Goal: Task Accomplishment & Management: Manage account settings

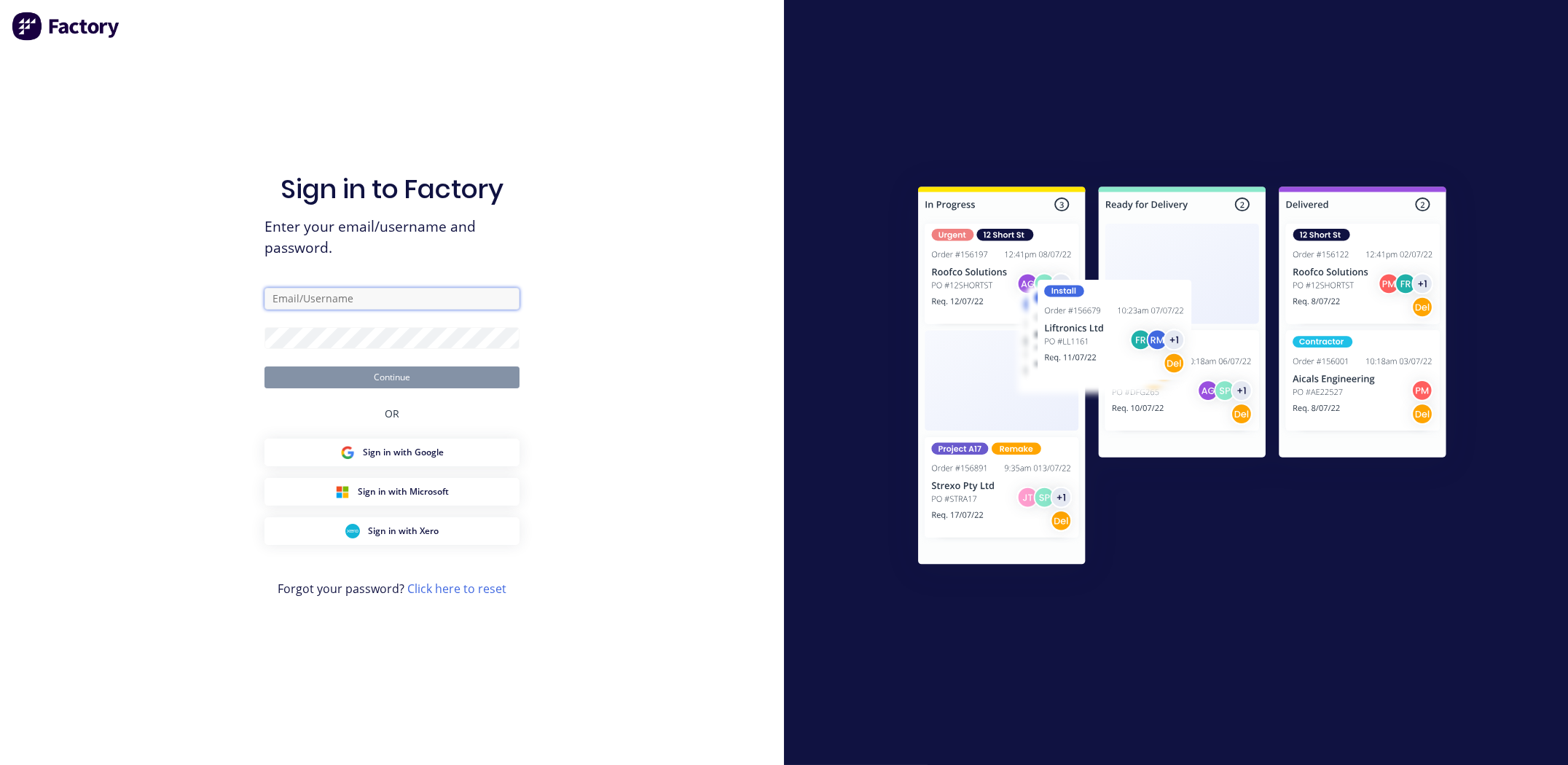
type input "[PERSON_NAME][EMAIL_ADDRESS][PERSON_NAME][DOMAIN_NAME]"
click at [437, 378] on button "Continue" at bounding box center [392, 377] width 255 height 22
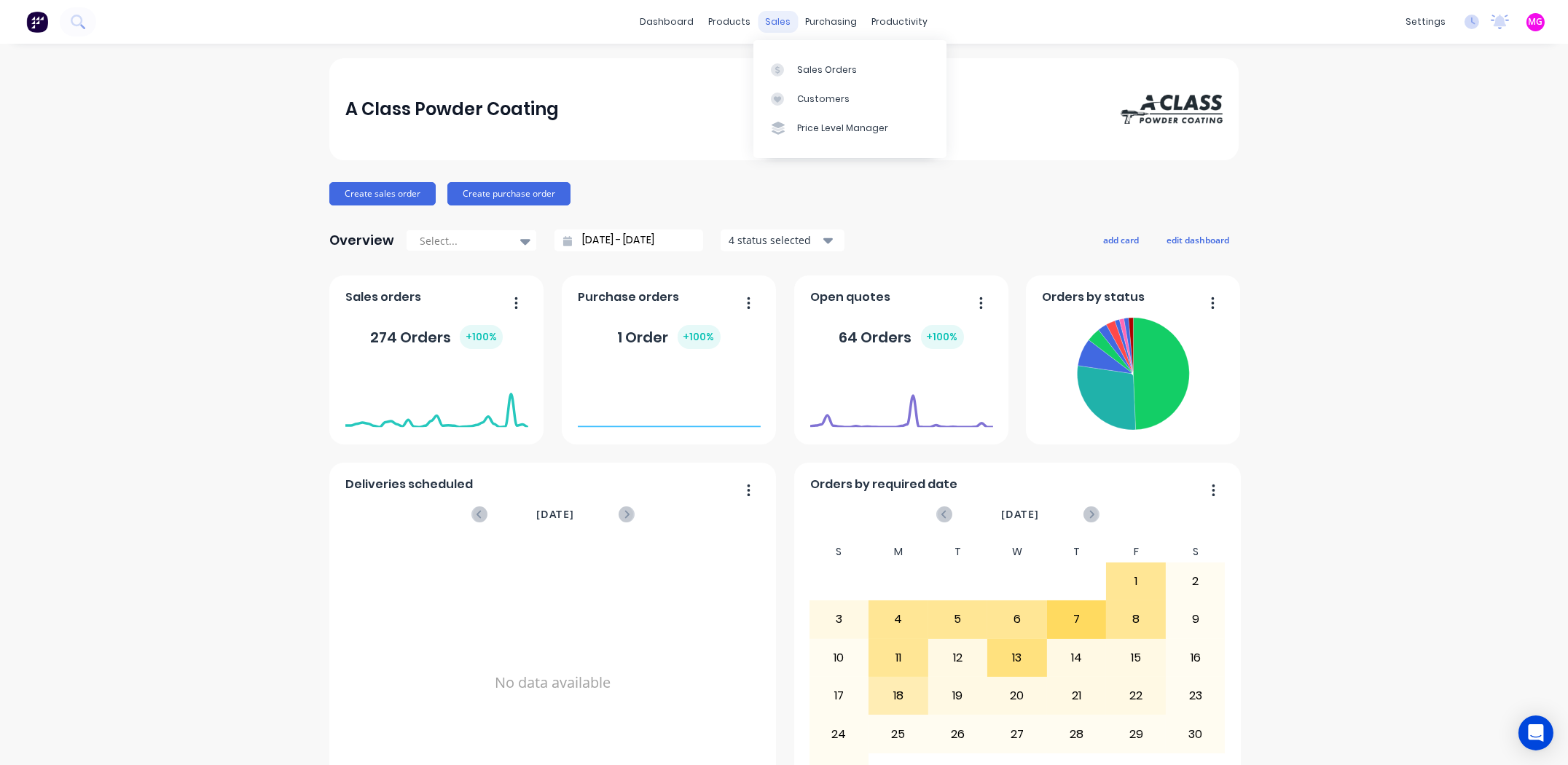
click at [768, 23] on div "sales" at bounding box center [779, 22] width 40 height 22
drag, startPoint x: 803, startPoint y: 71, endPoint x: 814, endPoint y: 73, distance: 11.2
click at [803, 71] on div "Sales Orders" at bounding box center [827, 70] width 60 height 13
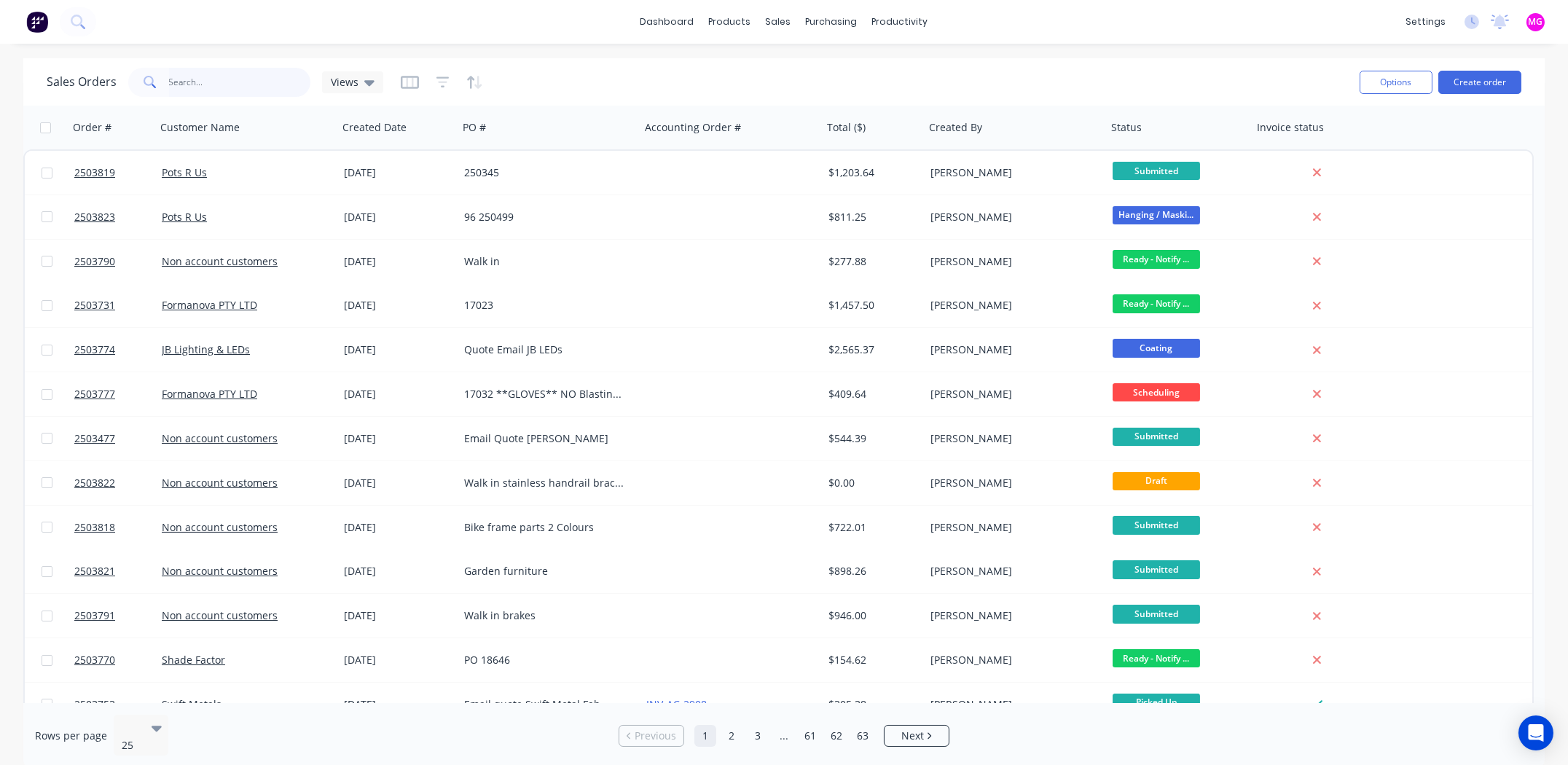
click at [224, 82] on input "text" at bounding box center [240, 82] width 142 height 29
type input "rabi"
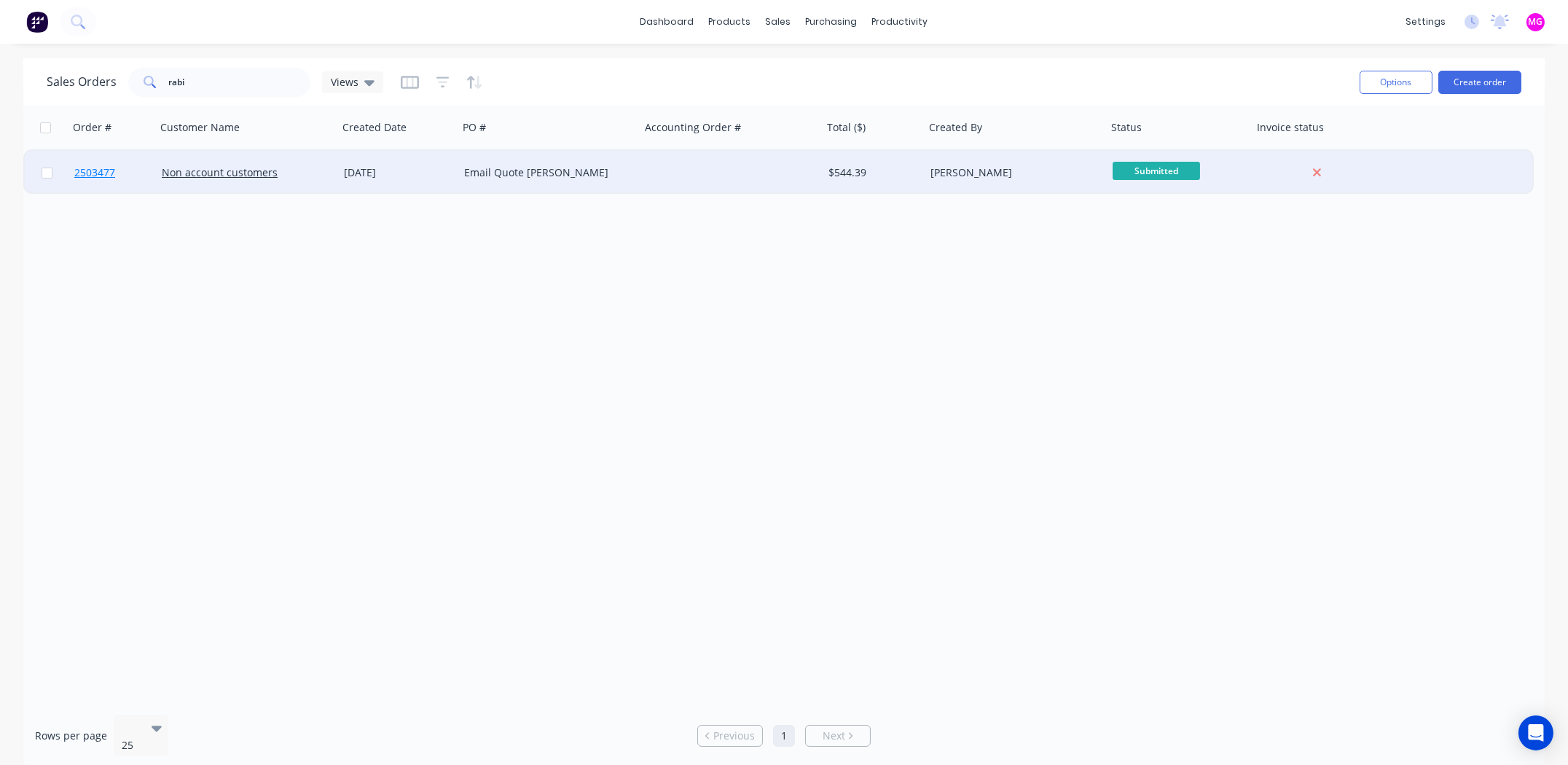
click at [95, 172] on span "2503477" at bounding box center [94, 173] width 41 height 15
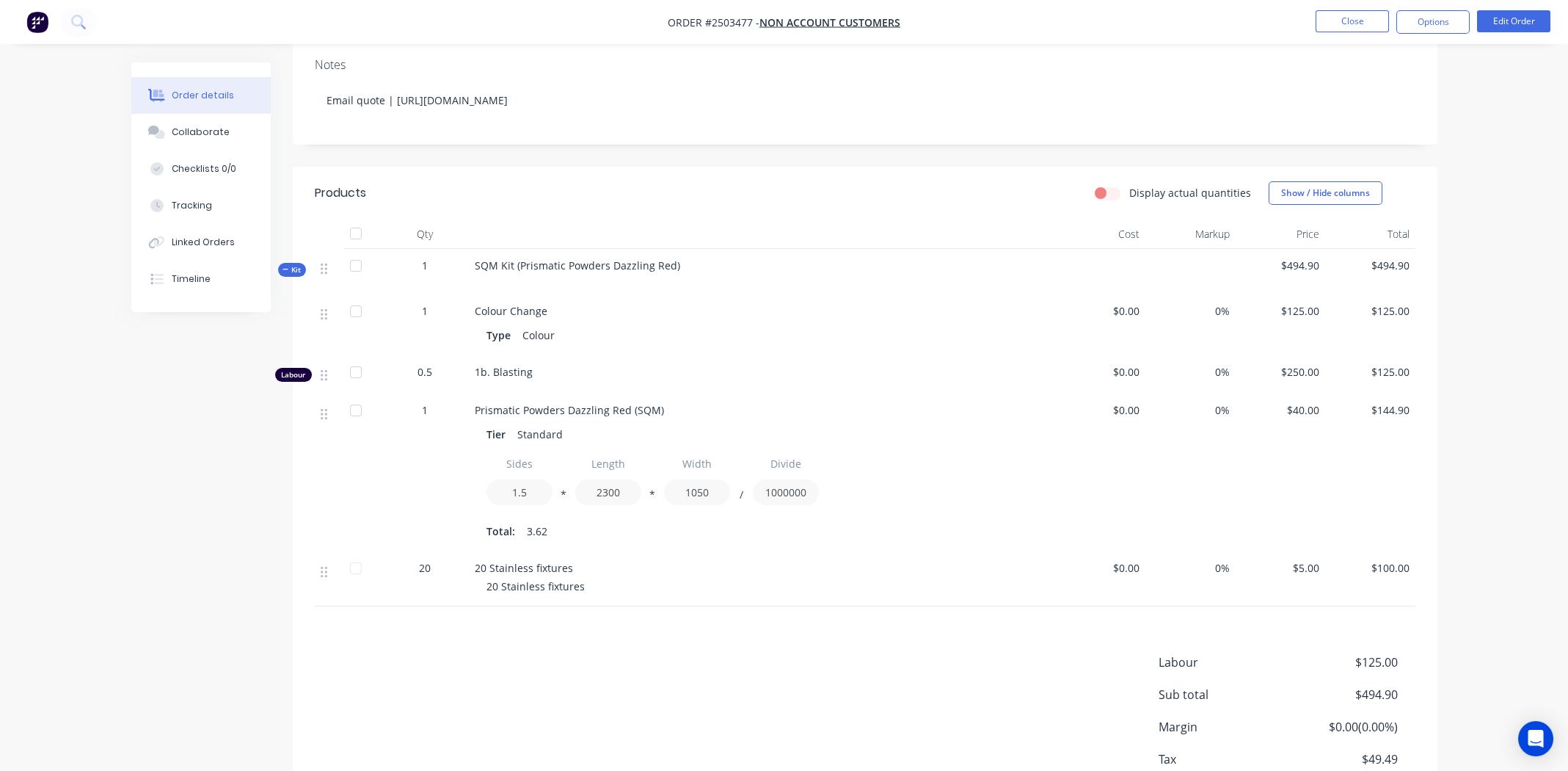
scroll to position [293, 0]
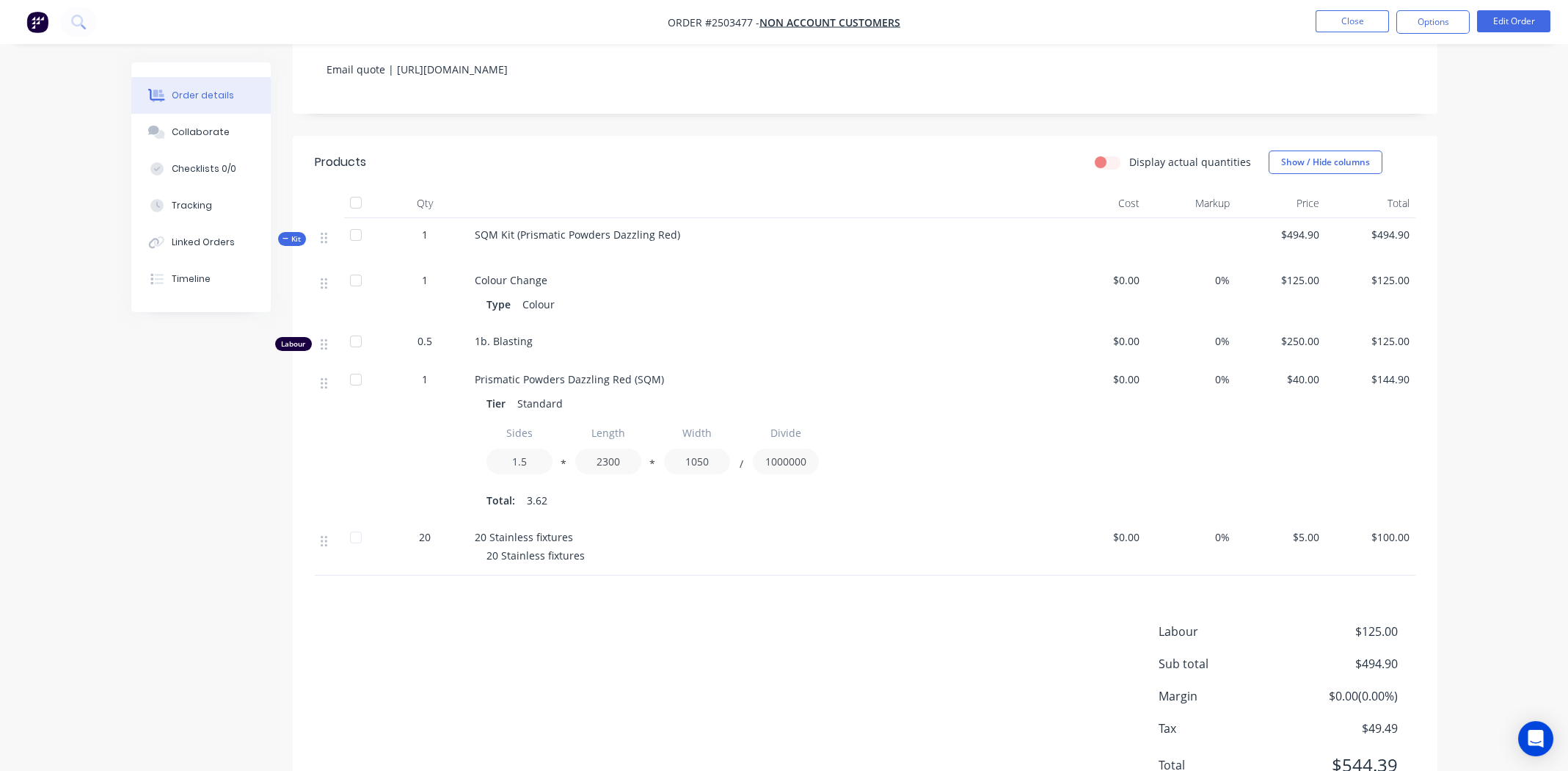
click at [621, 627] on div "Labour $125.00 Sub total $494.90 Margin $0.00 ( 0.00 %) Tax $49.49 Total $544.39" at bounding box center [865, 707] width 1101 height 170
click at [424, 651] on div "Labour $125.00 Sub total $494.90 Margin $0.00 ( 0.00 %) Tax $49.49 Total $544.39" at bounding box center [865, 707] width 1101 height 170
click at [571, 590] on div "Products Display actual quantities Show / Hide columns Qty Cost Markup Price To…" at bounding box center [865, 475] width 1145 height 679
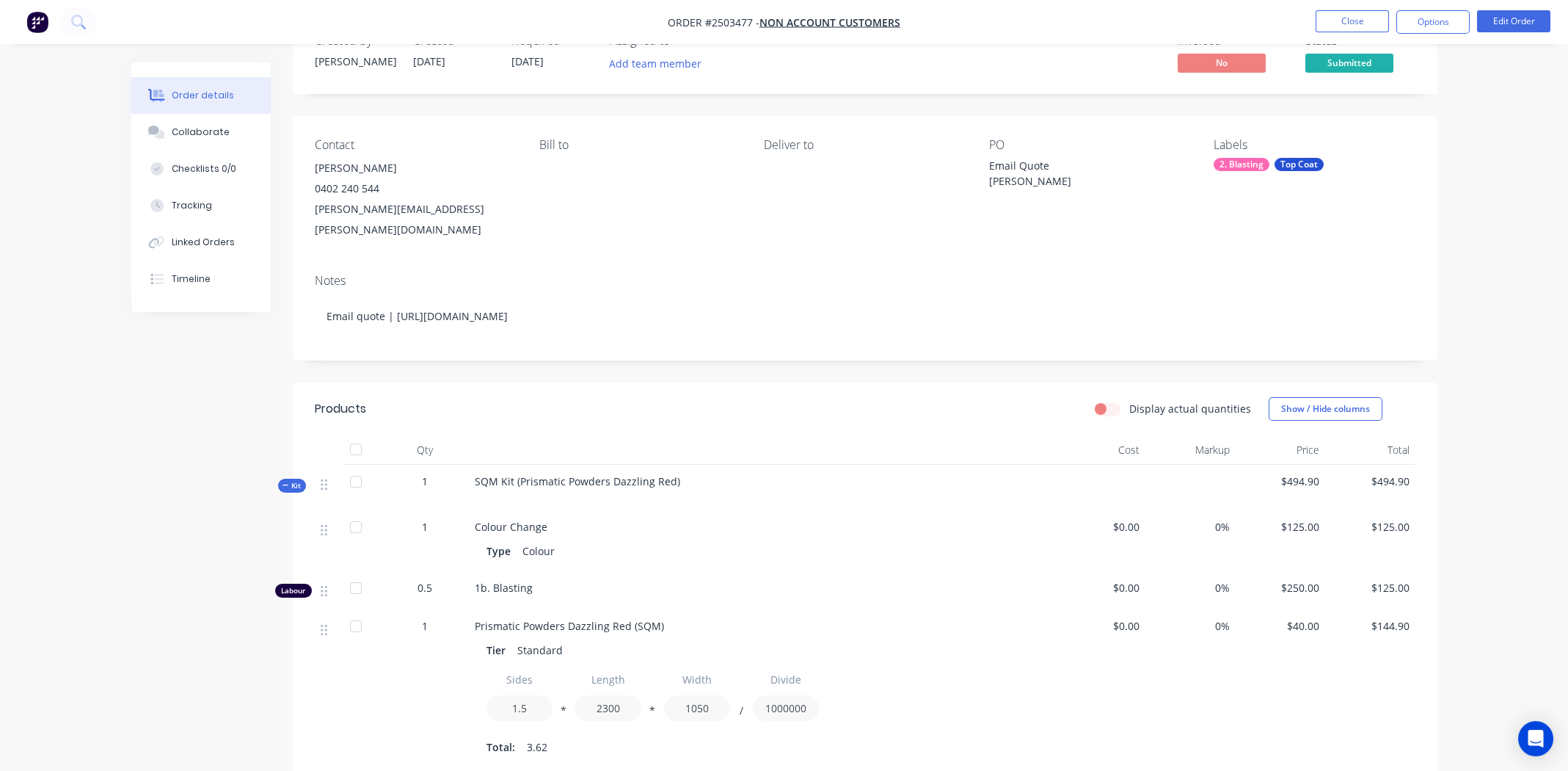
scroll to position [0, 0]
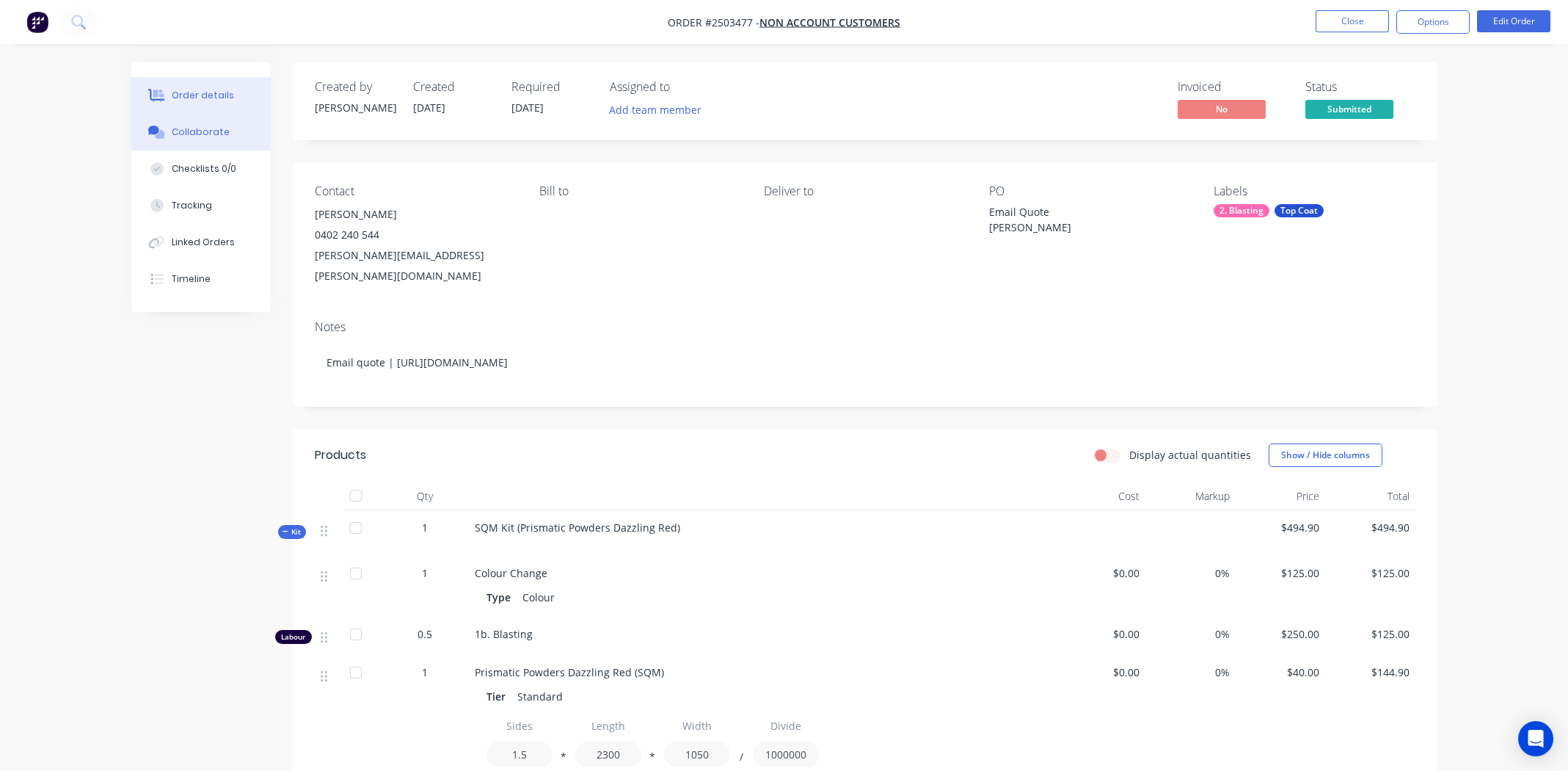
drag, startPoint x: 204, startPoint y: 128, endPoint x: 210, endPoint y: 137, distance: 10.8
click at [204, 128] on div "Collaborate" at bounding box center [200, 132] width 58 height 13
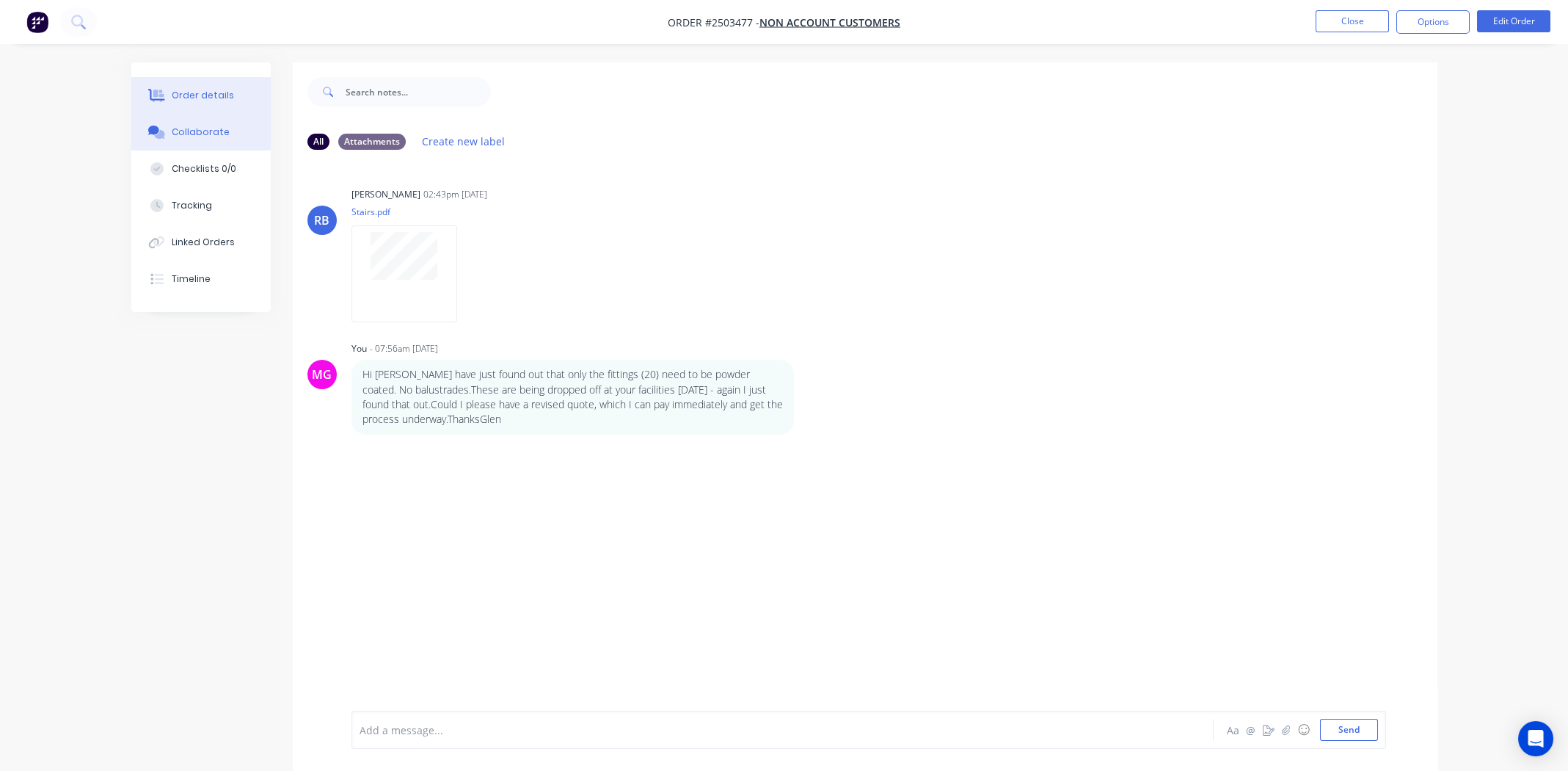
click at [182, 93] on div "Order details" at bounding box center [202, 95] width 63 height 13
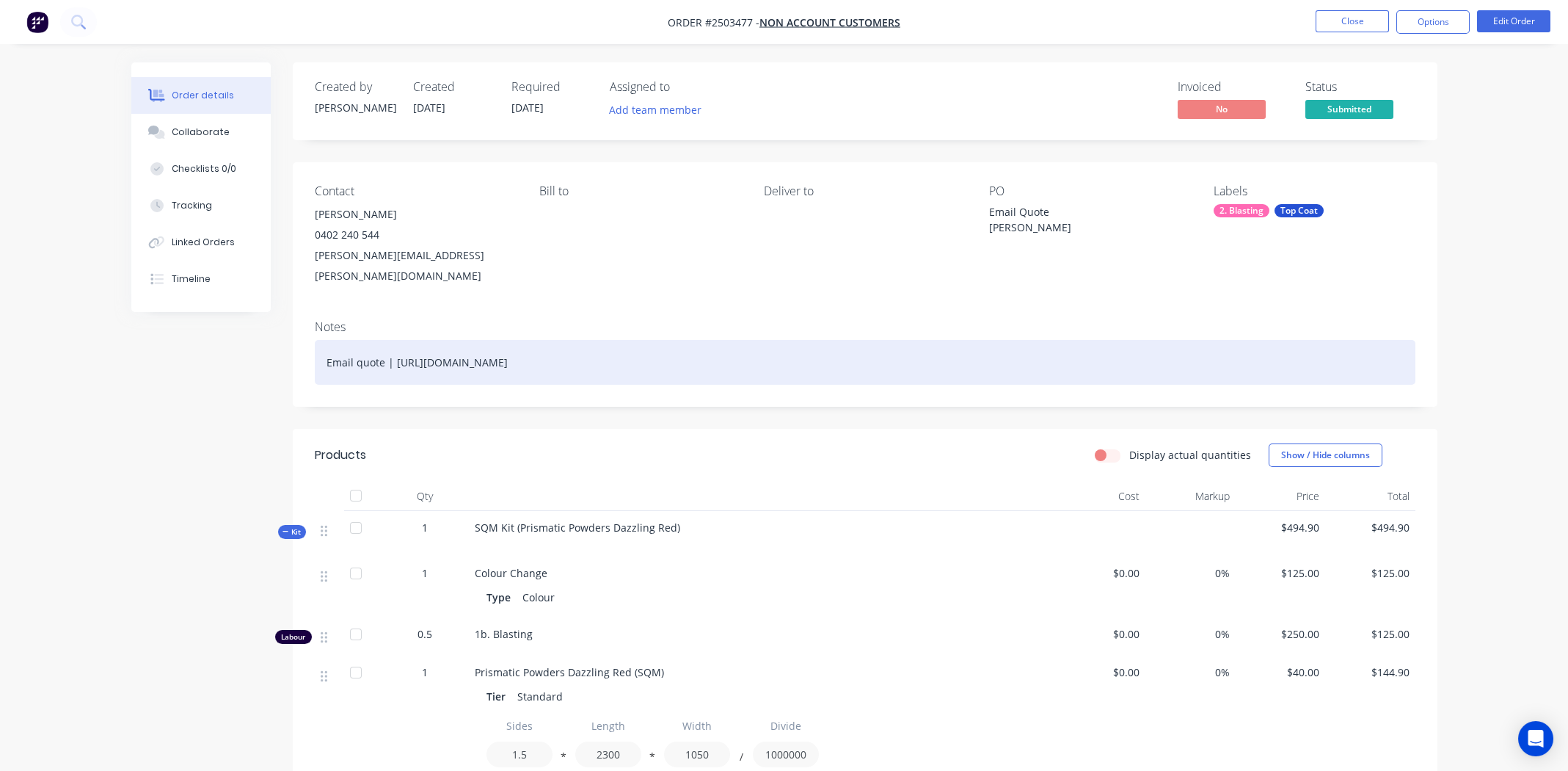
drag, startPoint x: 1193, startPoint y: 340, endPoint x: 391, endPoint y: 339, distance: 802.0
click at [391, 340] on div "Email quote | [URL][DOMAIN_NAME]" at bounding box center [865, 362] width 1101 height 45
copy div "[URL][DOMAIN_NAME]"
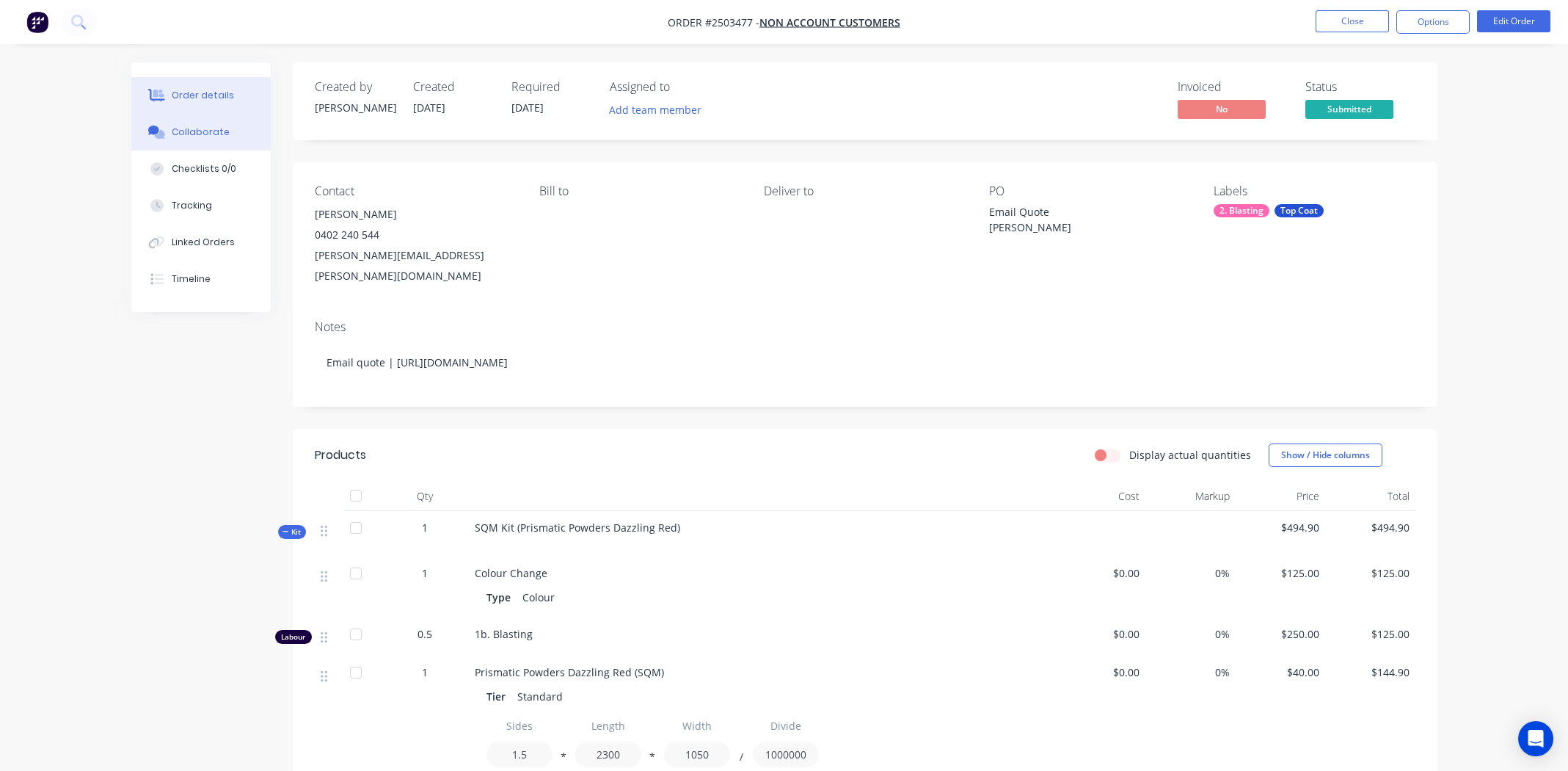
click at [215, 124] on button "Collaborate" at bounding box center [201, 132] width 139 height 37
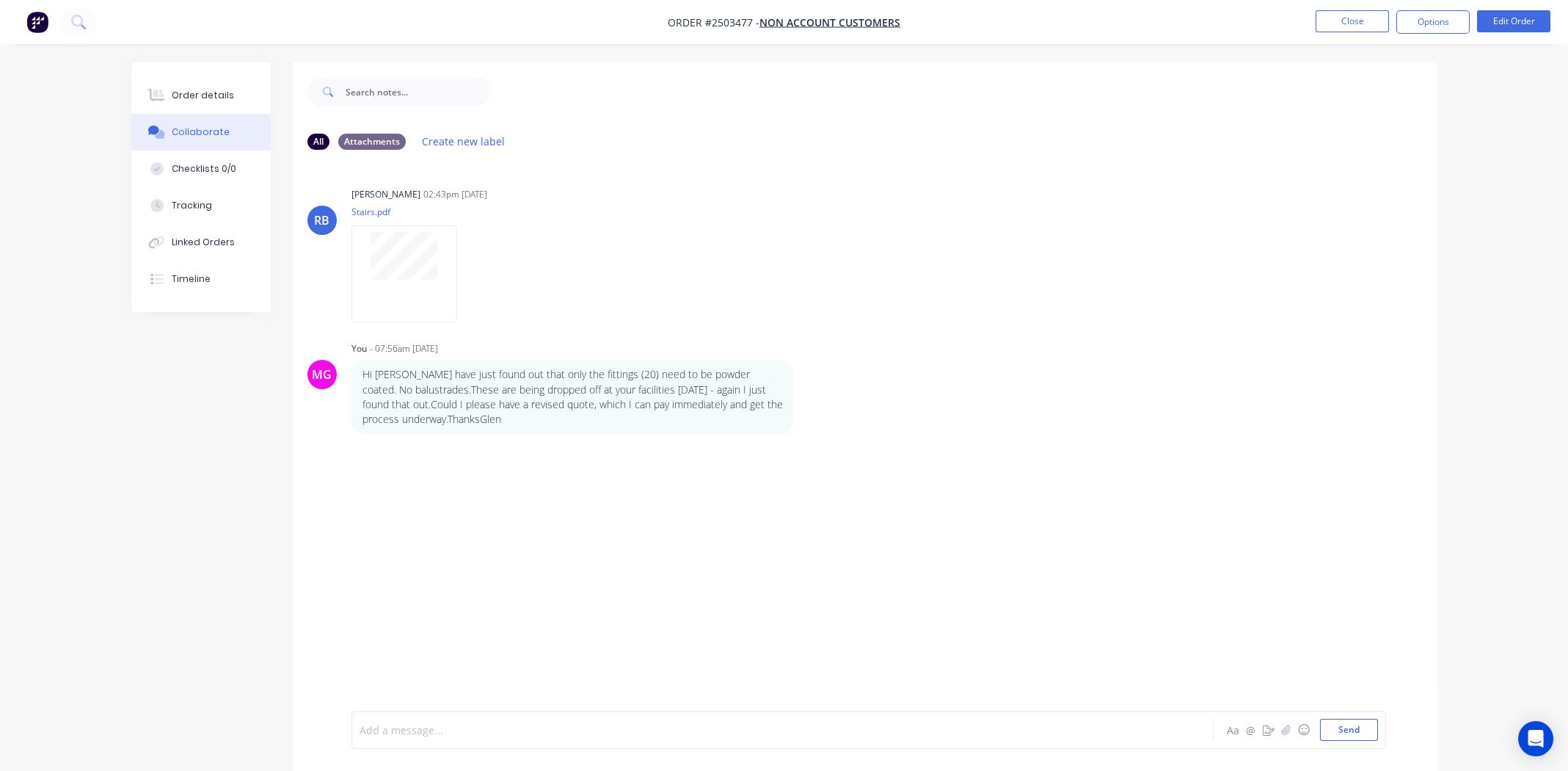
click at [504, 735] on div at bounding box center [741, 730] width 763 height 15
click at [197, 92] on div "Order details" at bounding box center [202, 95] width 63 height 13
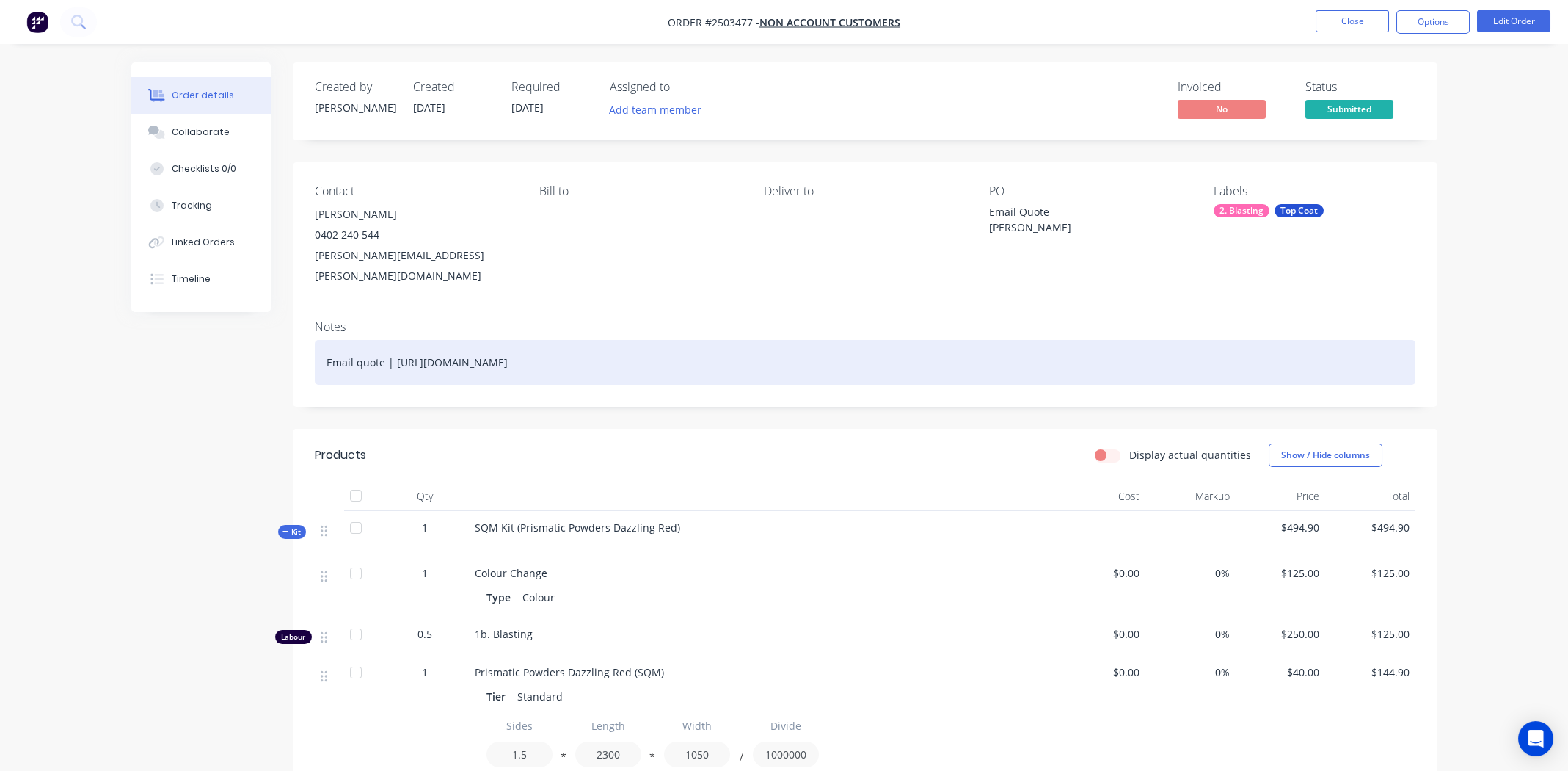
drag, startPoint x: 394, startPoint y: 342, endPoint x: 1202, endPoint y: 355, distance: 808.1
click at [1202, 355] on div "Email quote | [URL][DOMAIN_NAME]" at bounding box center [865, 362] width 1101 height 45
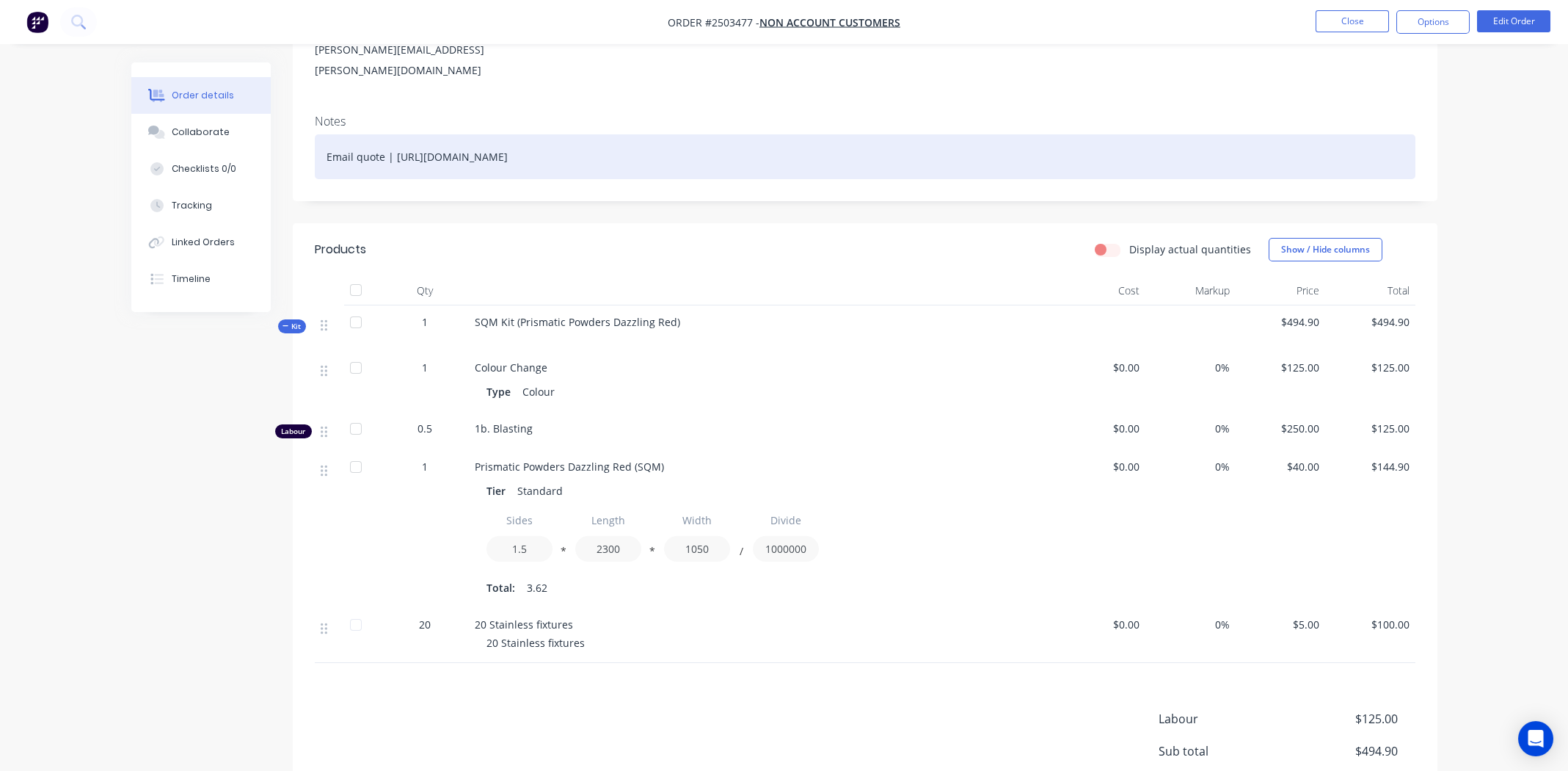
scroll to position [220, 0]
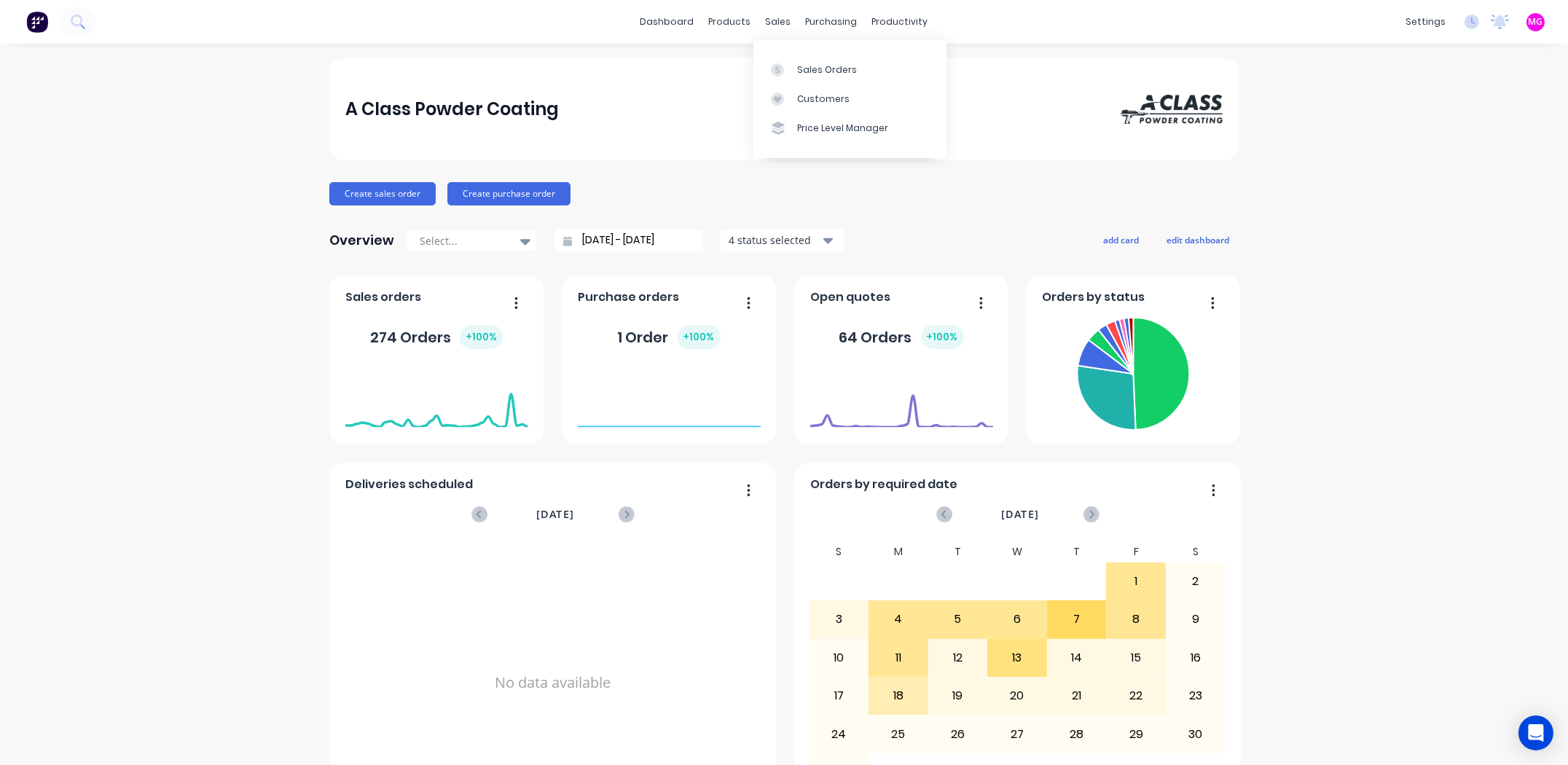
drag, startPoint x: 767, startPoint y: 19, endPoint x: 803, endPoint y: 41, distance: 42.2
click at [768, 19] on div "sales" at bounding box center [779, 22] width 40 height 22
click at [820, 69] on div "Sales Orders" at bounding box center [827, 70] width 60 height 13
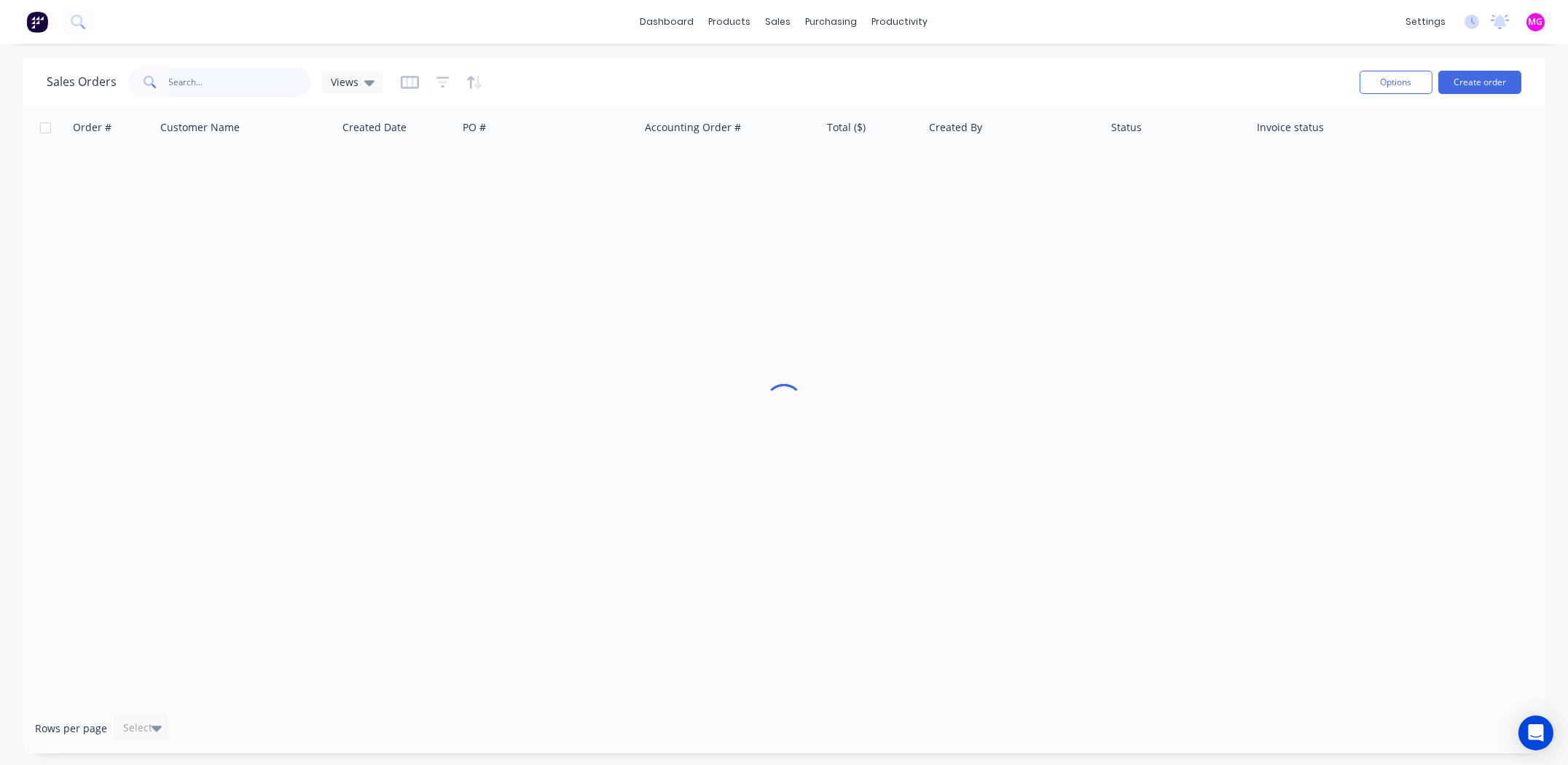
click at [222, 82] on input "text" at bounding box center [240, 82] width 142 height 29
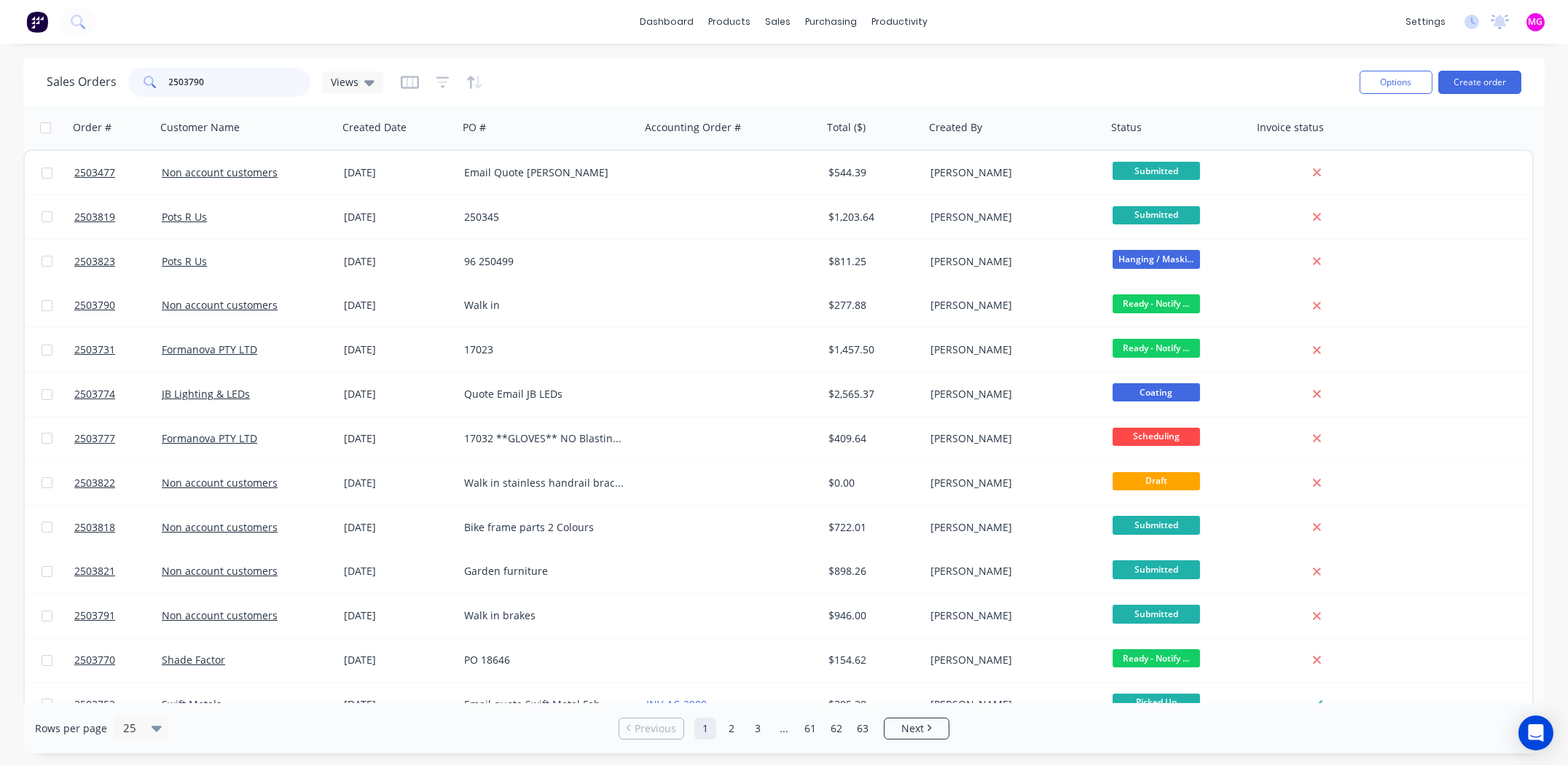
type input "2503790"
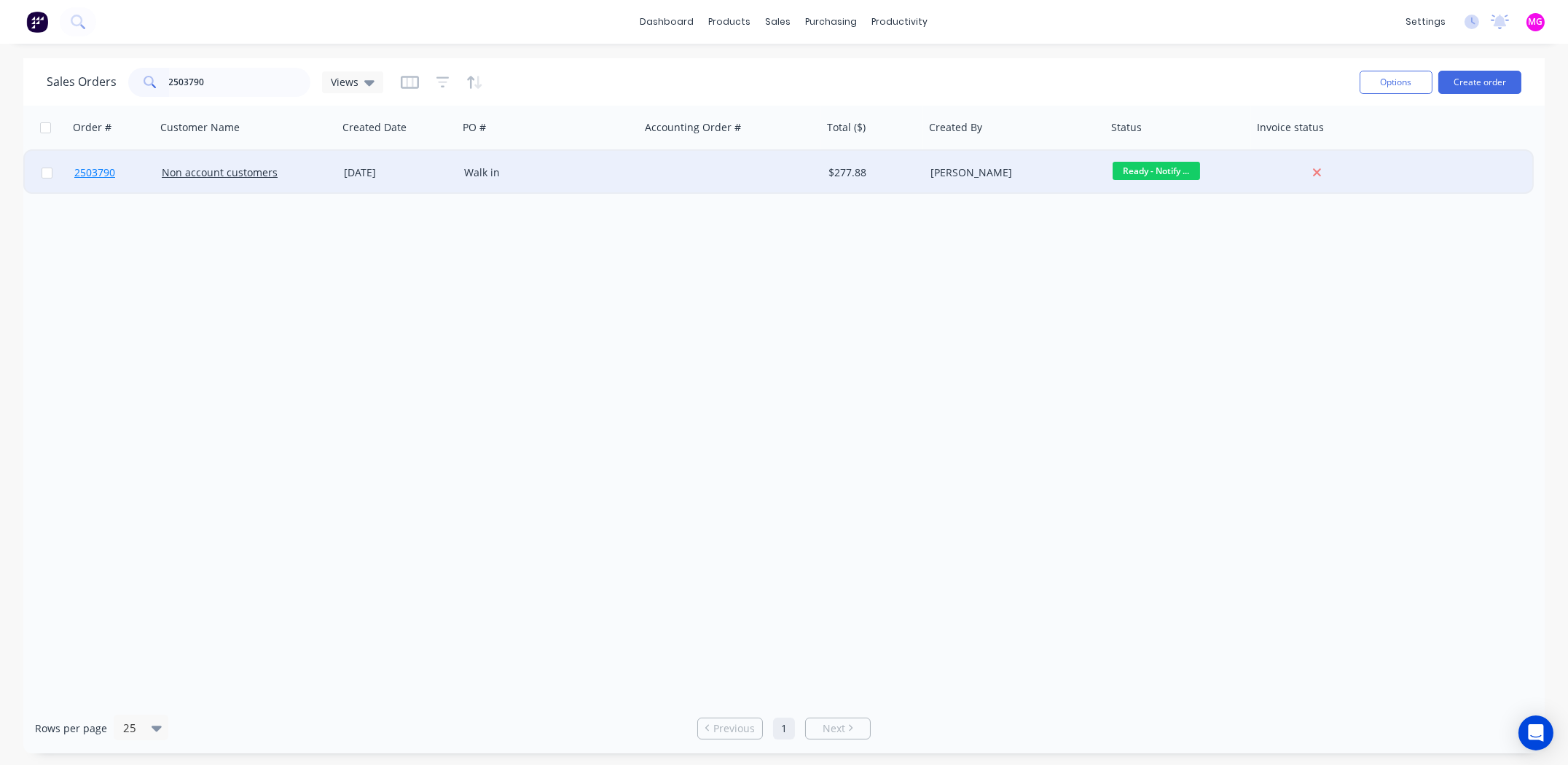
click at [99, 171] on span "2503790" at bounding box center [94, 173] width 41 height 15
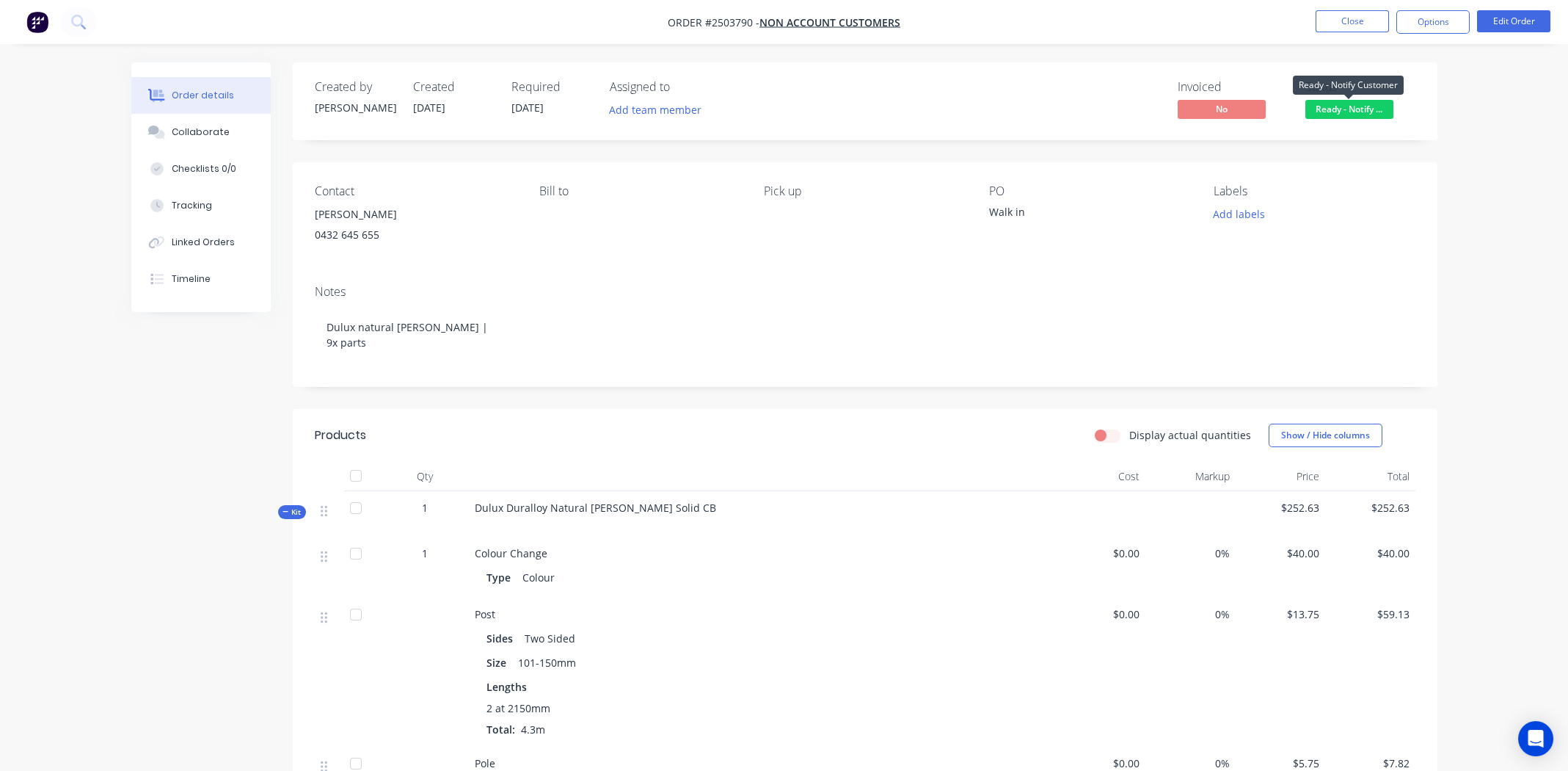
click at [1352, 109] on span "Ready - Notify ..." at bounding box center [1349, 109] width 88 height 19
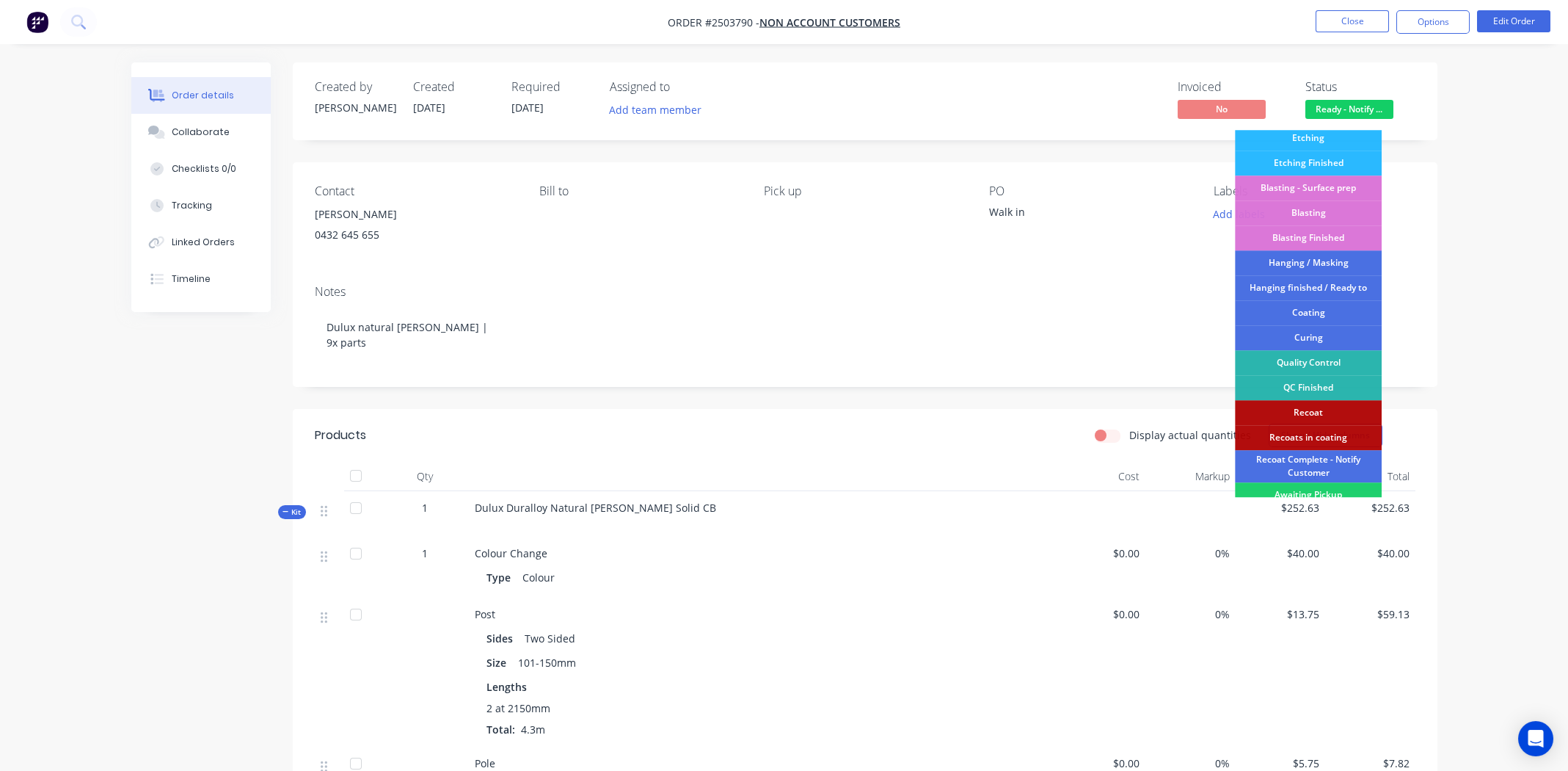
scroll to position [313, 0]
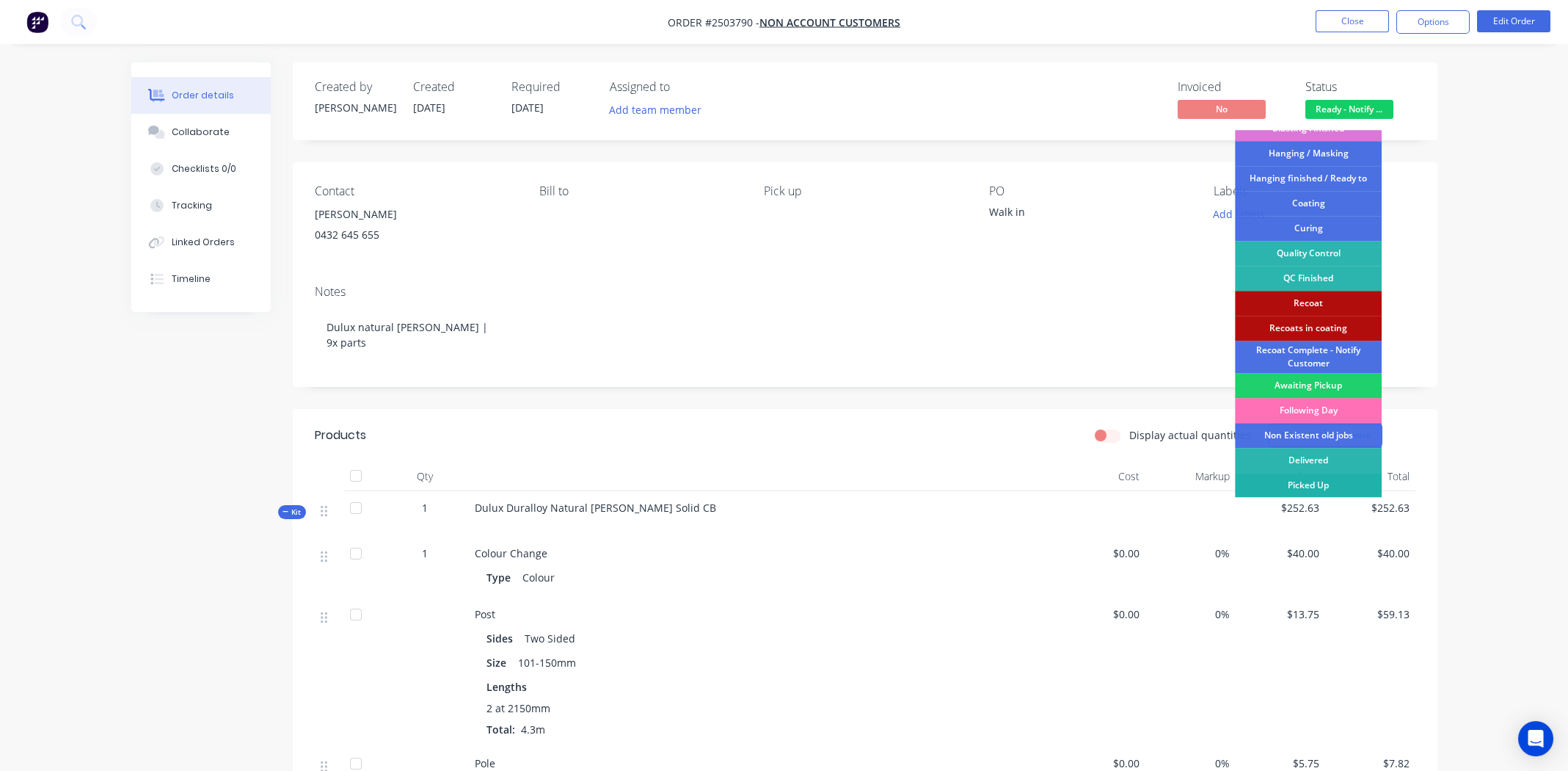
click at [1320, 486] on div "Picked Up" at bounding box center [1308, 485] width 147 height 25
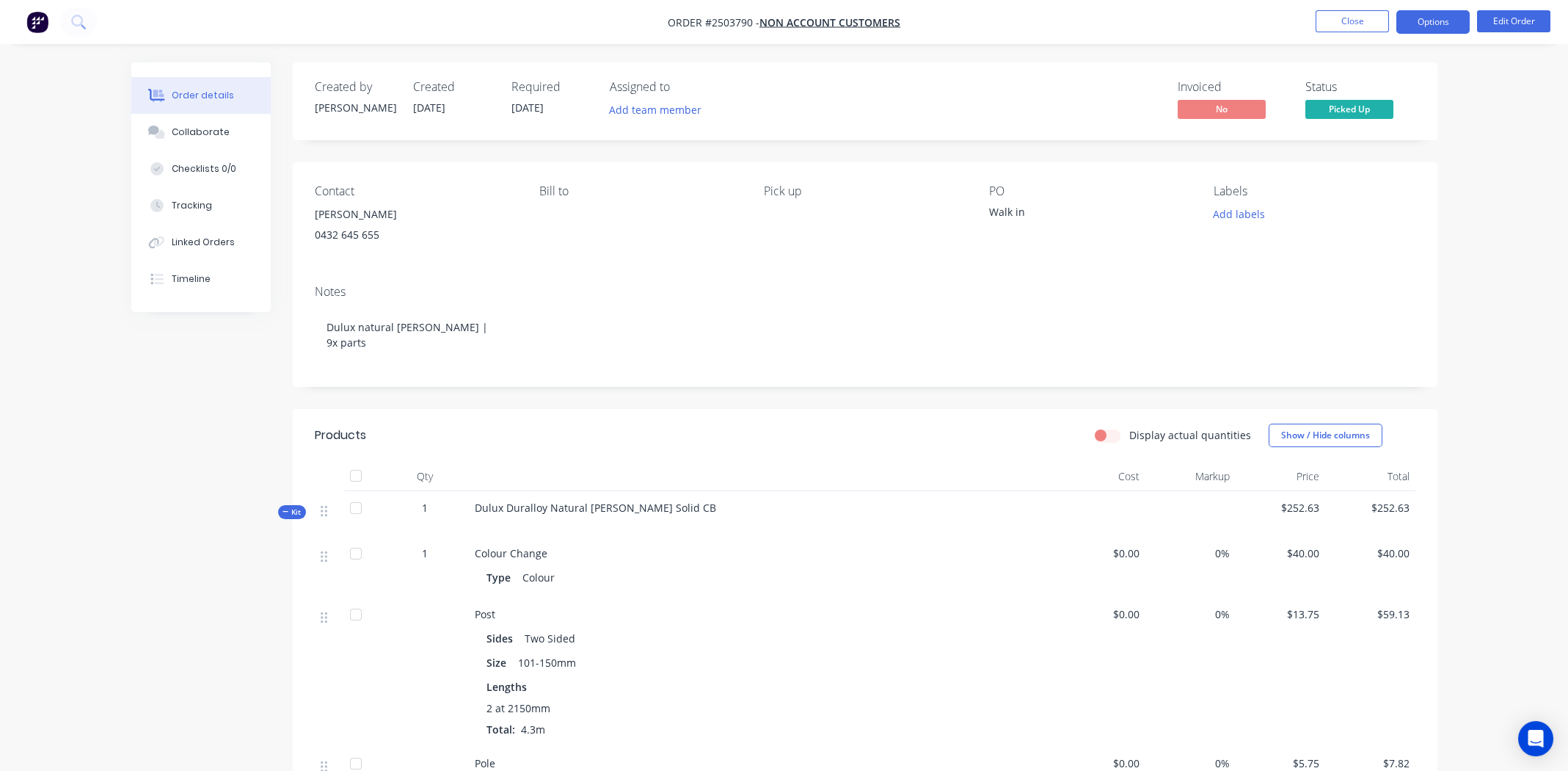
click at [1426, 20] on button "Options" at bounding box center [1433, 22] width 73 height 24
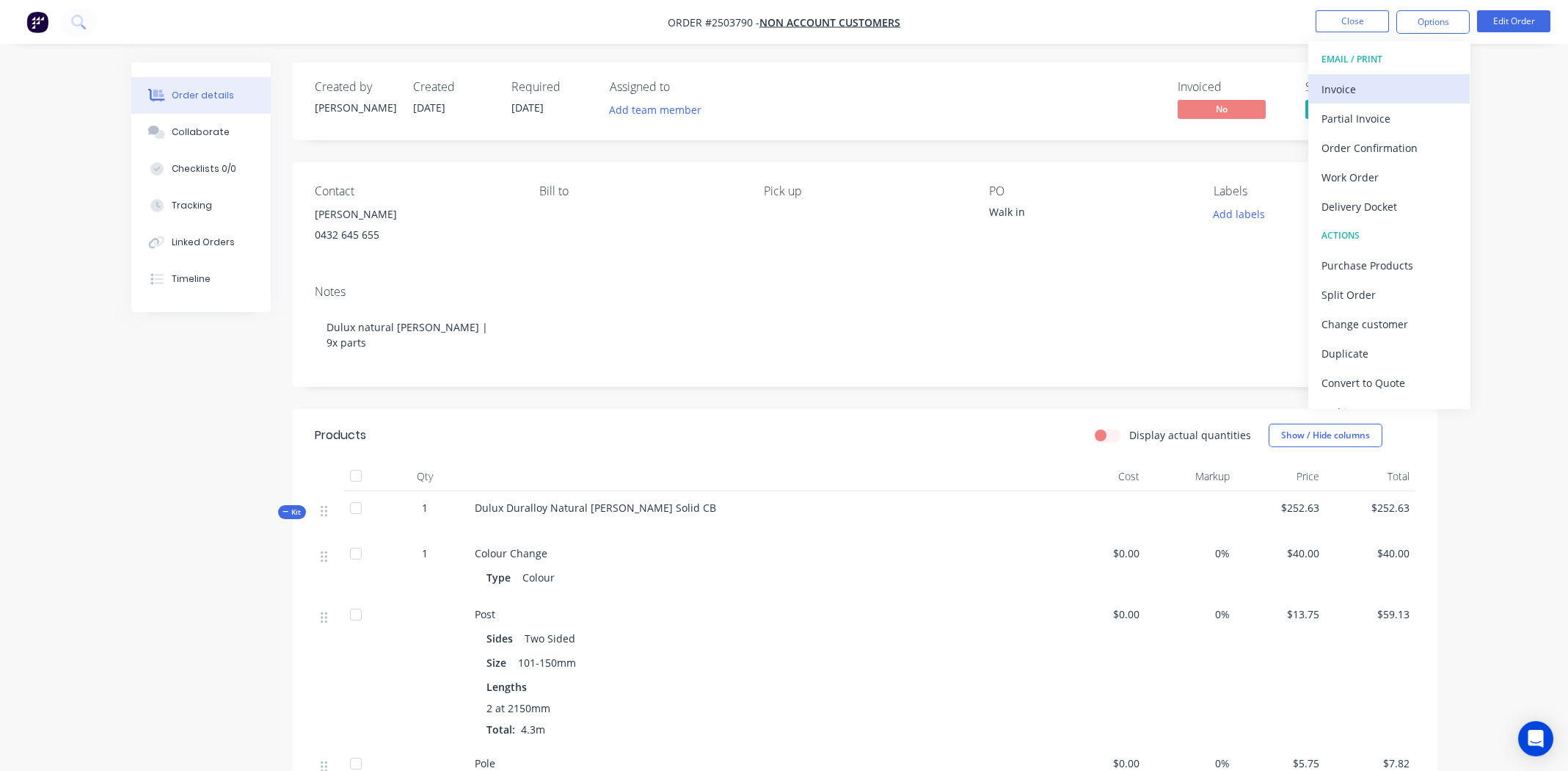
click at [1378, 94] on div "Invoice" at bounding box center [1389, 89] width 135 height 21
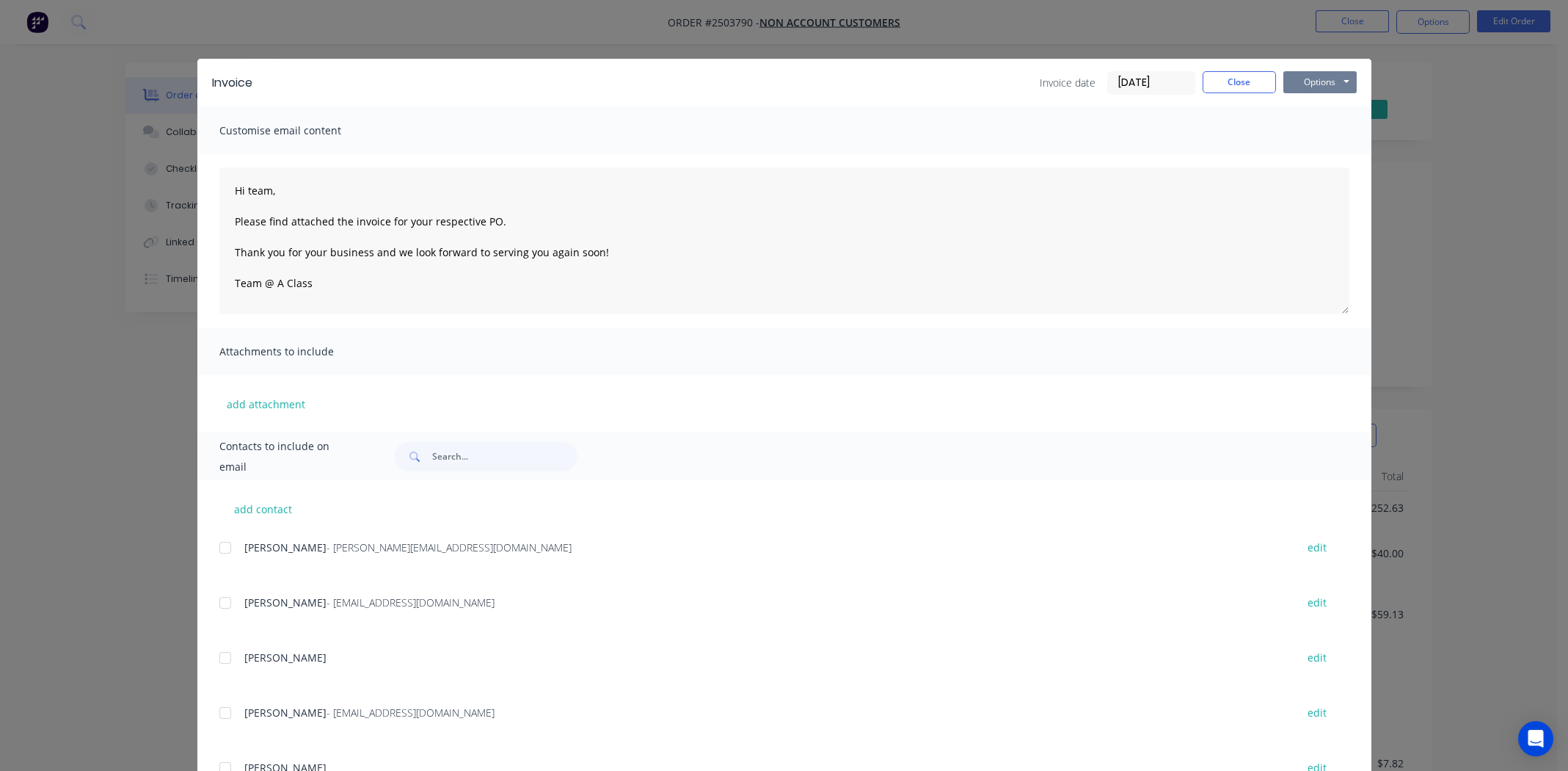
click at [1314, 78] on button "Options" at bounding box center [1320, 82] width 73 height 22
click at [1315, 135] on button "Print" at bounding box center [1331, 133] width 94 height 24
click at [1236, 81] on button "Close" at bounding box center [1239, 82] width 73 height 22
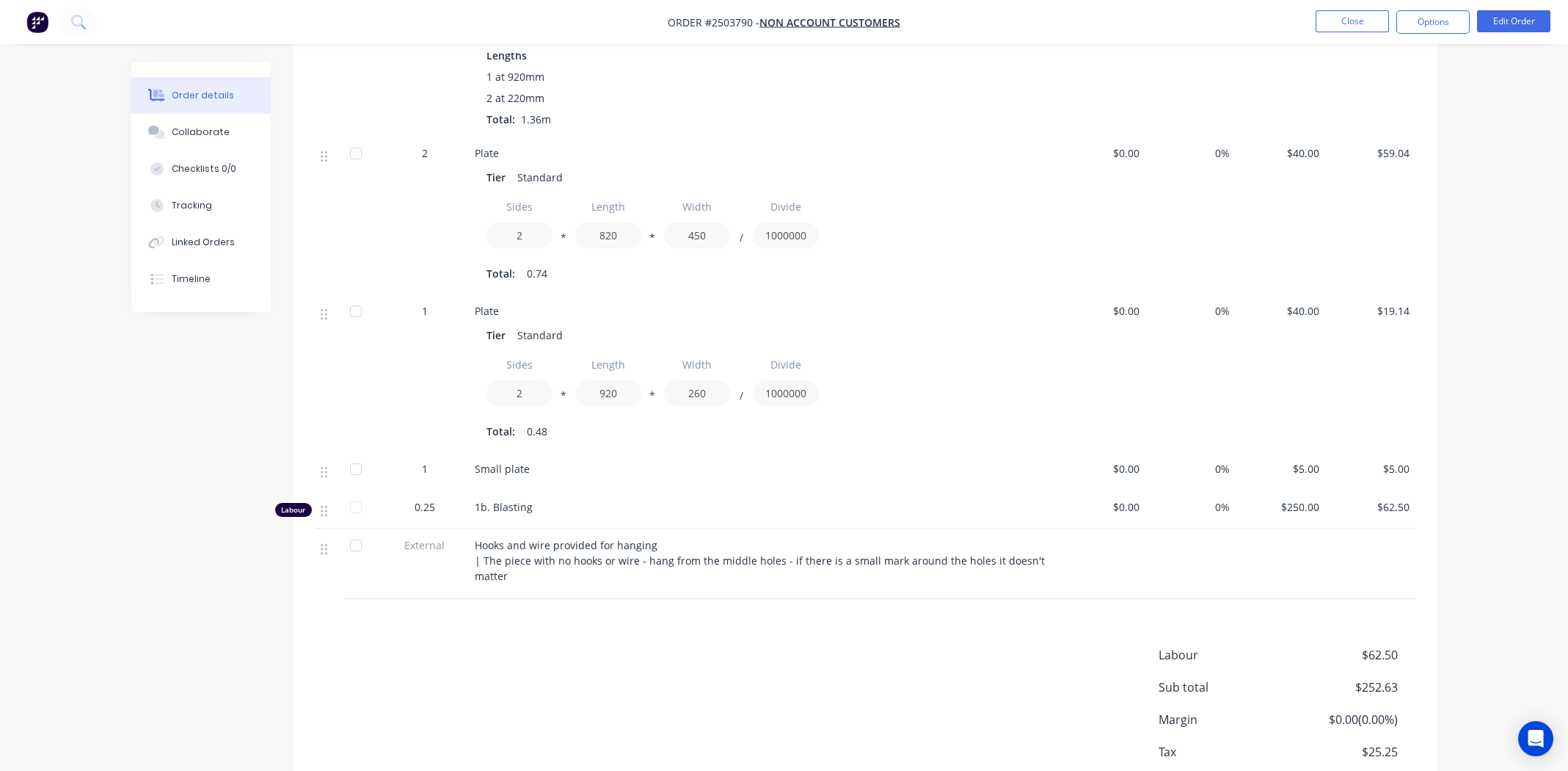
scroll to position [870, 0]
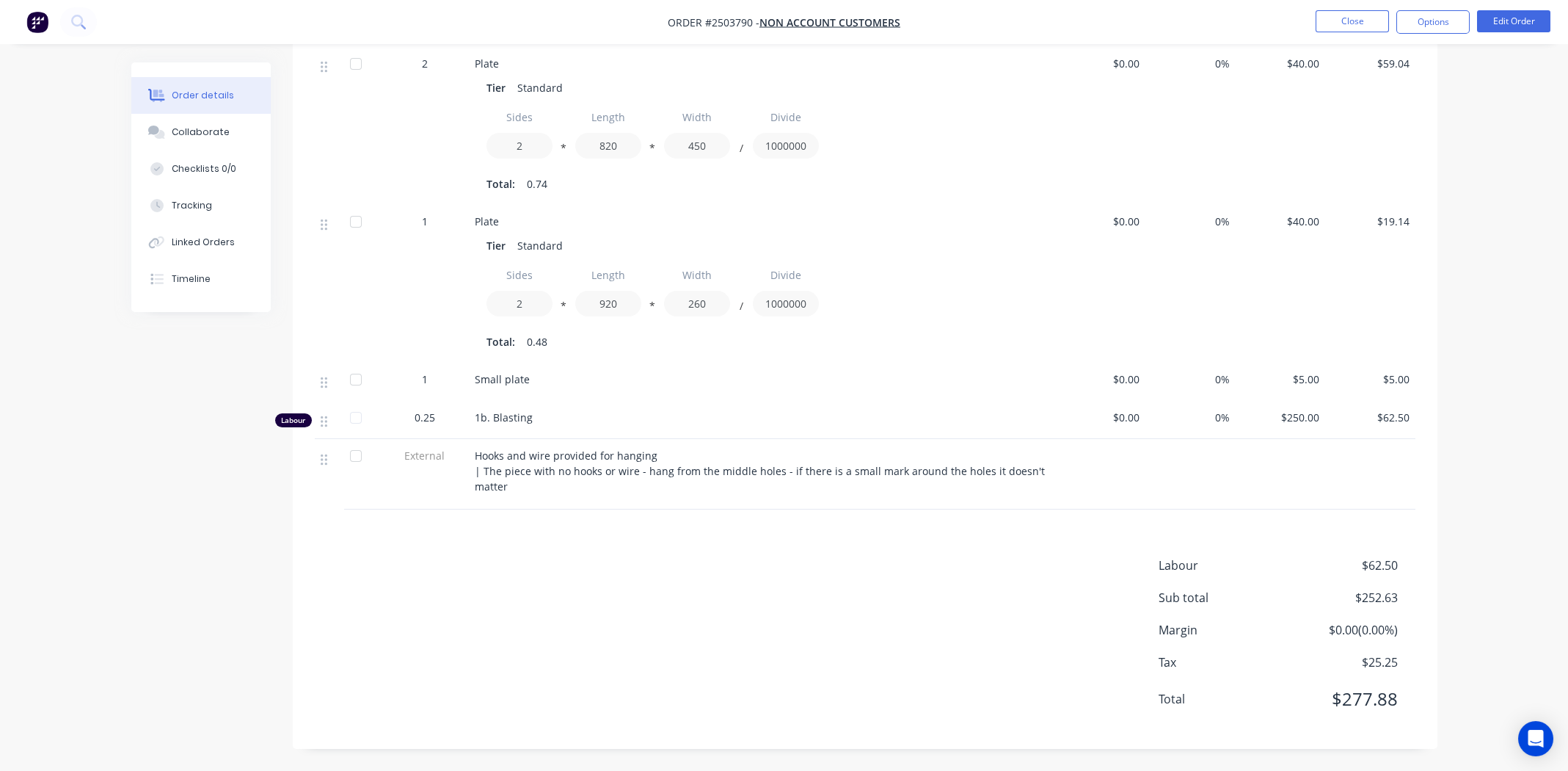
click at [817, 664] on div "Labour $62.50 Sub total $252.63 Margin $0.00 ( 0.00 %) Tax $25.25 Total $277.88" at bounding box center [865, 641] width 1101 height 170
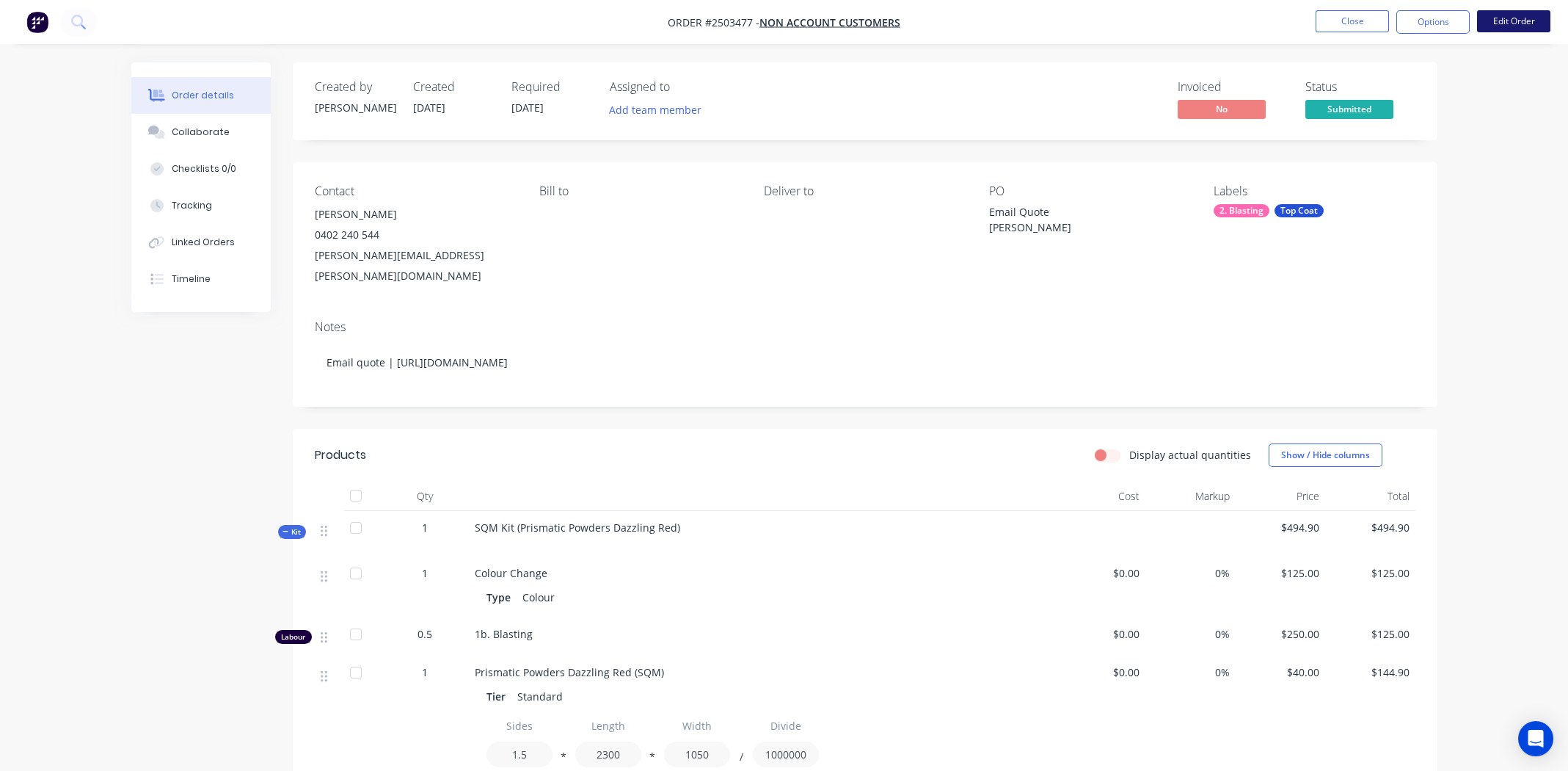
click at [1508, 18] on button "Edit Order" at bounding box center [1514, 21] width 73 height 22
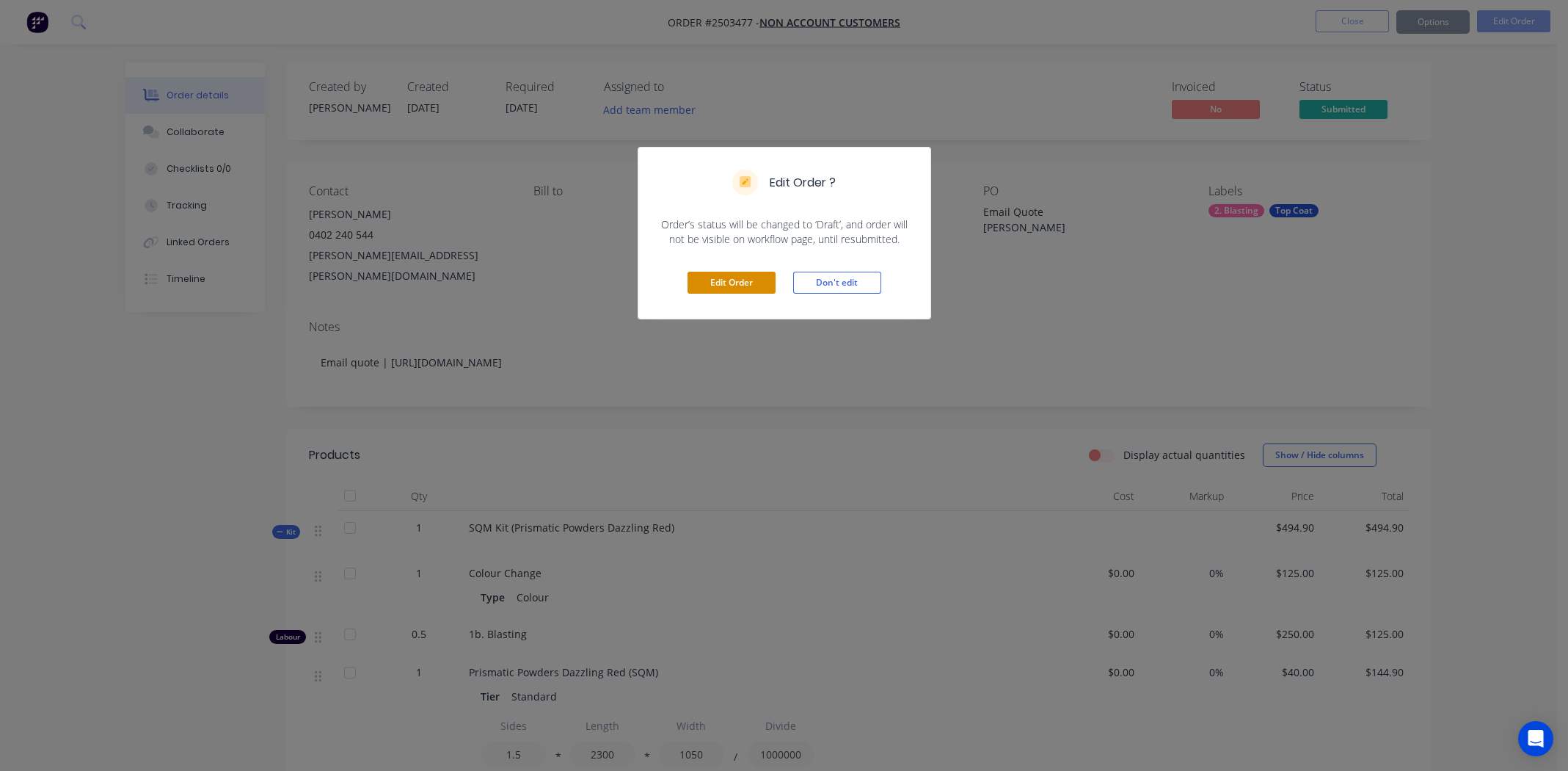
click at [732, 280] on button "Edit Order" at bounding box center [732, 282] width 88 height 22
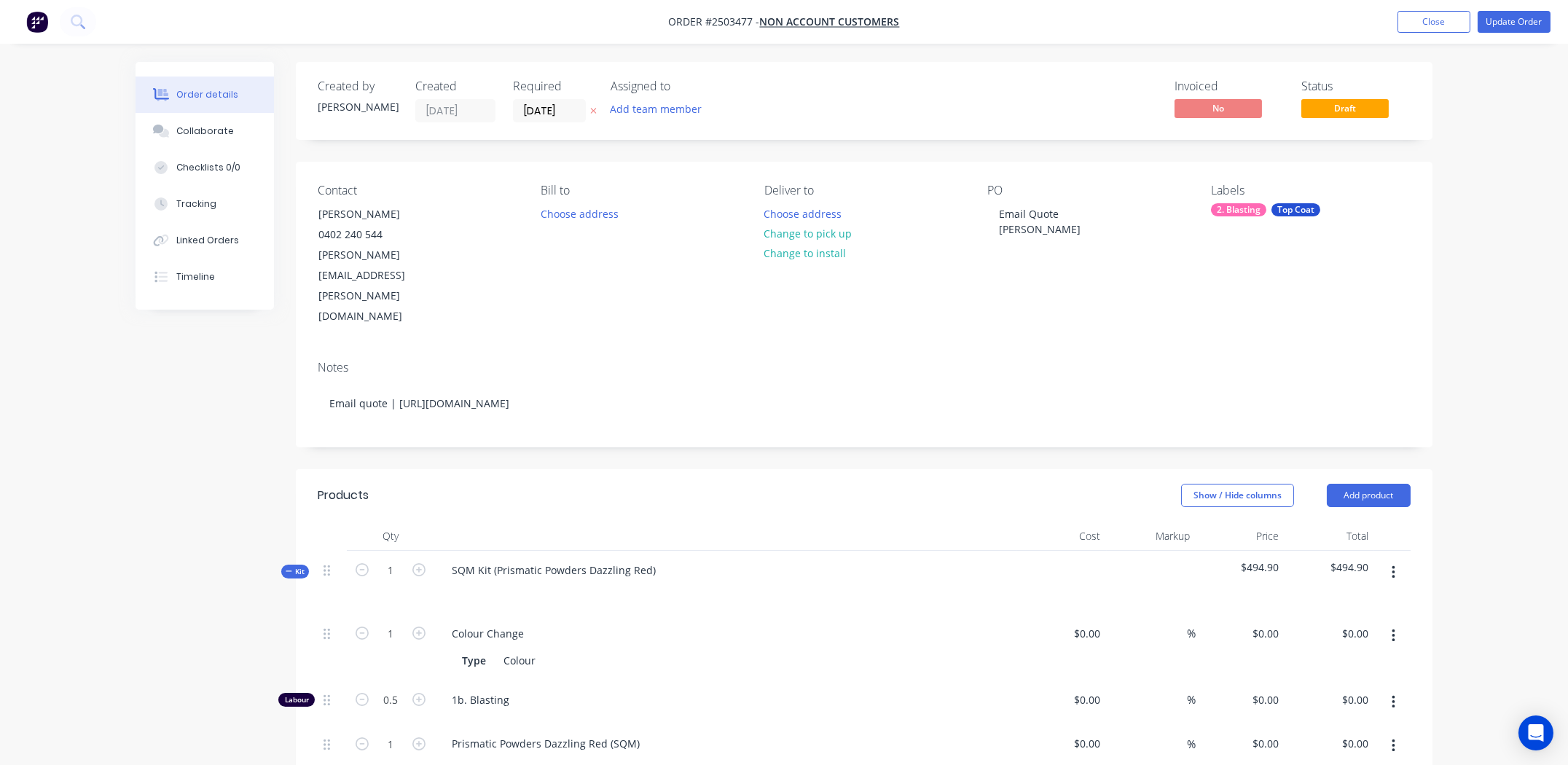
type input "$125.00"
type input "$250.00"
type input "$125.00"
type input "$40.00"
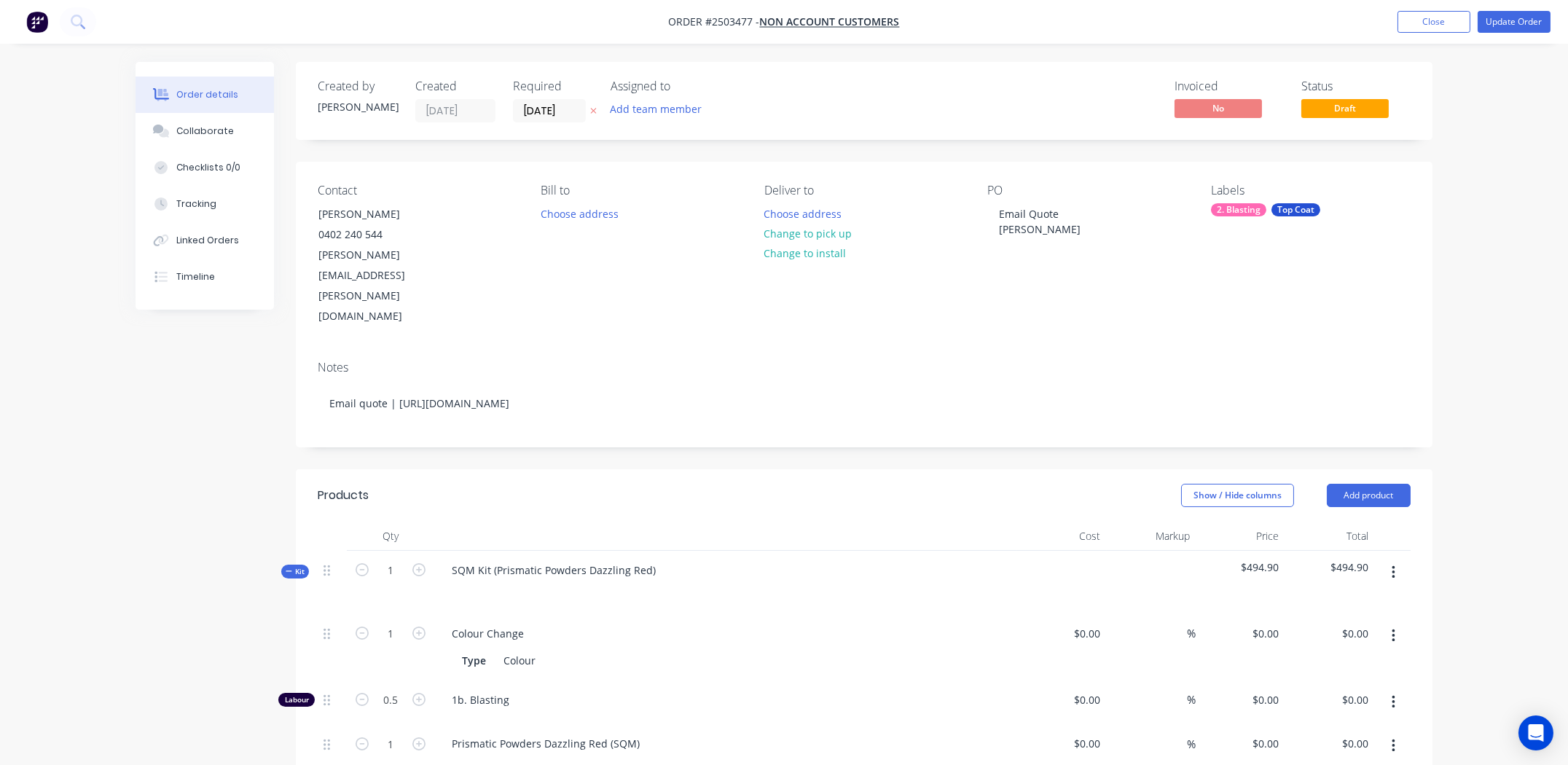
type input "$144.90"
type input "$5.00"
type input "$100.00"
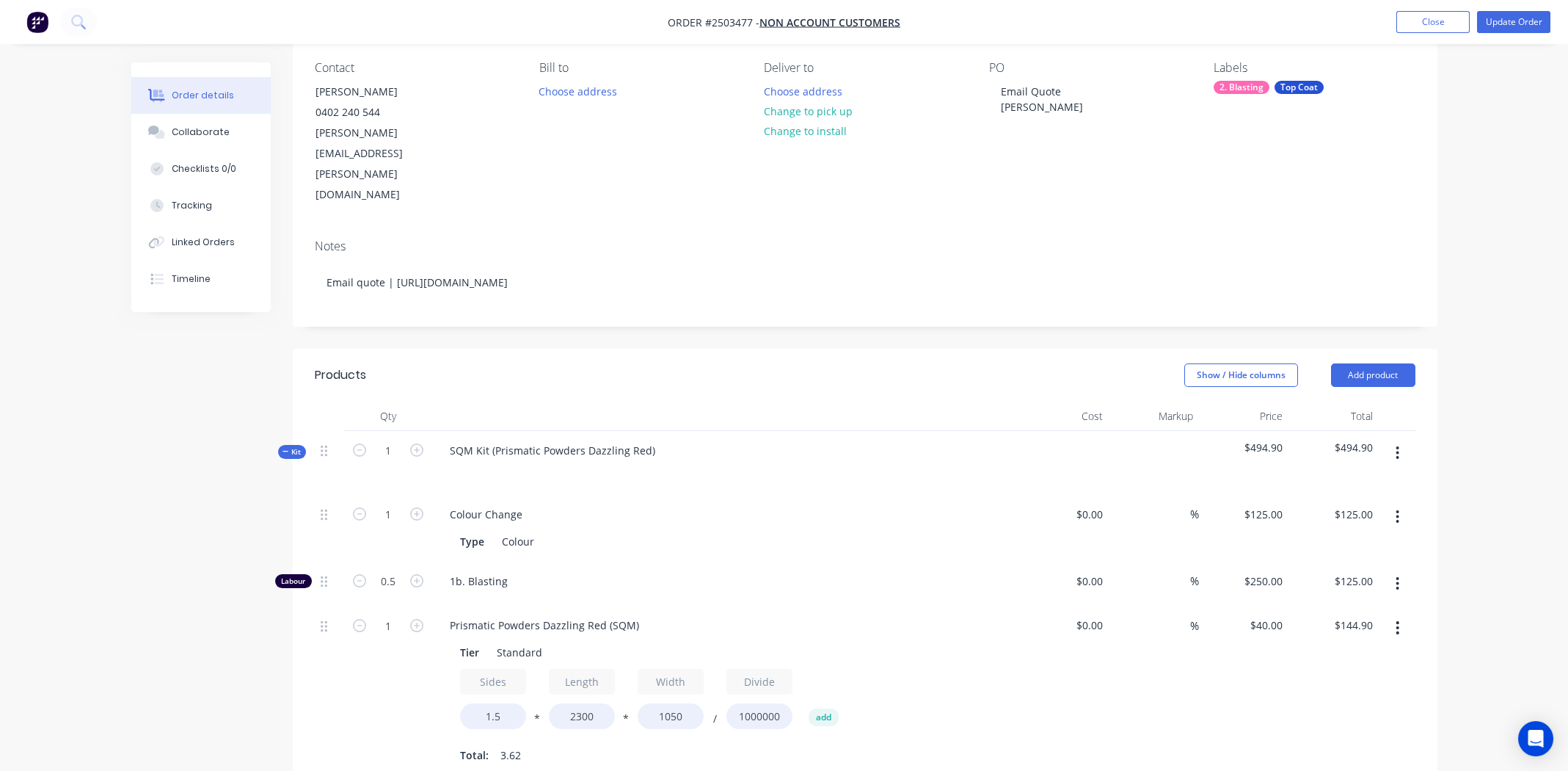
scroll to position [146, 0]
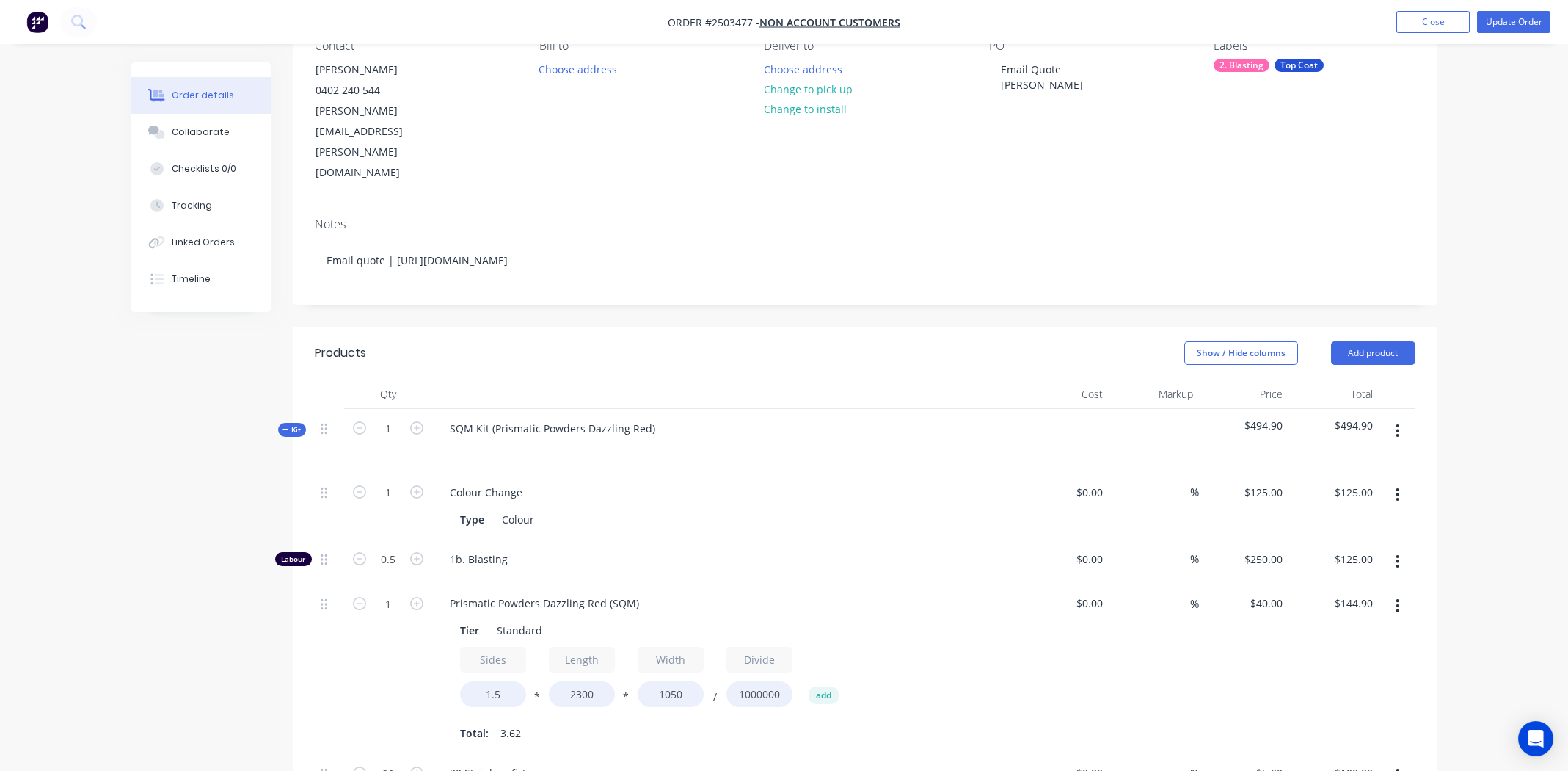
click at [1400, 592] on button "button" at bounding box center [1397, 605] width 34 height 26
click at [1349, 692] on div "Delete" at bounding box center [1345, 703] width 113 height 21
click at [1399, 598] on icon "button" at bounding box center [1397, 606] width 4 height 16
click at [1304, 692] on div "Delete" at bounding box center [1345, 703] width 113 height 21
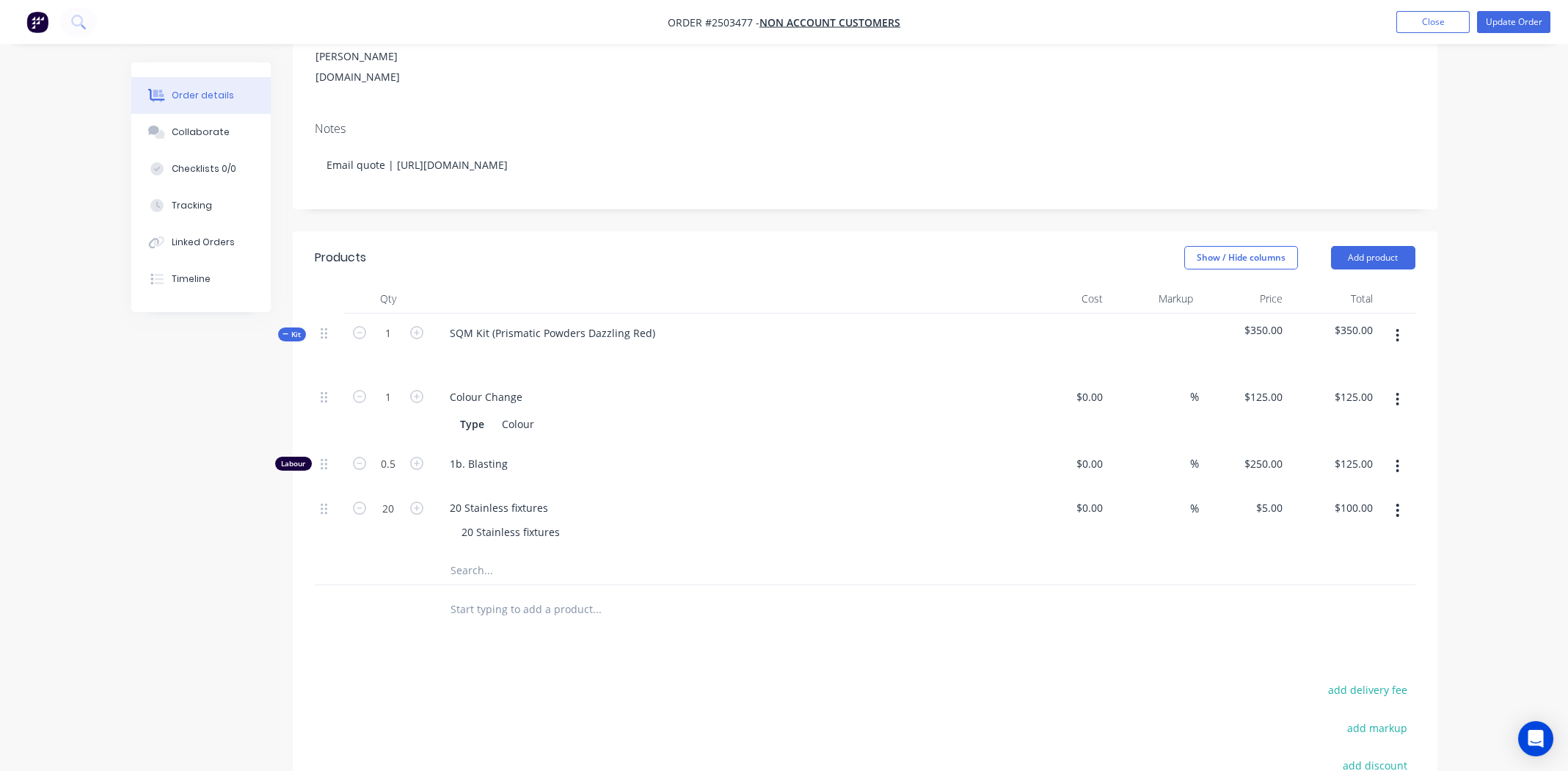
scroll to position [415, 0]
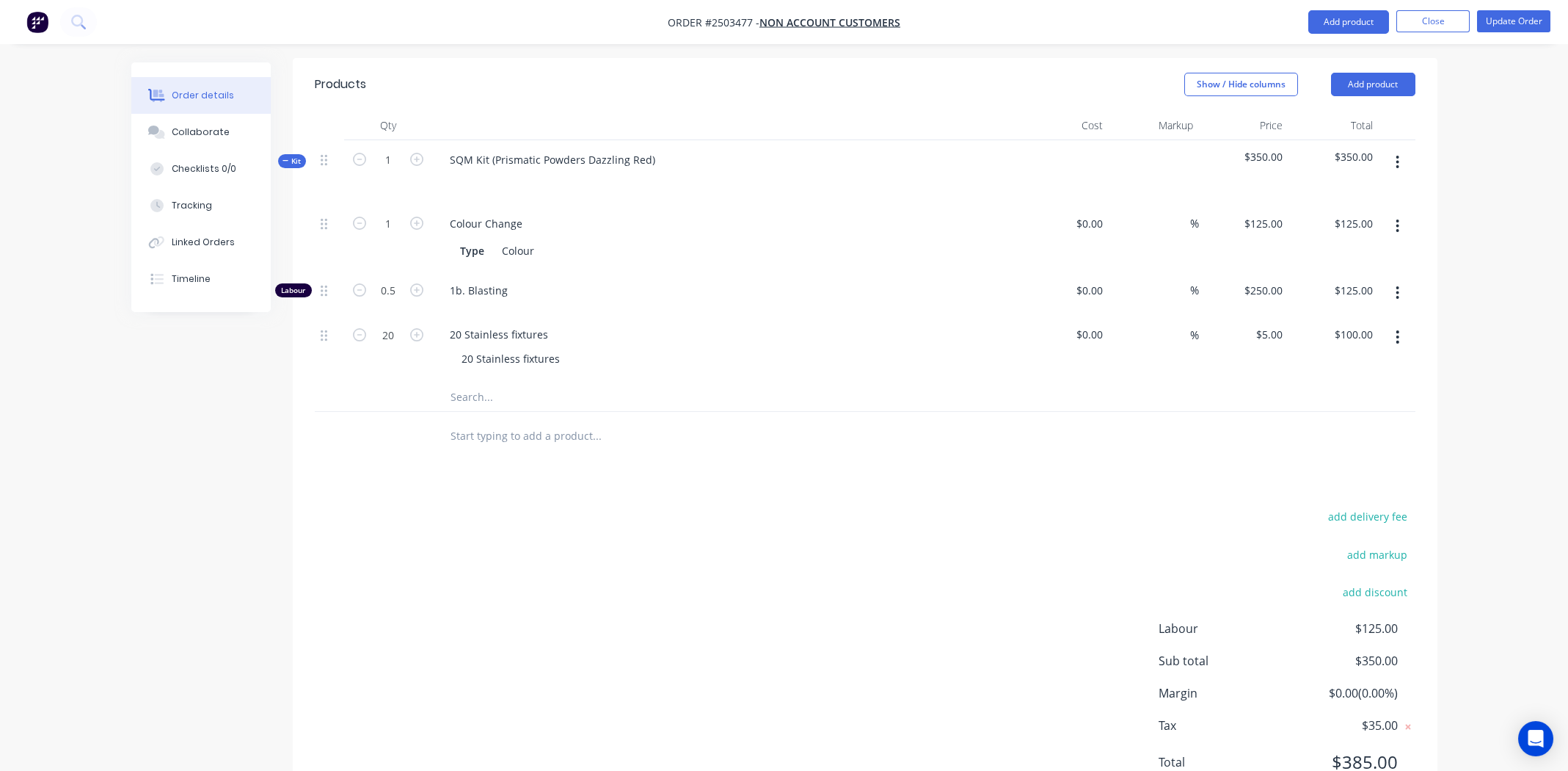
click at [899, 507] on div "add delivery fee add markup add discount Labour $125.00 Sub total $350.00 Margi…" at bounding box center [865, 648] width 1101 height 283
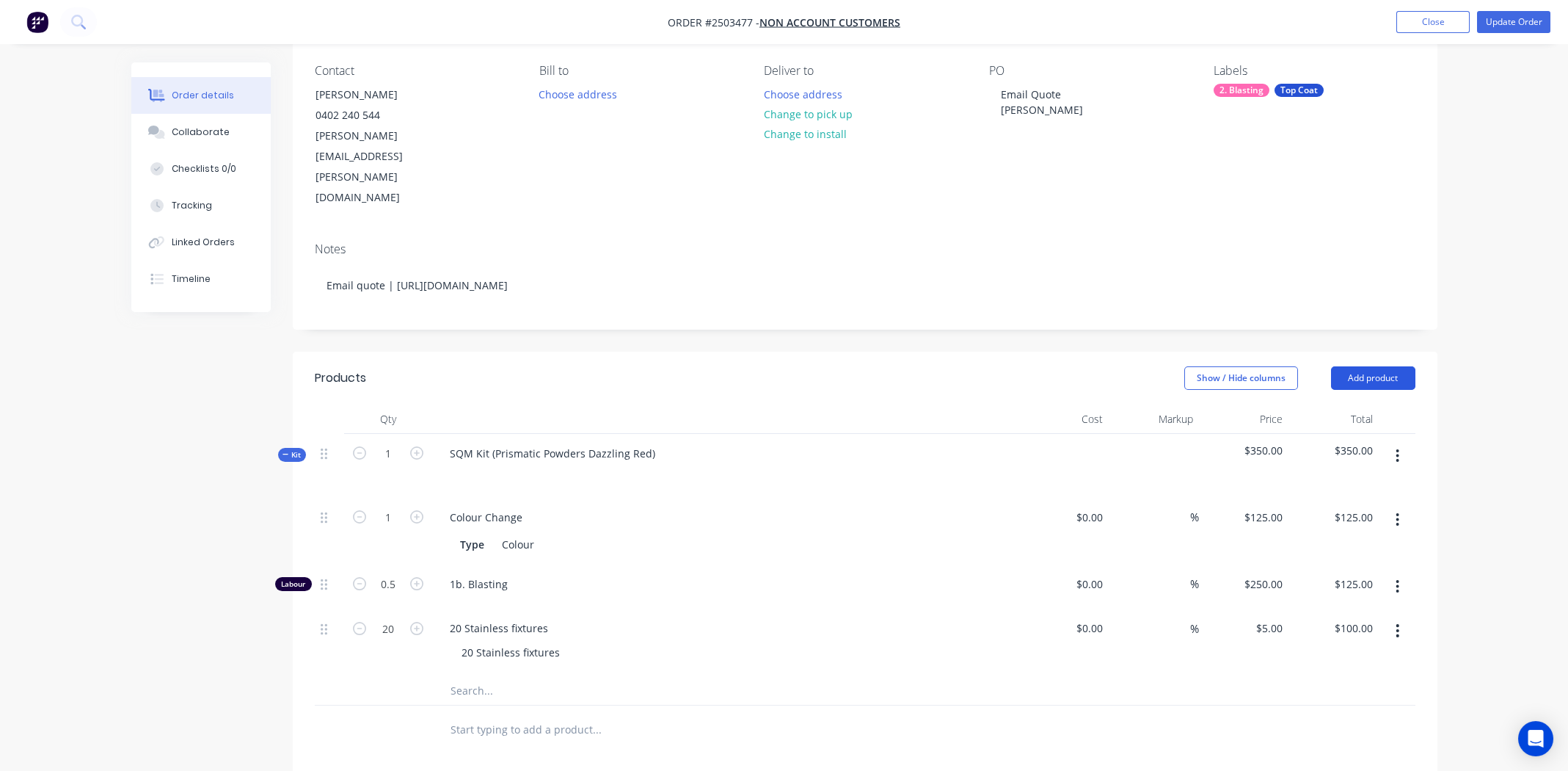
click at [1374, 366] on button "Add product" at bounding box center [1373, 377] width 85 height 24
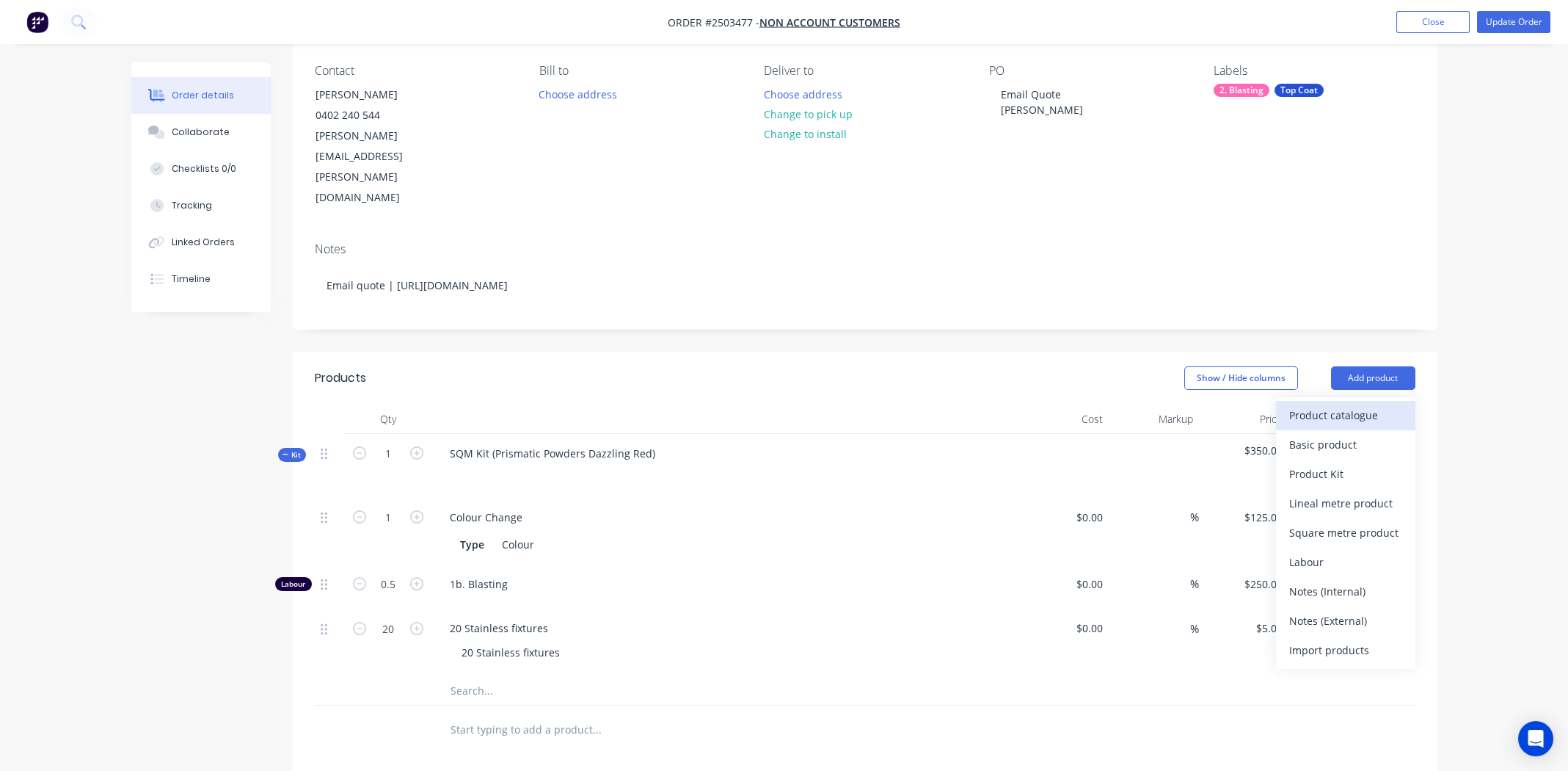
click at [1361, 404] on div "Product catalogue" at bounding box center [1345, 415] width 113 height 21
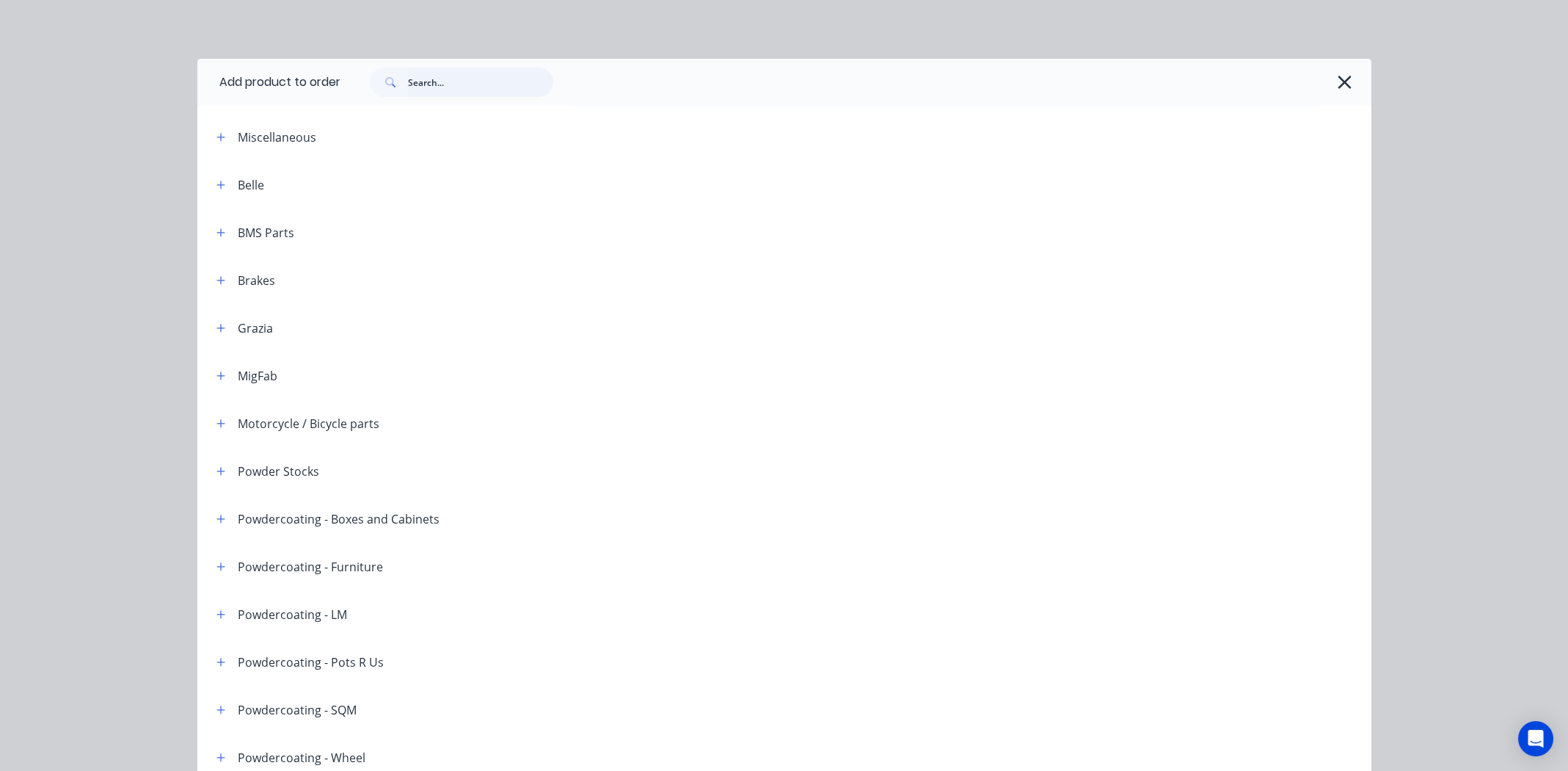
click at [481, 93] on input "text" at bounding box center [480, 82] width 146 height 29
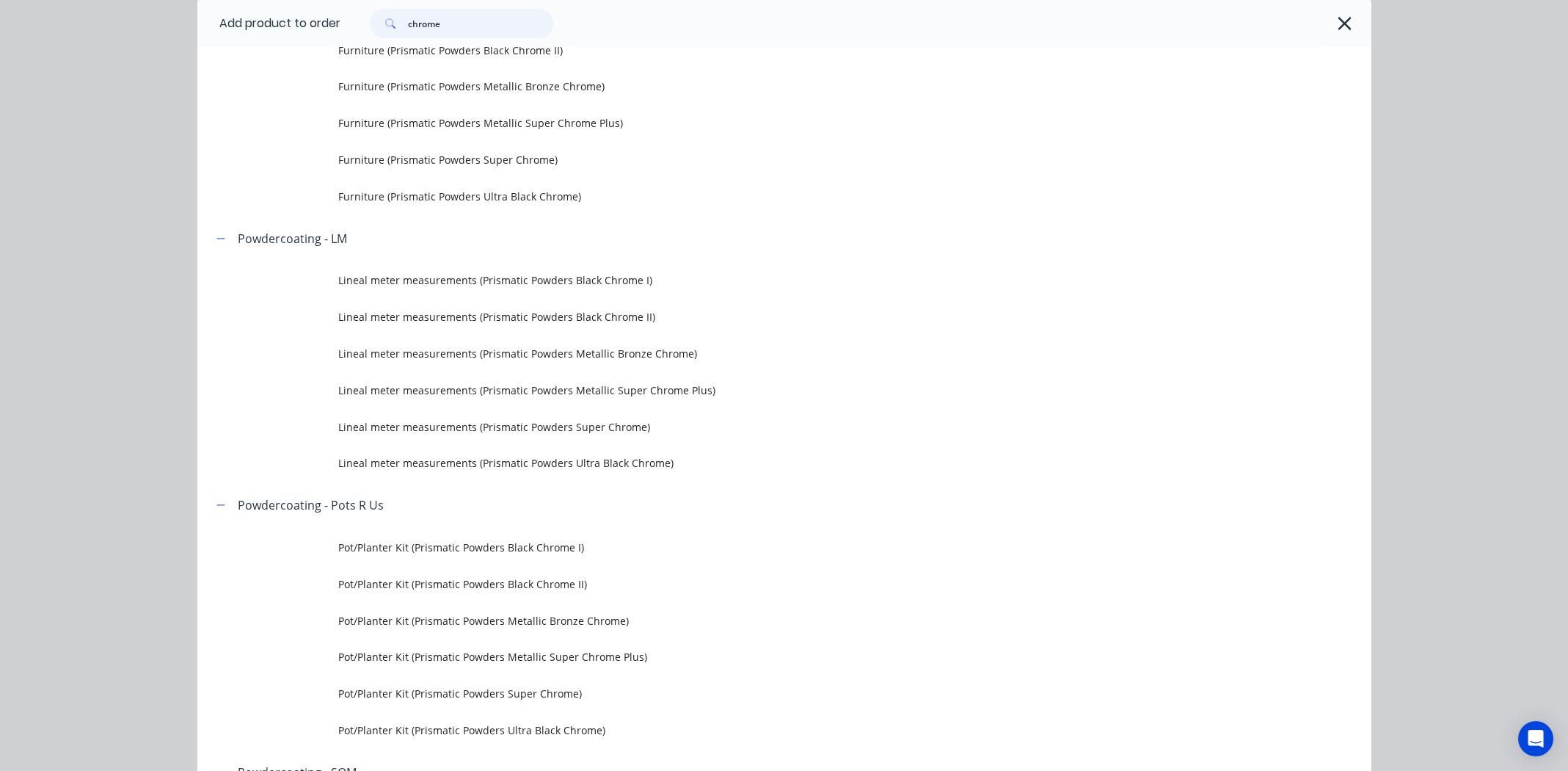
scroll to position [734, 0]
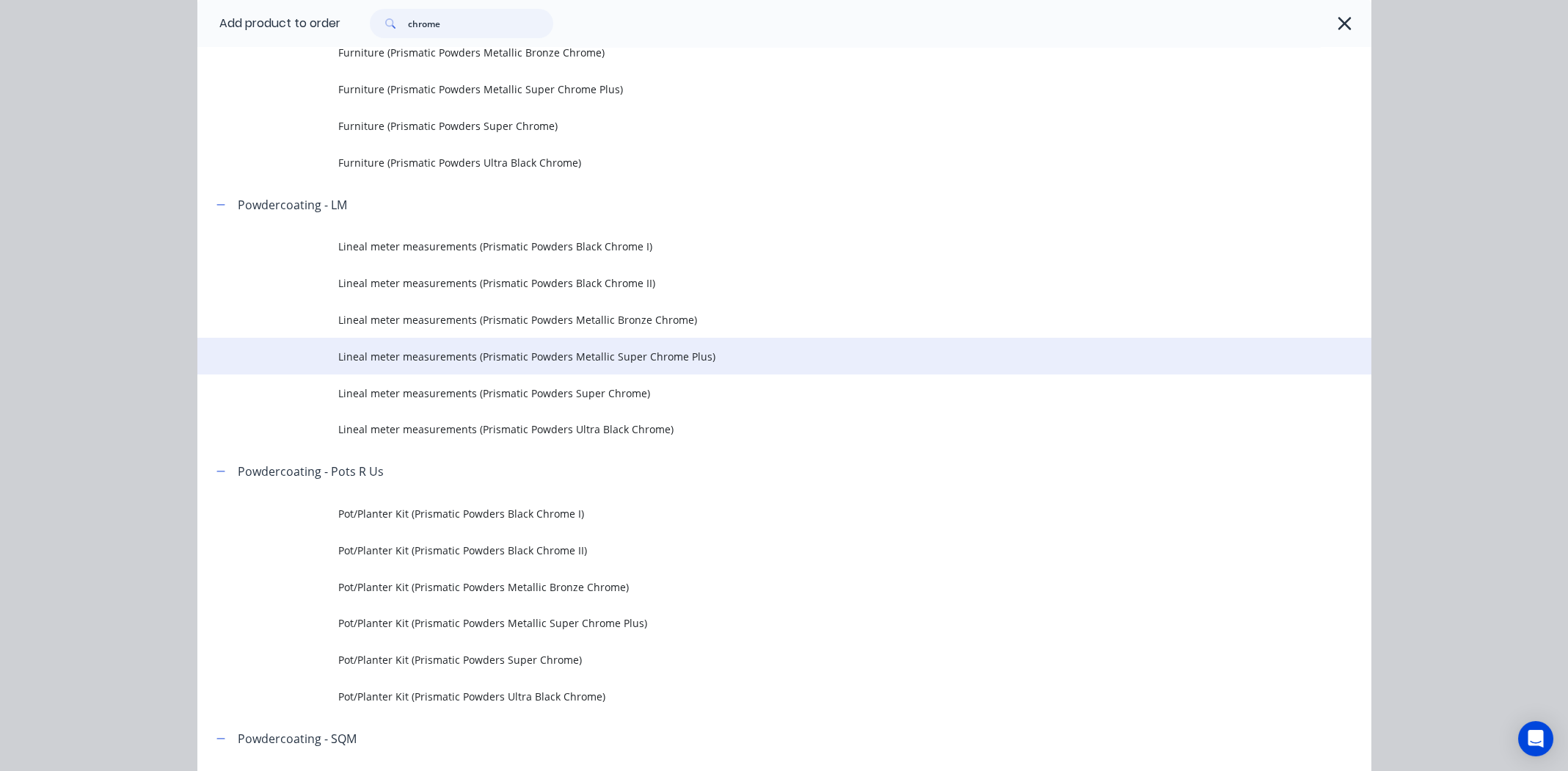
type input "chrome"
click at [552, 359] on span "Lineal meter measurements (Prismatic Powders Metallic Super Chrome Plus)" at bounding box center [751, 356] width 826 height 15
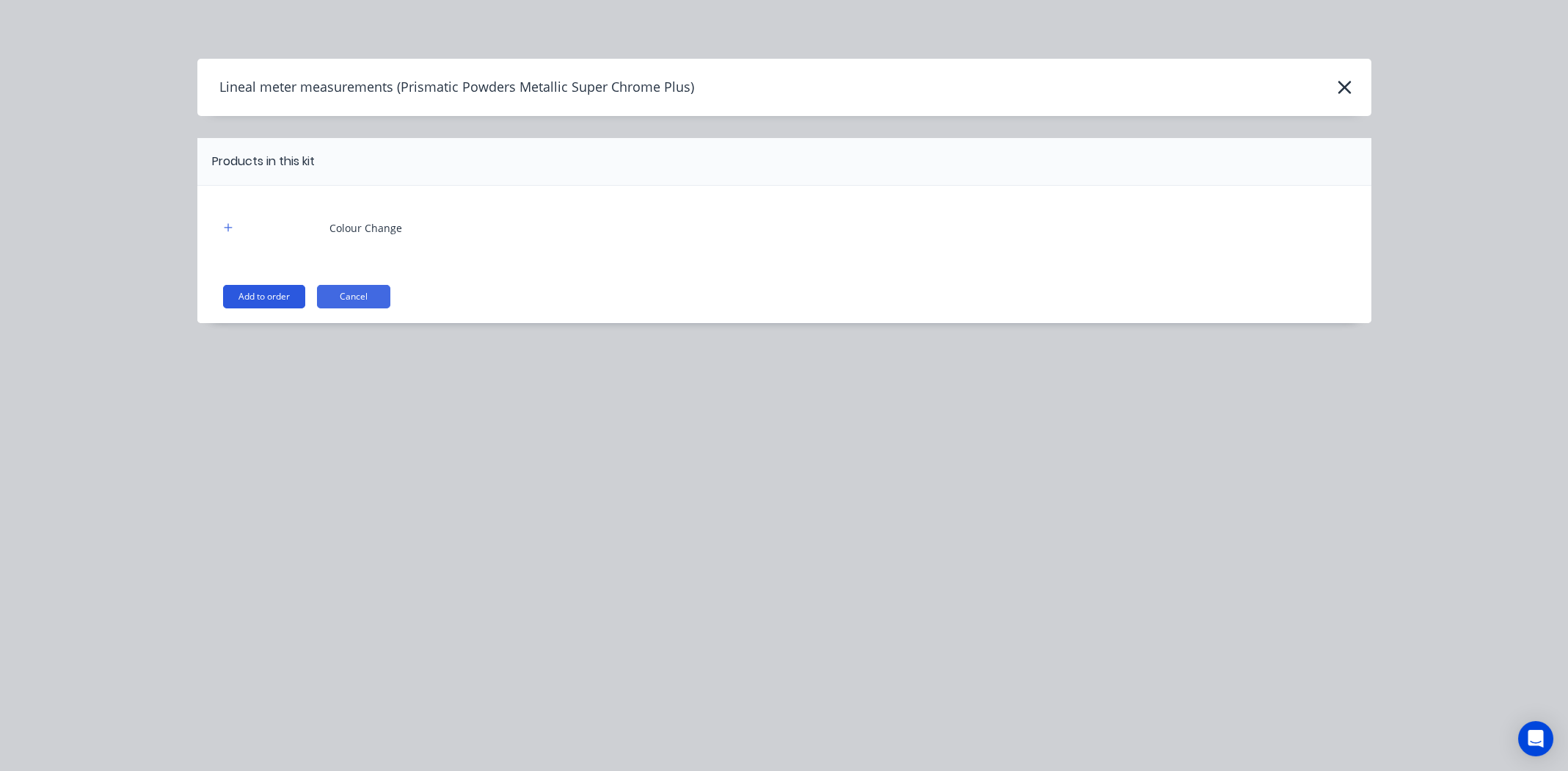
click at [254, 290] on button "Add to order" at bounding box center [263, 296] width 82 height 24
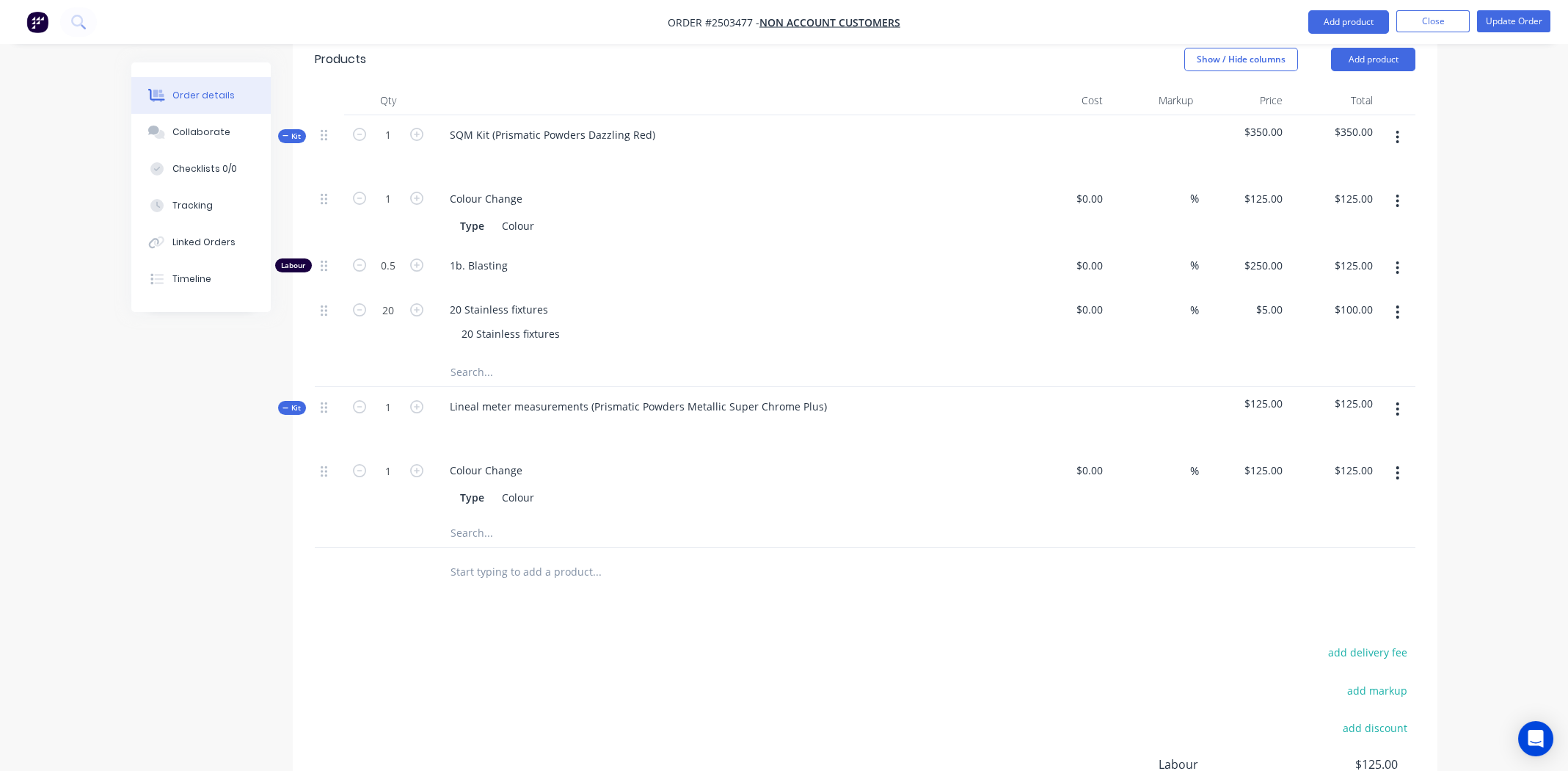
scroll to position [576, 0]
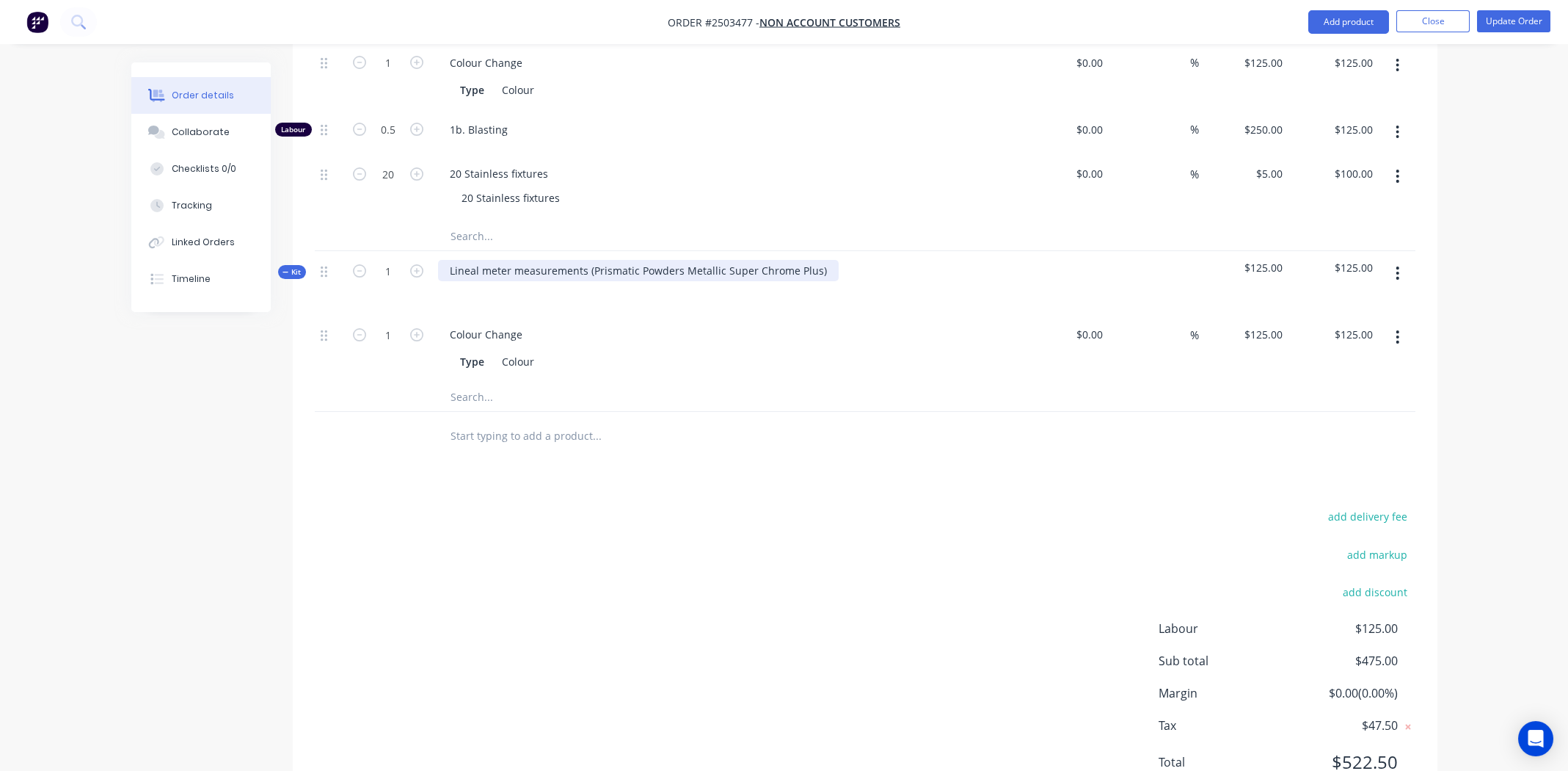
click at [823, 260] on div "Lineal meter measurements (Prismatic Powders Metallic Super Chrome Plus)" at bounding box center [638, 271] width 401 height 21
click at [1398, 265] on icon "button" at bounding box center [1397, 273] width 4 height 16
click at [1379, 301] on div "Add product to kit" at bounding box center [1345, 311] width 113 height 21
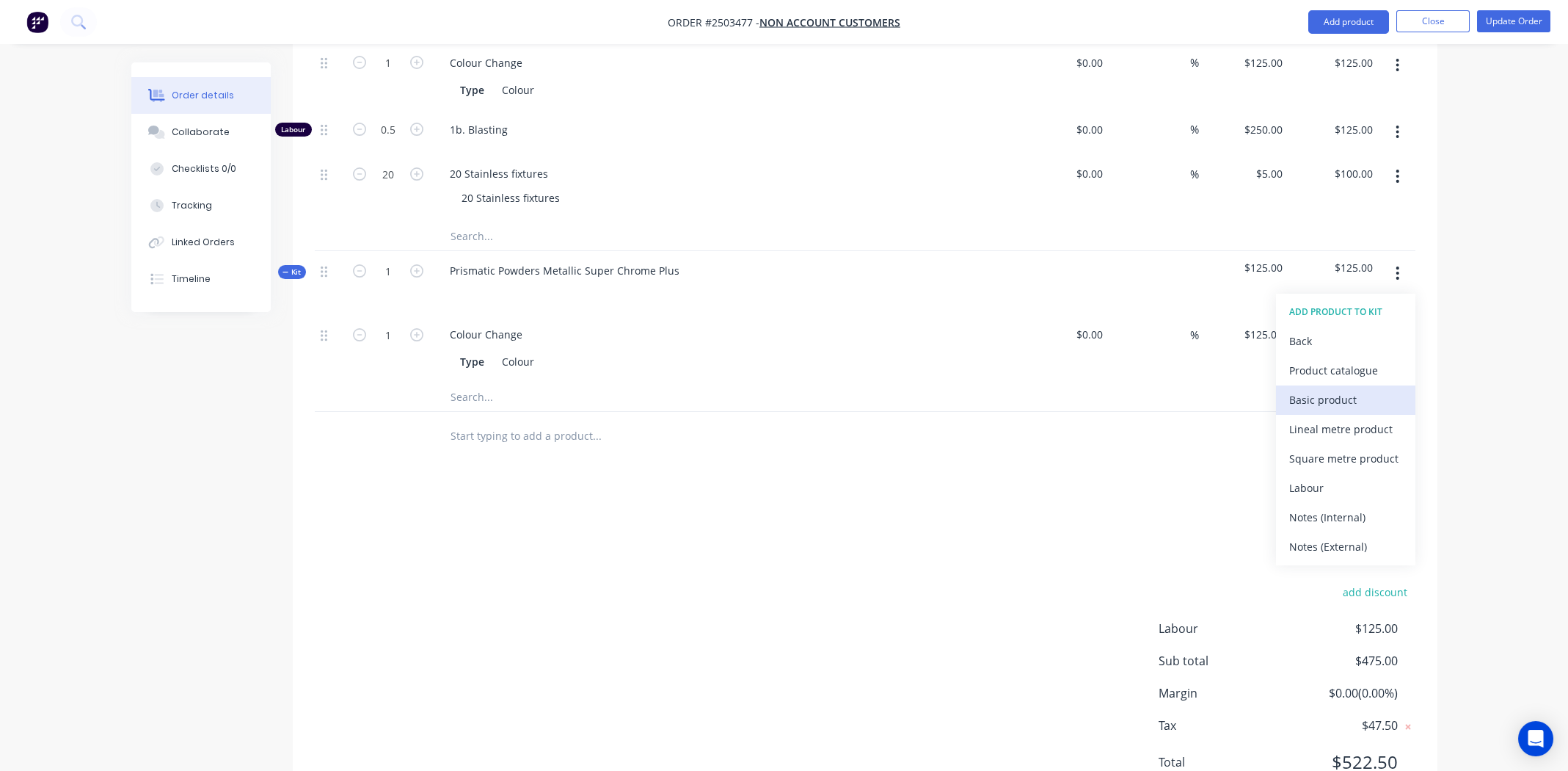
click at [1342, 389] on div "Basic product" at bounding box center [1345, 399] width 113 height 21
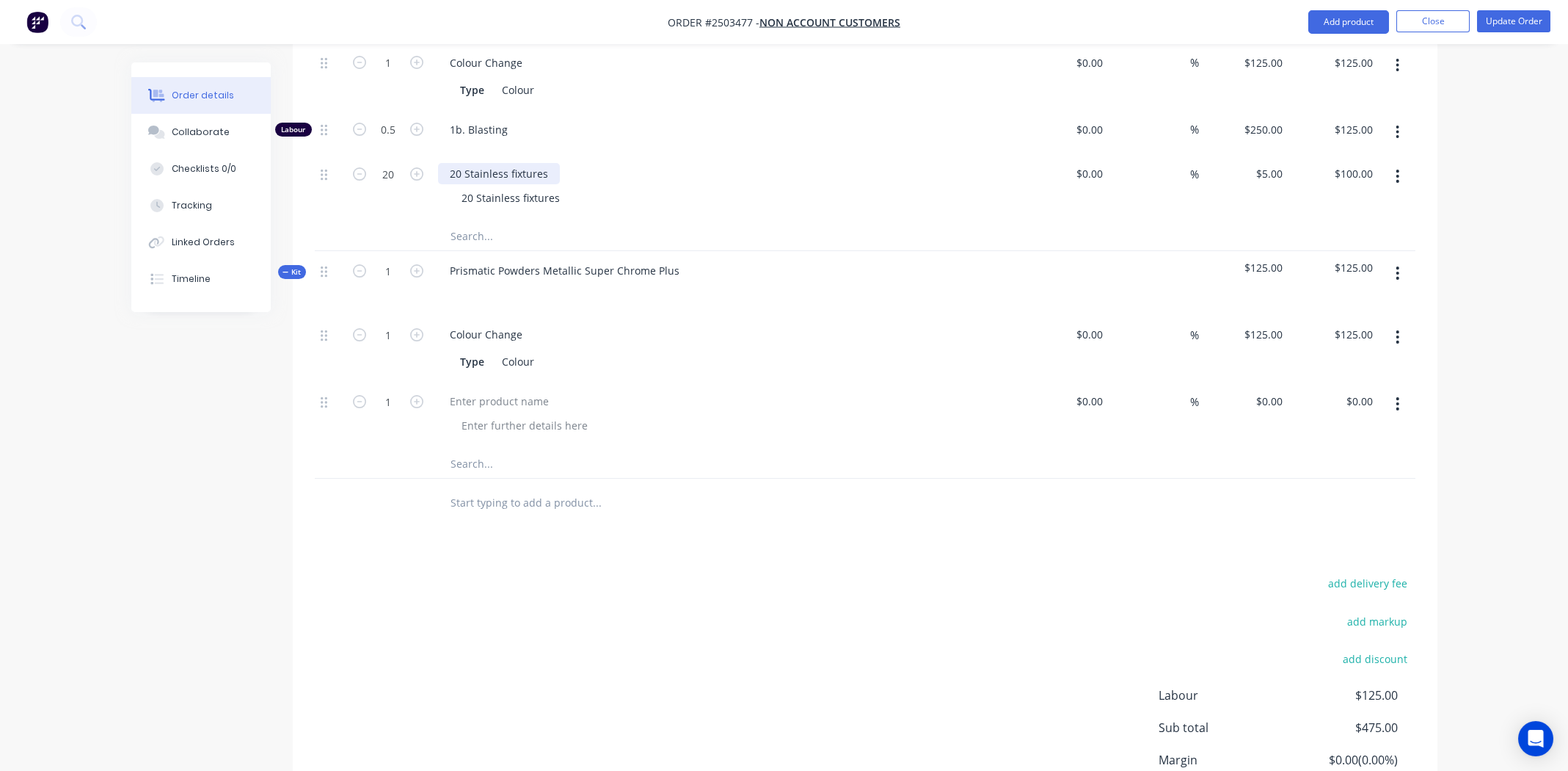
click at [510, 163] on div "20 Stainless fixtures" at bounding box center [499, 173] width 122 height 21
copy div "20 Stainless fixtures"
click at [489, 390] on div at bounding box center [499, 401] width 123 height 21
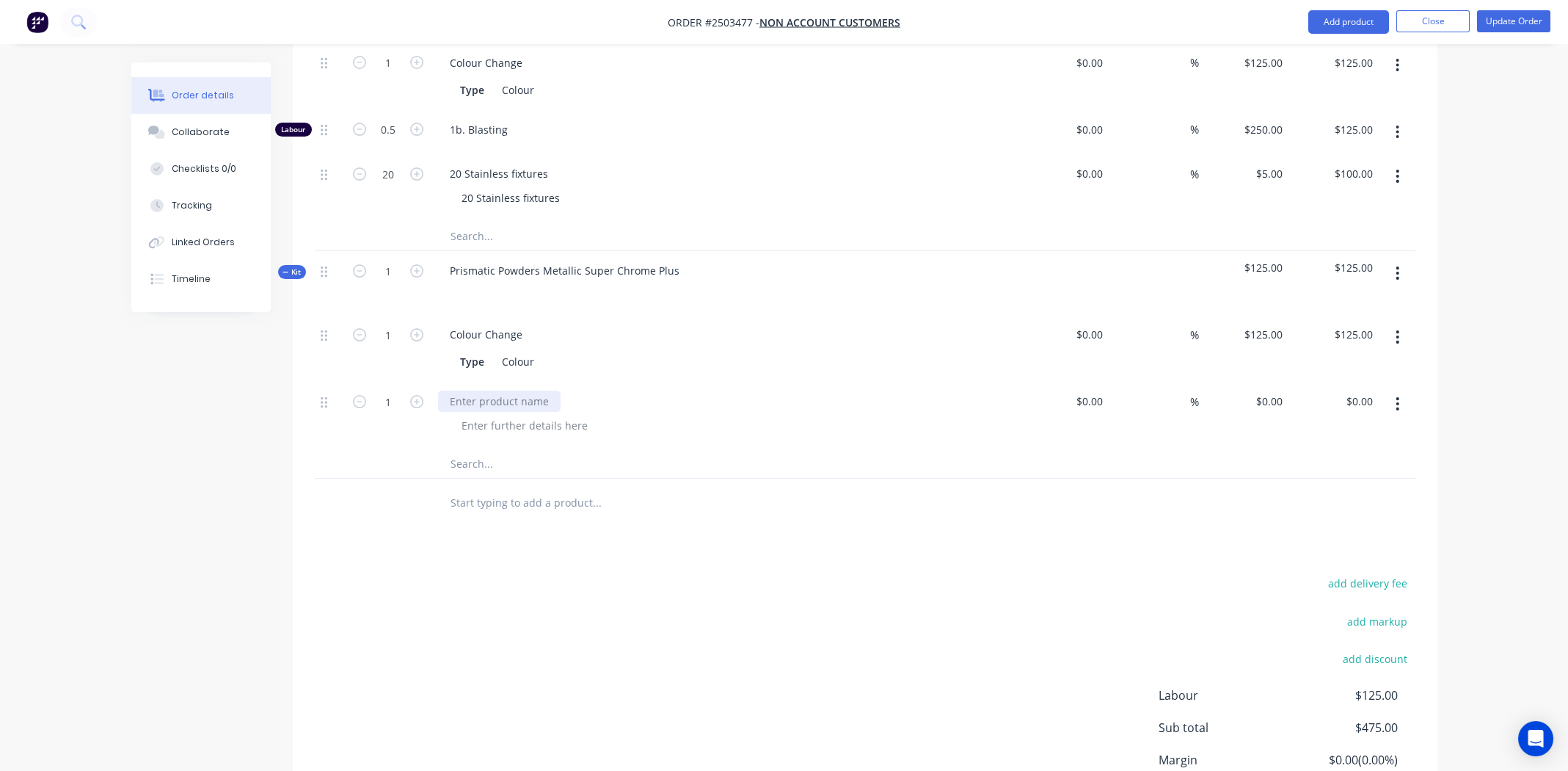
paste div
click at [485, 415] on div at bounding box center [524, 425] width 150 height 21
paste div
click at [752, 507] on div "Products Show / Hide columns Add product Qty Cost Markup Price Total Kit 1 SQM …" at bounding box center [865, 389] width 1145 height 982
type input "0"
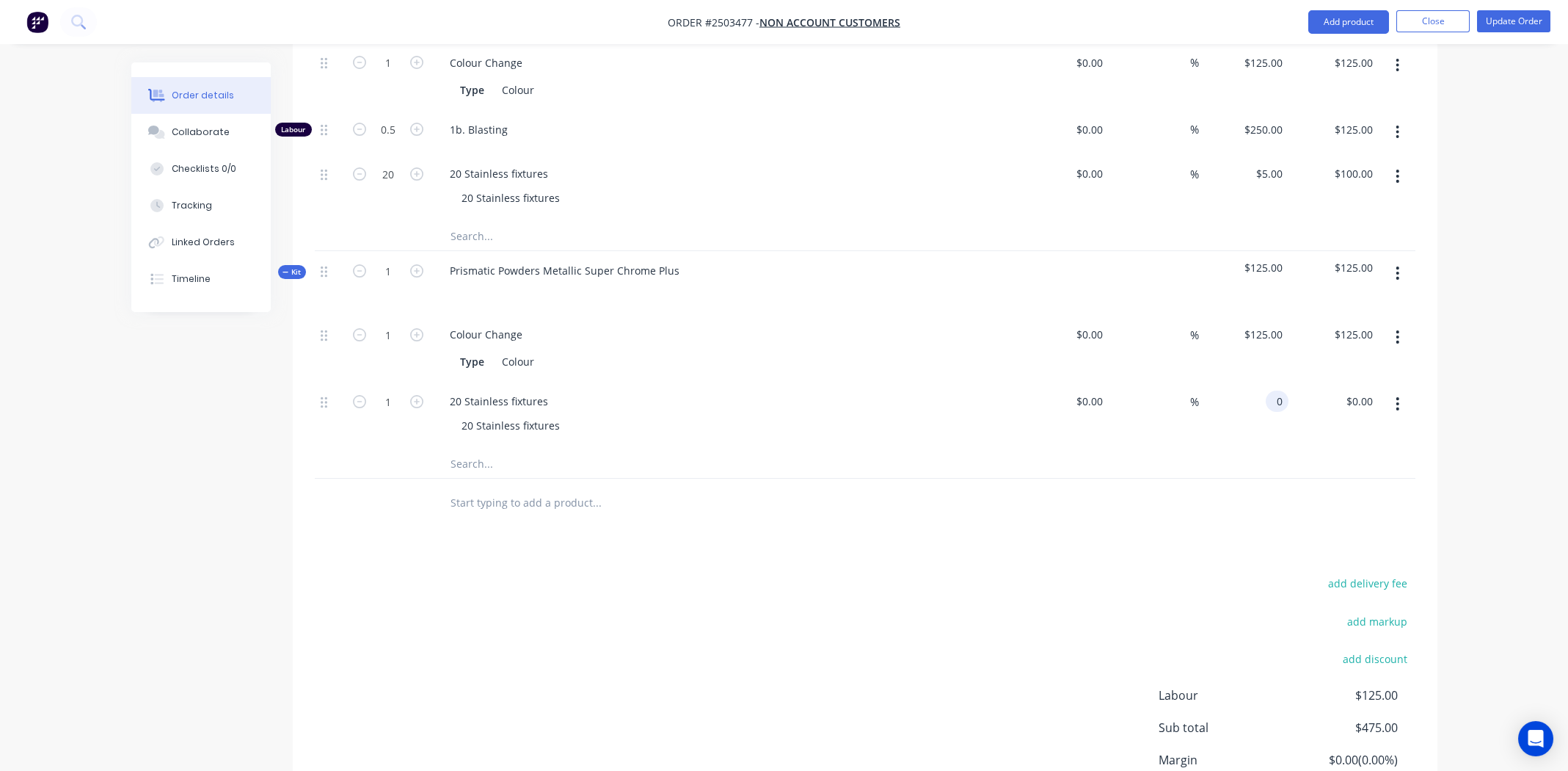
click at [1282, 390] on input "0" at bounding box center [1279, 401] width 17 height 21
type input "5"
type input "$0.00"
click at [1266, 155] on div "5 $5.00" at bounding box center [1244, 188] width 90 height 67
type input "$8.00"
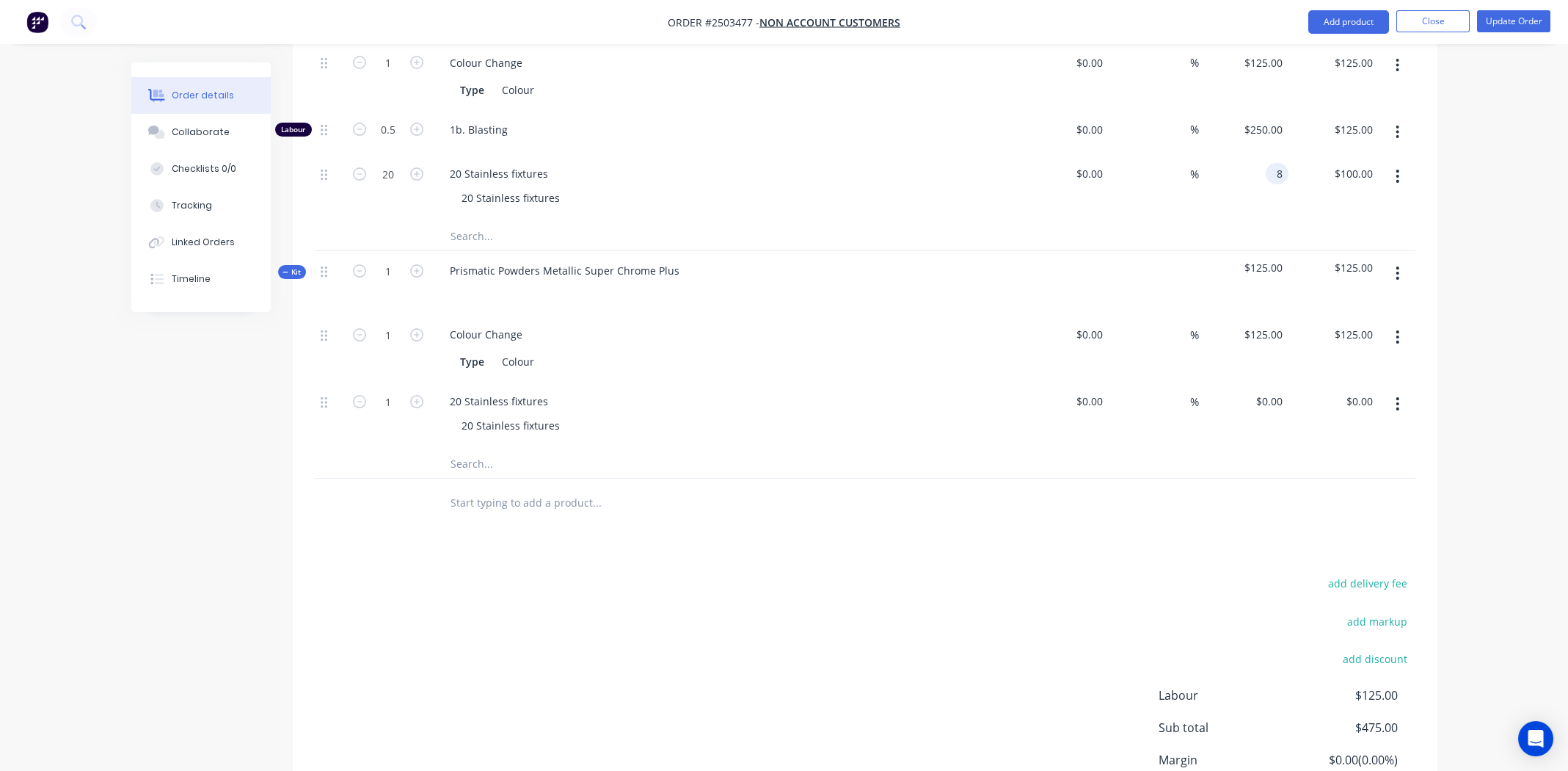
type input "$160.00"
click at [1023, 478] on div at bounding box center [865, 502] width 1101 height 48
click at [1266, 390] on div "0 $0.00" at bounding box center [1268, 401] width 40 height 21
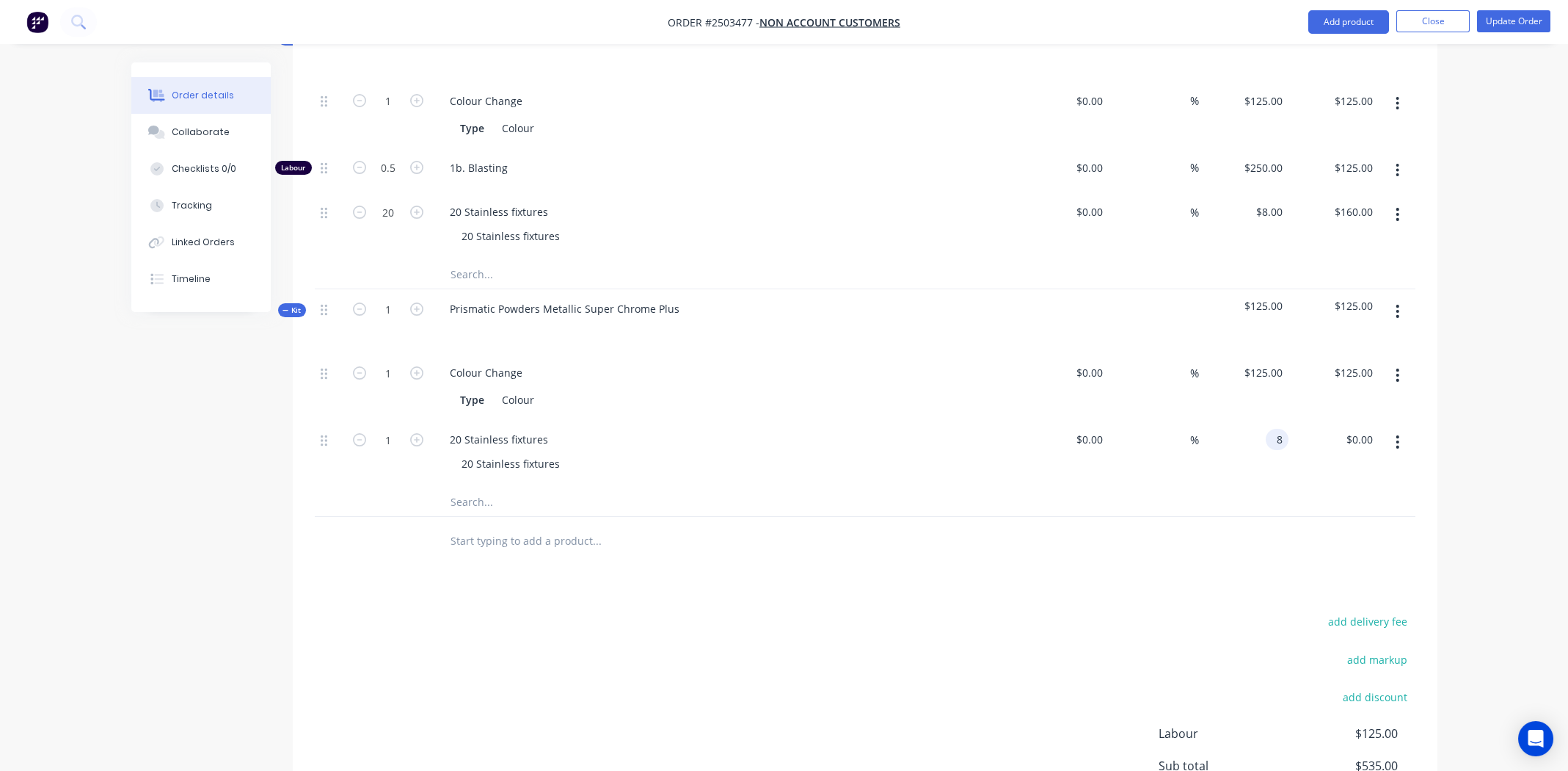
scroll to position [502, 0]
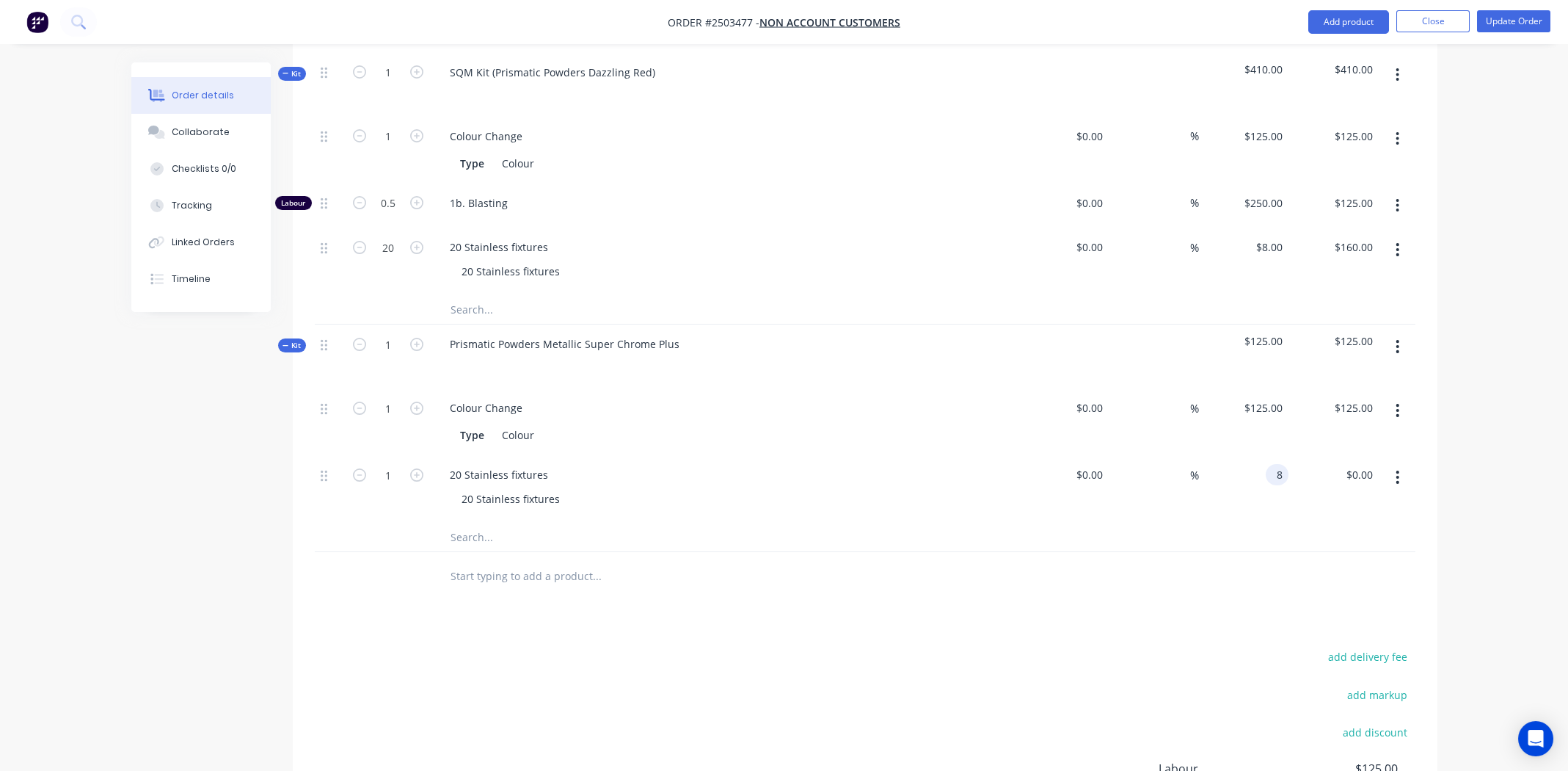
type input "$8.00"
click at [1006, 552] on div at bounding box center [865, 576] width 1101 height 48
click at [401, 147] on input "1" at bounding box center [388, 136] width 38 height 22
type input "20"
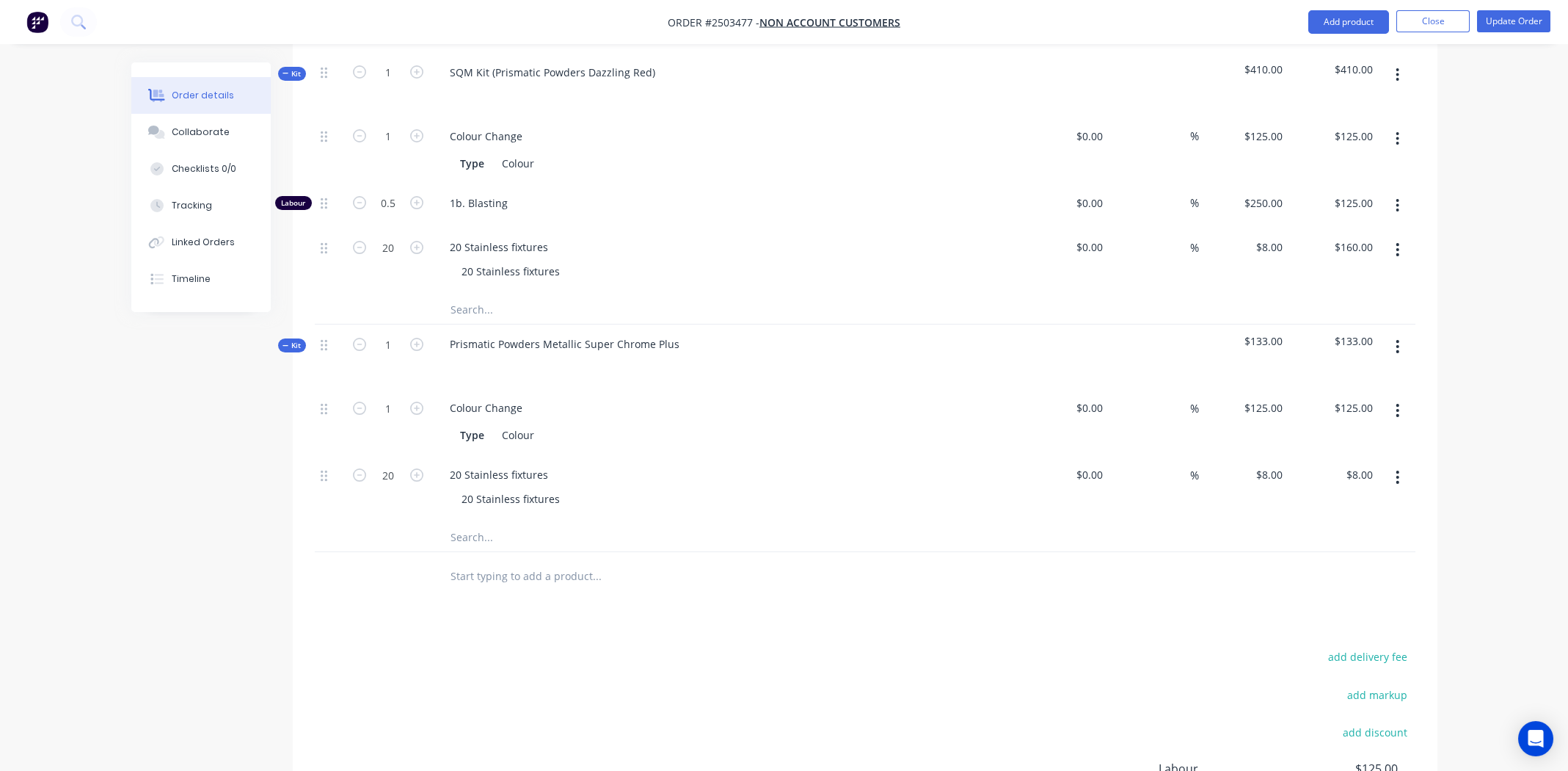
type input "$160.00"
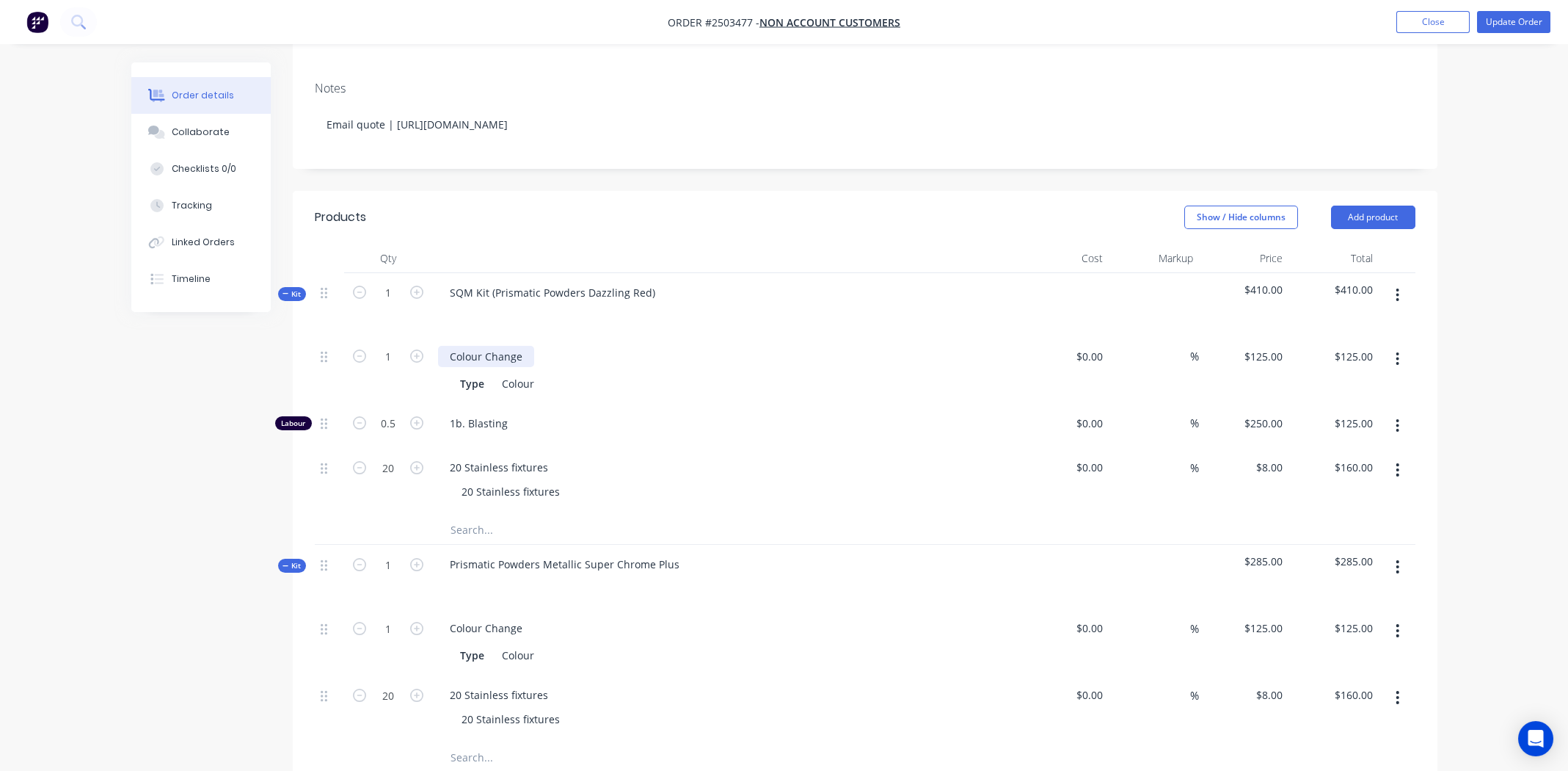
scroll to position [208, 0]
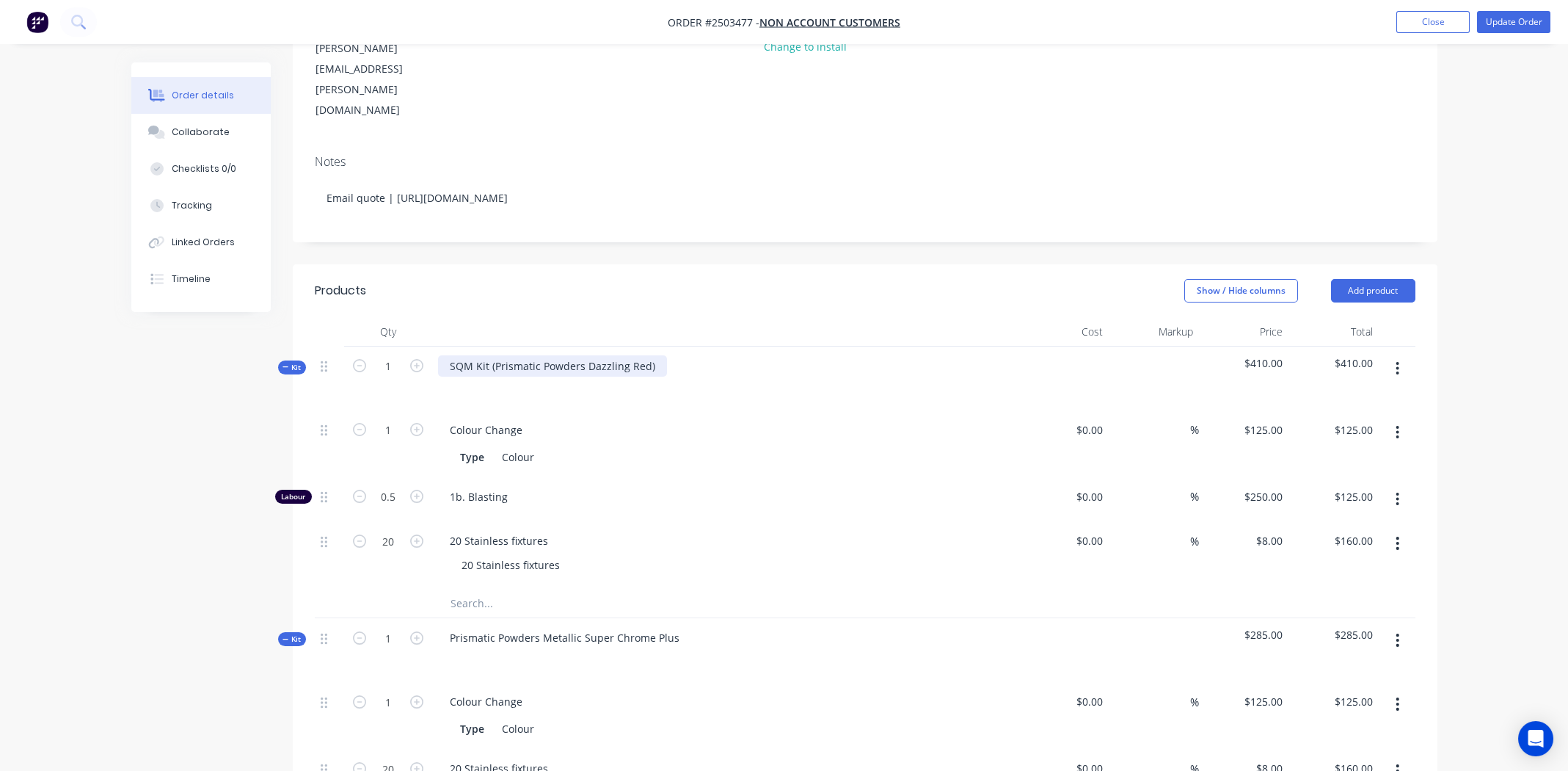
click at [658, 355] on div "SQM Kit (Prismatic Powders Dazzling Red)" at bounding box center [553, 366] width 229 height 21
click at [543, 355] on div "SQM Kit (Prismatic Powders Dazzling Red)" at bounding box center [553, 366] width 229 height 21
paste div
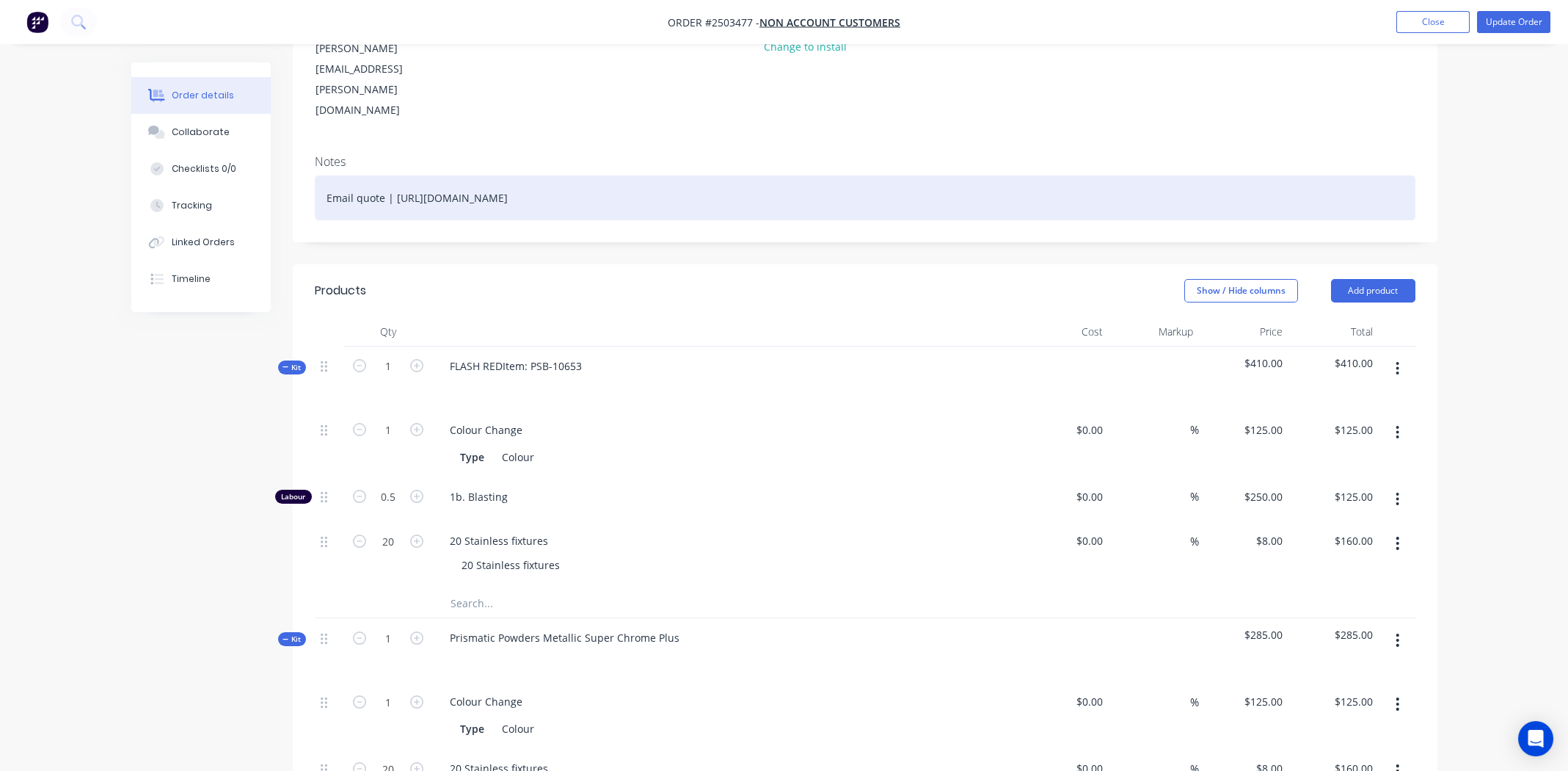
click at [367, 176] on div "Email quote | https://www.prismaticpowders.com/shop/powder-coating-colors/PSB-1…" at bounding box center [865, 198] width 1101 height 45
drag, startPoint x: 385, startPoint y: 135, endPoint x: 371, endPoint y: 135, distance: 14.0
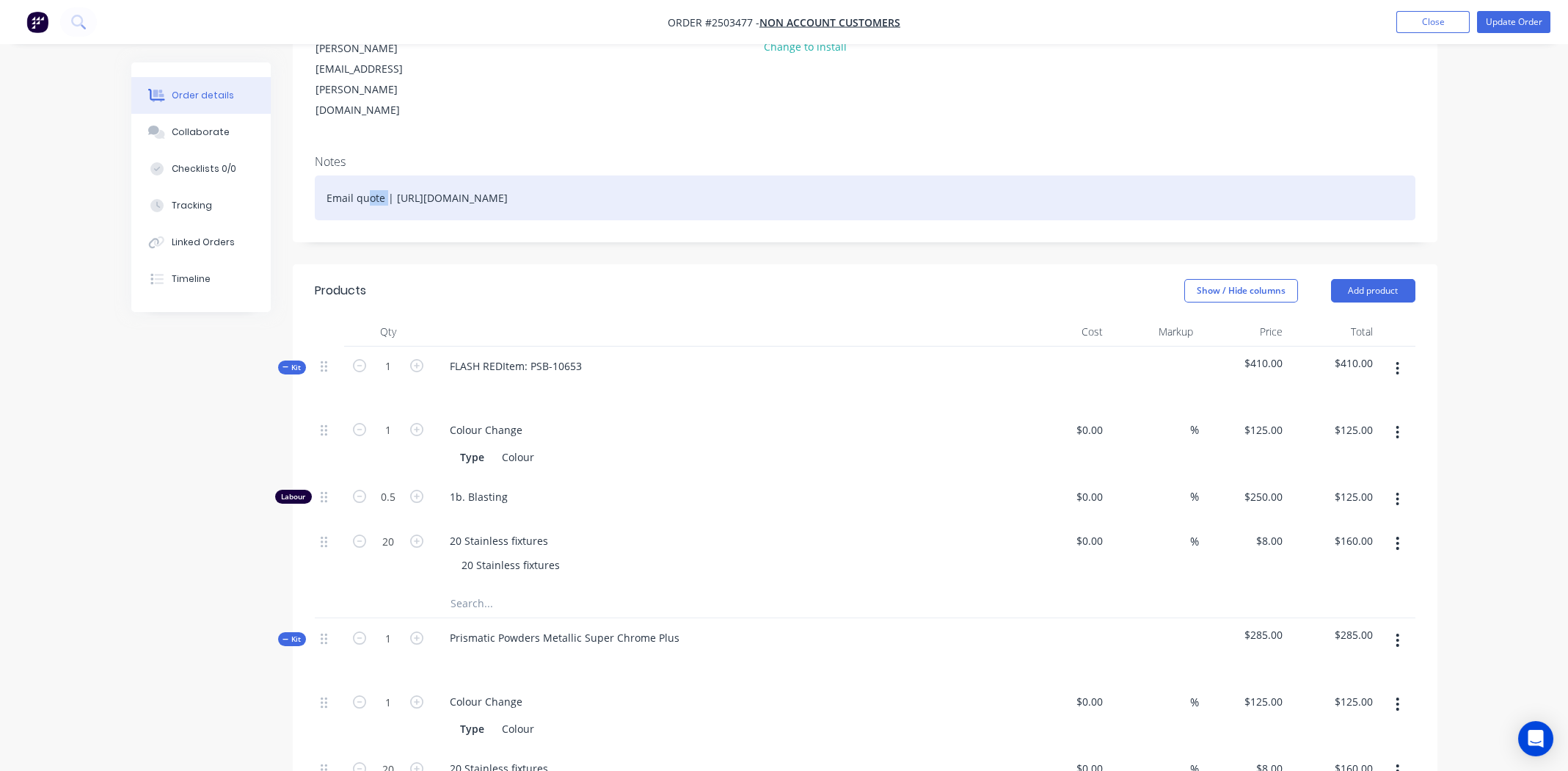
click at [371, 176] on div "Email quote | https://www.prismaticpowders.com/shop/powder-coating-colors/PSB-1…" at bounding box center [865, 198] width 1101 height 45
click at [380, 176] on div "Email quote | https://www.prismaticpowders.com/shop/powder-coating-colors/PSB-1…" at bounding box center [865, 198] width 1101 height 45
drag, startPoint x: 382, startPoint y: 136, endPoint x: 326, endPoint y: 137, distance: 56.0
click at [326, 176] on div "Email quote | https://www.prismaticpowders.com/shop/powder-coating-colors/PSB-1…" at bounding box center [865, 198] width 1101 height 45
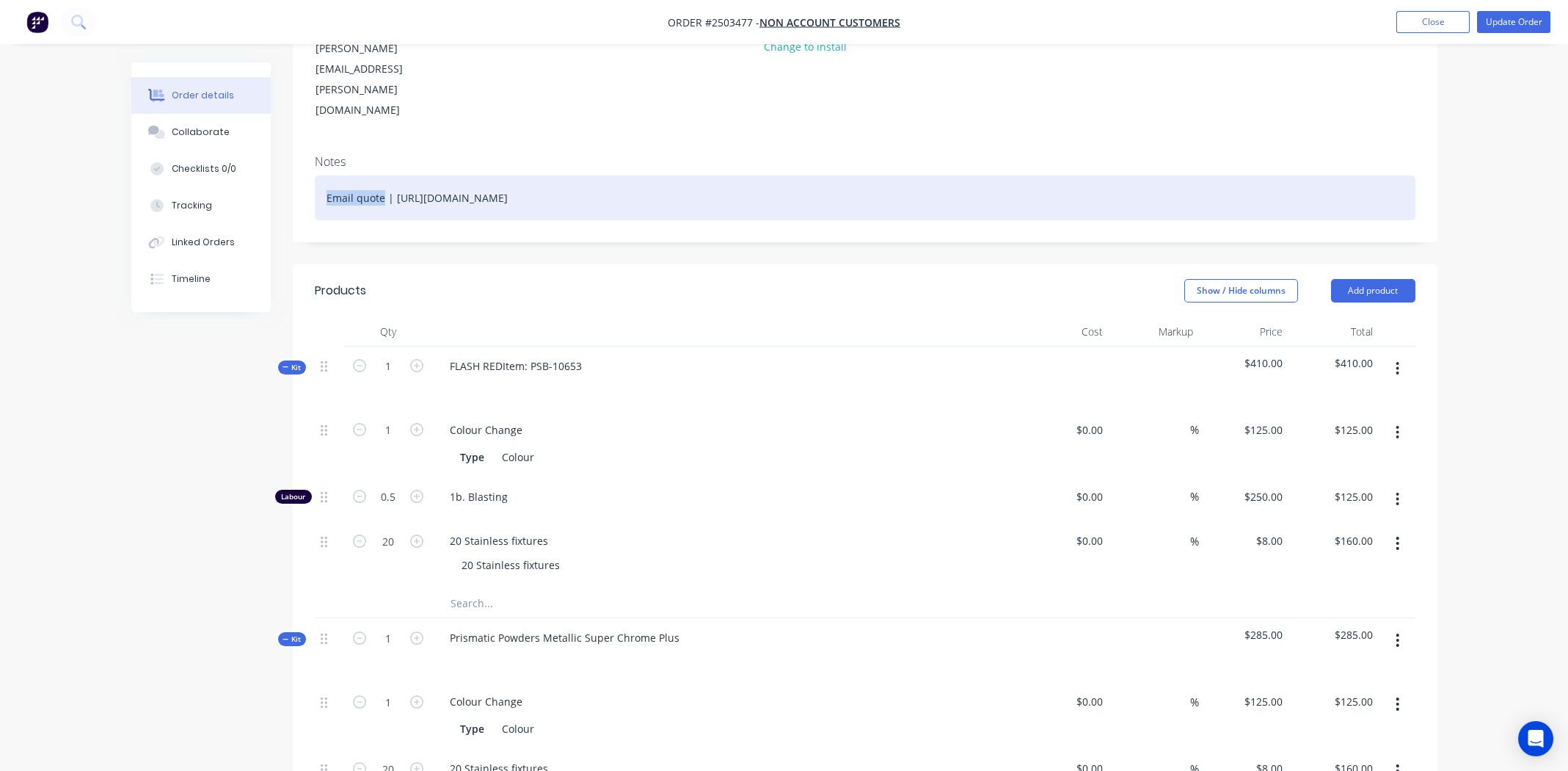
paste div
click at [471, 176] on div "FLASH REDItem: PSB-10653 | https://www.prismaticpowders.com/shop/powder-coating…" at bounding box center [865, 198] width 1101 height 45
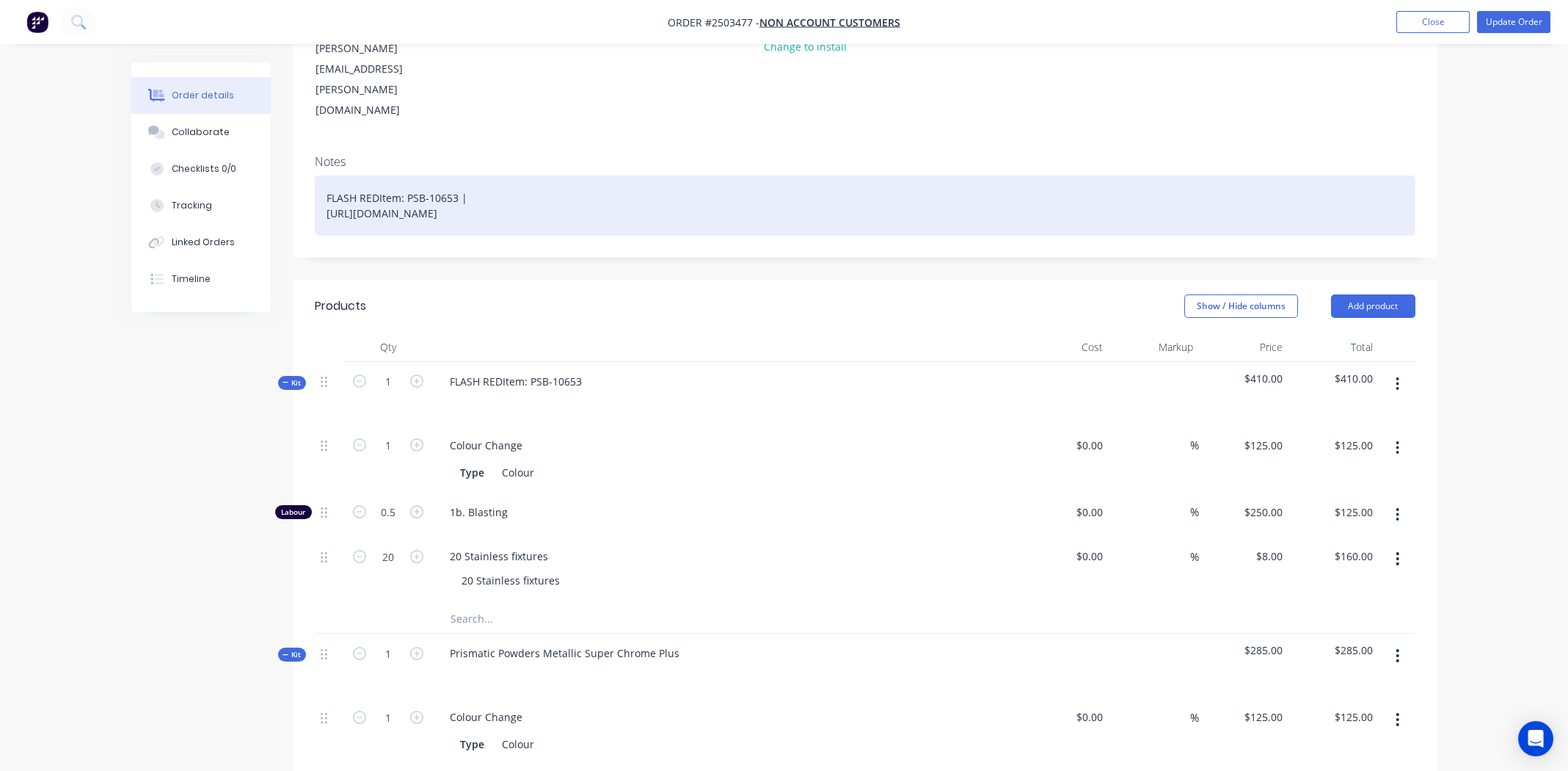
click at [554, 176] on div "FLASH REDItem: PSB-10653 | https://www.prismaticpowders.com/shop/powder-coating…" at bounding box center [865, 206] width 1101 height 60
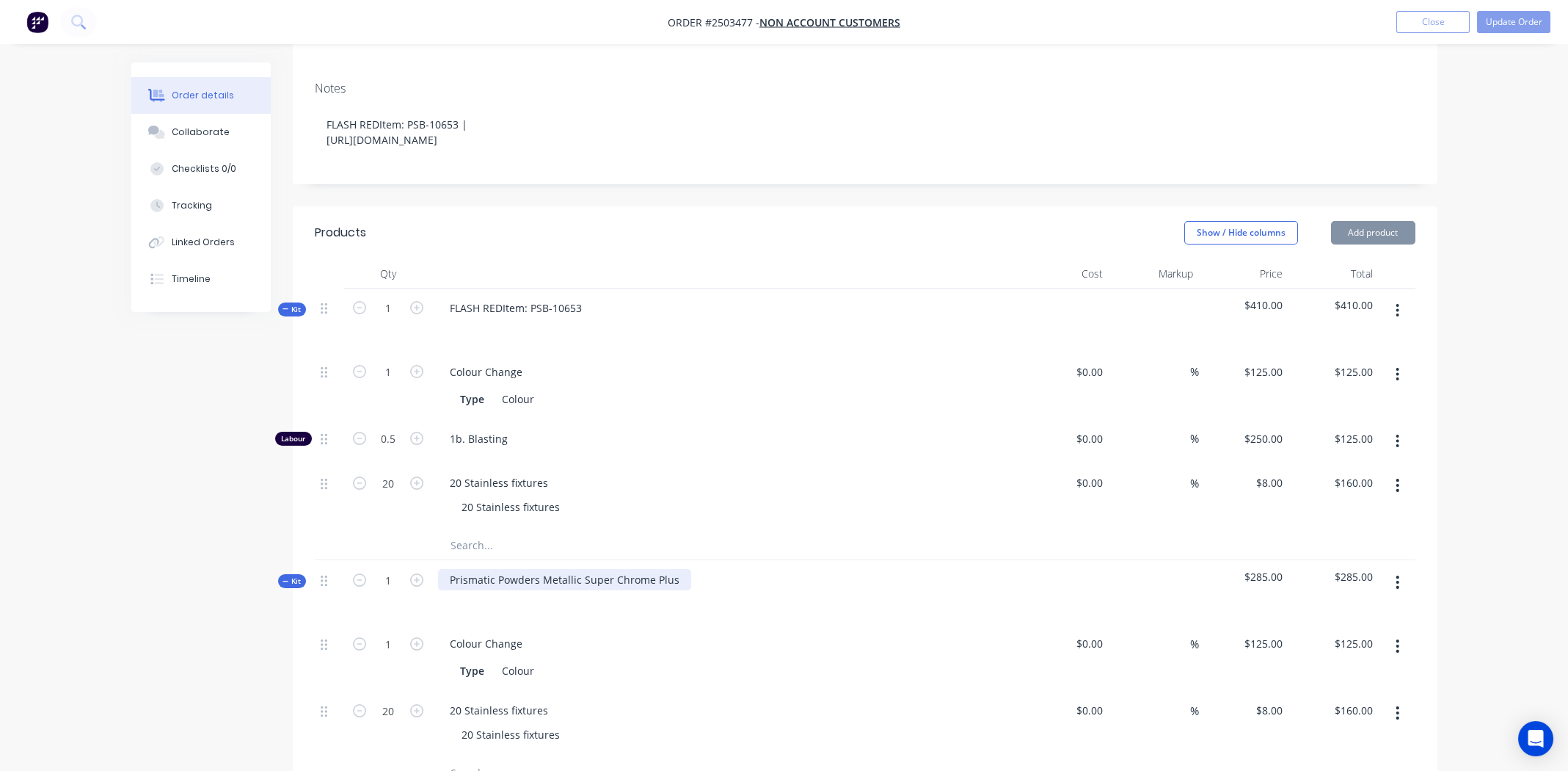
click at [566, 568] on div "Prismatic Powders Metallic Super Chrome Plus" at bounding box center [564, 579] width 253 height 21
click at [564, 568] on div "Prismatic Powders Metallic Super Chrome Plus" at bounding box center [564, 579] width 253 height 21
copy div "Prismatic Powders Metallic Super Chrome Plus"
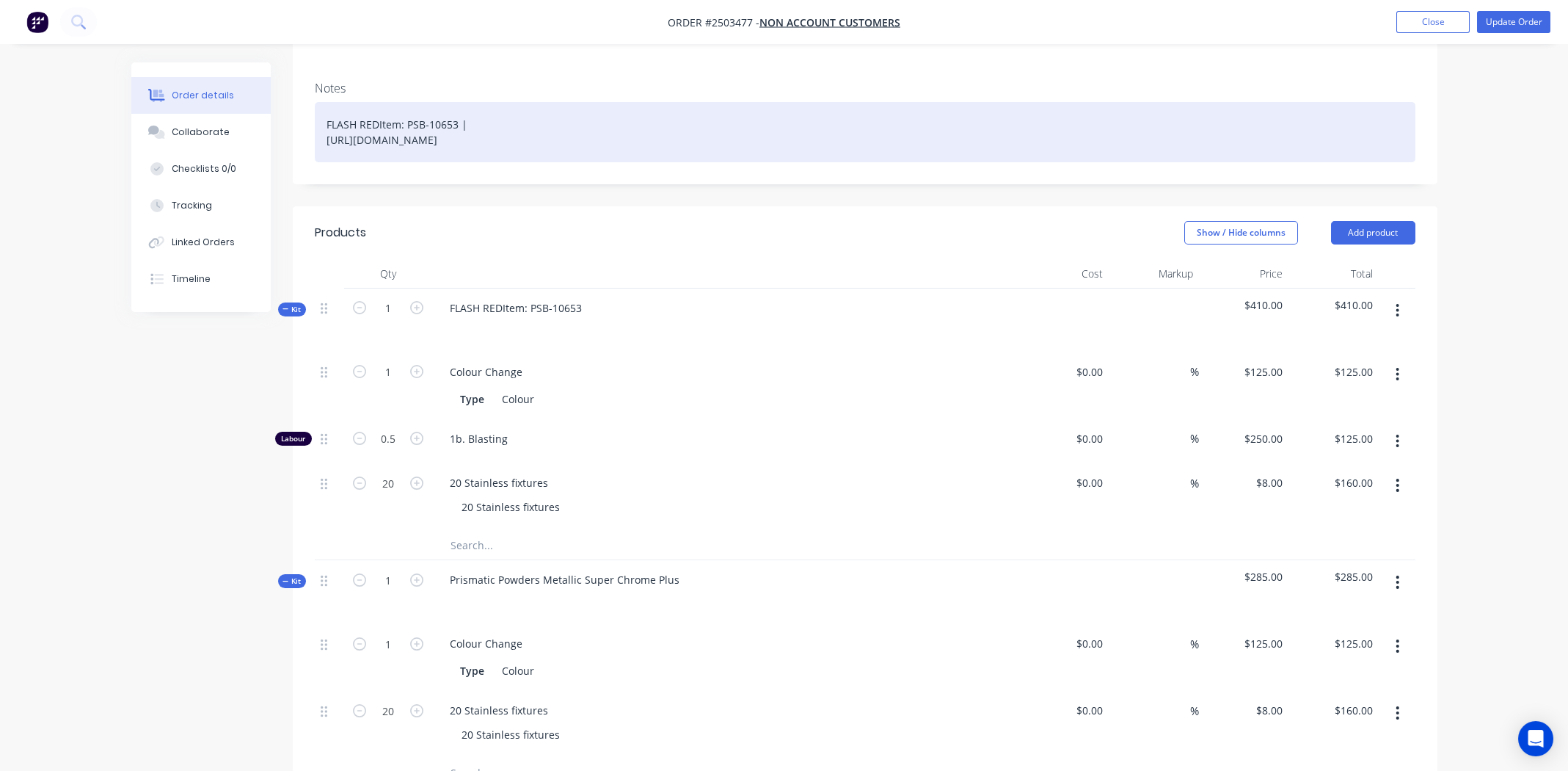
click at [492, 102] on div "FLASH REDItem: PSB-10653 | https://www.prismaticpowders.com/shop/powder-coating…" at bounding box center [865, 132] width 1101 height 60
click at [323, 102] on div "FLASH REDItem: PSB-10653 | Prismatic Powders Metallic Super Chrome Plus https:/…" at bounding box center [865, 132] width 1101 height 60
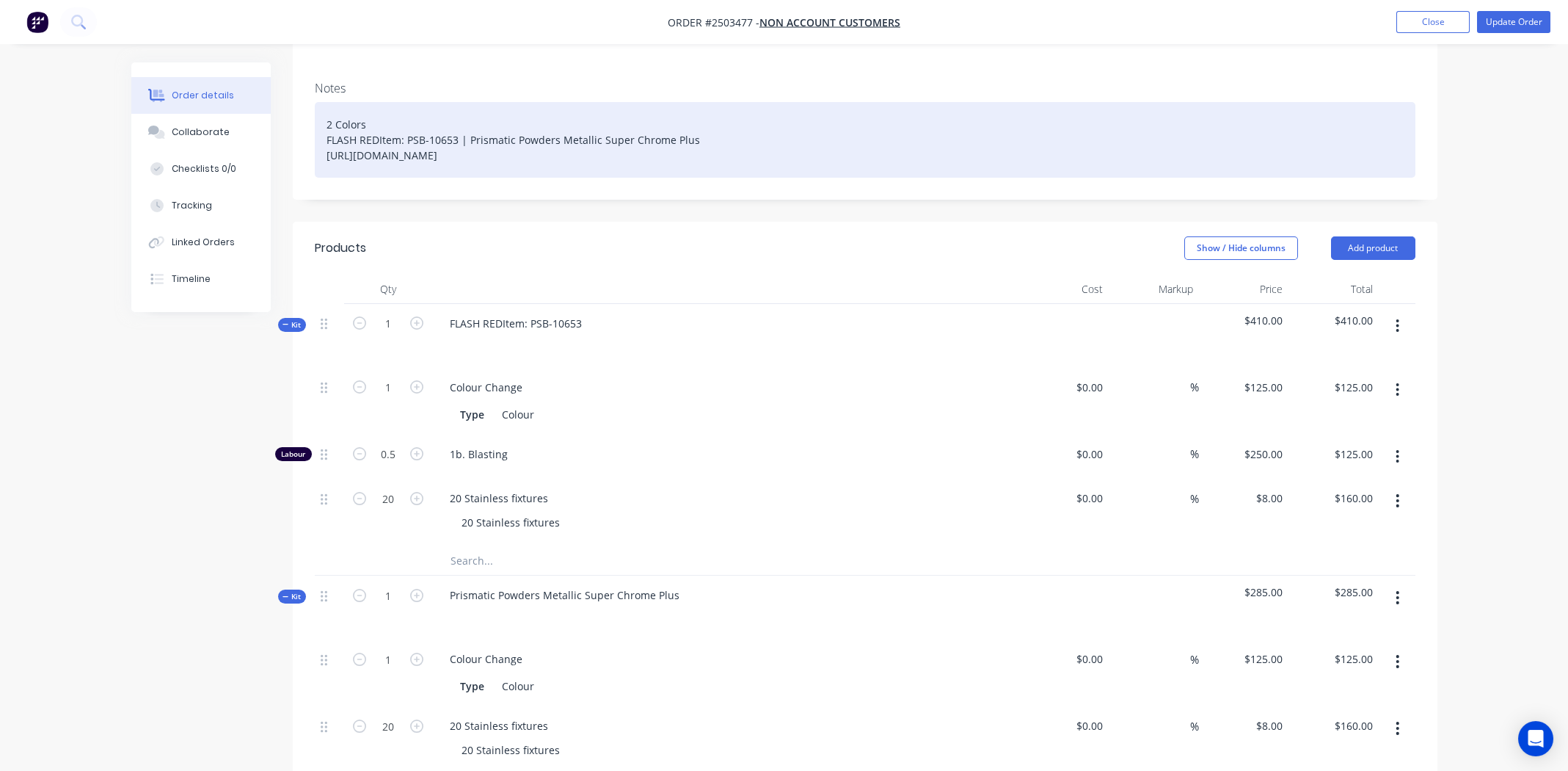
click at [381, 102] on div "2 Colors FLASH REDItem: PSB-10653 | Prismatic Powders Metallic Super Chrome Plu…" at bounding box center [865, 139] width 1101 height 76
click at [787, 102] on div "**2 Colors** FLASH REDItem: PSB-10653 | Prismatic Powders Metallic Super Chrome…" at bounding box center [865, 139] width 1101 height 76
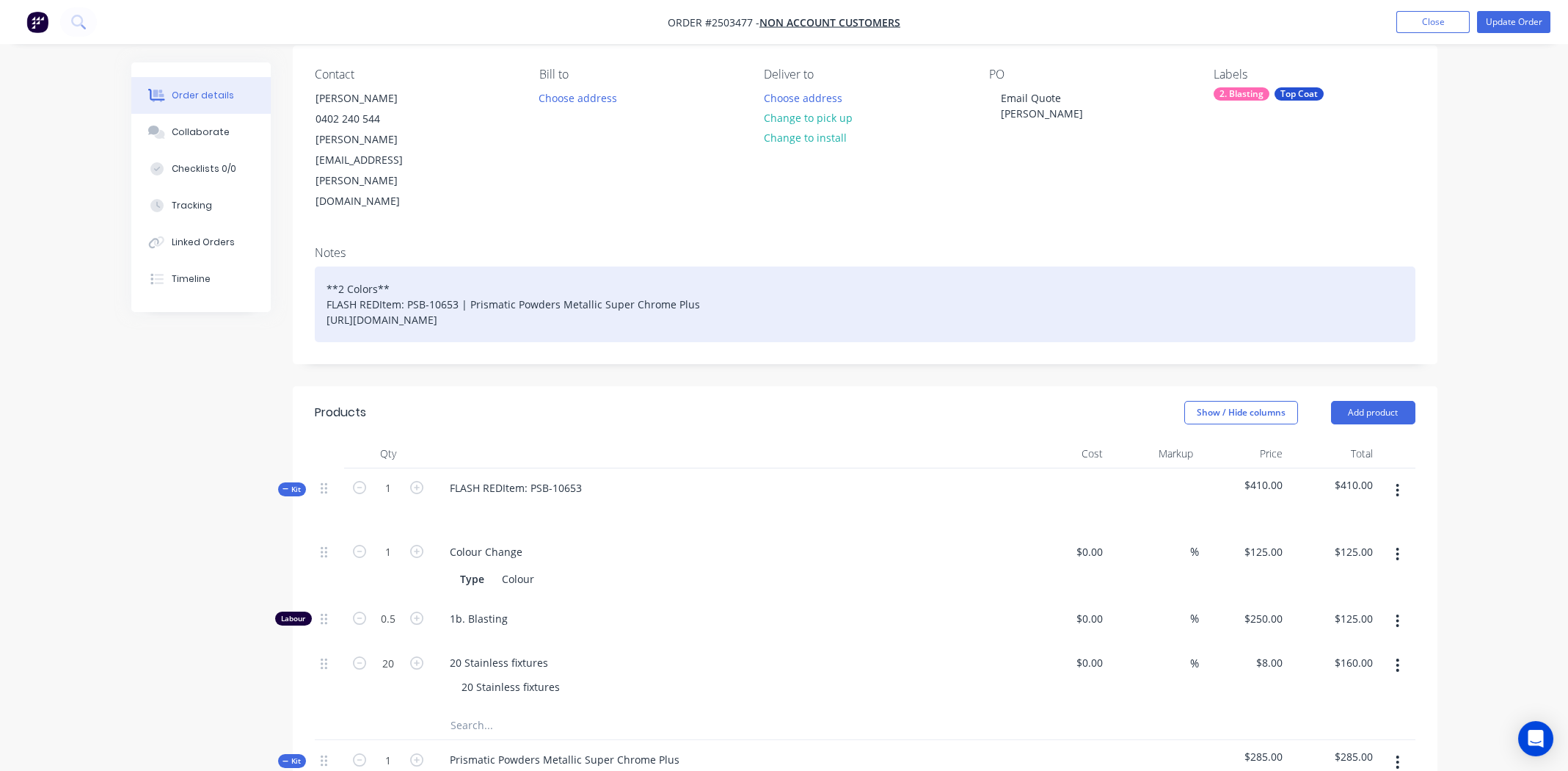
scroll to position [0, 0]
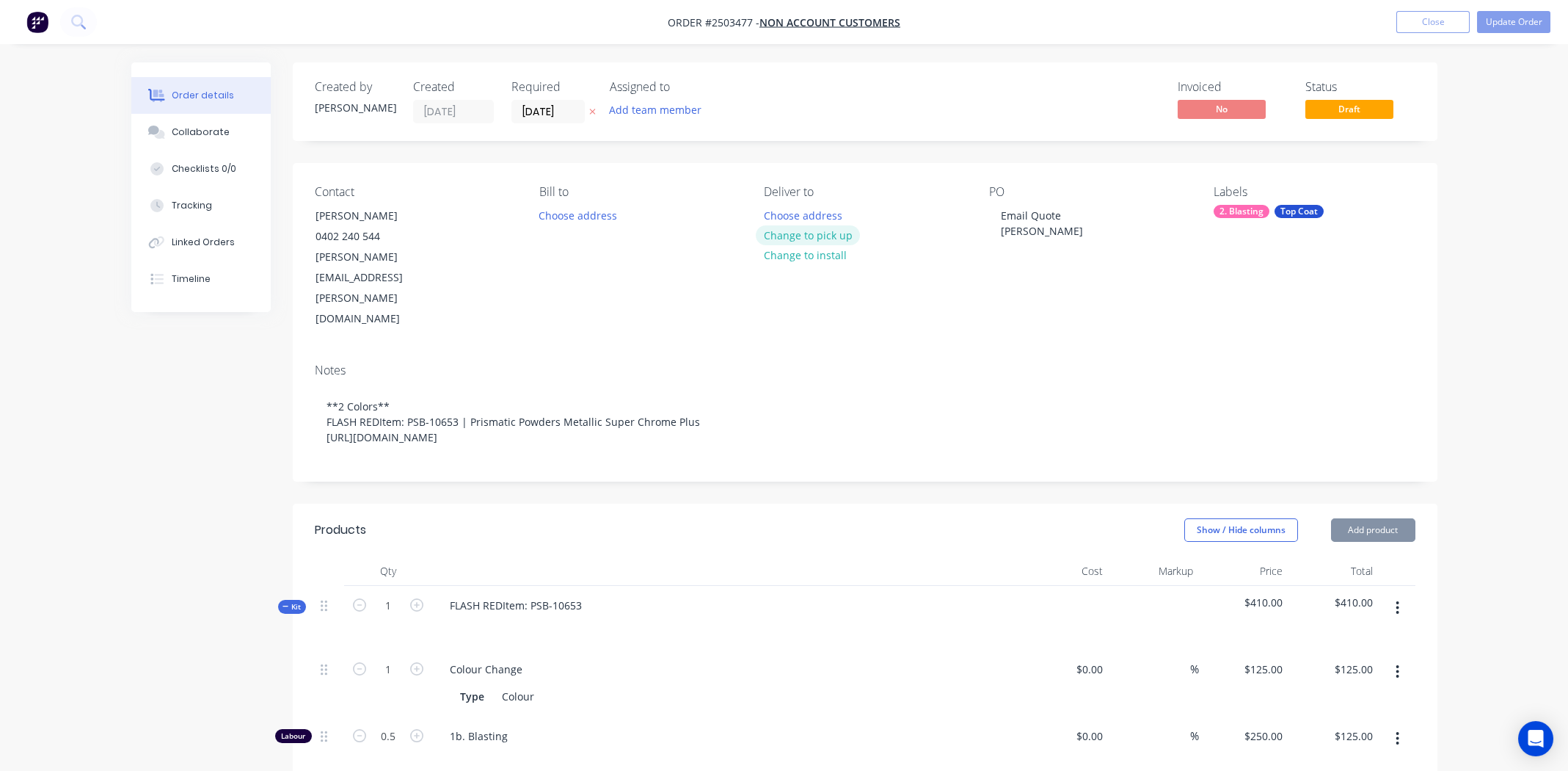
click at [836, 235] on button "Change to pick up" at bounding box center [808, 235] width 104 height 20
click at [1031, 212] on div "Email Quote [PERSON_NAME]" at bounding box center [1042, 223] width 106 height 37
click at [1027, 259] on div "PO Email Quote Glen Rabie" at bounding box center [1089, 257] width 201 height 145
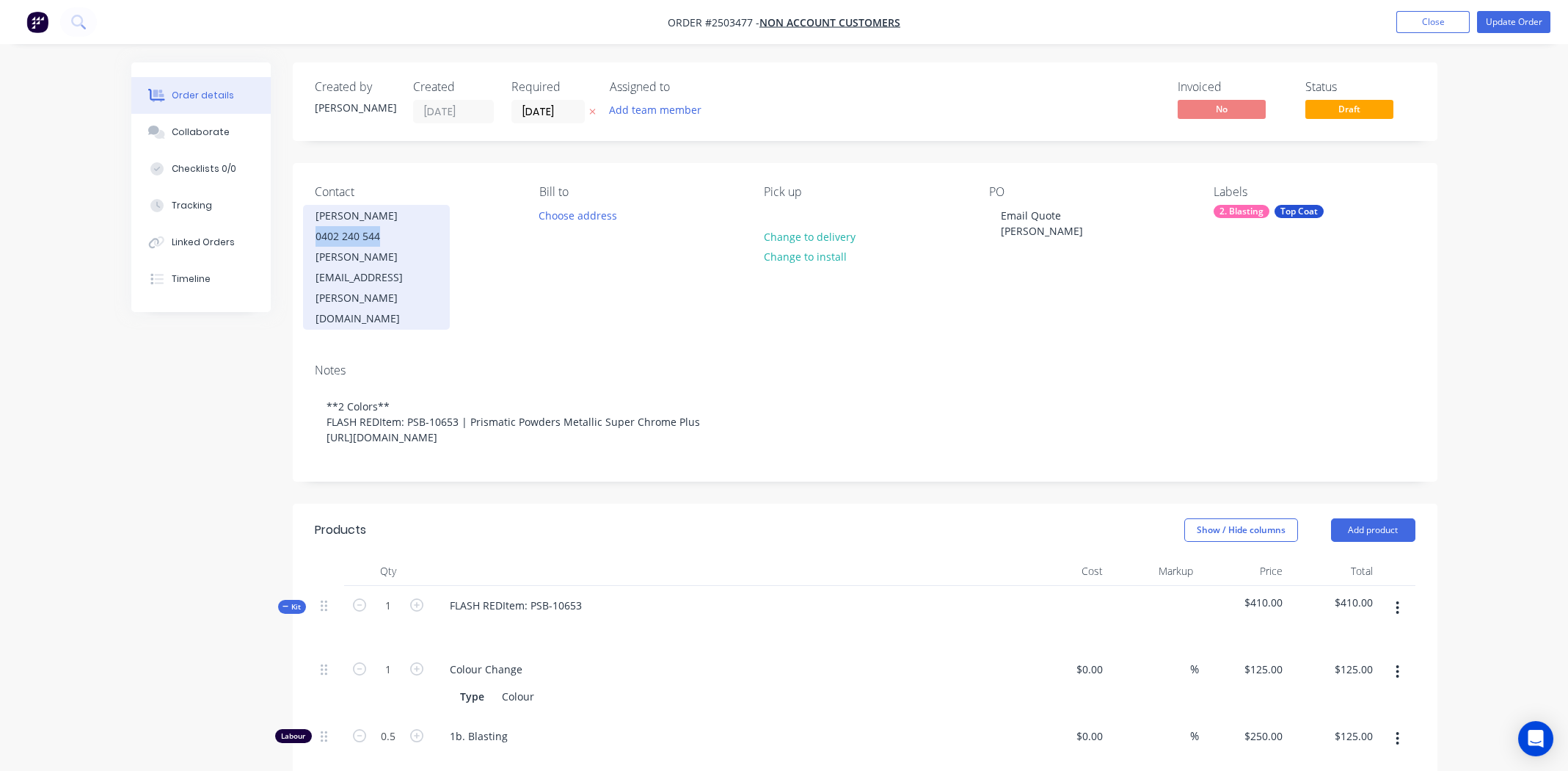
drag, startPoint x: 315, startPoint y: 239, endPoint x: 402, endPoint y: 242, distance: 87.1
click at [402, 242] on div "0402 240 544" at bounding box center [376, 236] width 122 height 20
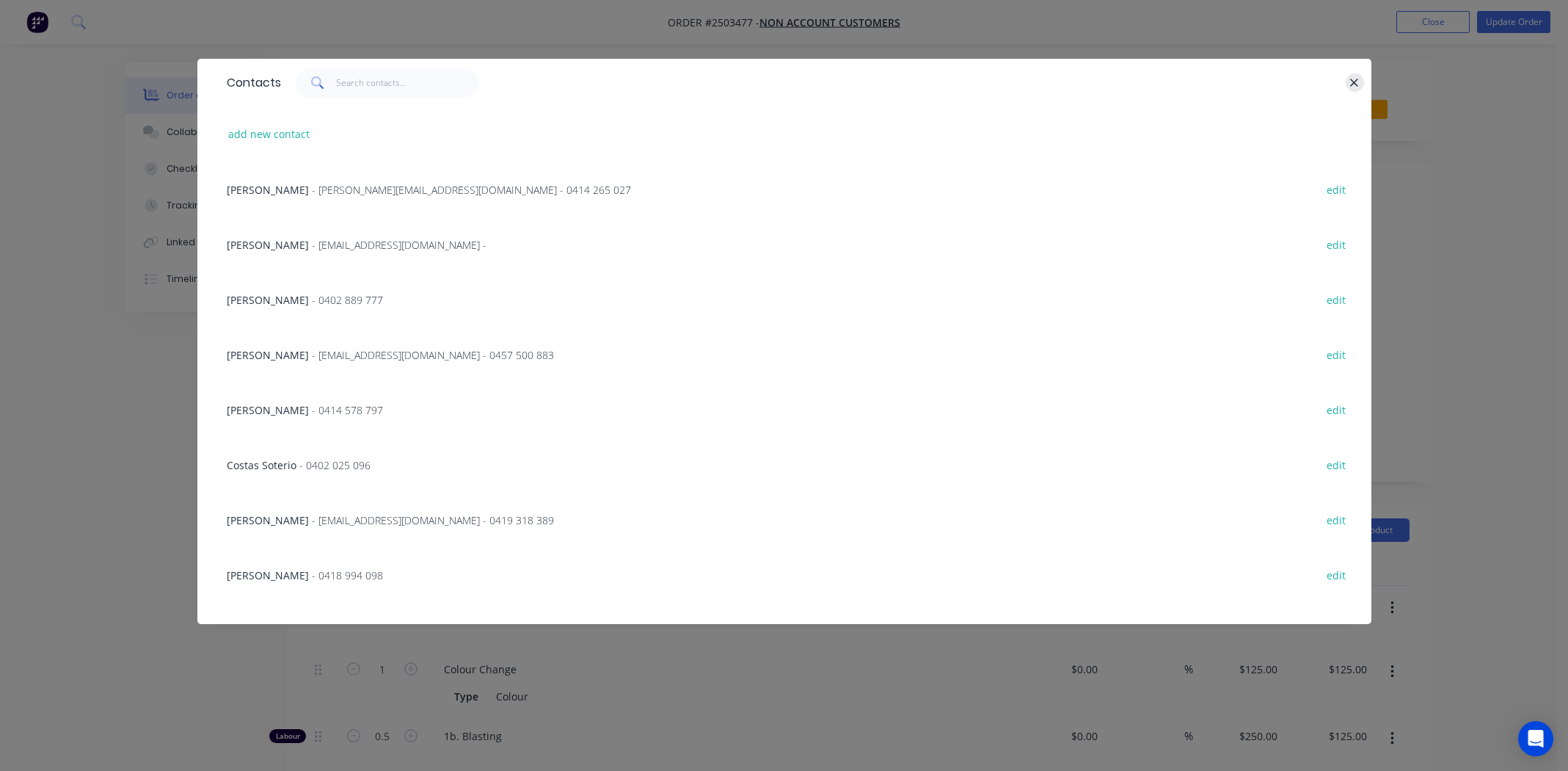
click at [1354, 79] on icon "button" at bounding box center [1354, 83] width 10 height 13
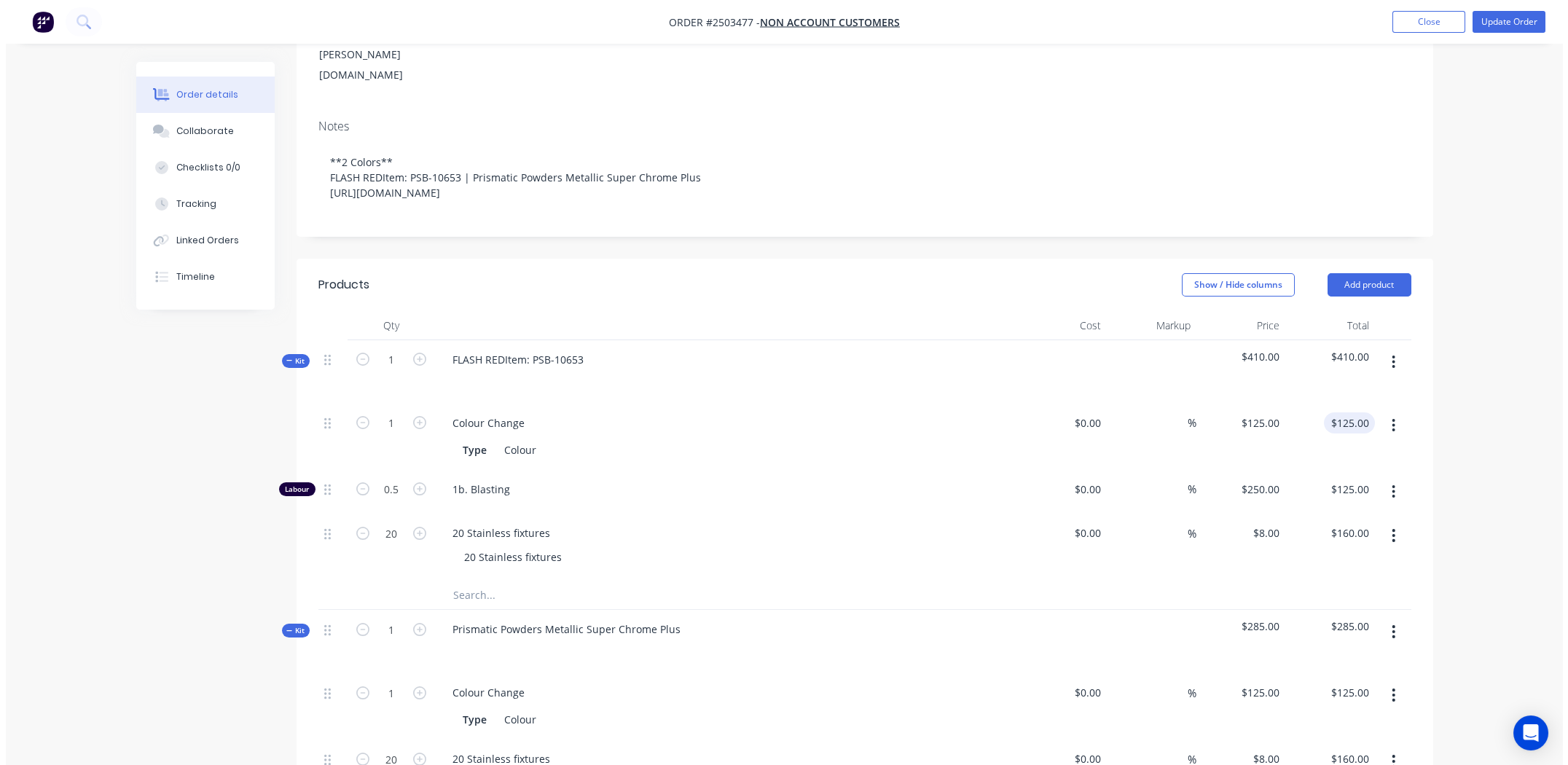
scroll to position [230, 0]
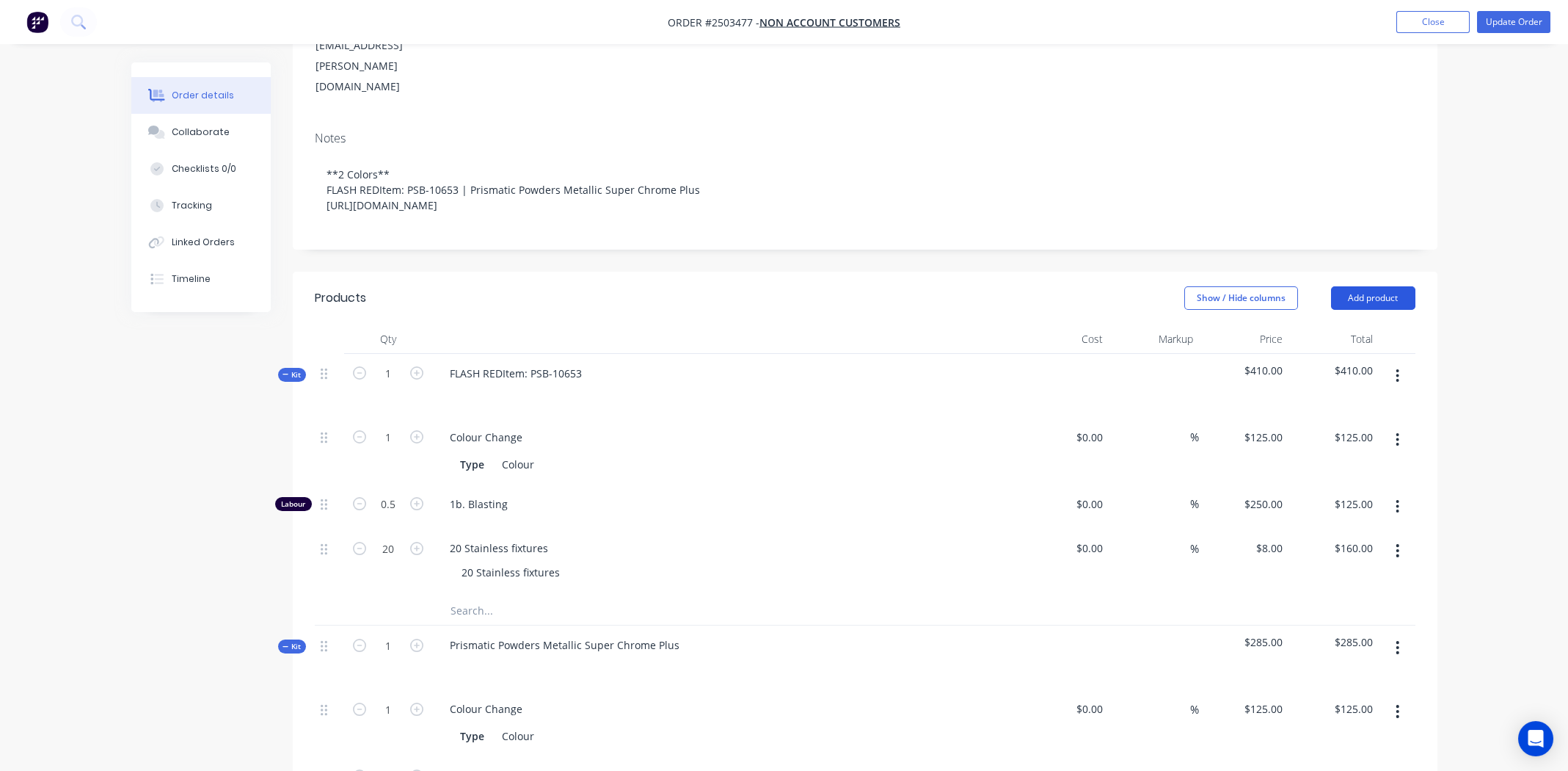
click at [1366, 286] on button "Add product" at bounding box center [1373, 298] width 85 height 24
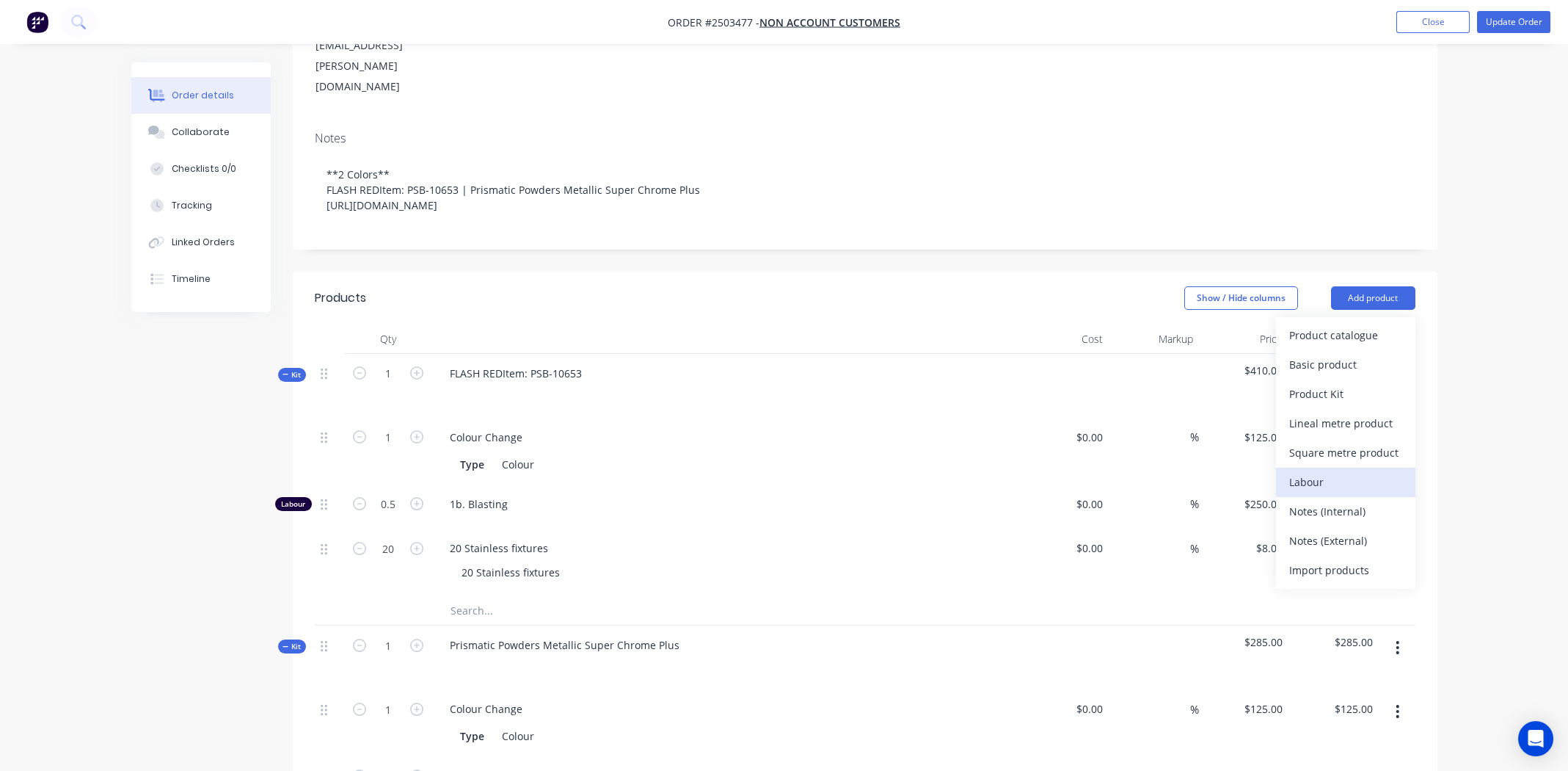
click at [1341, 471] on div "Labour" at bounding box center [1345, 481] width 113 height 21
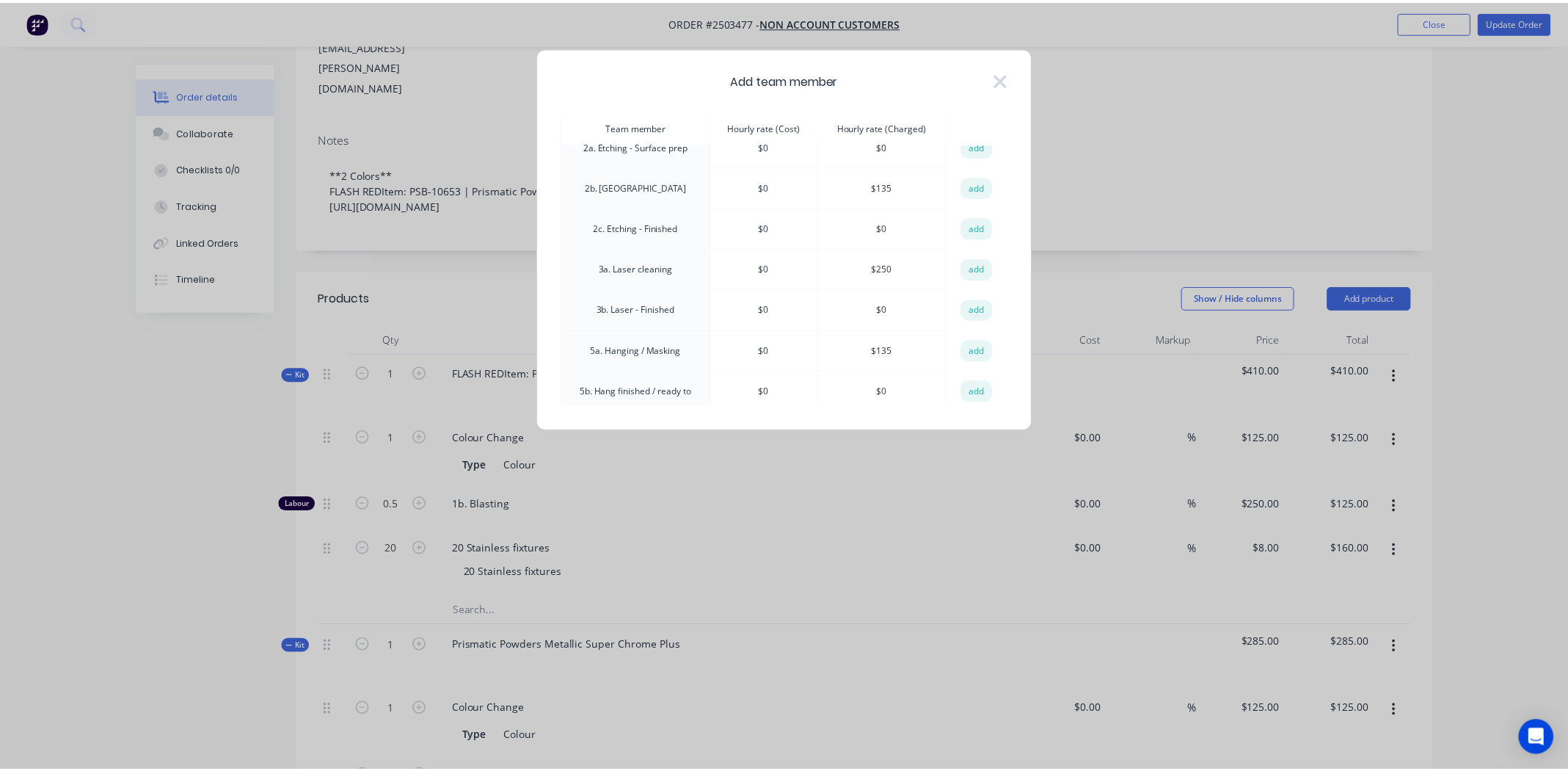
scroll to position [146, 0]
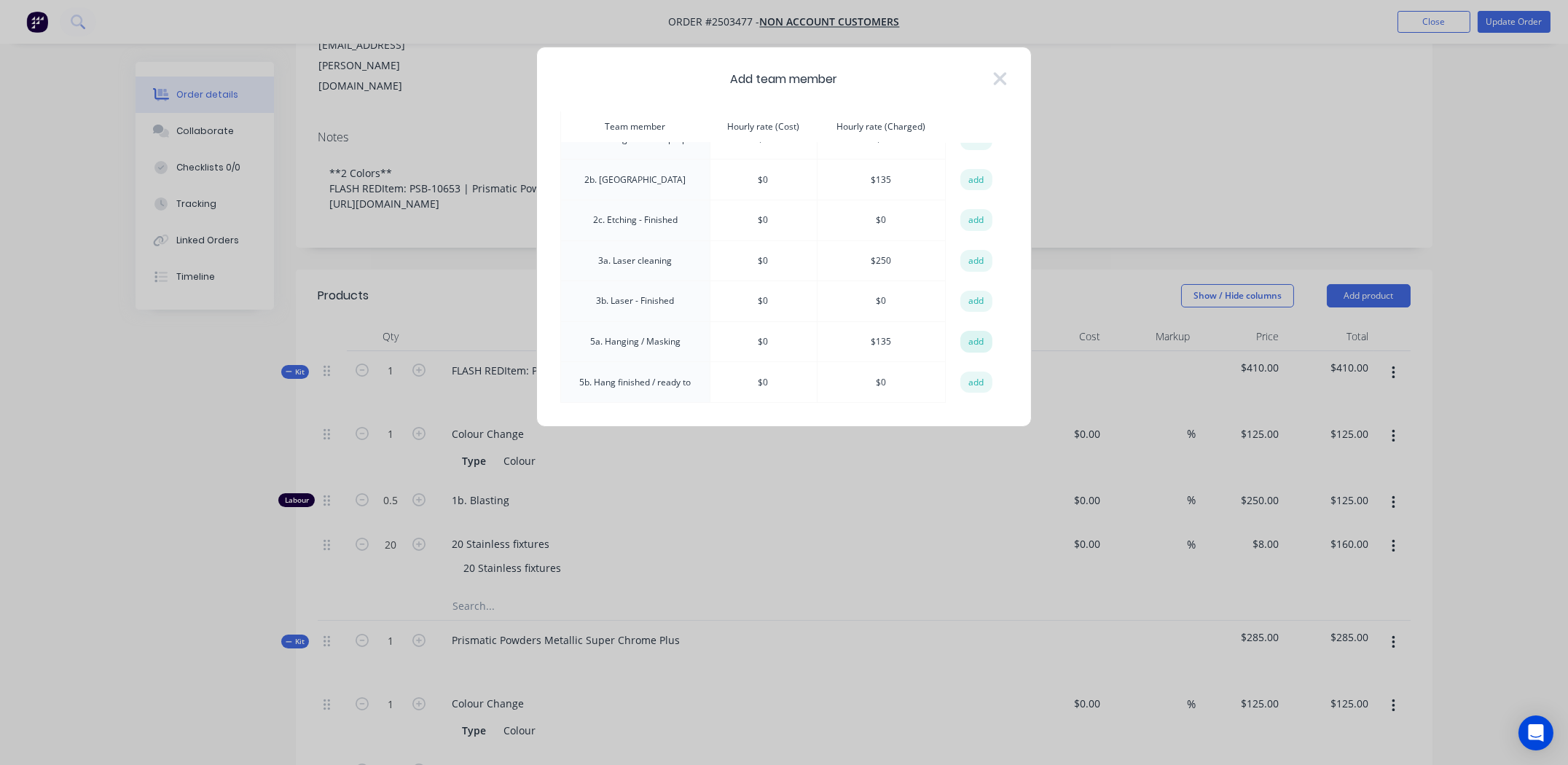
click at [964, 332] on button "add" at bounding box center [977, 341] width 32 height 22
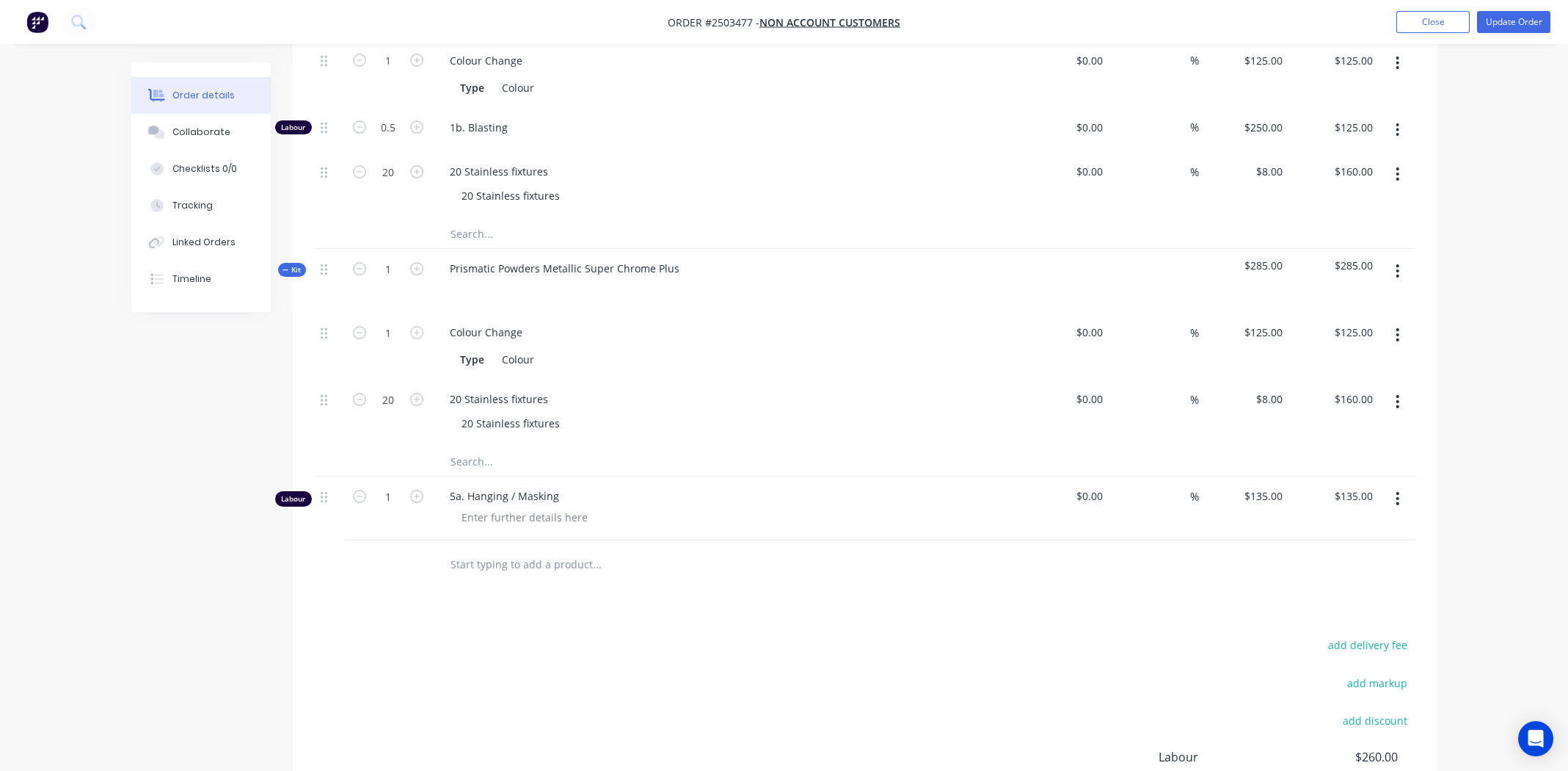
scroll to position [736, 0]
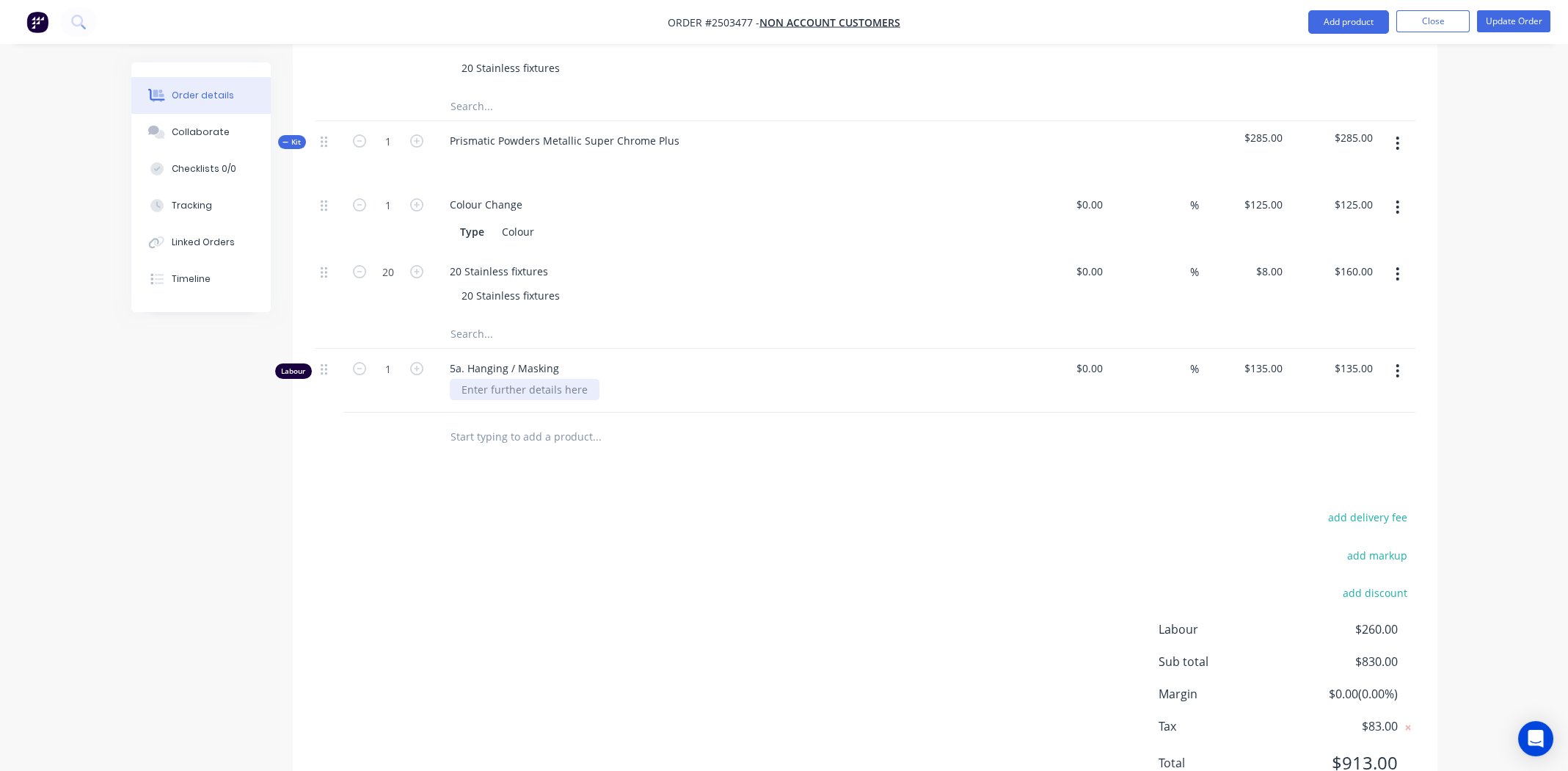
click at [528, 379] on div at bounding box center [524, 390] width 150 height 21
type input "0.75"
type input "$101.25"
click at [643, 507] on div "add delivery fee add markup add discount Labour $226.25 Sub total $796.25 Margi…" at bounding box center [865, 649] width 1101 height 283
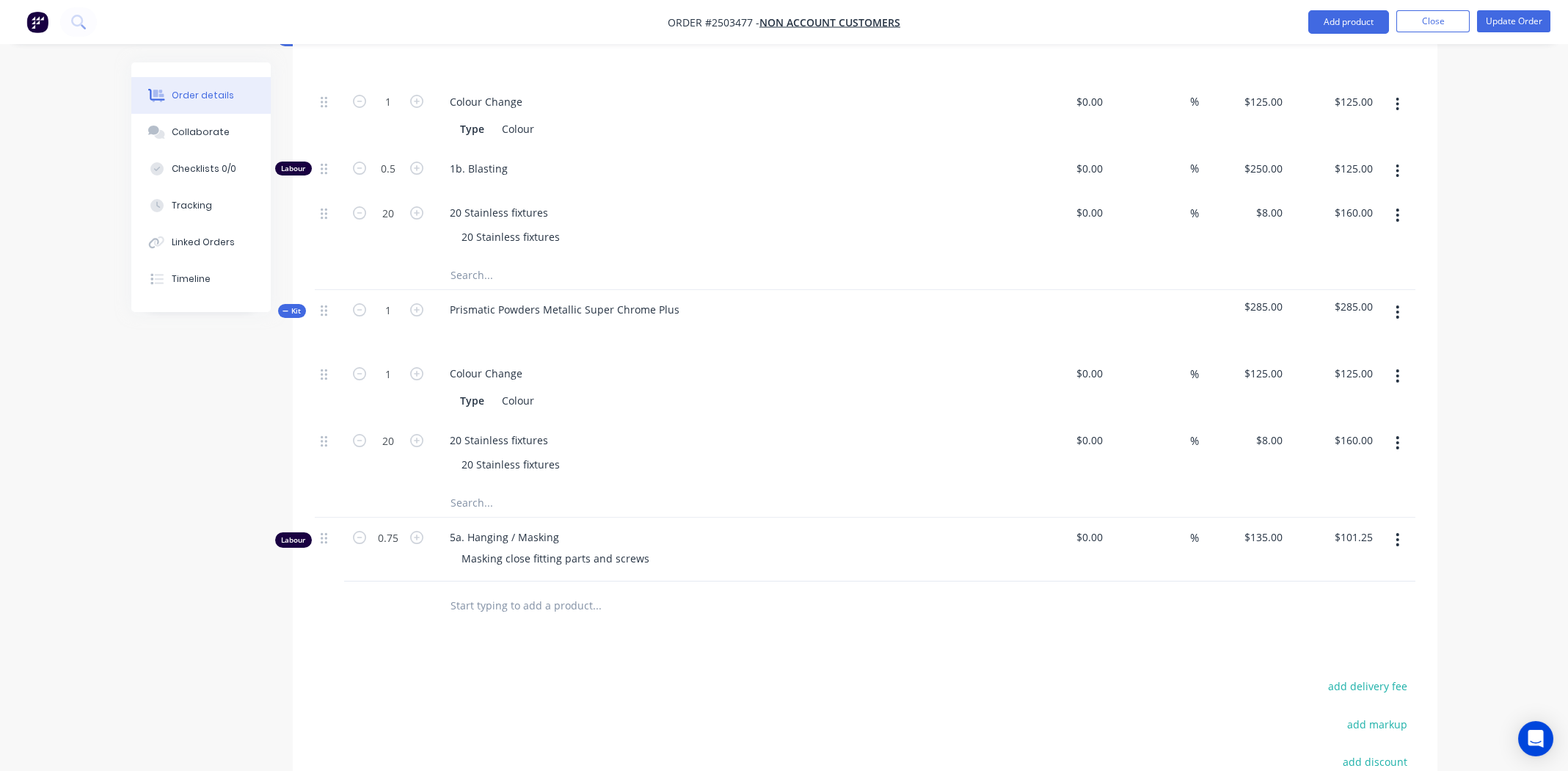
scroll to position [369, 0]
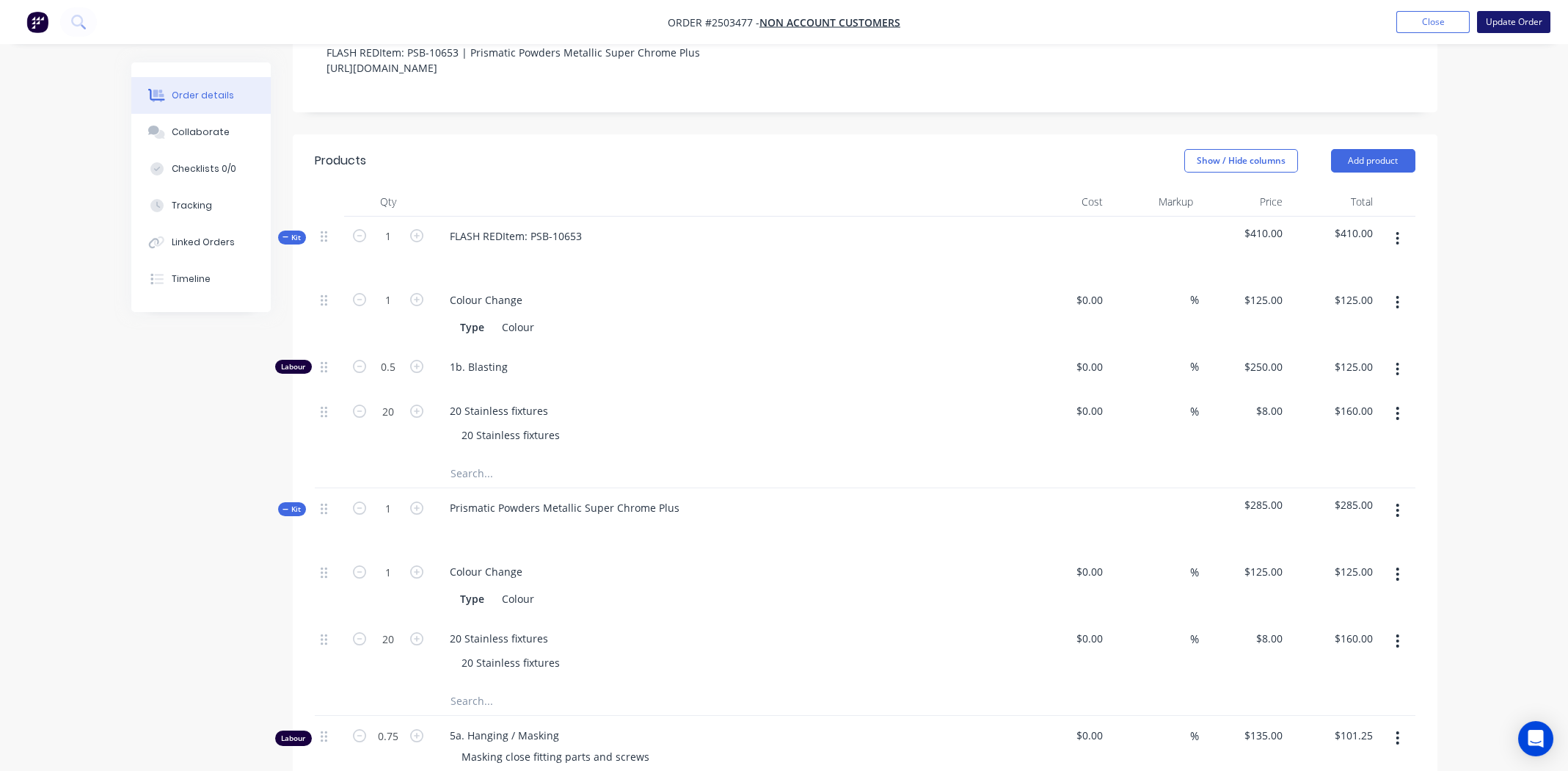
click at [1508, 20] on button "Update Order" at bounding box center [1514, 22] width 73 height 22
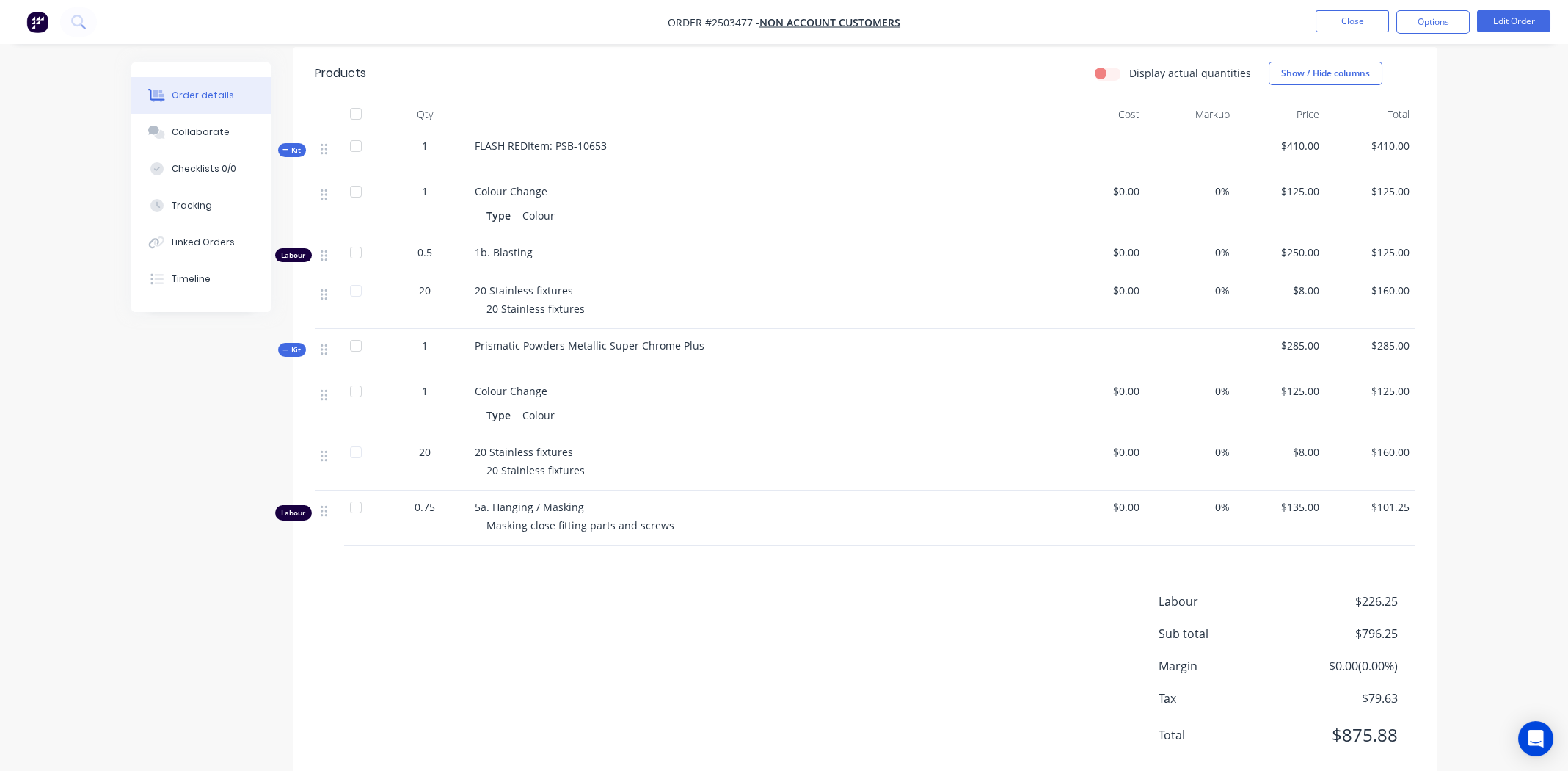
scroll to position [428, 0]
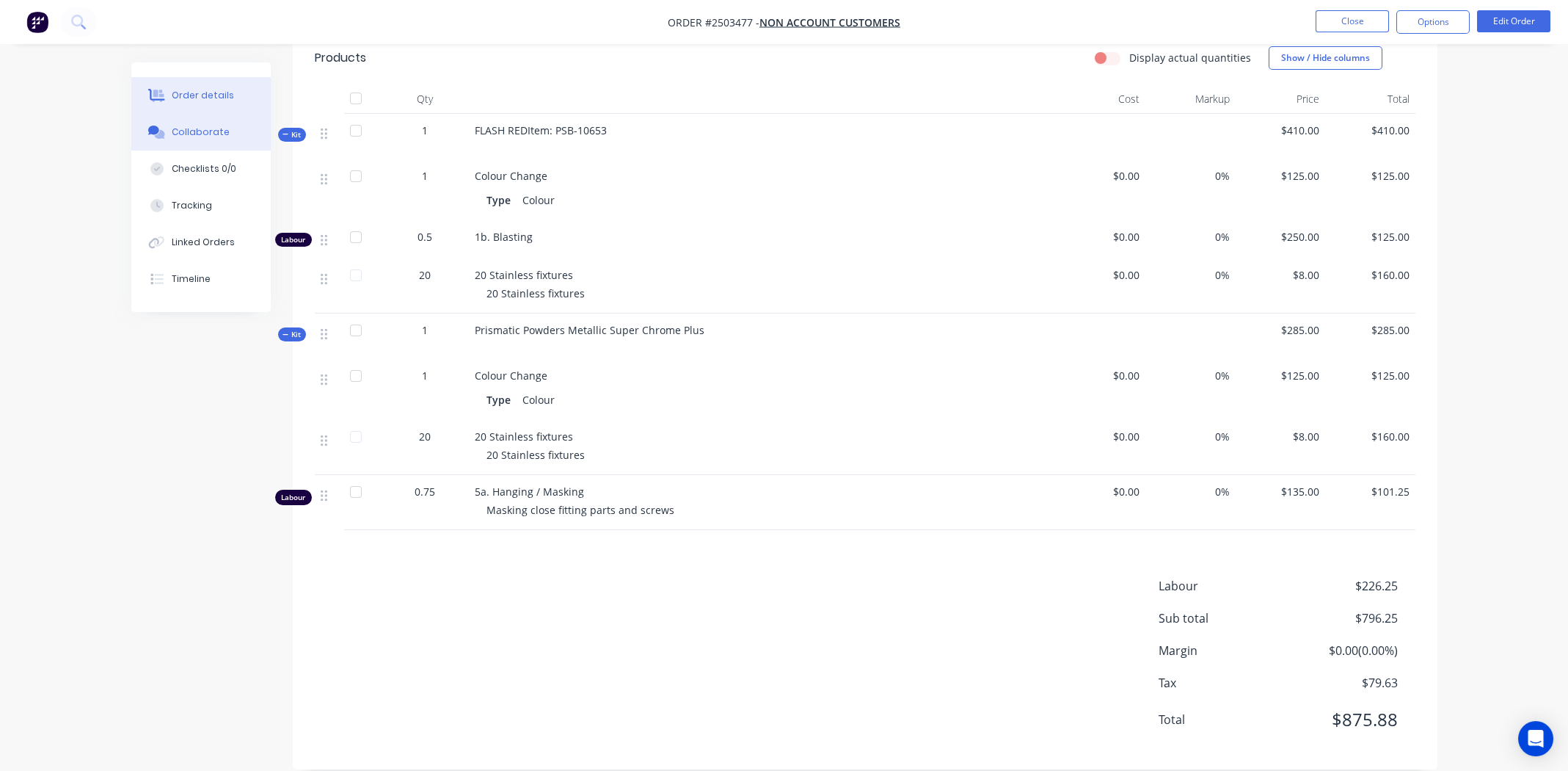
click at [186, 127] on div "Collaborate" at bounding box center [200, 132] width 58 height 13
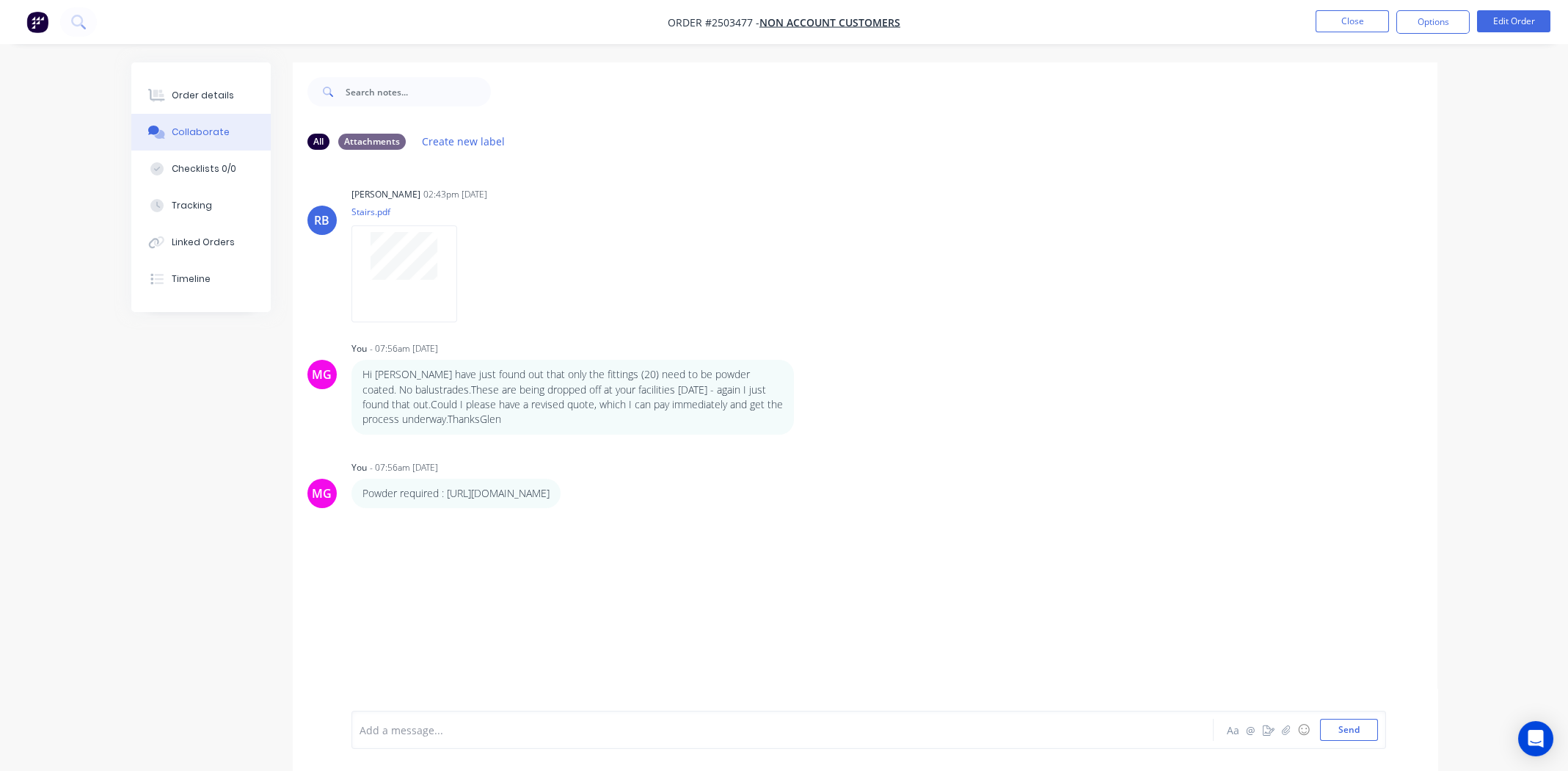
drag, startPoint x: 669, startPoint y: 624, endPoint x: 645, endPoint y: 599, distance: 34.7
click at [670, 624] on div "RB Rory Bjarnason 02:43pm 13/08/25 Stairs.pdf Labels Download MG You - 07:56am …" at bounding box center [865, 436] width 1145 height 549
click at [192, 94] on div "Order details" at bounding box center [202, 95] width 63 height 13
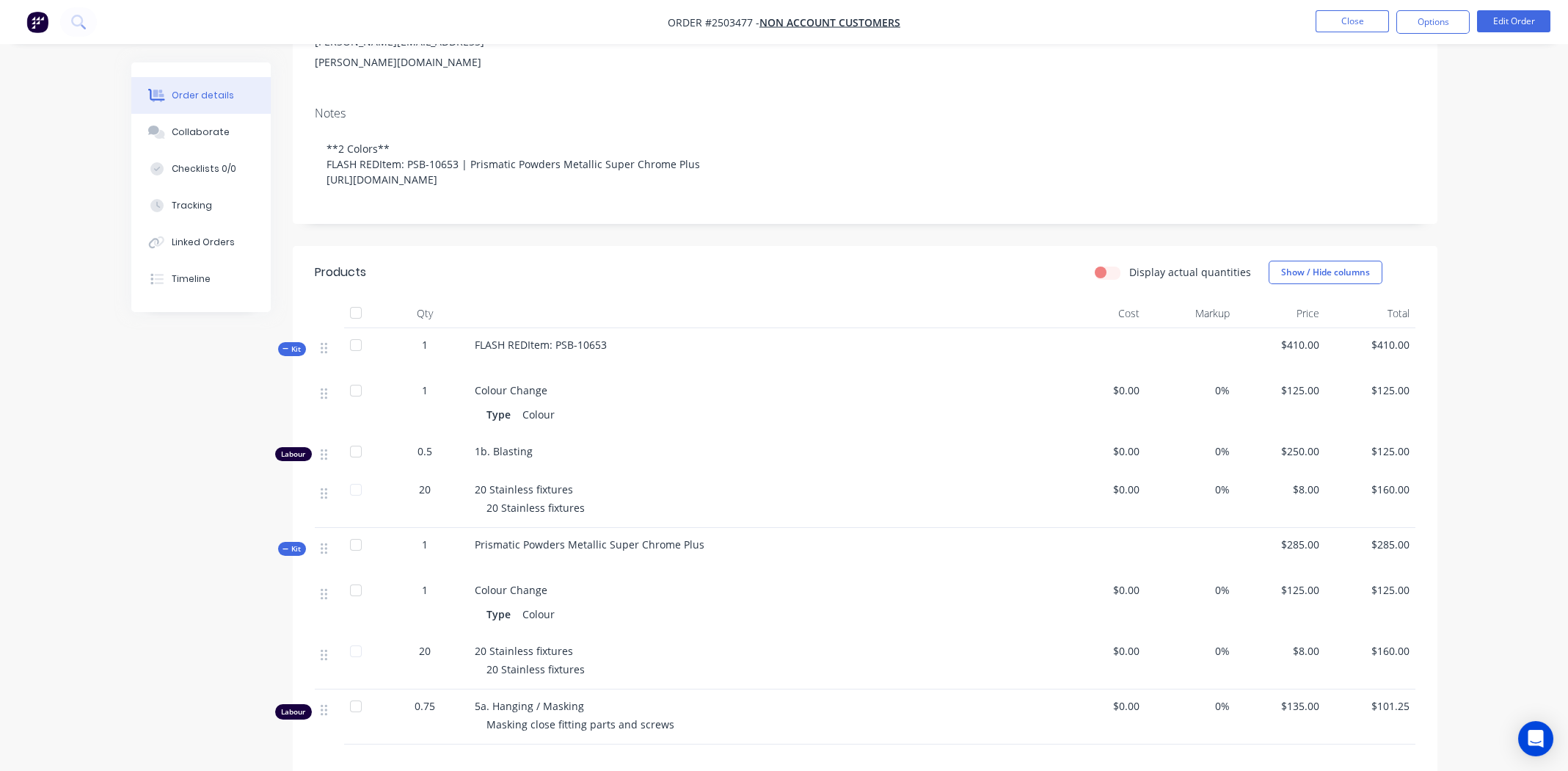
scroll to position [428, 0]
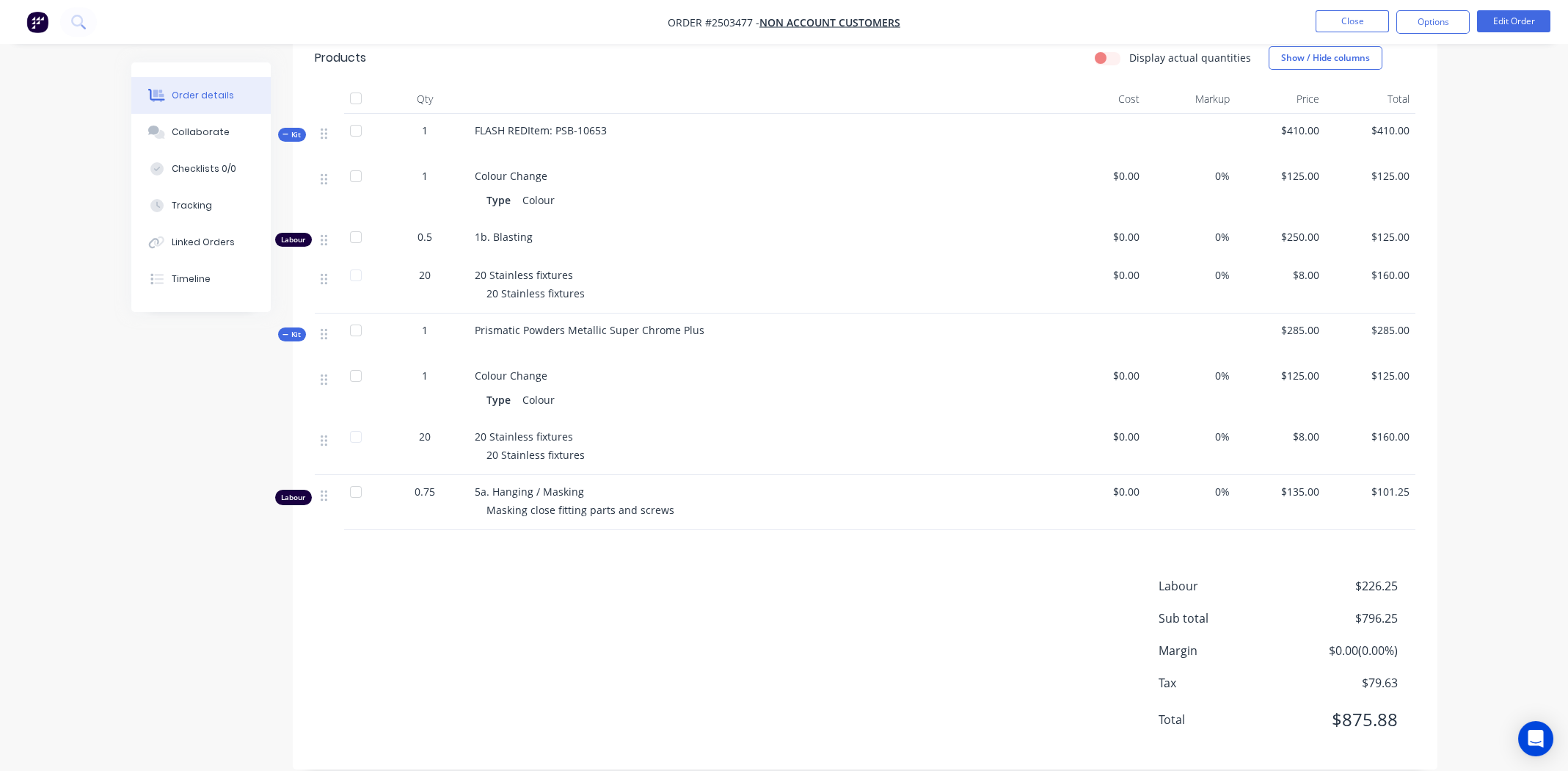
click at [508, 546] on div "Products Display actual quantities Show / Hide columns Qty Cost Markup Price To…" at bounding box center [865, 400] width 1145 height 738
click at [877, 641] on div "Labour $226.25 Sub total $796.25 Margin $0.00 ( 0.00 %) Tax $79.63 Total $875.88" at bounding box center [865, 661] width 1101 height 170
click at [1514, 19] on button "Edit Order" at bounding box center [1514, 21] width 73 height 22
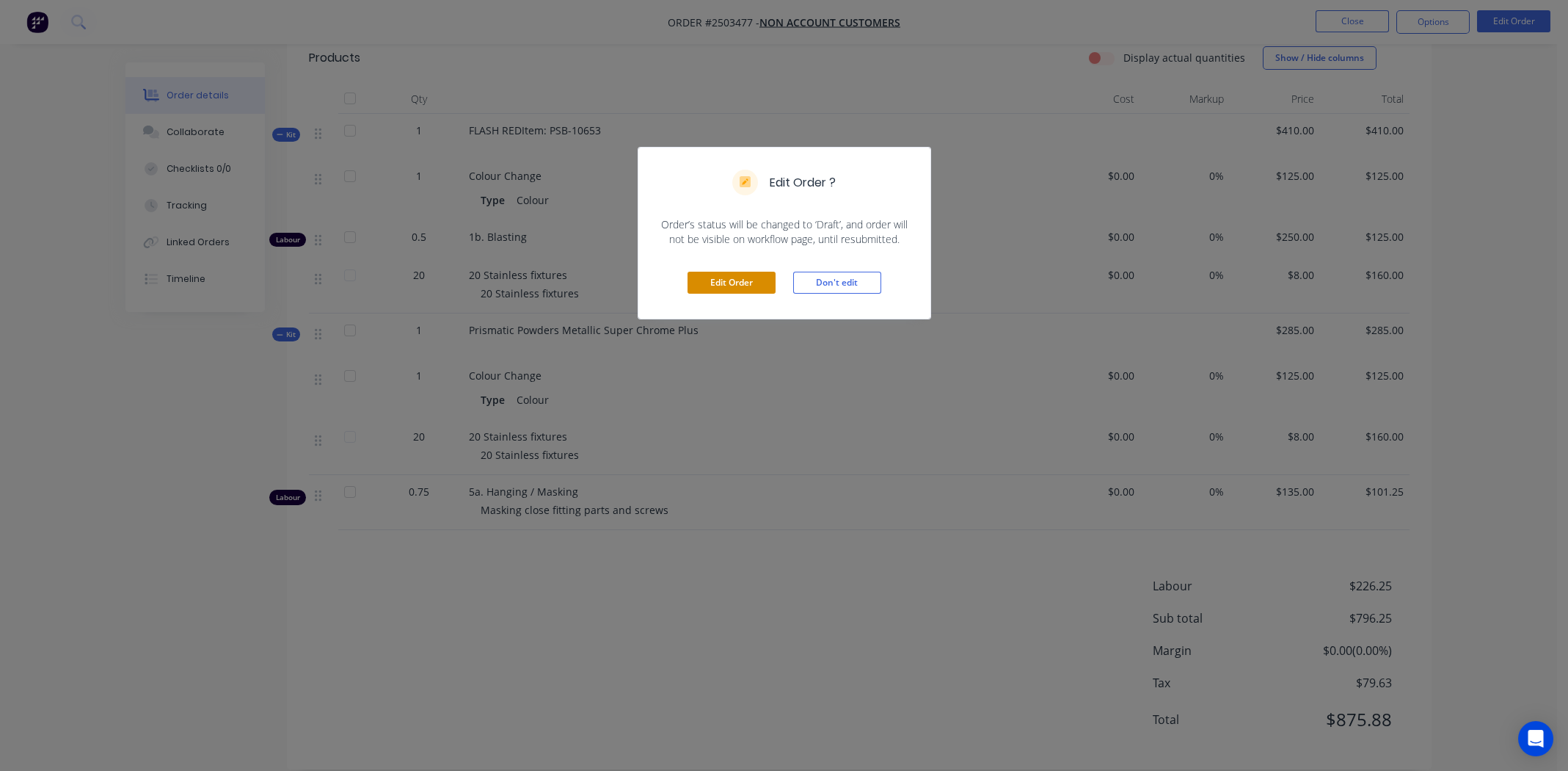
click at [723, 281] on button "Edit Order" at bounding box center [732, 282] width 88 height 22
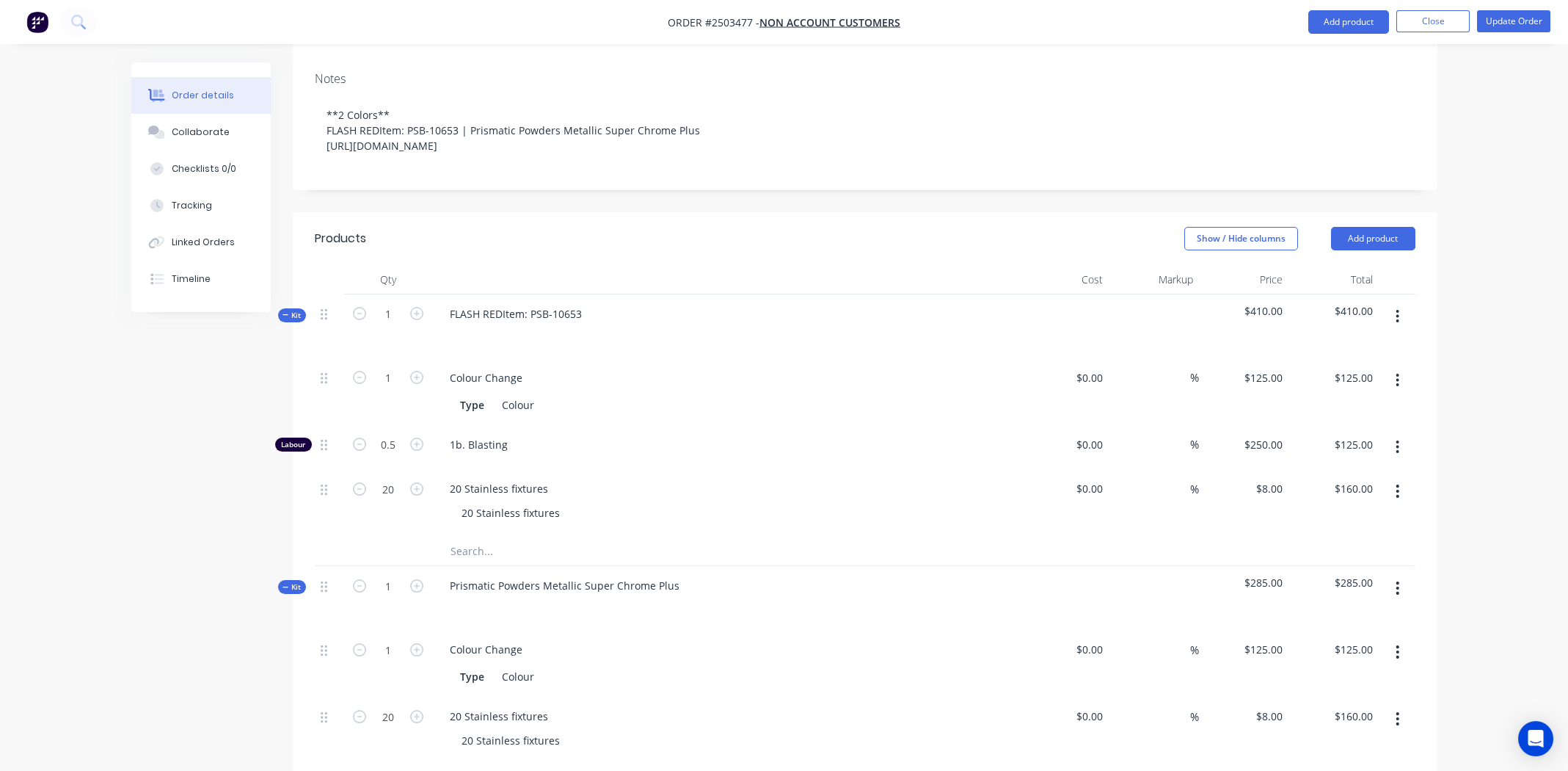
scroll to position [72, 0]
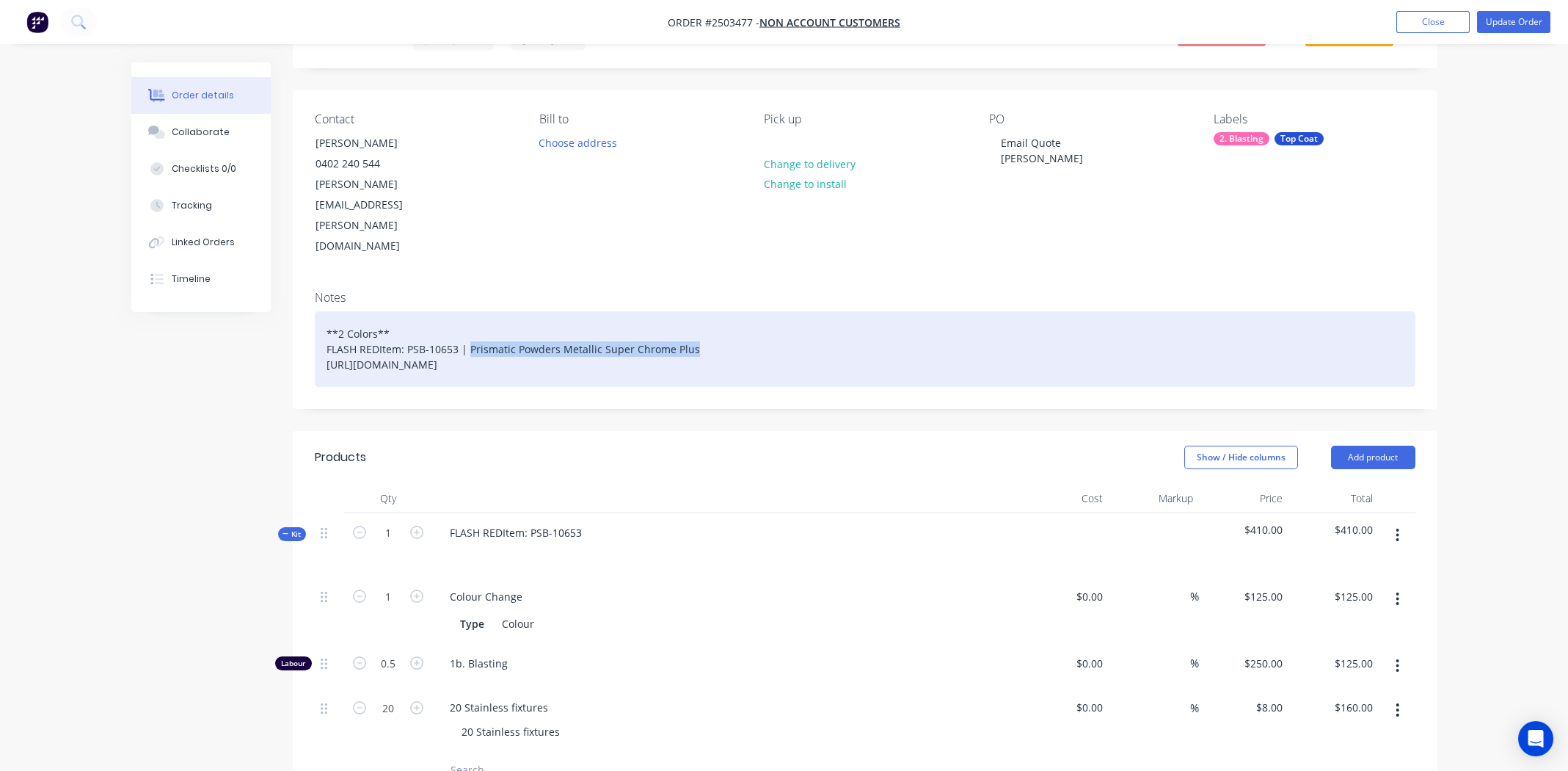
drag, startPoint x: 470, startPoint y: 281, endPoint x: 702, endPoint y: 278, distance: 232.0
click at [702, 311] on div "**2 Colors** FLASH REDItem: PSB-10653 | Prismatic Powders Metallic Super Chrome…" at bounding box center [865, 349] width 1101 height 76
click at [371, 311] on div "**2 Colors** FLASH REDItem: PSB-10653 | https://www.prismaticpowders.com/shop/p…" at bounding box center [865, 349] width 1101 height 76
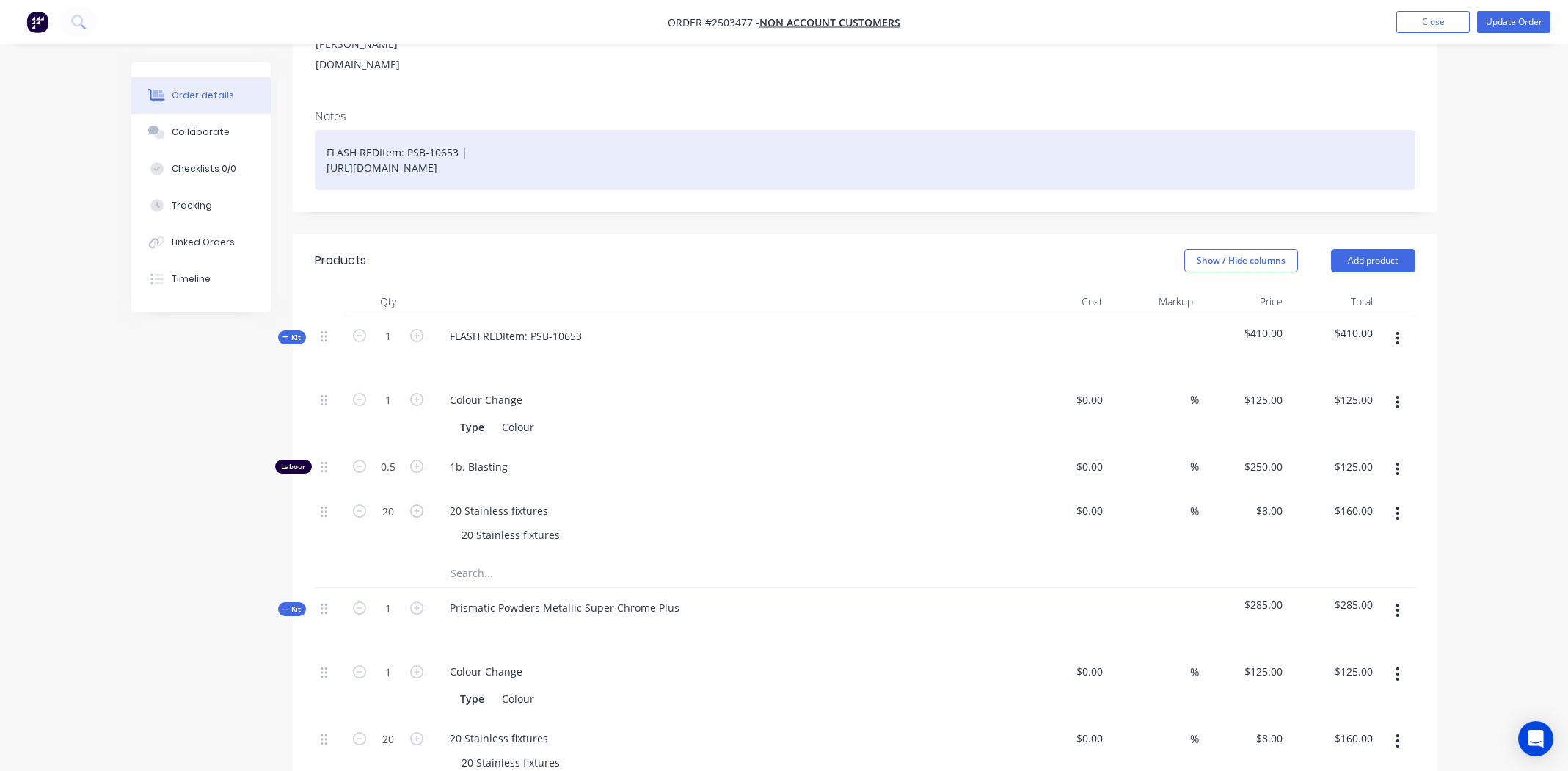
scroll to position [441, 0]
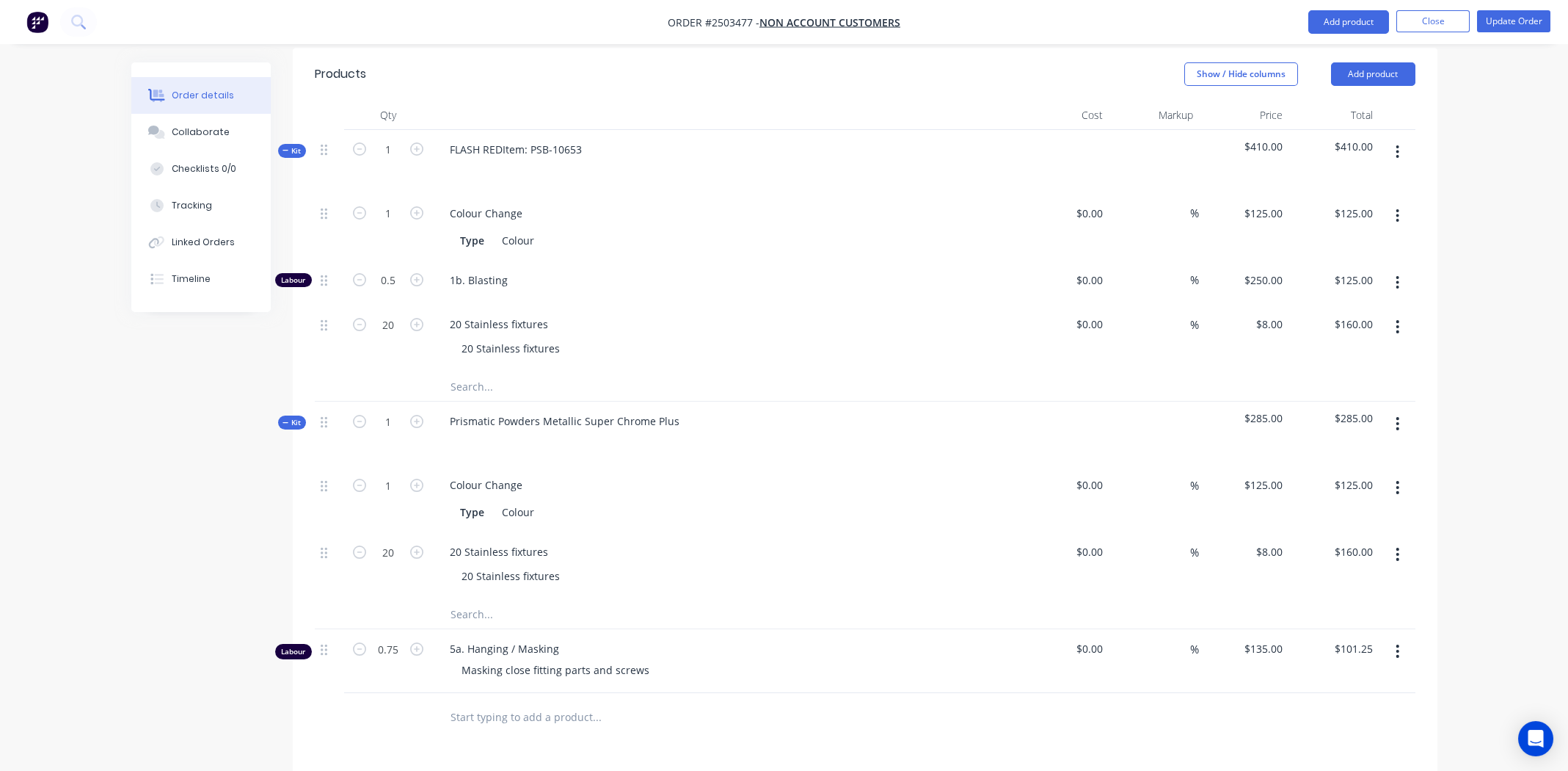
click at [1393, 411] on button "button" at bounding box center [1397, 424] width 34 height 26
click at [1327, 539] on div "Delete" at bounding box center [1345, 550] width 113 height 21
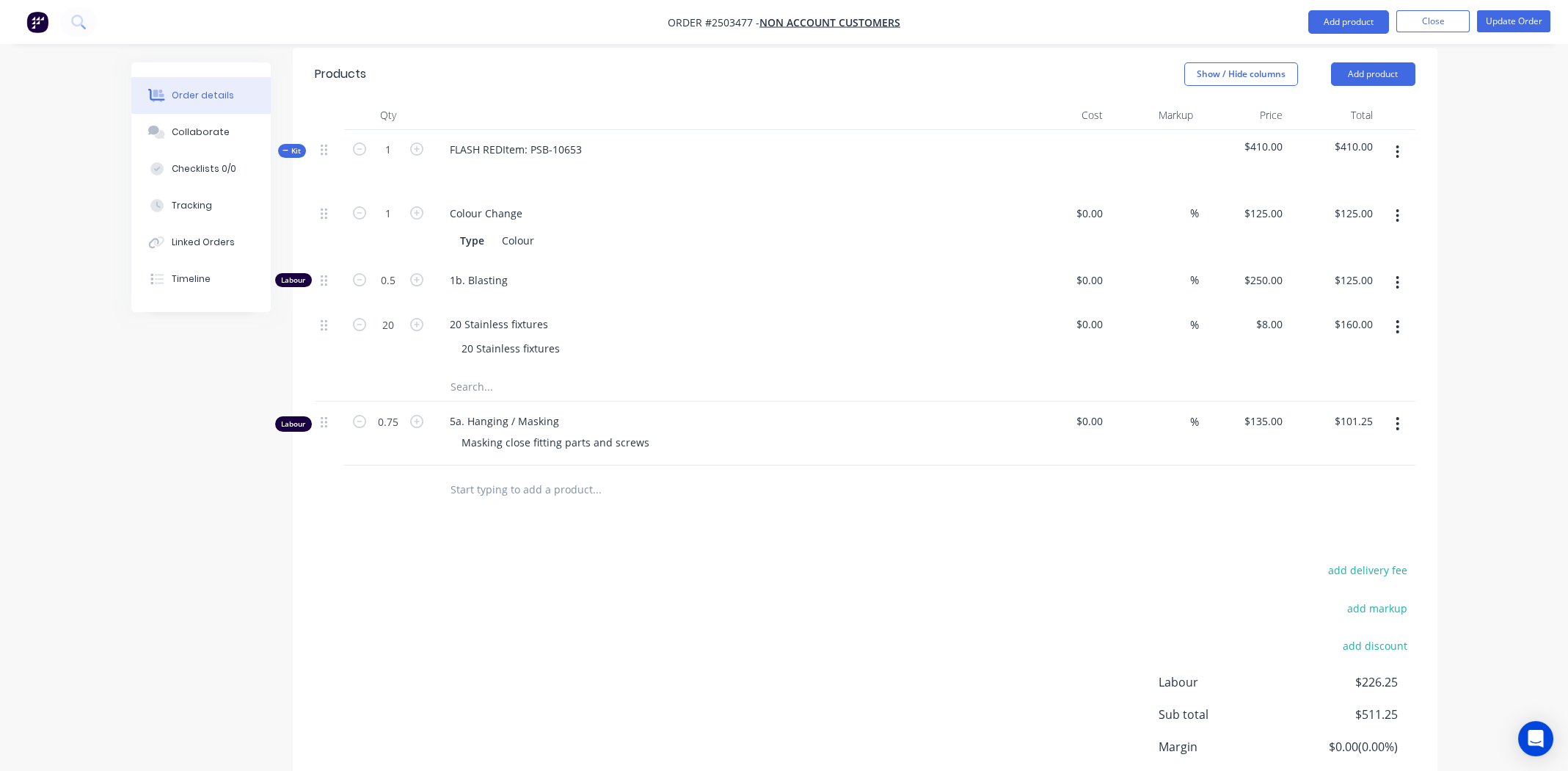
drag, startPoint x: 687, startPoint y: 558, endPoint x: 806, endPoint y: 501, distance: 131.9
click at [687, 560] on div "add delivery fee add markup add discount Labour $226.25 Sub total $511.25 Margi…" at bounding box center [865, 702] width 1101 height 283
click at [501, 139] on div "FLASH REDItem: PSB-10653" at bounding box center [515, 150] width 155 height 21
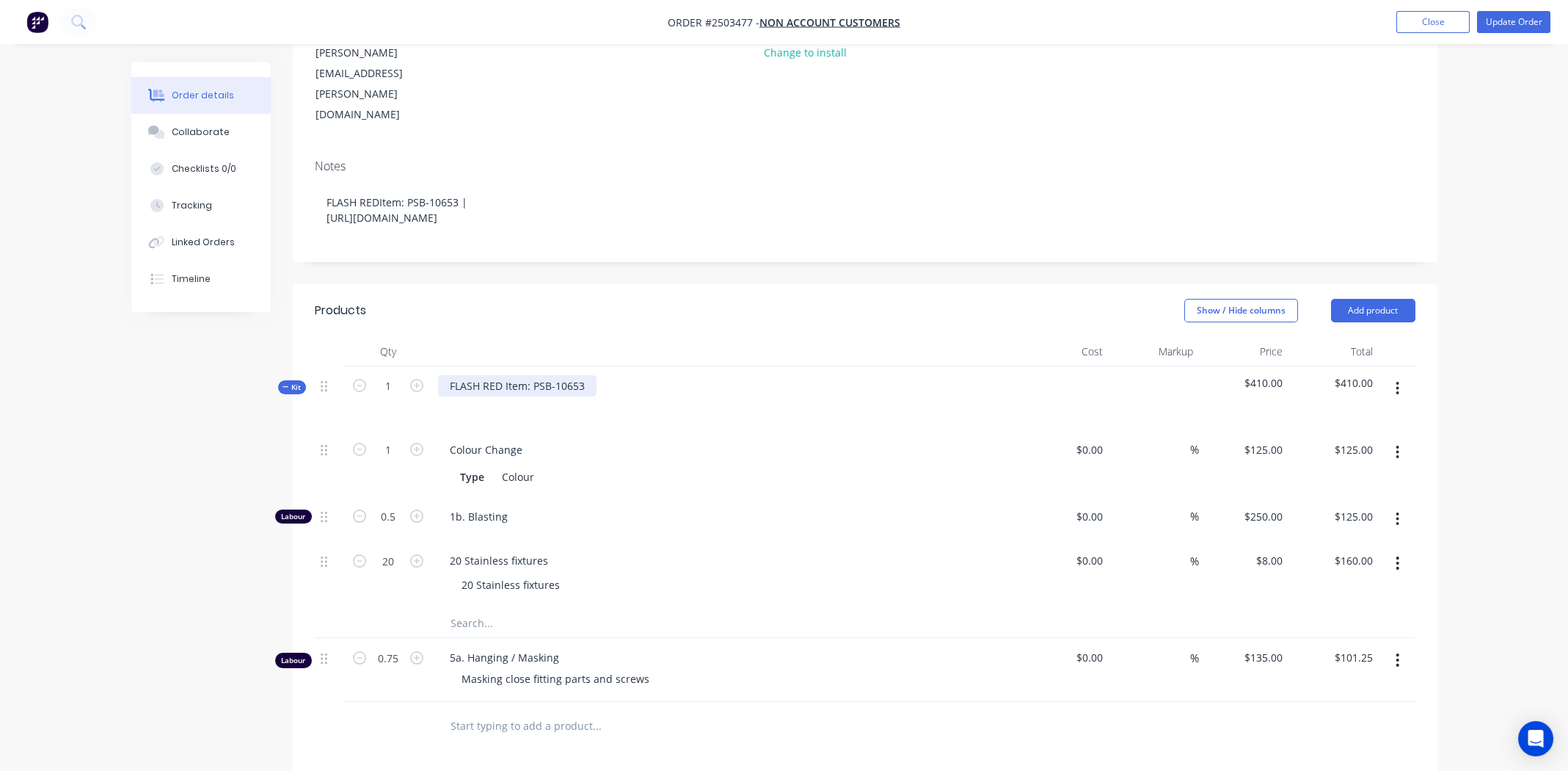
scroll to position [0, 0]
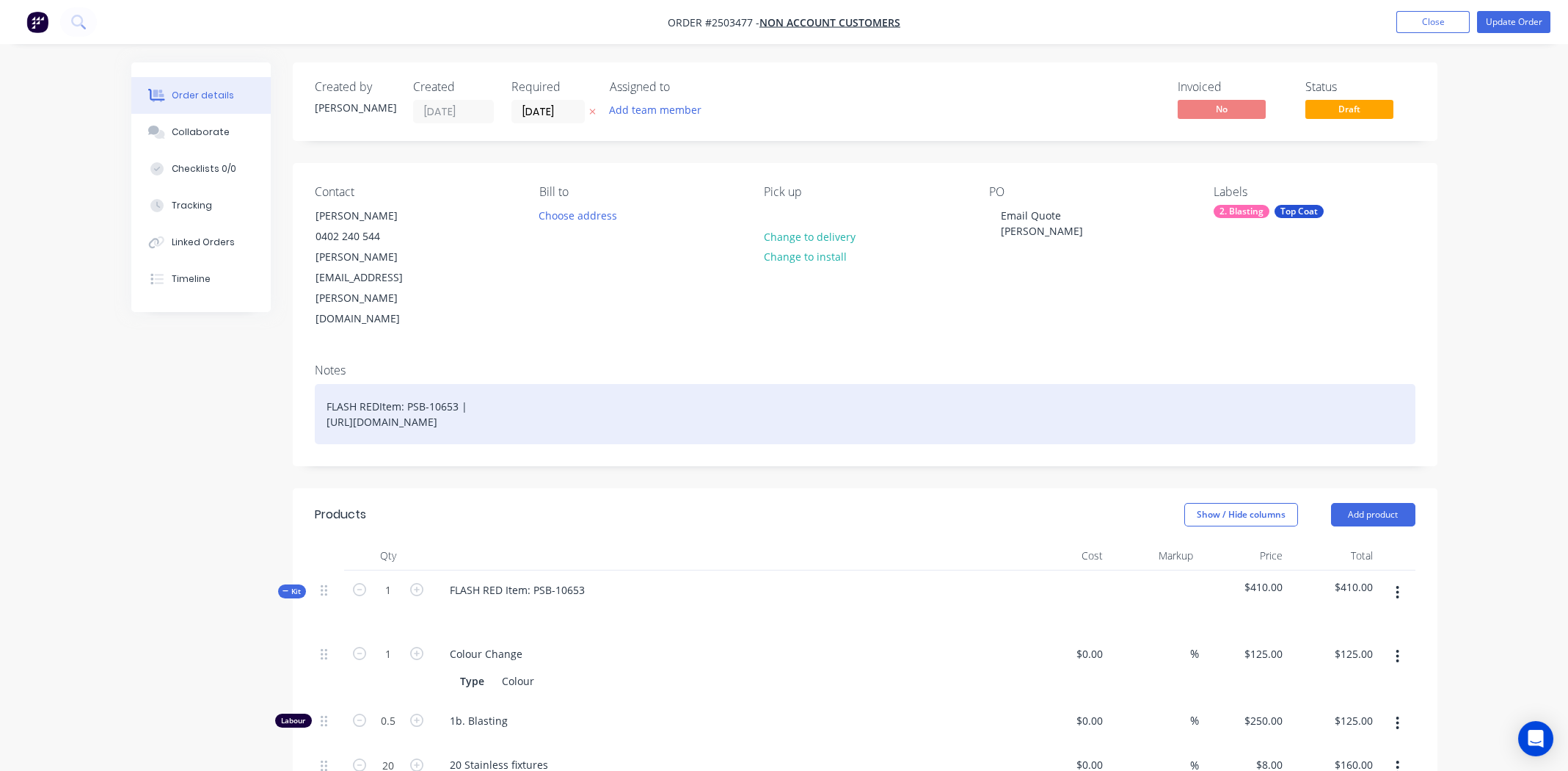
click at [376, 384] on div "FLASH REDItem: PSB-10653 | https://www.prismaticpowders.com/shop/powder-coating…" at bounding box center [865, 414] width 1101 height 60
drag, startPoint x: 376, startPoint y: 342, endPoint x: 320, endPoint y: 340, distance: 56.0
click at [320, 384] on div "FLASH RED Item: PSB-10653 | [URL][DOMAIN_NAME]" at bounding box center [865, 414] width 1101 height 60
copy div "FLASH RED"
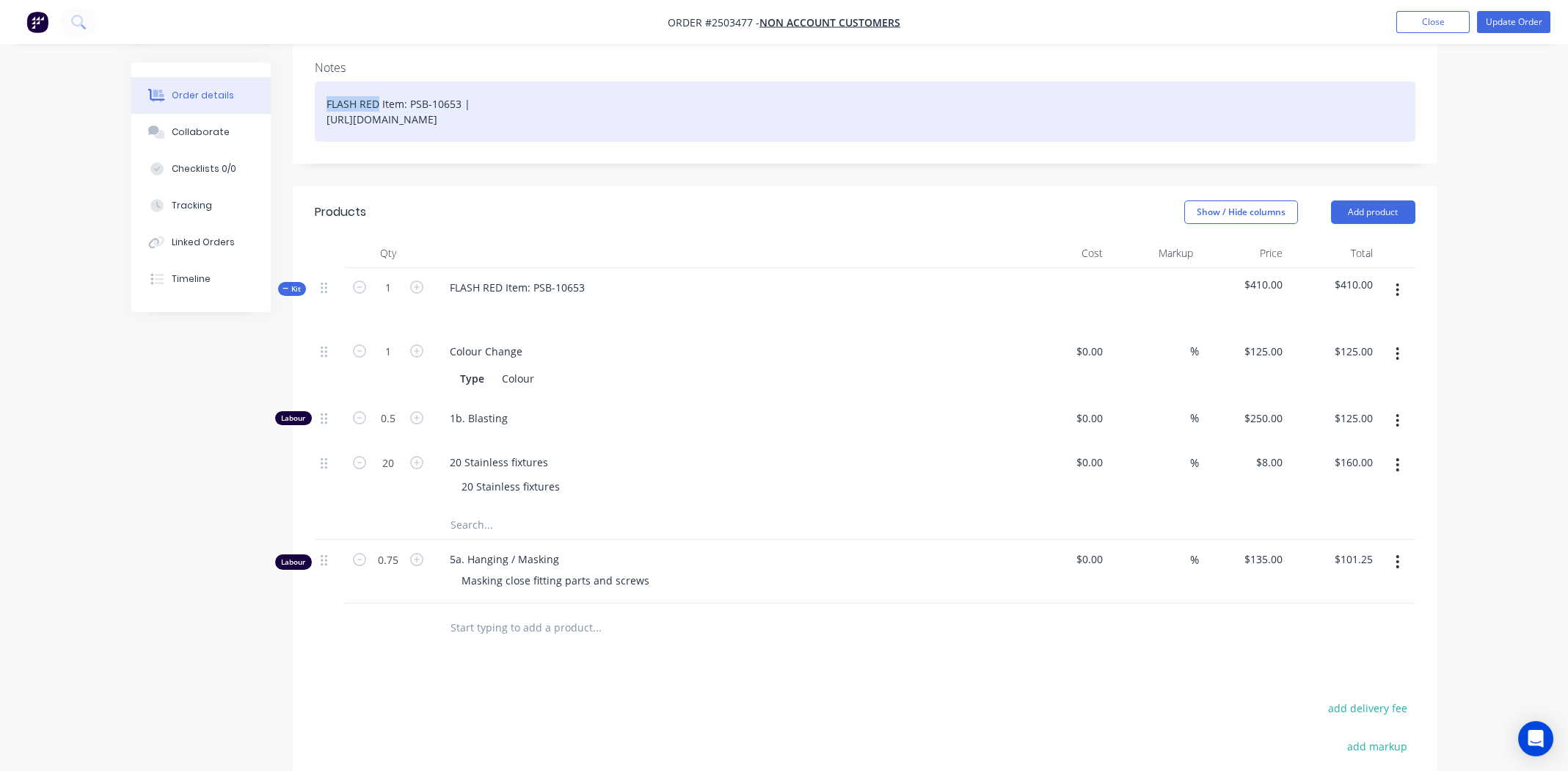
scroll to position [366, 0]
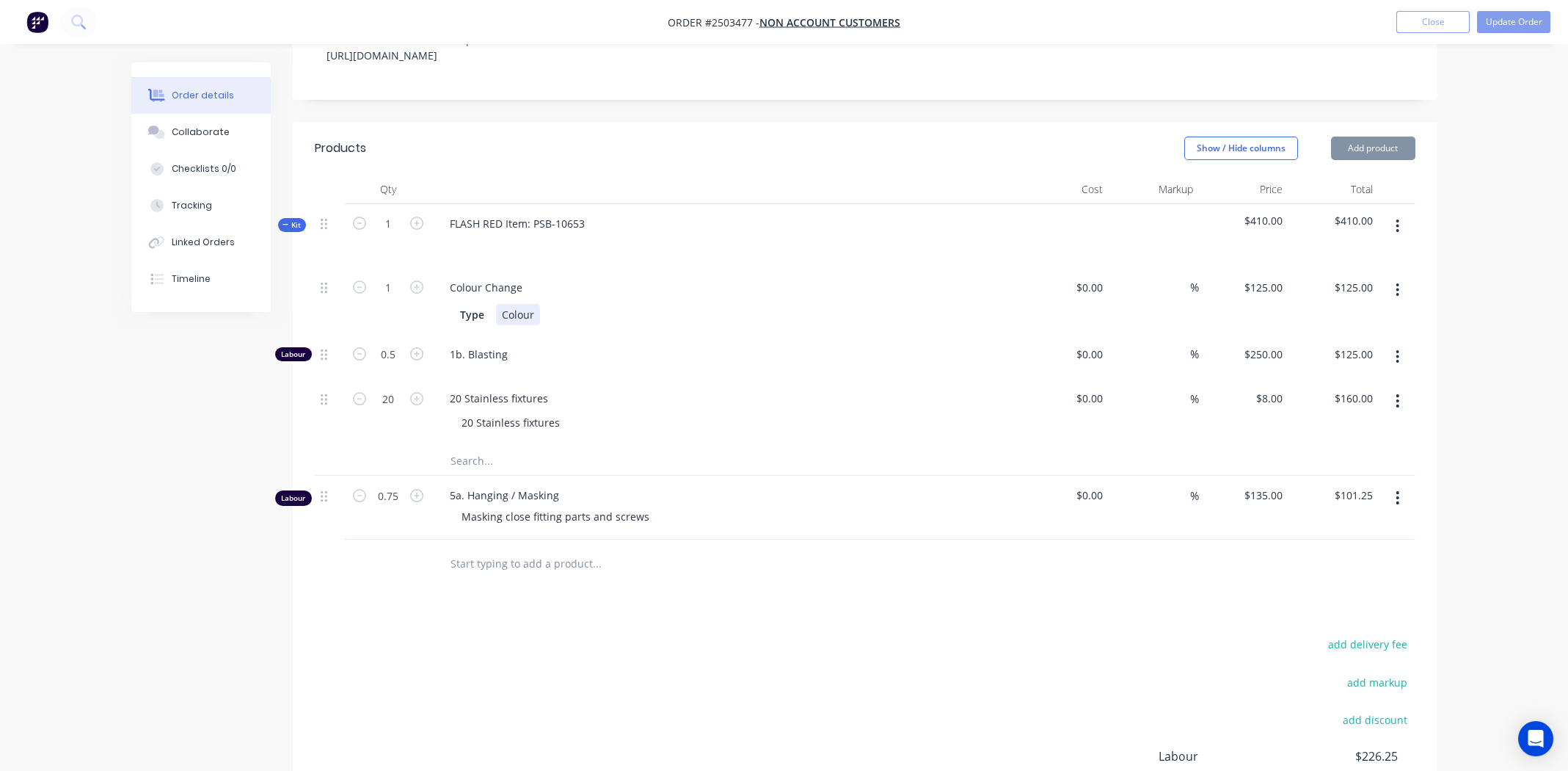
click at [518, 304] on div "Colour" at bounding box center [518, 315] width 44 height 21
drag, startPoint x: 518, startPoint y: 251, endPoint x: 510, endPoint y: 246, distance: 9.4
click at [510, 304] on div "Colour" at bounding box center [518, 315] width 44 height 21
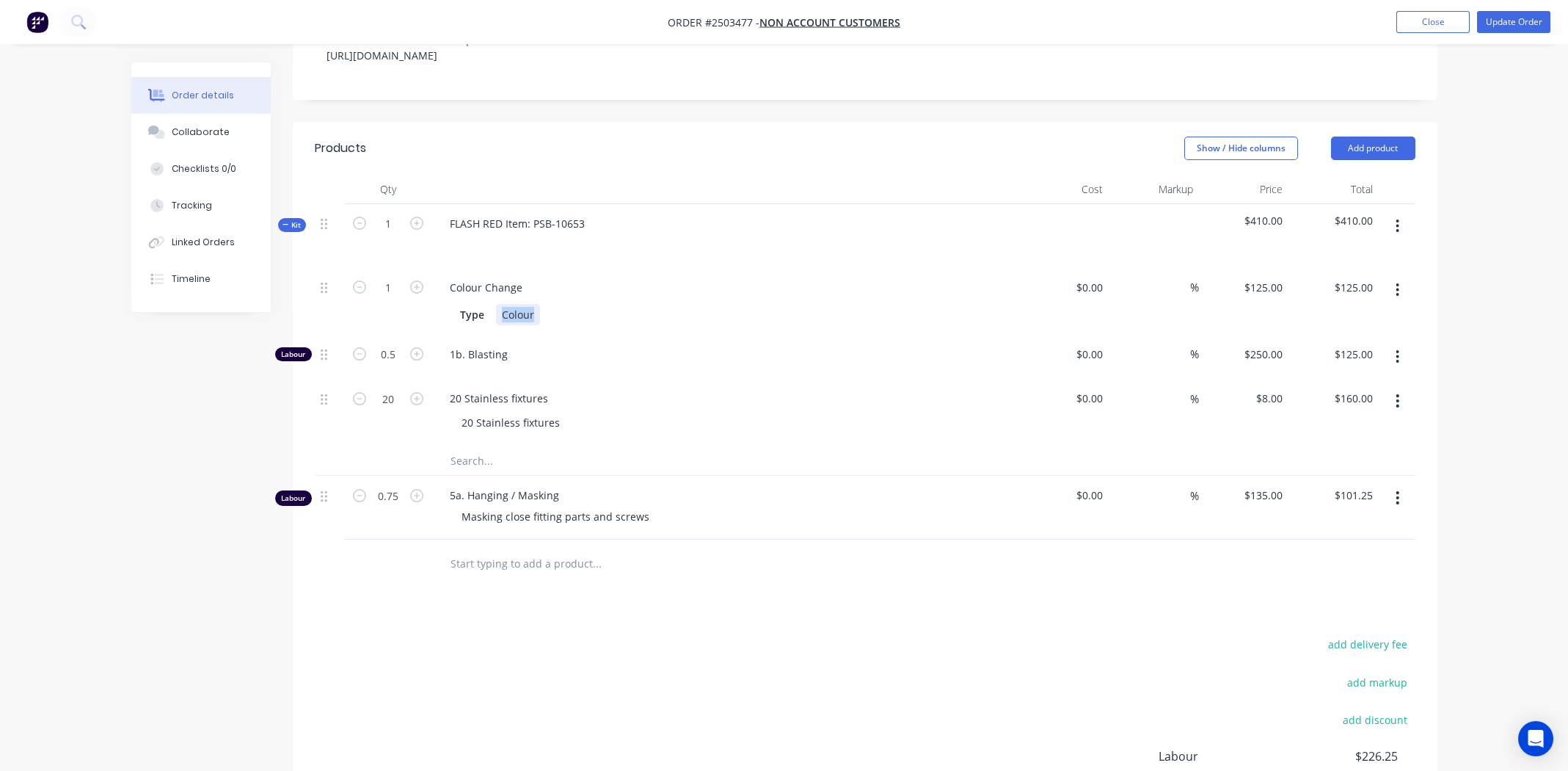
paste div
click at [690, 268] on div "Colour Change Type FLASH RED" at bounding box center [726, 301] width 587 height 67
click at [757, 634] on div "add delivery fee add markup add discount Labour $226.25 Sub total $511.25 Margi…" at bounding box center [865, 776] width 1101 height 283
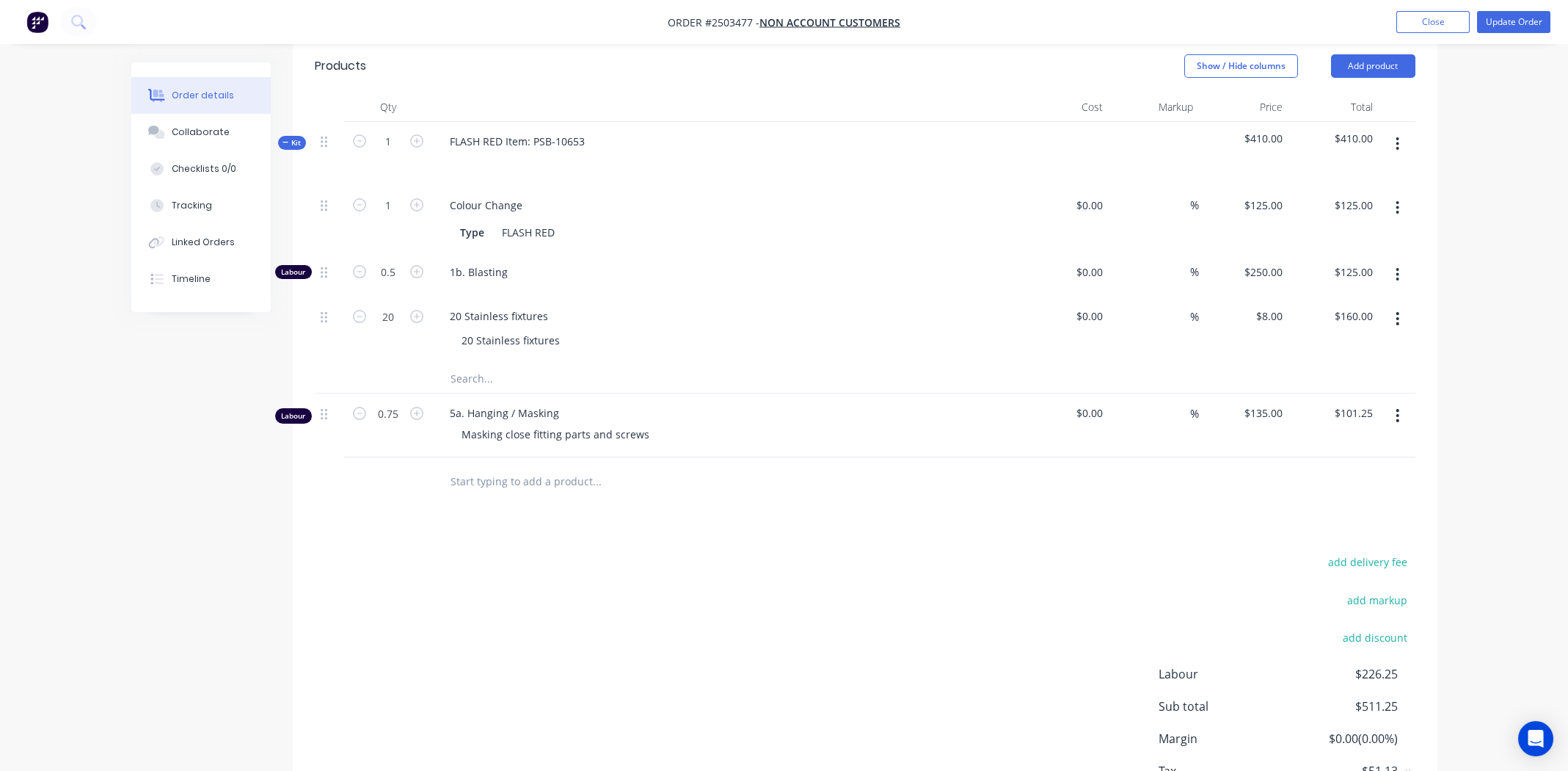
scroll to position [494, 0]
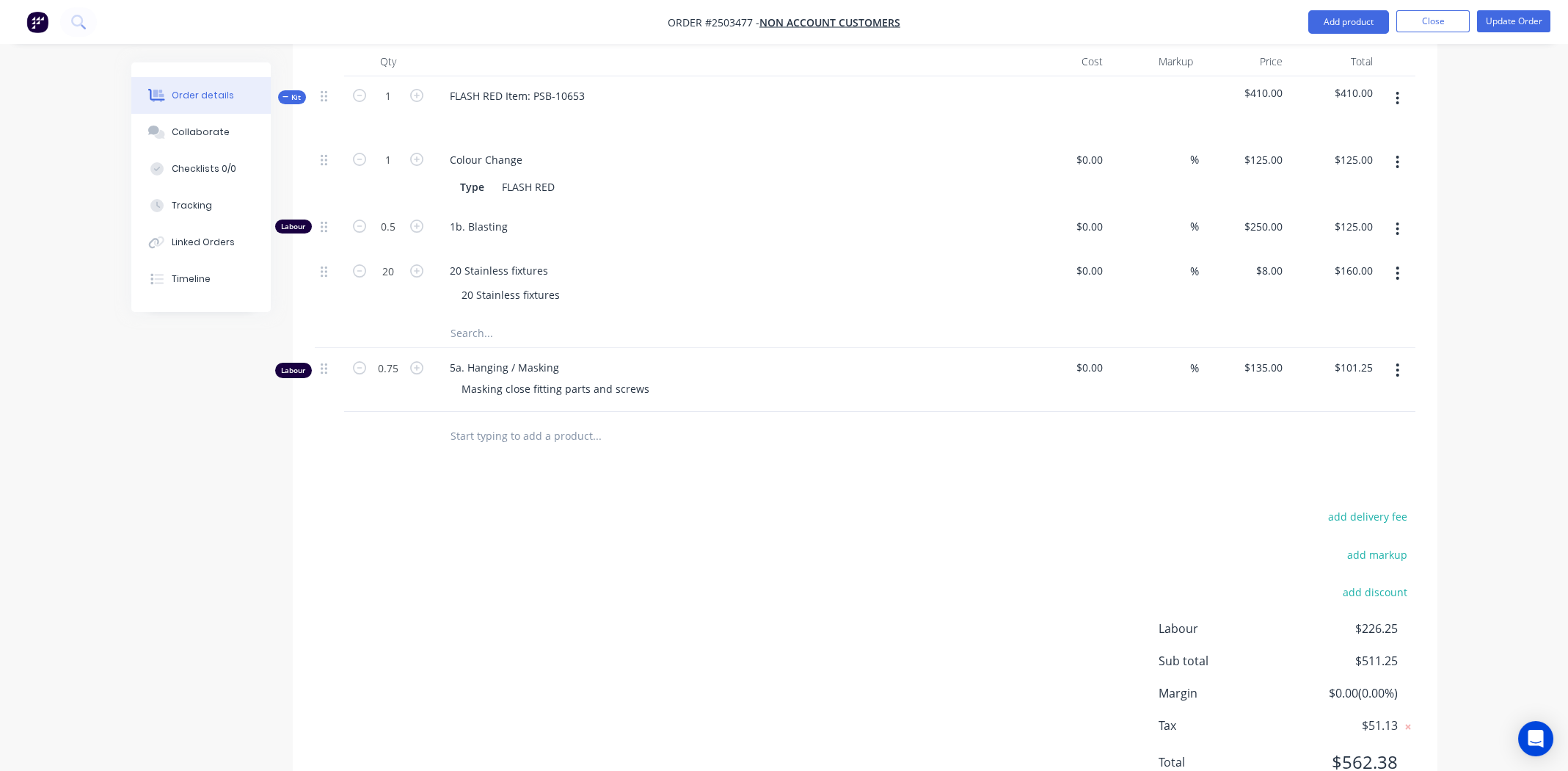
click at [850, 584] on div "add delivery fee add markup add discount Labour $226.25 Sub total $511.25 Margi…" at bounding box center [865, 648] width 1101 height 283
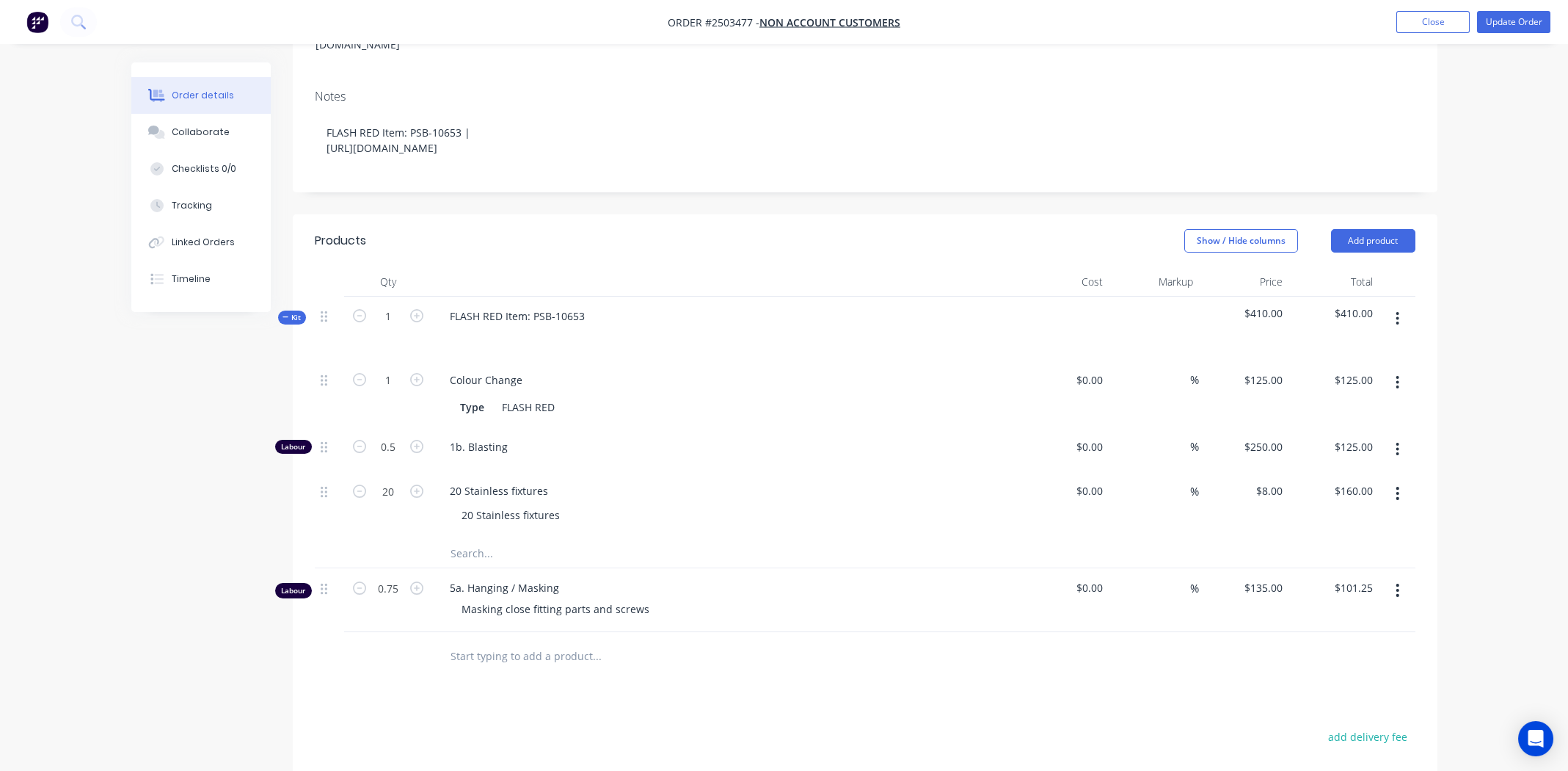
scroll to position [0, 0]
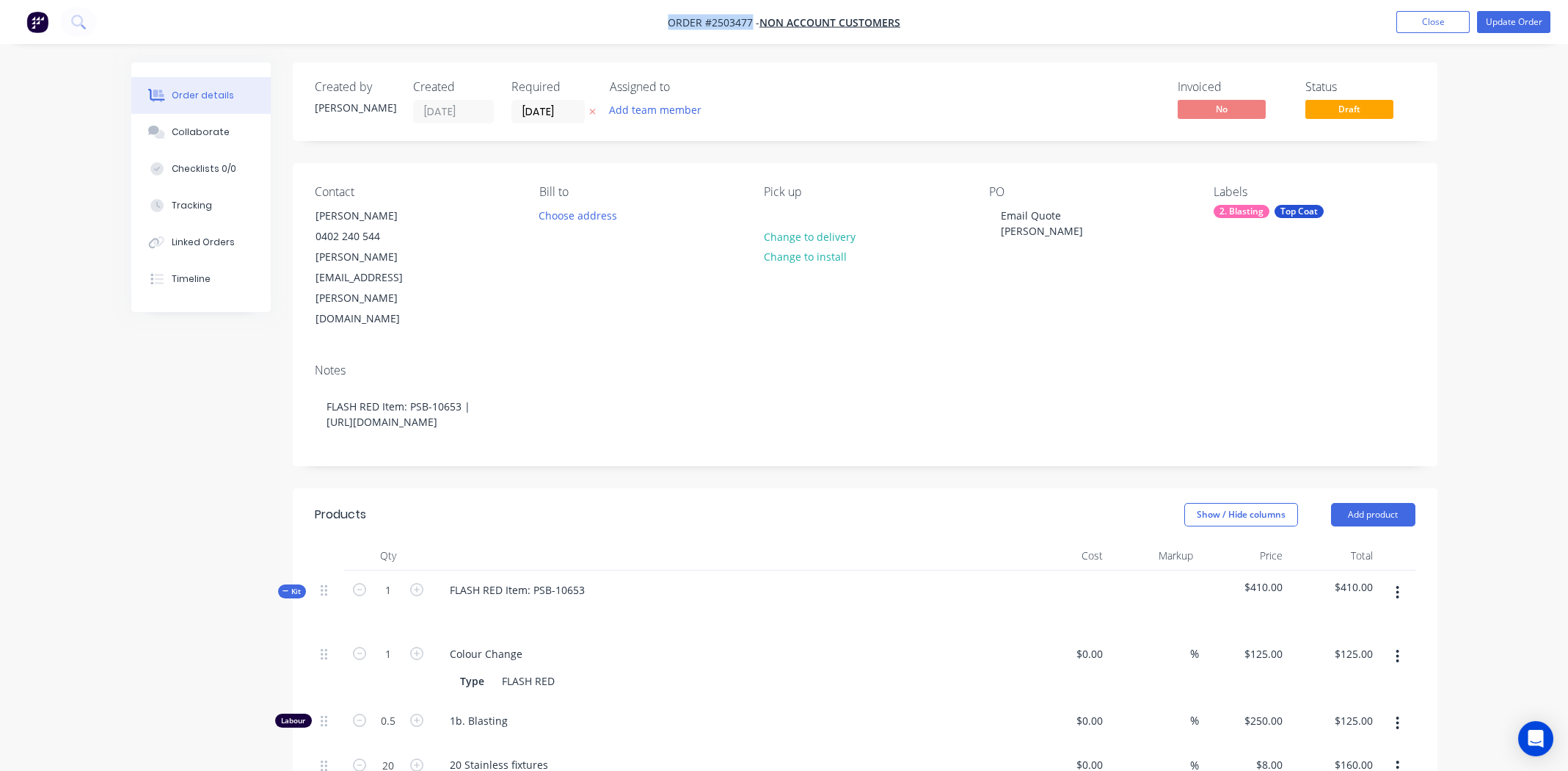
drag, startPoint x: 667, startPoint y: 25, endPoint x: 749, endPoint y: 26, distance: 82.0
click at [749, 26] on nav "Order #2503477 - Non account customers Add product Close Update Order" at bounding box center [784, 22] width 1568 height 44
copy span "Order #2503477"
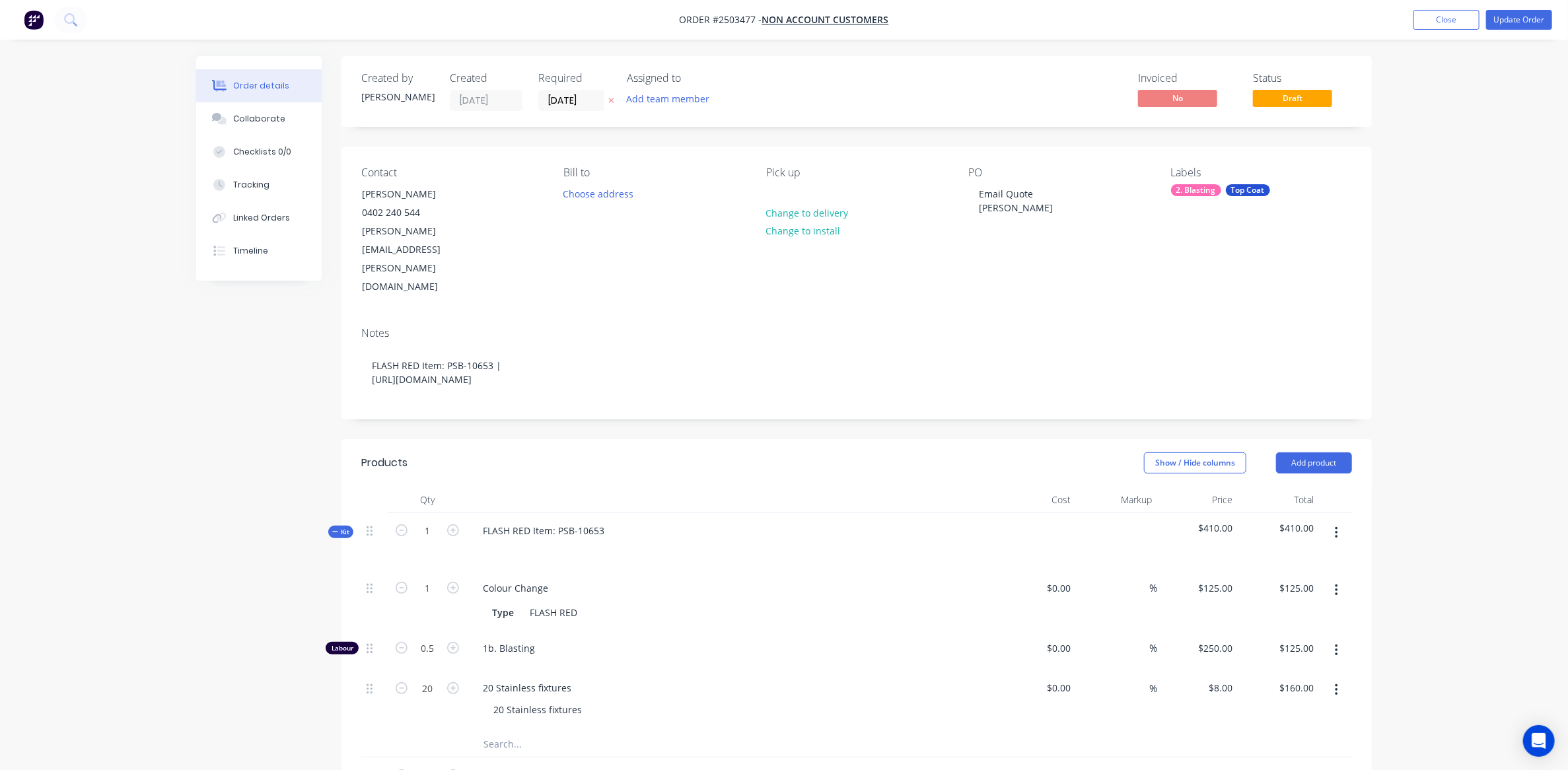
click at [174, 430] on div "Order details Collaborate Checklists 0/0 Tracking Linked Orders Timeline Order …" at bounding box center [784, 597] width 1568 height 1195
drag, startPoint x: 419, startPoint y: 217, endPoint x: 359, endPoint y: 217, distance: 60.0
click at [359, 217] on div "Glen Rabie 0402 240 544 glen.rabie@icloud.com" at bounding box center [416, 240] width 132 height 112
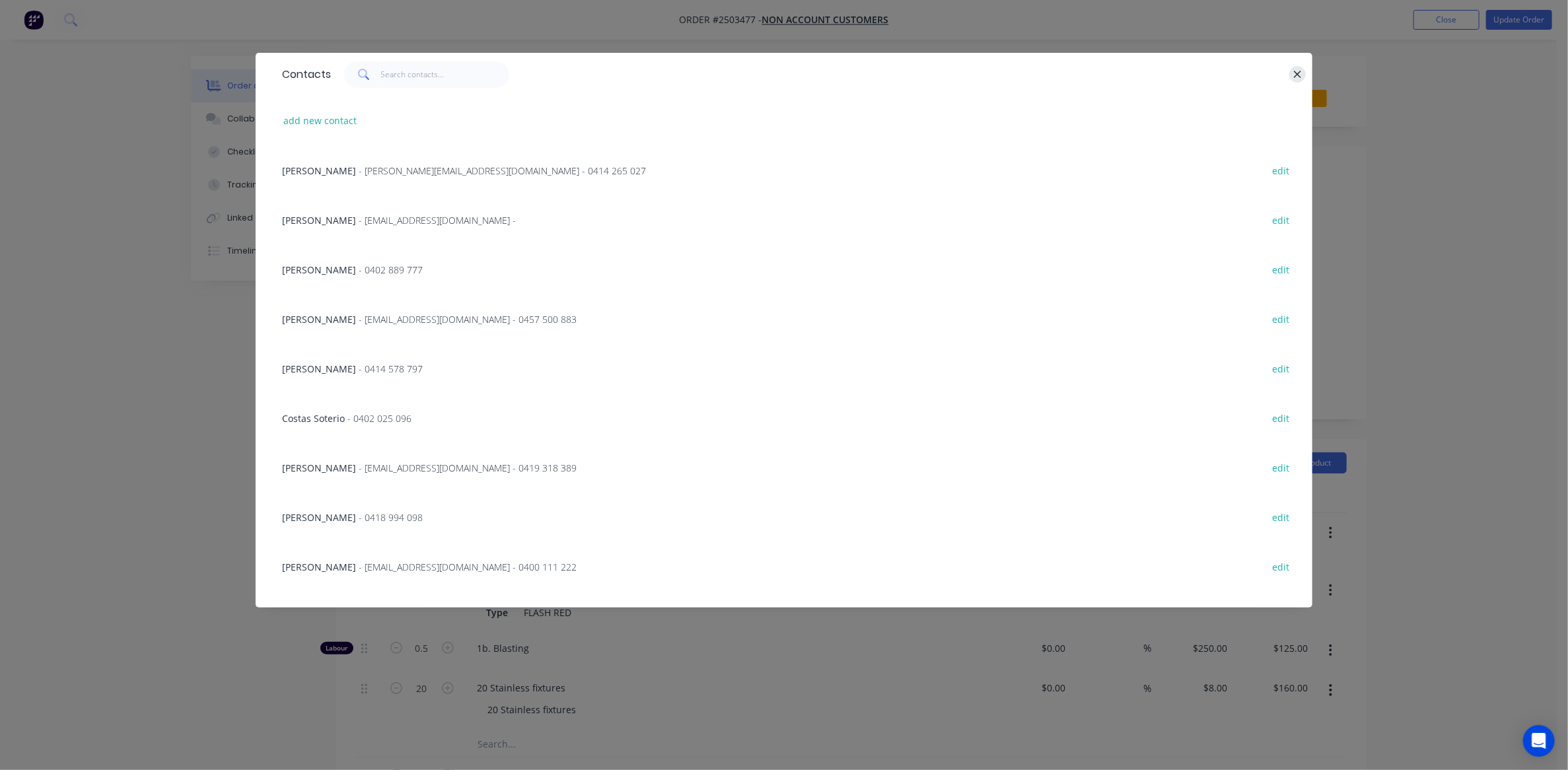
click at [1294, 75] on icon "button" at bounding box center [1297, 75] width 9 height 12
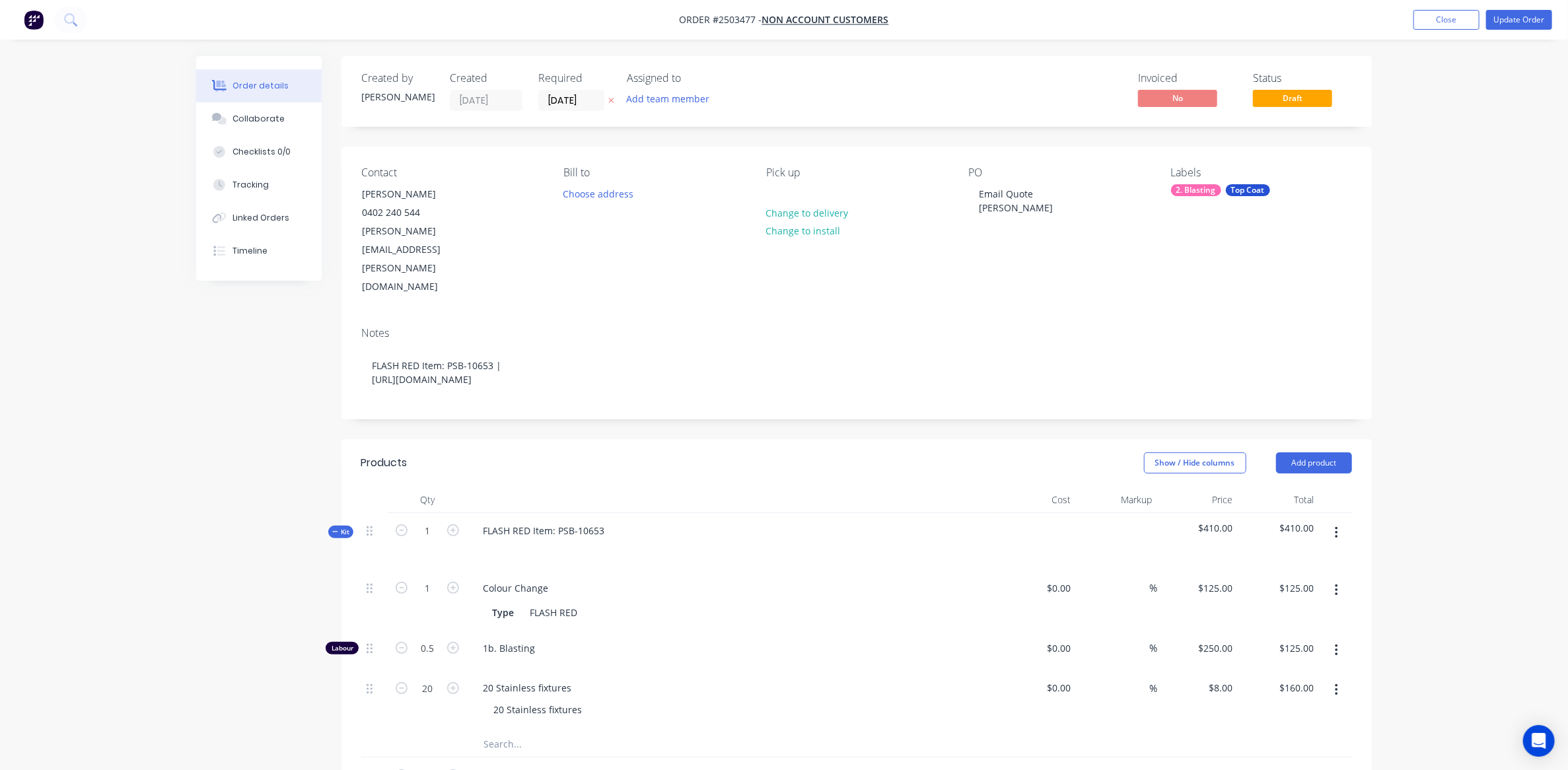
click at [1420, 154] on div "Order details Collaborate Checklists 0/0 Tracking Linked Orders Timeline Order …" at bounding box center [784, 597] width 1568 height 1195
click at [1420, 217] on div "Order details Collaborate Checklists 0/0 Tracking Linked Orders Timeline Order …" at bounding box center [784, 597] width 1568 height 1195
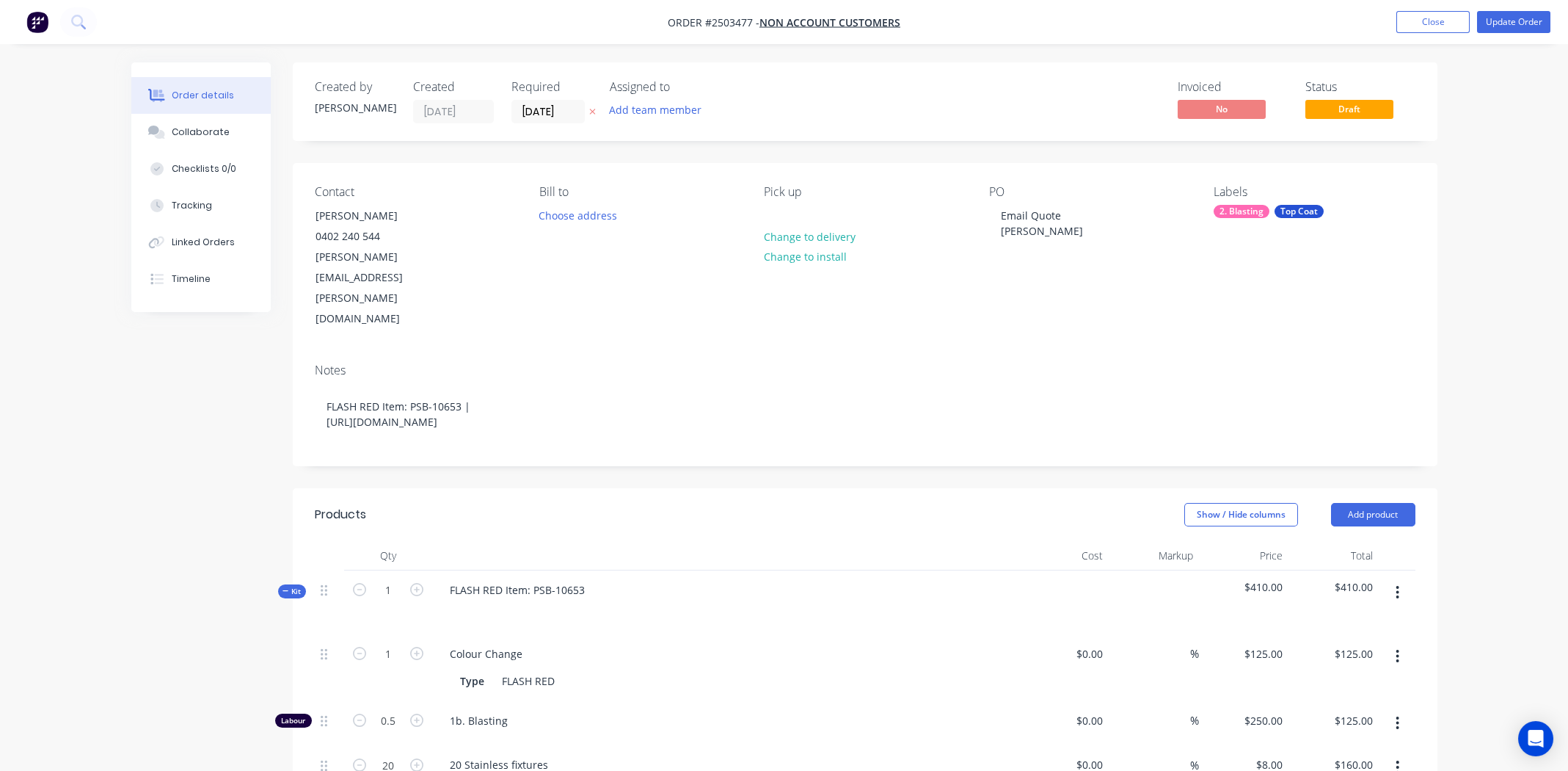
click at [1509, 182] on div "Order details Collaborate Checklists 0/0 Tracking Linked Orders Timeline Order …" at bounding box center [784, 664] width 1568 height 1328
click at [196, 386] on div "Created by Michael Created 13/08/25 Required 10/07/25 Assigned to Add team memb…" at bounding box center [784, 695] width 1306 height 1265
click at [1513, 21] on button "Update Order" at bounding box center [1514, 22] width 73 height 22
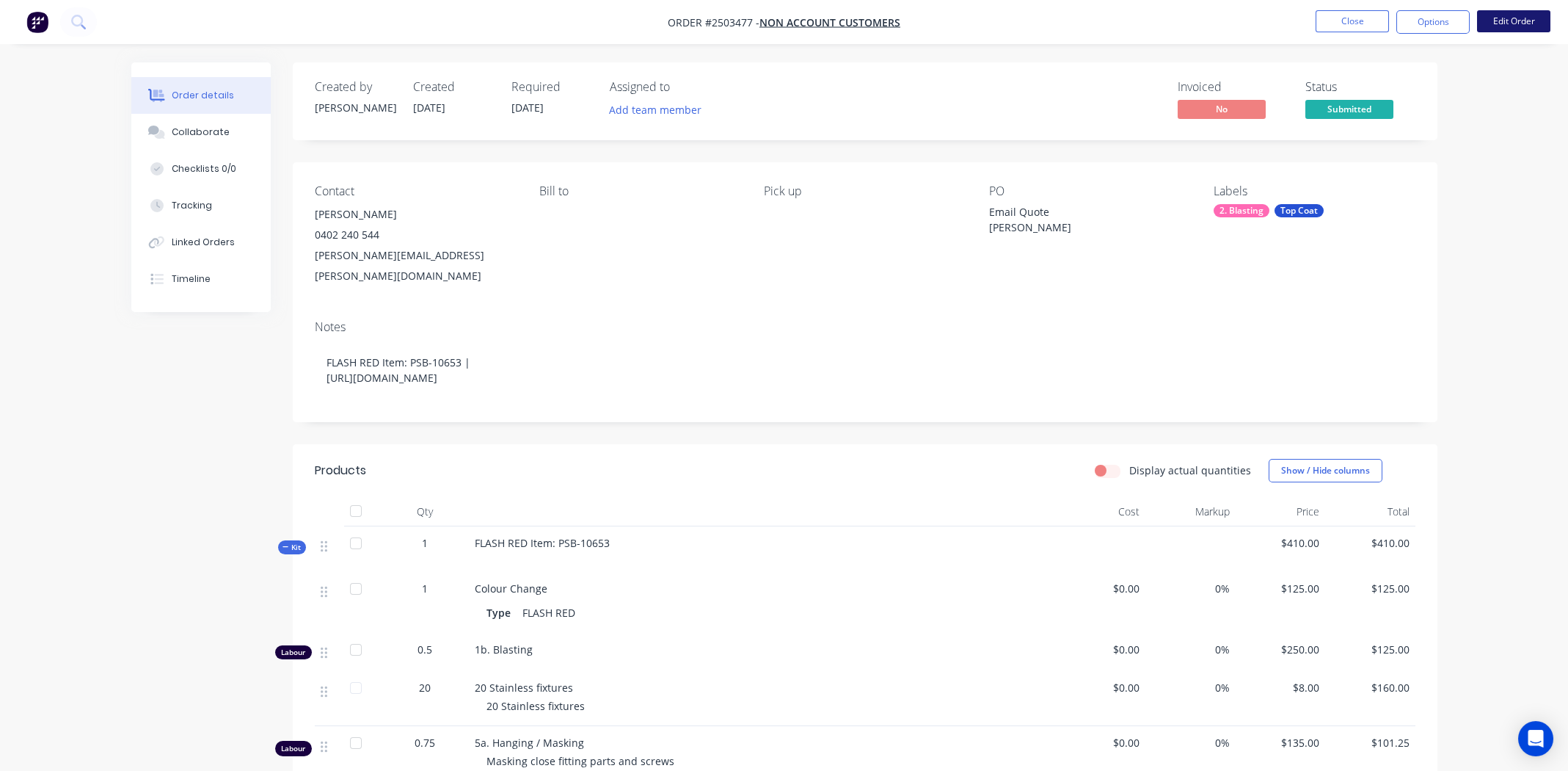
click at [1512, 18] on button "Edit Order" at bounding box center [1514, 21] width 73 height 22
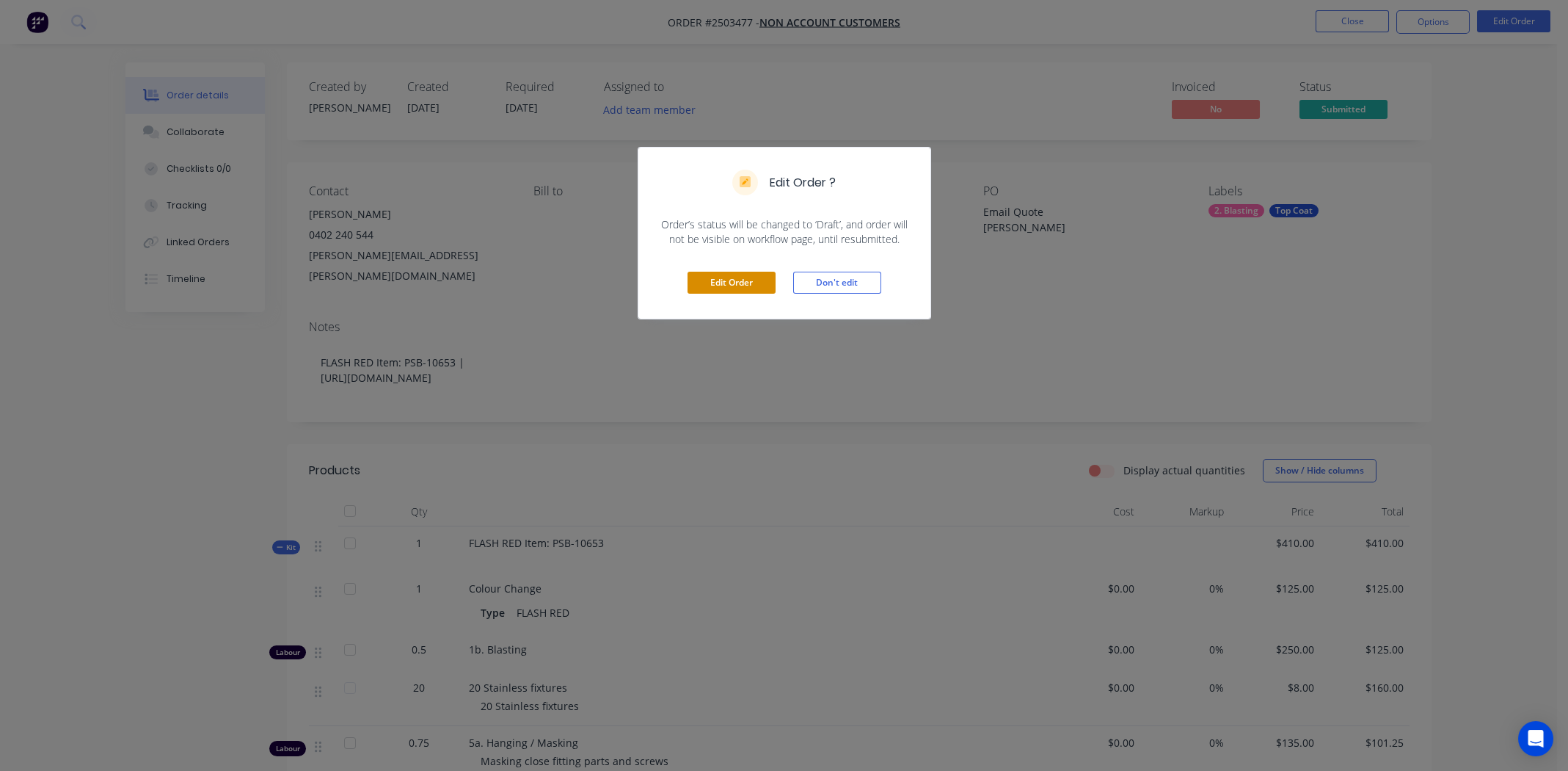
click at [723, 281] on button "Edit Order" at bounding box center [732, 282] width 88 height 22
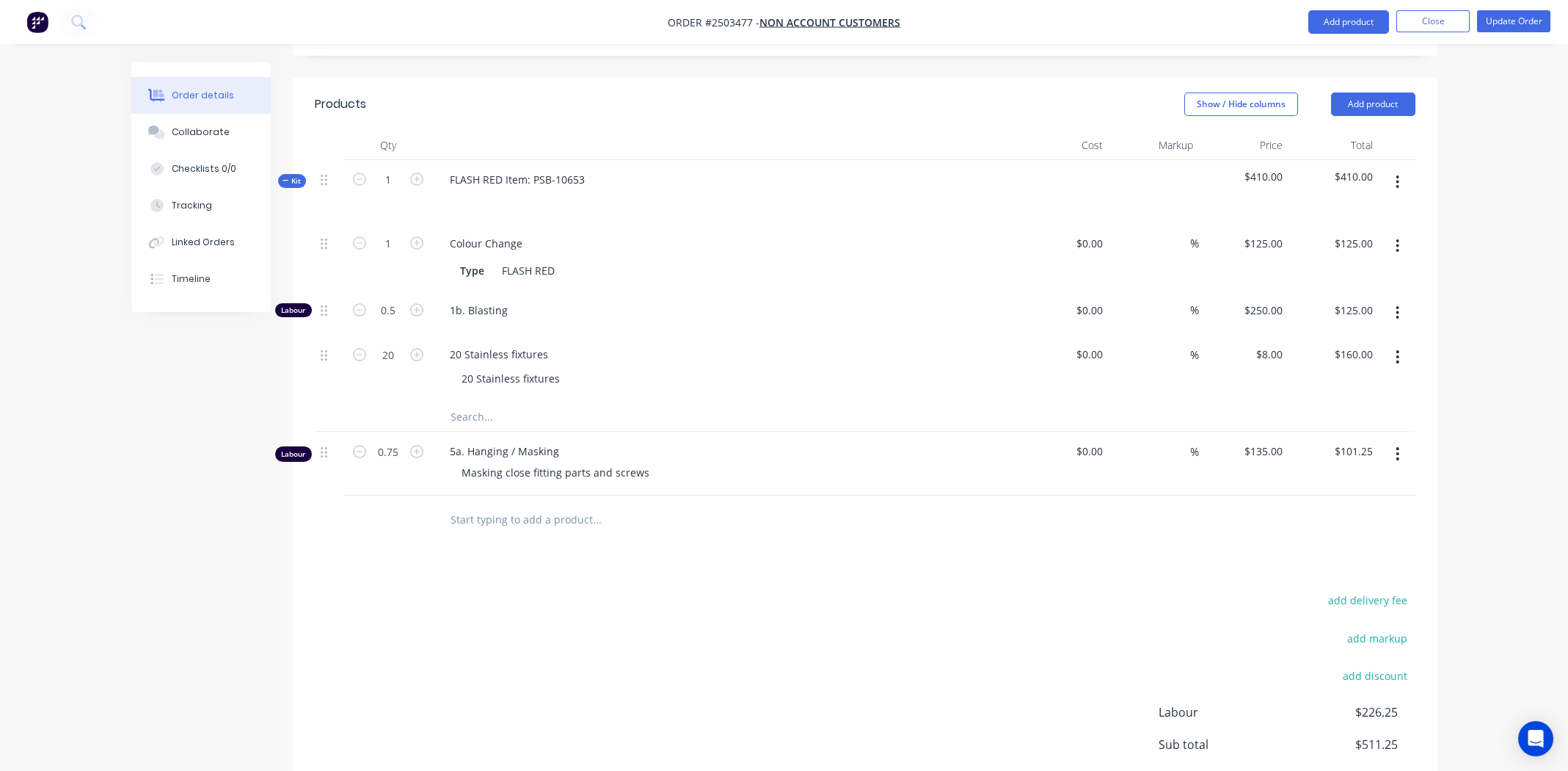
scroll to position [274, 0]
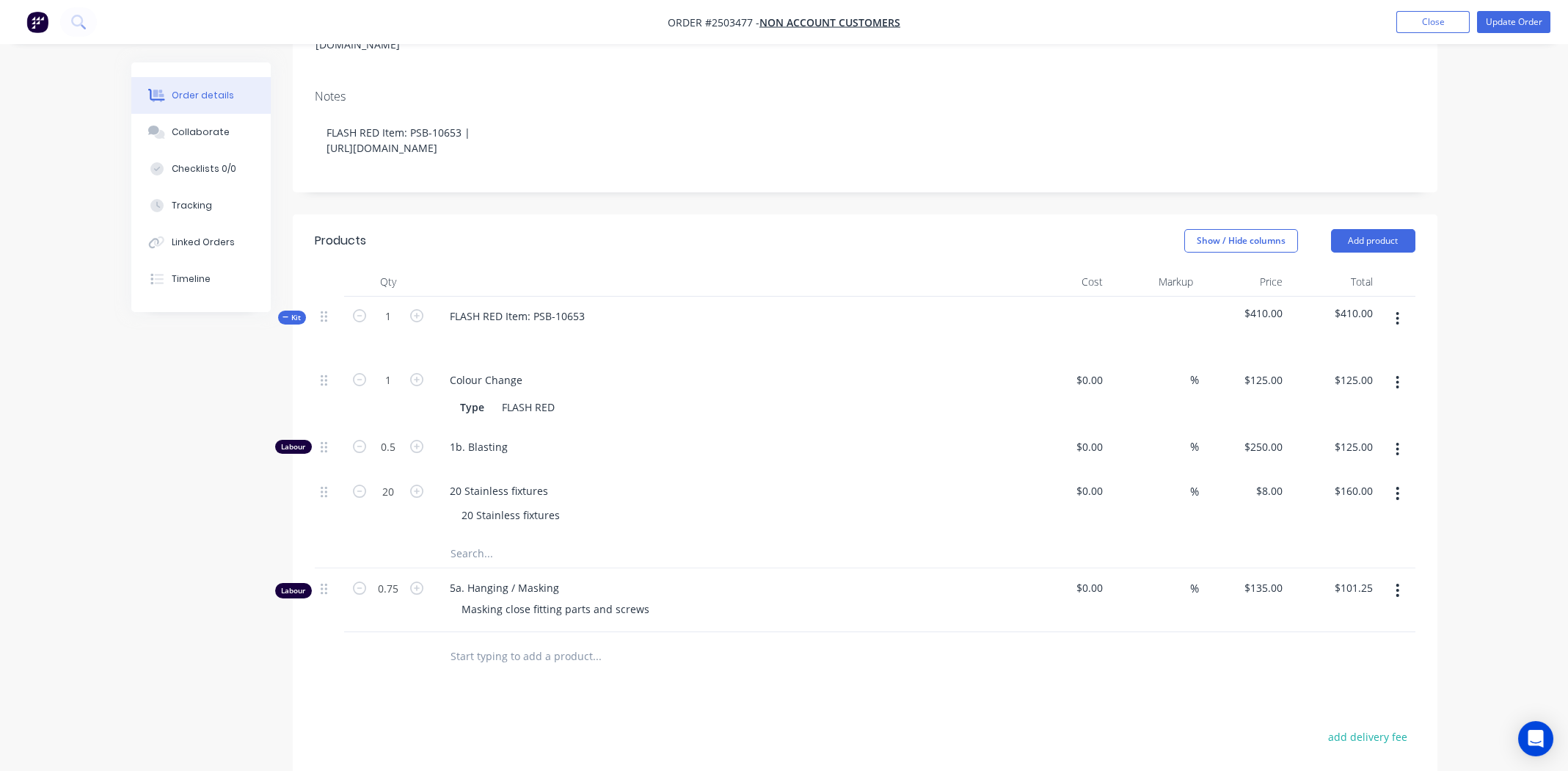
click at [1396, 311] on icon "button" at bounding box center [1397, 319] width 4 height 16
click at [1342, 346] on div "Add product to kit" at bounding box center [1345, 357] width 113 height 21
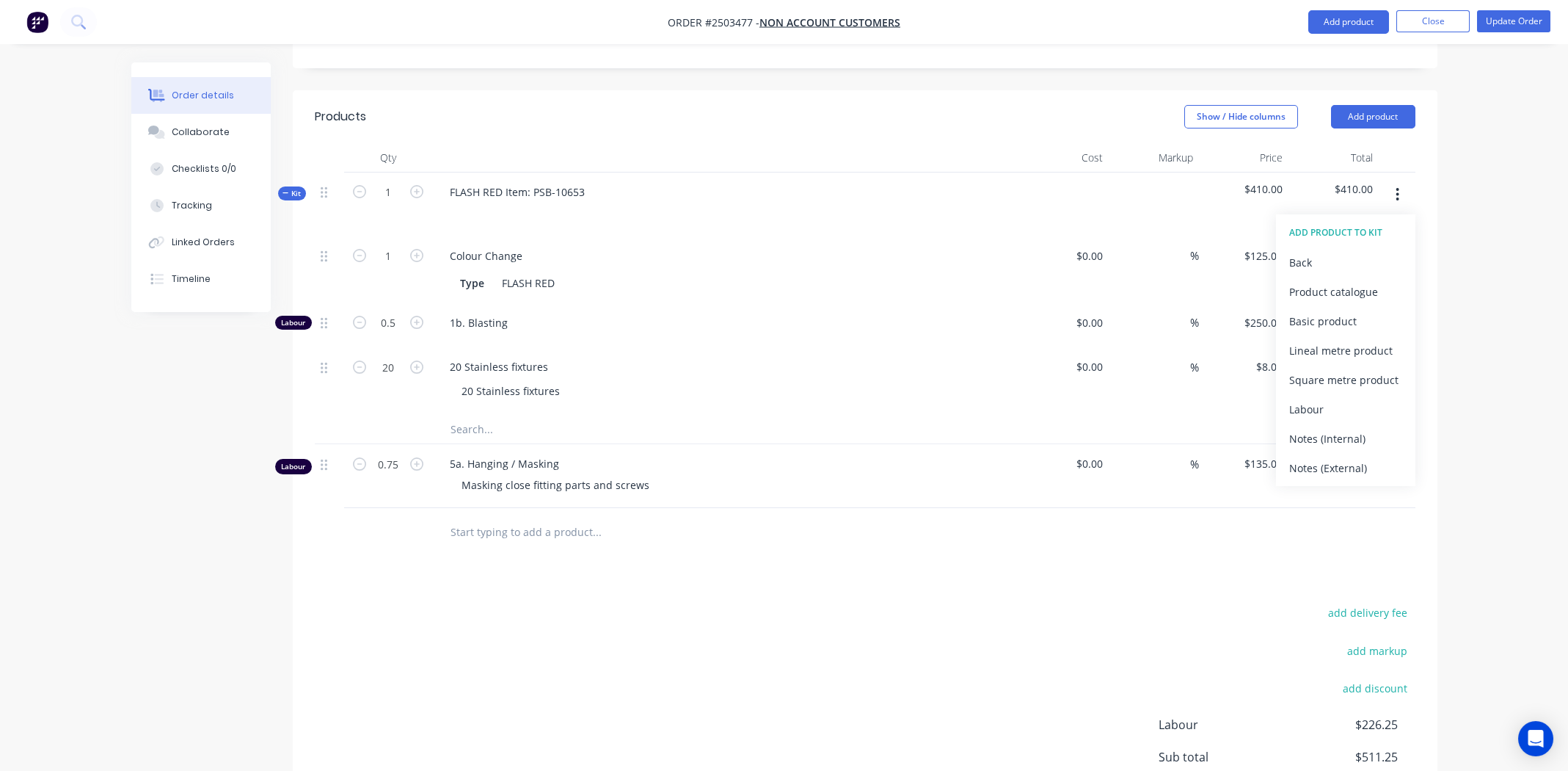
scroll to position [494, 0]
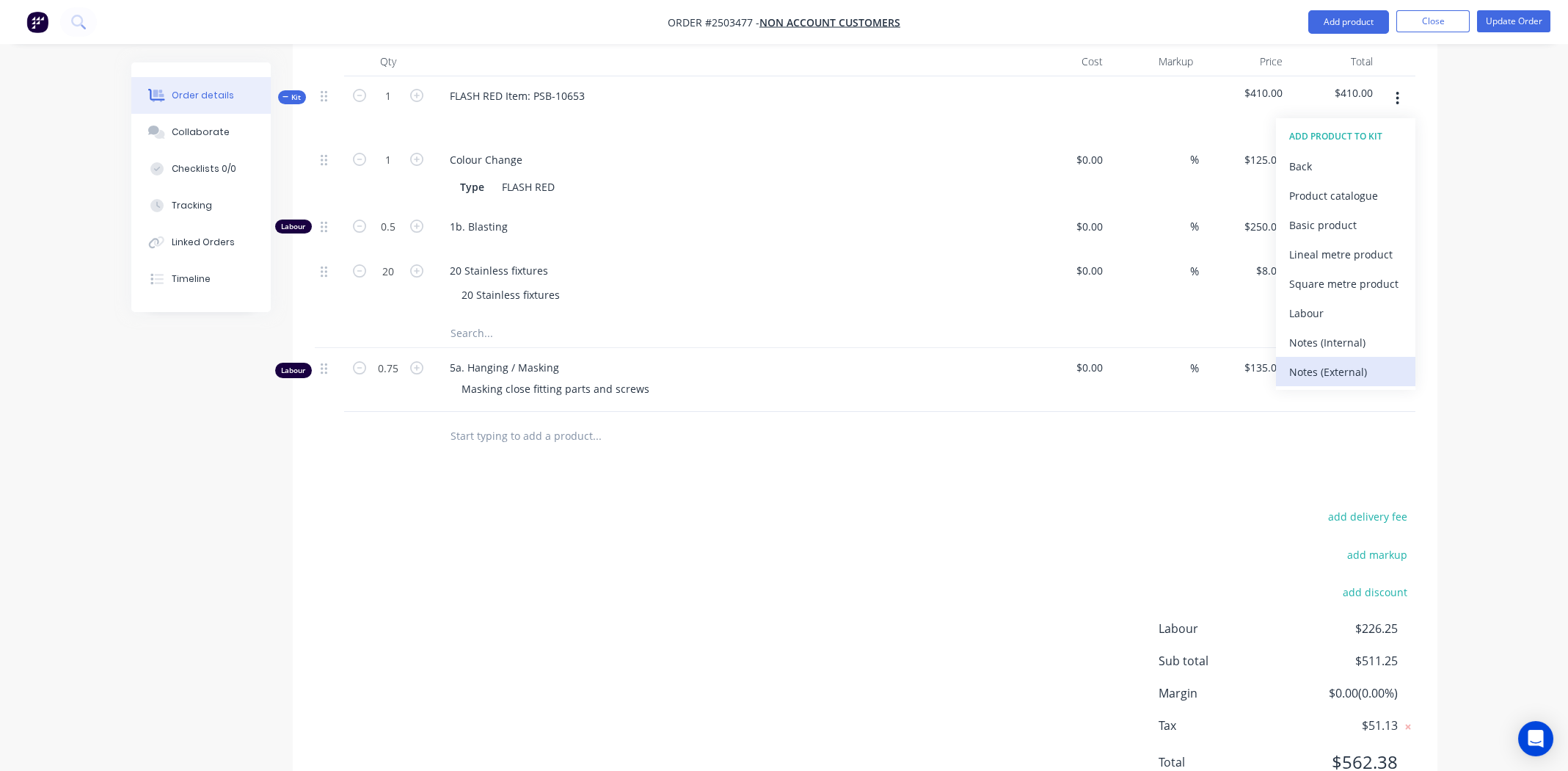
click at [1327, 361] on div "Notes (External)" at bounding box center [1345, 372] width 113 height 21
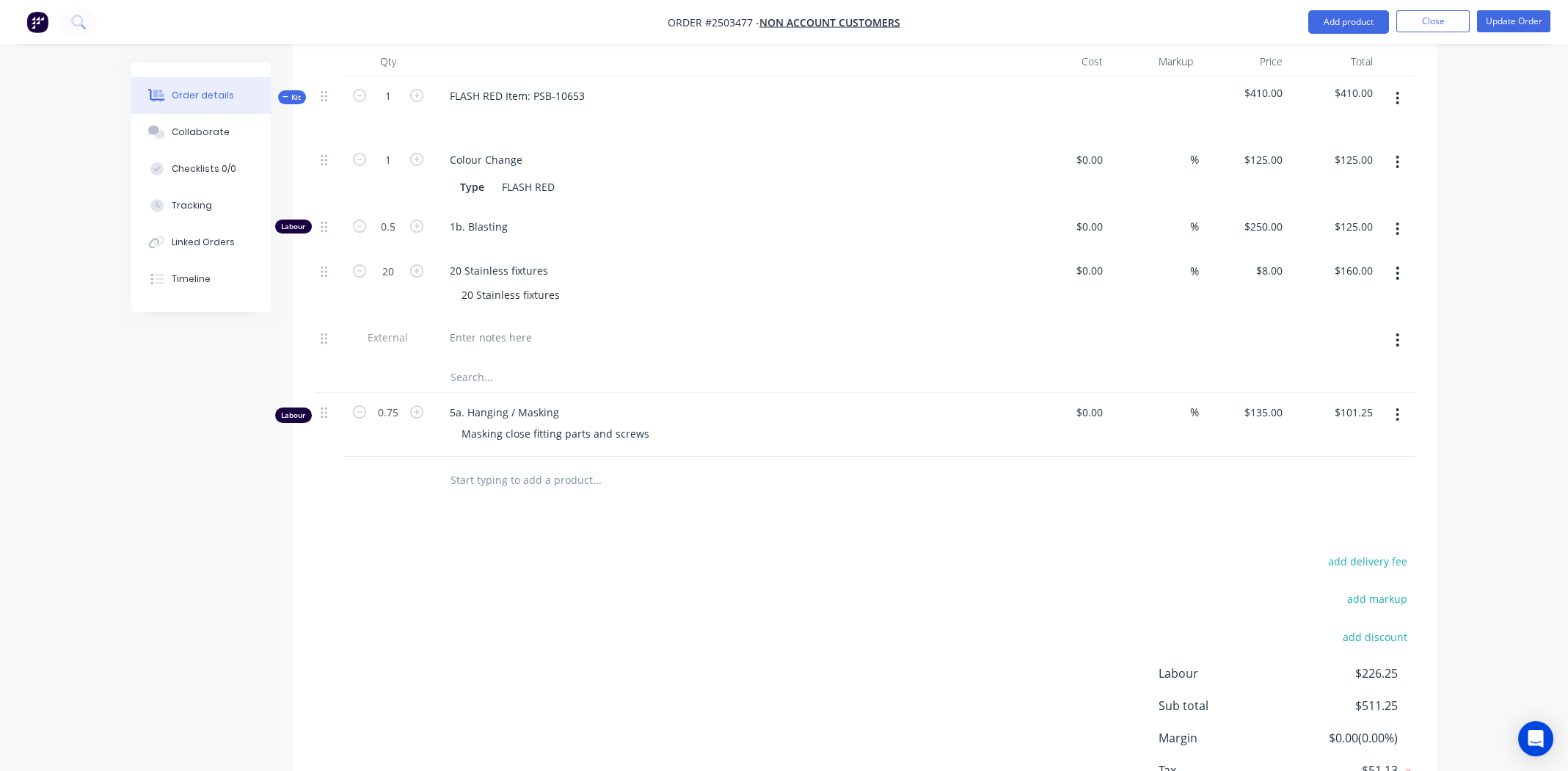
click at [497, 465] on input "text" at bounding box center [596, 480] width 293 height 29
click at [473, 327] on div at bounding box center [491, 338] width 106 height 21
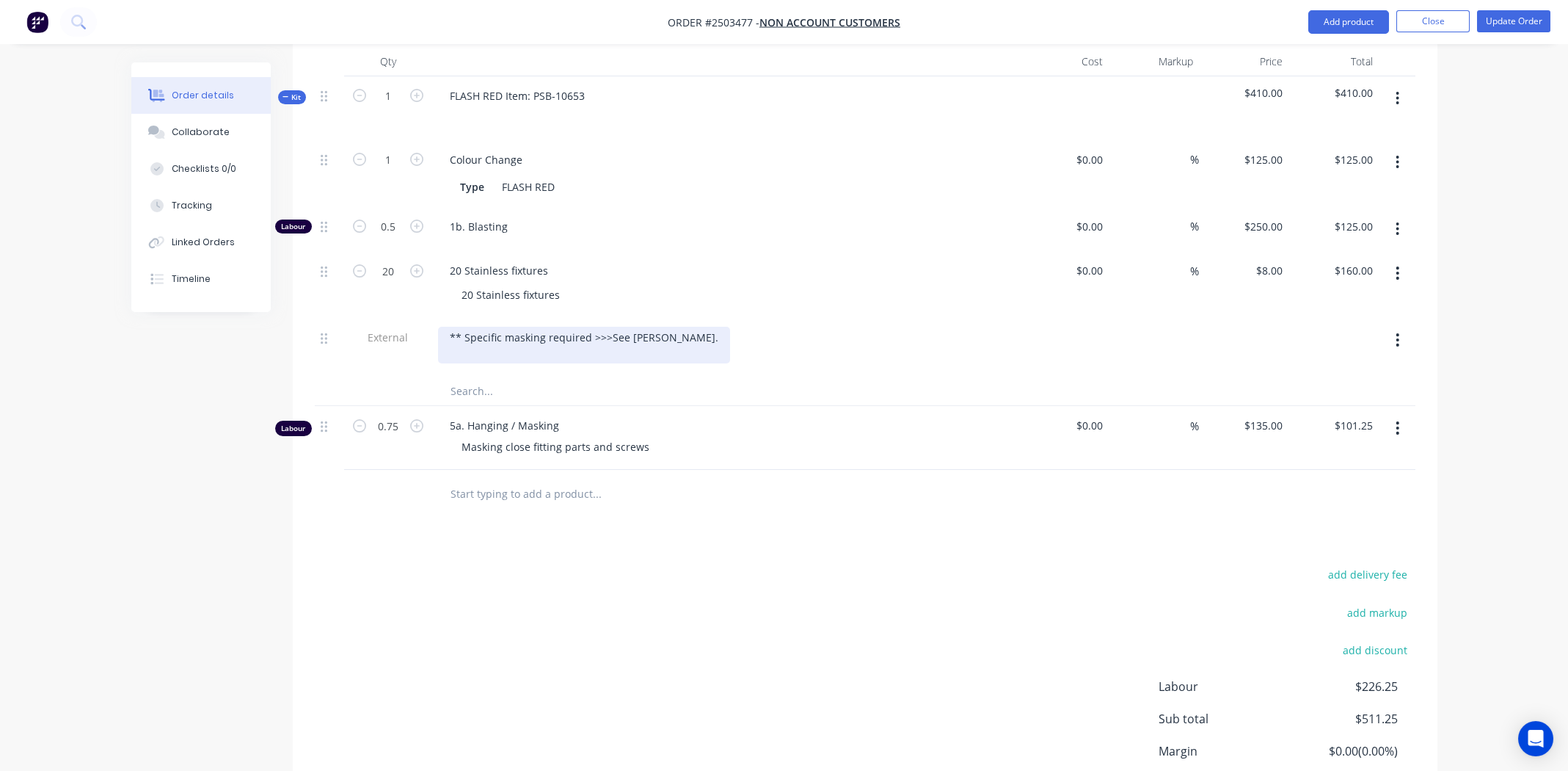
click at [658, 327] on div "** Specific masking required >>>See Jarrad." at bounding box center [584, 345] width 292 height 37
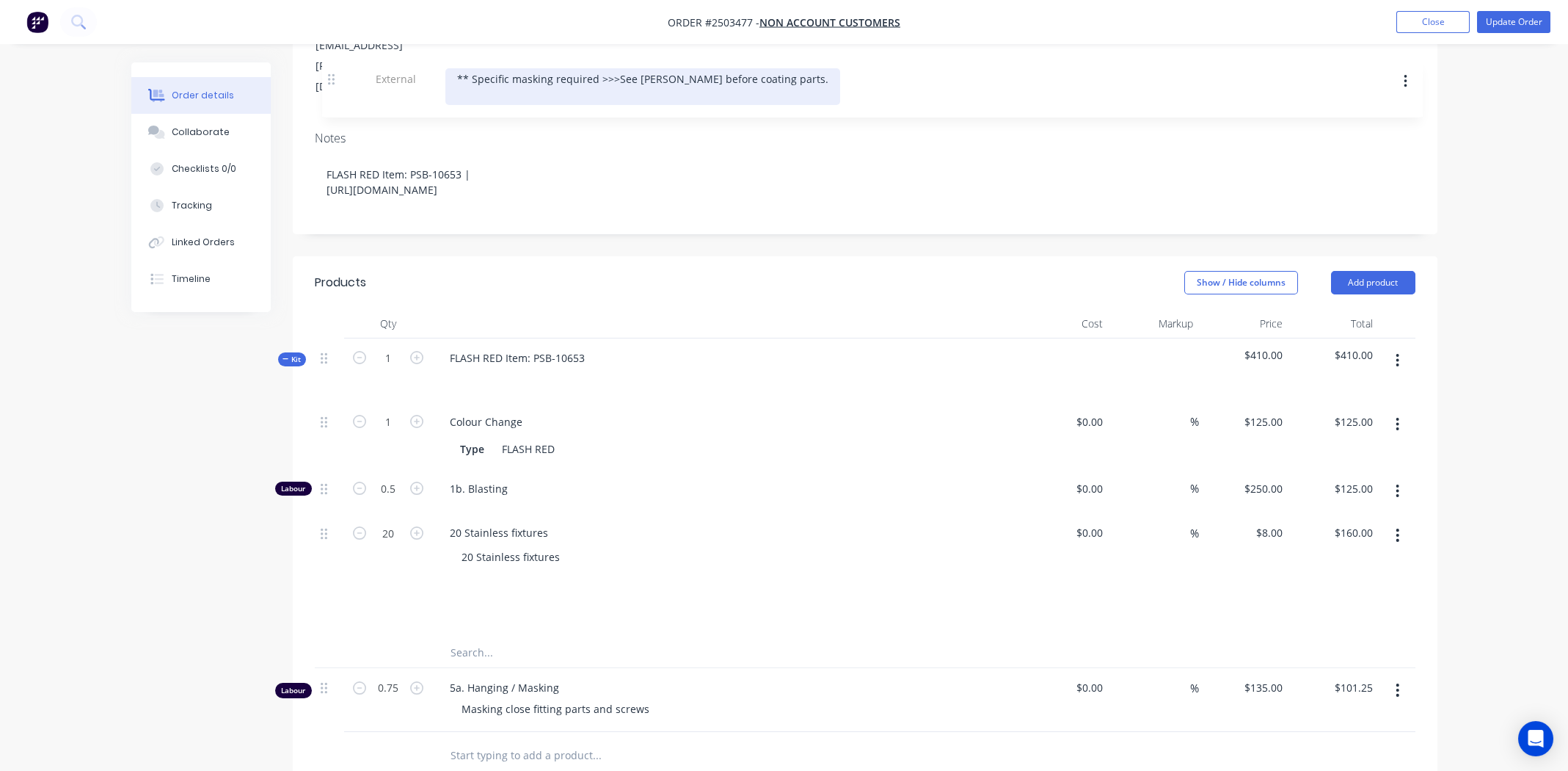
scroll to position [212, 0]
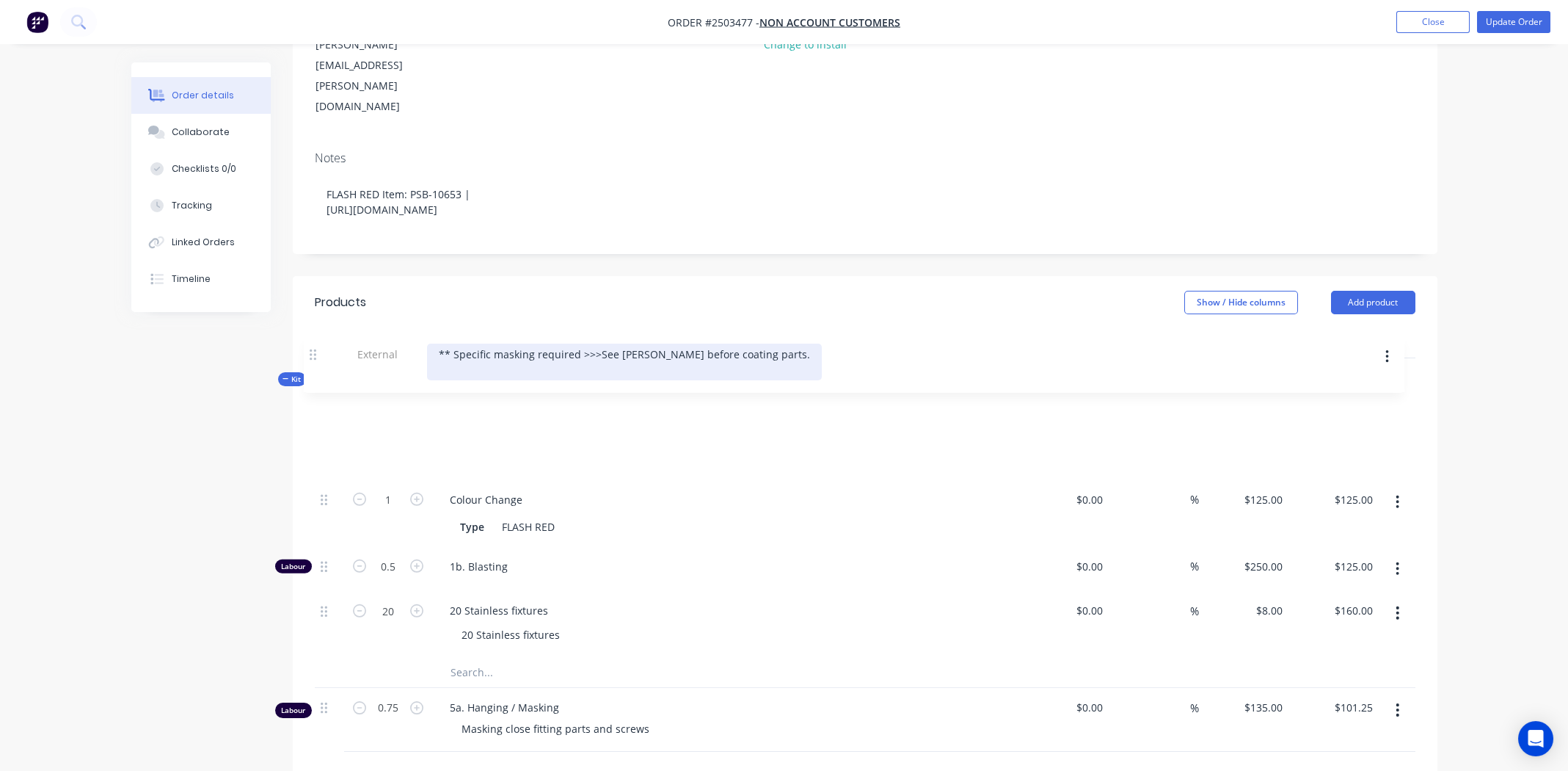
drag, startPoint x: 324, startPoint y: 276, endPoint x: 314, endPoint y: 352, distance: 76.7
click at [315, 358] on div "Kit 1 FLASH RED Item: PSB-10653 $410.00 $410.00 1 Colour Change Type FLASH RED …" at bounding box center [865, 522] width 1101 height 329
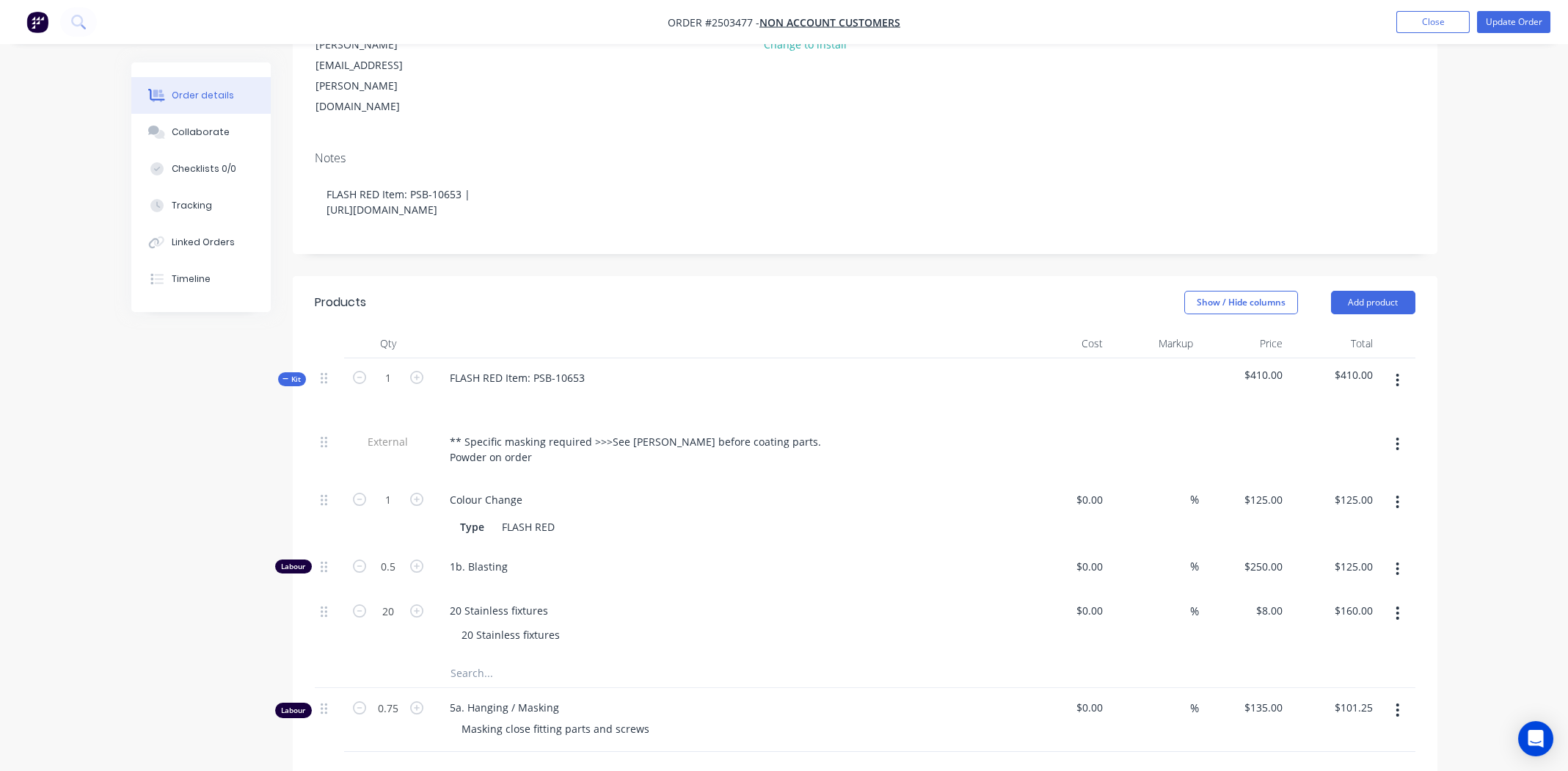
click at [174, 374] on div "Created by Michael Created 13/08/25 Required 10/07/25 Assigned to Add team memb…" at bounding box center [784, 512] width 1306 height 1323
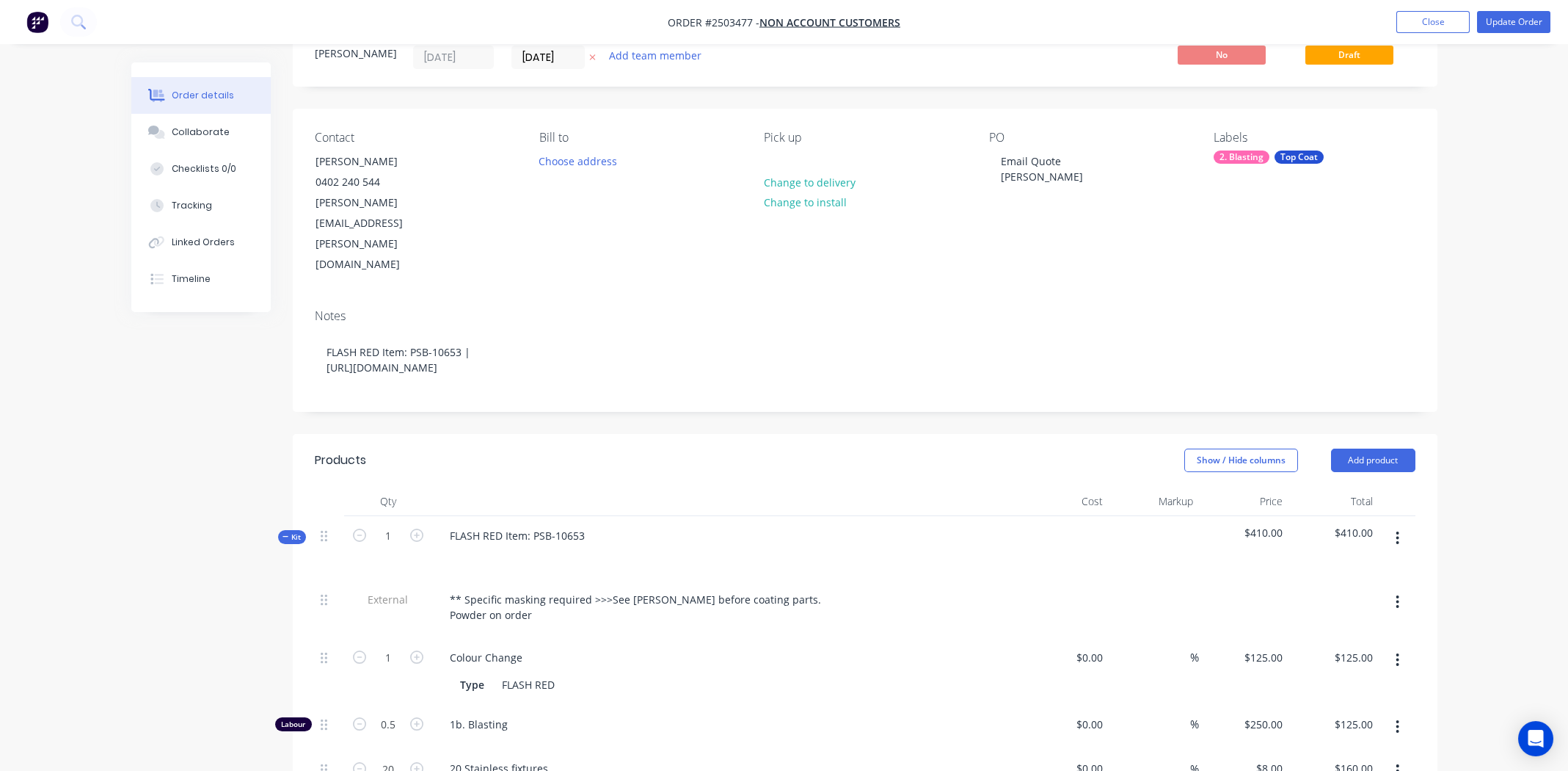
scroll to position [0, 0]
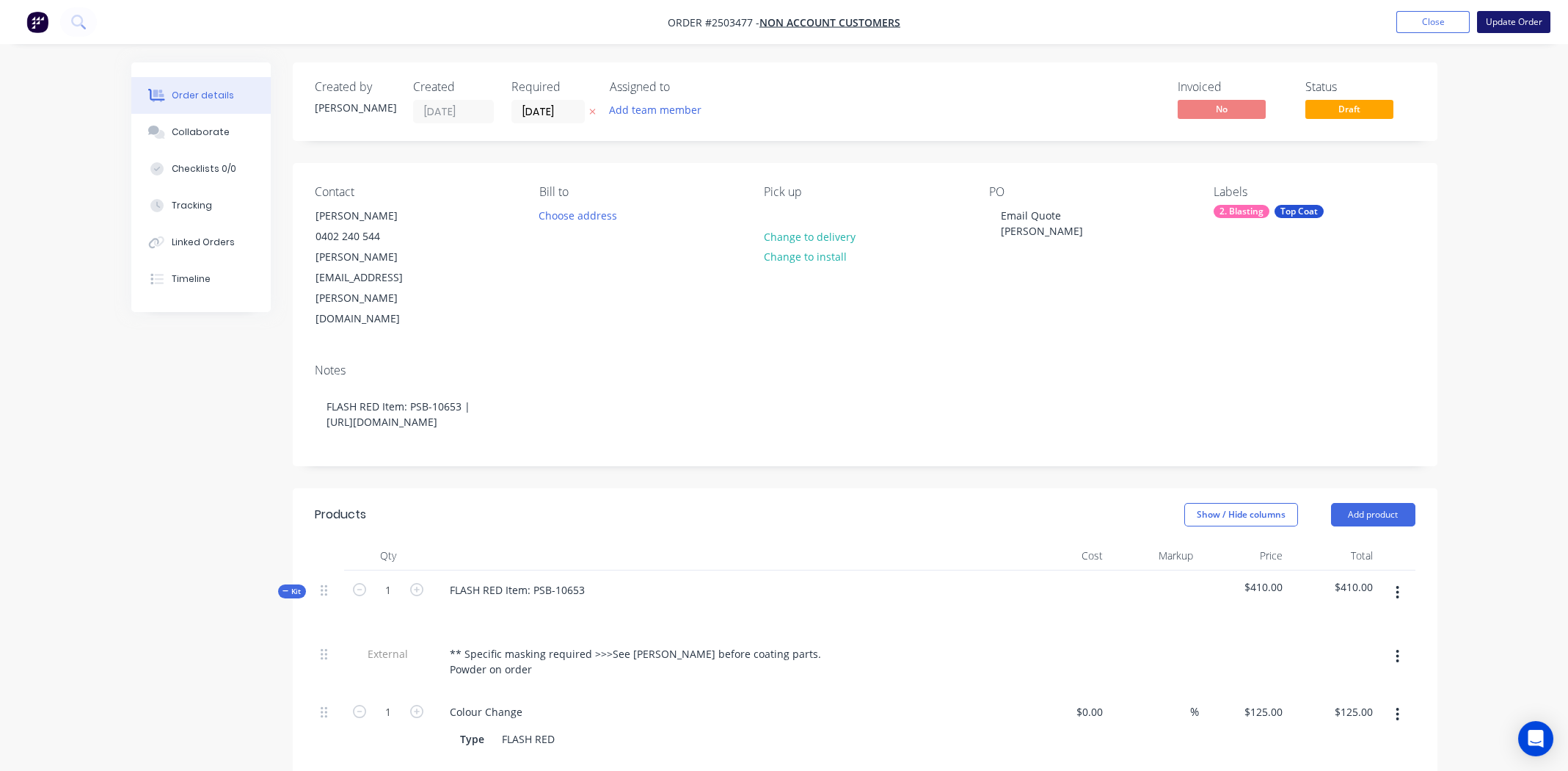
click at [1521, 27] on button "Update Order" at bounding box center [1514, 22] width 73 height 22
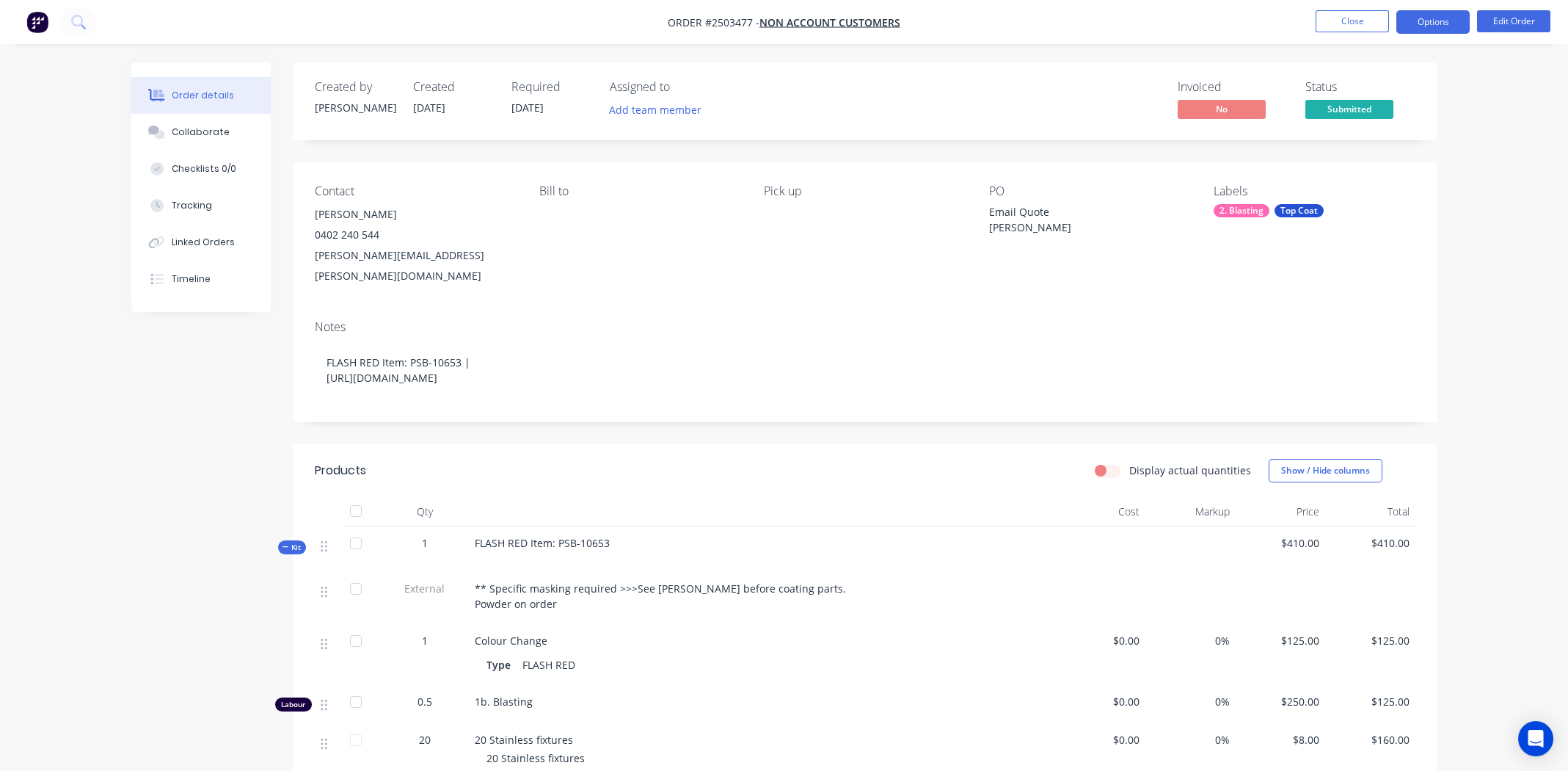
click at [1443, 22] on button "Options" at bounding box center [1433, 22] width 73 height 24
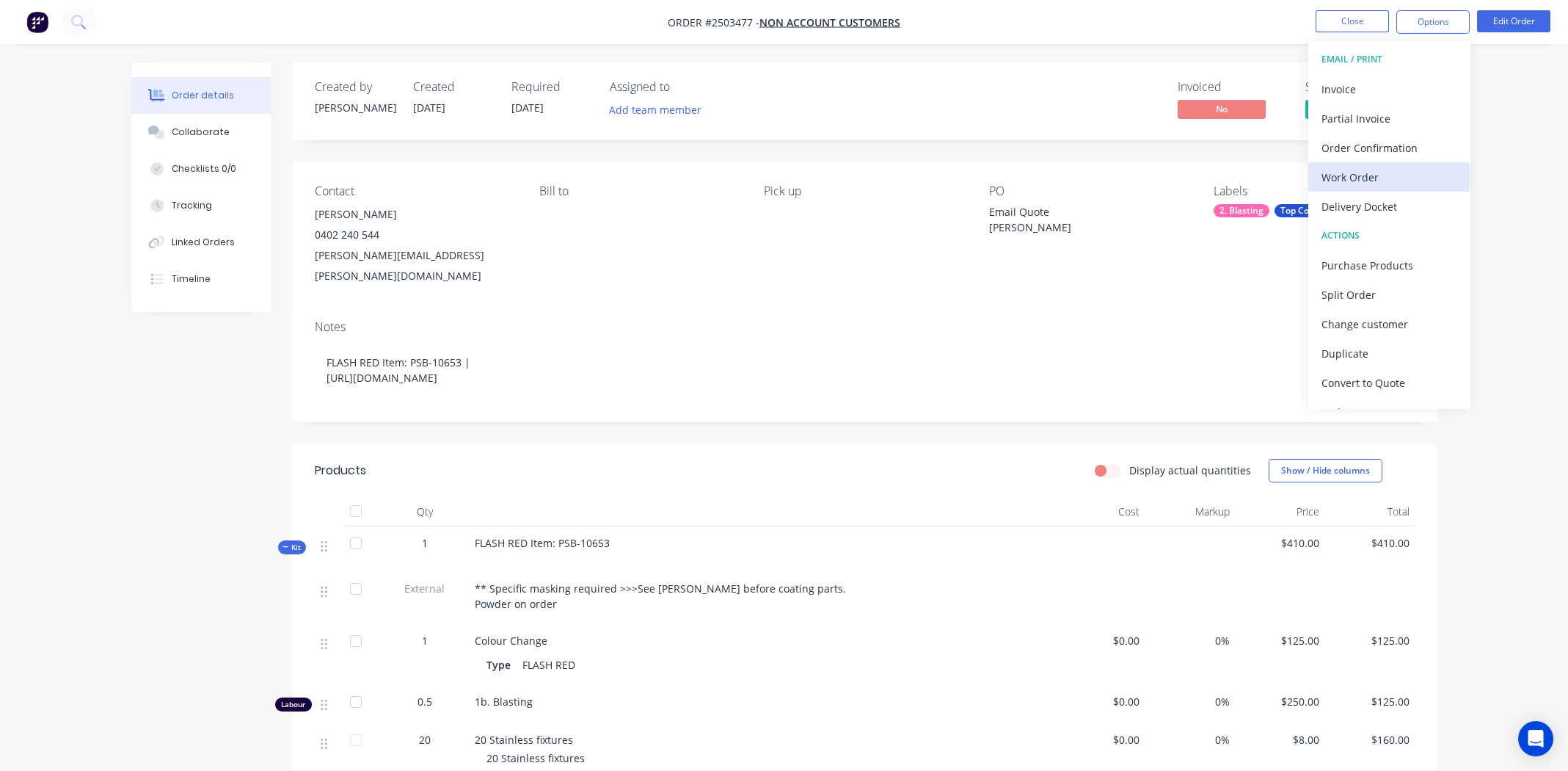
click at [1349, 182] on div "Work Order" at bounding box center [1389, 177] width 135 height 21
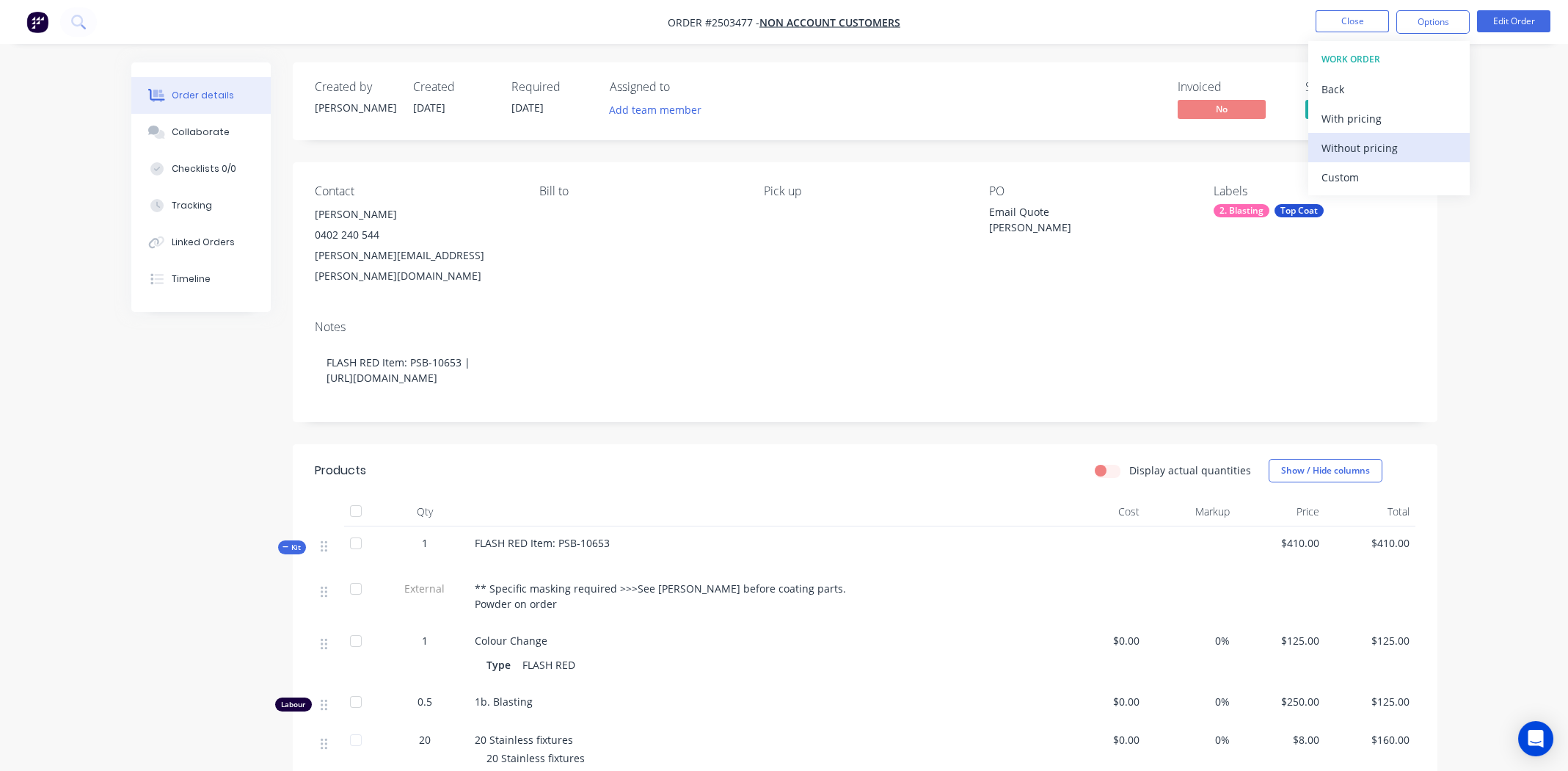
click at [1352, 140] on div "Without pricing" at bounding box center [1389, 148] width 135 height 21
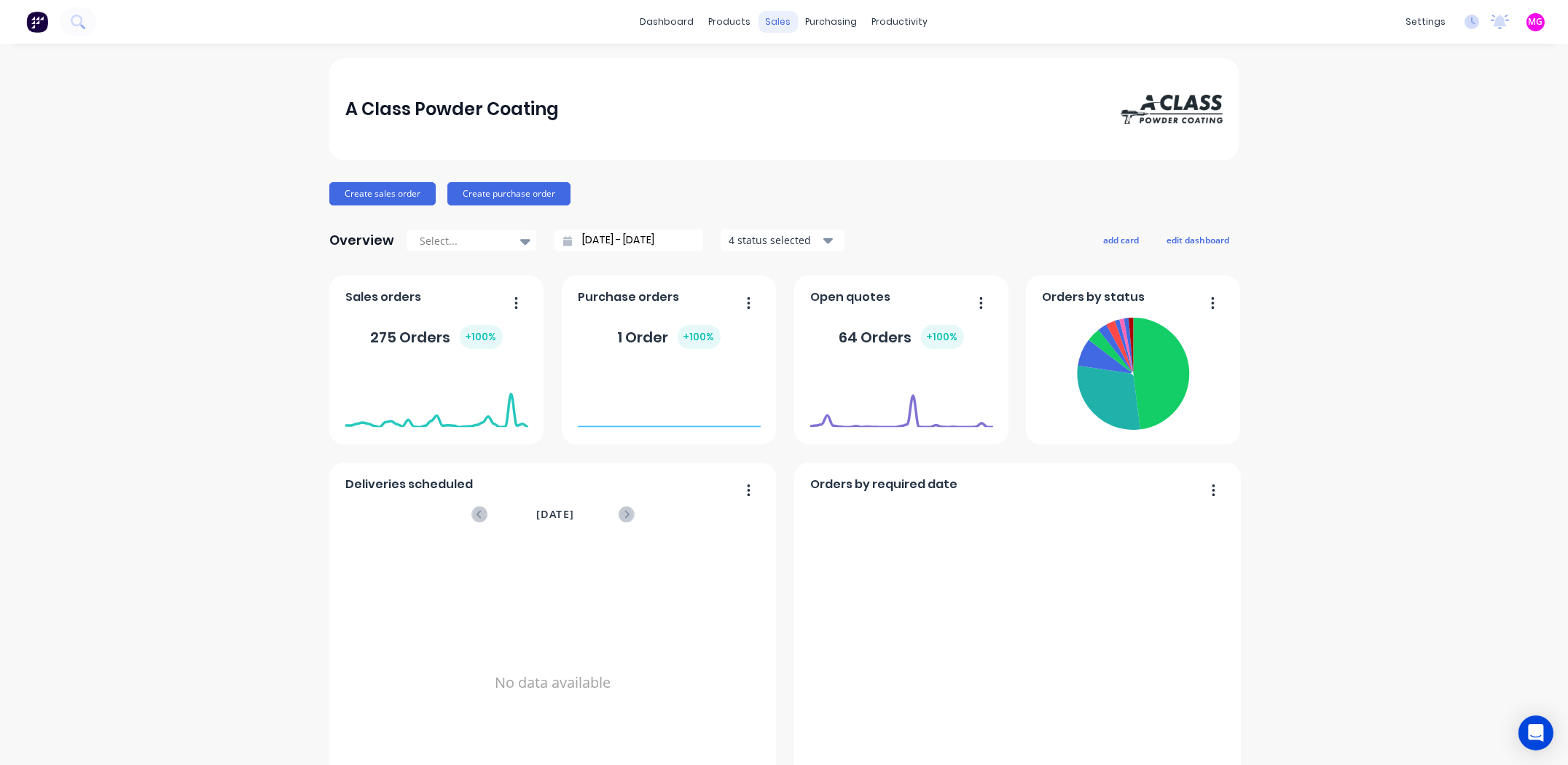
click at [763, 17] on div "sales" at bounding box center [779, 22] width 40 height 22
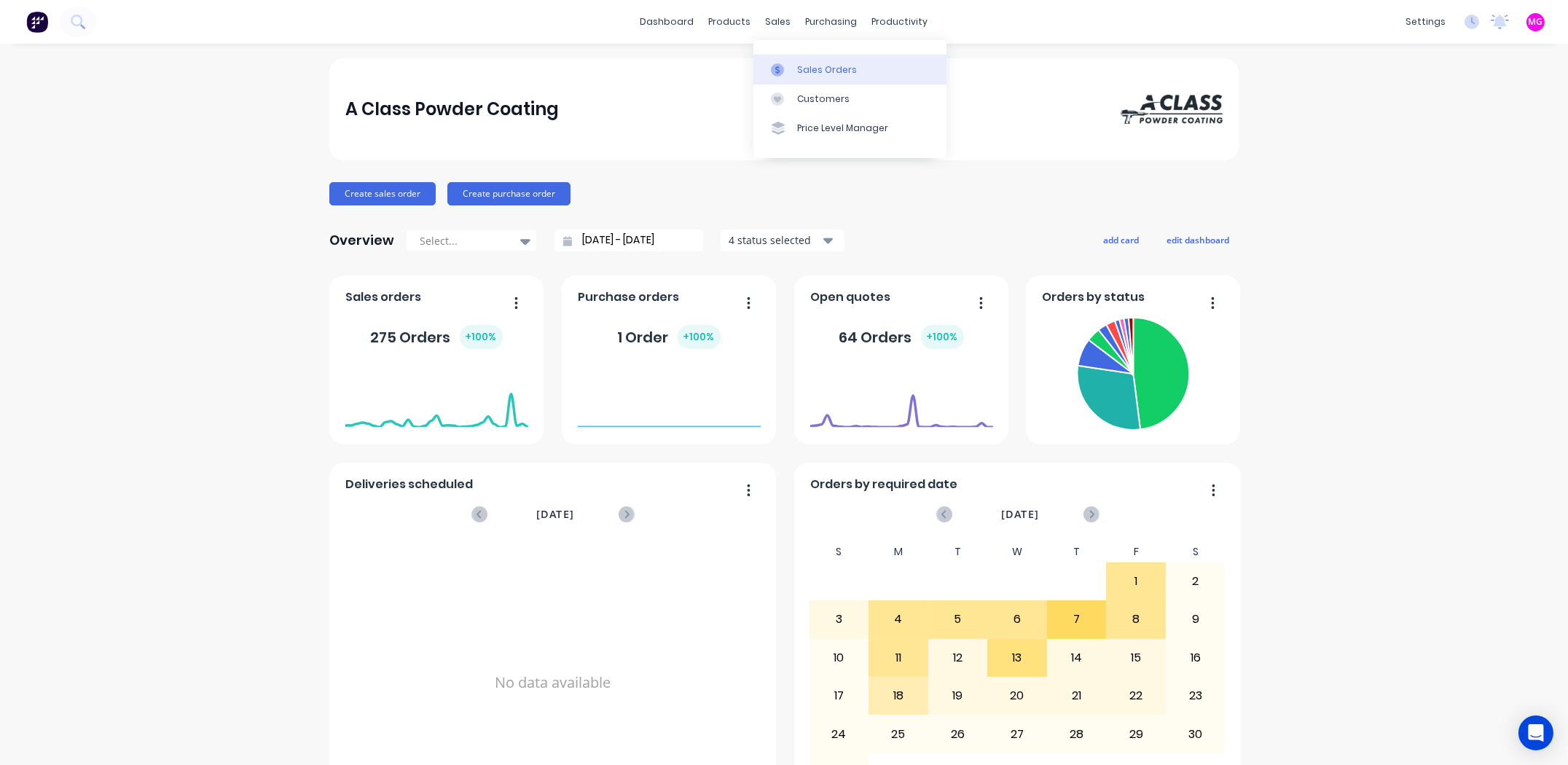
click at [801, 68] on div "Sales Orders" at bounding box center [827, 70] width 60 height 13
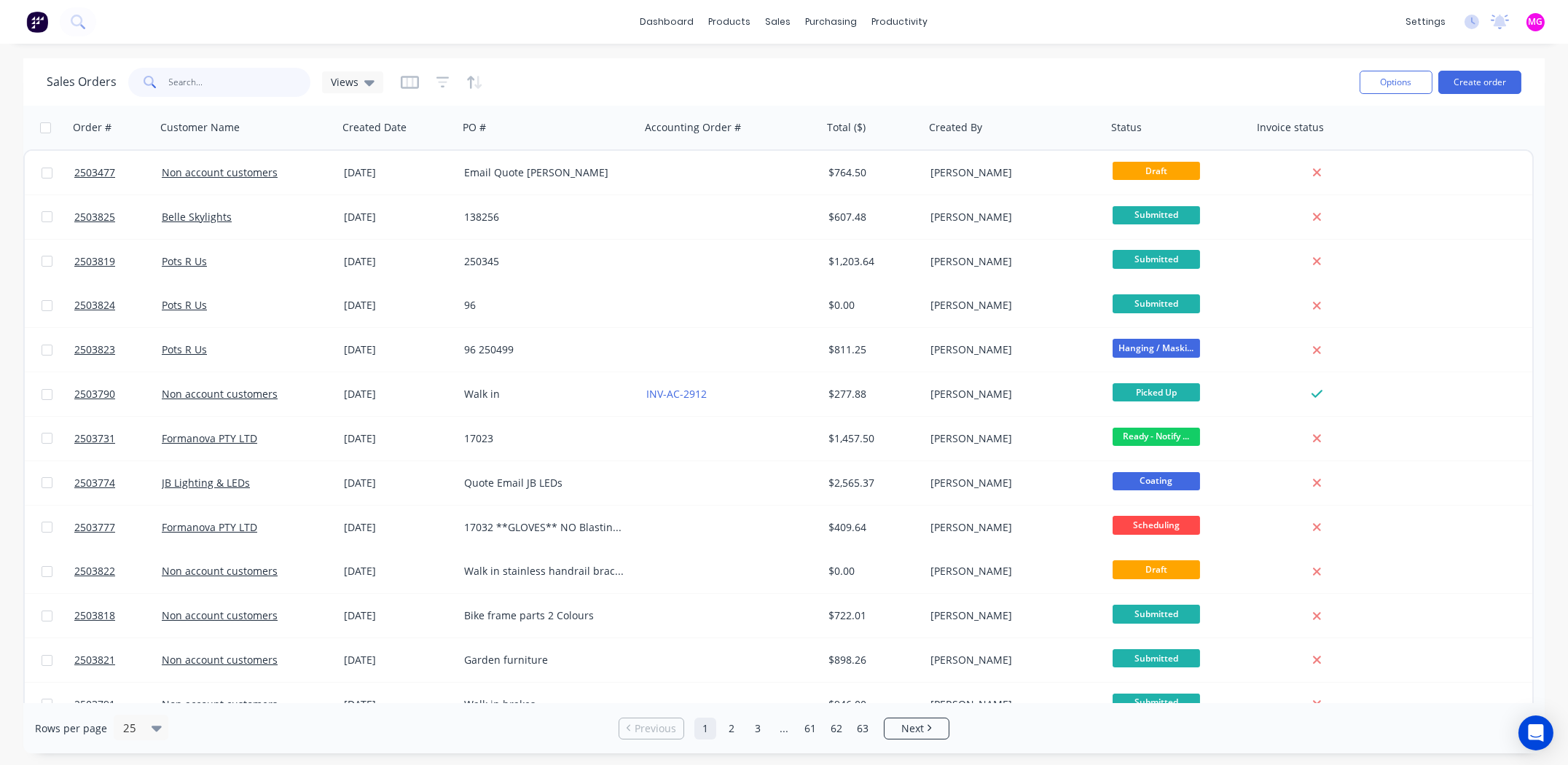
click at [197, 80] on input "text" at bounding box center [240, 82] width 142 height 29
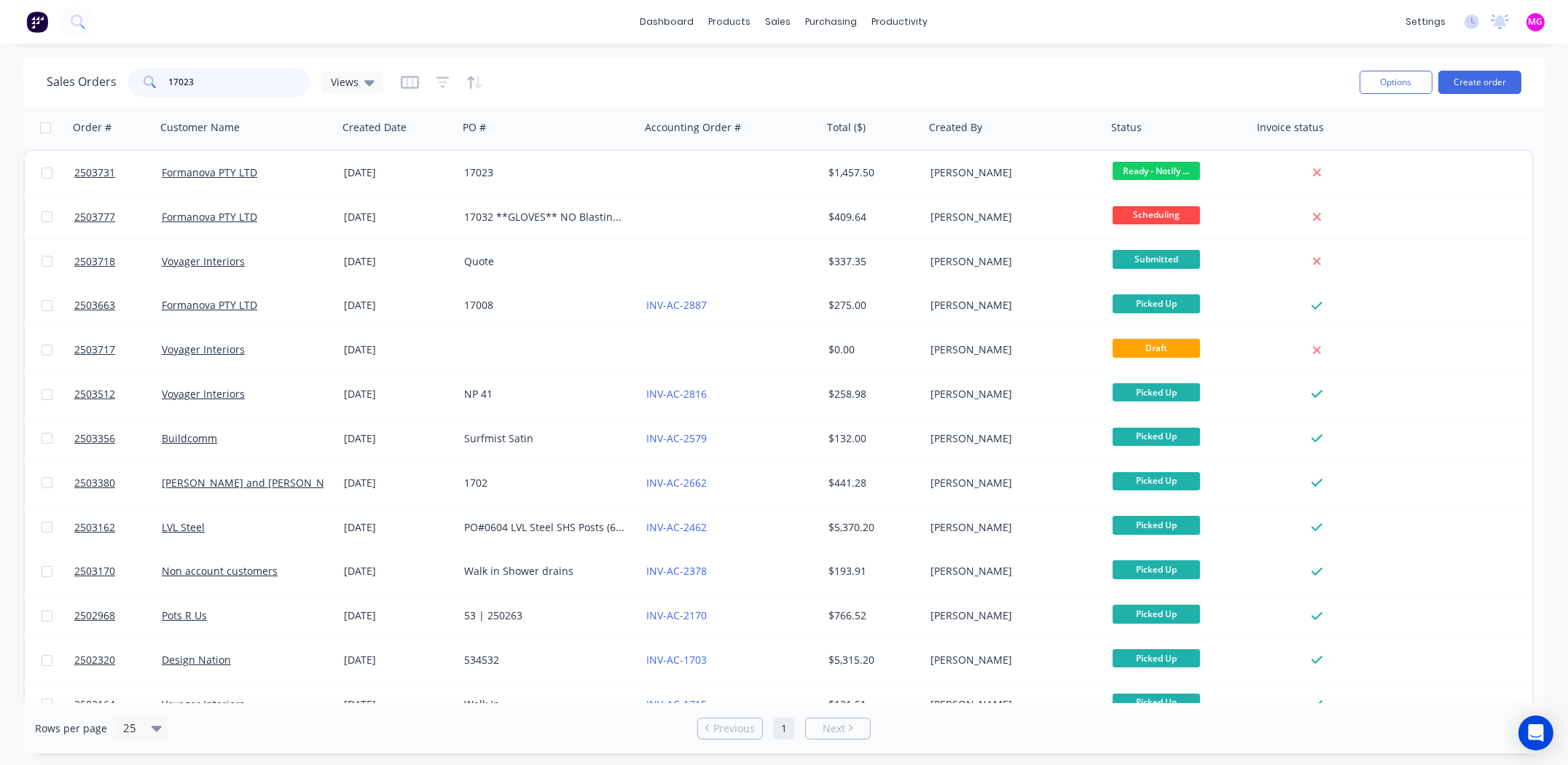
type input "17023"
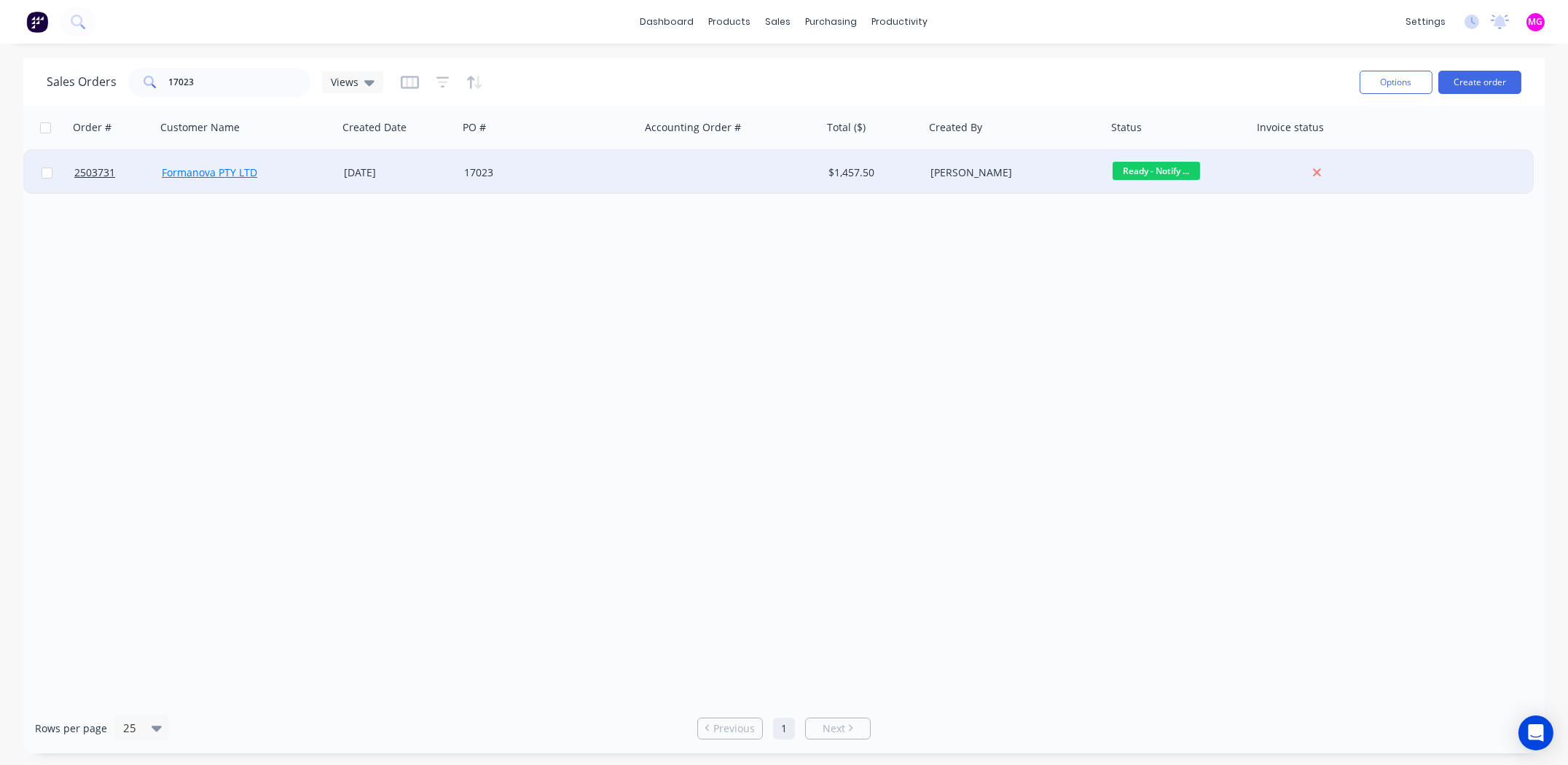
click at [231, 172] on link "Formanova PTY LTD" at bounding box center [209, 172] width 95 height 14
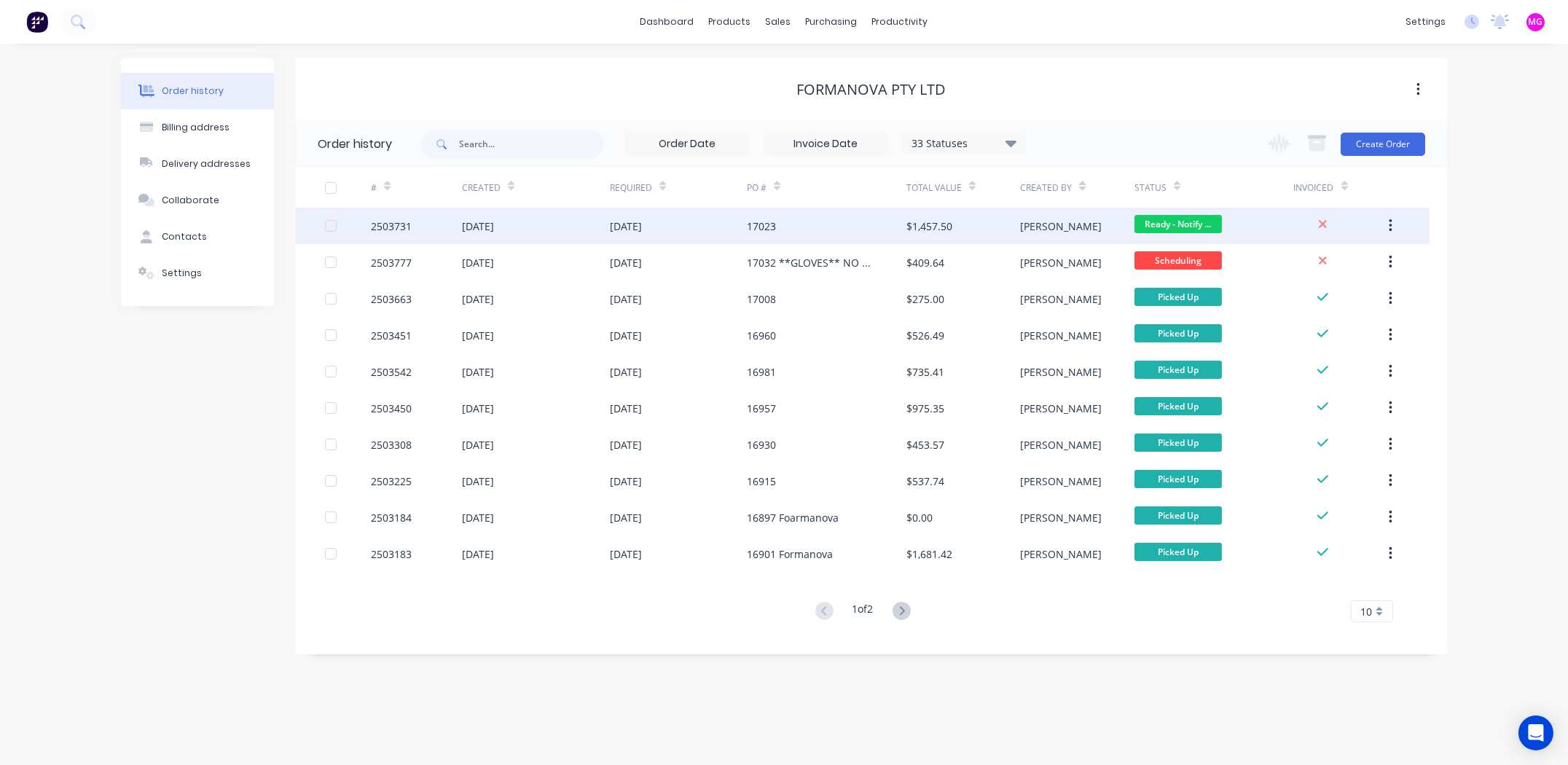
click at [392, 229] on div "2503731" at bounding box center [391, 226] width 41 height 15
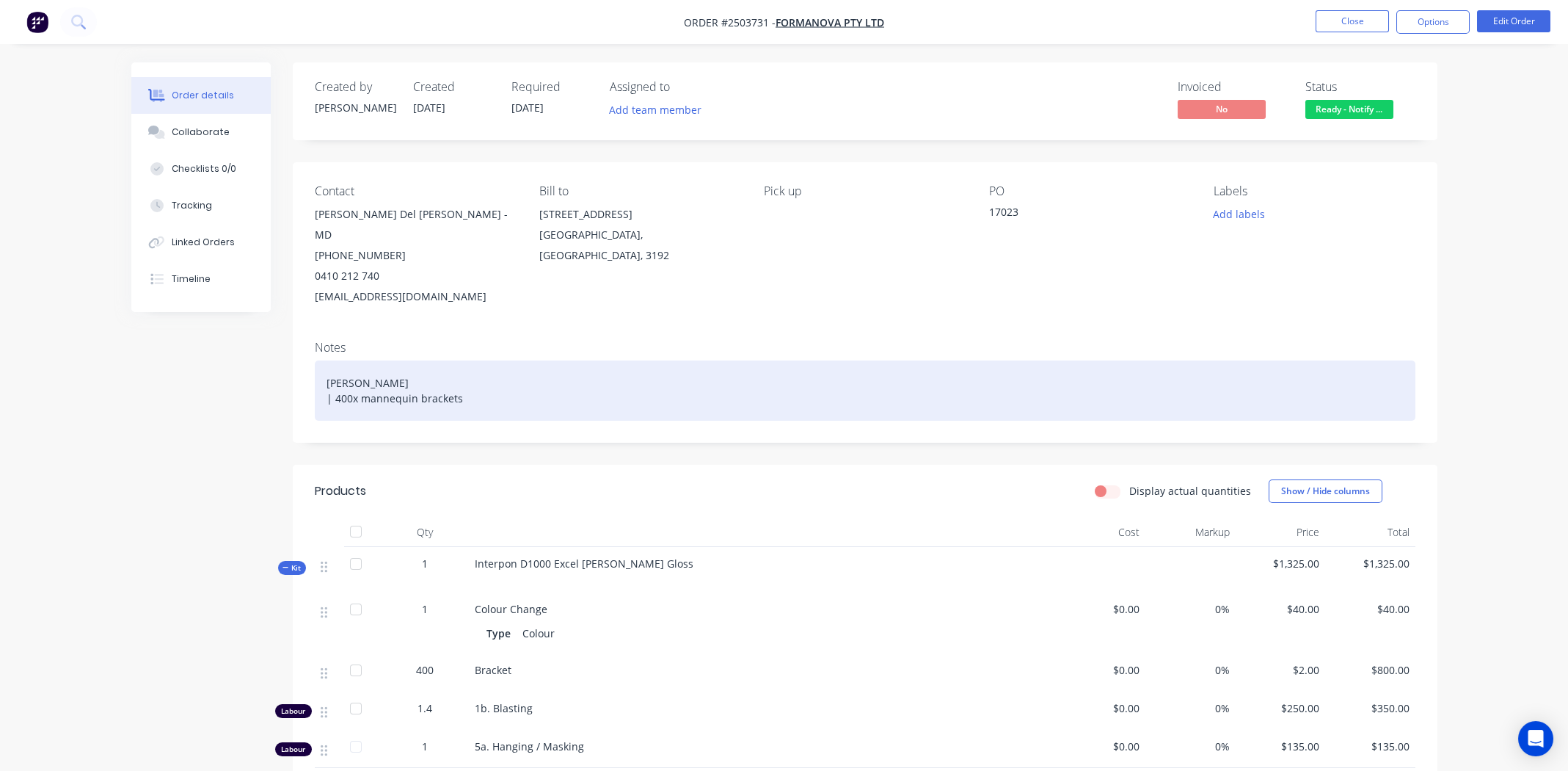
click at [531, 381] on div "[PERSON_NAME] | 400x mannequin brackets" at bounding box center [865, 390] width 1101 height 60
click at [565, 386] on div "[PERSON_NAME] | 400x mannequin brackets" at bounding box center [865, 390] width 1101 height 60
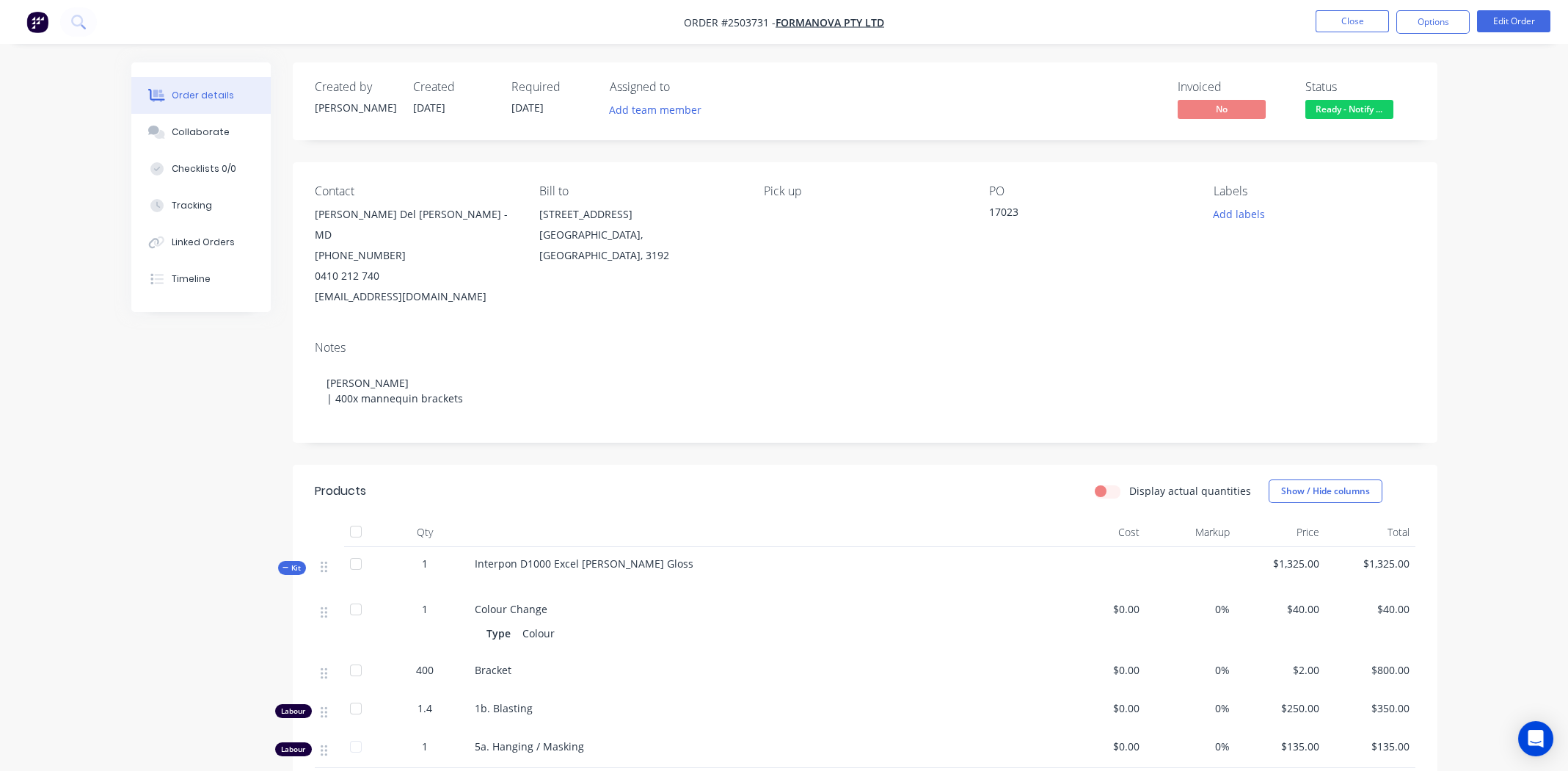
click at [1344, 105] on span "Ready - Notify ..." at bounding box center [1349, 109] width 88 height 19
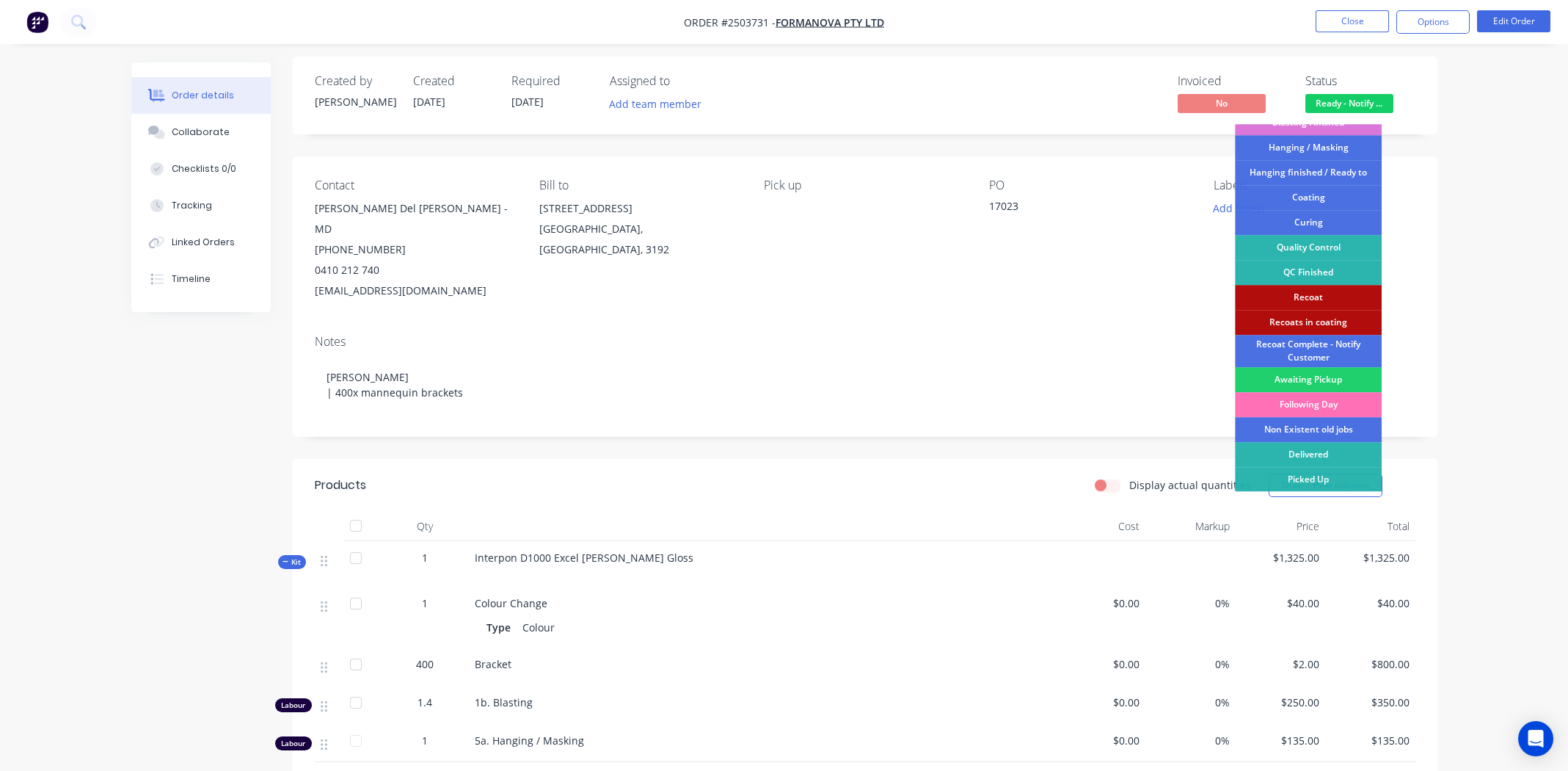
scroll to position [239, 0]
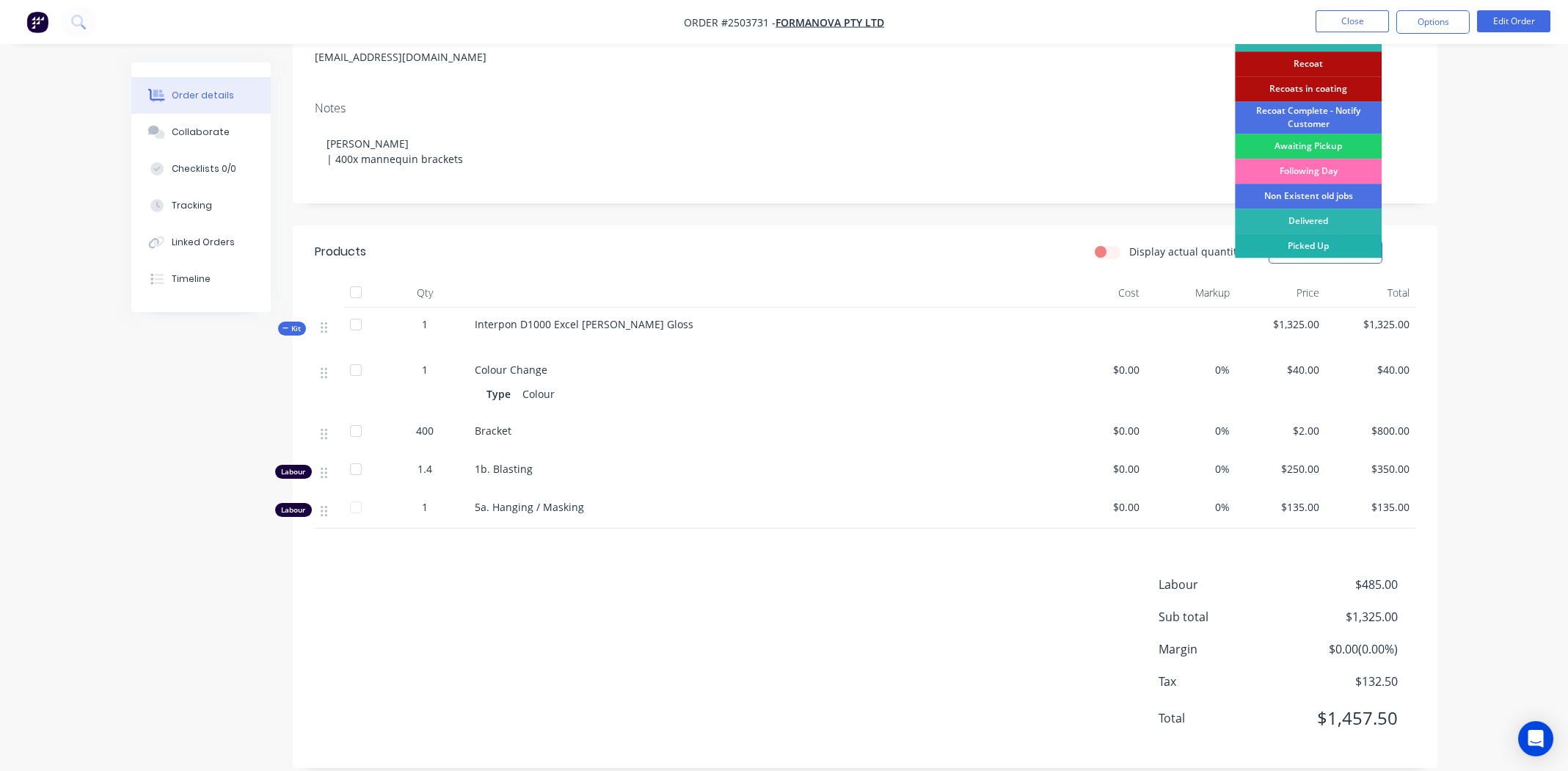
click at [1309, 243] on div "Picked Up" at bounding box center [1308, 246] width 147 height 25
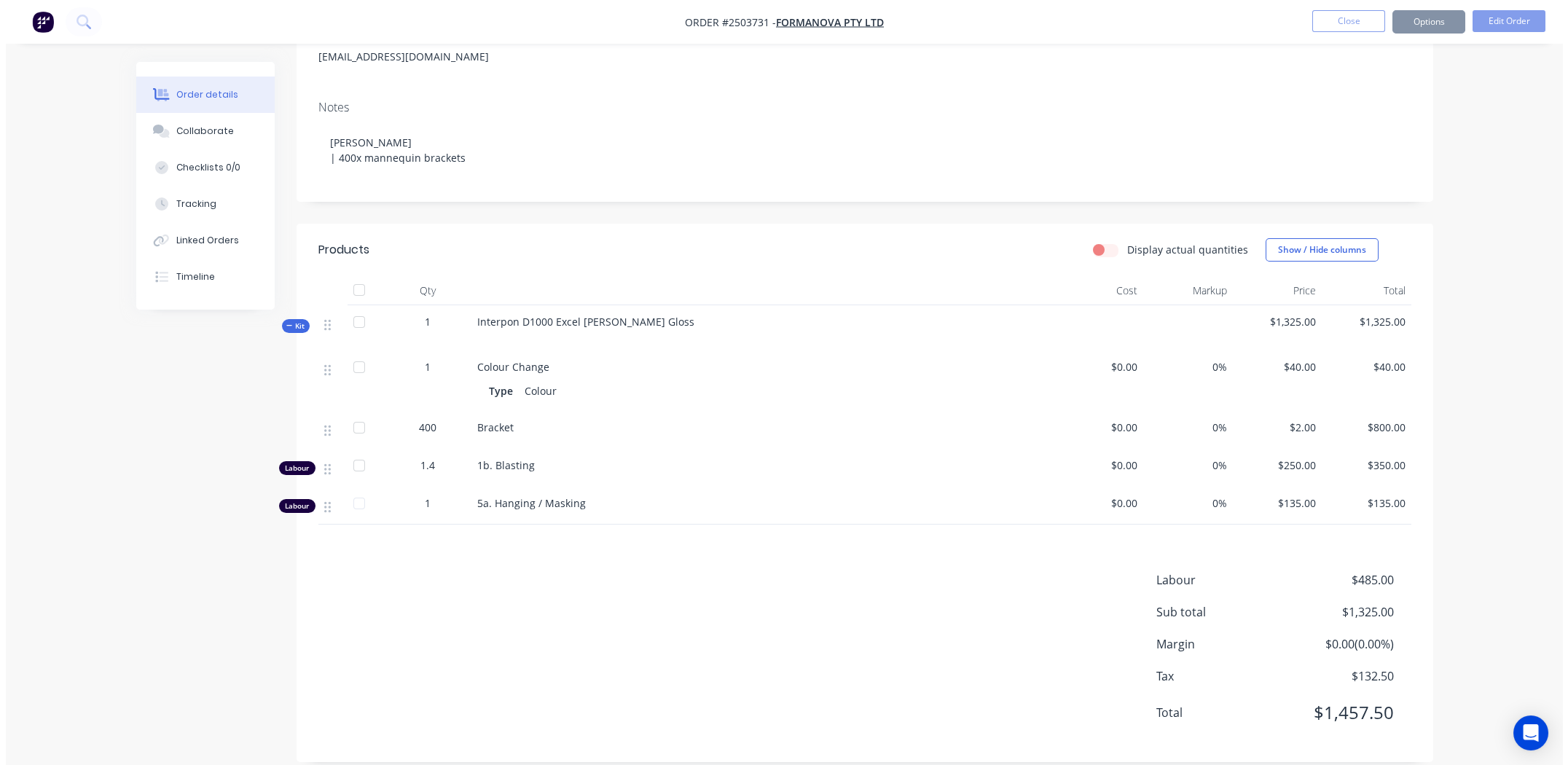
scroll to position [0, 0]
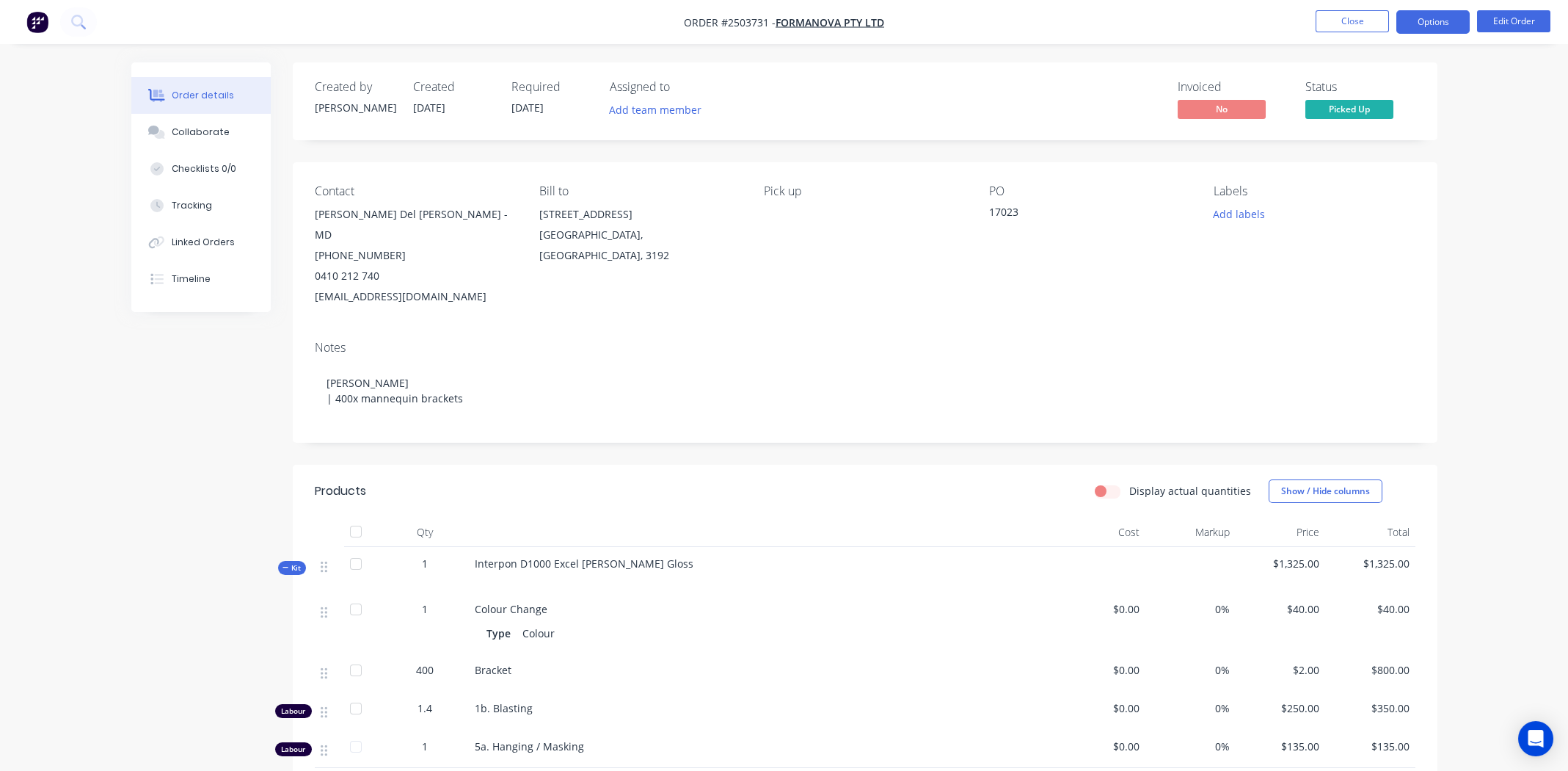
click at [1442, 18] on button "Options" at bounding box center [1433, 22] width 73 height 24
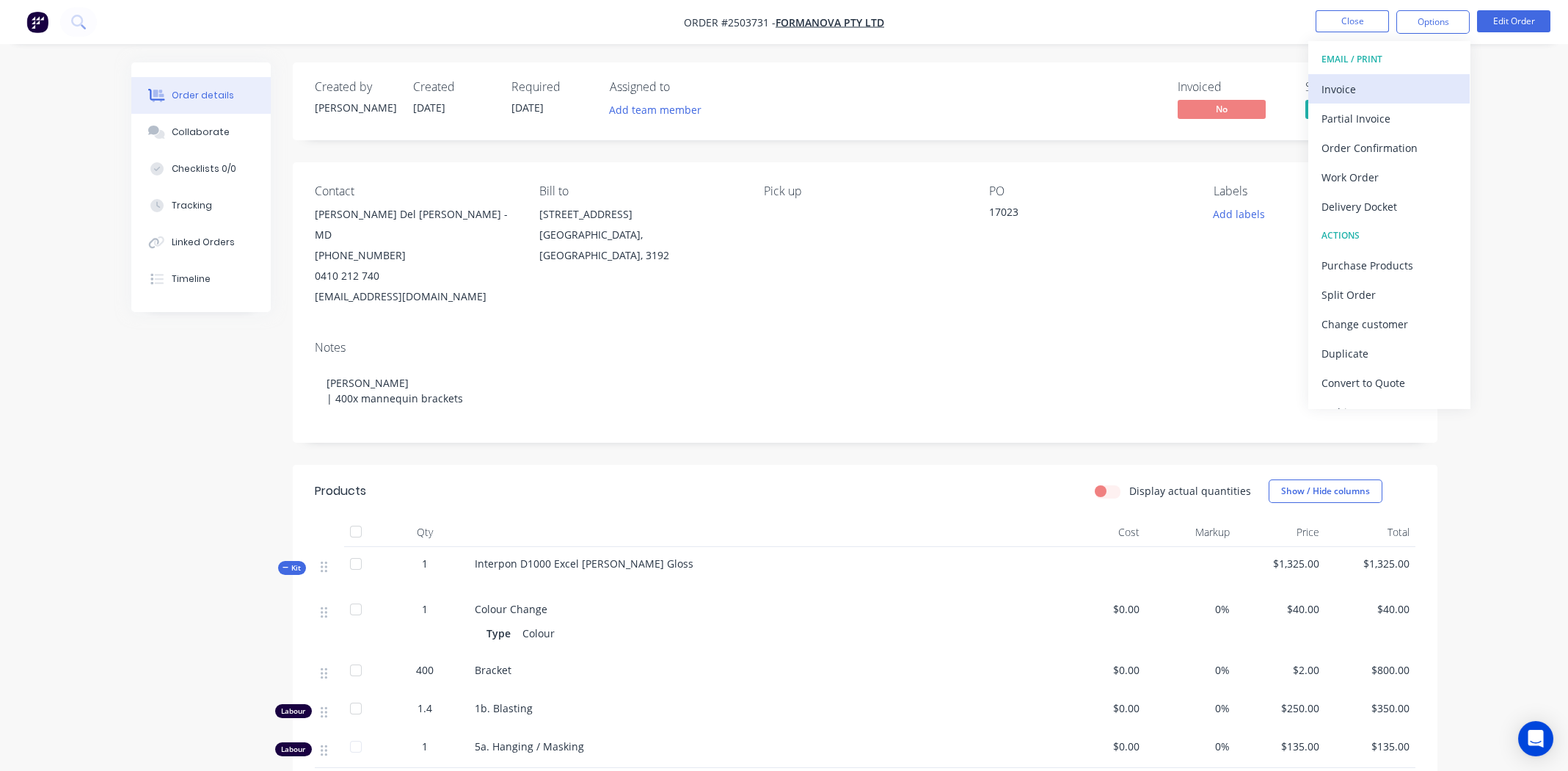
click at [1359, 76] on button "Invoice" at bounding box center [1388, 89] width 162 height 29
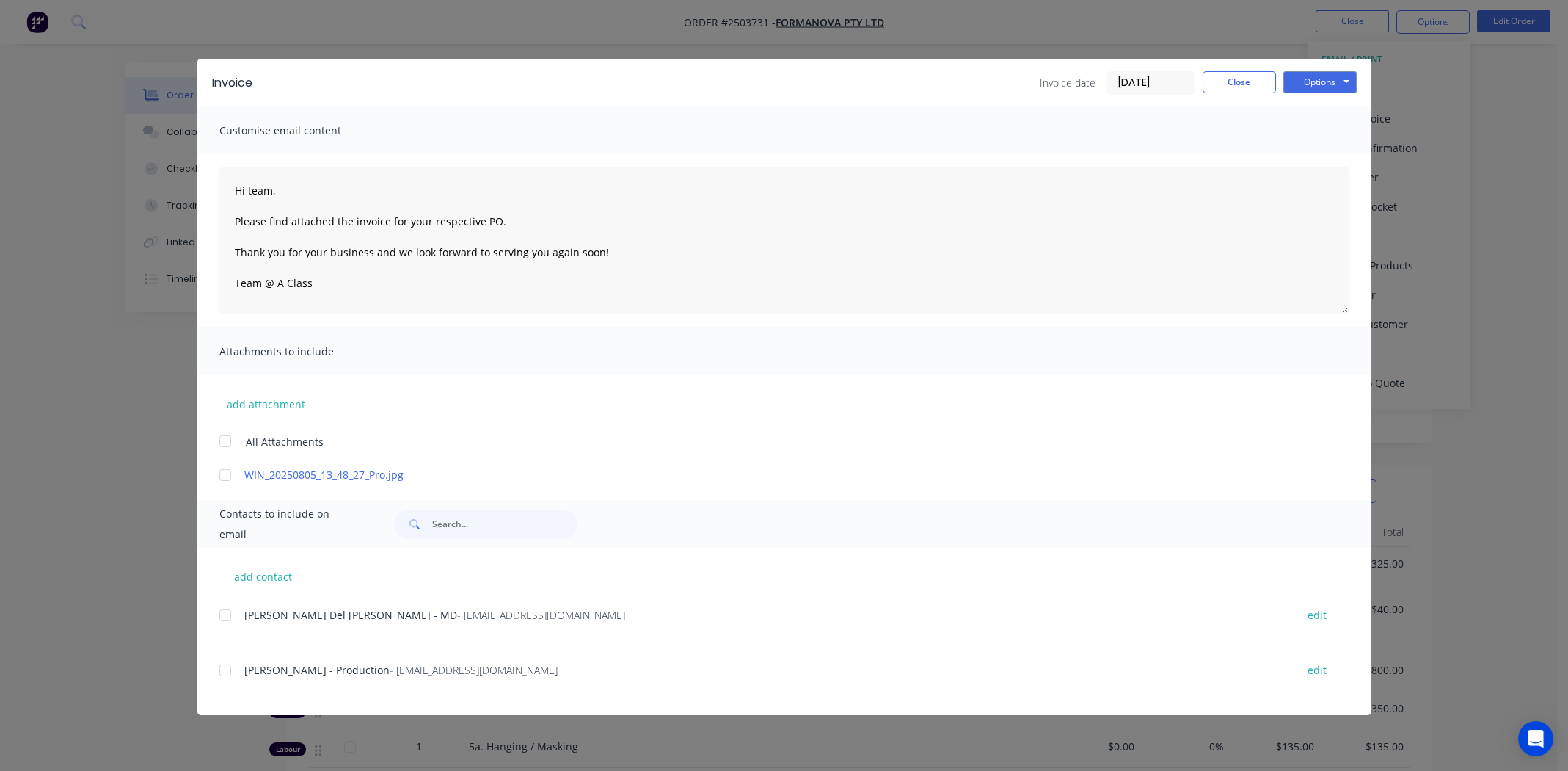
click at [225, 471] on div at bounding box center [225, 475] width 29 height 29
click at [224, 669] on div at bounding box center [225, 670] width 29 height 29
click at [227, 614] on div at bounding box center [225, 615] width 29 height 29
click at [1313, 81] on button "Options" at bounding box center [1320, 82] width 73 height 22
click at [1316, 153] on button "Email" at bounding box center [1331, 157] width 94 height 24
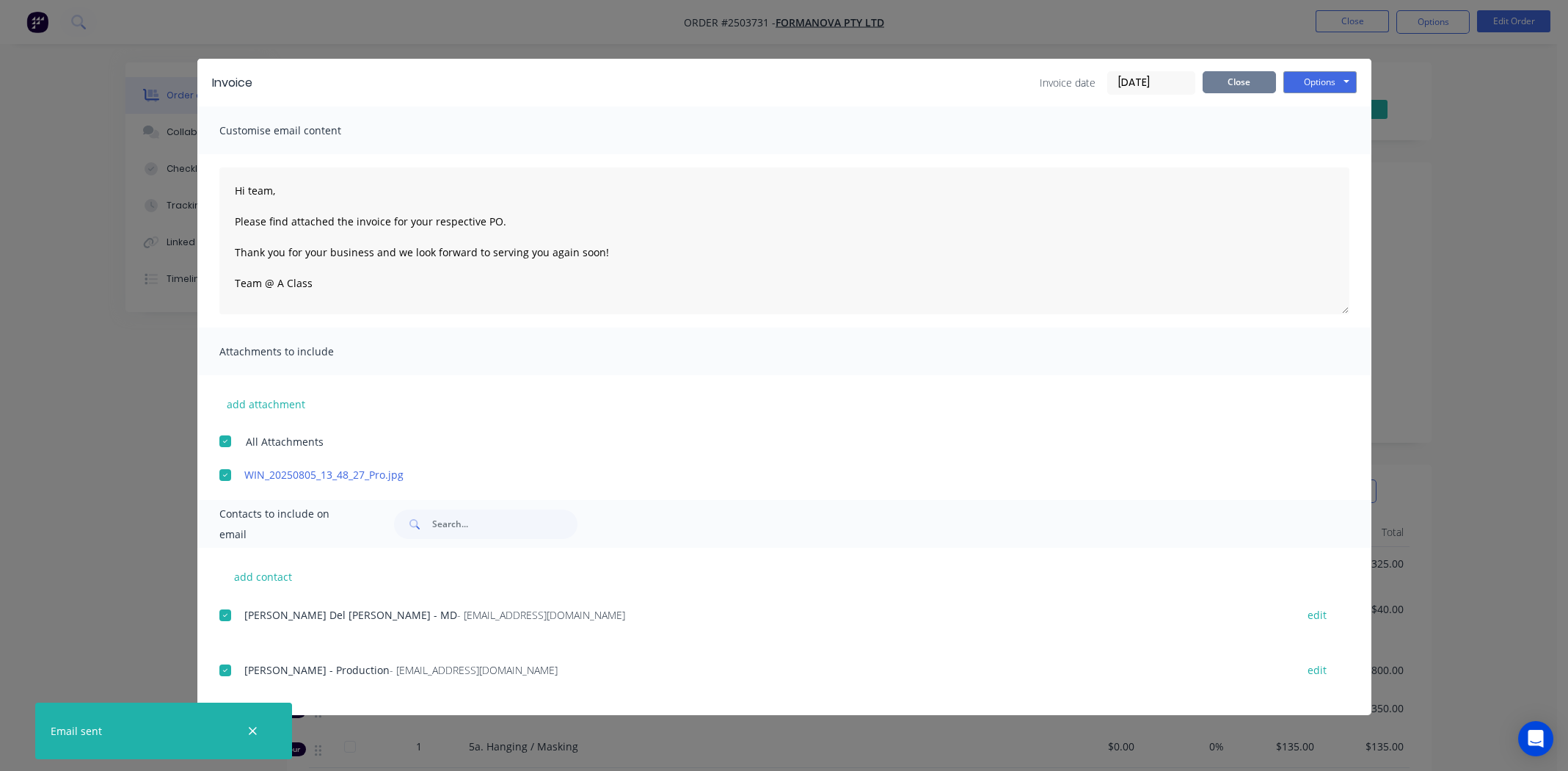
click at [1244, 81] on button "Close" at bounding box center [1239, 82] width 73 height 22
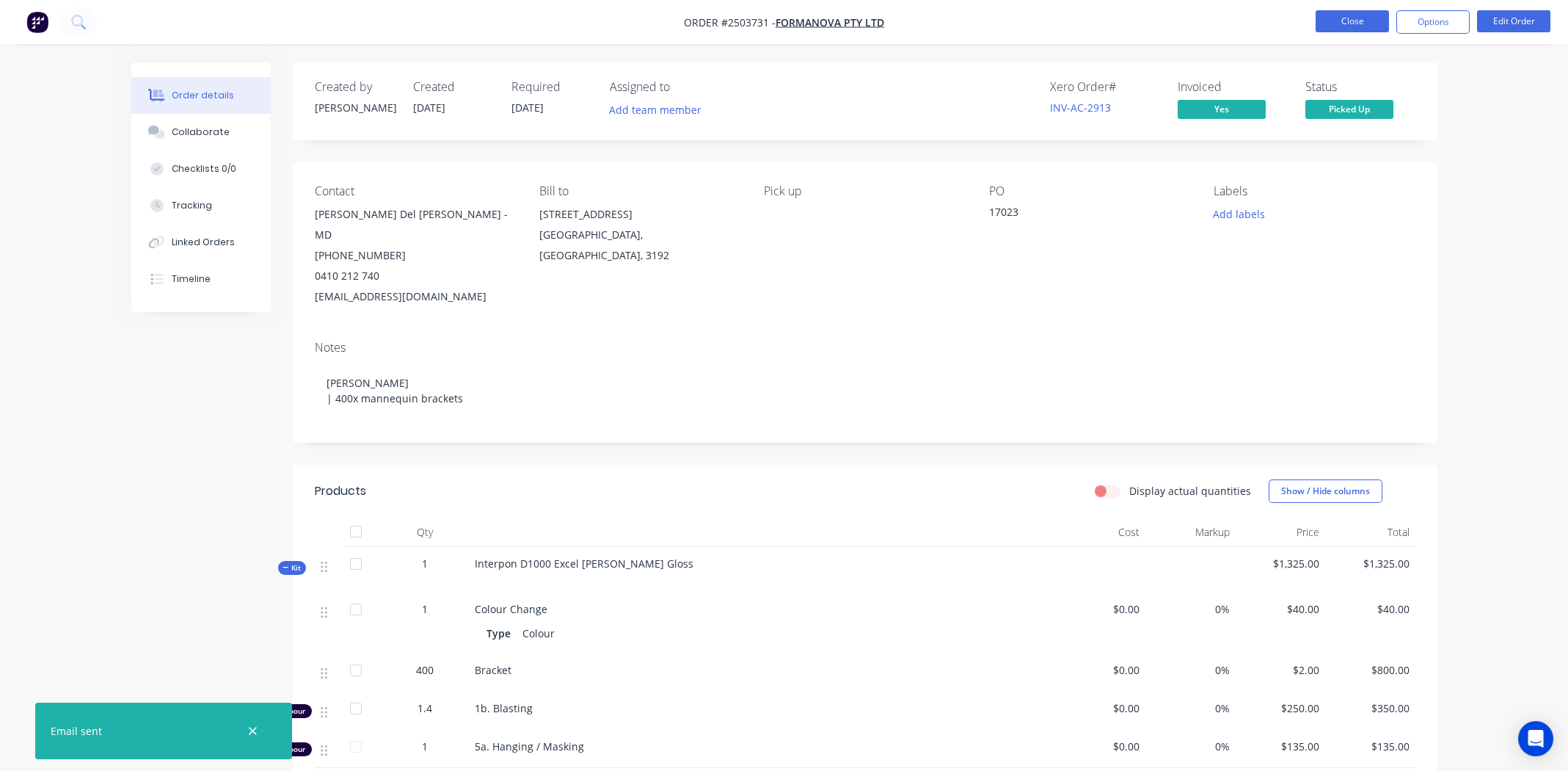
click at [1353, 20] on button "Close" at bounding box center [1352, 21] width 73 height 22
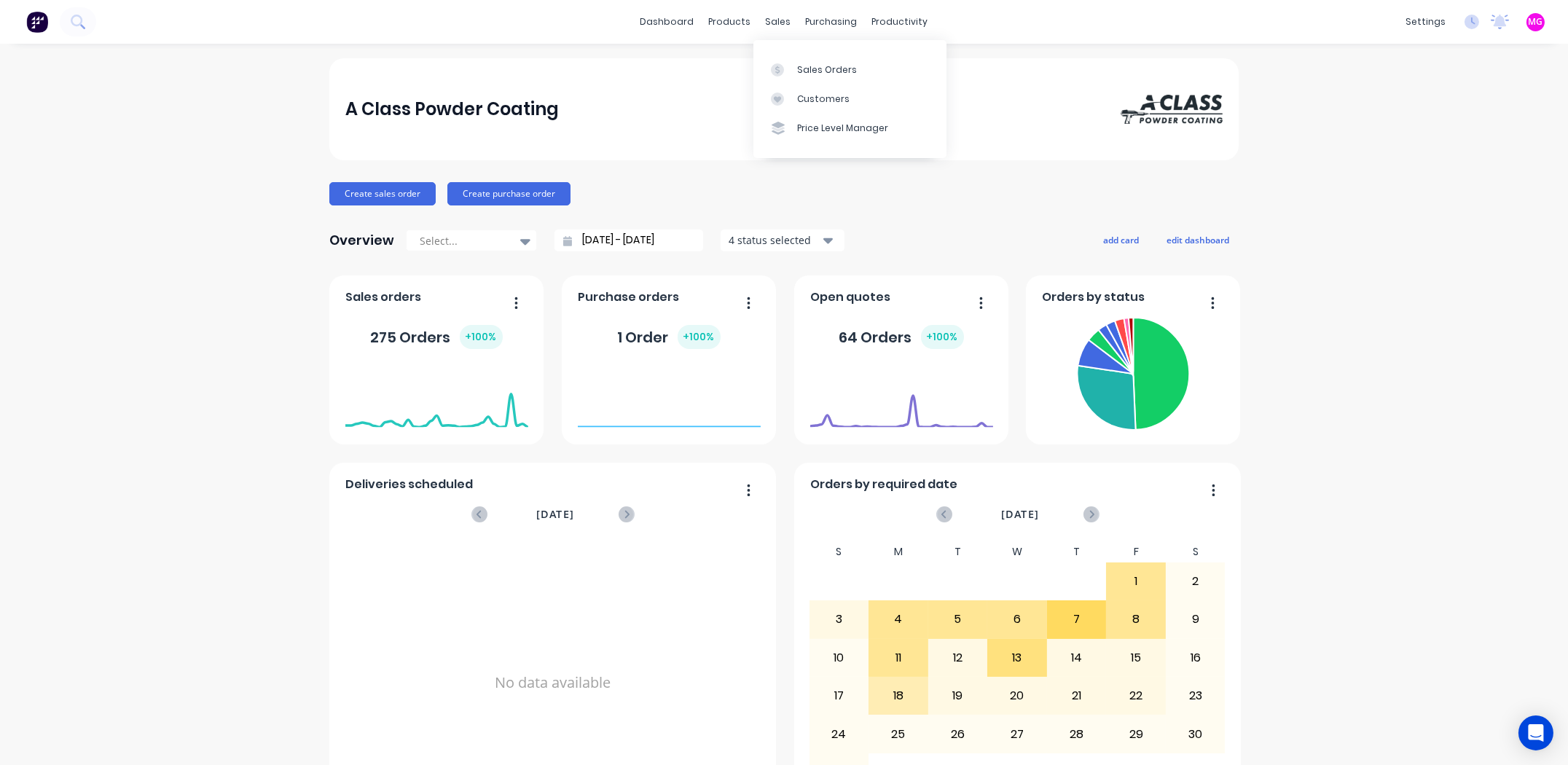
drag, startPoint x: 767, startPoint y: 15, endPoint x: 787, endPoint y: 41, distance: 32.8
click at [767, 15] on div "sales" at bounding box center [779, 22] width 40 height 22
click at [800, 60] on link "Sales Orders" at bounding box center [849, 69] width 193 height 29
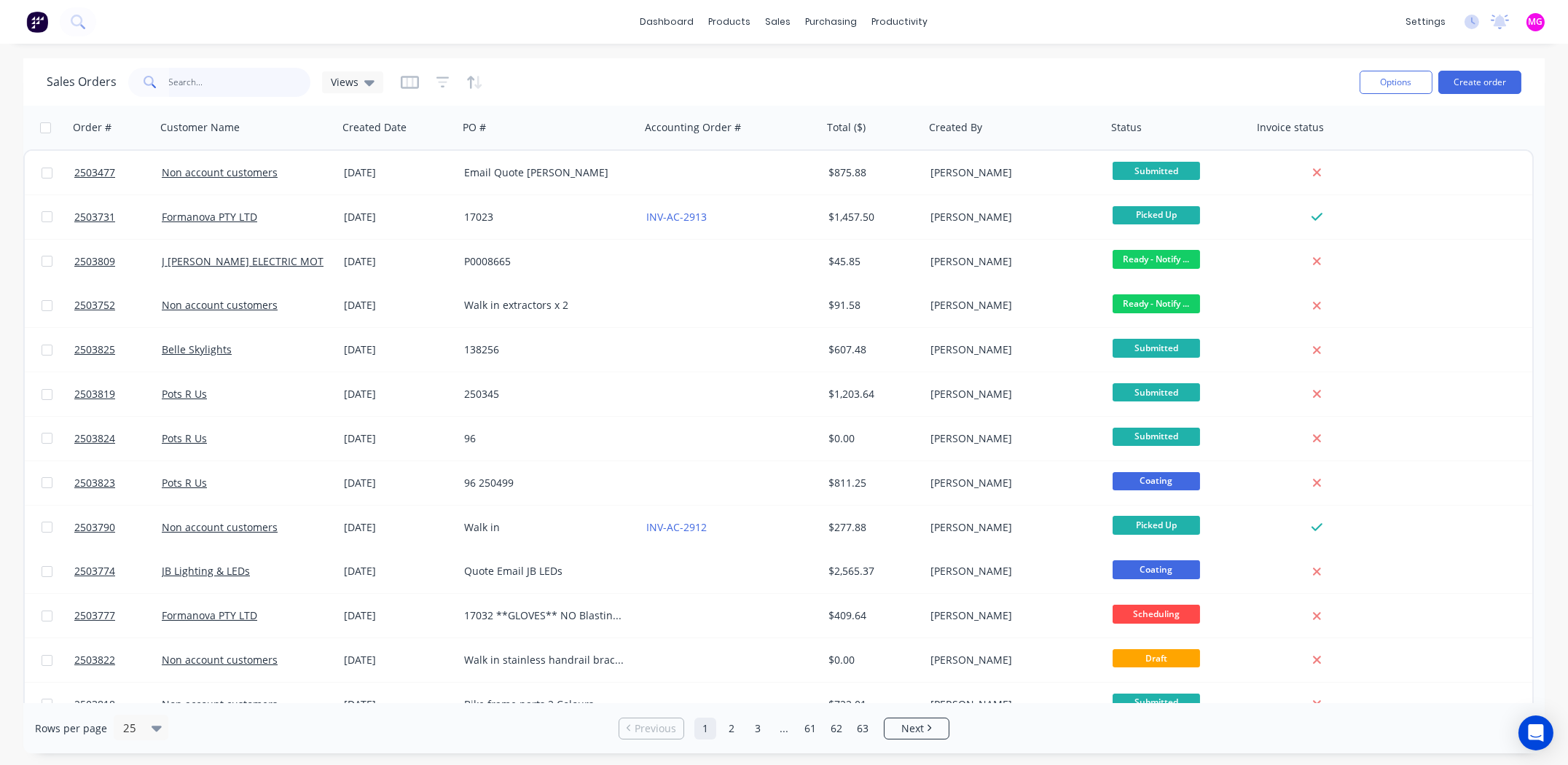
click at [241, 79] on input "text" at bounding box center [240, 82] width 142 height 29
type input "2503777"
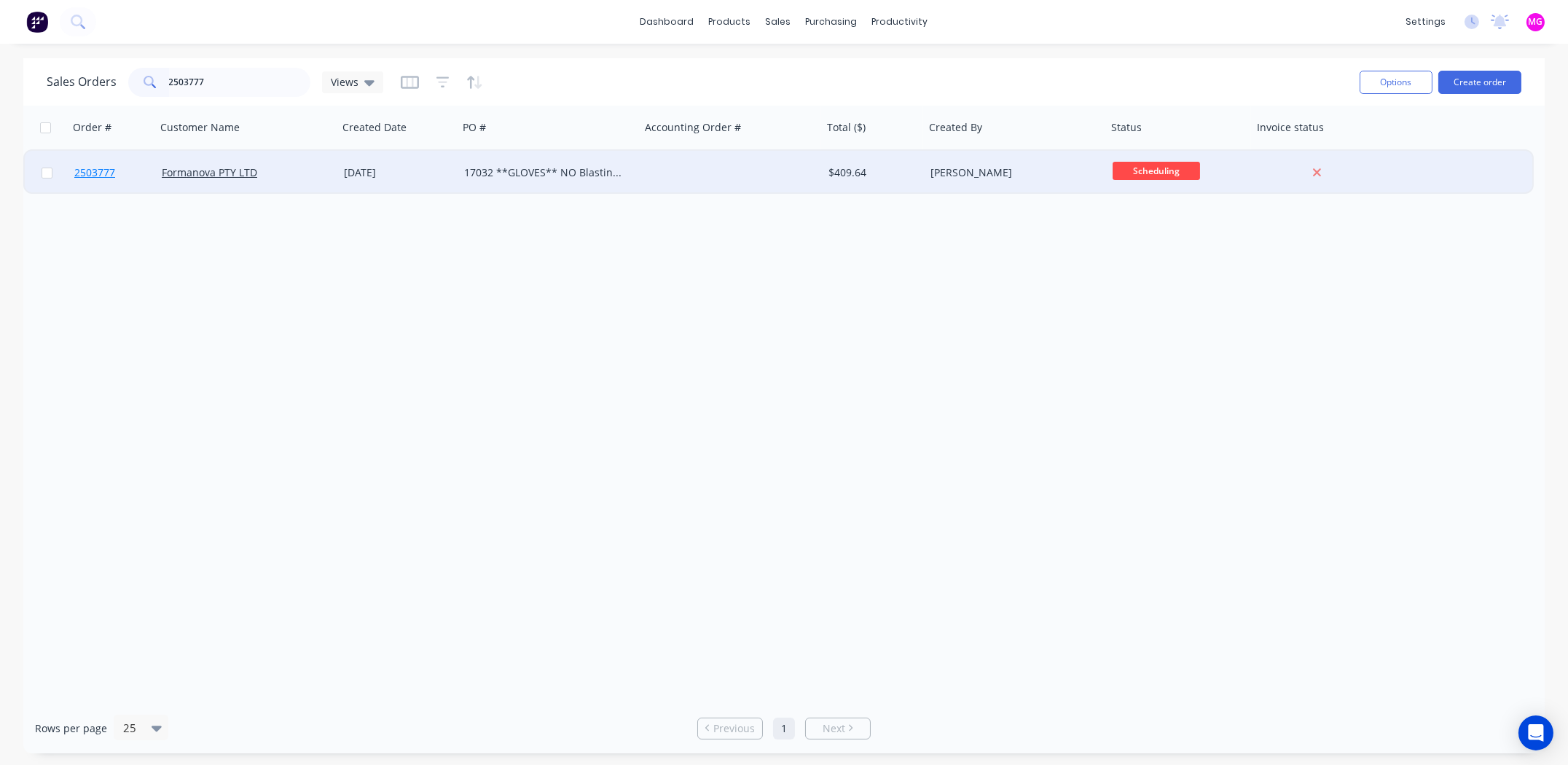
click at [94, 169] on span "2503777" at bounding box center [94, 173] width 41 height 15
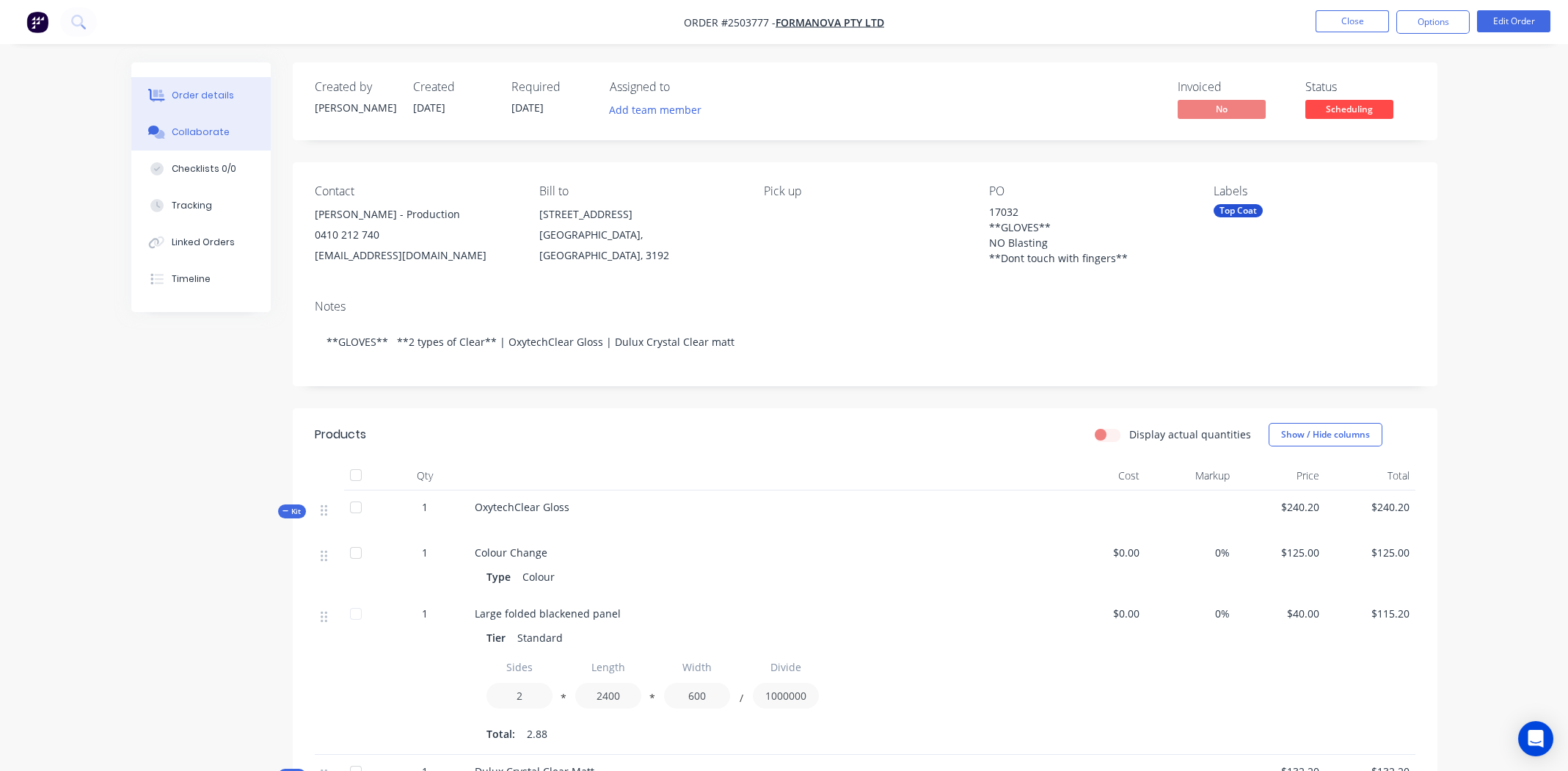
click at [197, 132] on div "Collaborate" at bounding box center [200, 132] width 58 height 13
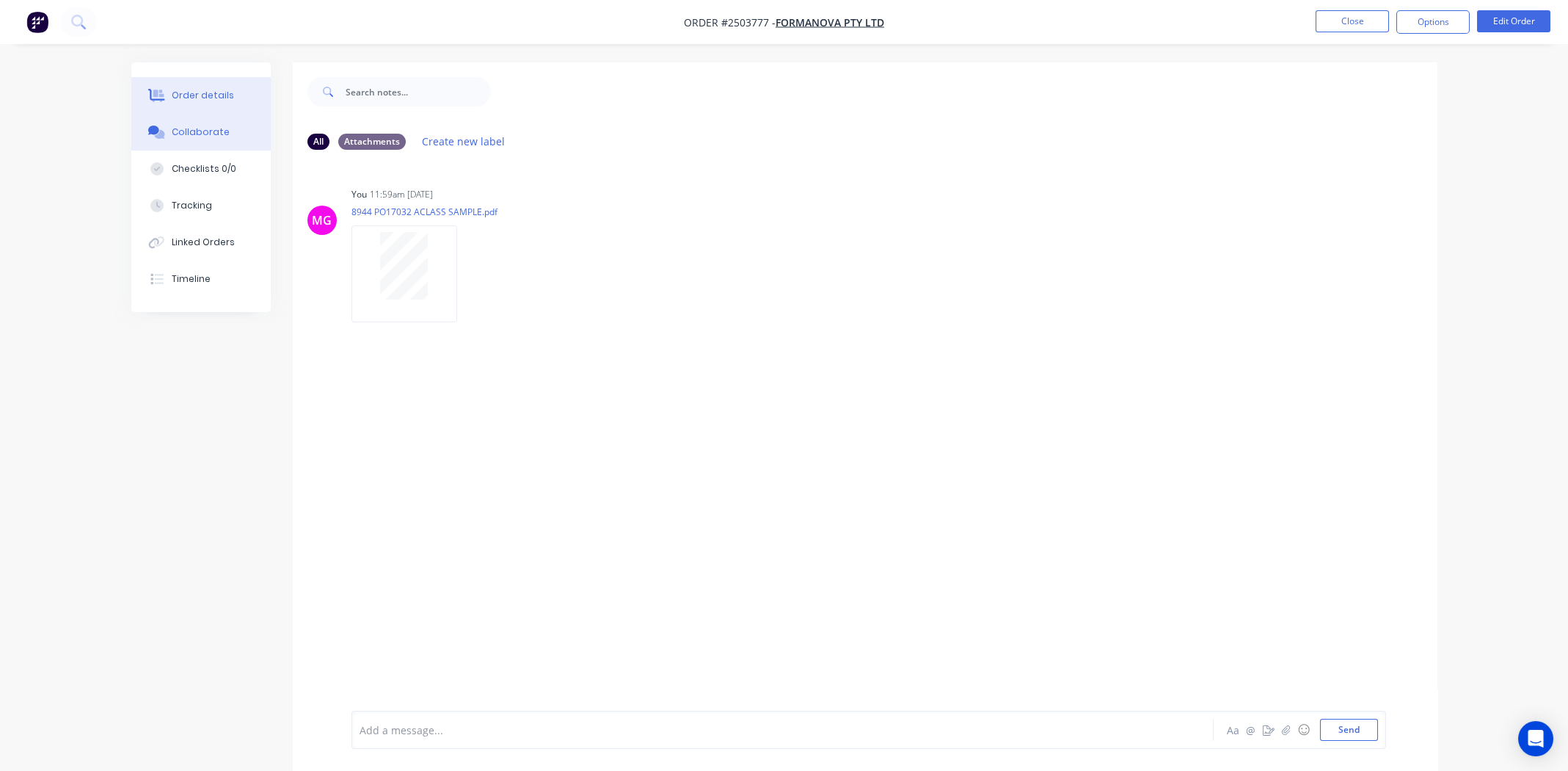
click at [203, 100] on div "Order details" at bounding box center [202, 95] width 63 height 13
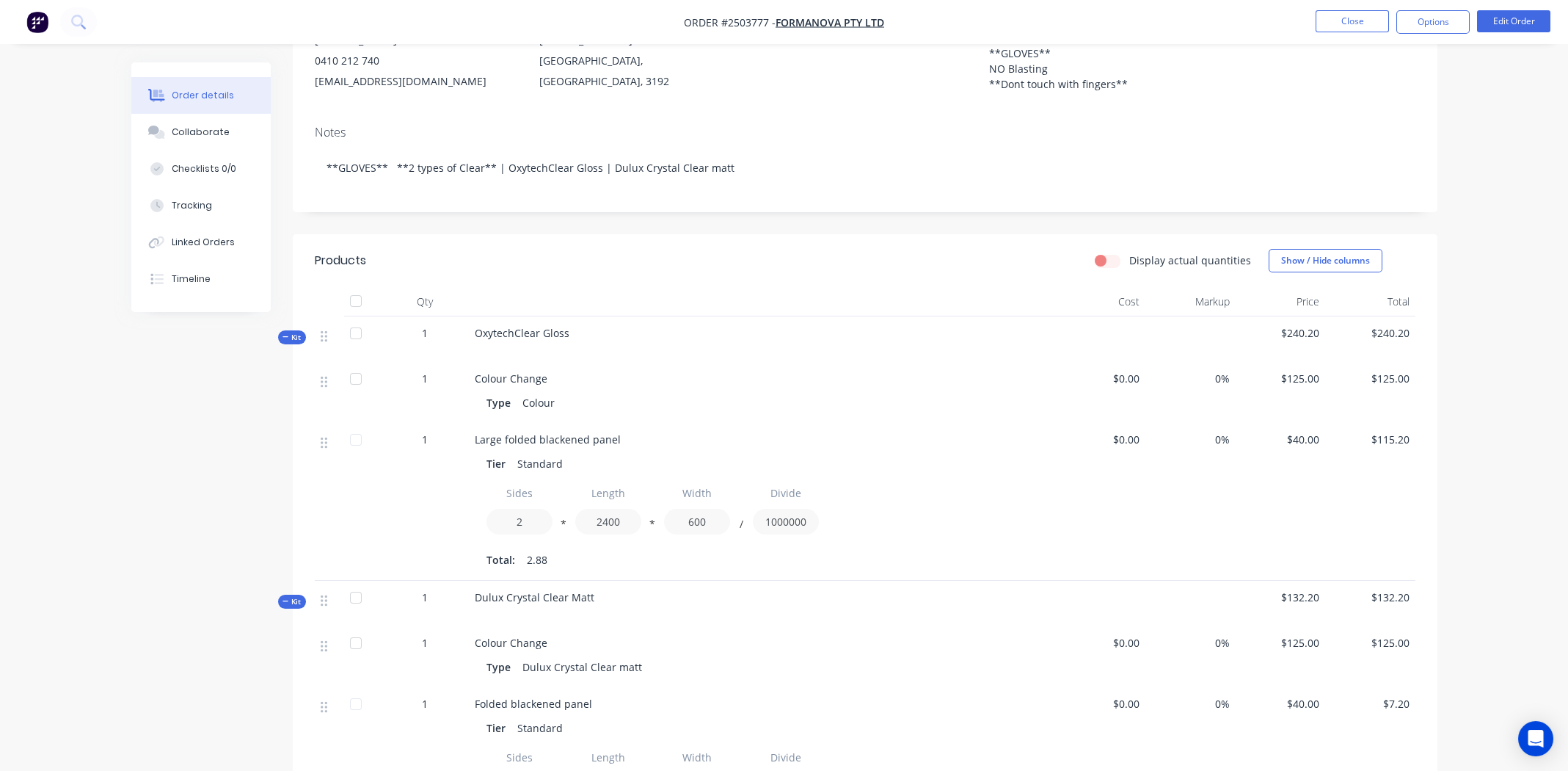
scroll to position [220, 0]
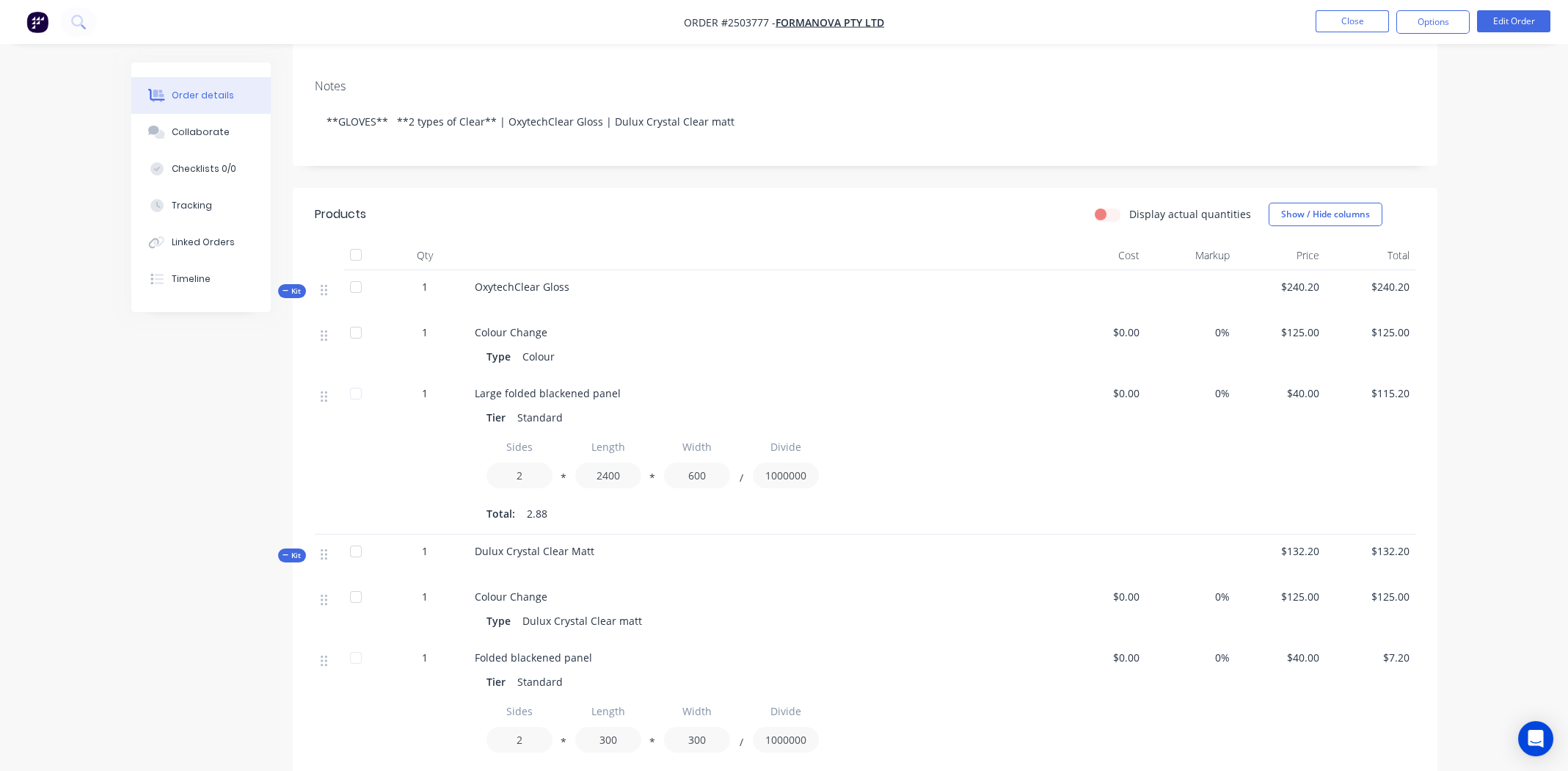
click at [558, 285] on span "OxytechClear Gloss" at bounding box center [522, 286] width 94 height 14
click at [1506, 19] on button "Edit Order" at bounding box center [1514, 21] width 73 height 22
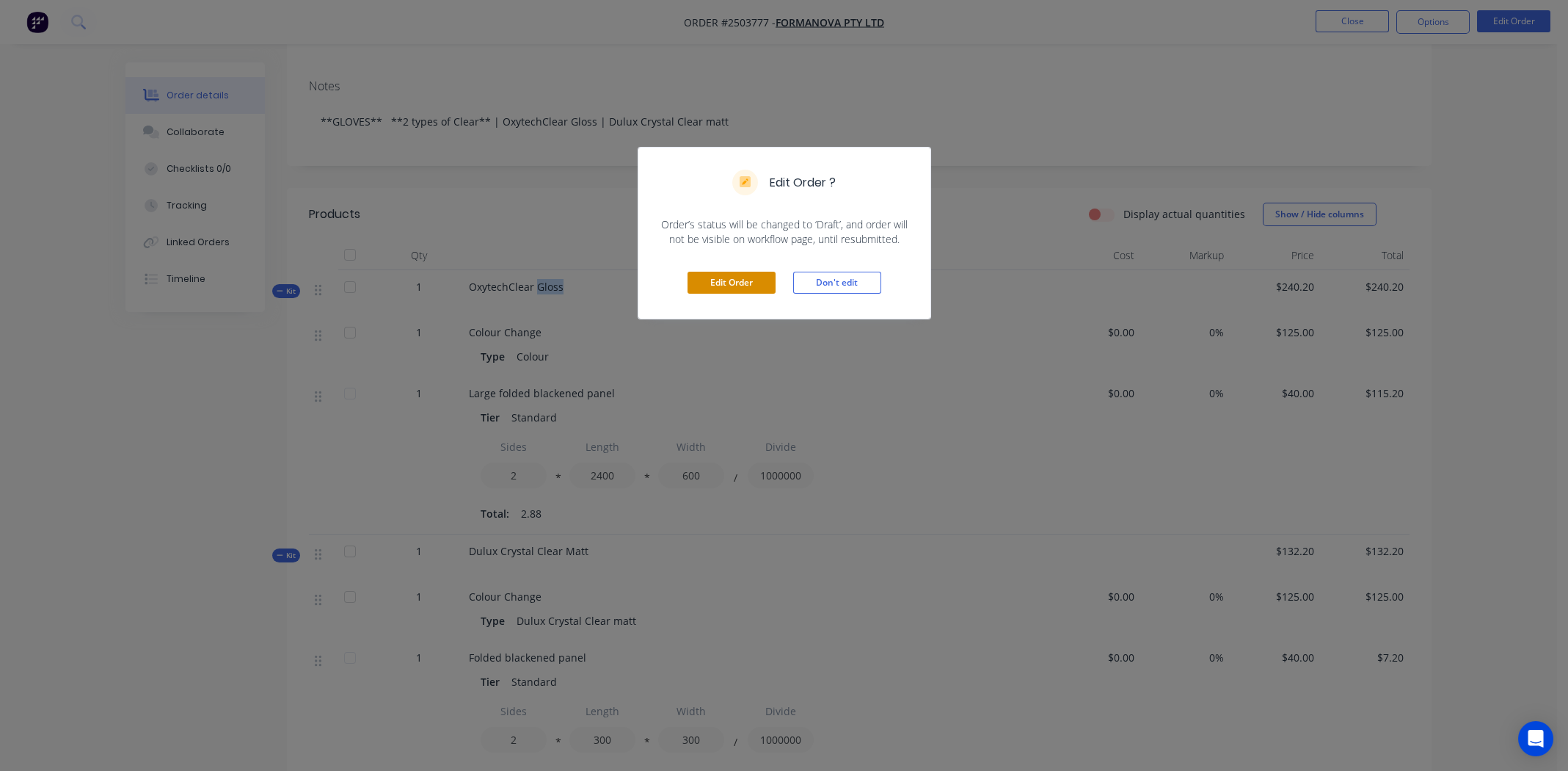
click at [726, 281] on button "Edit Order" at bounding box center [732, 282] width 88 height 22
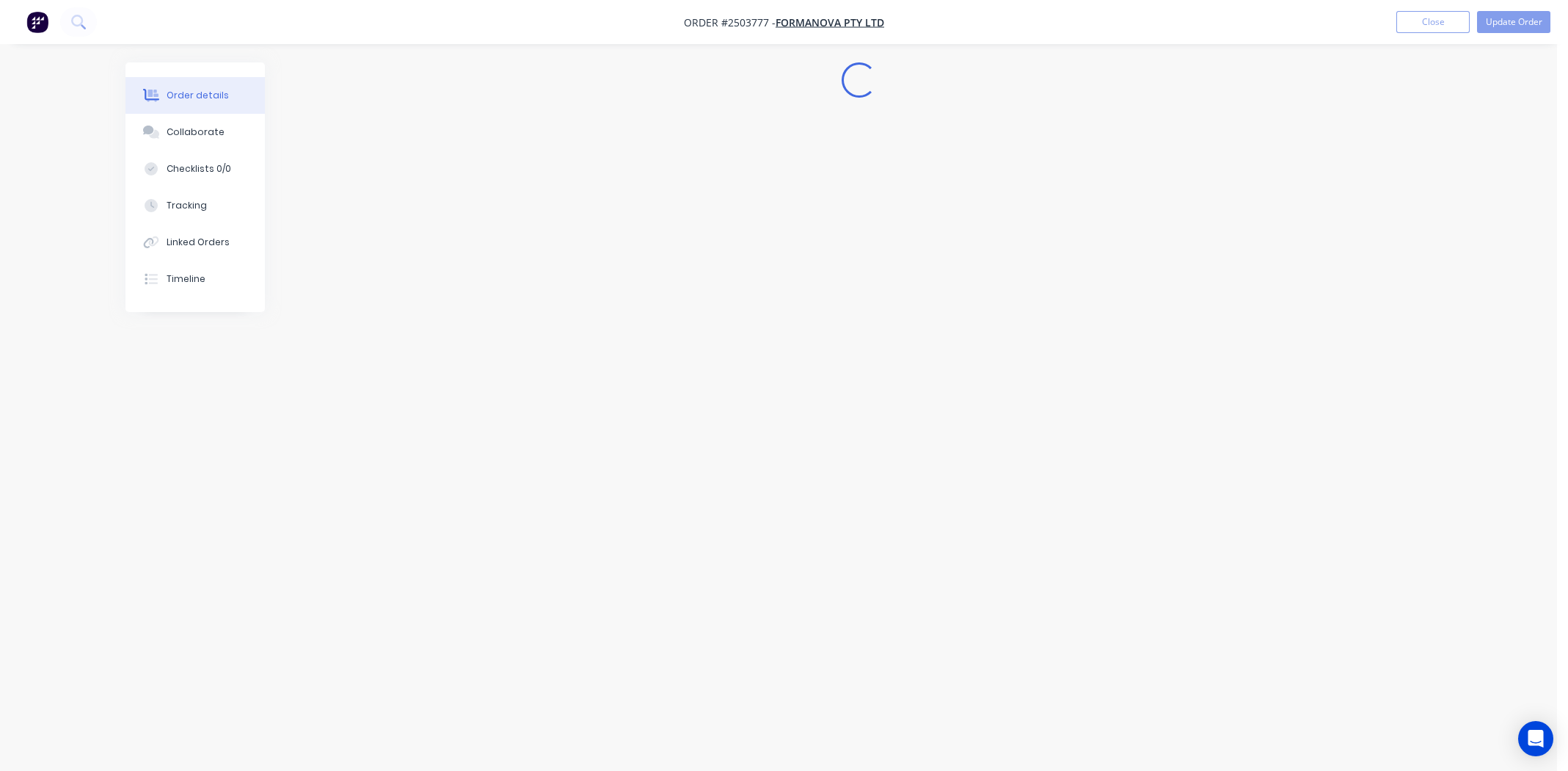
scroll to position [0, 0]
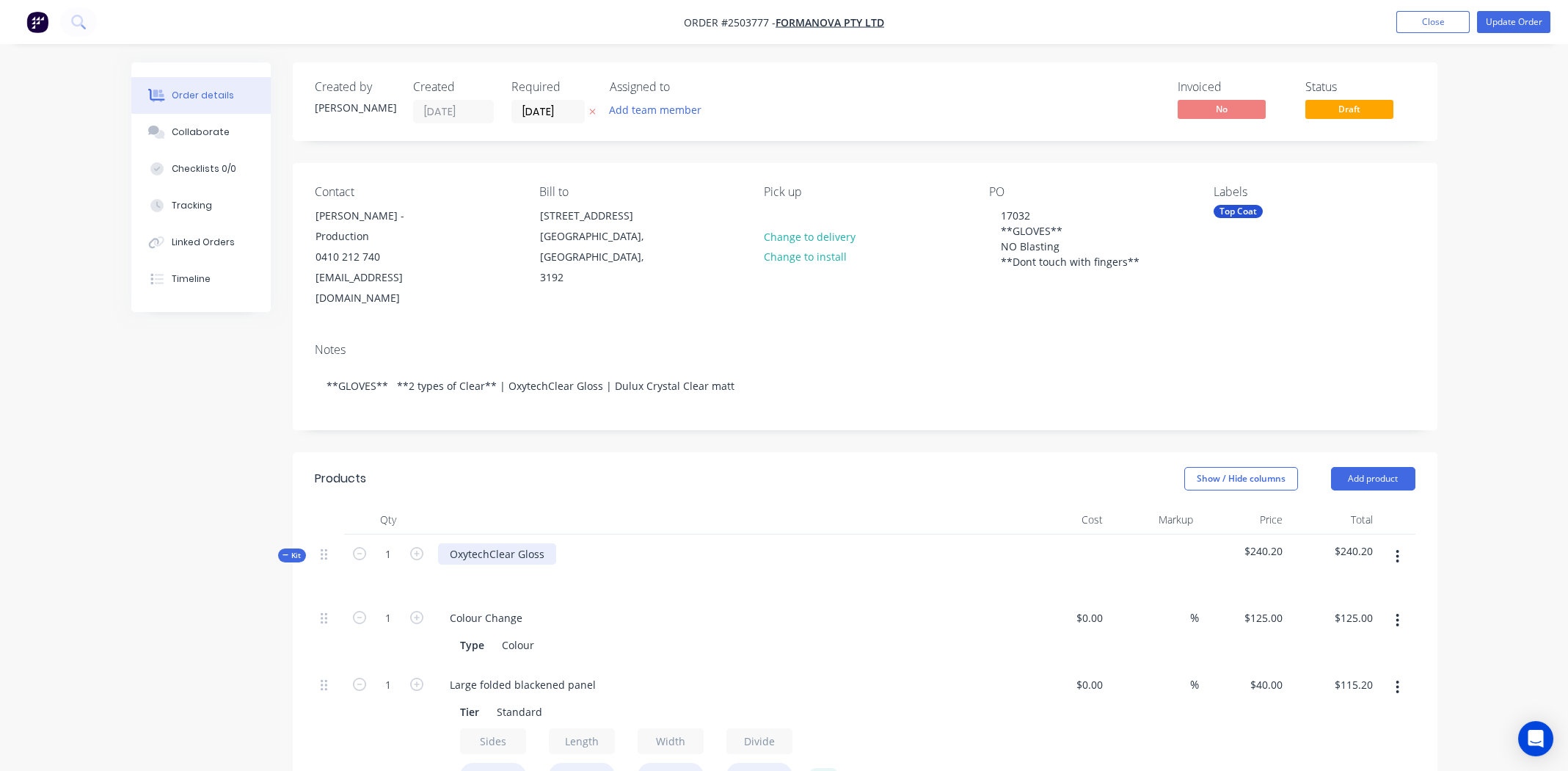
click at [544, 543] on div "OxytechClear Gloss" at bounding box center [497, 554] width 118 height 21
click at [532, 543] on div "OxytechClear Gloss" at bounding box center [497, 554] width 118 height 21
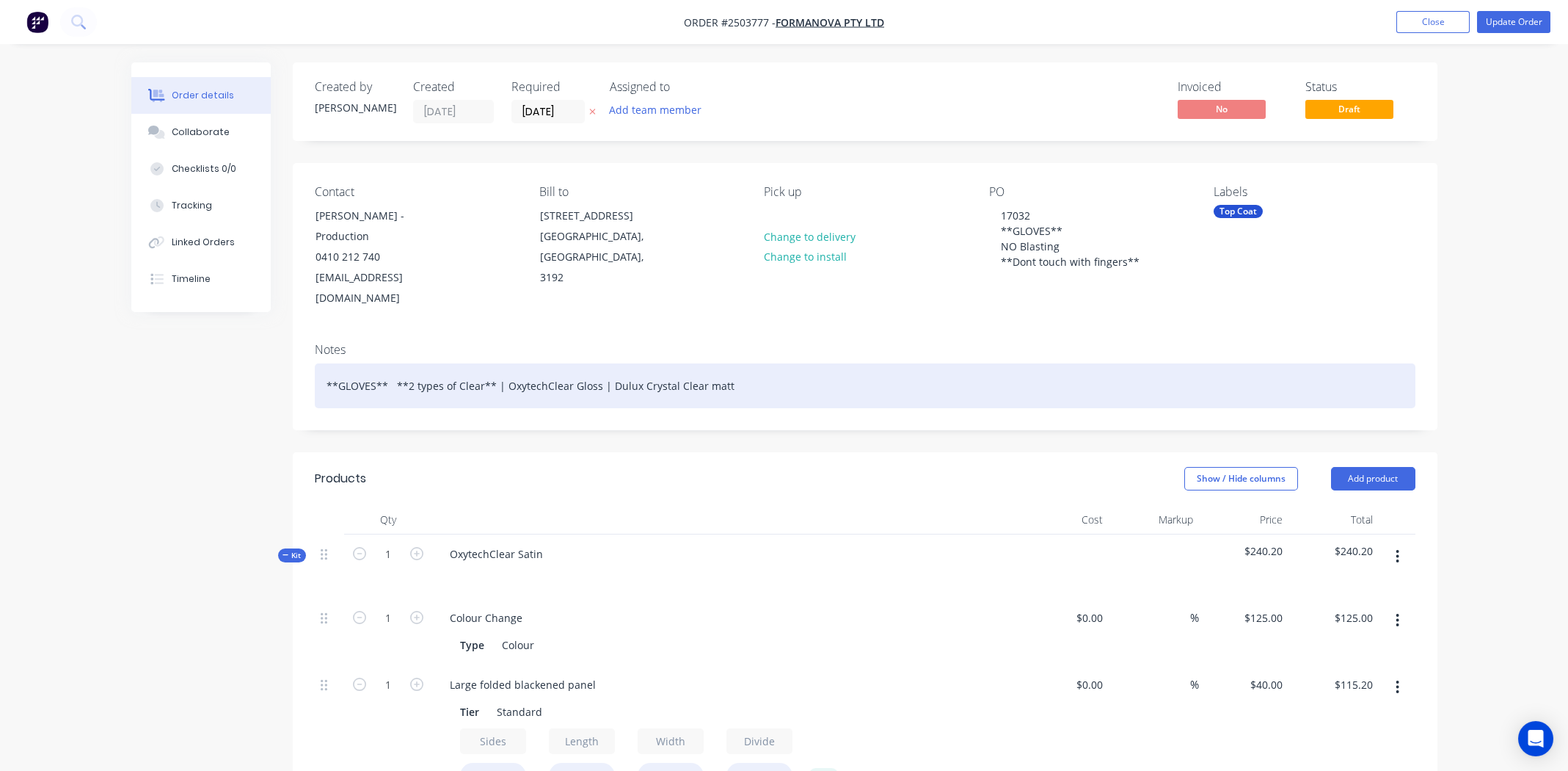
click at [569, 369] on div "**GLOVES** **2 types of Clear** | OxytechClear Gloss | Dulux Crystal Clear matt" at bounding box center [865, 386] width 1101 height 45
click at [571, 368] on div "**GLOVES** **2 types of Clear** | OxytechClear Gloss | Dulux Crystal Clear matt" at bounding box center [865, 386] width 1101 height 45
click at [578, 364] on div "**GLOVES** **2 types of Clear** | OxytechClear Gloss | Dulux Crystal Clear matt" at bounding box center [865, 386] width 1101 height 45
click at [854, 372] on div "**GLOVES** **2 types of Clear** | OxytechClear Satin| Dulux Crystal Clear matt" at bounding box center [865, 386] width 1101 height 45
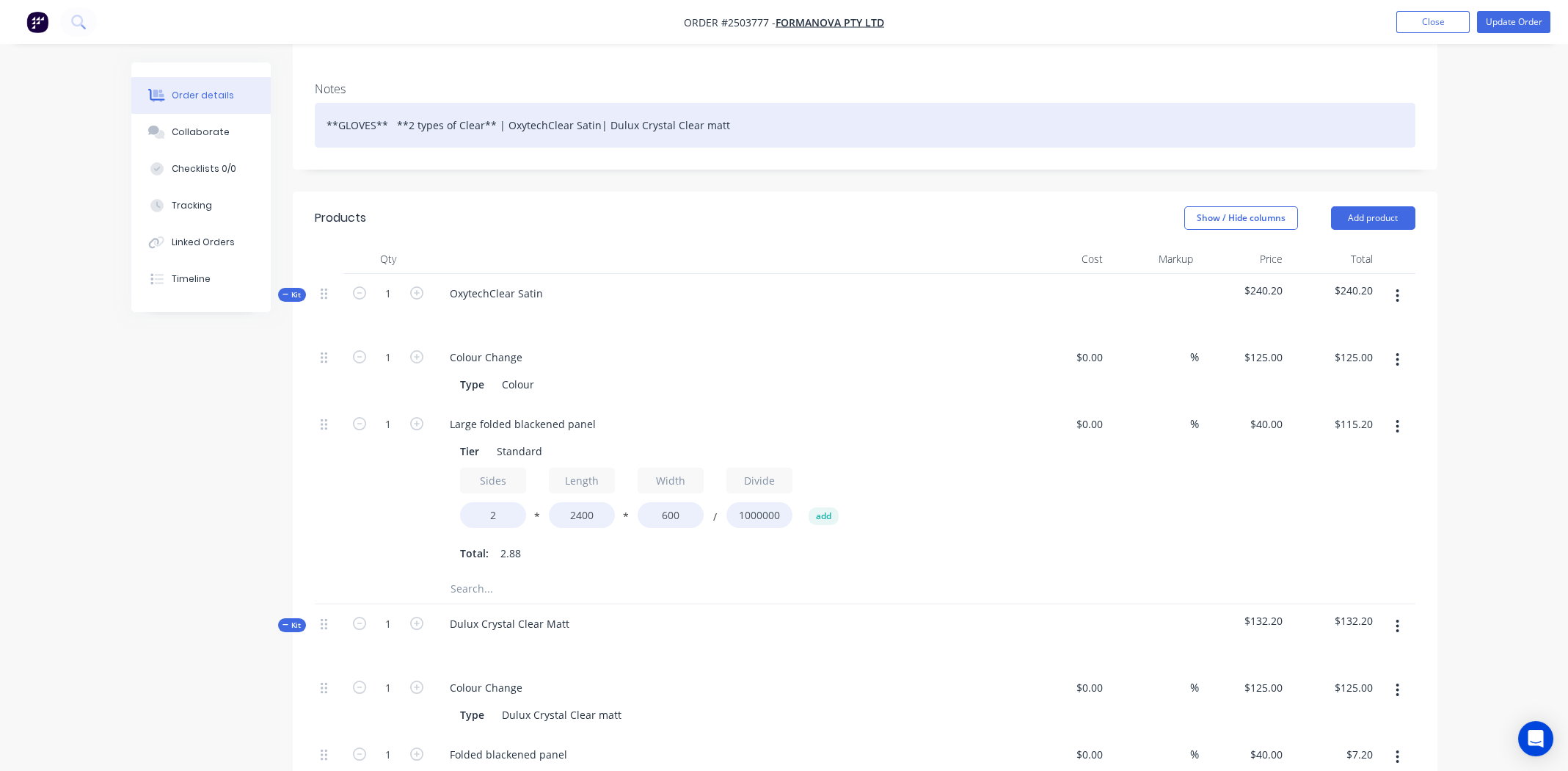
scroll to position [441, 0]
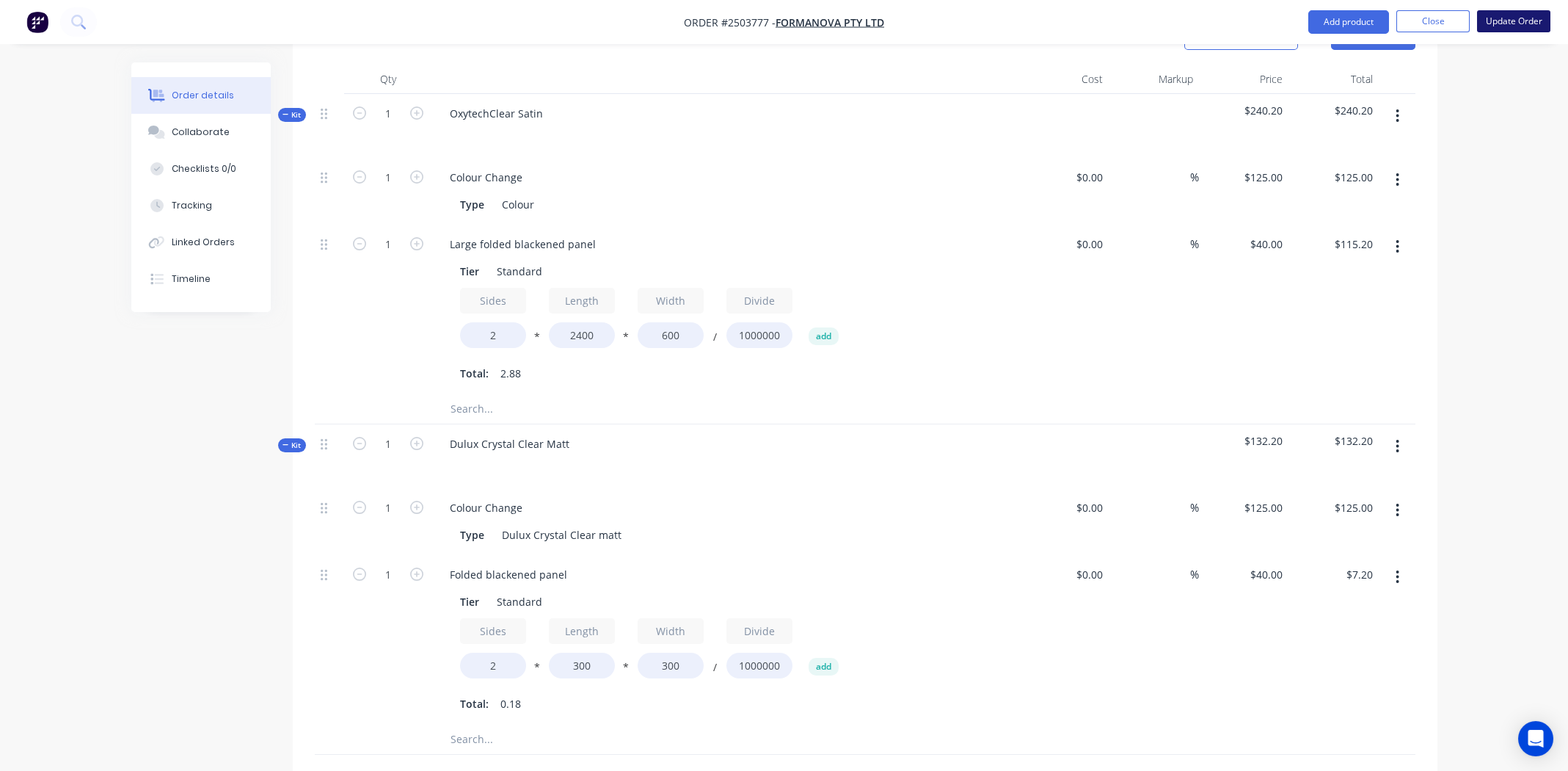
click at [1509, 19] on button "Update Order" at bounding box center [1514, 21] width 73 height 22
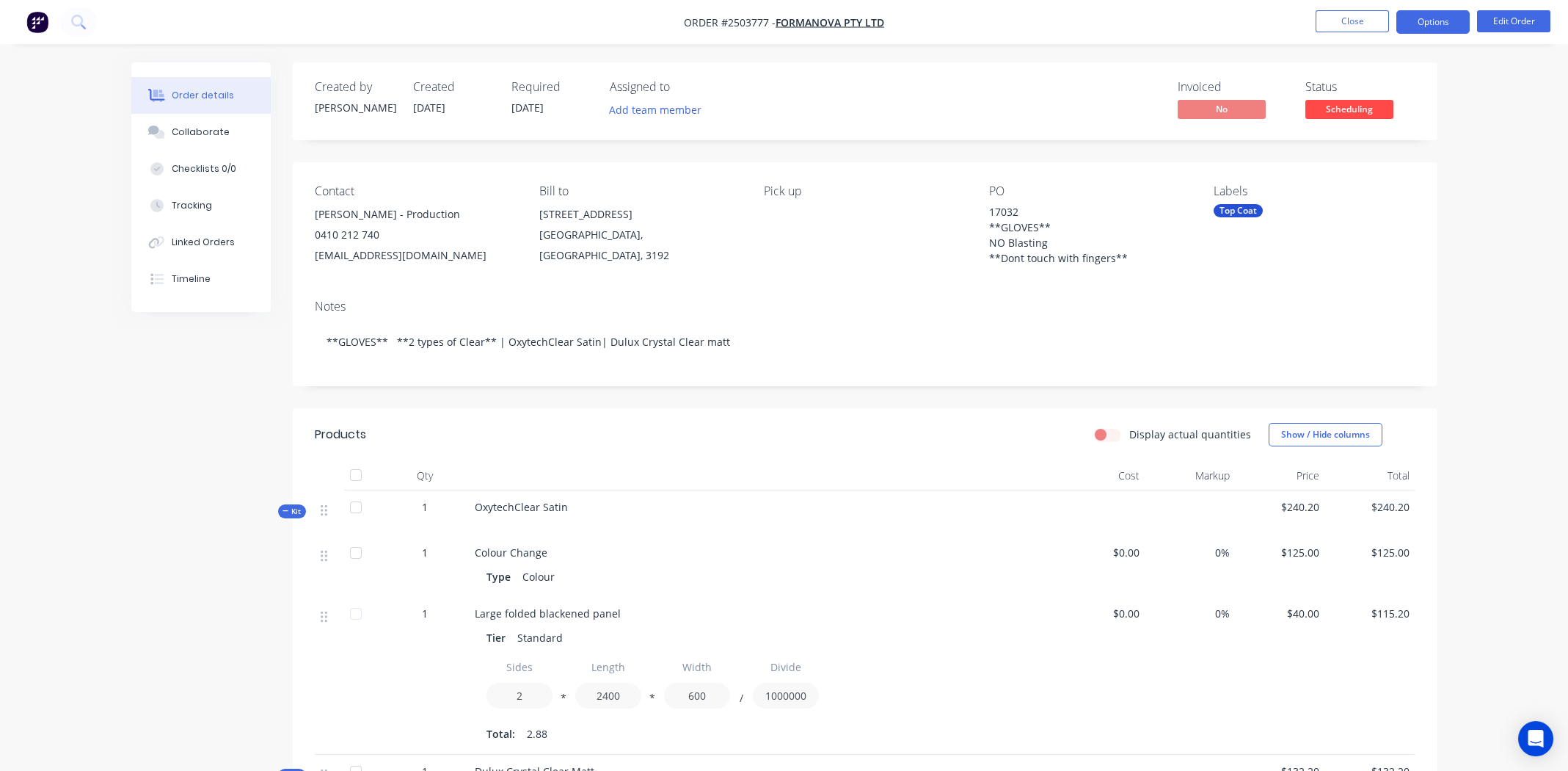
click at [1415, 17] on button "Options" at bounding box center [1433, 22] width 73 height 24
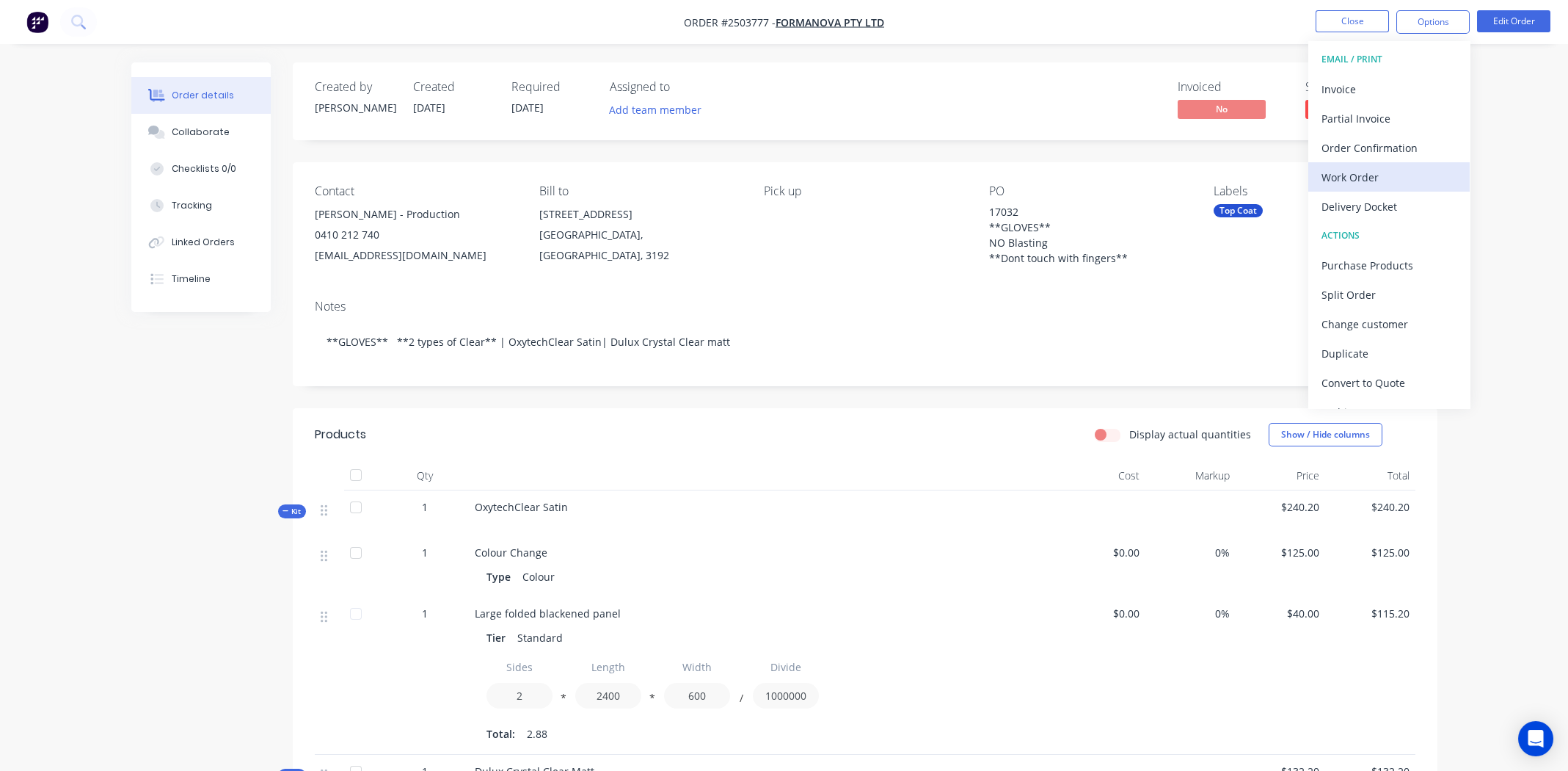
click at [1349, 181] on div "Work Order" at bounding box center [1389, 177] width 135 height 21
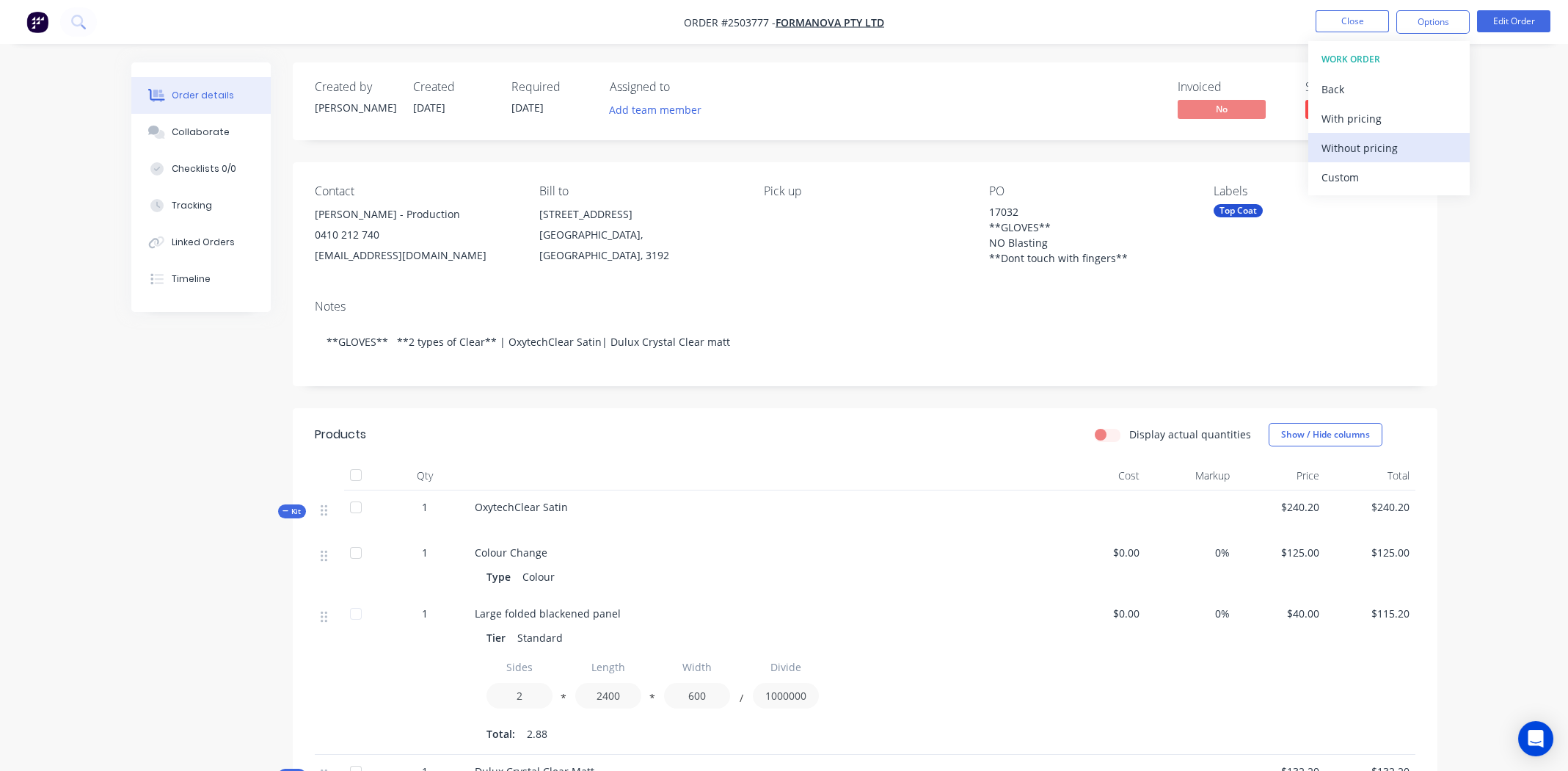
click at [1349, 147] on div "Without pricing" at bounding box center [1389, 148] width 135 height 21
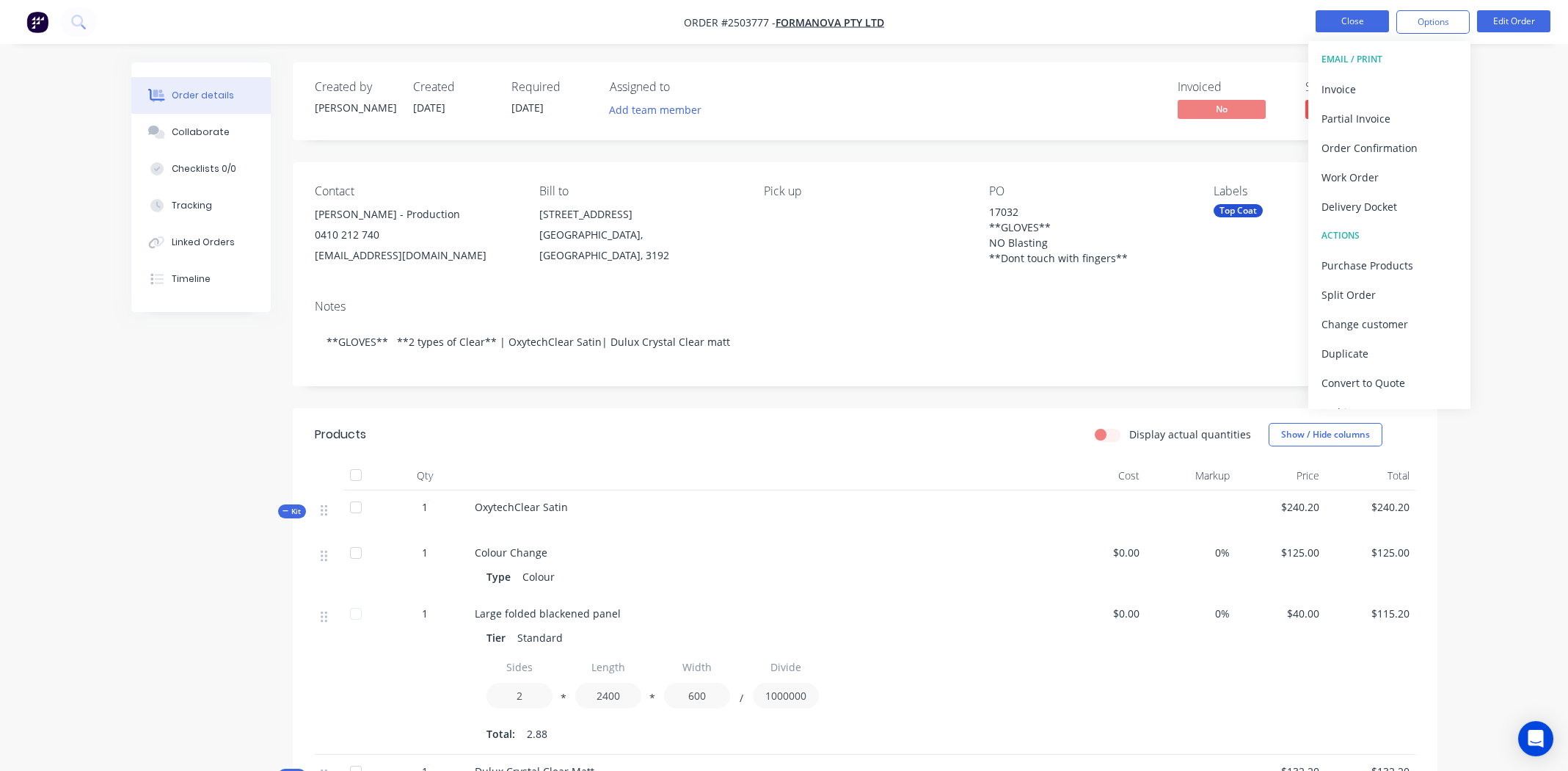
click at [1355, 20] on button "Close" at bounding box center [1352, 21] width 73 height 22
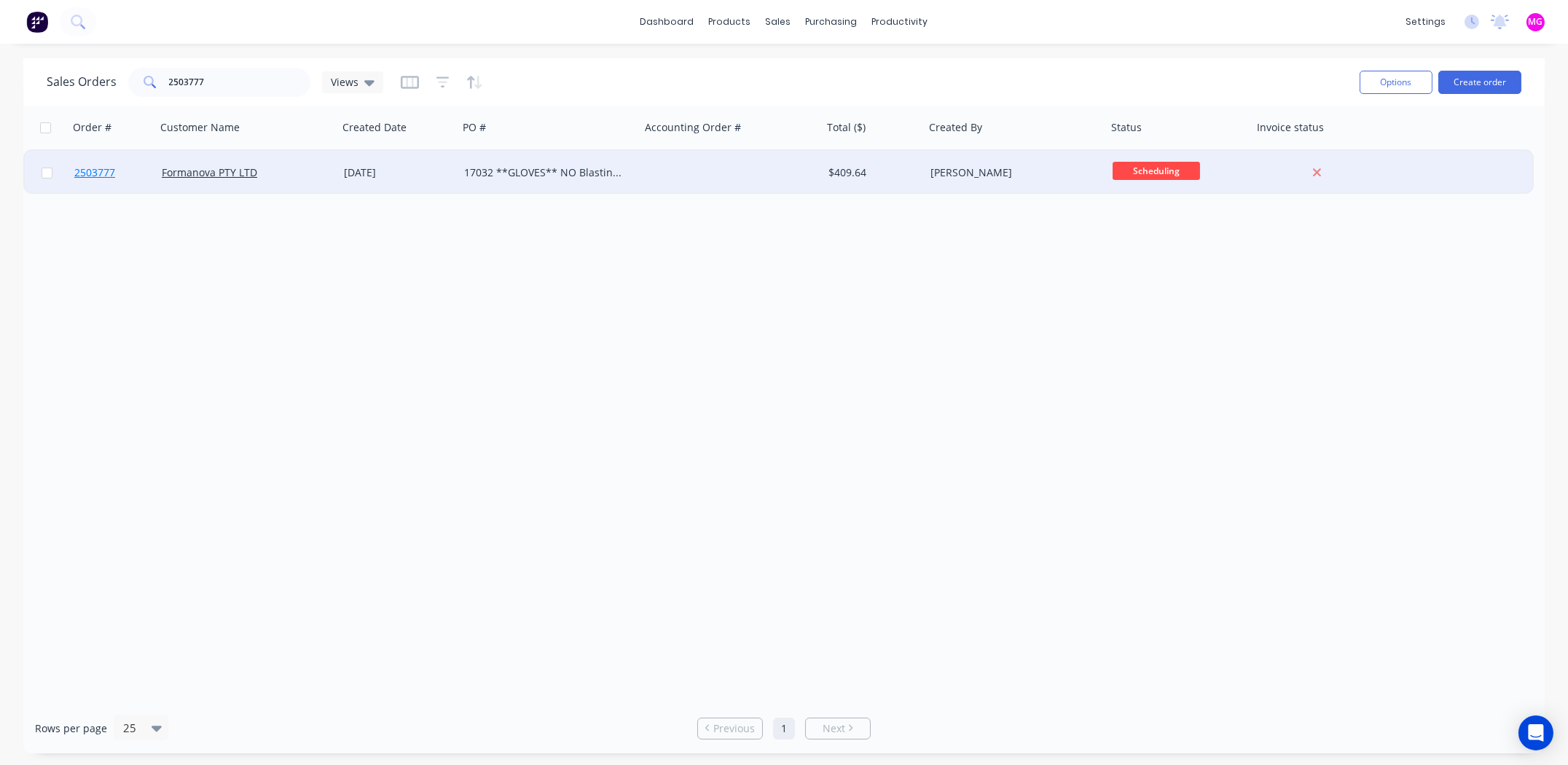
click at [82, 170] on span "2503777" at bounding box center [94, 173] width 41 height 15
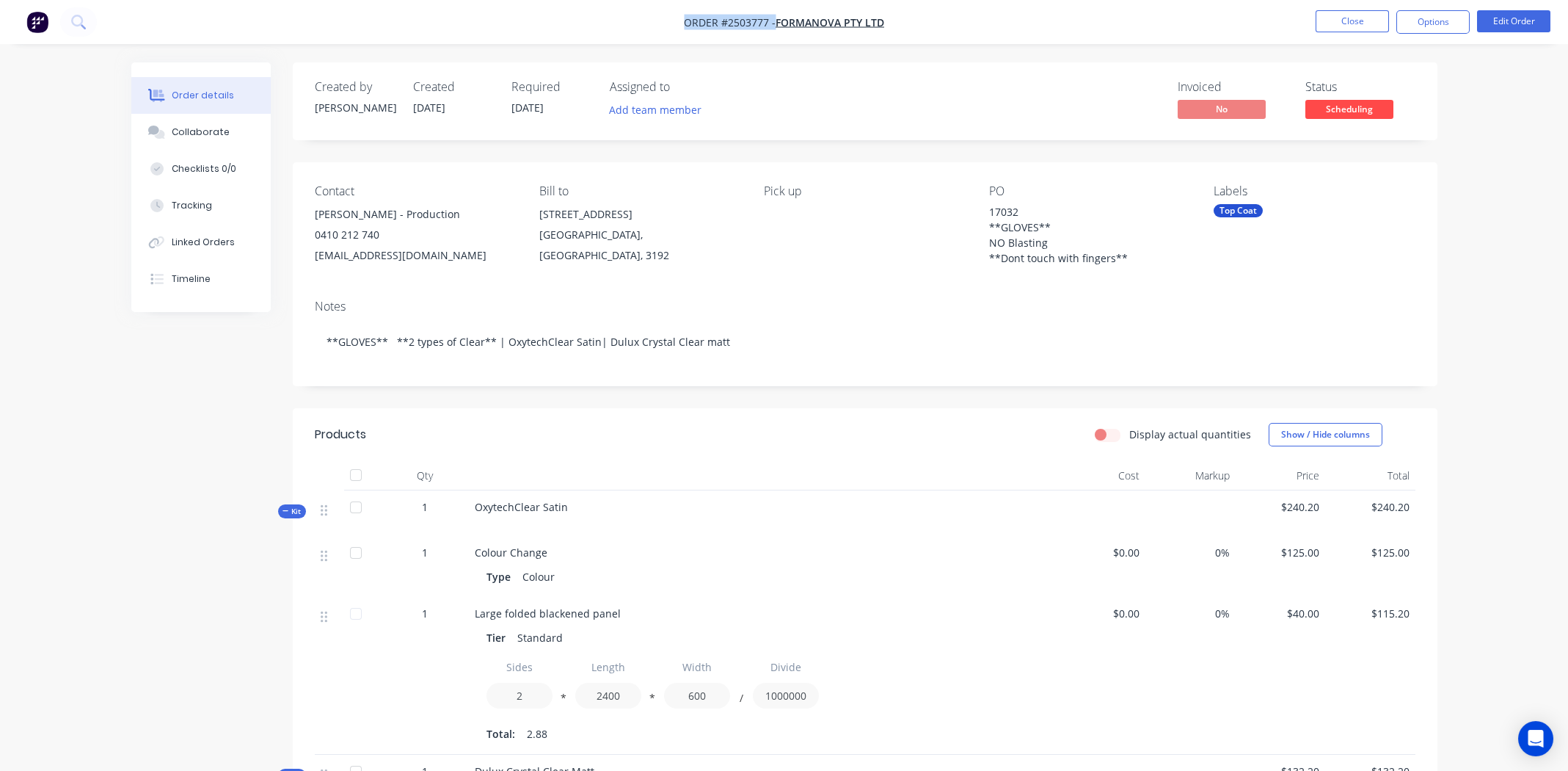
drag, startPoint x: 684, startPoint y: 23, endPoint x: 934, endPoint y: 19, distance: 250.0
click at [934, 19] on nav "Order #2503777 - Formanova PTY LTD Close Options Edit Order" at bounding box center [784, 22] width 1568 height 44
copy div "Order #2503777 - Formanova PTY LTD Close Options Edit Order"
click at [935, 24] on nav "Order #2503777 - Formanova PTY LTD Close Options Edit Order" at bounding box center [784, 22] width 1568 height 44
click at [1353, 19] on button "Close" at bounding box center [1352, 21] width 73 height 22
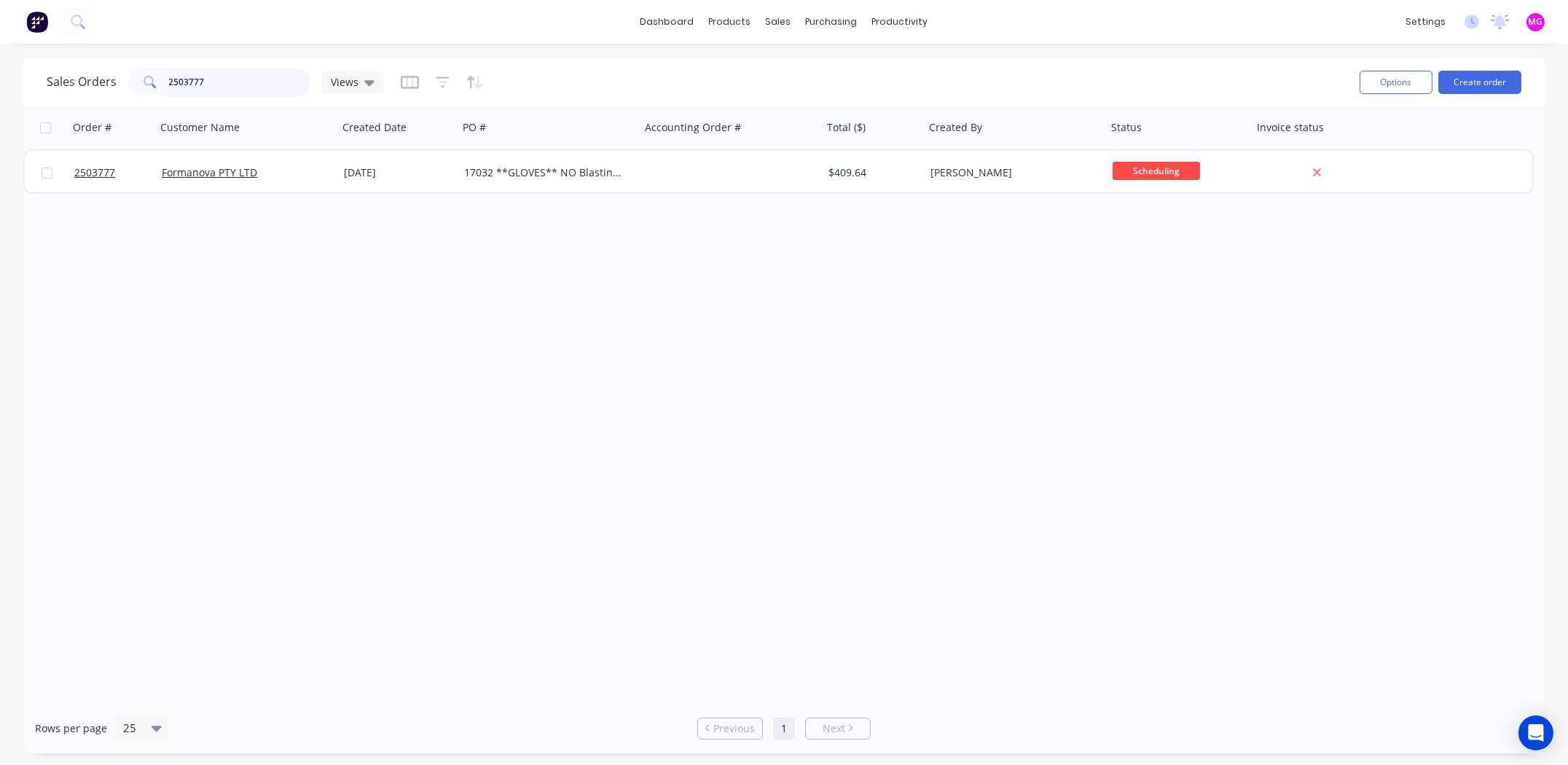
click at [238, 84] on input "2503777" at bounding box center [240, 82] width 142 height 29
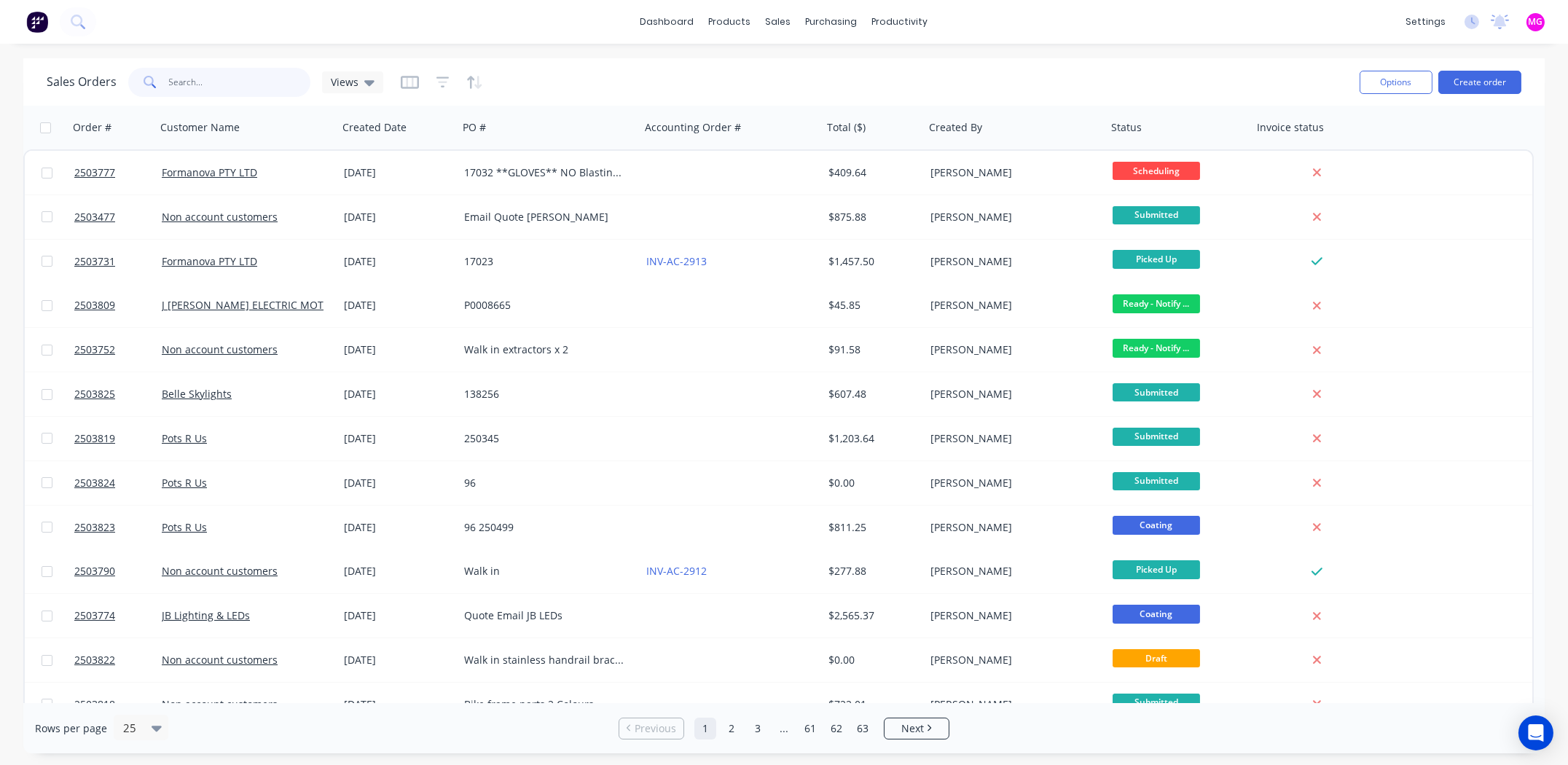
click at [199, 77] on input "text" at bounding box center [240, 82] width 142 height 29
type input "proflow"
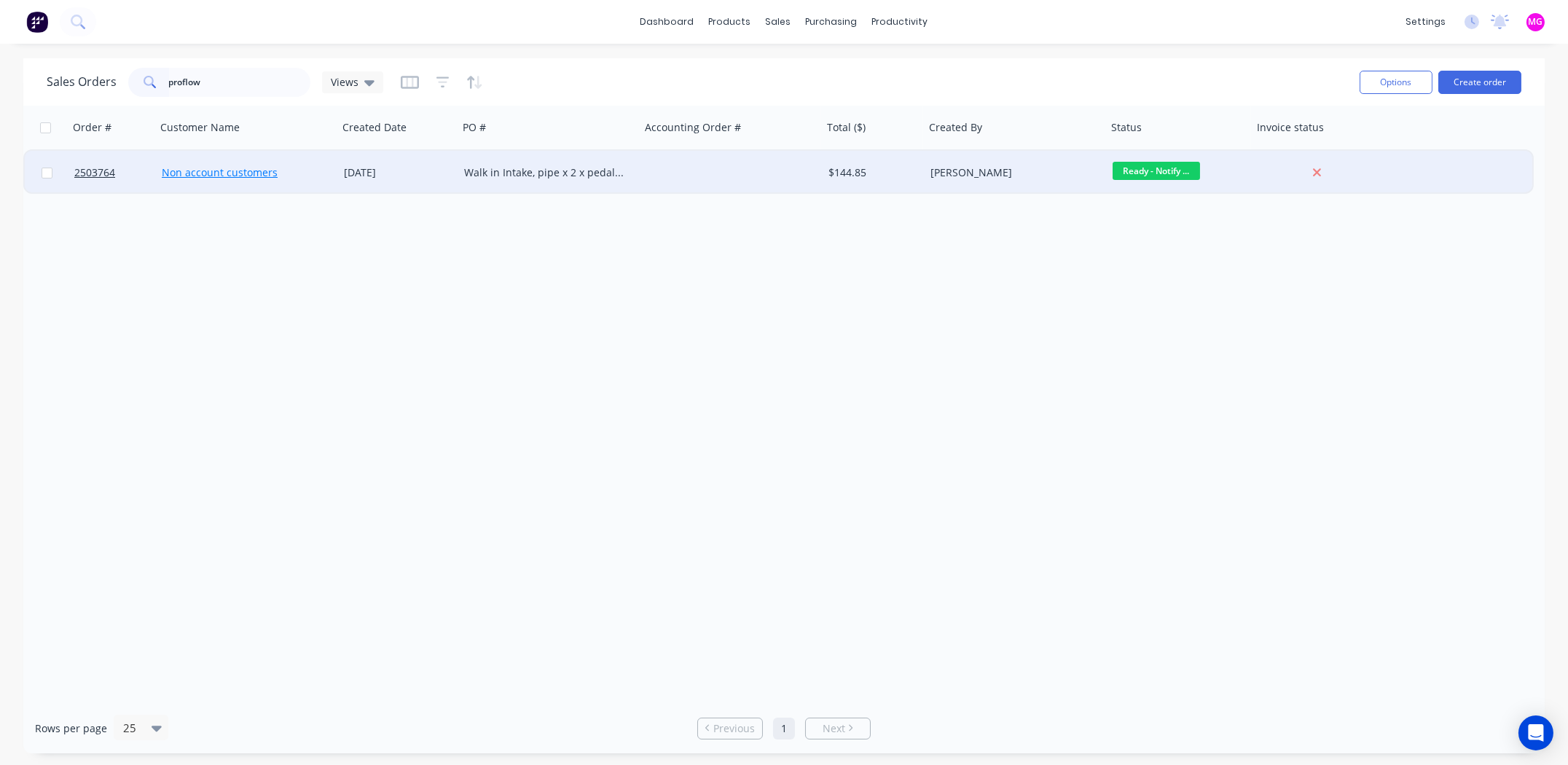
click at [203, 168] on link "Non account customers" at bounding box center [220, 172] width 116 height 14
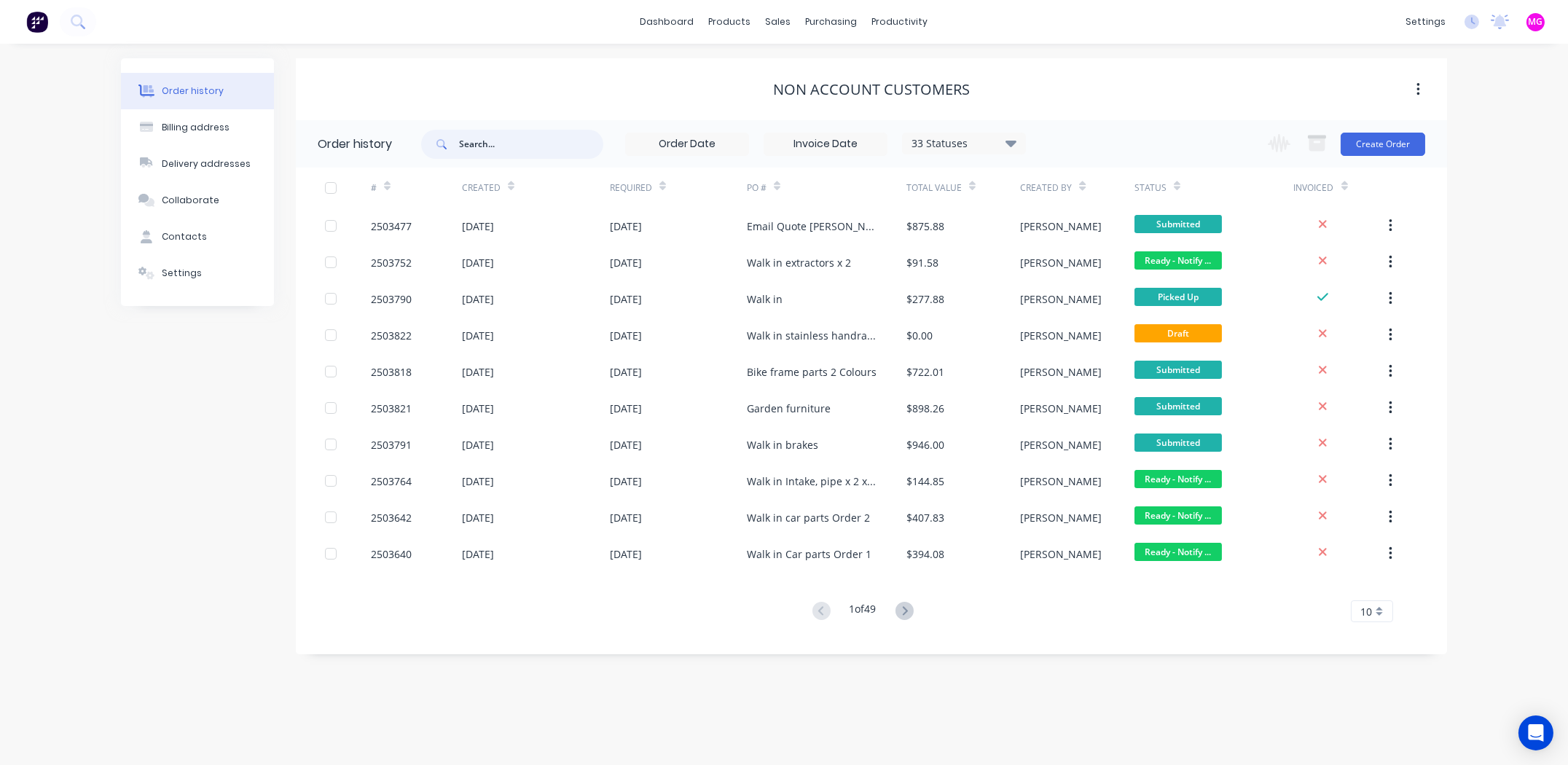
click at [470, 142] on input "text" at bounding box center [531, 144] width 145 height 29
type input "proflow"
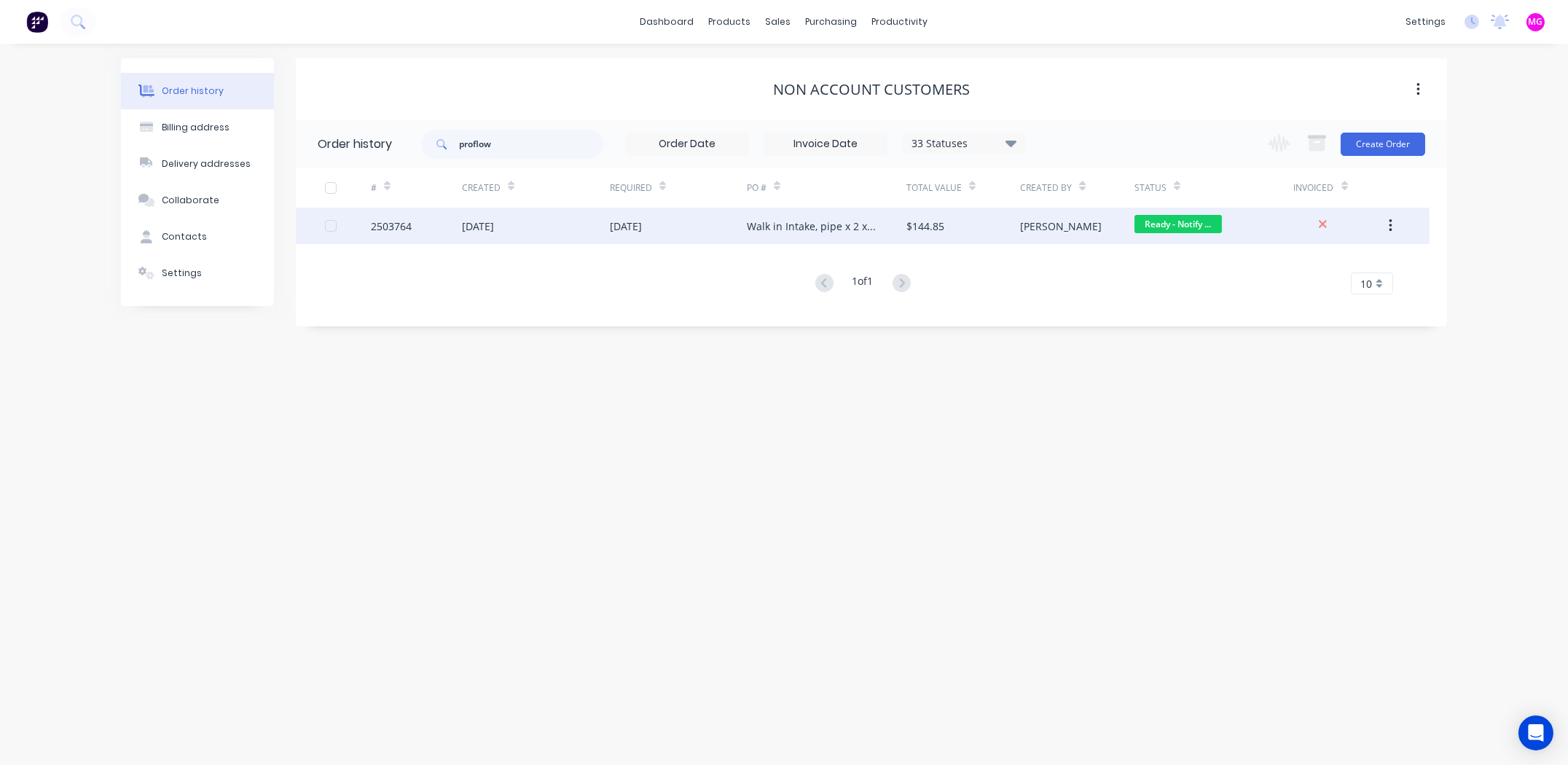
click at [397, 222] on div "2503764" at bounding box center [391, 226] width 41 height 15
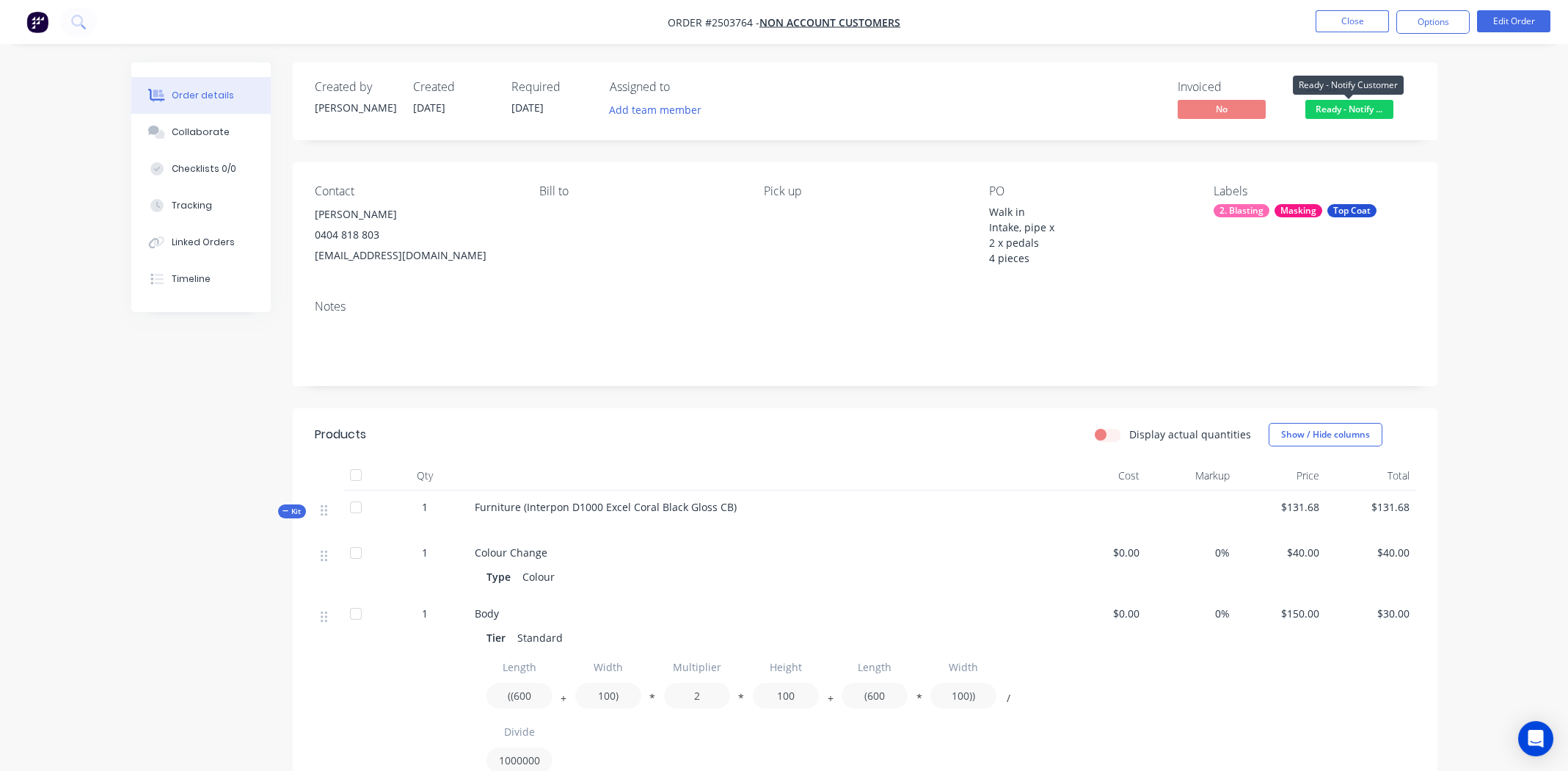
click at [1333, 109] on span "Ready - Notify ..." at bounding box center [1349, 109] width 88 height 19
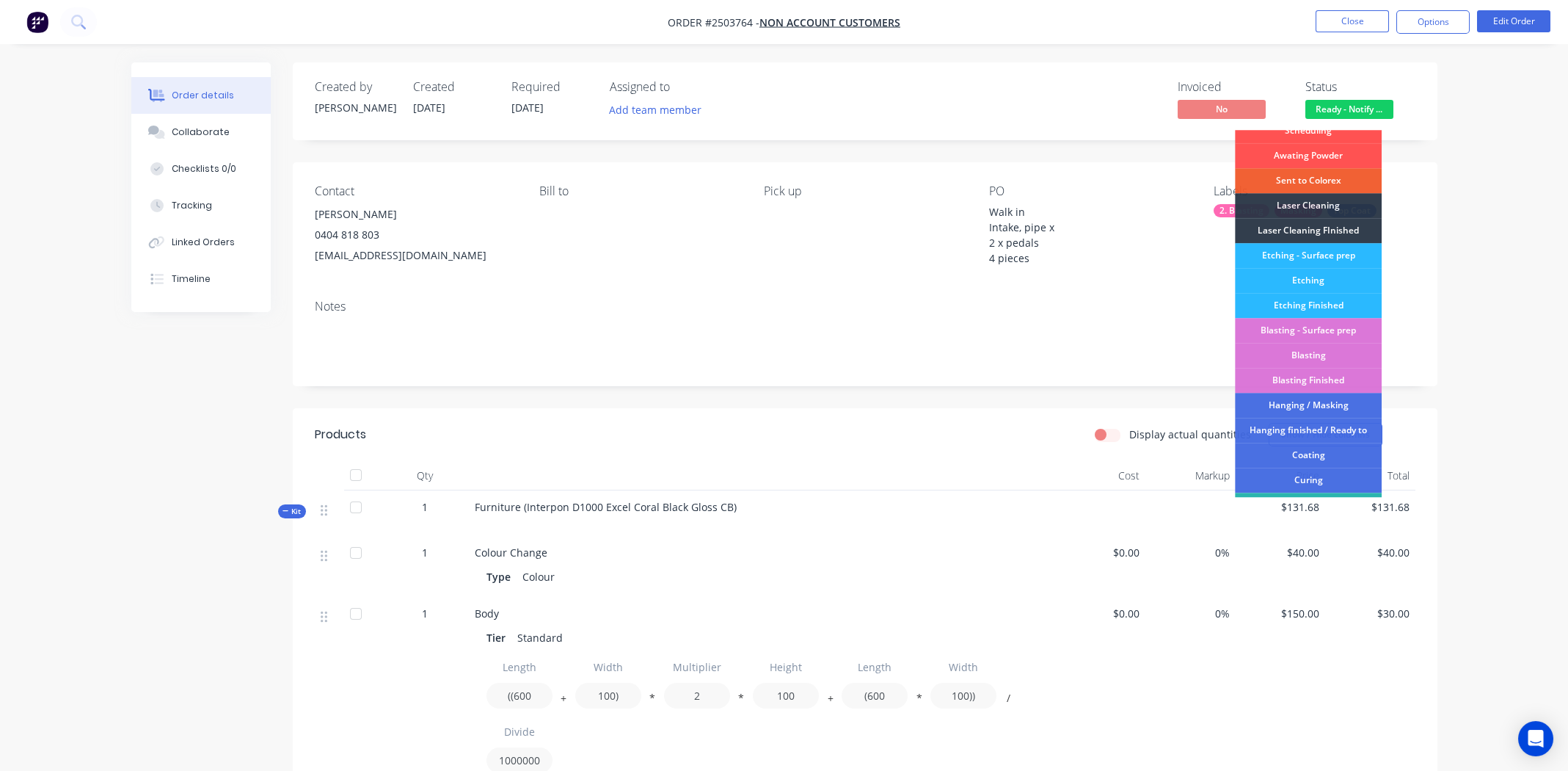
scroll to position [313, 0]
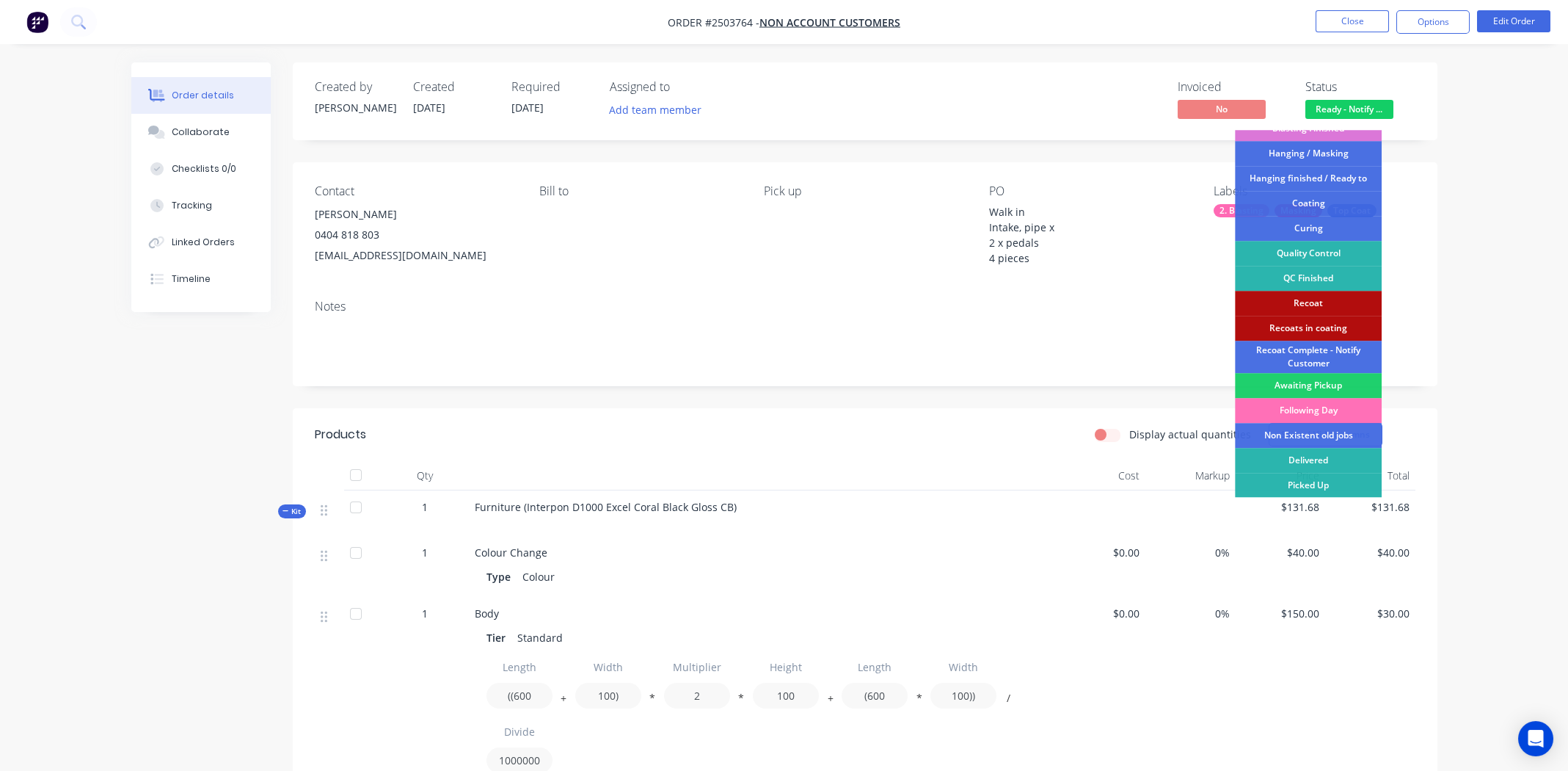
drag, startPoint x: 1297, startPoint y: 485, endPoint x: 1293, endPoint y: 473, distance: 12.6
click at [1297, 482] on div "Picked Up" at bounding box center [1308, 485] width 147 height 25
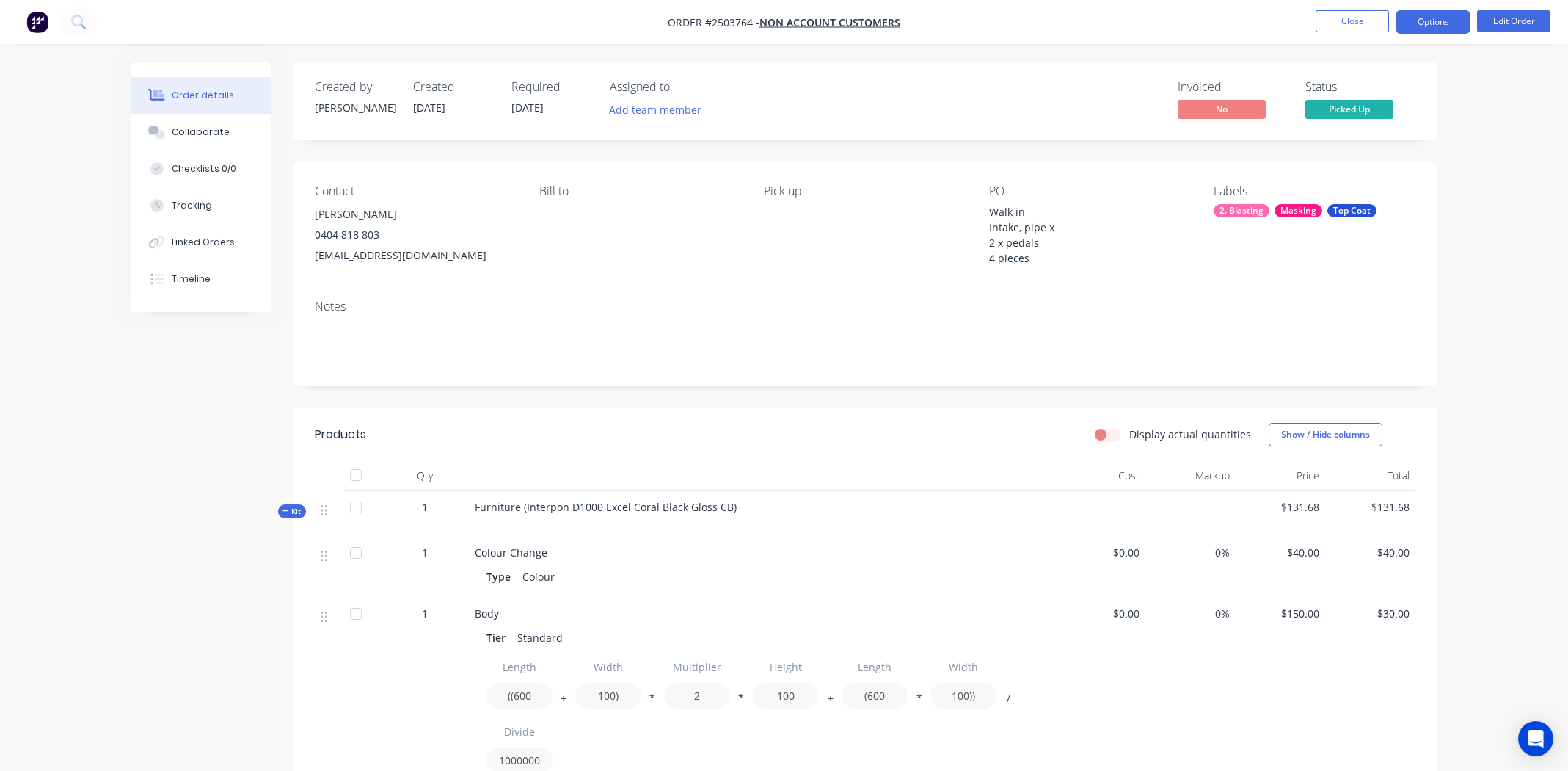
click at [1440, 19] on button "Options" at bounding box center [1433, 22] width 73 height 24
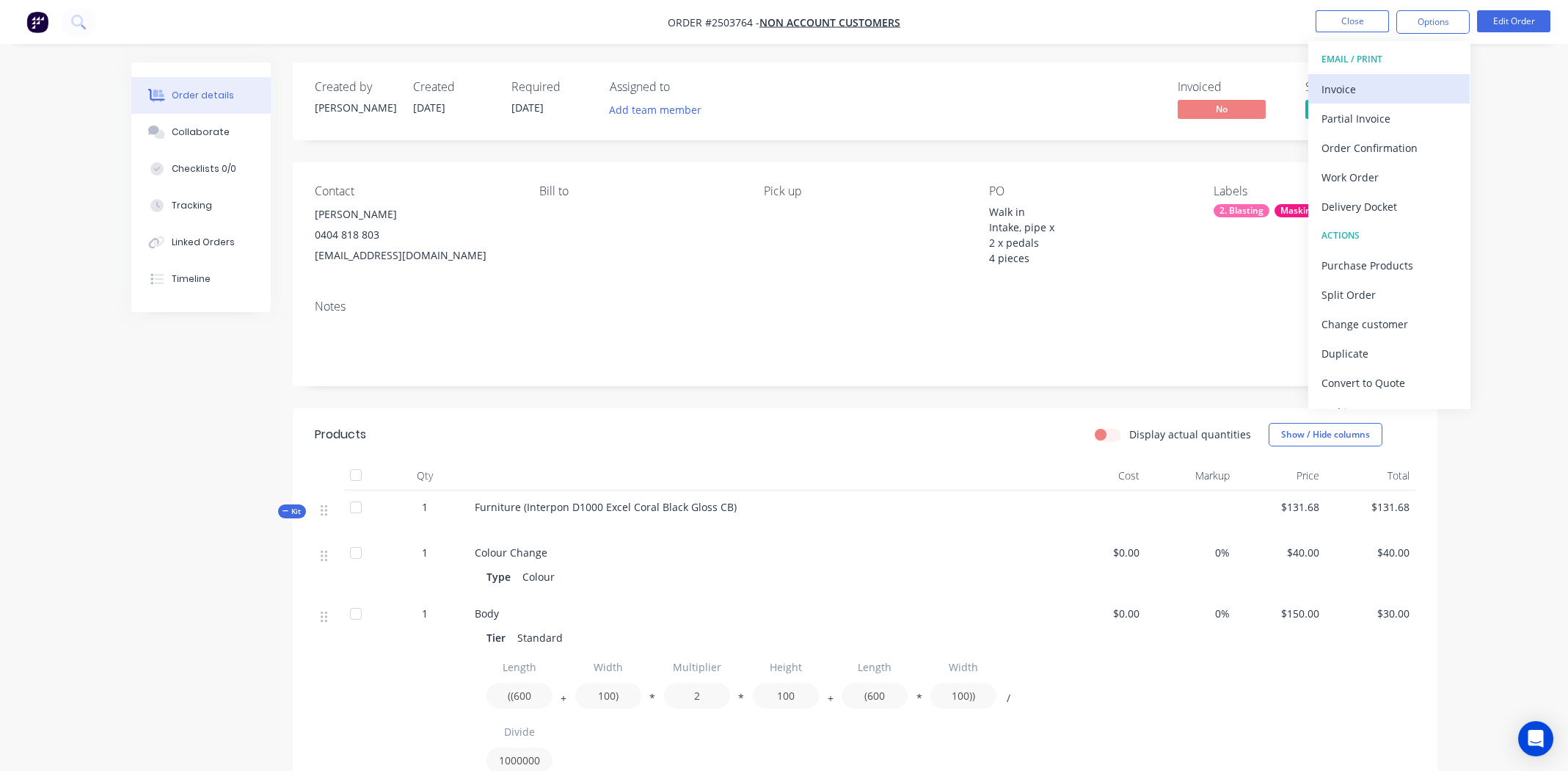
click at [1353, 94] on div "Invoice" at bounding box center [1389, 89] width 135 height 21
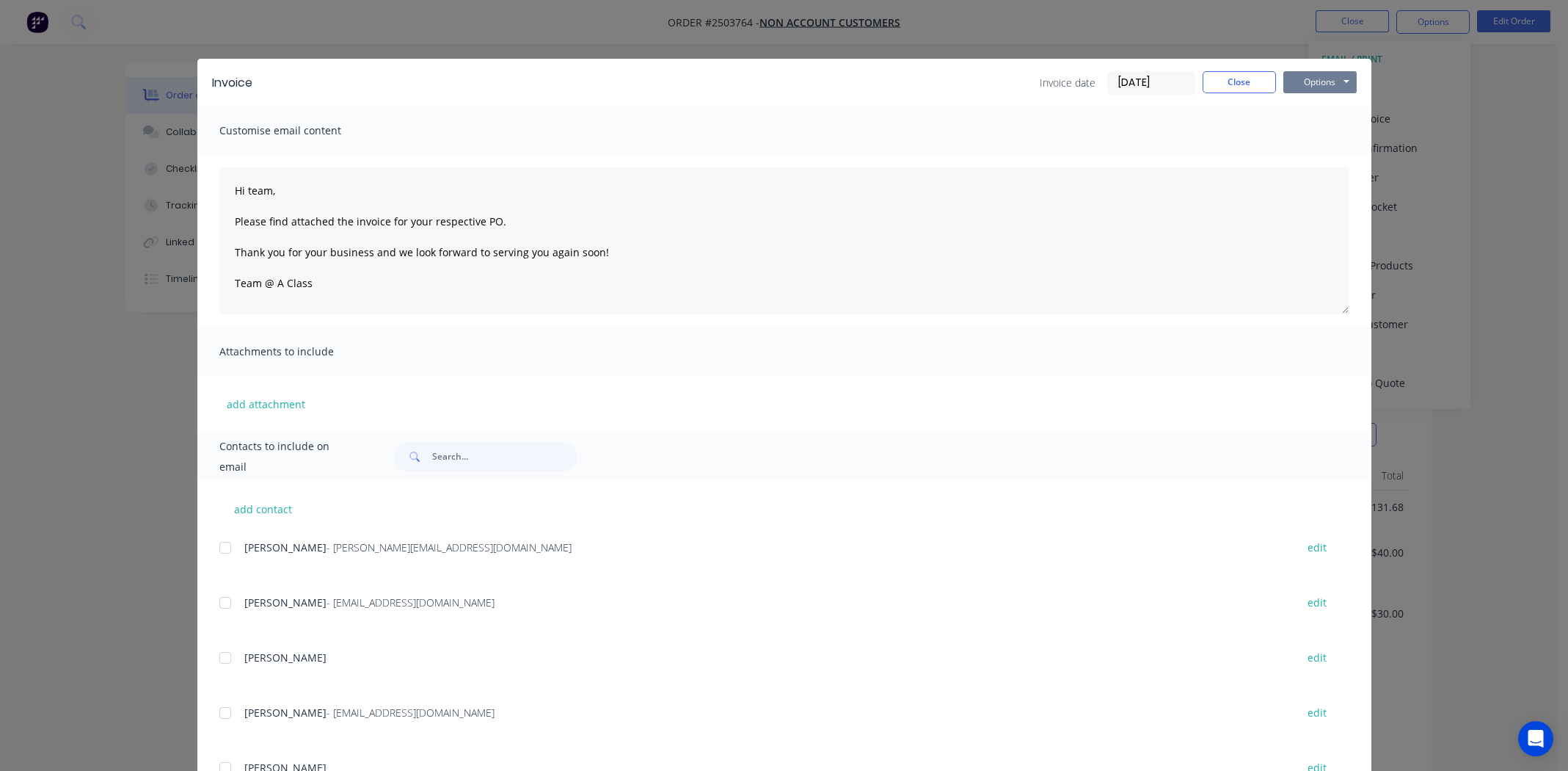
click at [1301, 85] on button "Options" at bounding box center [1320, 82] width 73 height 22
click at [1313, 131] on button "Print" at bounding box center [1331, 133] width 94 height 24
click at [1309, 77] on button "Options" at bounding box center [1320, 82] width 73 height 22
click at [1233, 87] on button "Close" at bounding box center [1239, 82] width 73 height 22
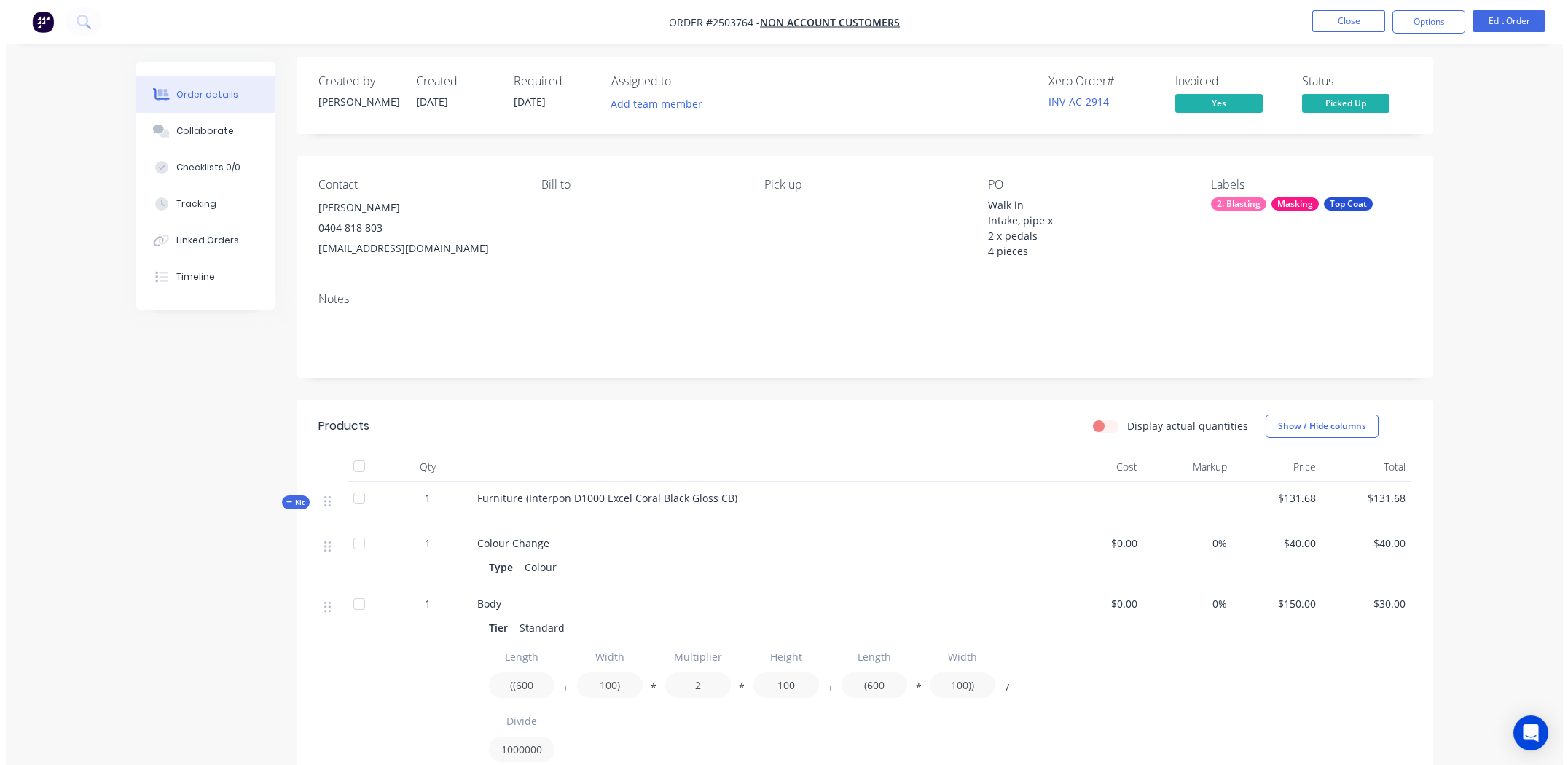
scroll to position [0, 0]
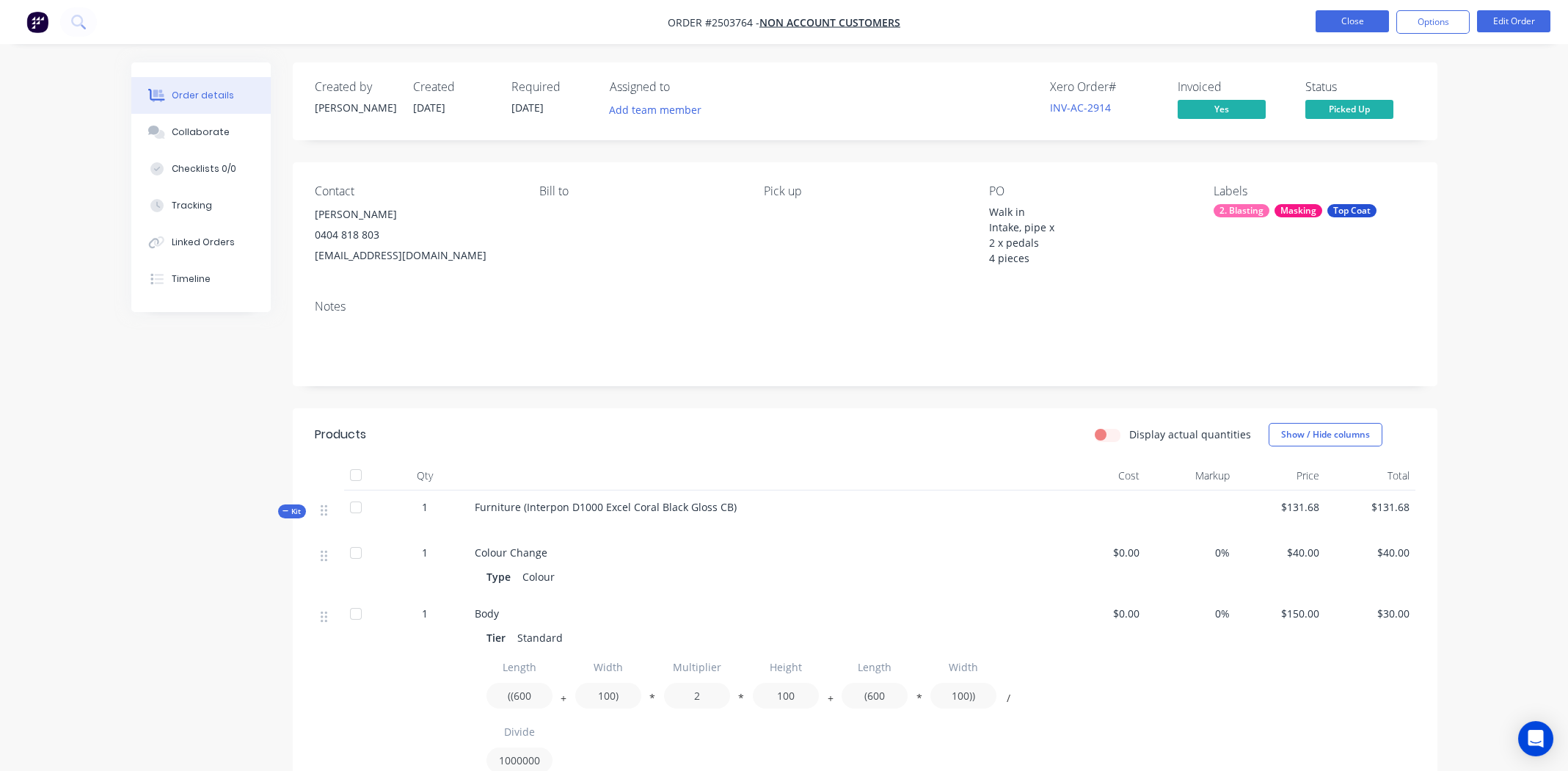
click at [1328, 22] on button "Close" at bounding box center [1352, 21] width 73 height 22
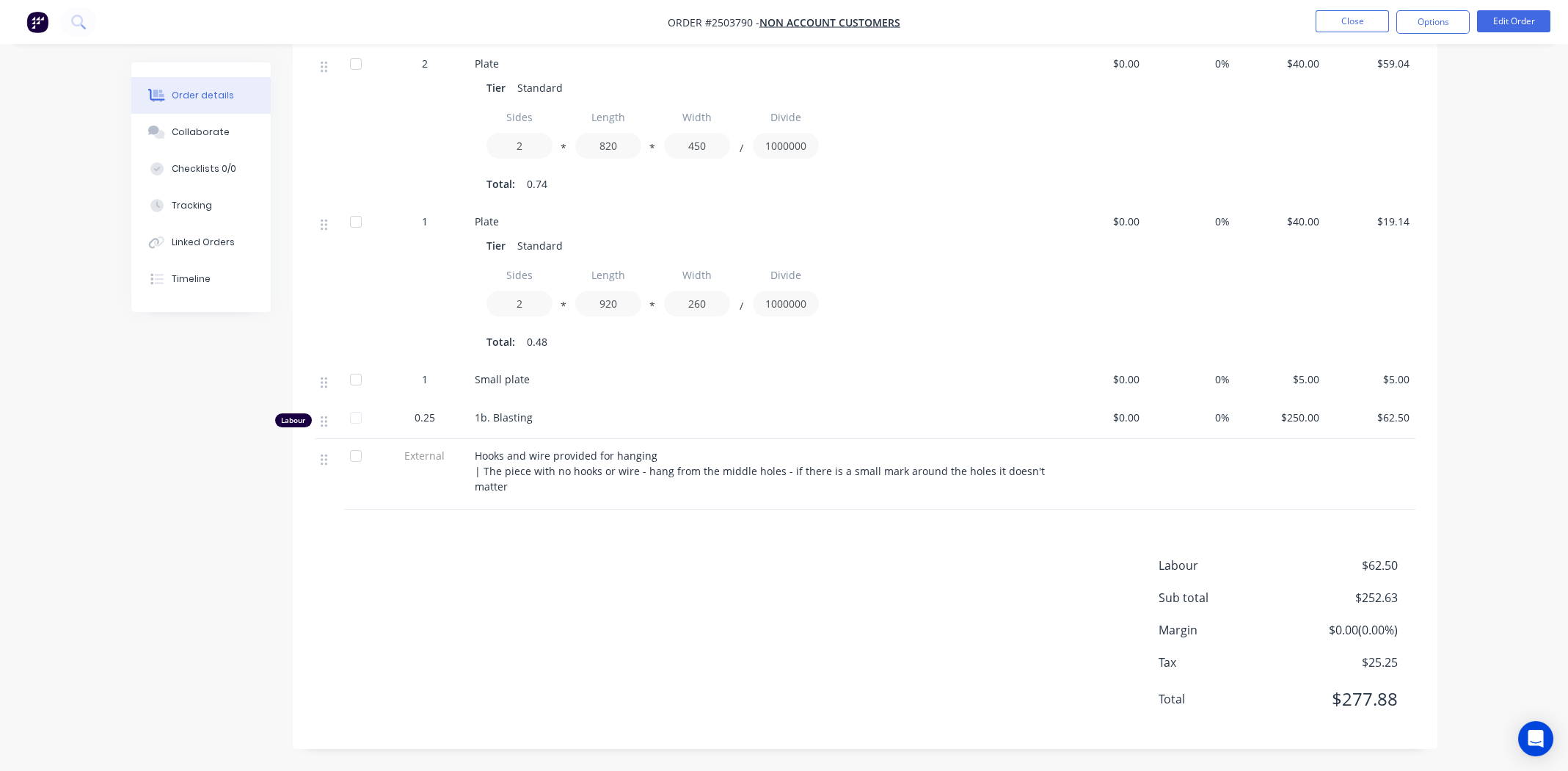
click at [500, 608] on div "Labour $62.50 Sub total $252.63 Margin $0.00 ( 0.00 %) Tax $25.25 Total $277.88" at bounding box center [865, 641] width 1101 height 170
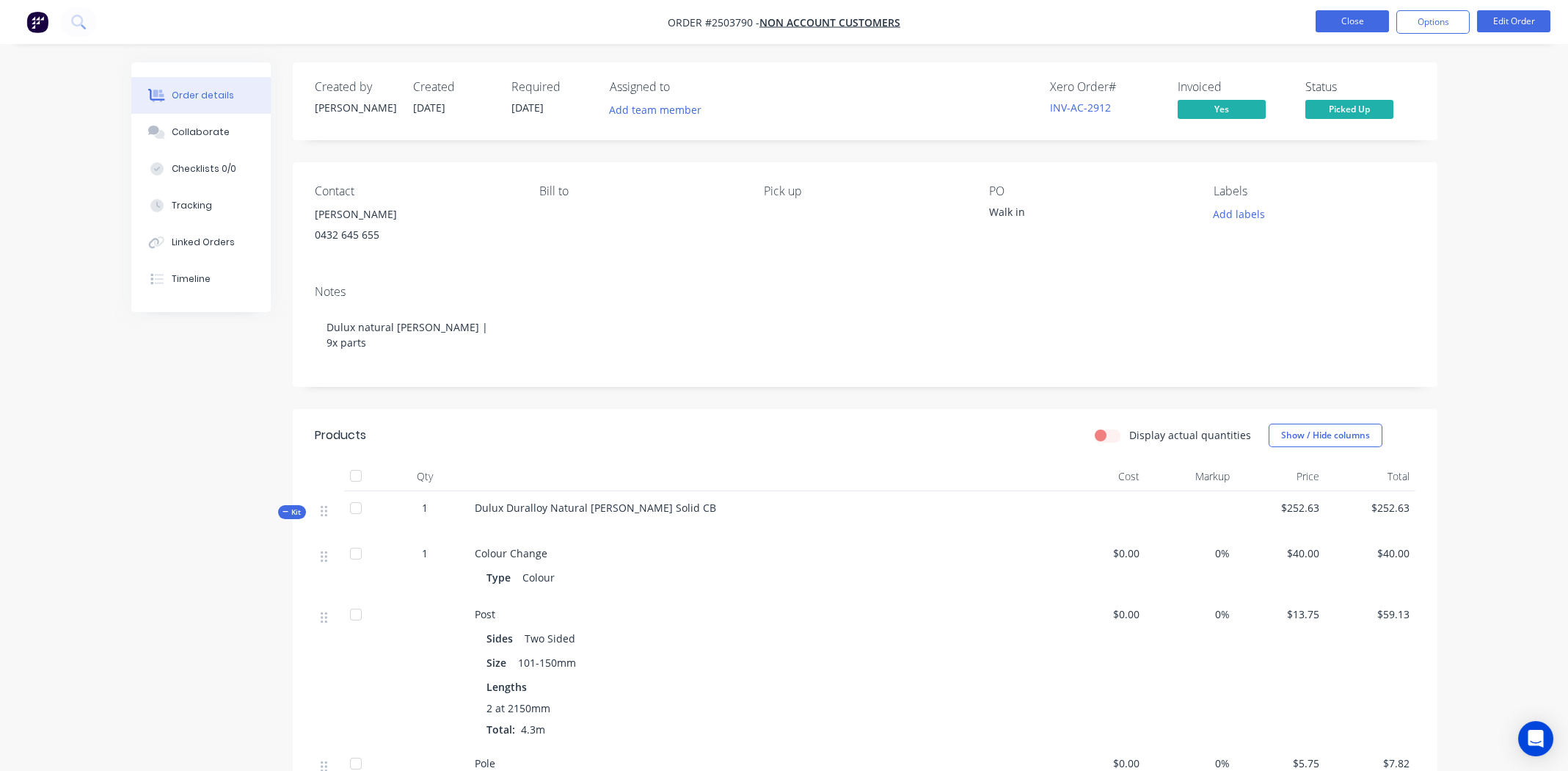
click at [1348, 24] on button "Close" at bounding box center [1352, 21] width 73 height 22
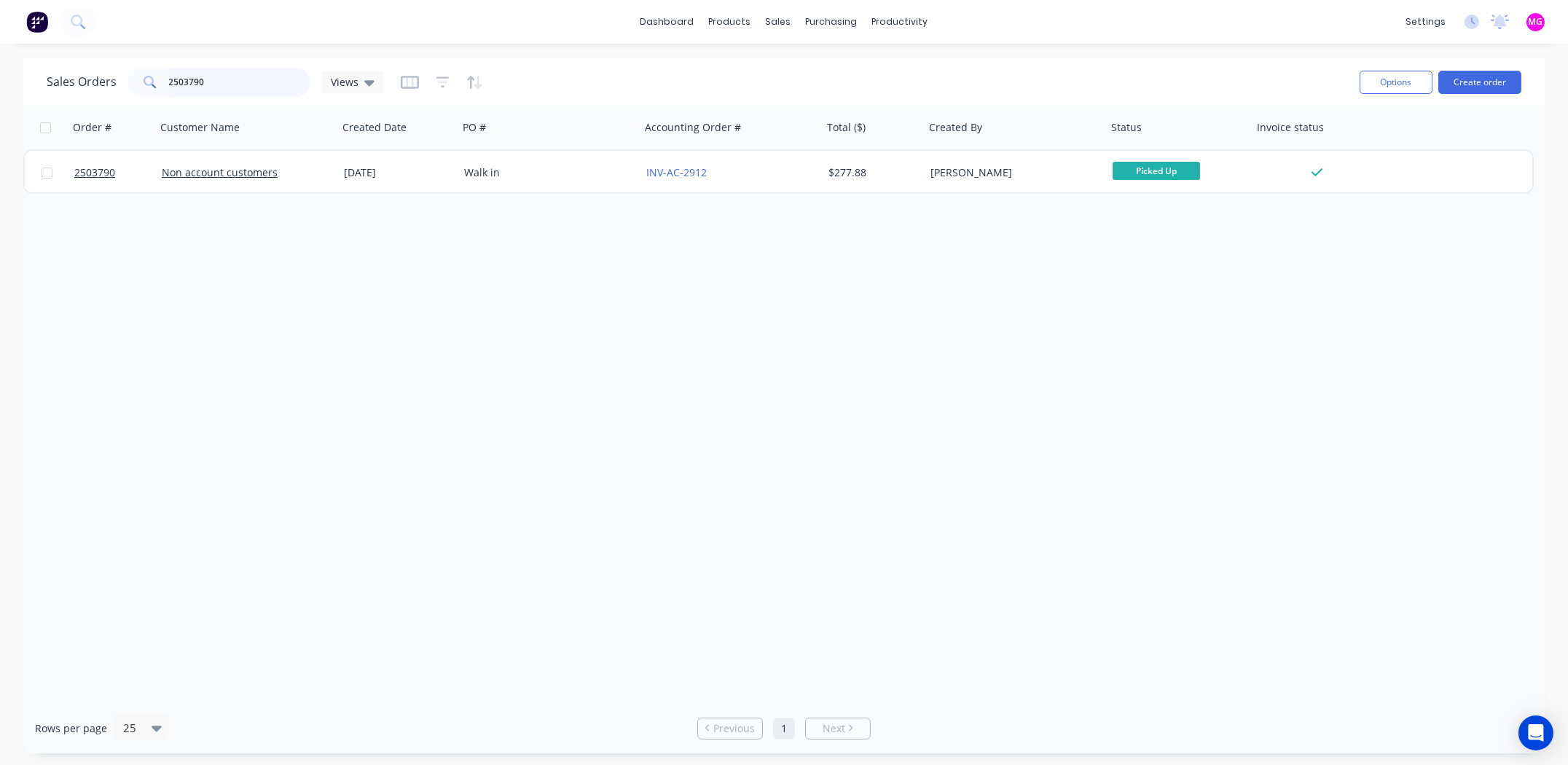
click at [232, 85] on input "2503790" at bounding box center [240, 82] width 142 height 29
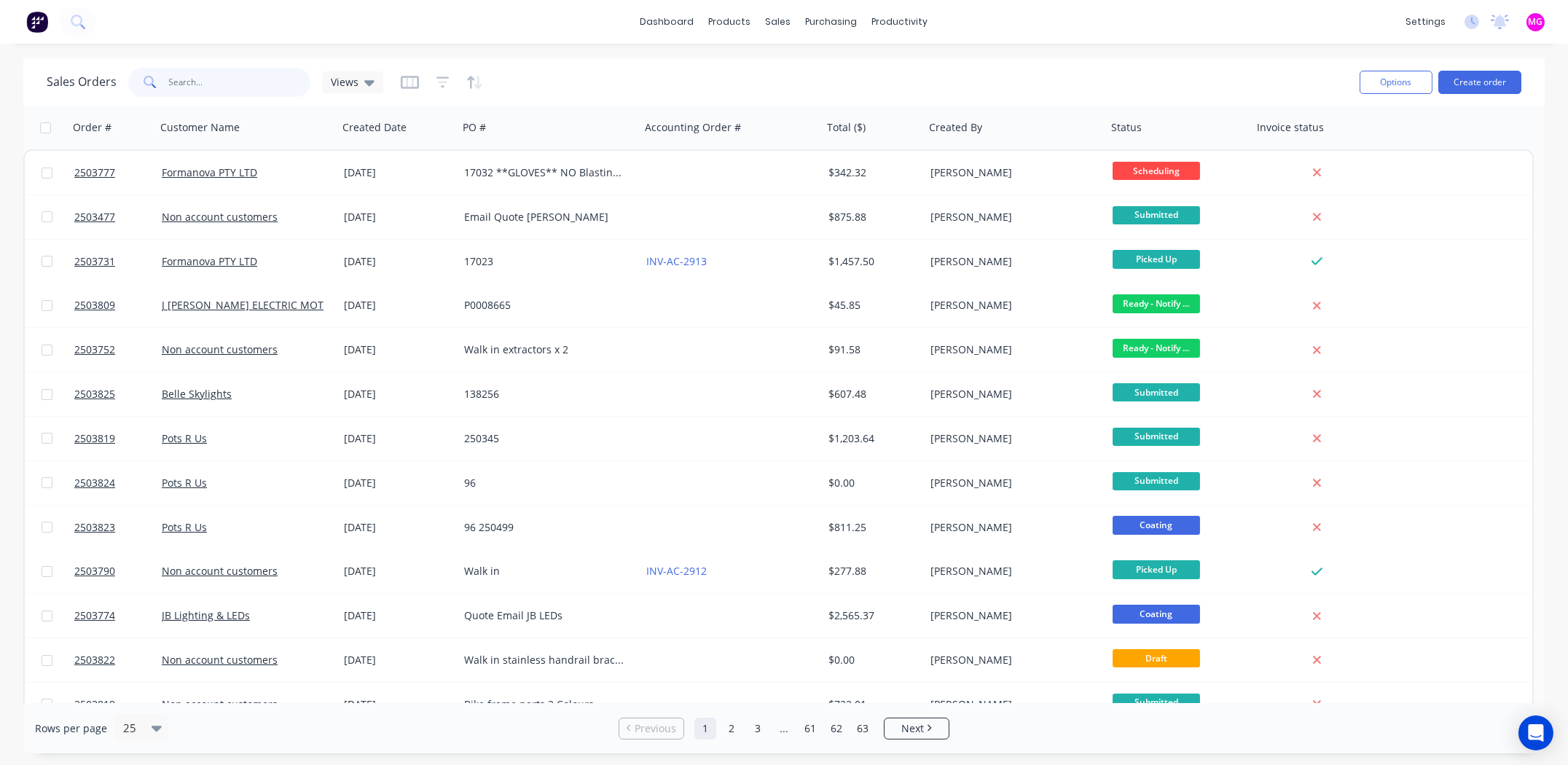
click at [203, 80] on input "text" at bounding box center [240, 82] width 142 height 29
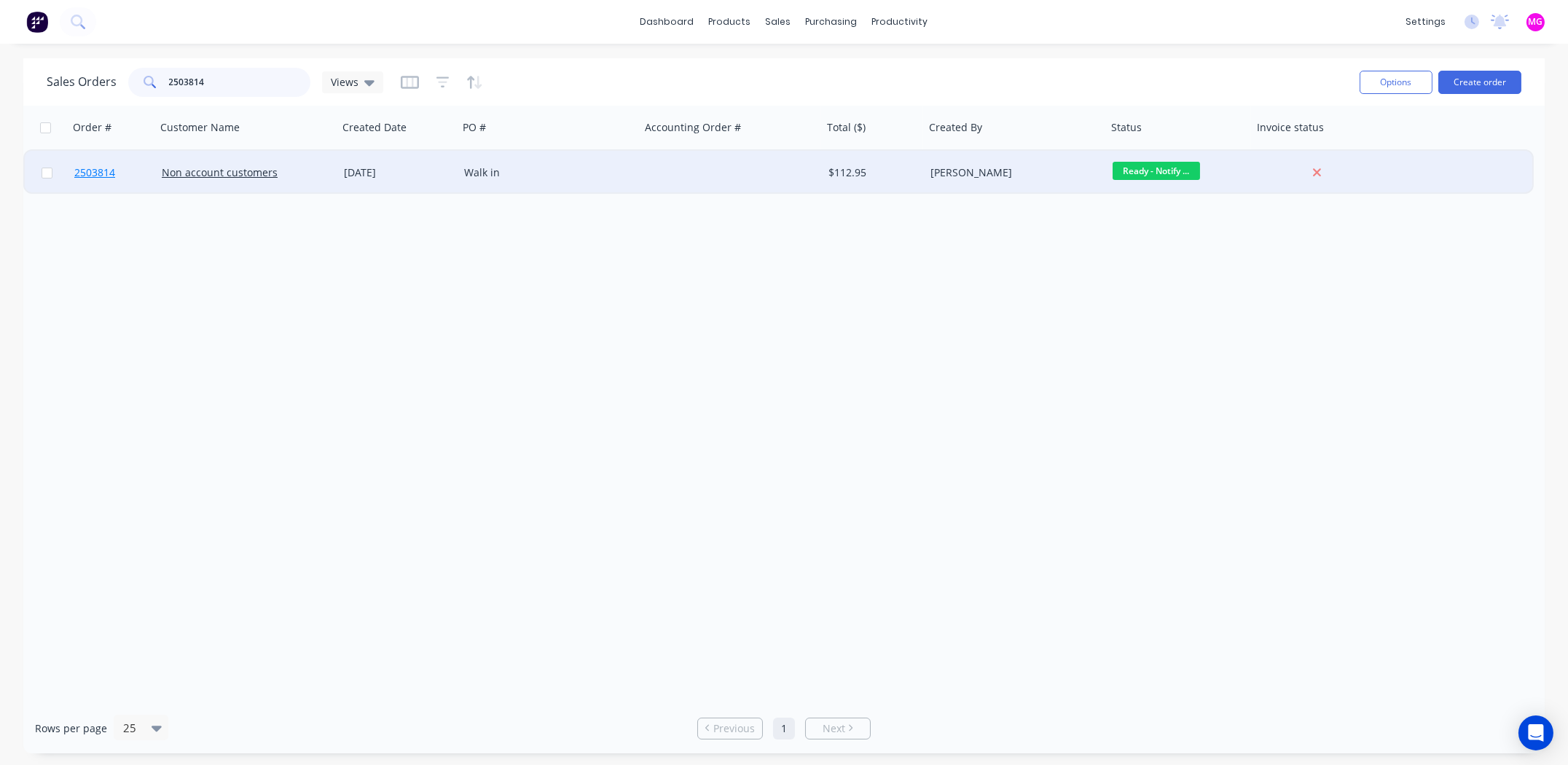
type input "2503814"
click at [82, 172] on span "2503814" at bounding box center [94, 173] width 41 height 15
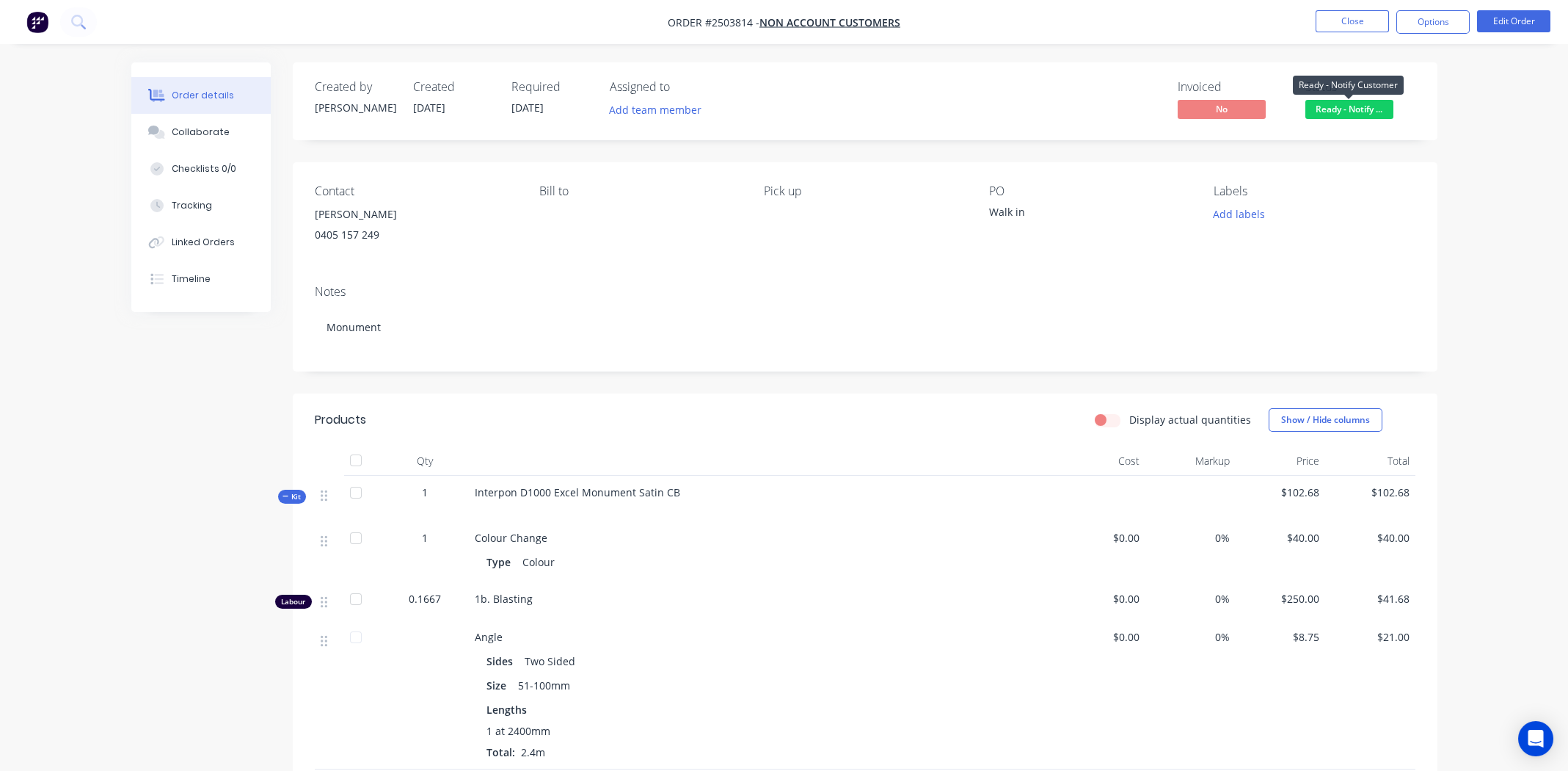
click at [1359, 110] on span "Ready - Notify ..." at bounding box center [1349, 109] width 88 height 19
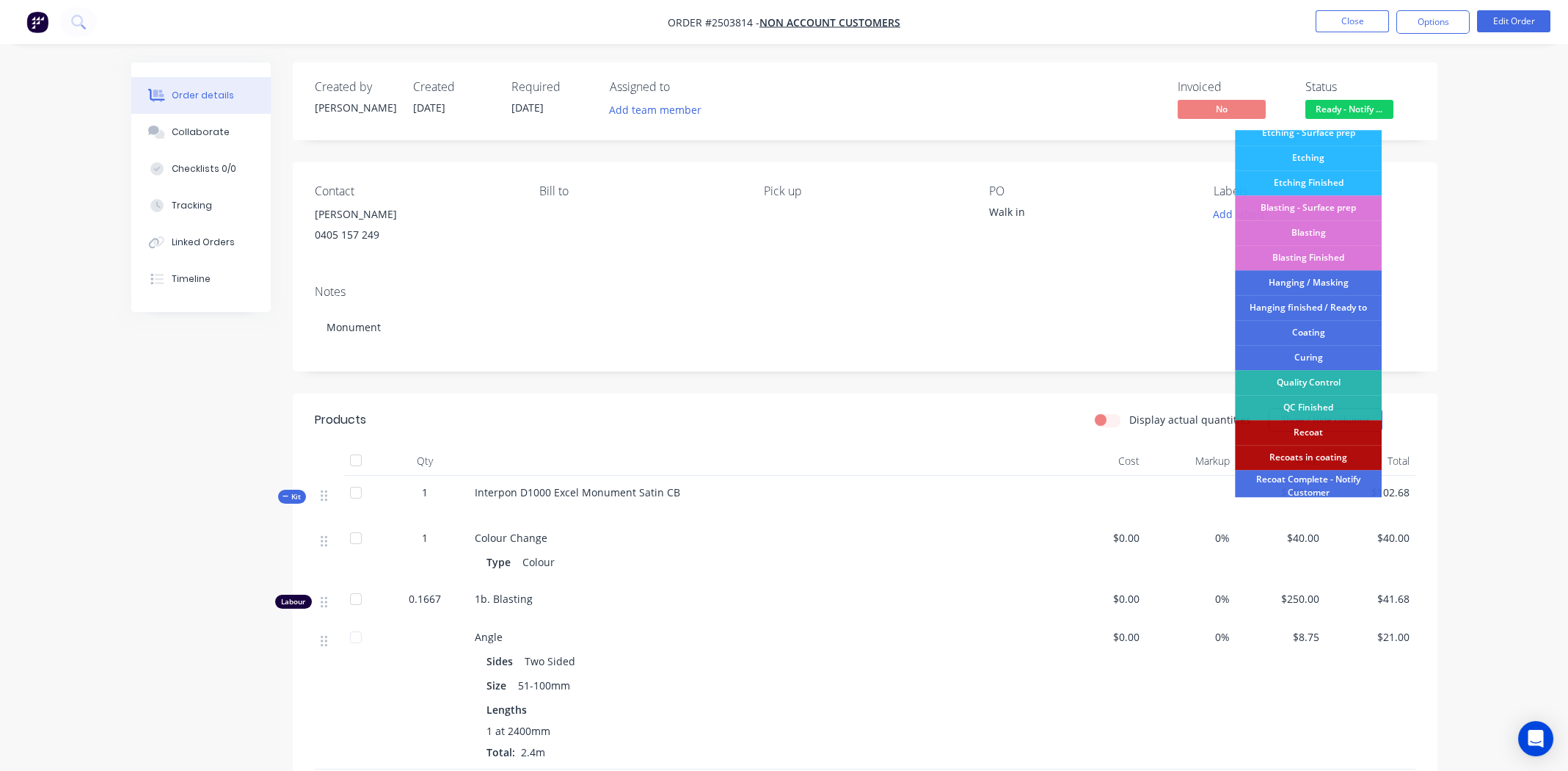
scroll to position [313, 0]
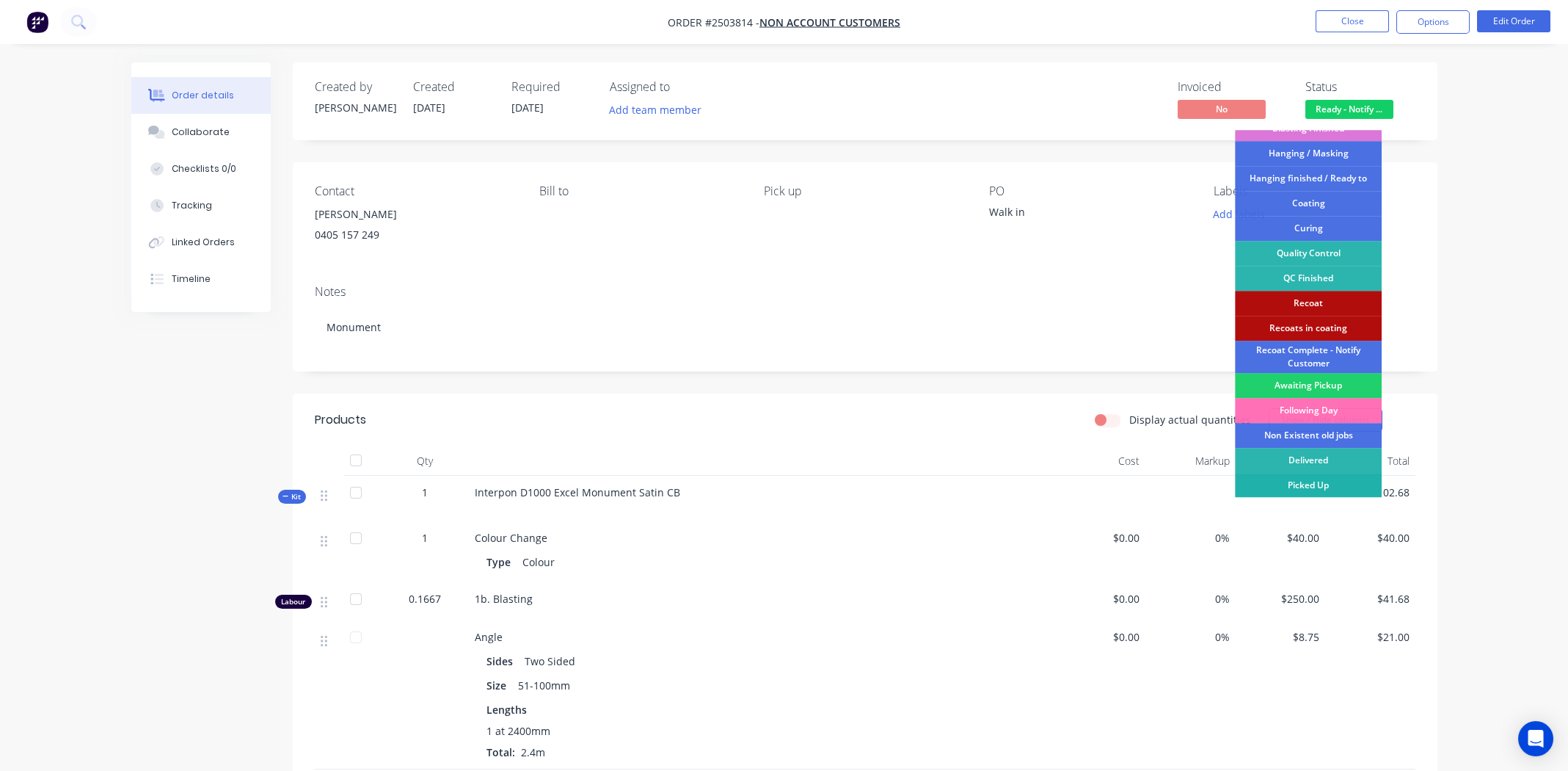
click at [1320, 480] on div "Picked Up" at bounding box center [1308, 485] width 147 height 25
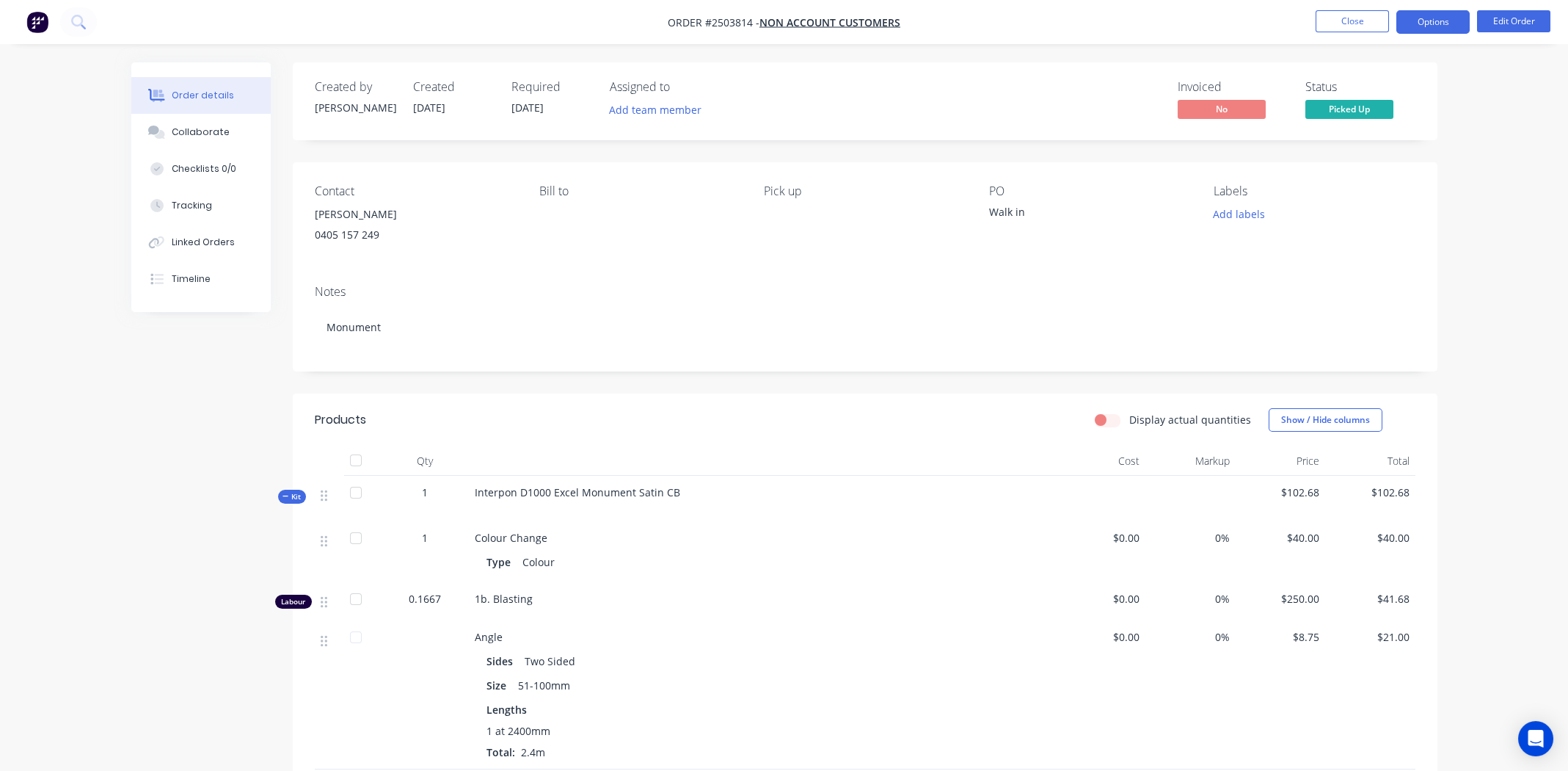
click at [1449, 22] on button "Options" at bounding box center [1433, 22] width 73 height 24
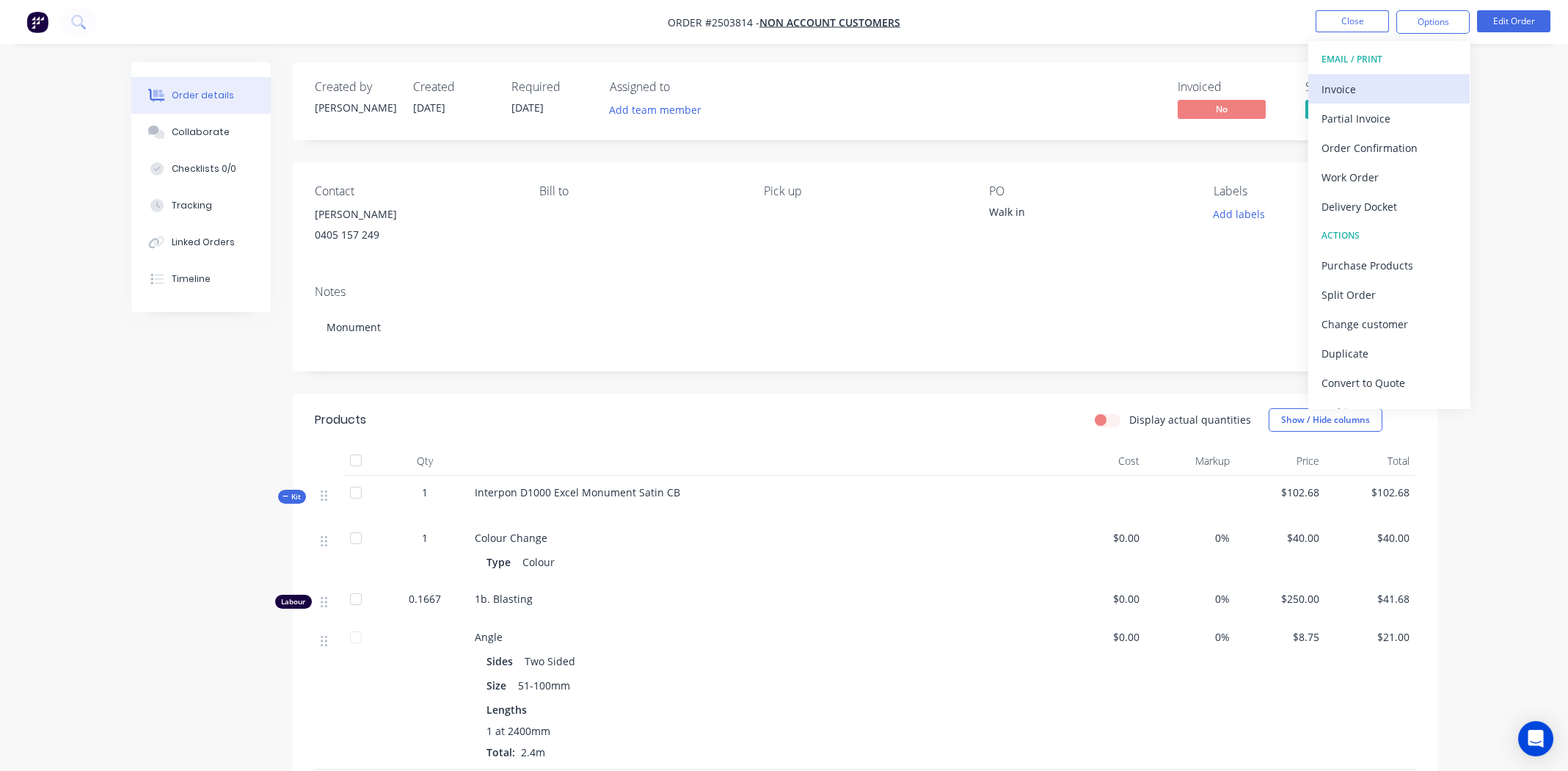
click at [1378, 86] on div "Invoice" at bounding box center [1389, 89] width 135 height 21
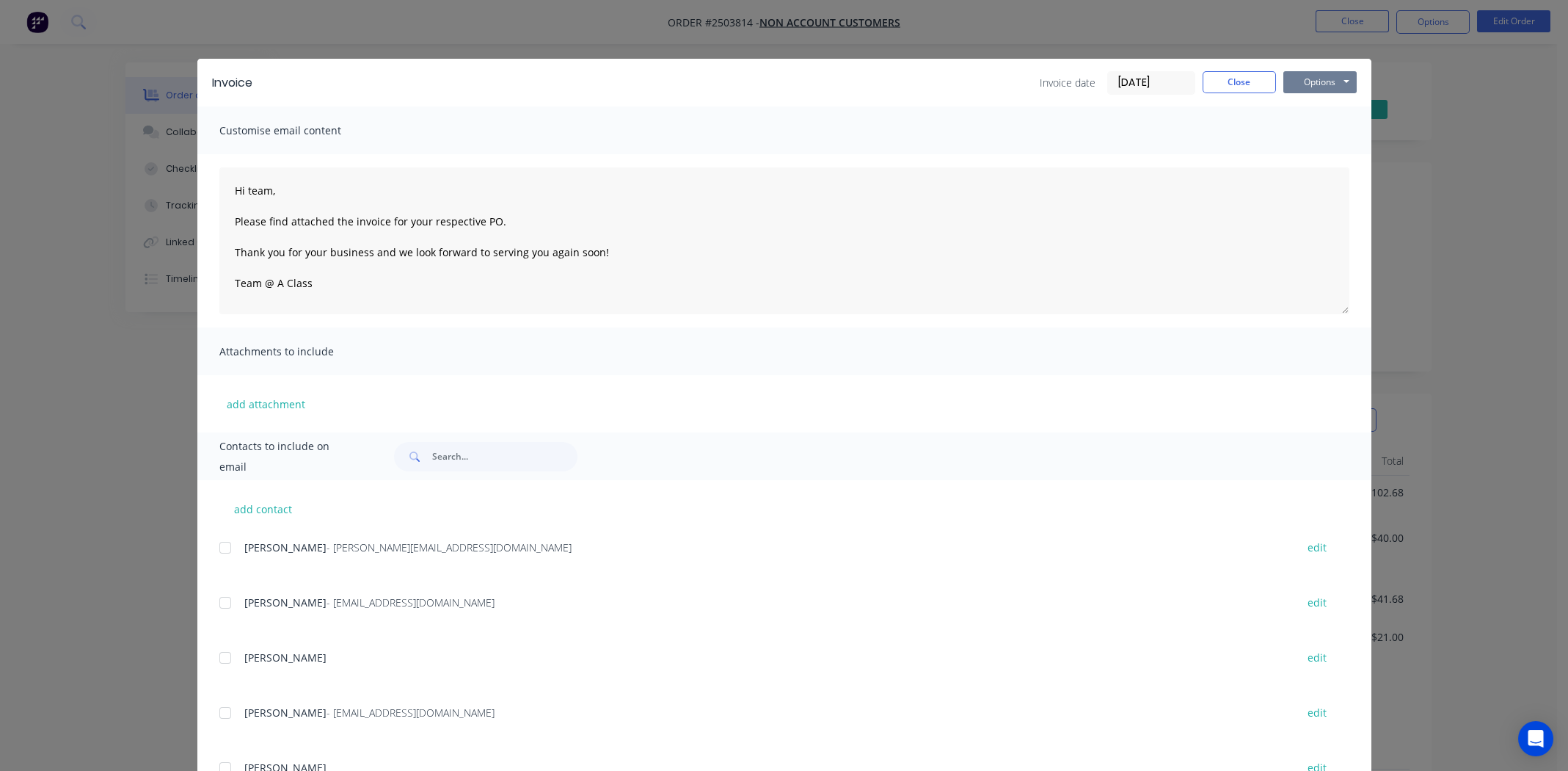
click at [1305, 81] on button "Options" at bounding box center [1320, 82] width 73 height 22
click at [1310, 129] on button "Print" at bounding box center [1331, 133] width 94 height 24
click at [1228, 77] on button "Close" at bounding box center [1239, 82] width 73 height 22
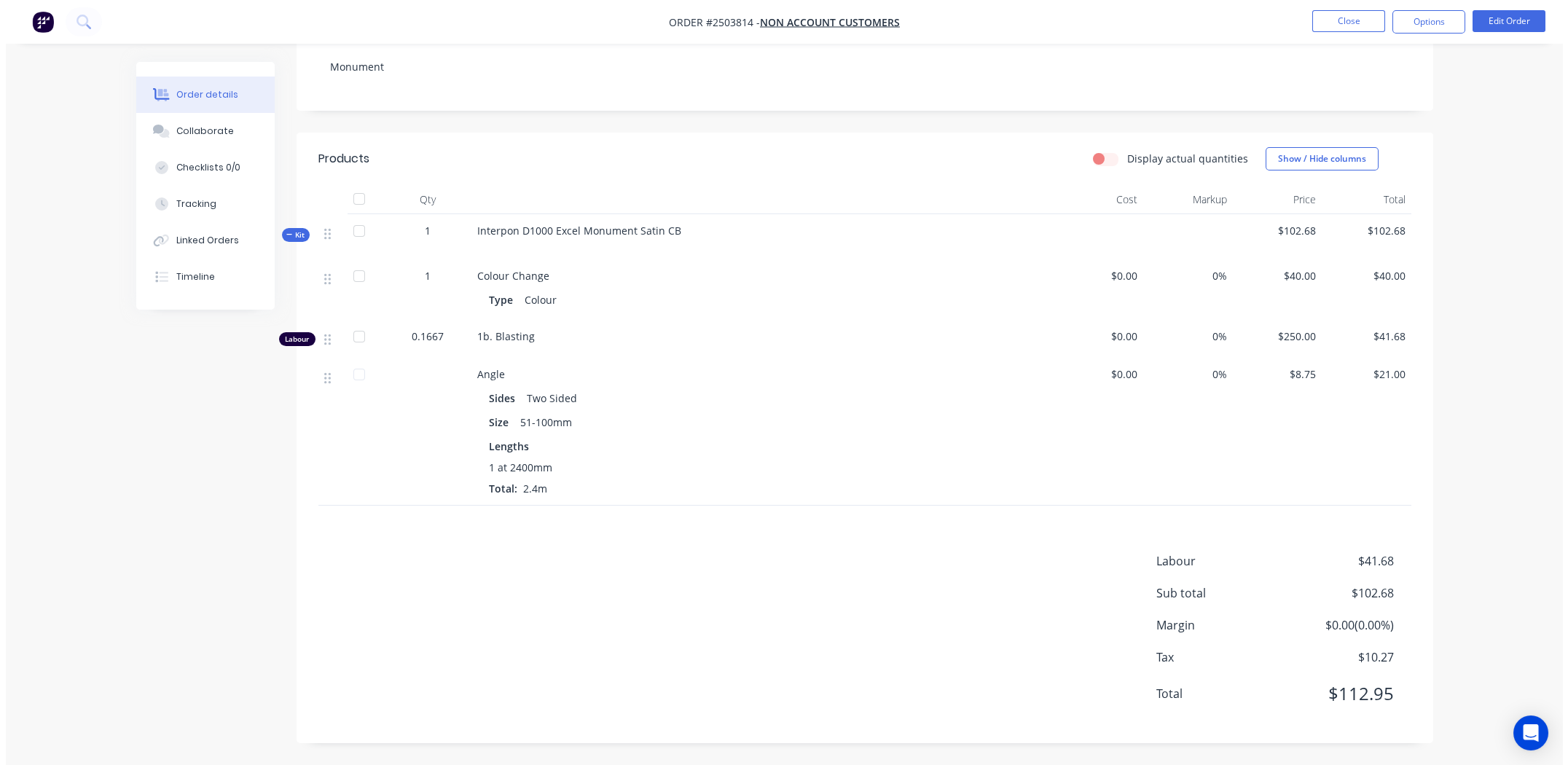
scroll to position [0, 0]
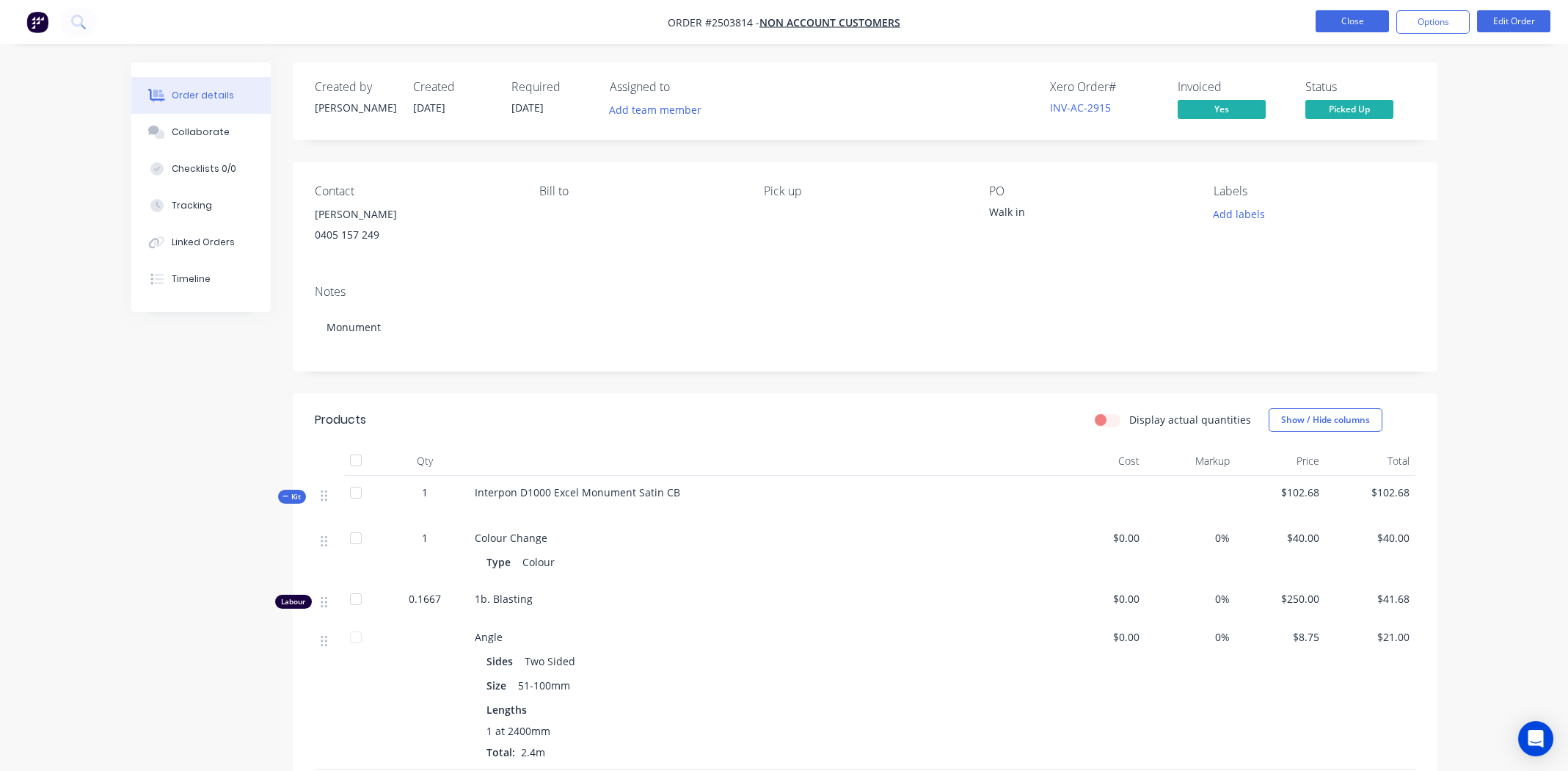
click at [1352, 17] on button "Close" at bounding box center [1352, 21] width 73 height 22
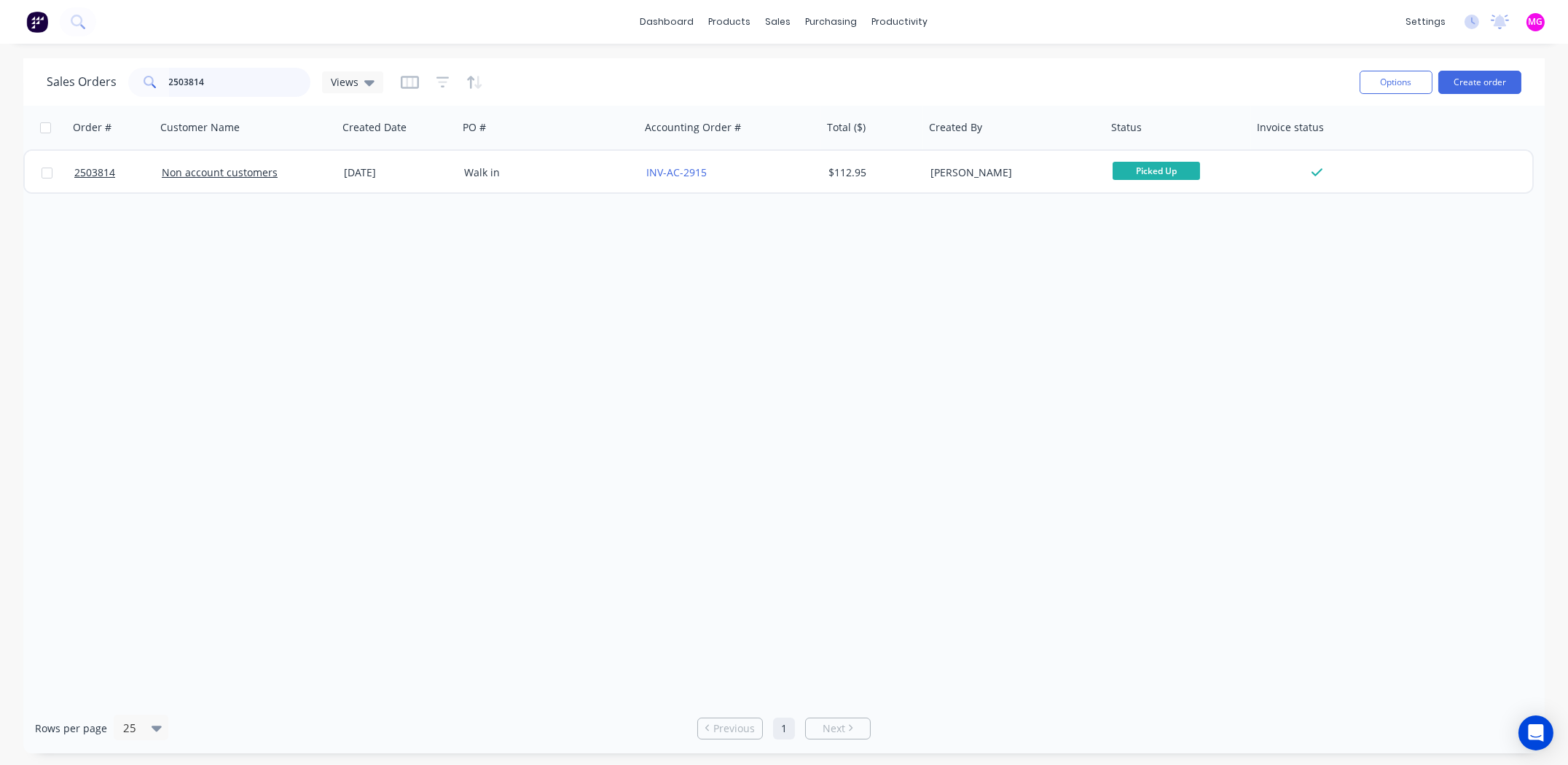
click at [243, 86] on input "2503814" at bounding box center [240, 82] width 142 height 29
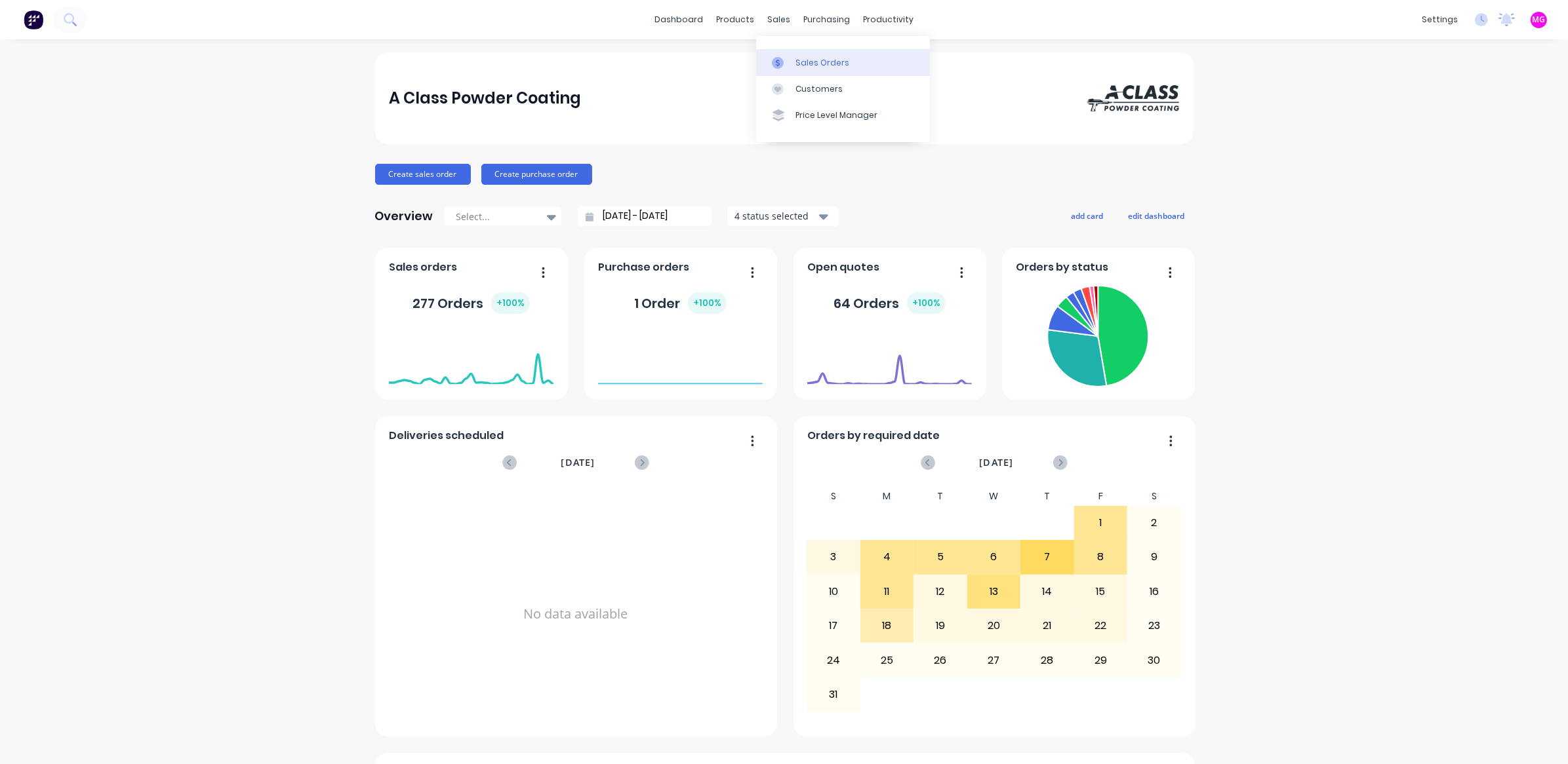
click at [809, 61] on div "Sales Orders" at bounding box center [823, 63] width 54 height 12
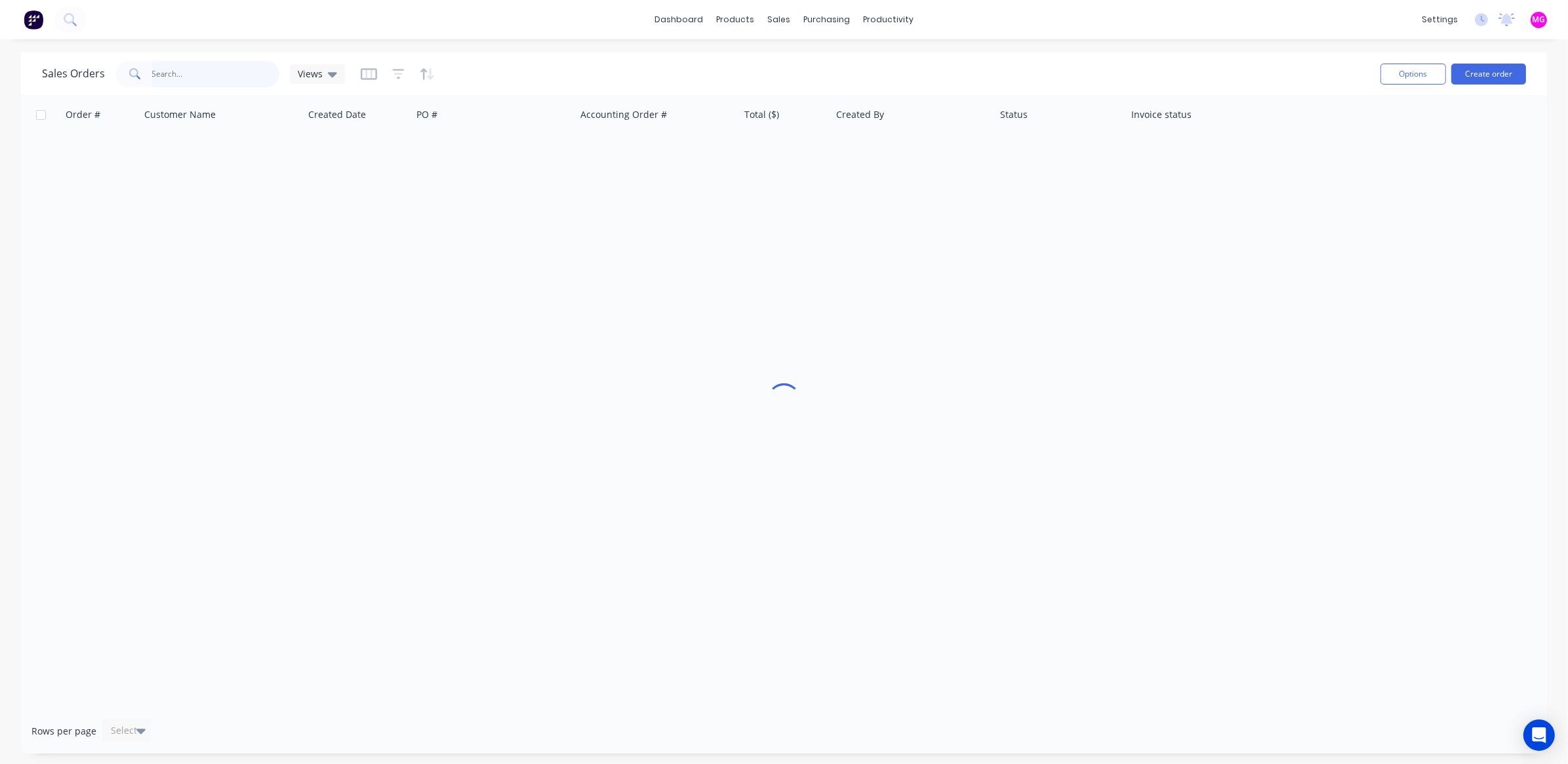
click at [161, 68] on input "text" at bounding box center [216, 74] width 128 height 26
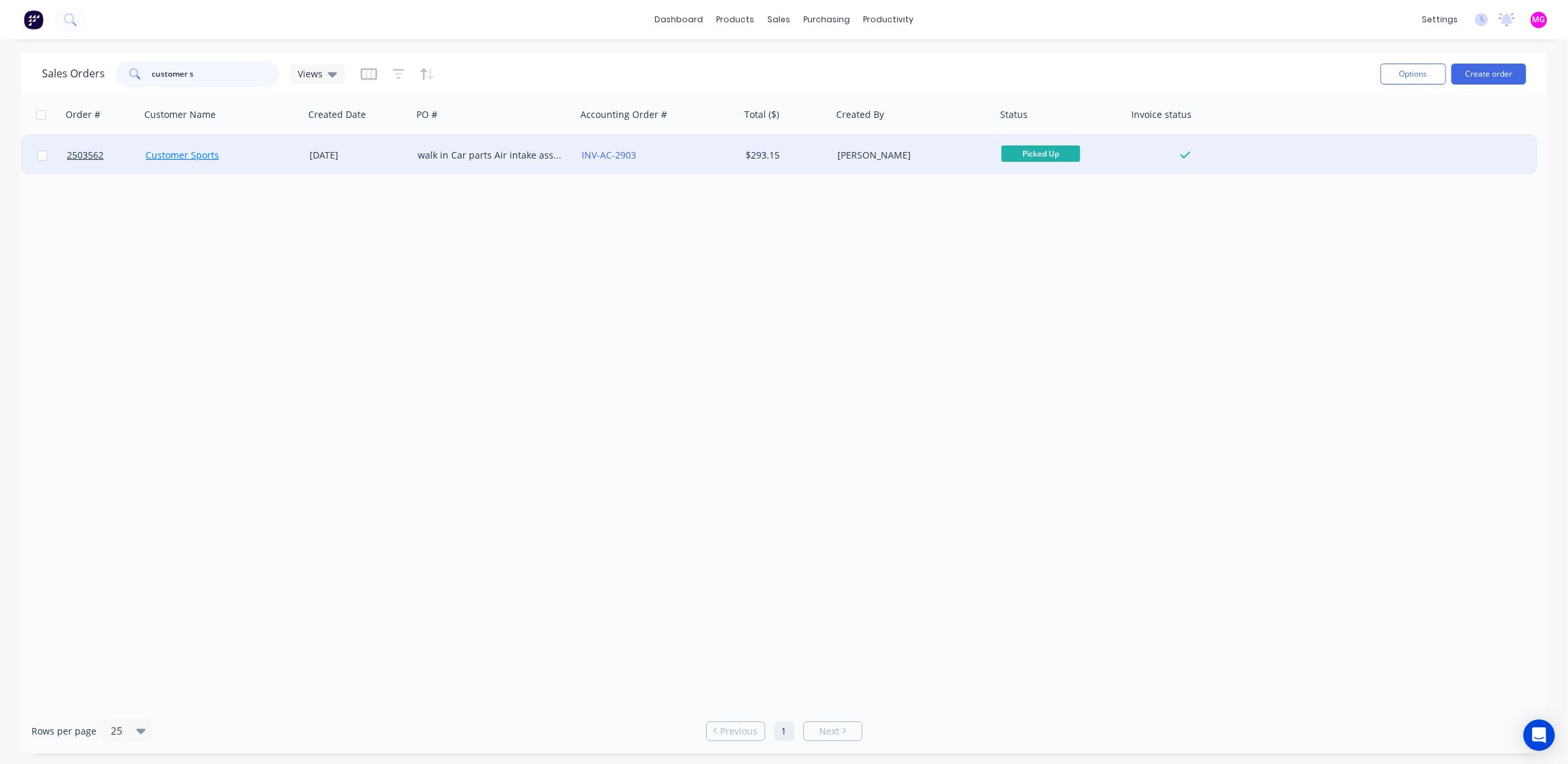
type input "customer s"
click at [165, 153] on link "Customer Sports" at bounding box center [182, 155] width 73 height 12
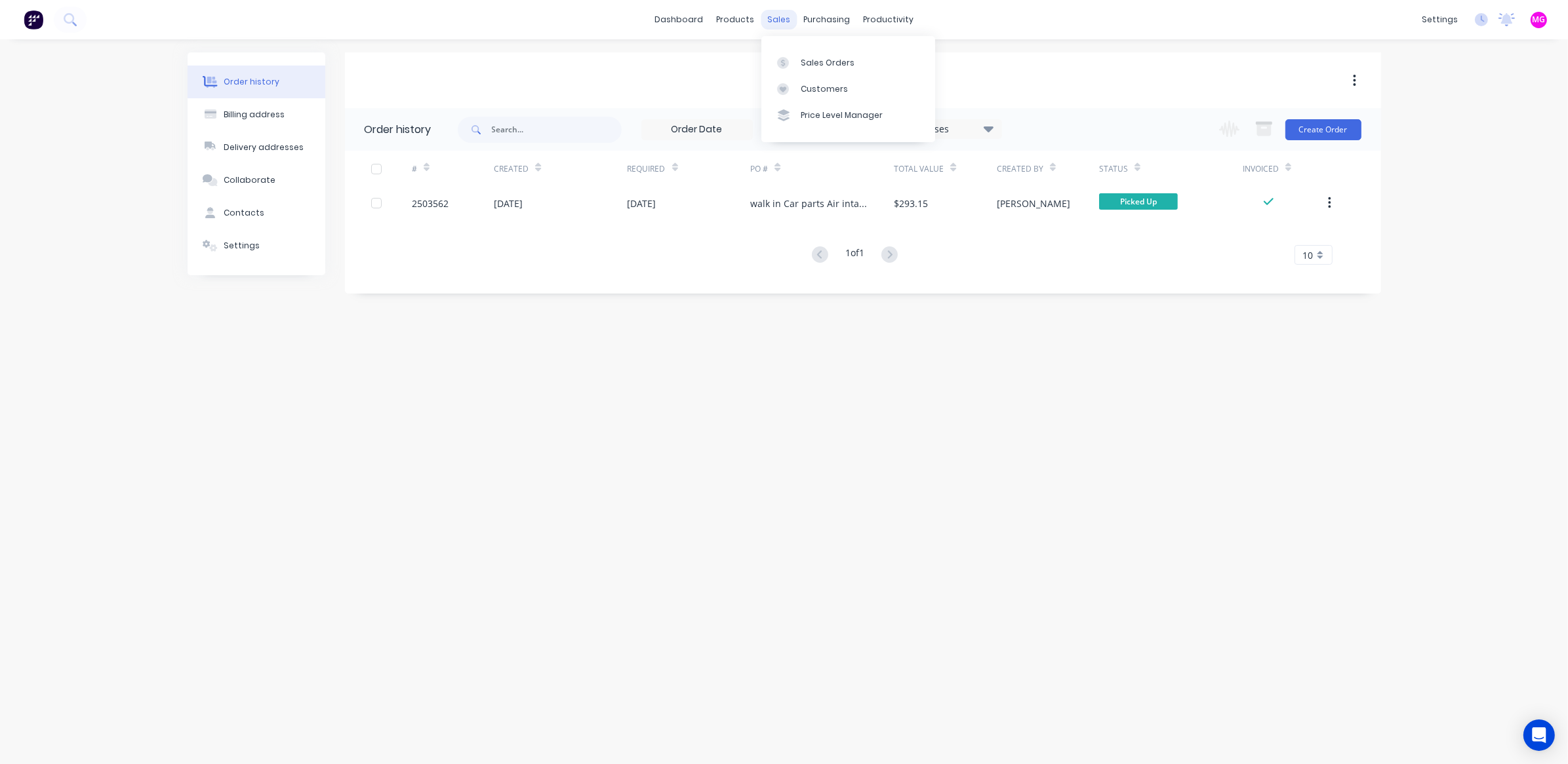
click at [778, 17] on div "sales" at bounding box center [779, 20] width 36 height 20
click at [811, 53] on link "Sales Orders" at bounding box center [848, 62] width 174 height 26
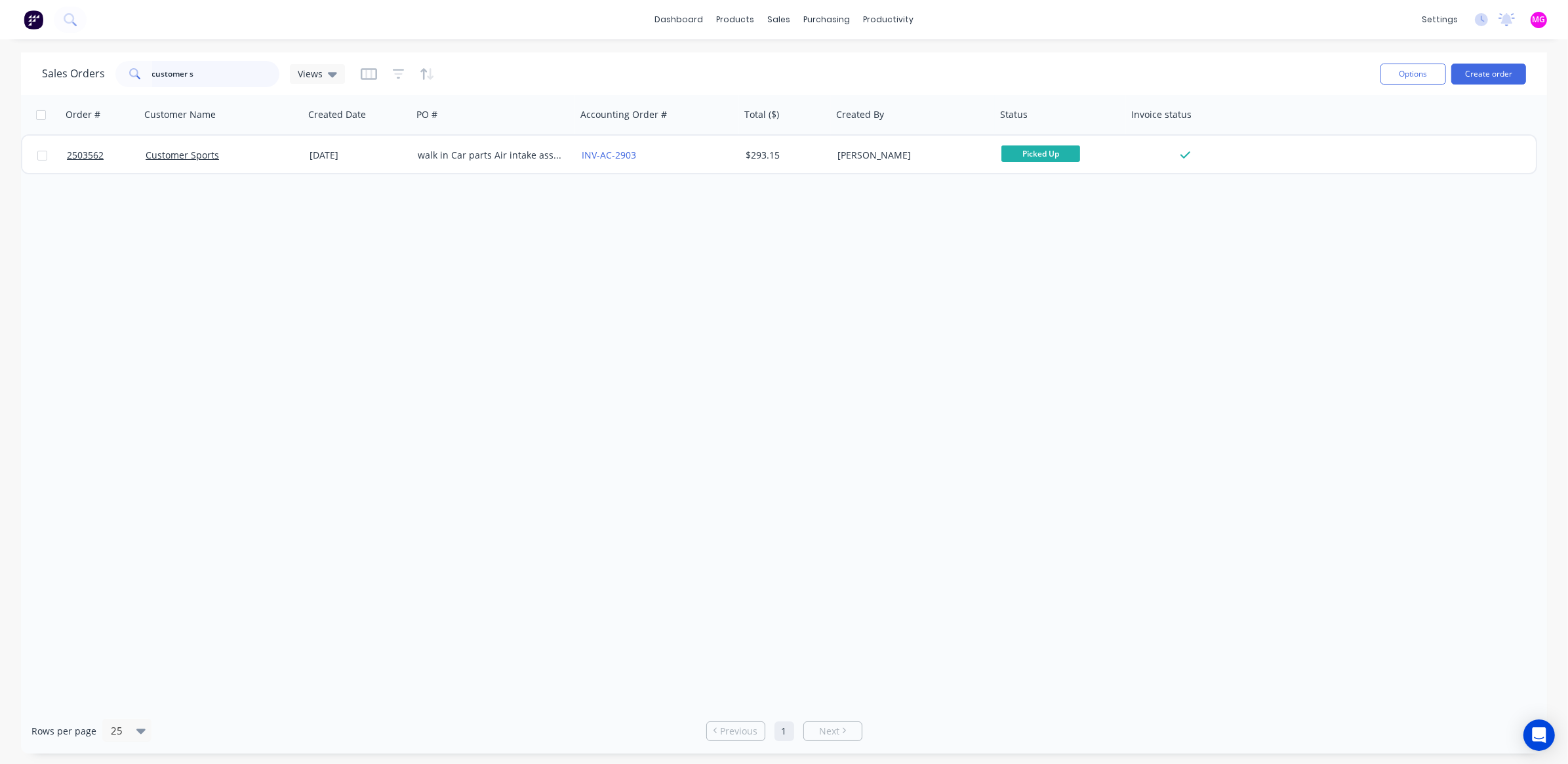
click at [231, 74] on input "customer s" at bounding box center [216, 74] width 128 height 26
type input "customer"
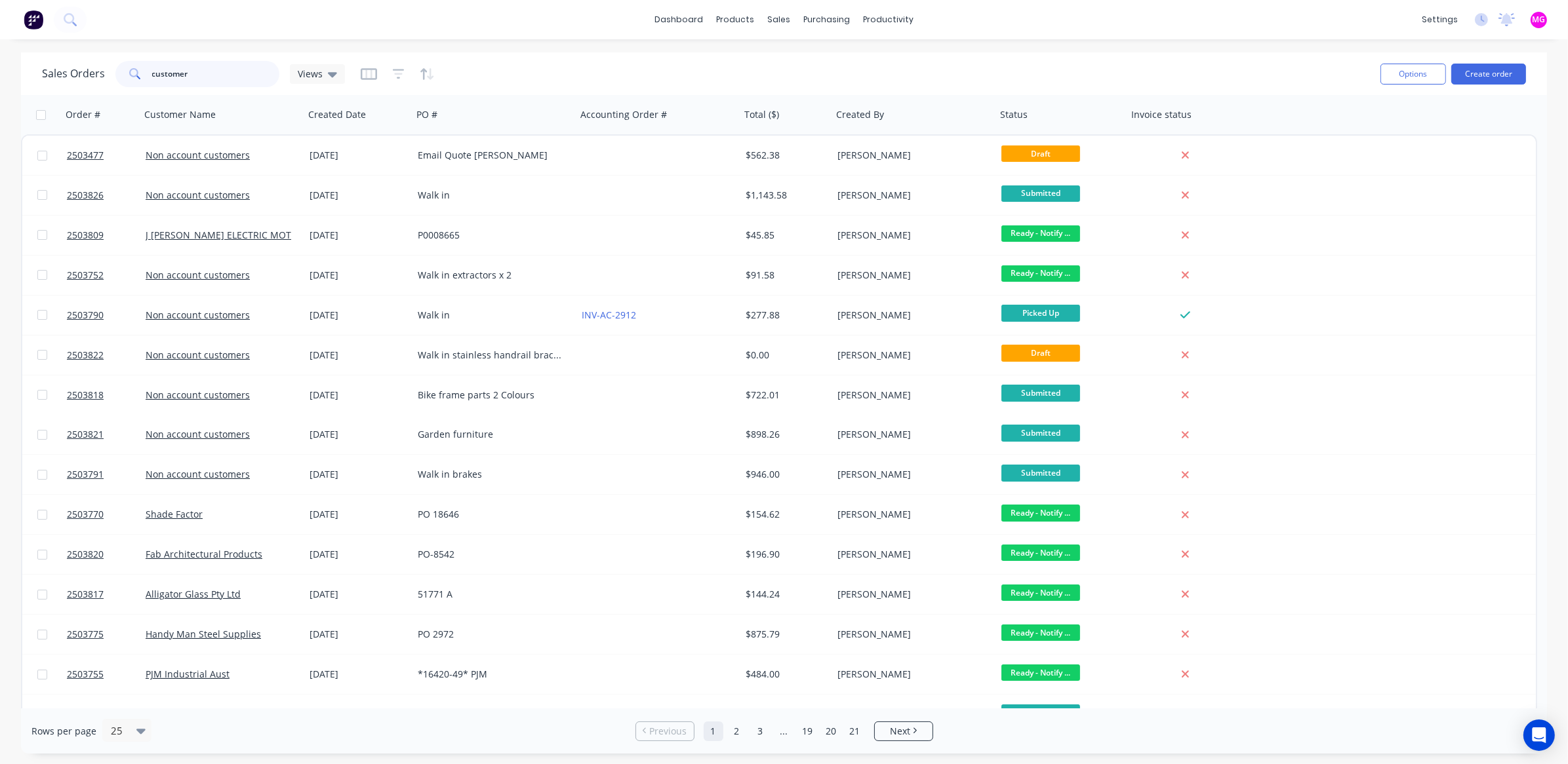
click at [218, 71] on input "customer" at bounding box center [216, 74] width 128 height 26
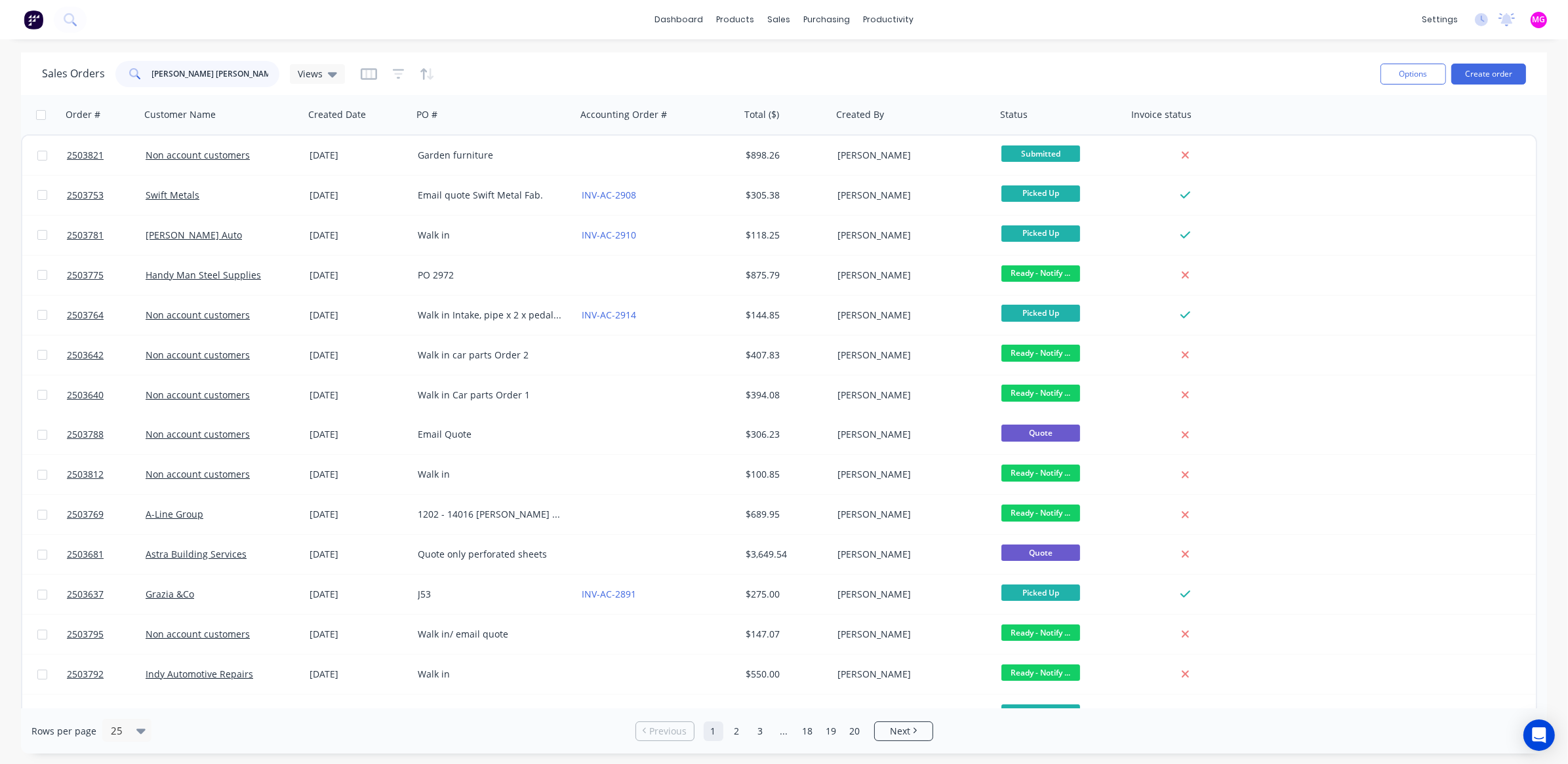
type input "[PERSON_NAME]"
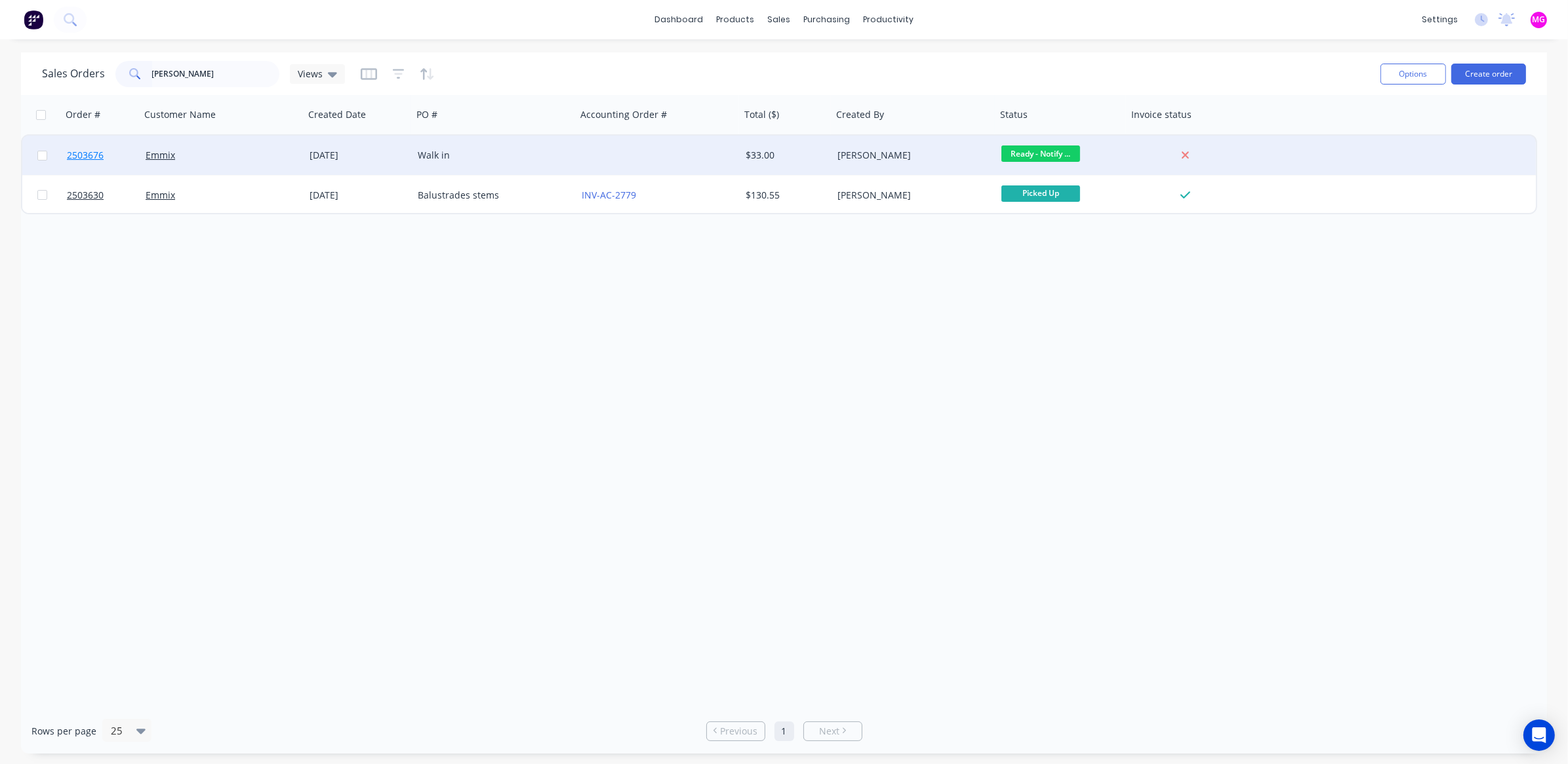
click at [102, 153] on span "2503676" at bounding box center [85, 155] width 37 height 13
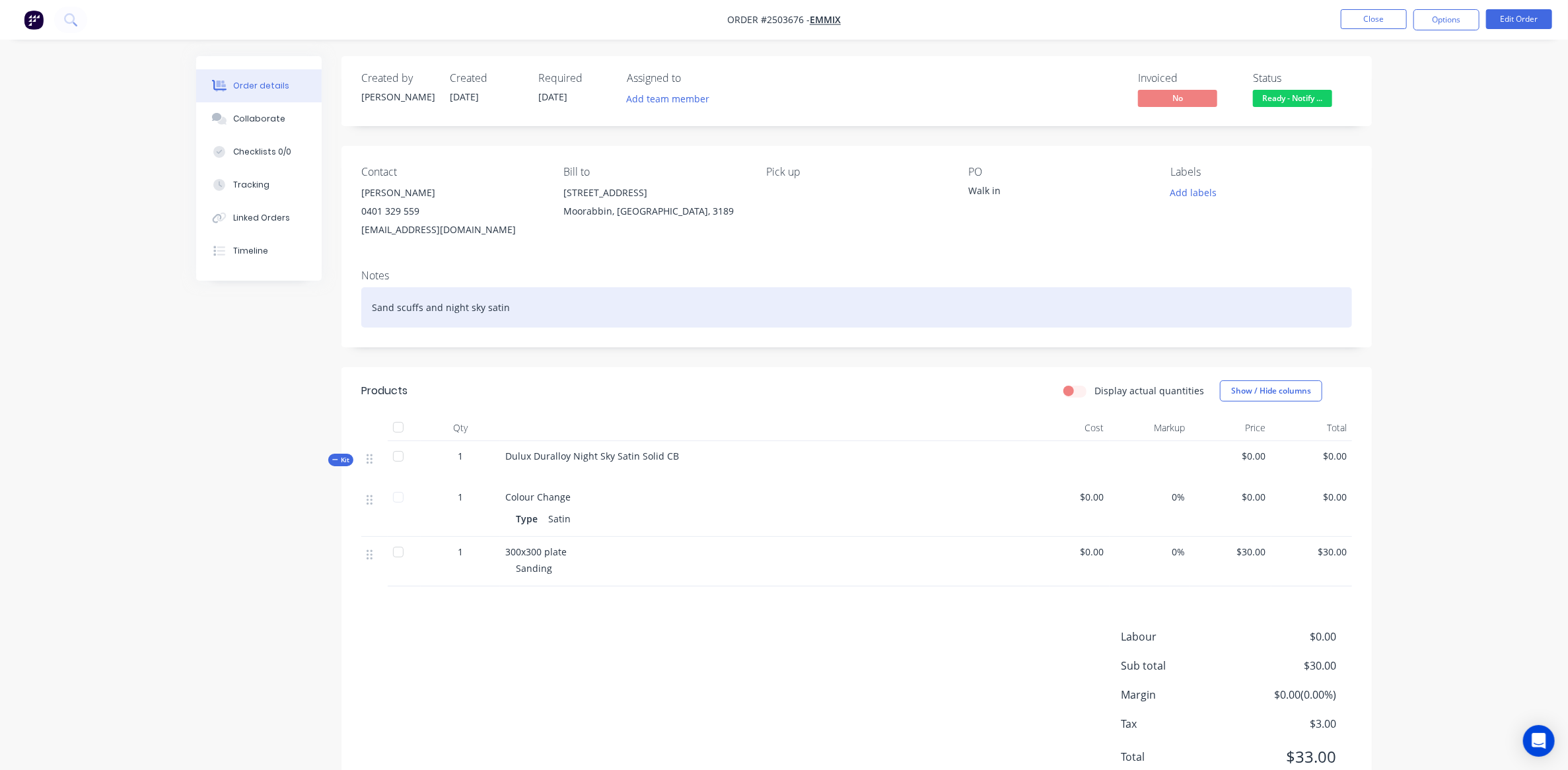
click at [532, 313] on div "Sand scuffs and night sky satin" at bounding box center [857, 307] width 991 height 40
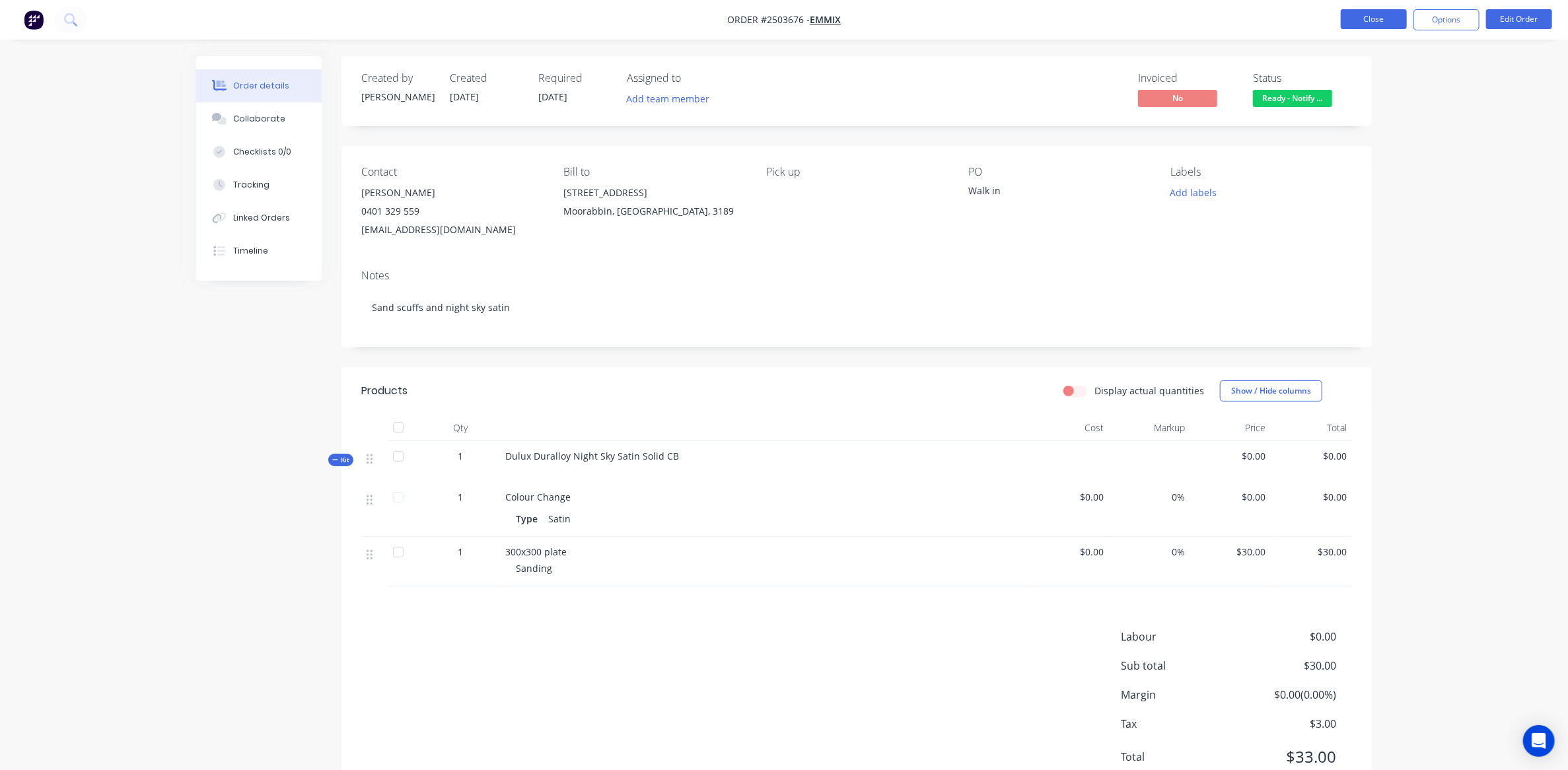
click at [1358, 18] on button "Close" at bounding box center [1373, 19] width 66 height 20
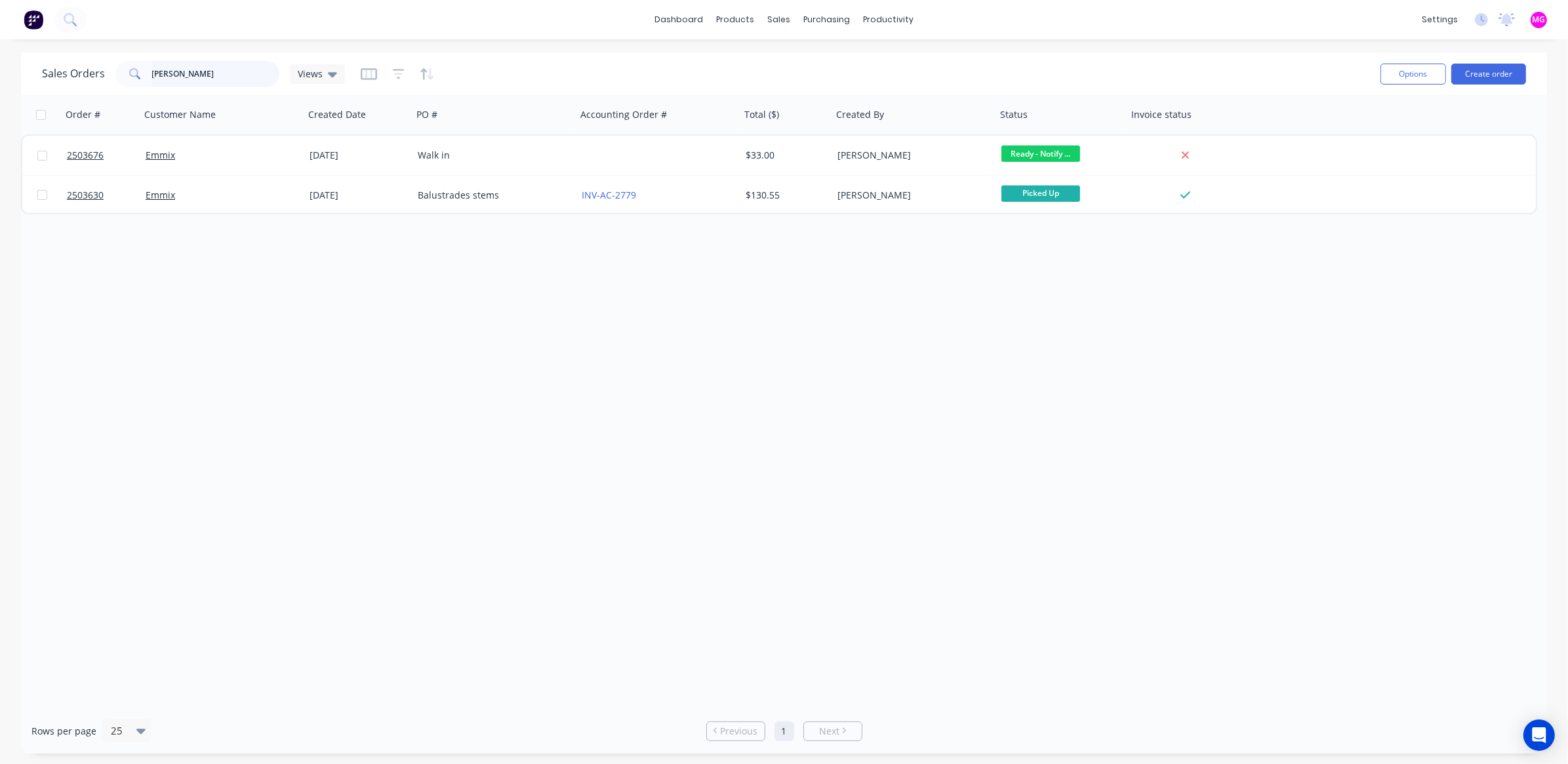
click at [212, 81] on input "[PERSON_NAME]" at bounding box center [216, 74] width 128 height 26
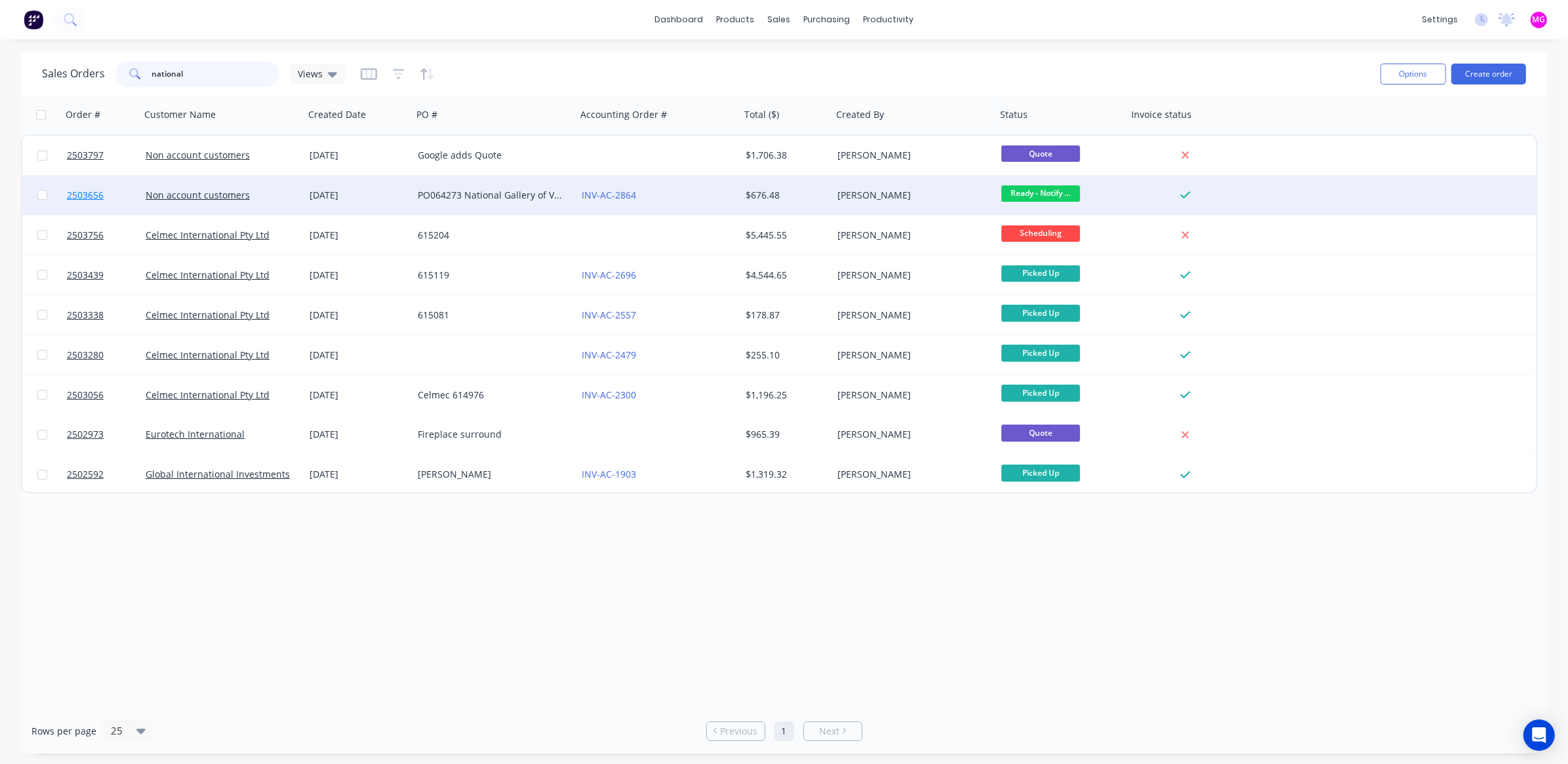
type input "national"
click at [86, 192] on span "2503656" at bounding box center [85, 195] width 37 height 13
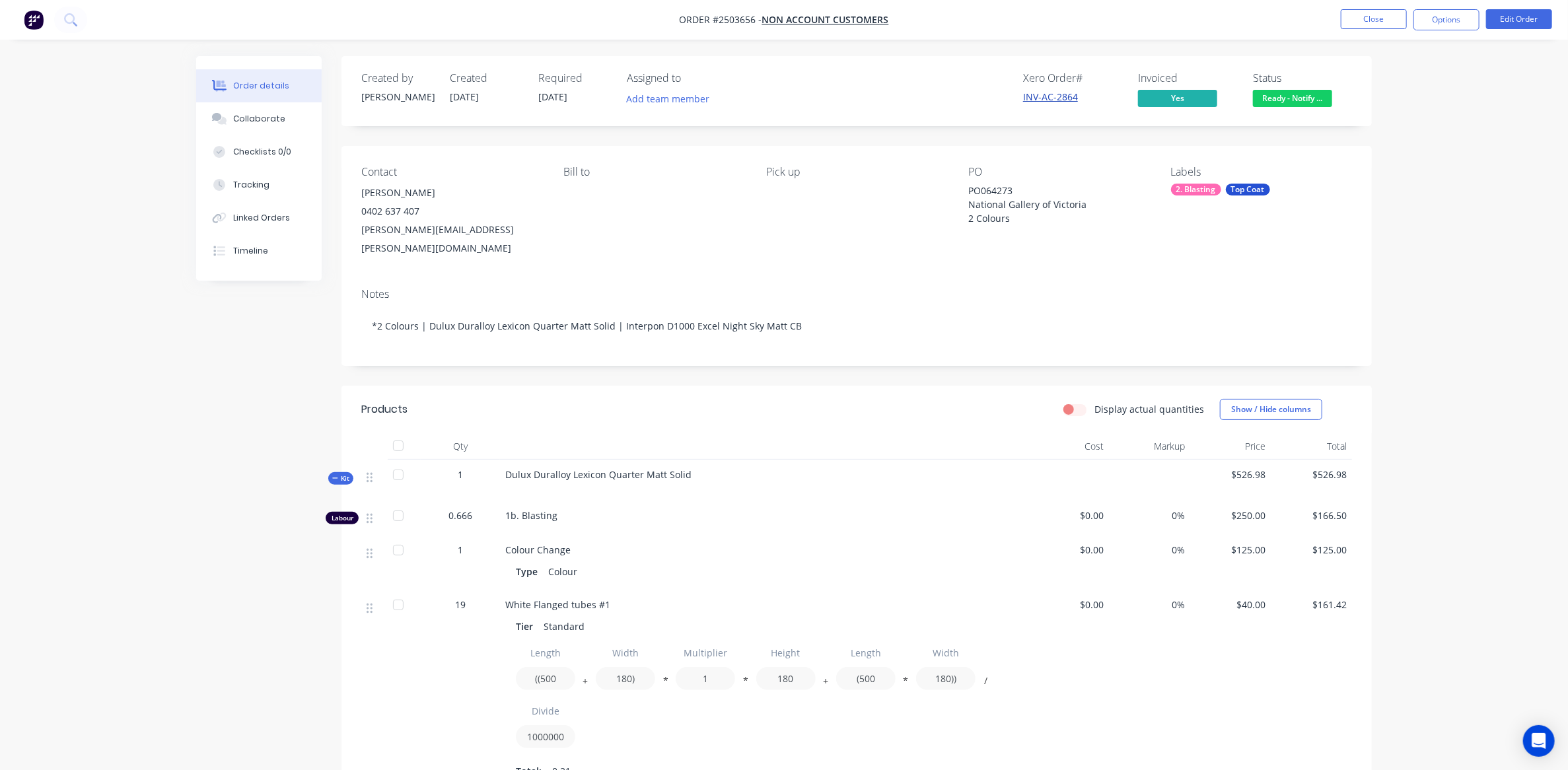
click at [1049, 96] on link "INV-AC-2864" at bounding box center [1050, 97] width 55 height 12
drag, startPoint x: 1084, startPoint y: 95, endPoint x: 1008, endPoint y: 97, distance: 76.0
click at [1008, 97] on div "Xero Order # INV-AC-2864 Invoiced Yes Status Ready - Notify ..." at bounding box center [1055, 91] width 593 height 38
copy link "INV-AC-2864"
drag, startPoint x: 678, startPoint y: 18, endPoint x: 753, endPoint y: 24, distance: 75.2
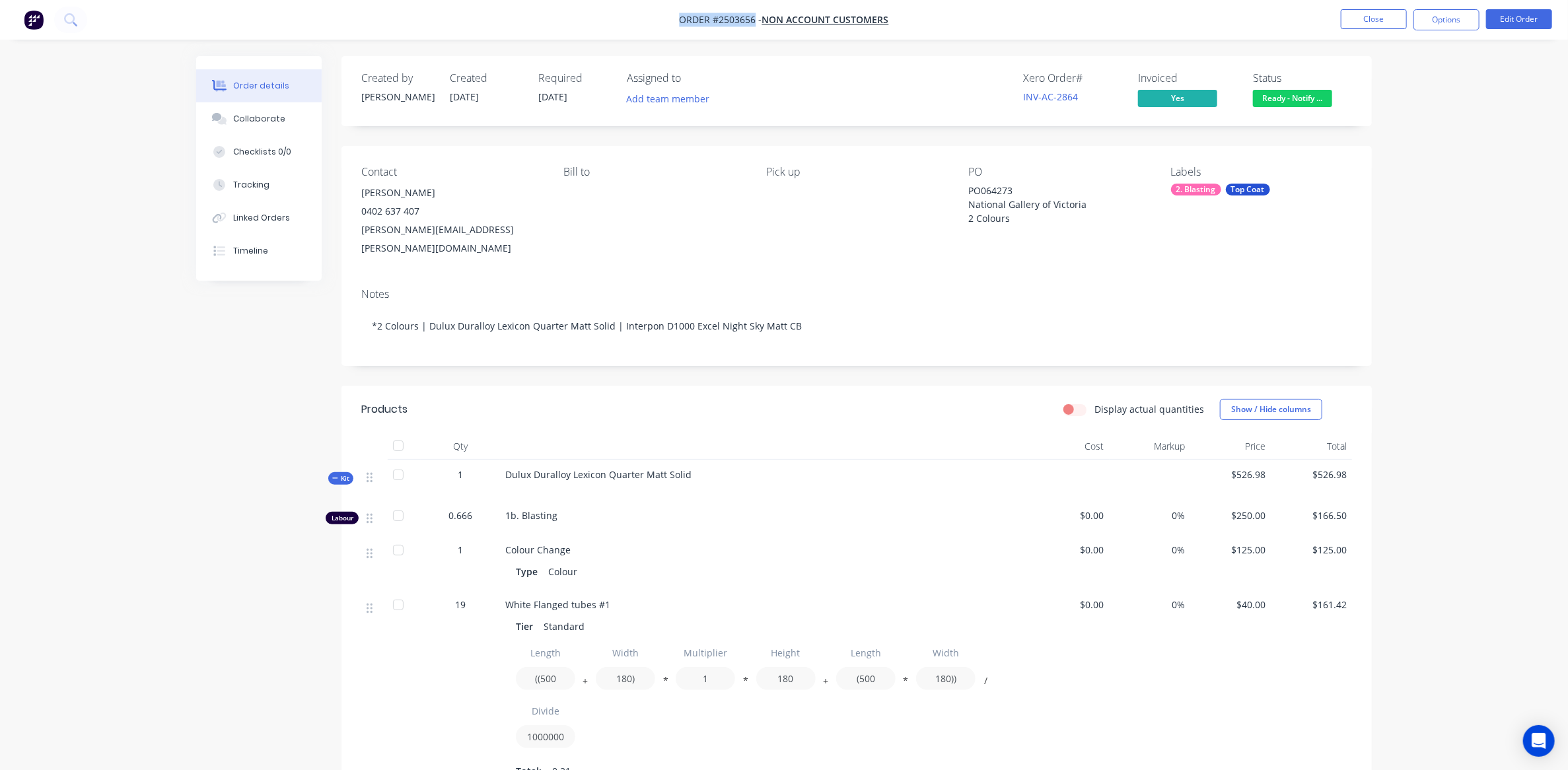
click at [753, 24] on nav "Order #2503656 - Non account customers Close Options Edit Order" at bounding box center [784, 20] width 1568 height 40
copy span "Order #2503656"
click at [1291, 100] on span "Ready - Notify ..." at bounding box center [1292, 98] width 79 height 17
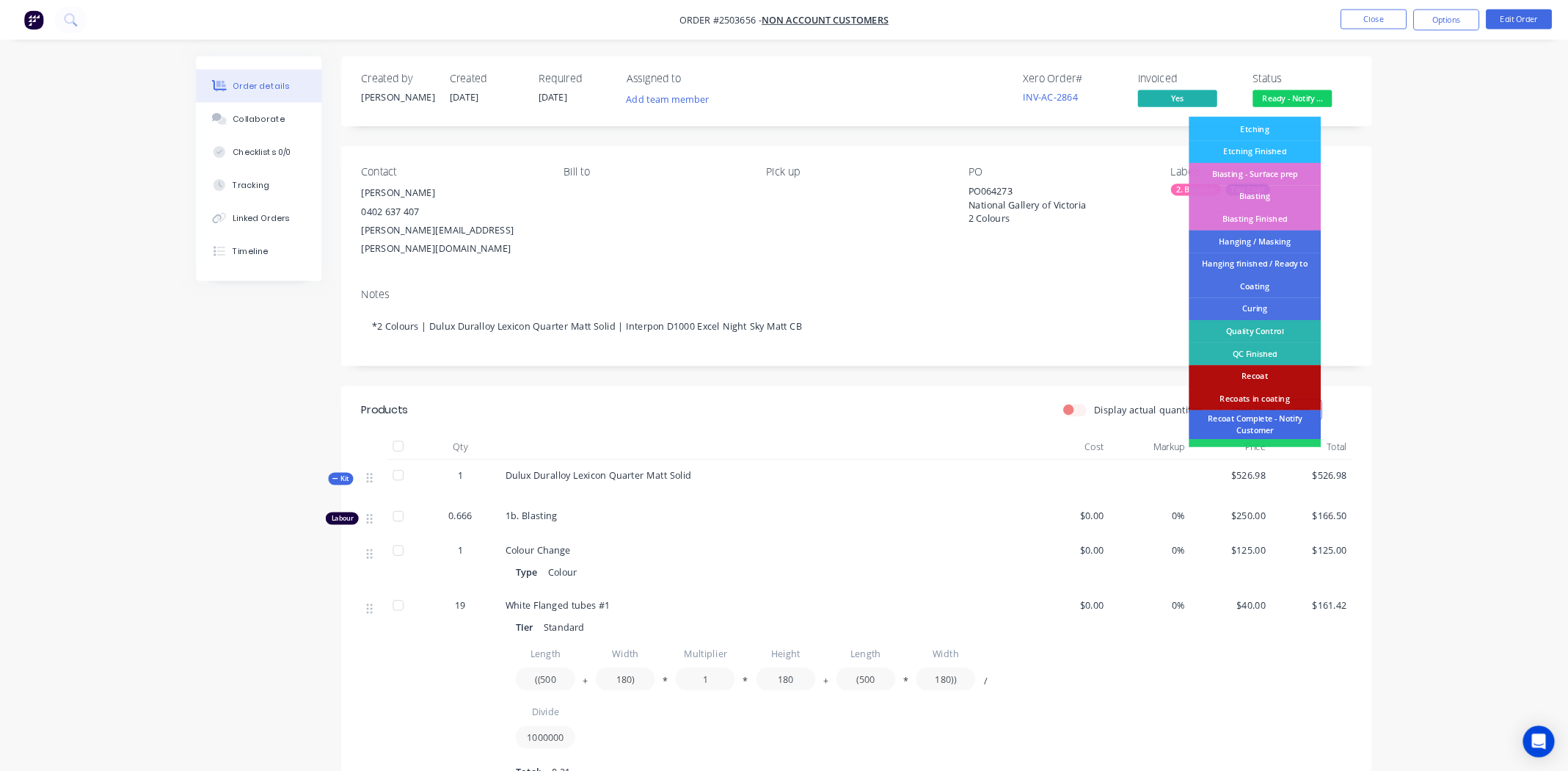
scroll to position [313, 0]
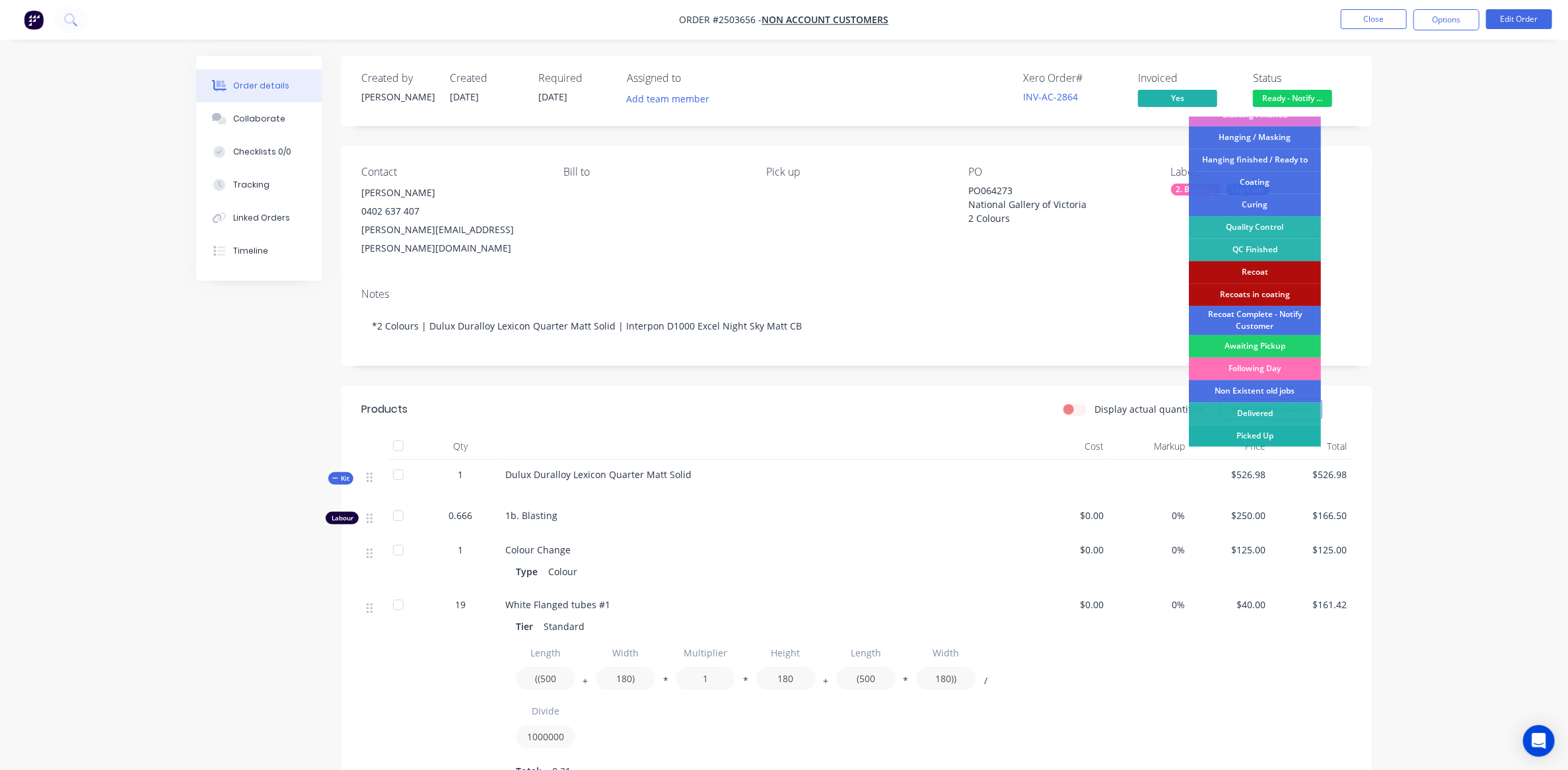
click at [1269, 430] on div "Picked Up" at bounding box center [1255, 436] width 132 height 23
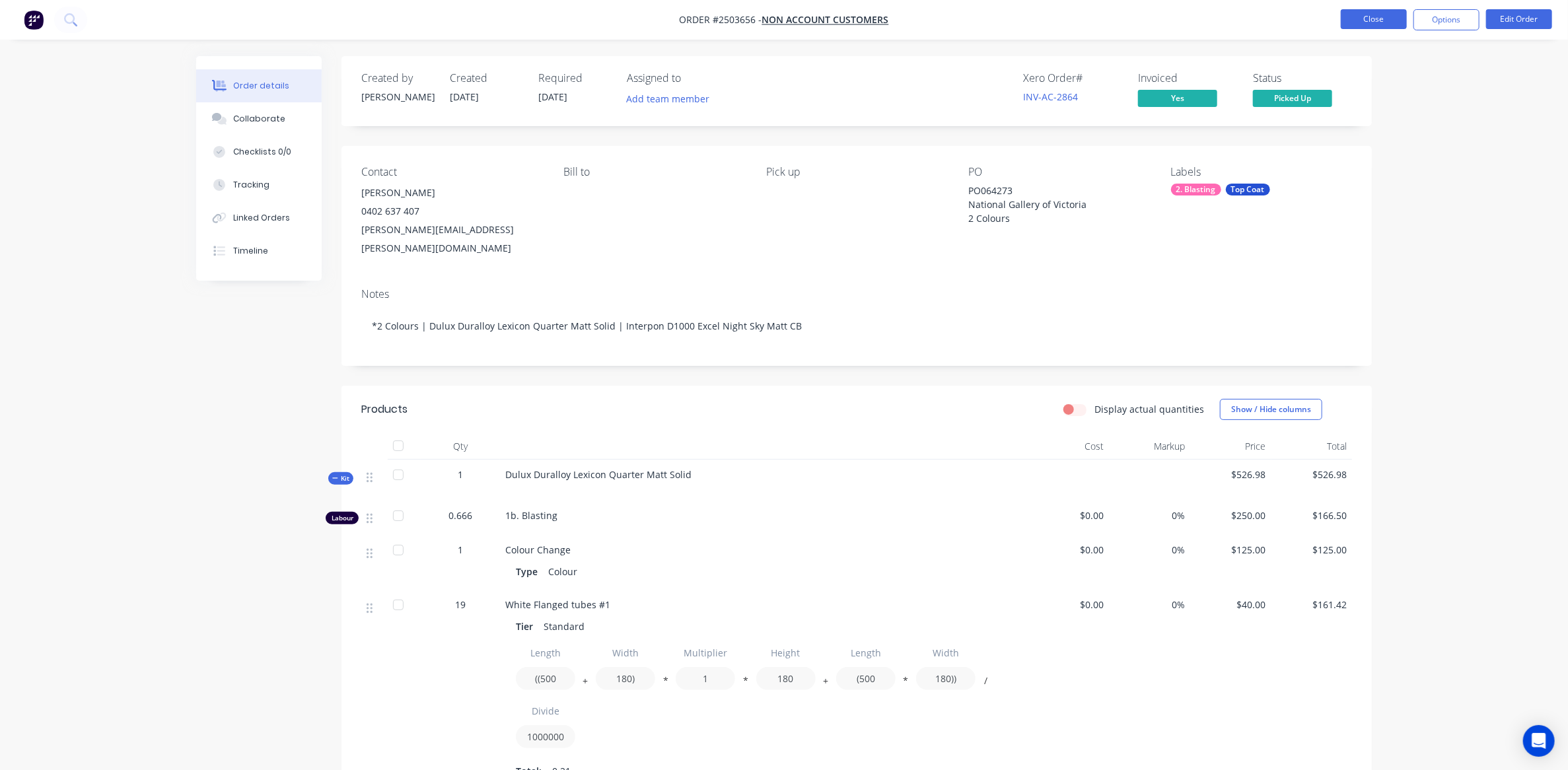
click at [1362, 20] on button "Close" at bounding box center [1373, 19] width 66 height 20
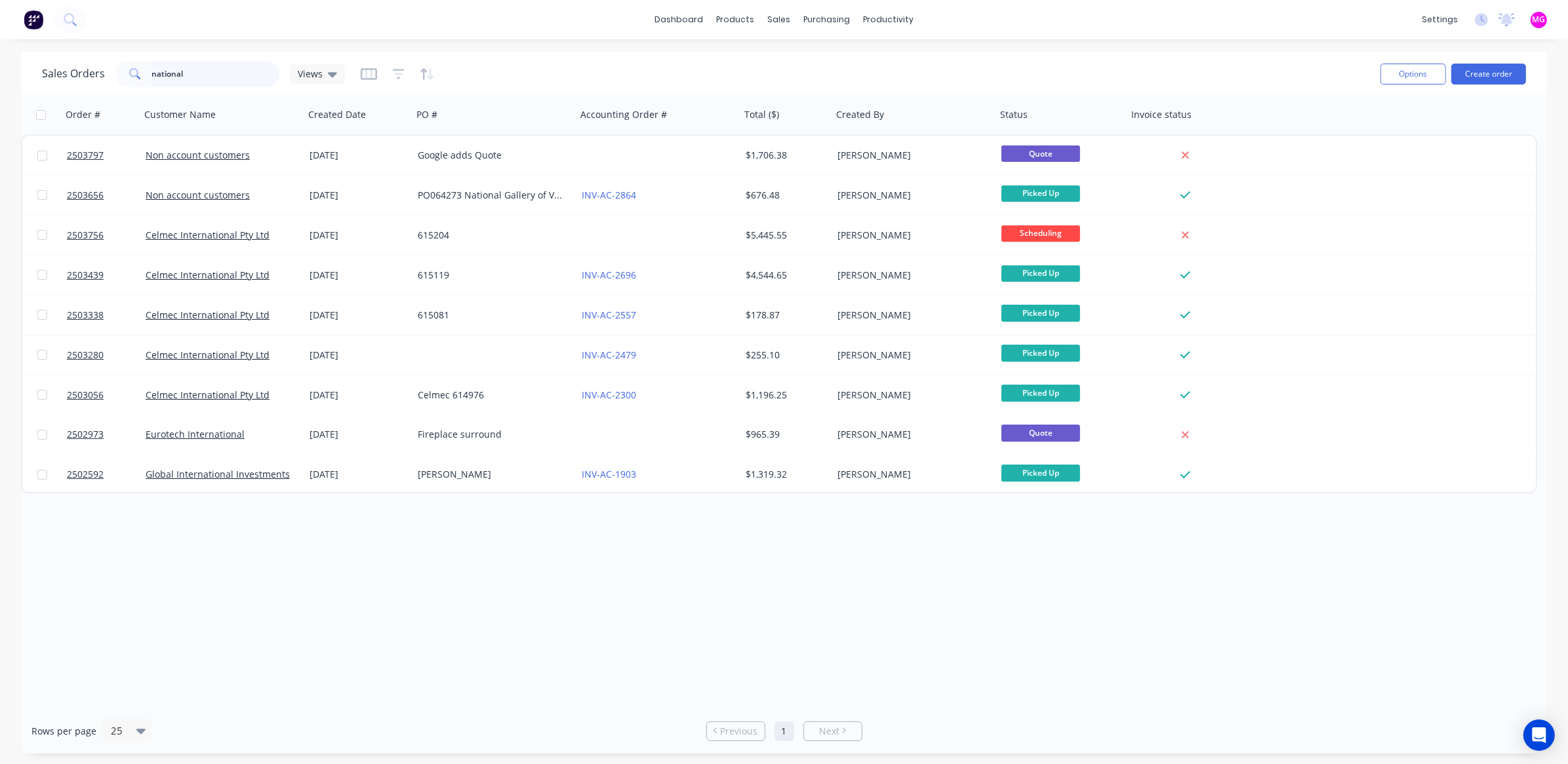
click at [222, 74] on input "national" at bounding box center [216, 74] width 128 height 26
click at [219, 74] on input "national" at bounding box center [216, 74] width 128 height 26
click at [219, 75] on input "national" at bounding box center [216, 74] width 128 height 26
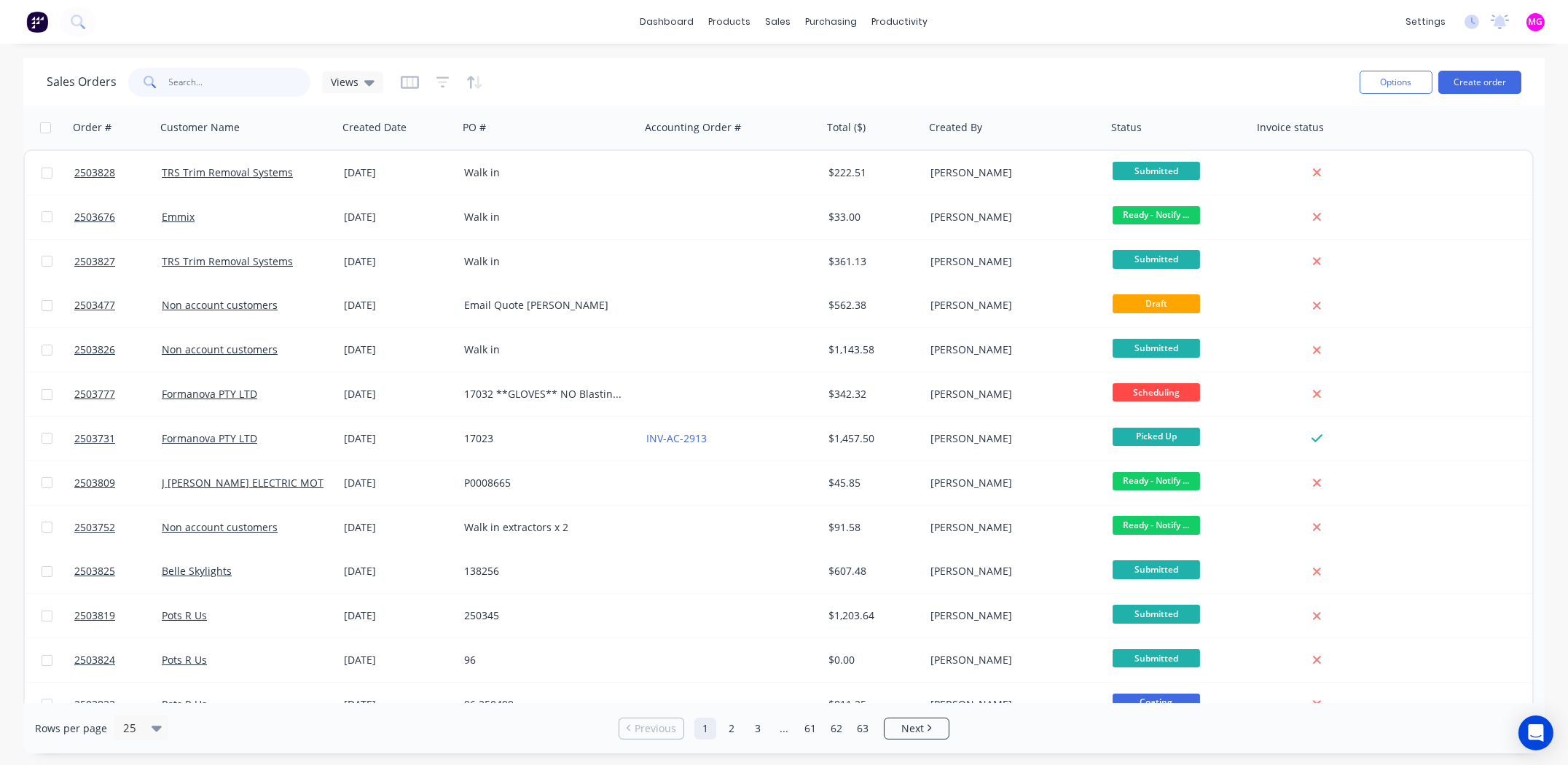
click at [191, 77] on input "text" at bounding box center [240, 82] width 142 height 29
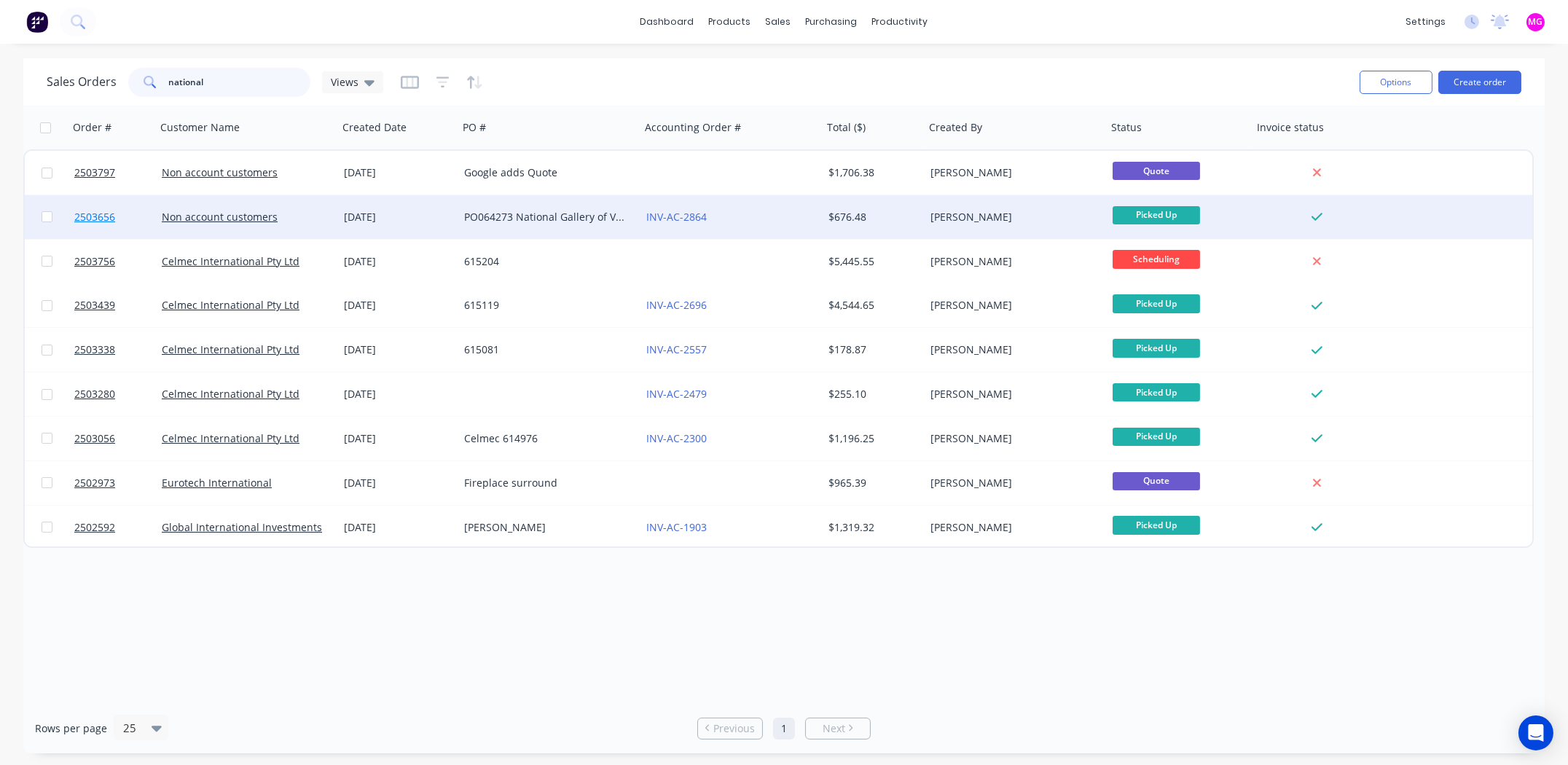
type input "national"
click at [101, 213] on span "2503656" at bounding box center [94, 217] width 41 height 15
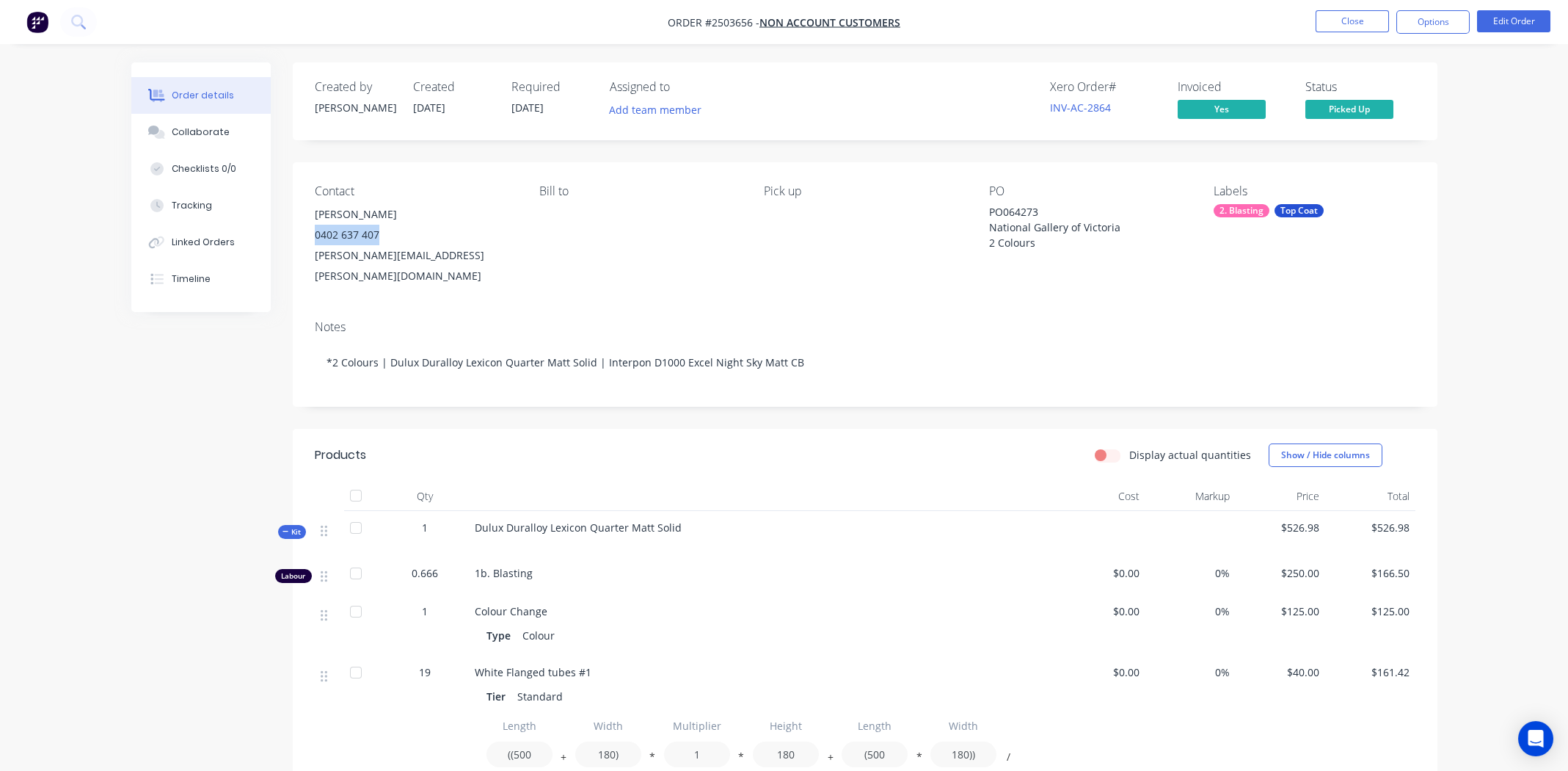
drag, startPoint x: 314, startPoint y: 237, endPoint x: 377, endPoint y: 243, distance: 63.3
click at [377, 243] on div "0402 637 407" at bounding box center [415, 234] width 201 height 20
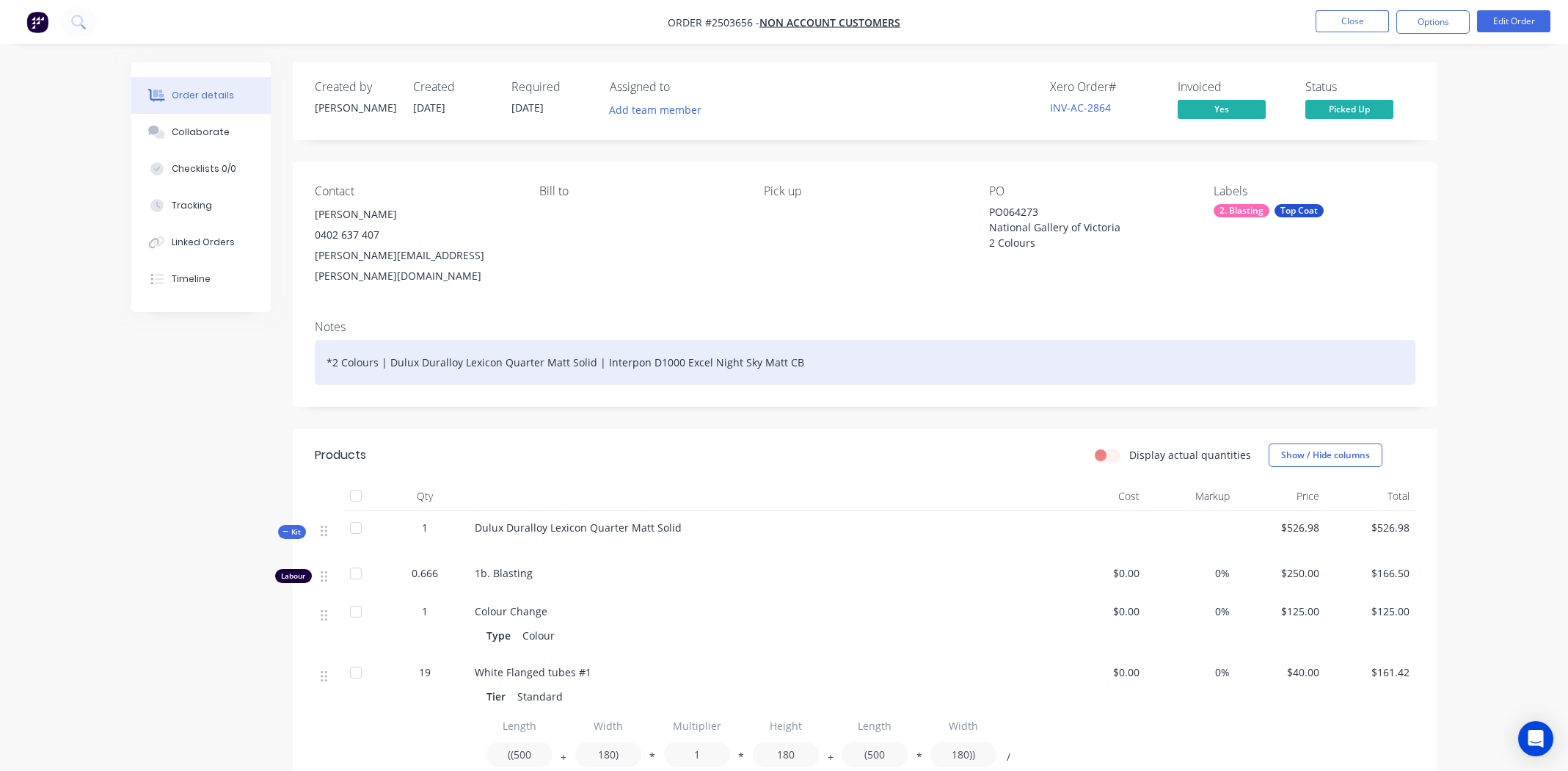
click at [886, 340] on div "*2 Colours | Dulux Duralloy Lexicon Quarter Matt Solid | Interpon D1000 Excel N…" at bounding box center [865, 362] width 1101 height 45
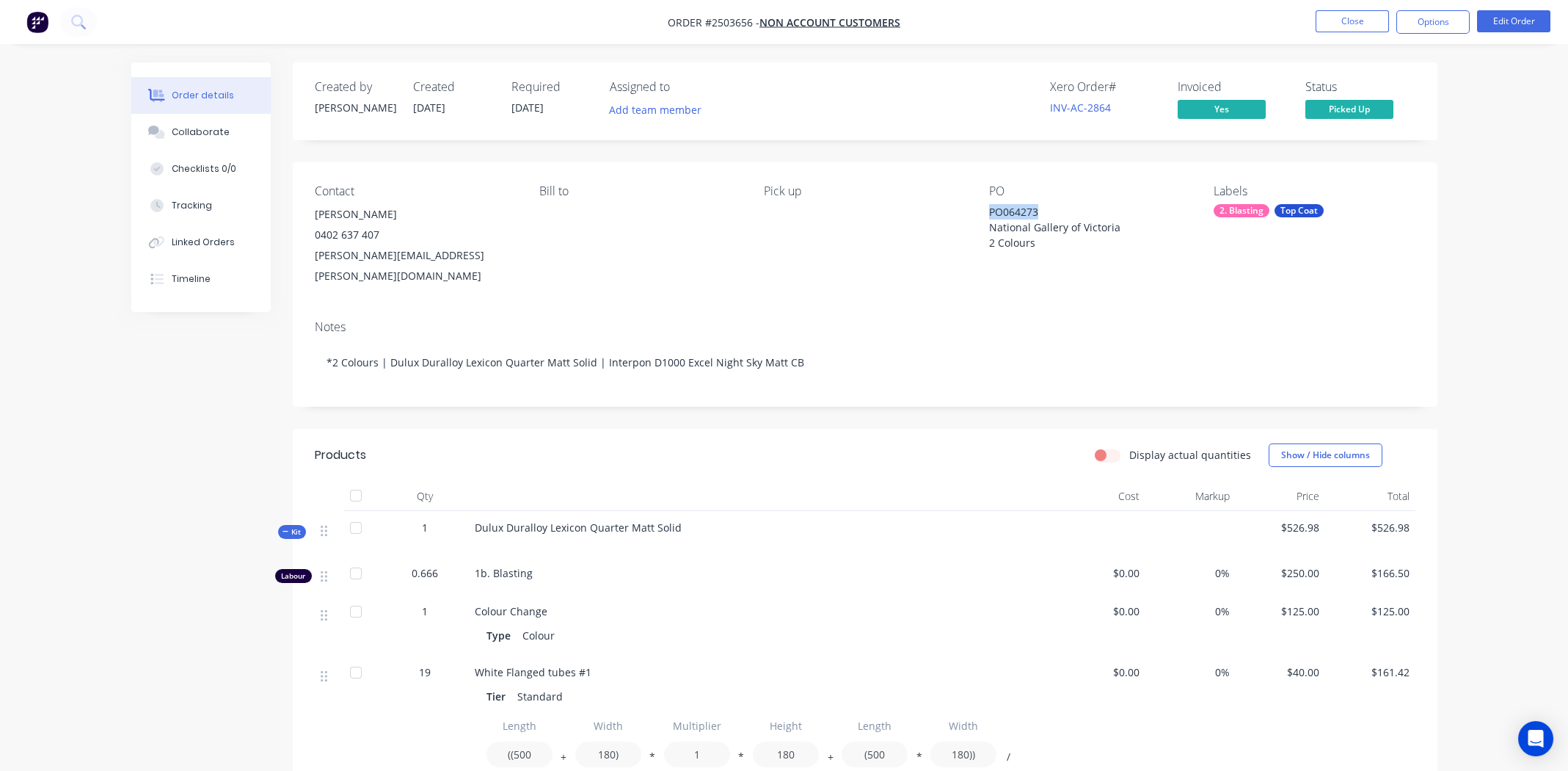
drag, startPoint x: 1040, startPoint y: 209, endPoint x: 988, endPoint y: 213, distance: 52.2
click at [988, 213] on div "Contact [PERSON_NAME] 0402 637 407 [PERSON_NAME][EMAIL_ADDRESS][PERSON_NAME][DO…" at bounding box center [865, 235] width 1145 height 146
click at [726, 23] on span "Order #2503656 -" at bounding box center [713, 22] width 92 height 14
click at [726, 22] on span "Order #2503656 -" at bounding box center [713, 22] width 92 height 14
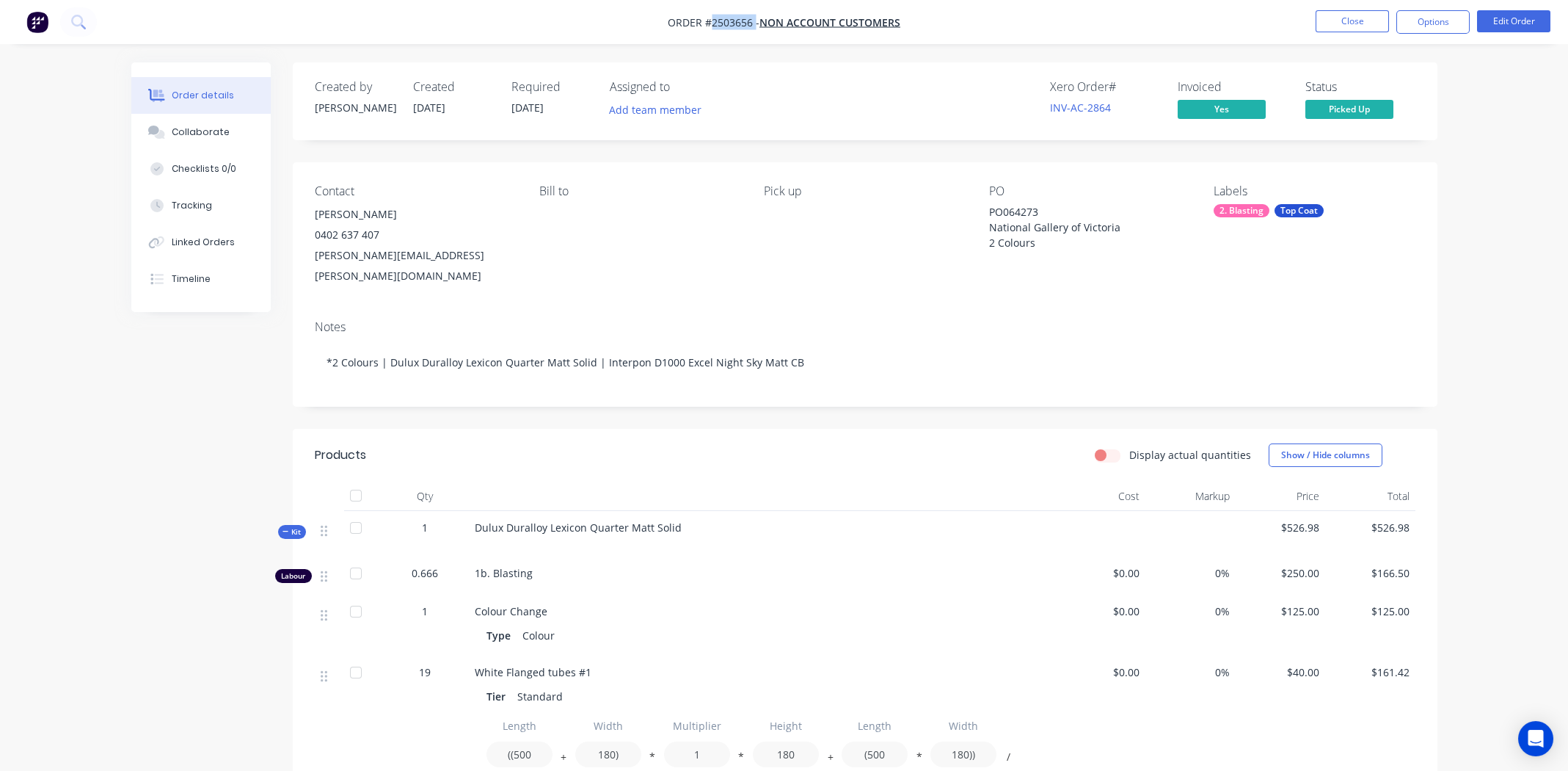
click at [726, 22] on span "Order #2503656 -" at bounding box center [713, 22] width 92 height 14
copy span "Order #2503656 -"
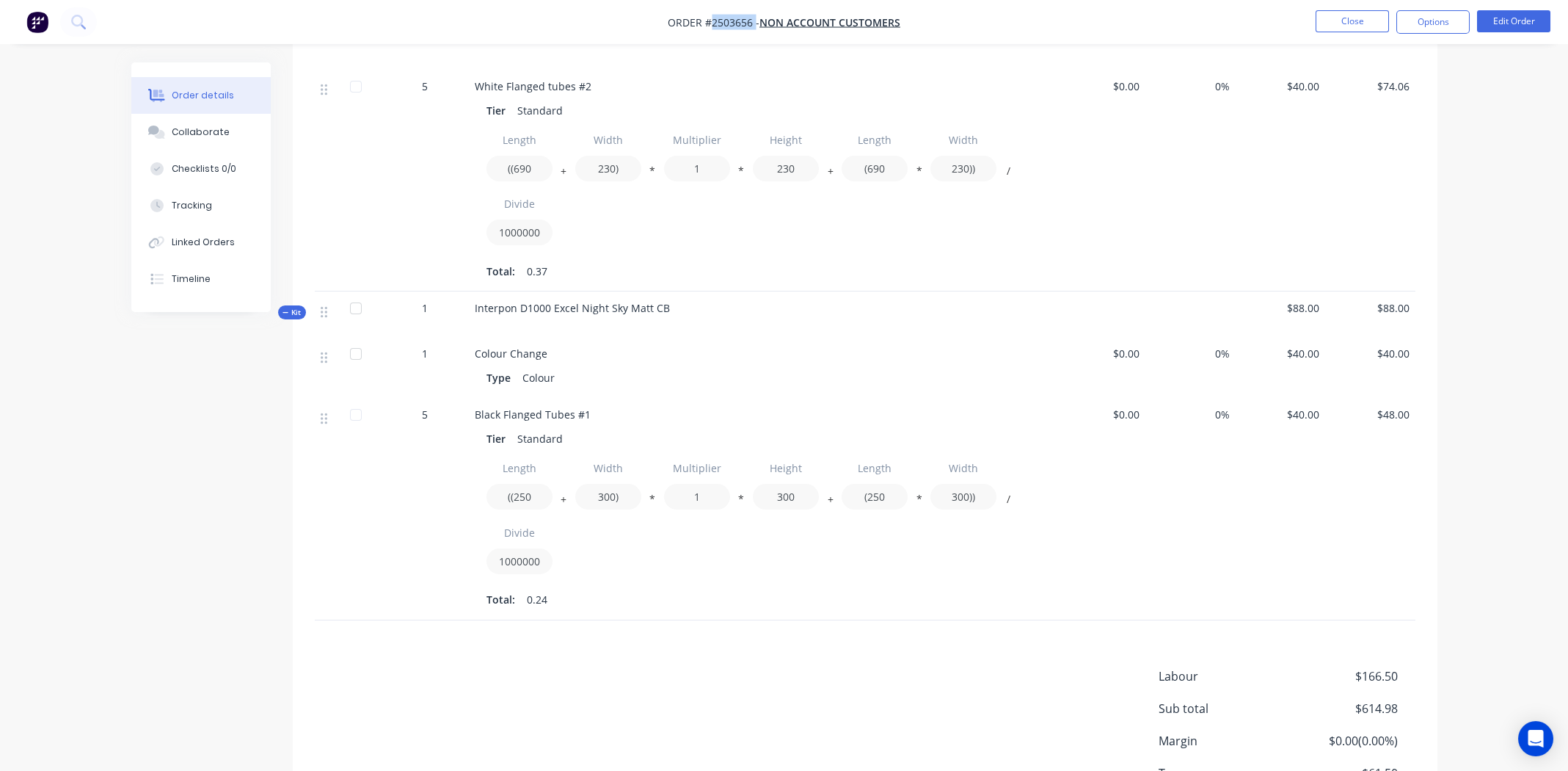
scroll to position [899, 0]
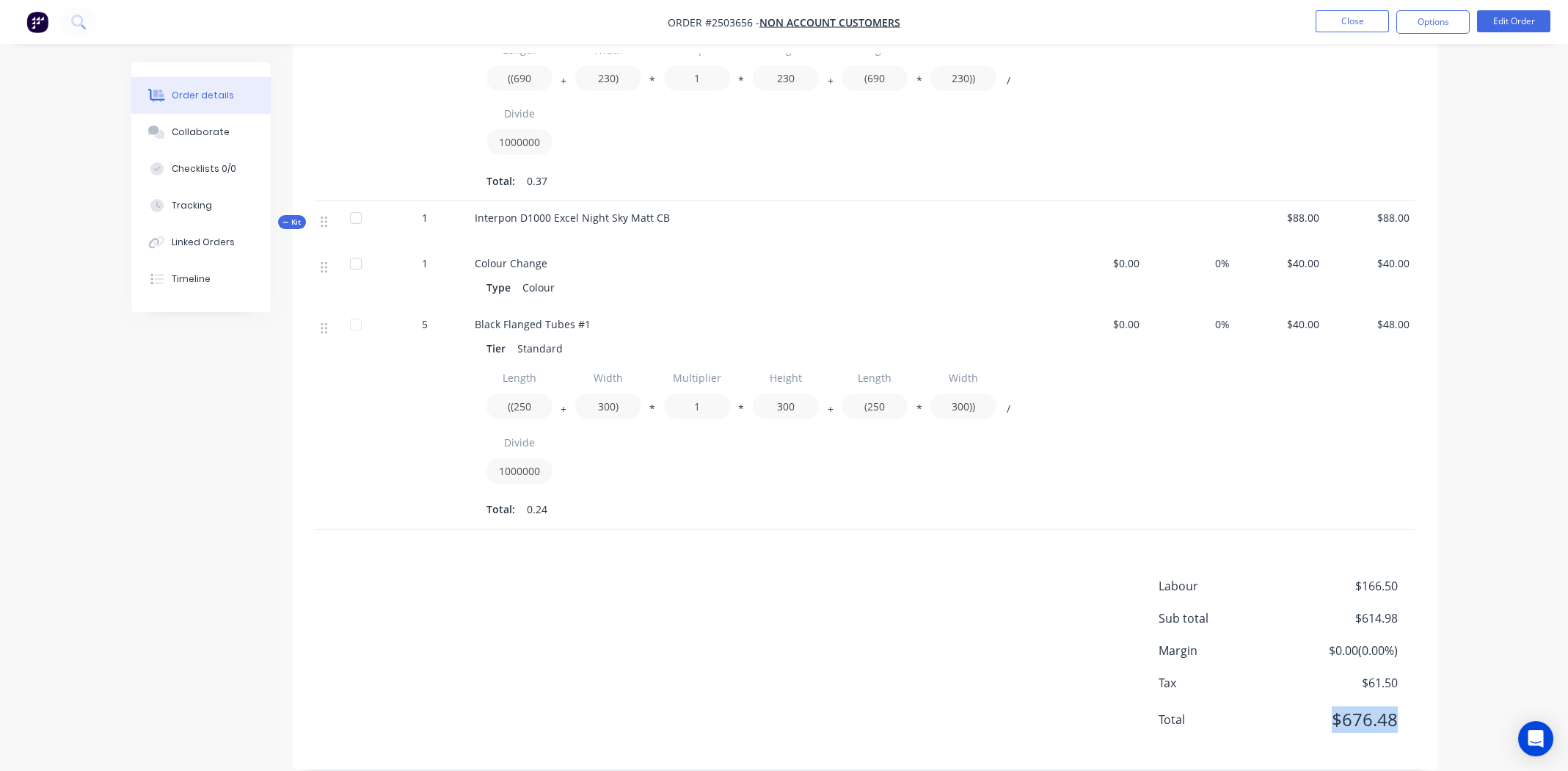
drag, startPoint x: 1331, startPoint y: 696, endPoint x: 1413, endPoint y: 694, distance: 82.0
click at [1413, 706] on div "Total $676.48" at bounding box center [1287, 719] width 257 height 26
copy span "$676.48"
click at [1338, 465] on div "$48.00" at bounding box center [1370, 418] width 90 height 222
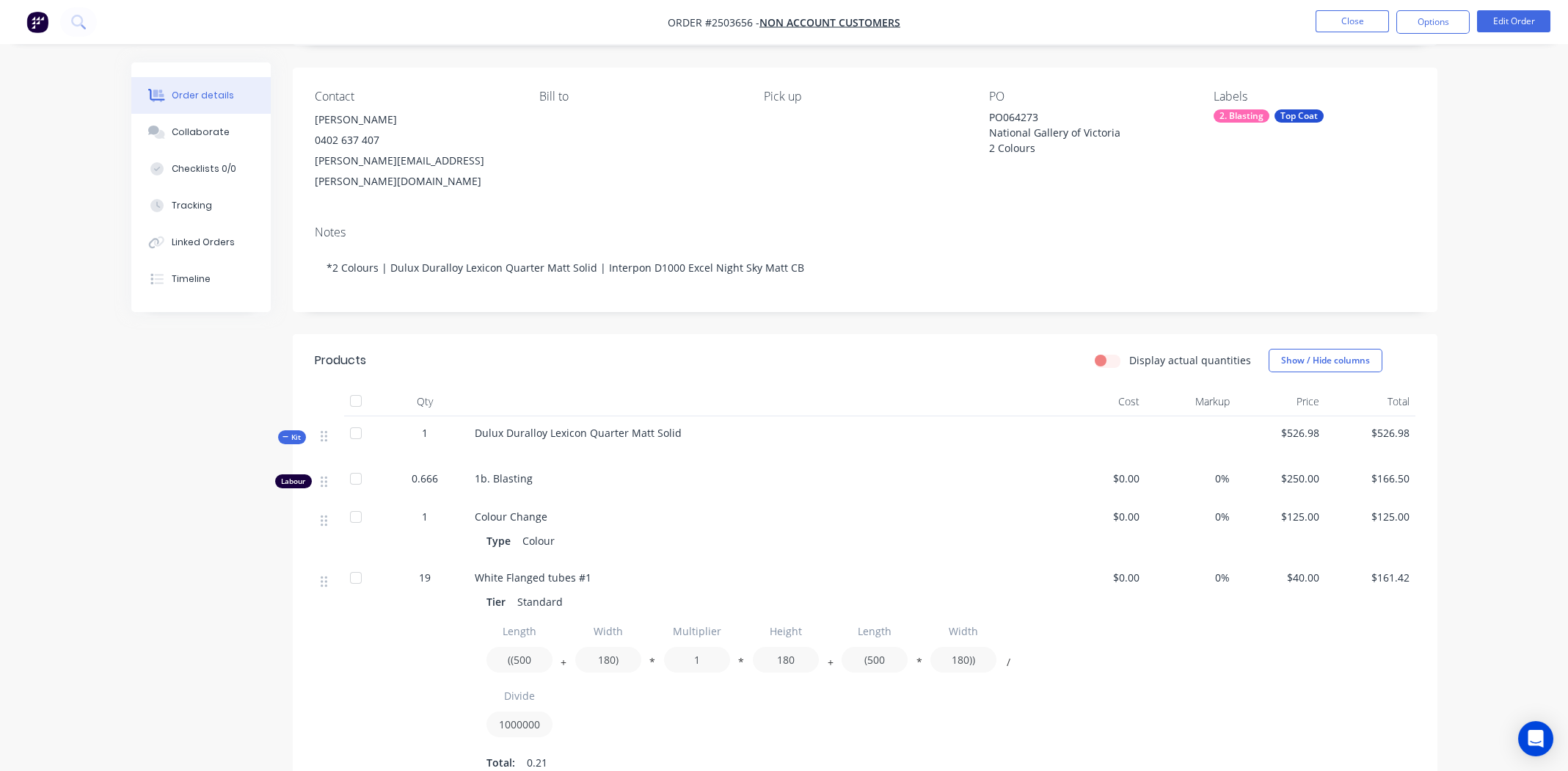
scroll to position [0, 0]
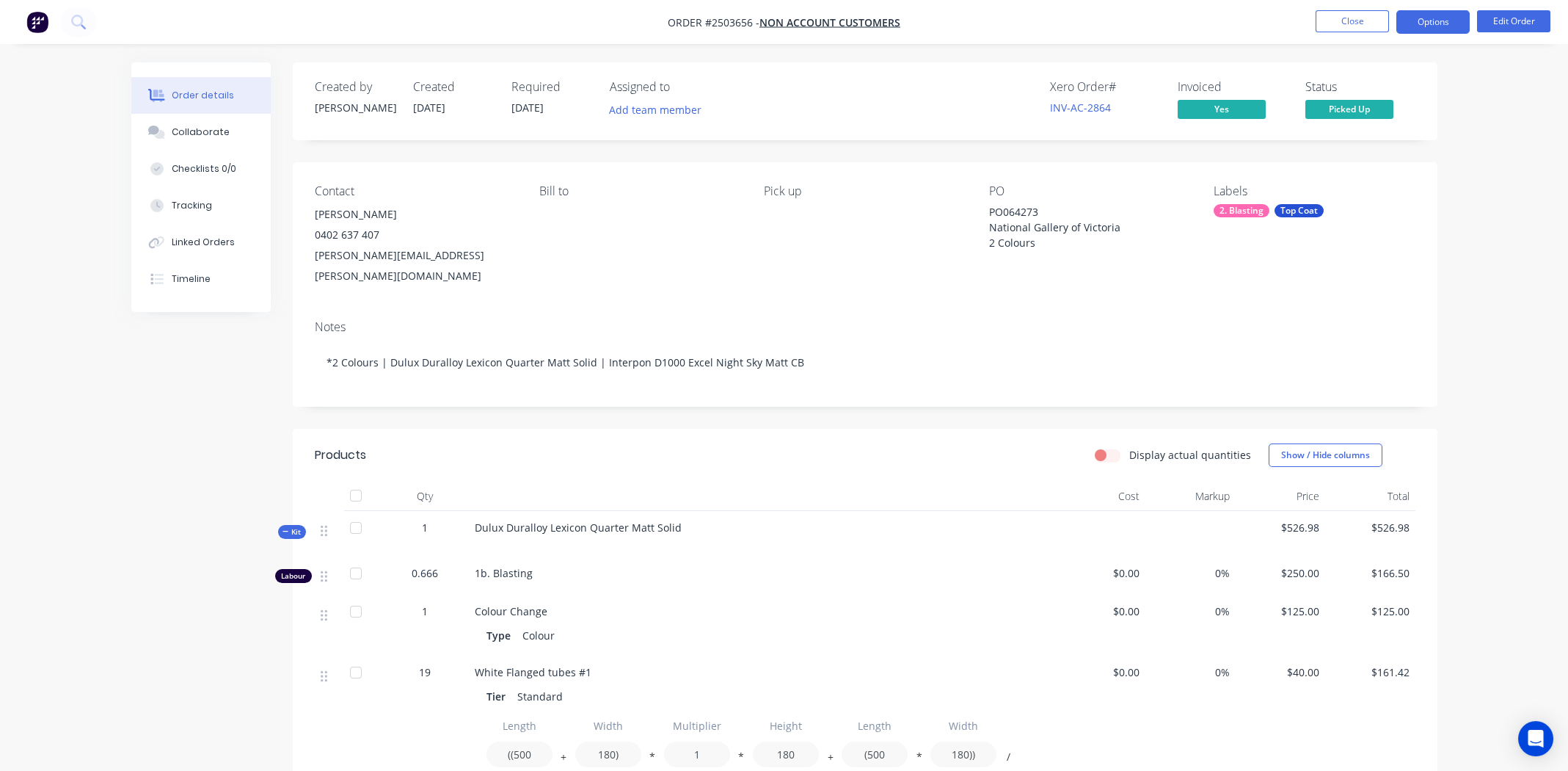
click at [1422, 20] on button "Options" at bounding box center [1433, 22] width 73 height 24
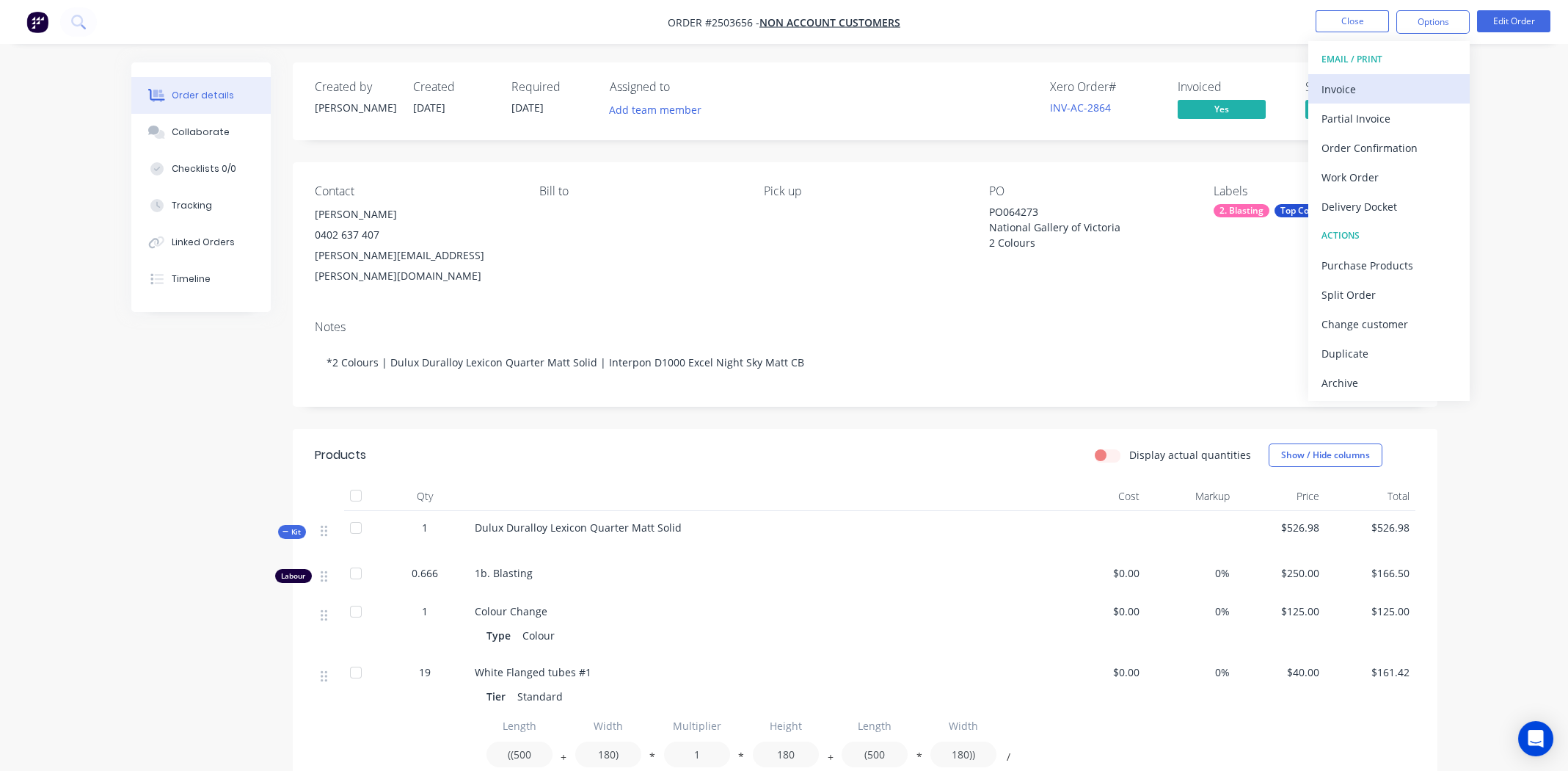
click at [1369, 90] on div "Invoice" at bounding box center [1389, 89] width 135 height 21
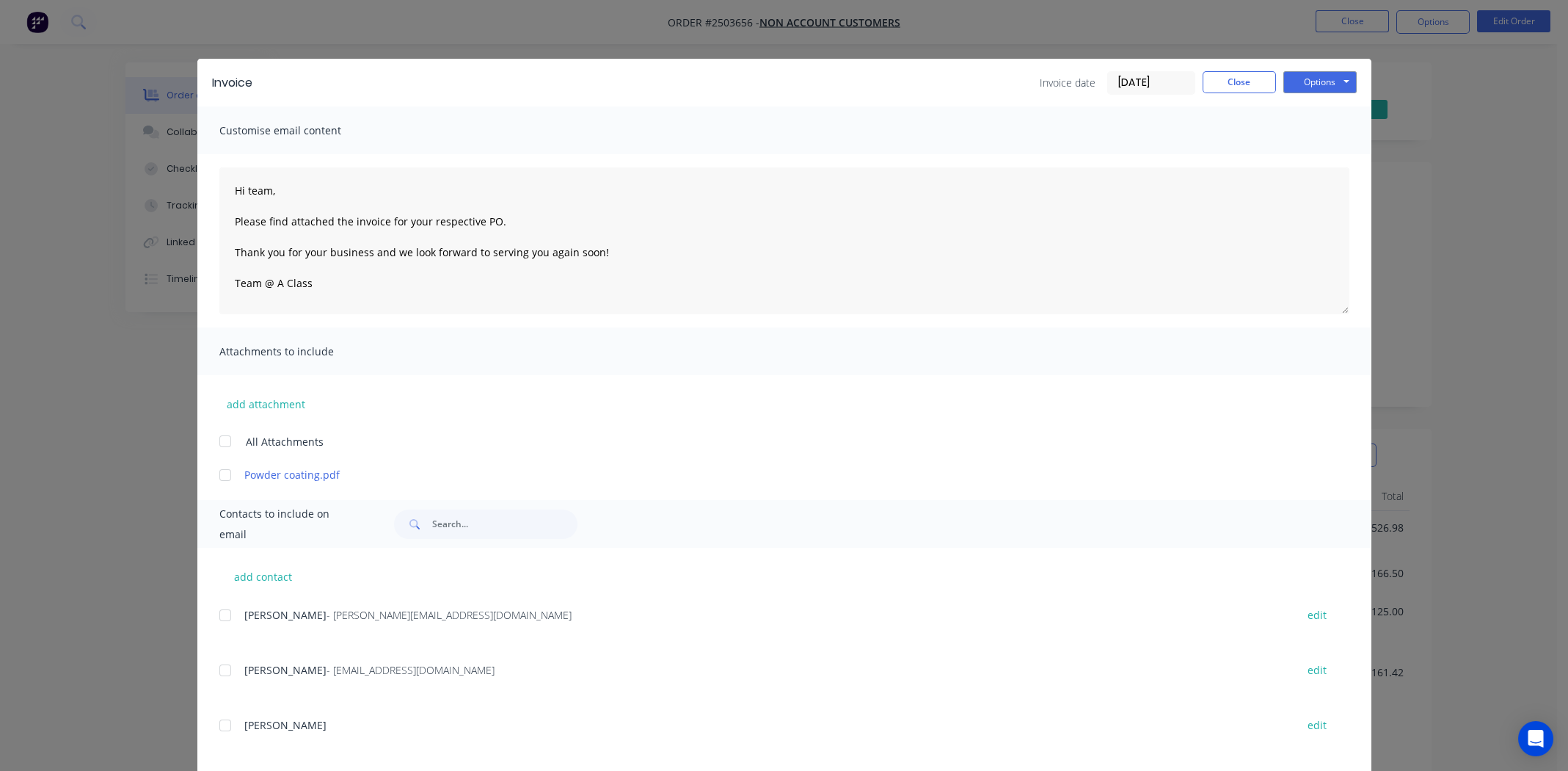
click at [217, 474] on div at bounding box center [225, 475] width 29 height 29
click at [1293, 76] on button "Options" at bounding box center [1320, 82] width 73 height 22
click at [1304, 131] on button "Print" at bounding box center [1331, 133] width 94 height 24
click at [1236, 81] on button "Close" at bounding box center [1239, 82] width 73 height 22
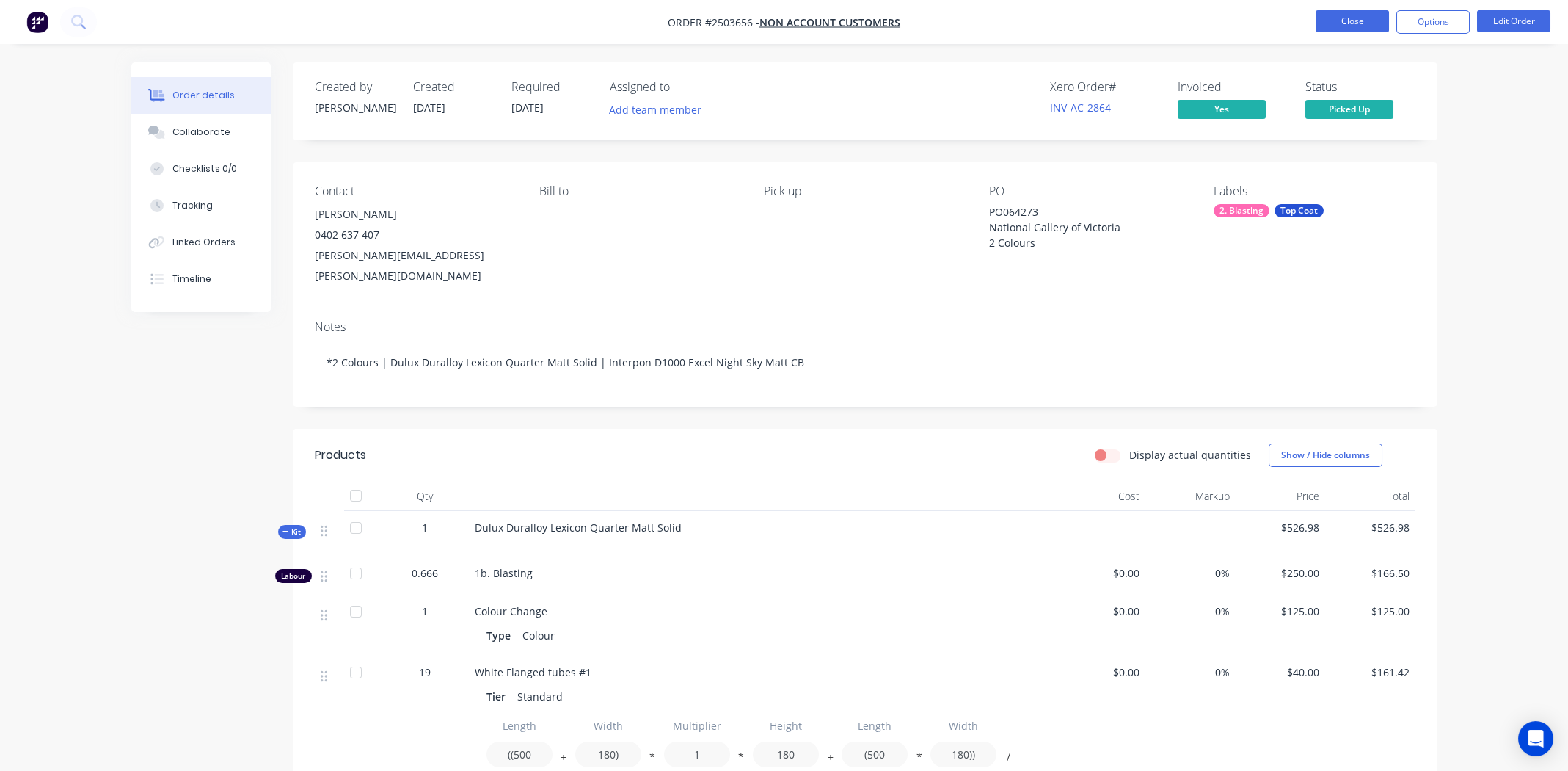
click at [1352, 14] on button "Close" at bounding box center [1352, 21] width 73 height 22
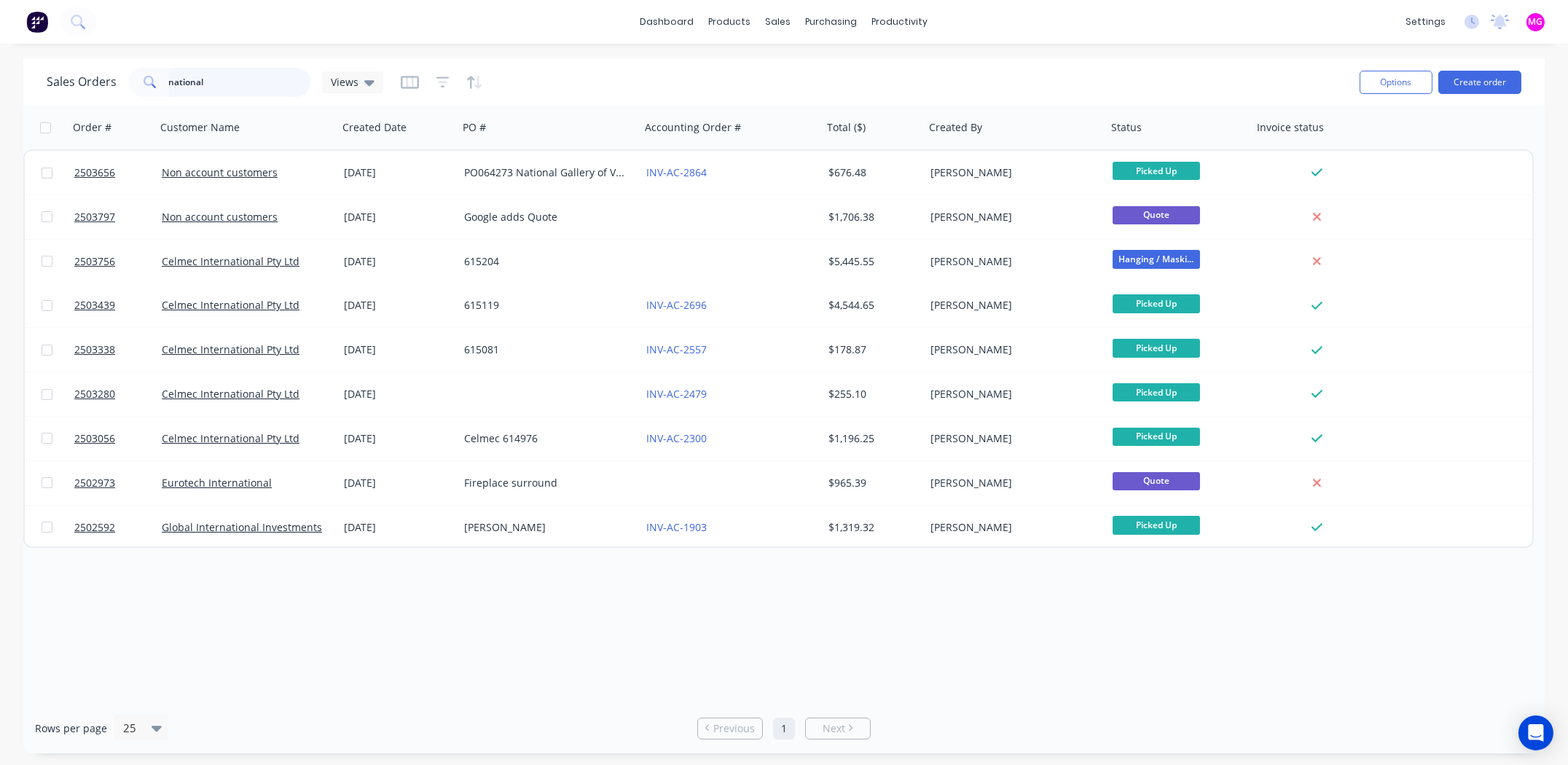
click at [241, 75] on input "national" at bounding box center [240, 82] width 142 height 29
click at [242, 76] on input "national" at bounding box center [240, 82] width 142 height 29
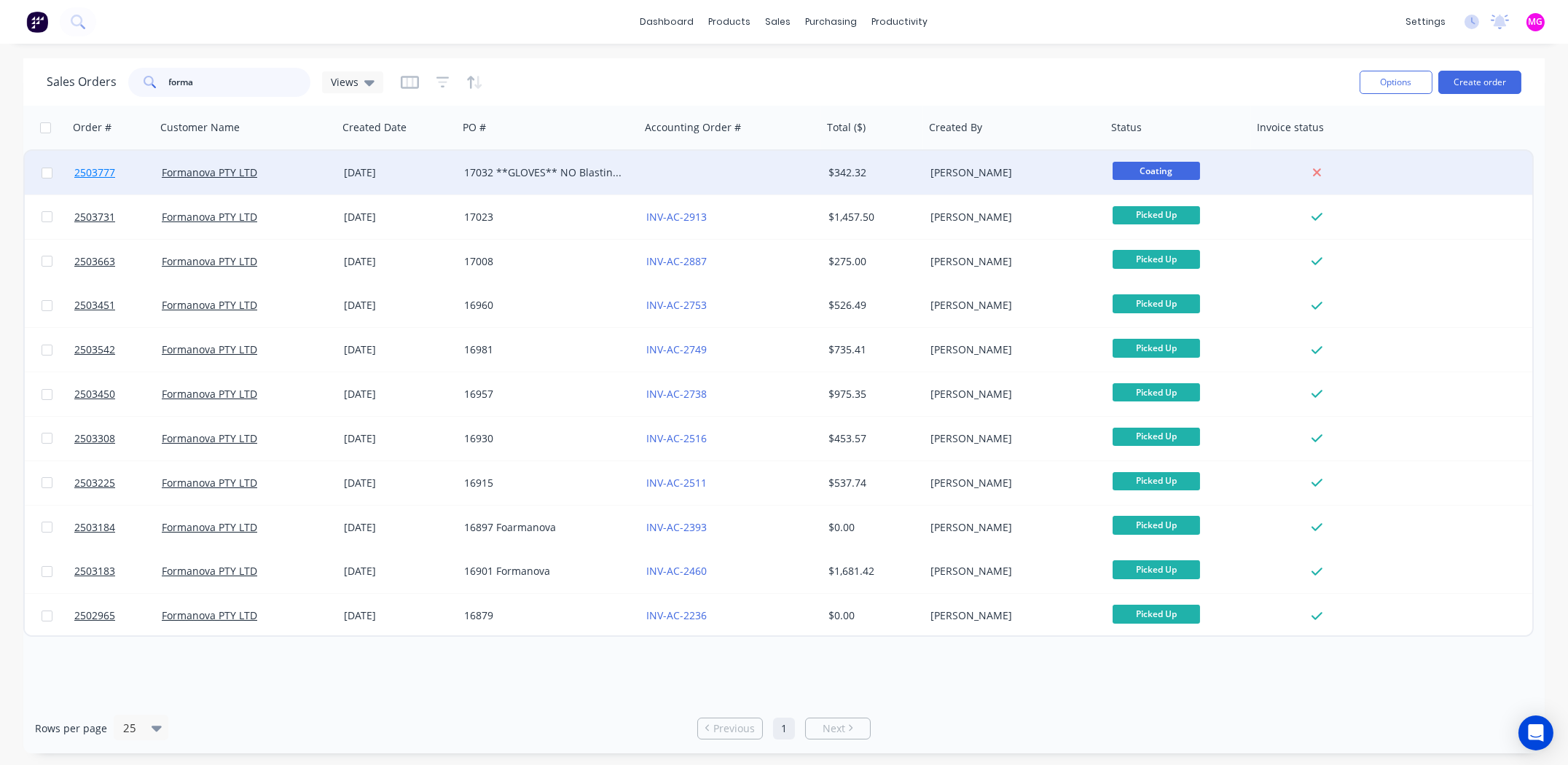
type input "forma"
click at [107, 171] on span "2503777" at bounding box center [94, 173] width 41 height 15
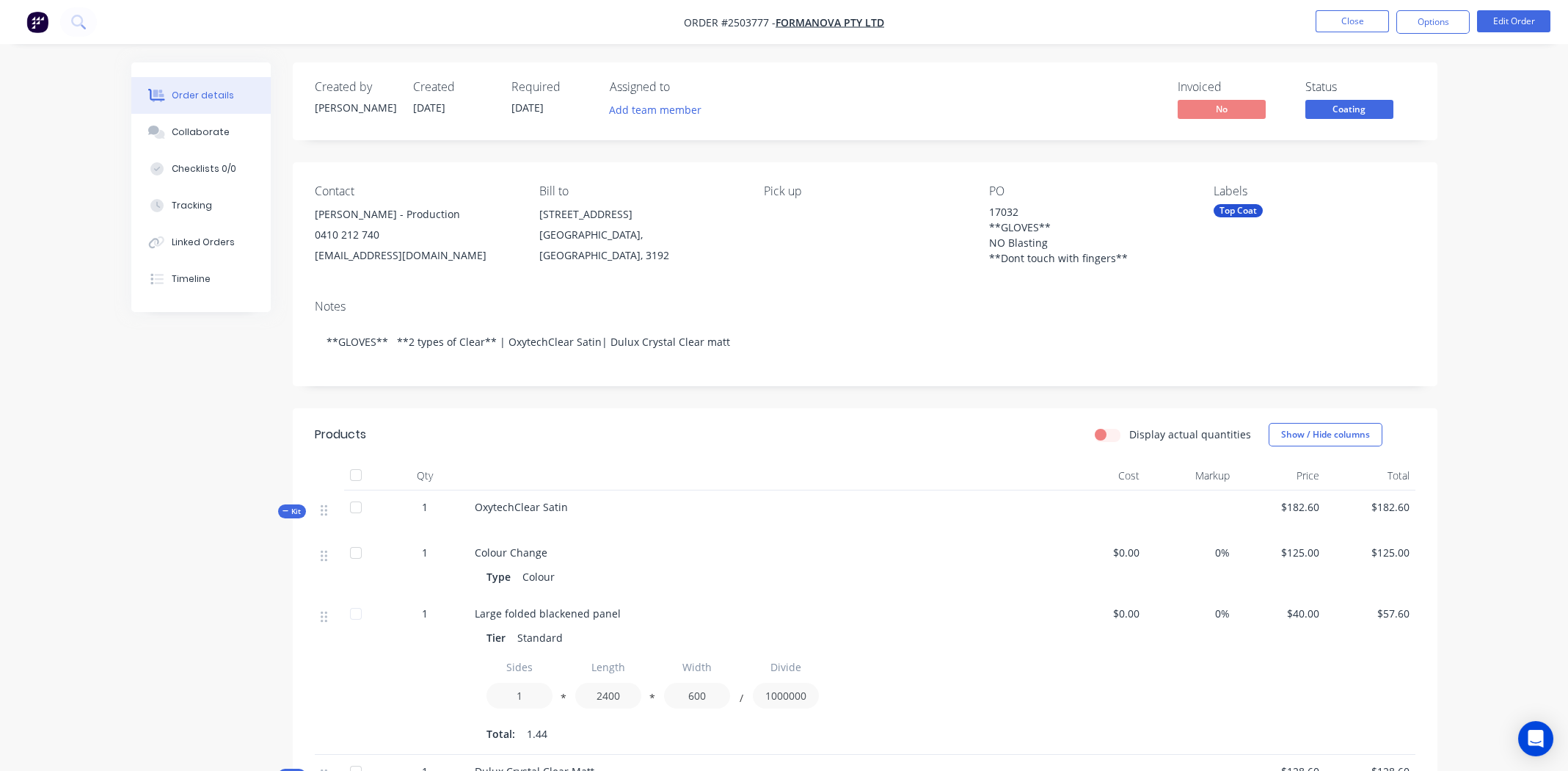
click at [830, 284] on div "Contact [PERSON_NAME] - Production 0410 212 740 [EMAIL_ADDRESS][DOMAIN_NAME] Bi…" at bounding box center [865, 224] width 1145 height 125
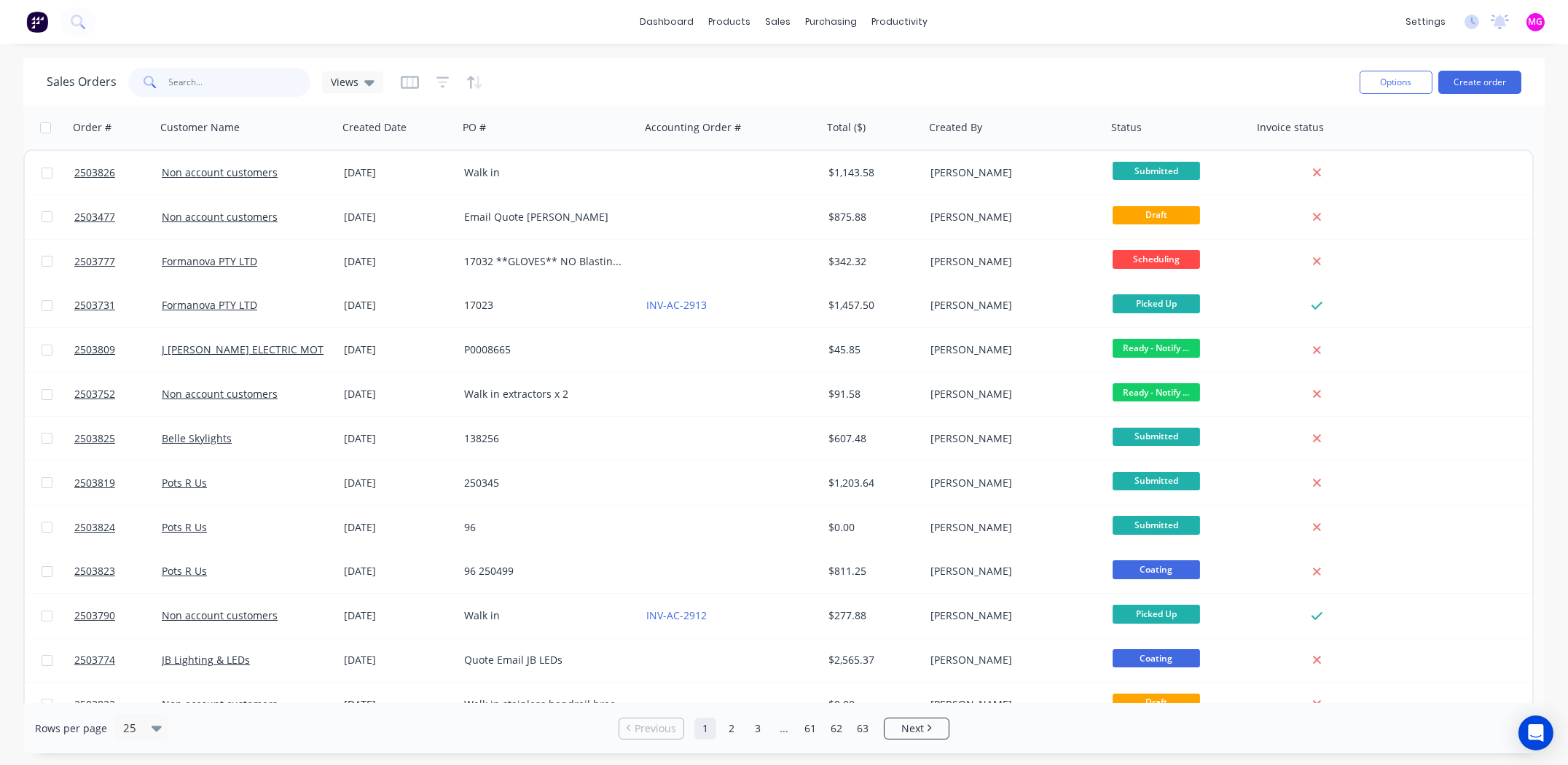
click at [225, 80] on input "text" at bounding box center [240, 82] width 142 height 29
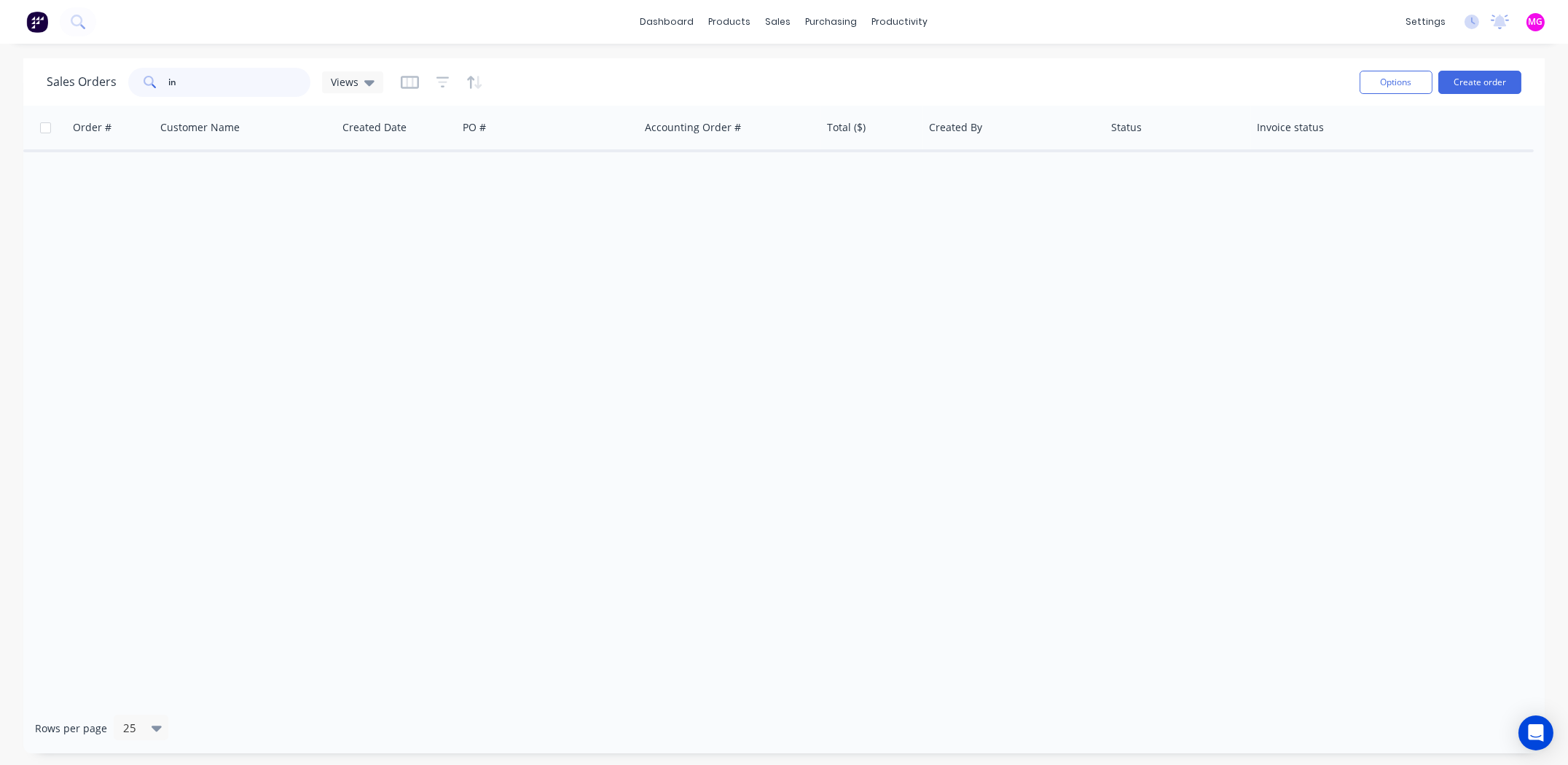
type input "i"
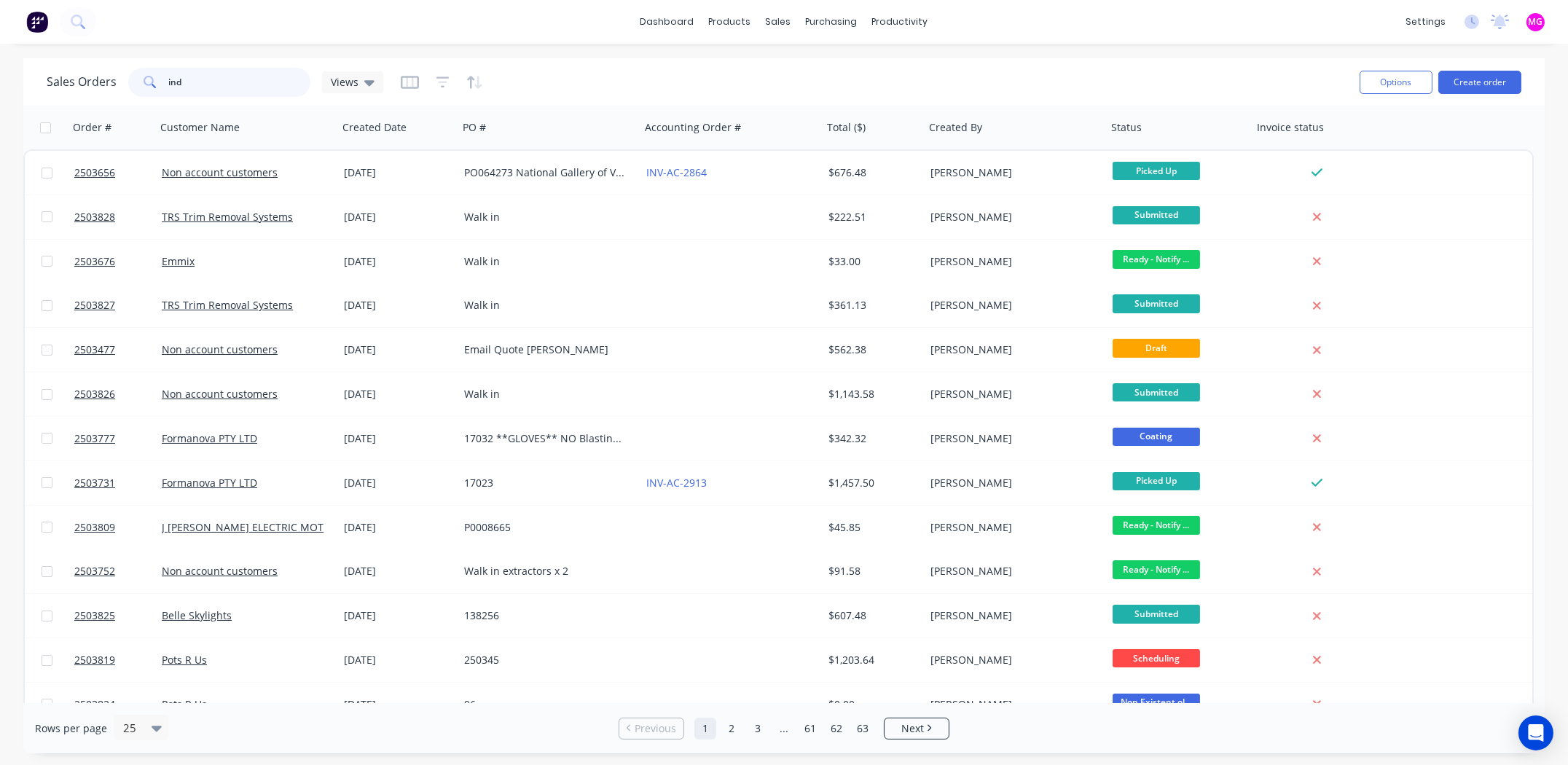
type input "indy"
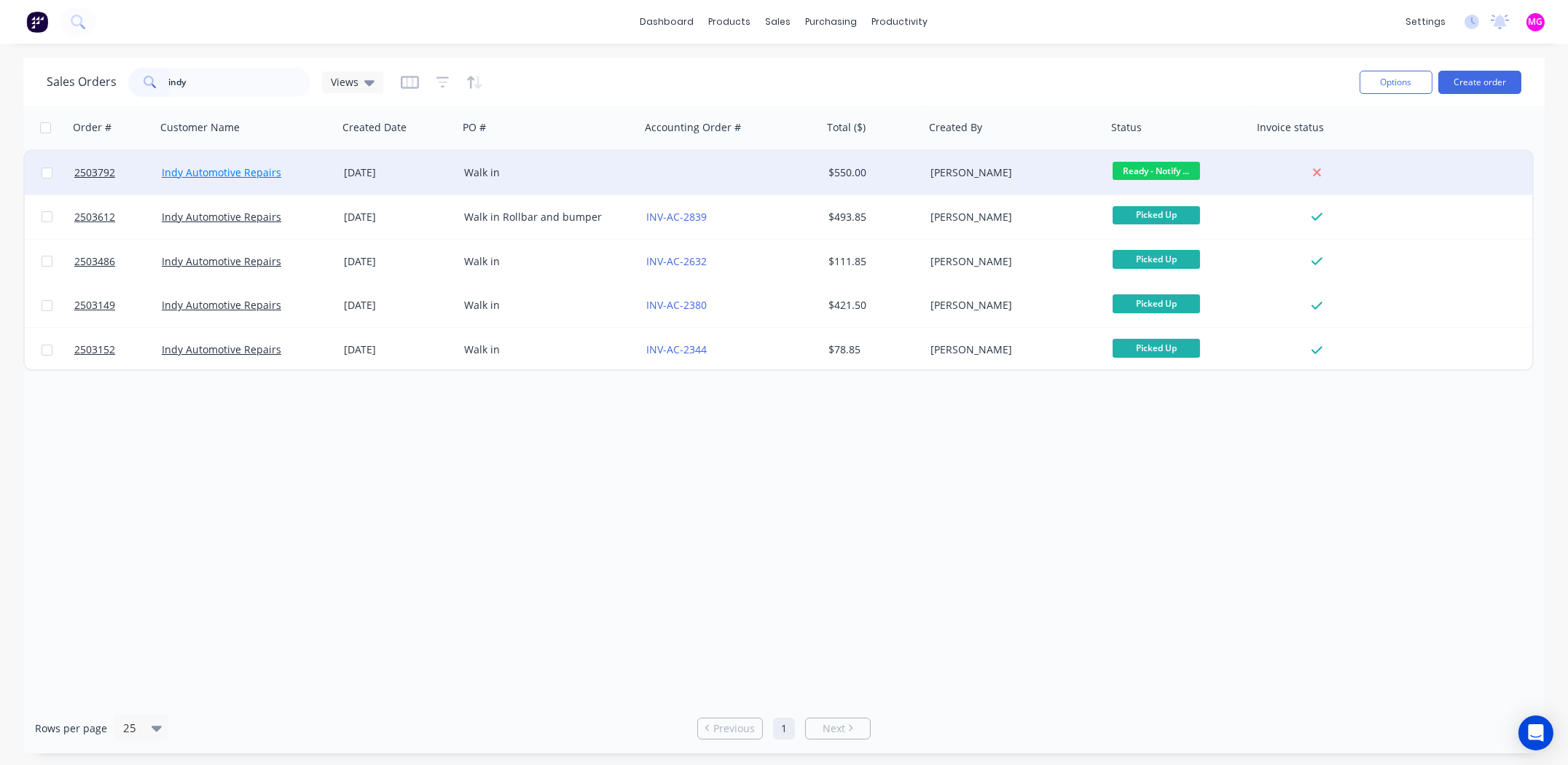
click at [208, 172] on link "Indy Automotive Repairs" at bounding box center [221, 172] width 119 height 14
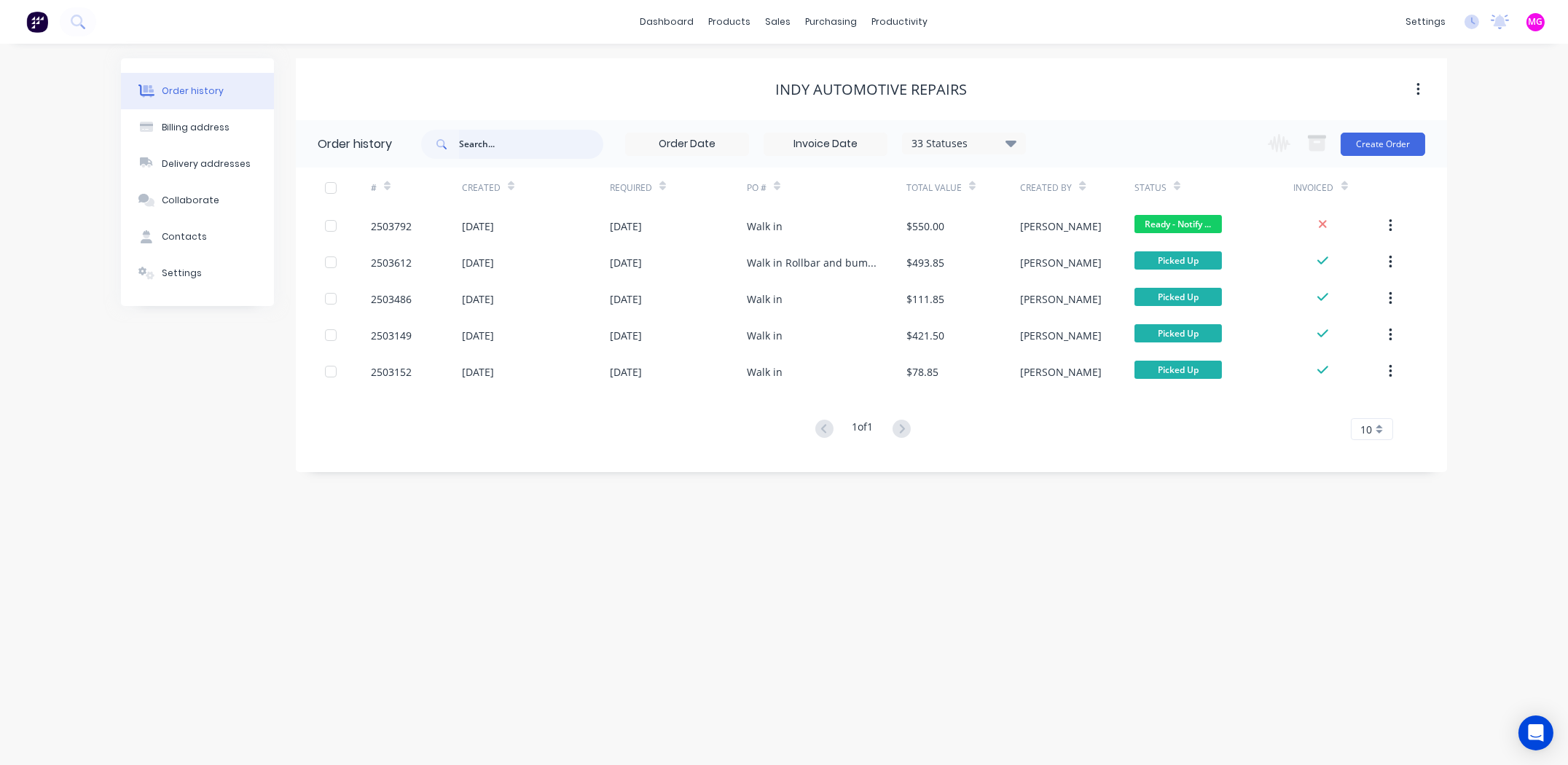
click at [502, 142] on input "text" at bounding box center [531, 144] width 145 height 29
type input "indy"
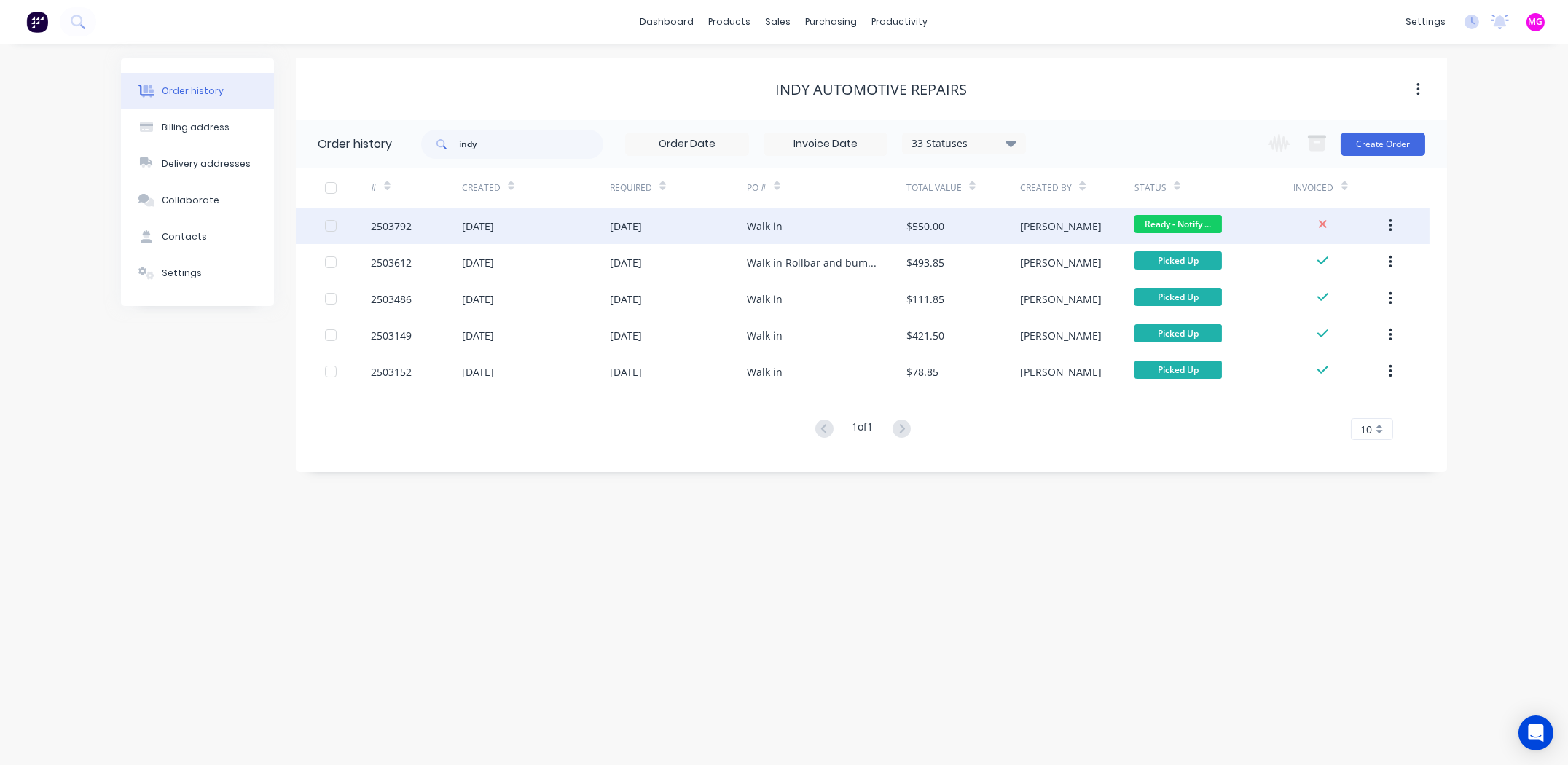
click at [384, 219] on div "2503792" at bounding box center [391, 226] width 41 height 15
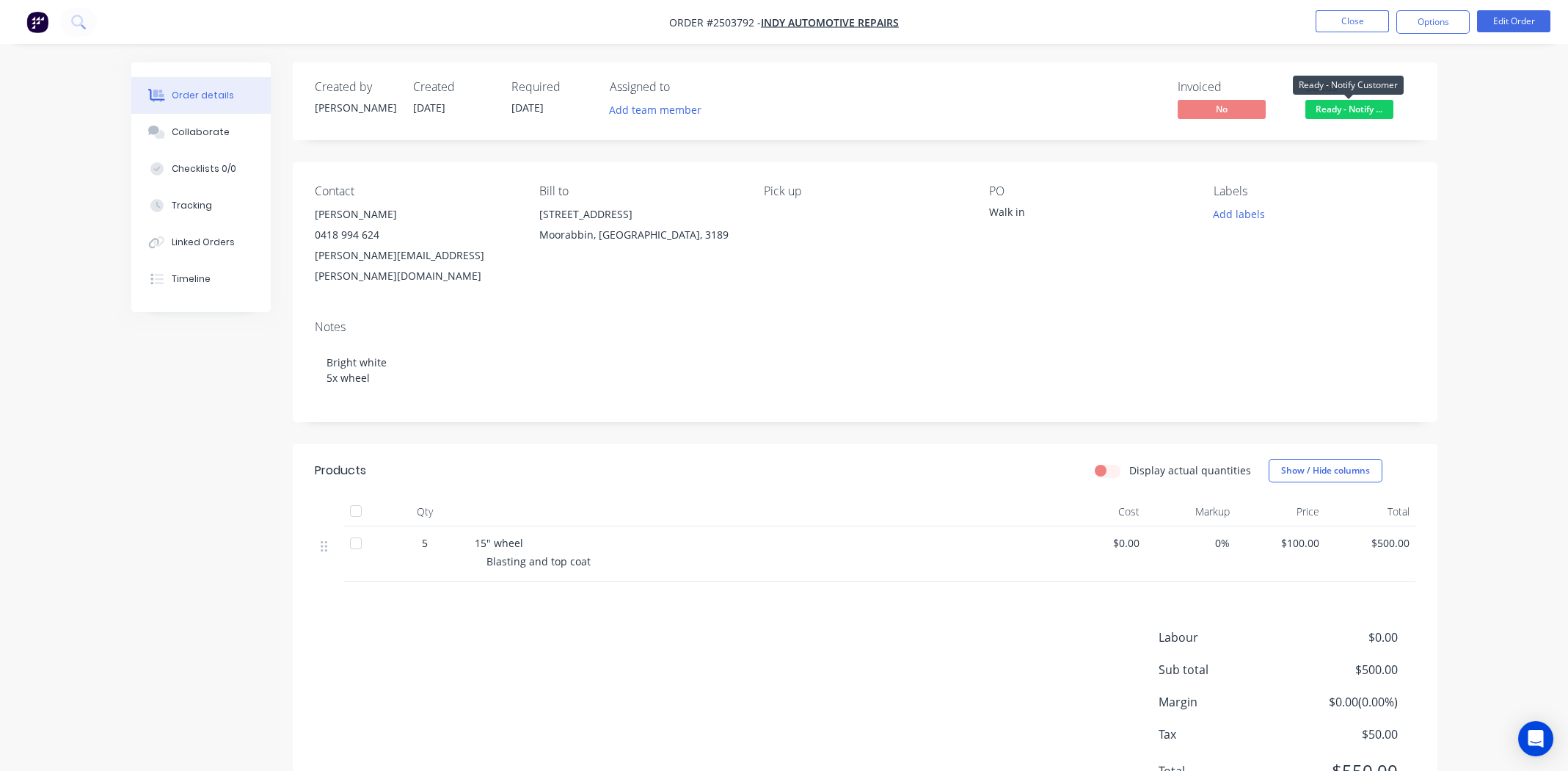
click at [1349, 111] on span "Ready - Notify ..." at bounding box center [1349, 109] width 88 height 19
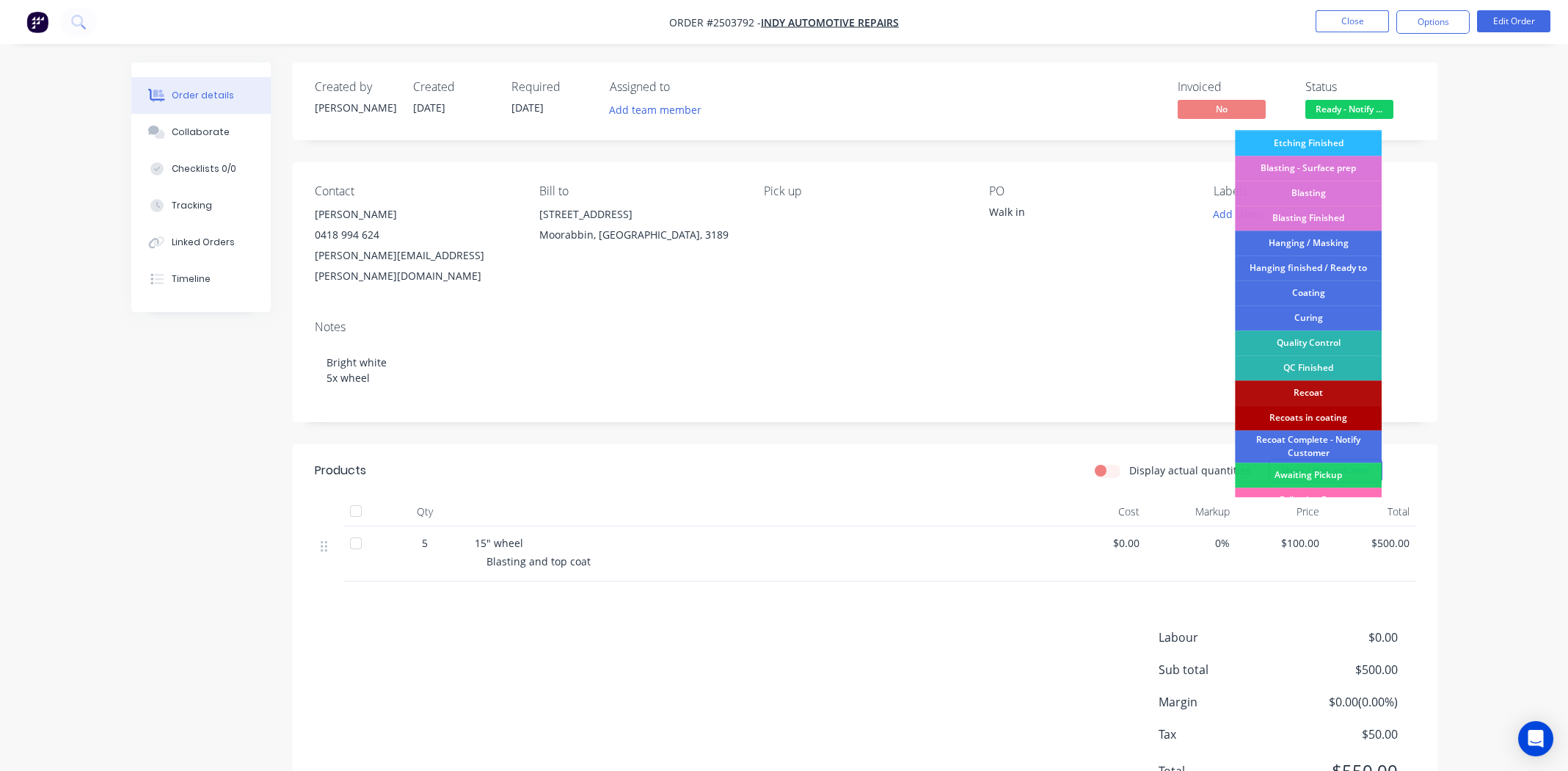
scroll to position [313, 0]
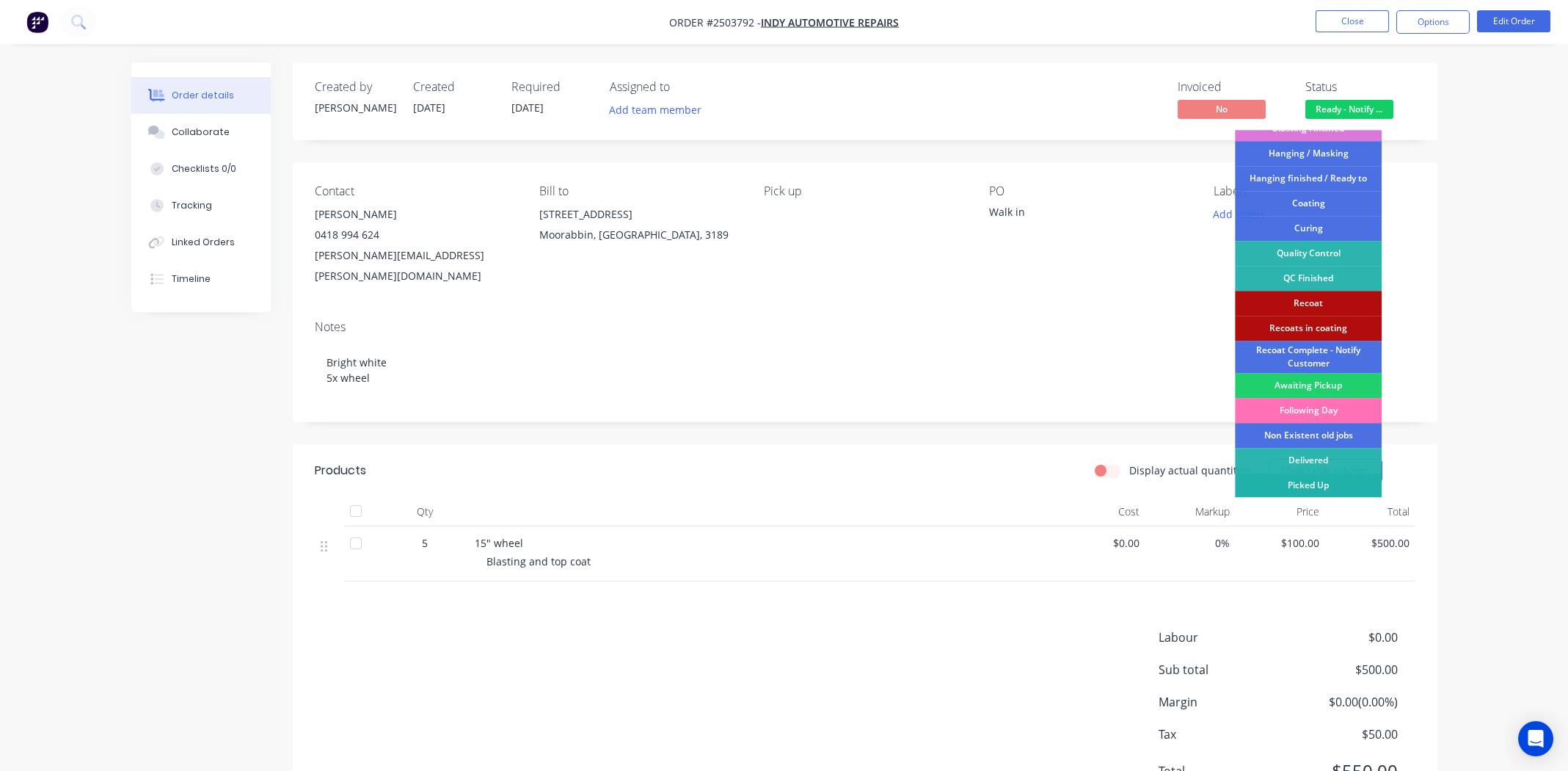
click at [1336, 485] on div "Picked Up" at bounding box center [1308, 485] width 147 height 25
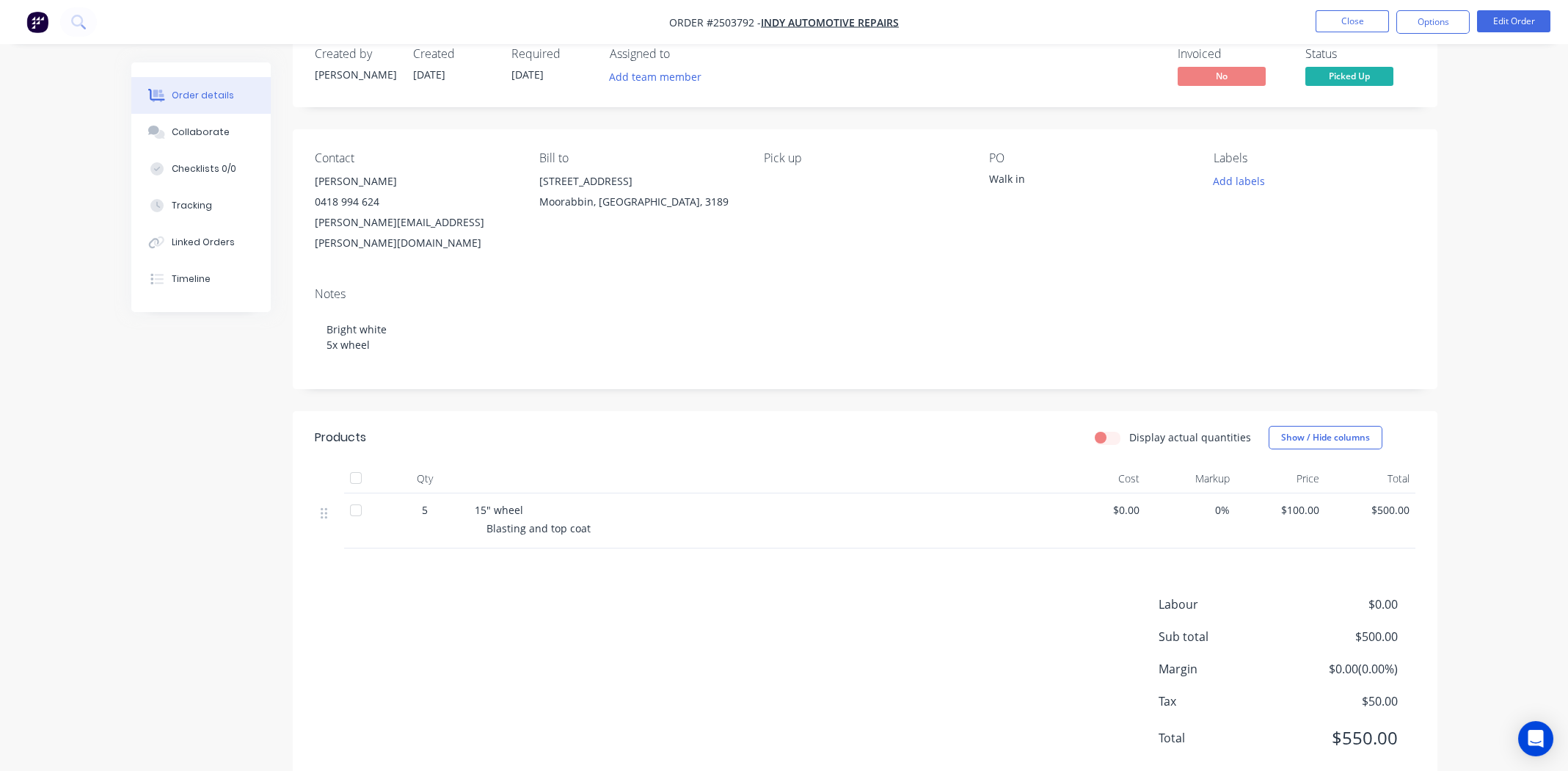
scroll to position [51, 0]
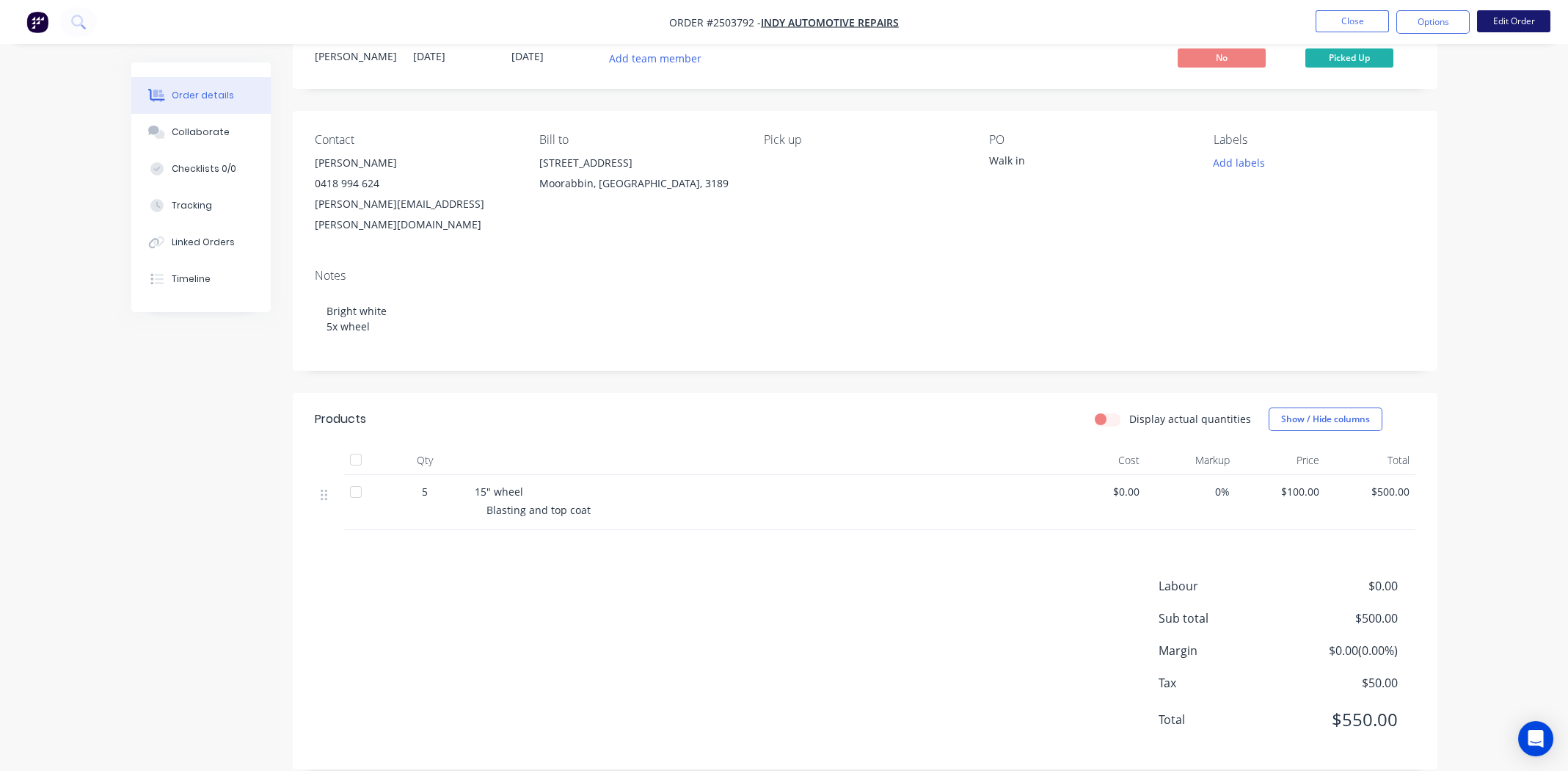
click at [1502, 26] on button "Edit Order" at bounding box center [1514, 21] width 73 height 22
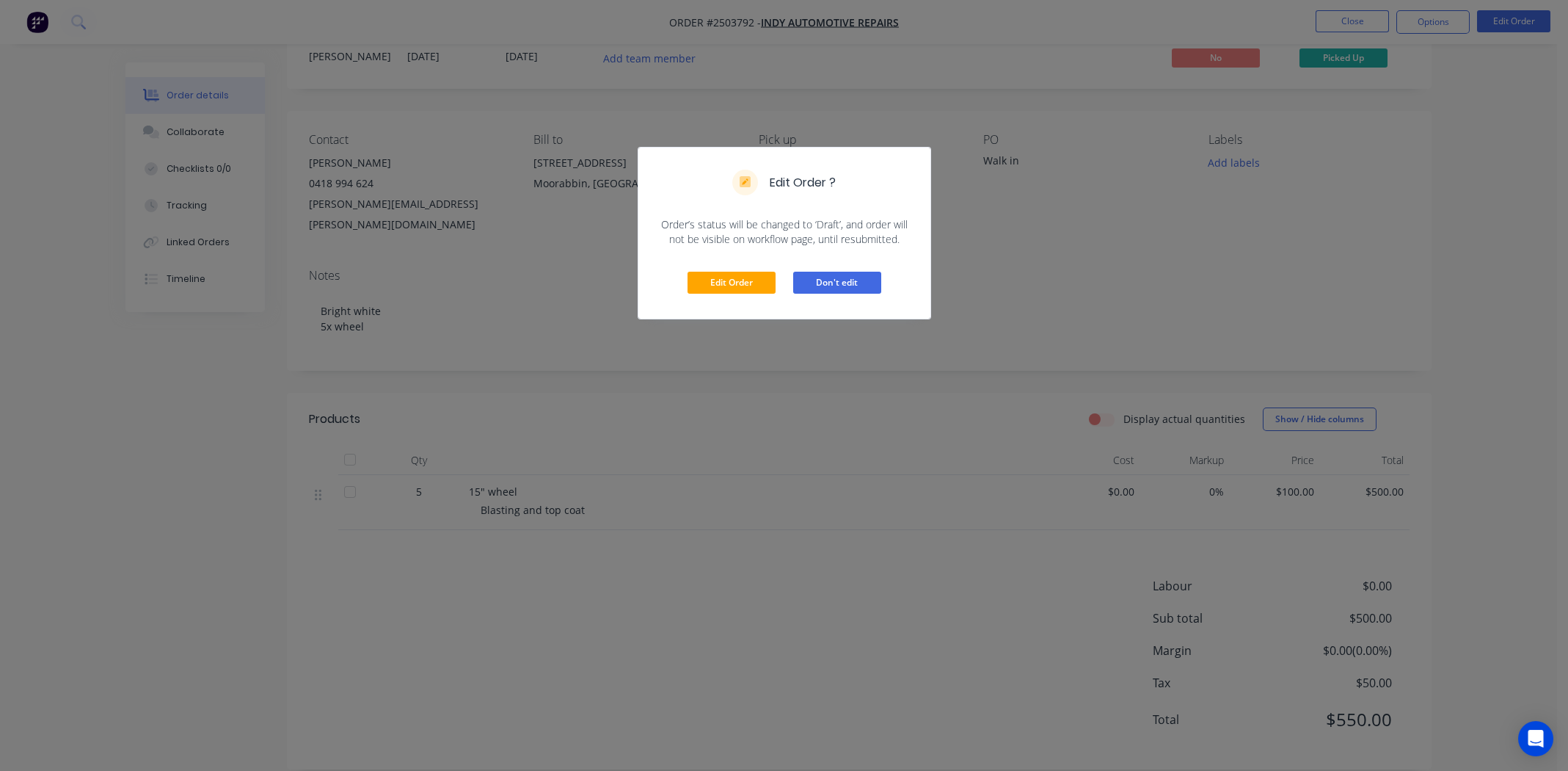
click at [834, 285] on button "Don't edit" at bounding box center [837, 282] width 88 height 22
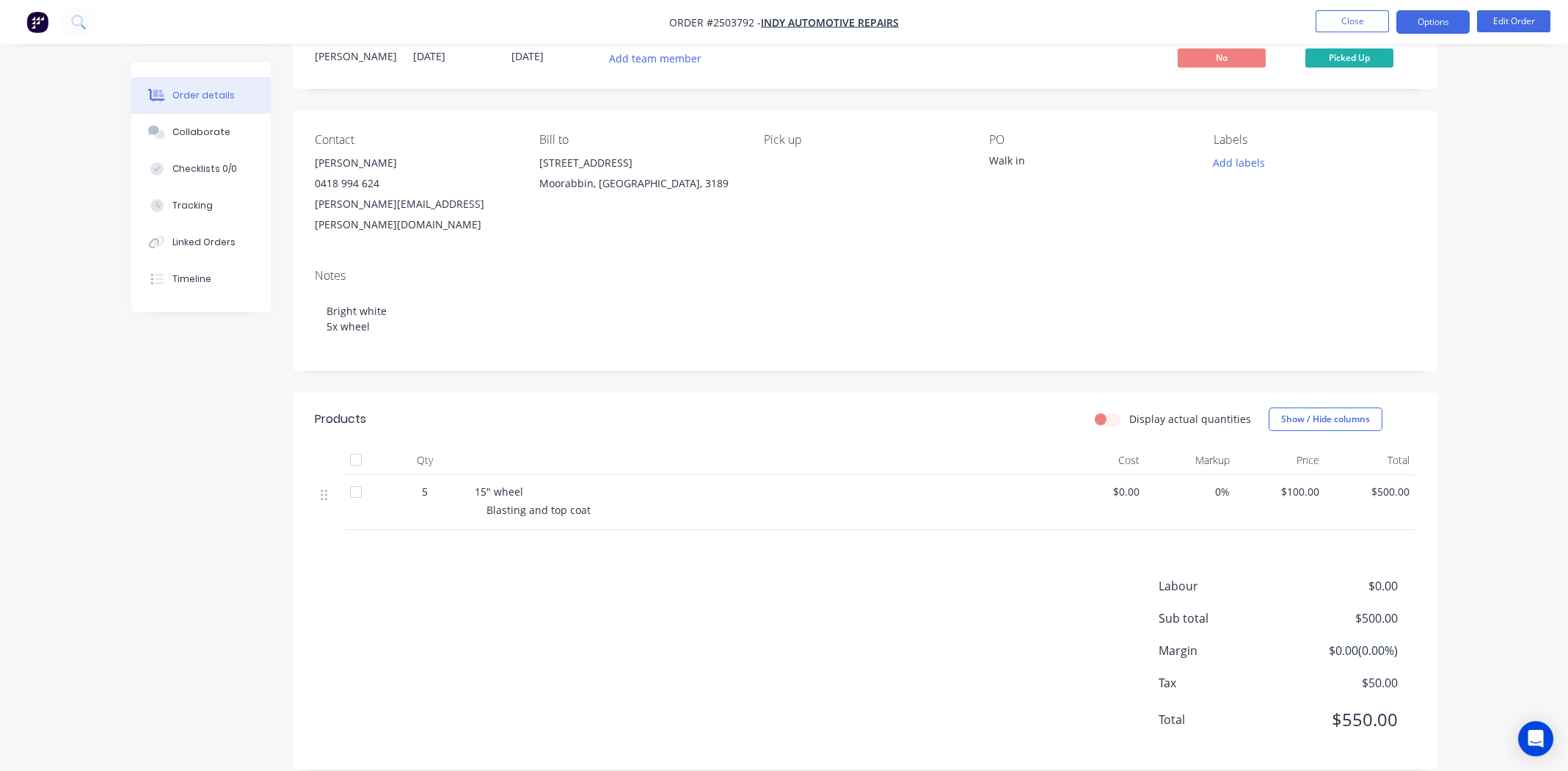
click at [1432, 26] on button "Options" at bounding box center [1433, 22] width 73 height 24
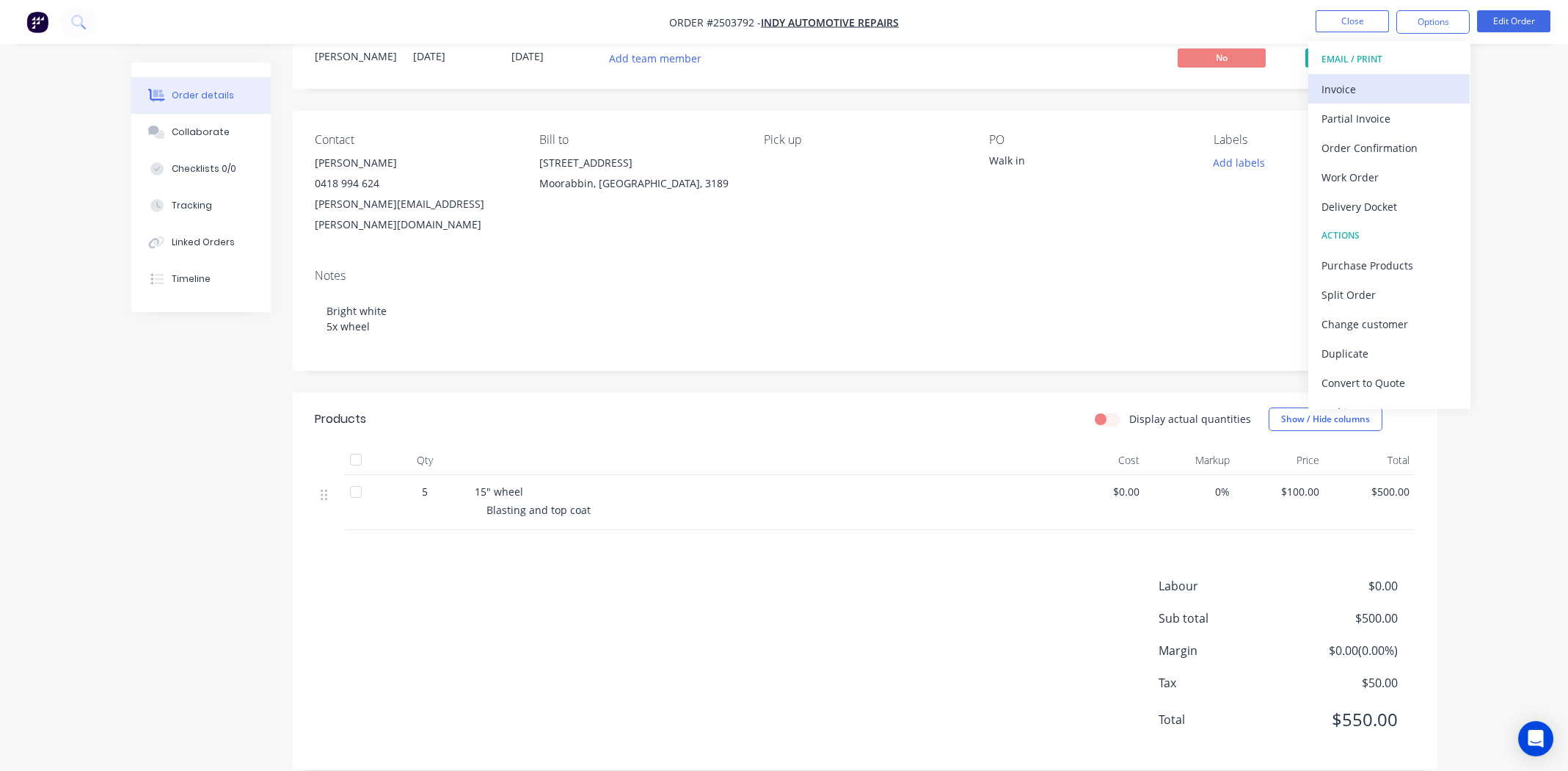
click at [1363, 82] on div "Invoice" at bounding box center [1389, 89] width 135 height 21
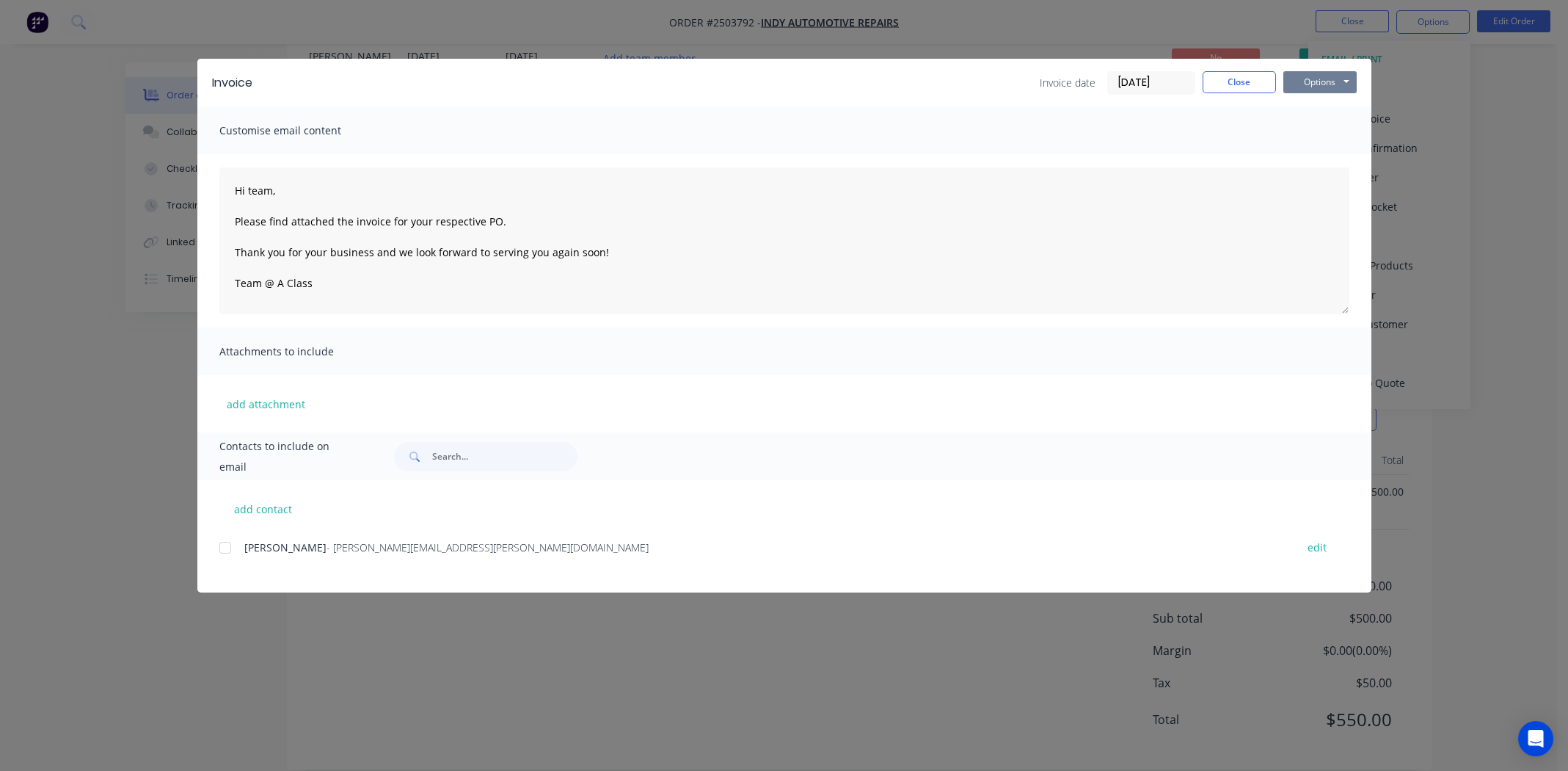
click at [1329, 77] on button "Options" at bounding box center [1320, 82] width 73 height 22
click at [1324, 131] on button "Print" at bounding box center [1331, 133] width 94 height 24
click at [1230, 79] on button "Close" at bounding box center [1239, 82] width 73 height 22
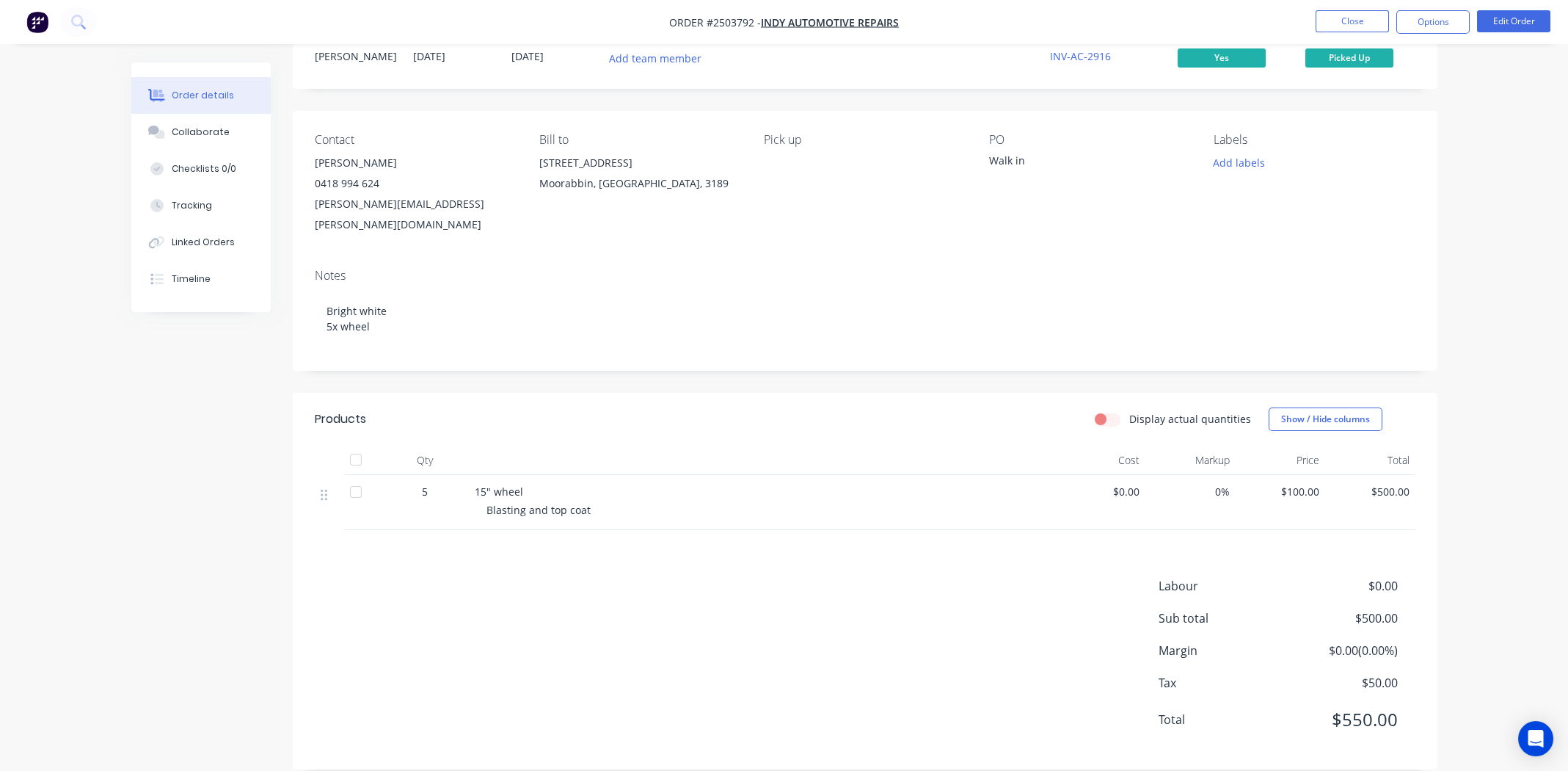
scroll to position [0, 0]
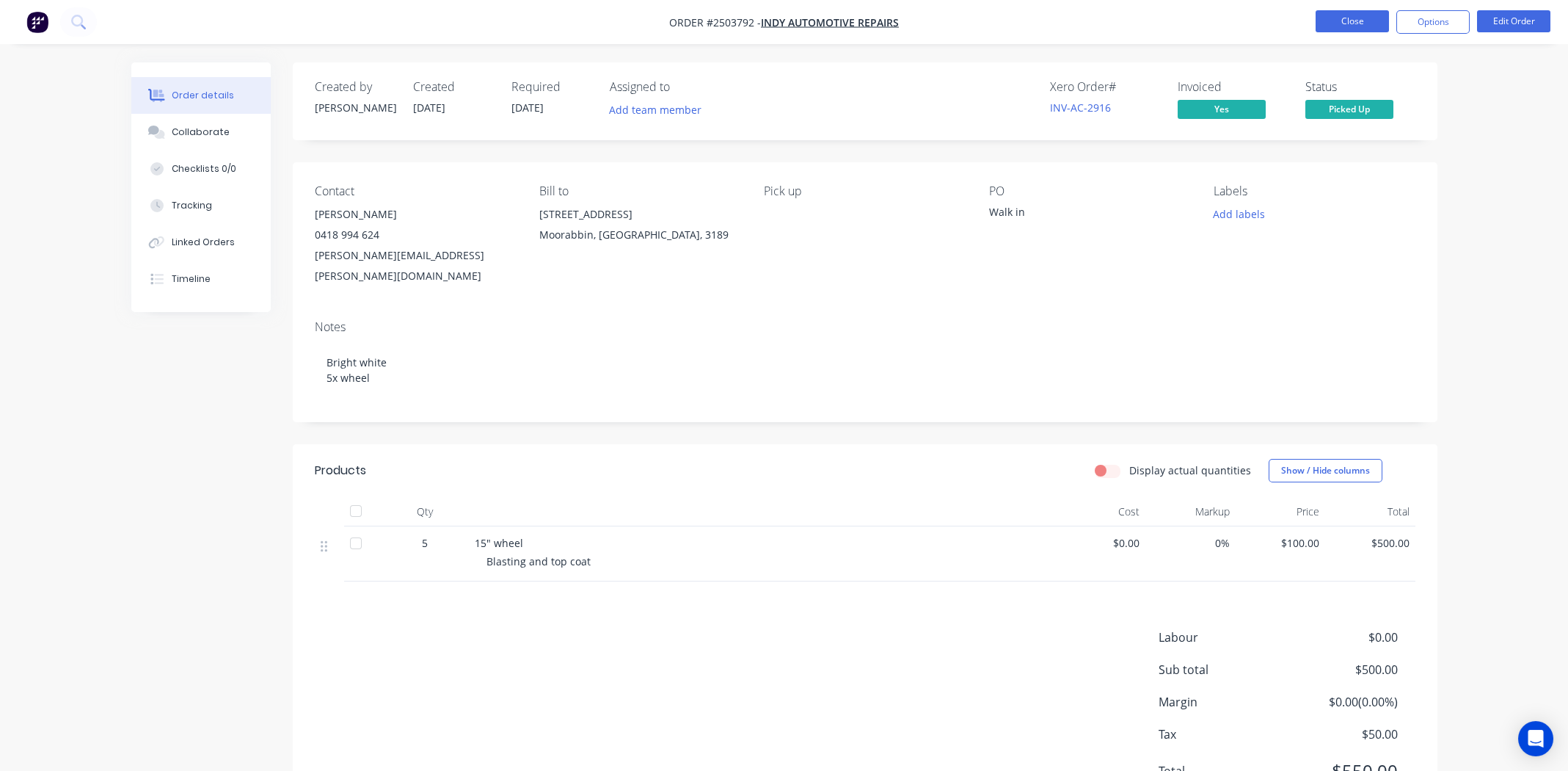
click at [1361, 20] on button "Close" at bounding box center [1352, 21] width 73 height 22
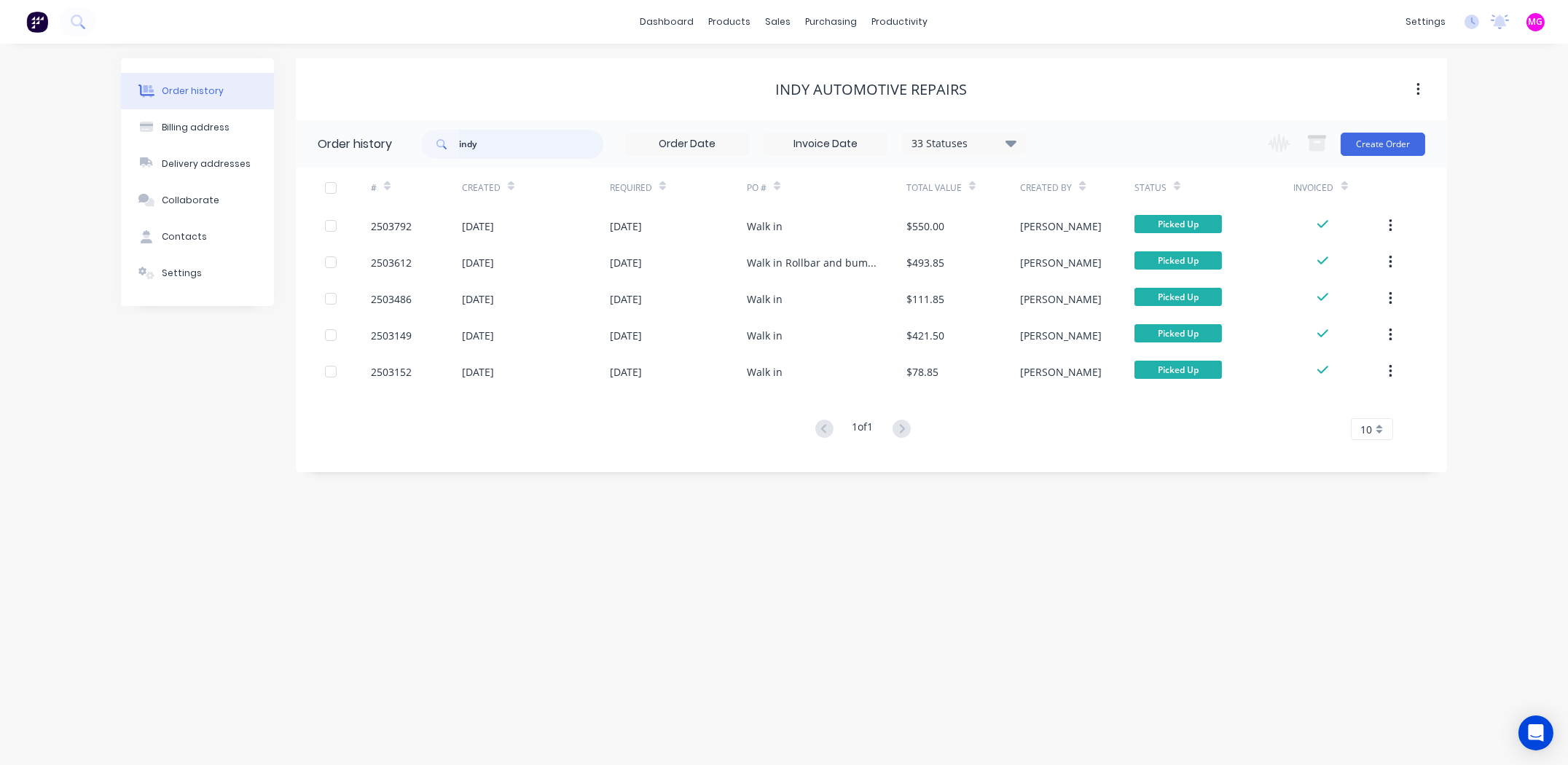
click at [529, 141] on input "indy" at bounding box center [531, 144] width 145 height 29
click at [530, 141] on input "indy" at bounding box center [531, 144] width 145 height 29
type input "i"
click at [765, 19] on div "sales" at bounding box center [779, 22] width 40 height 22
click at [803, 64] on div "Sales Orders" at bounding box center [833, 70] width 60 height 13
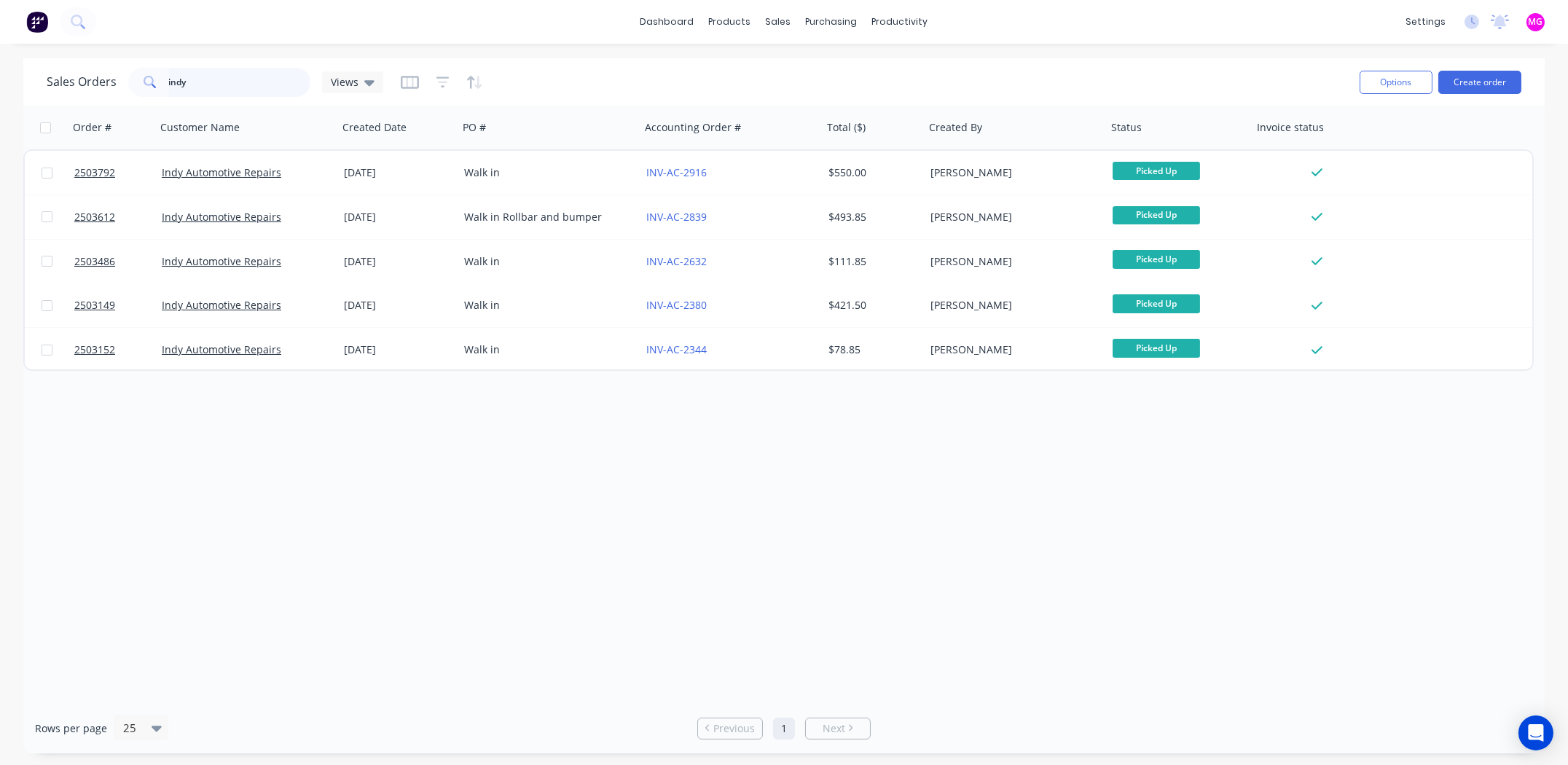
click at [202, 86] on input "indy" at bounding box center [240, 82] width 142 height 29
type input "i"
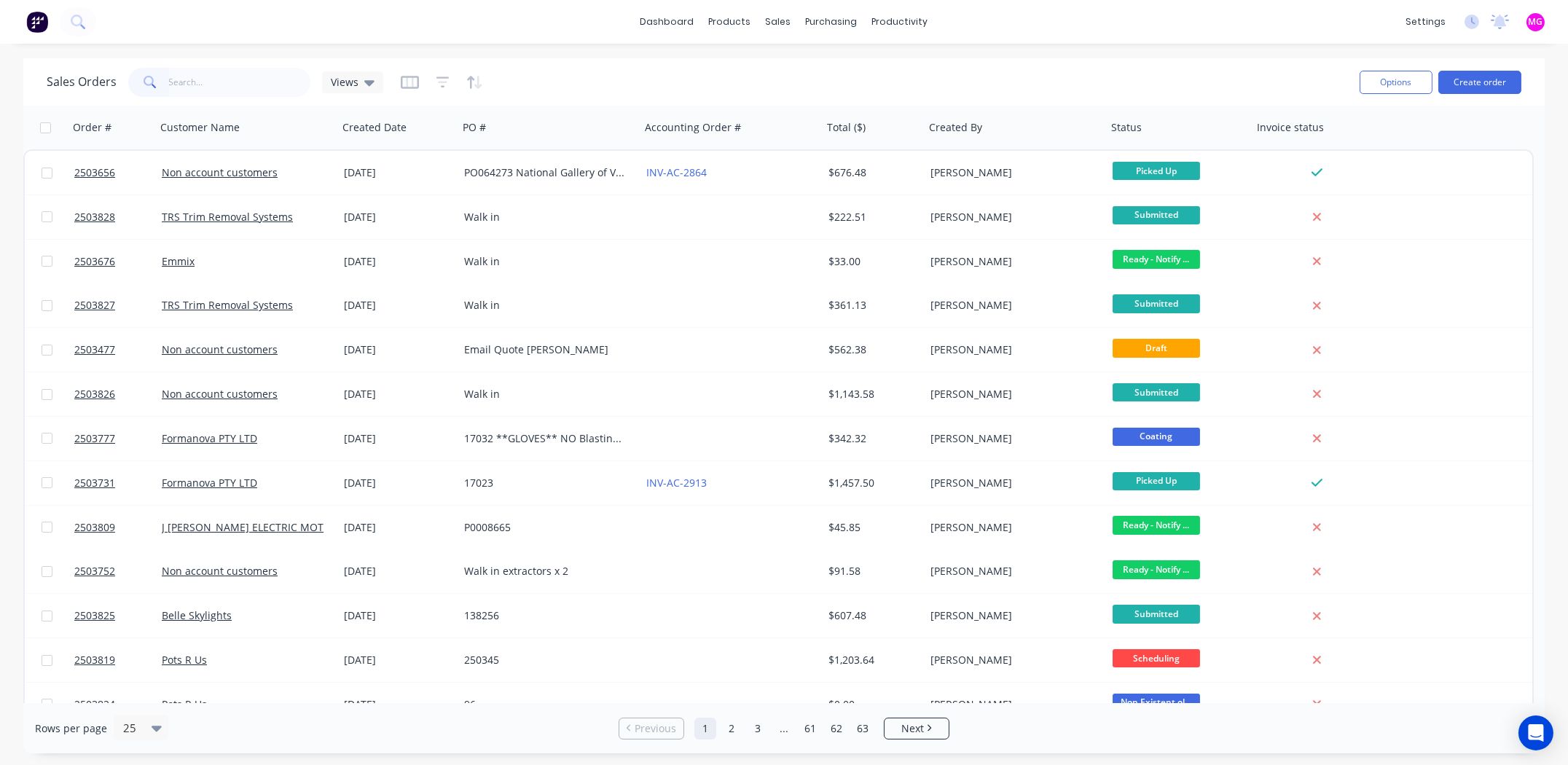
click at [1137, 9] on div "dashboard products sales purchasing productivity dashboard products Product Cat…" at bounding box center [784, 22] width 1568 height 44
click at [251, 79] on input "text" at bounding box center [240, 82] width 142 height 29
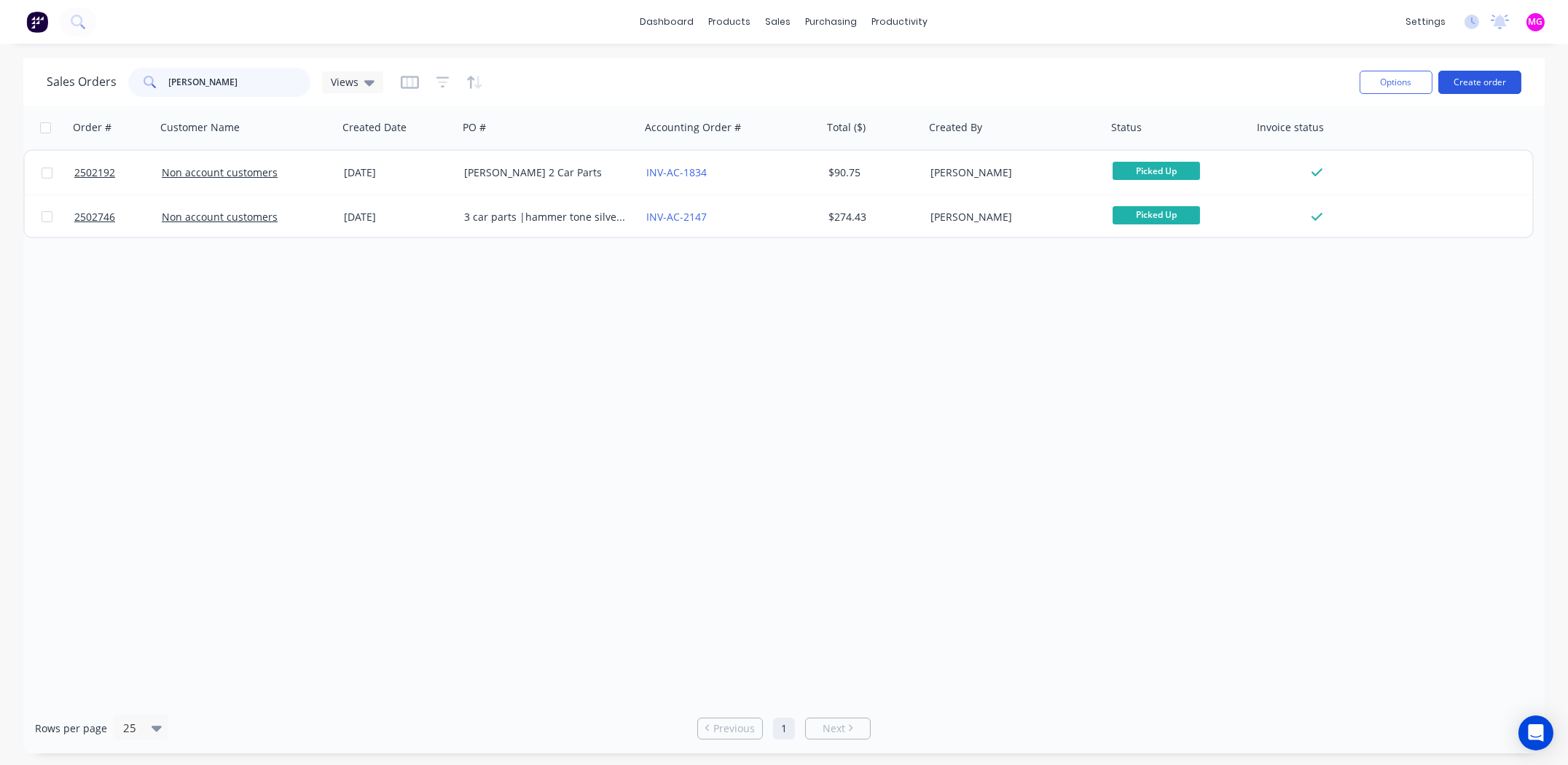
type input "[PERSON_NAME]"
click at [1490, 80] on button "Create order" at bounding box center [1480, 82] width 83 height 23
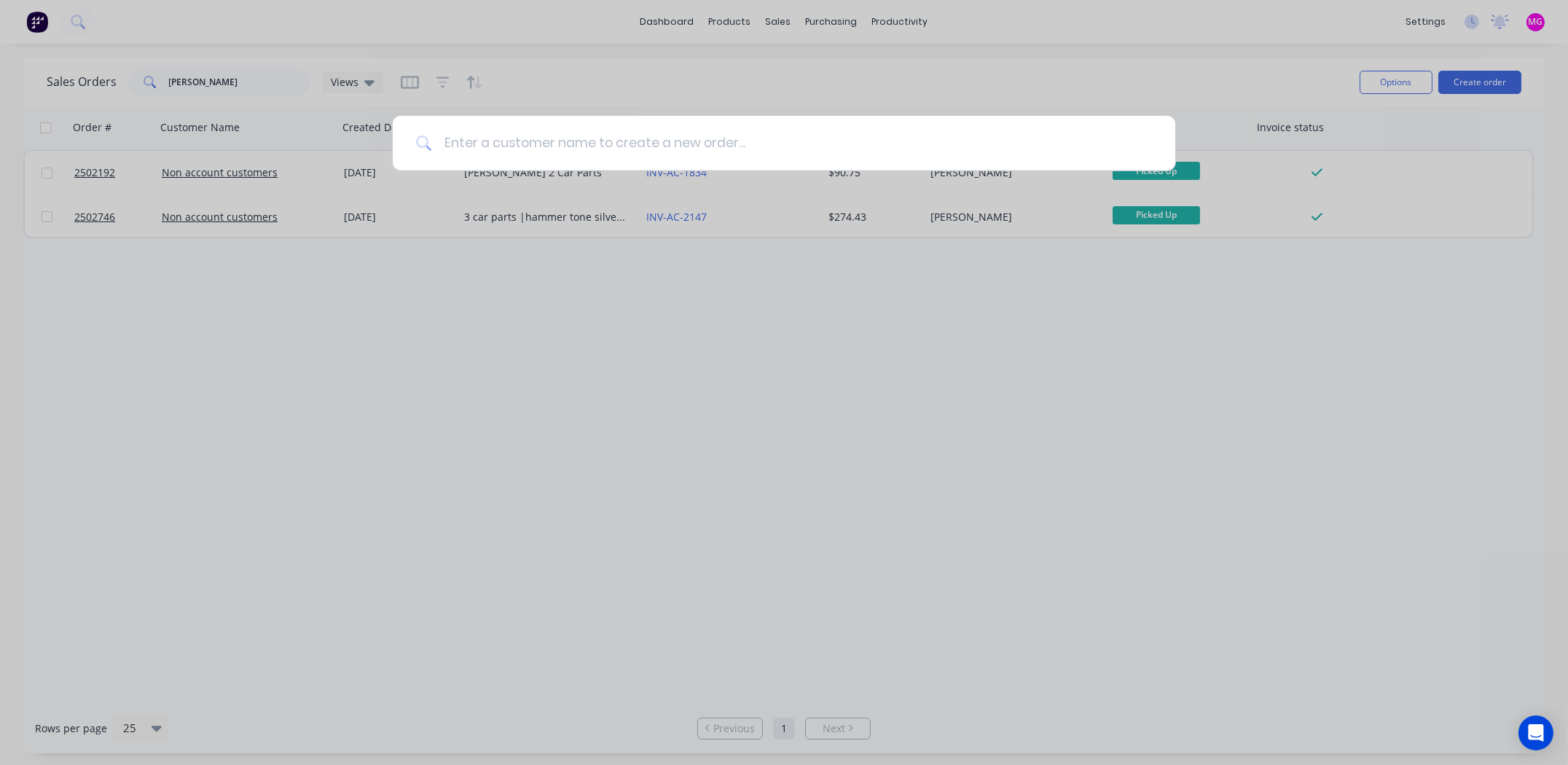
click at [717, 144] on input at bounding box center [792, 144] width 720 height 55
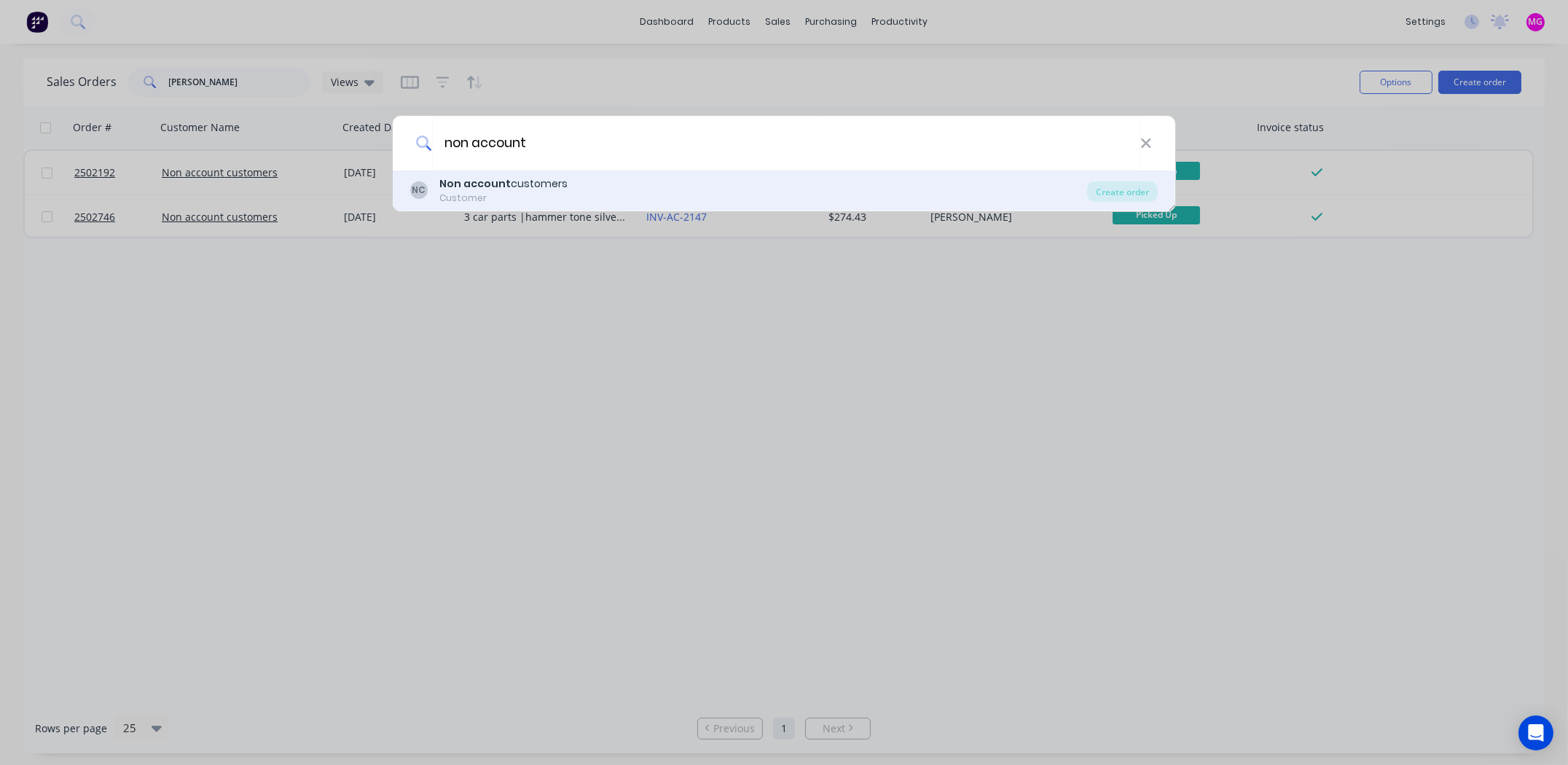
type input "non account"
click at [535, 177] on div "Non account customers" at bounding box center [503, 183] width 128 height 15
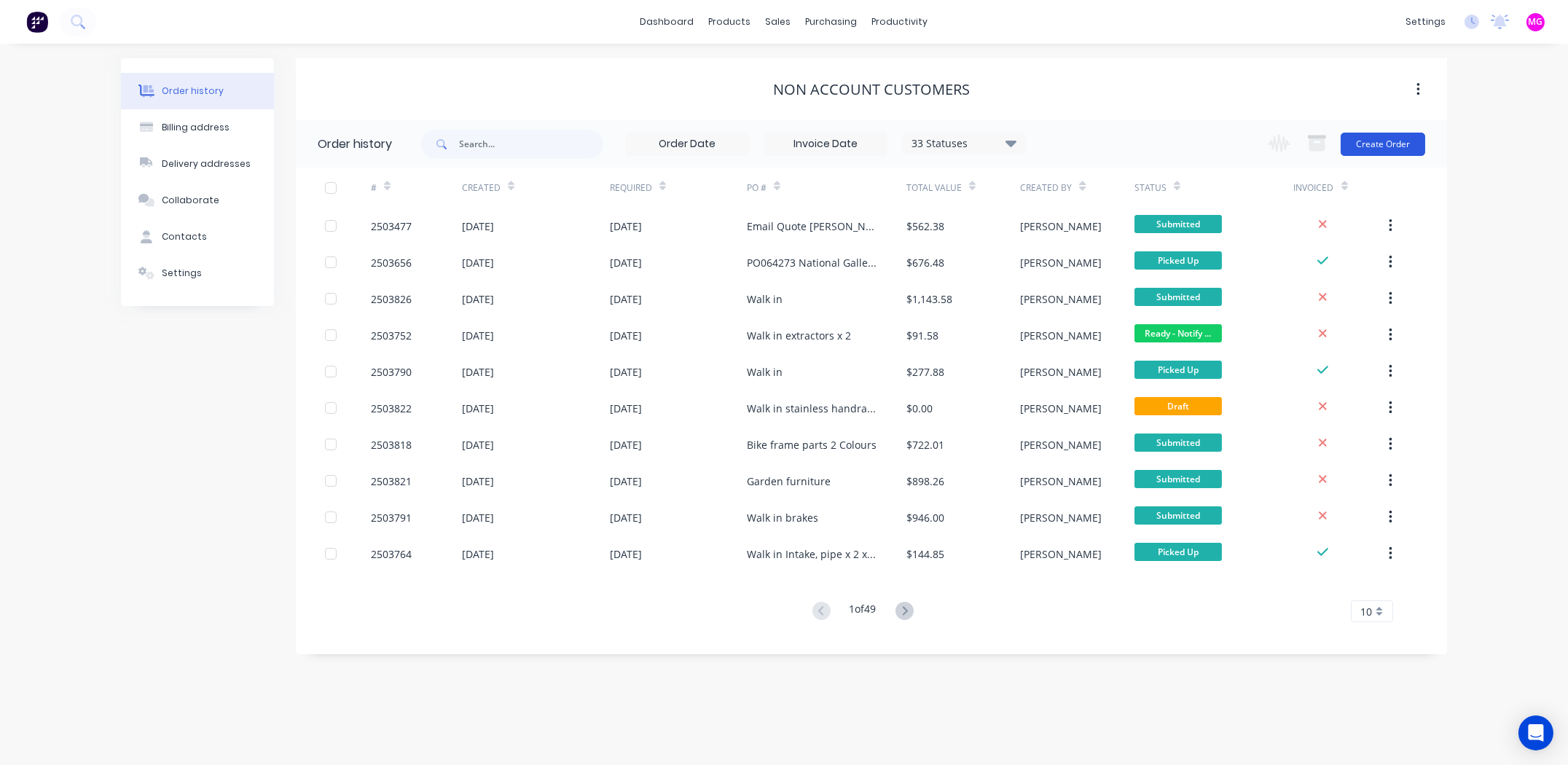
click at [1381, 134] on button "Create Order" at bounding box center [1383, 144] width 85 height 23
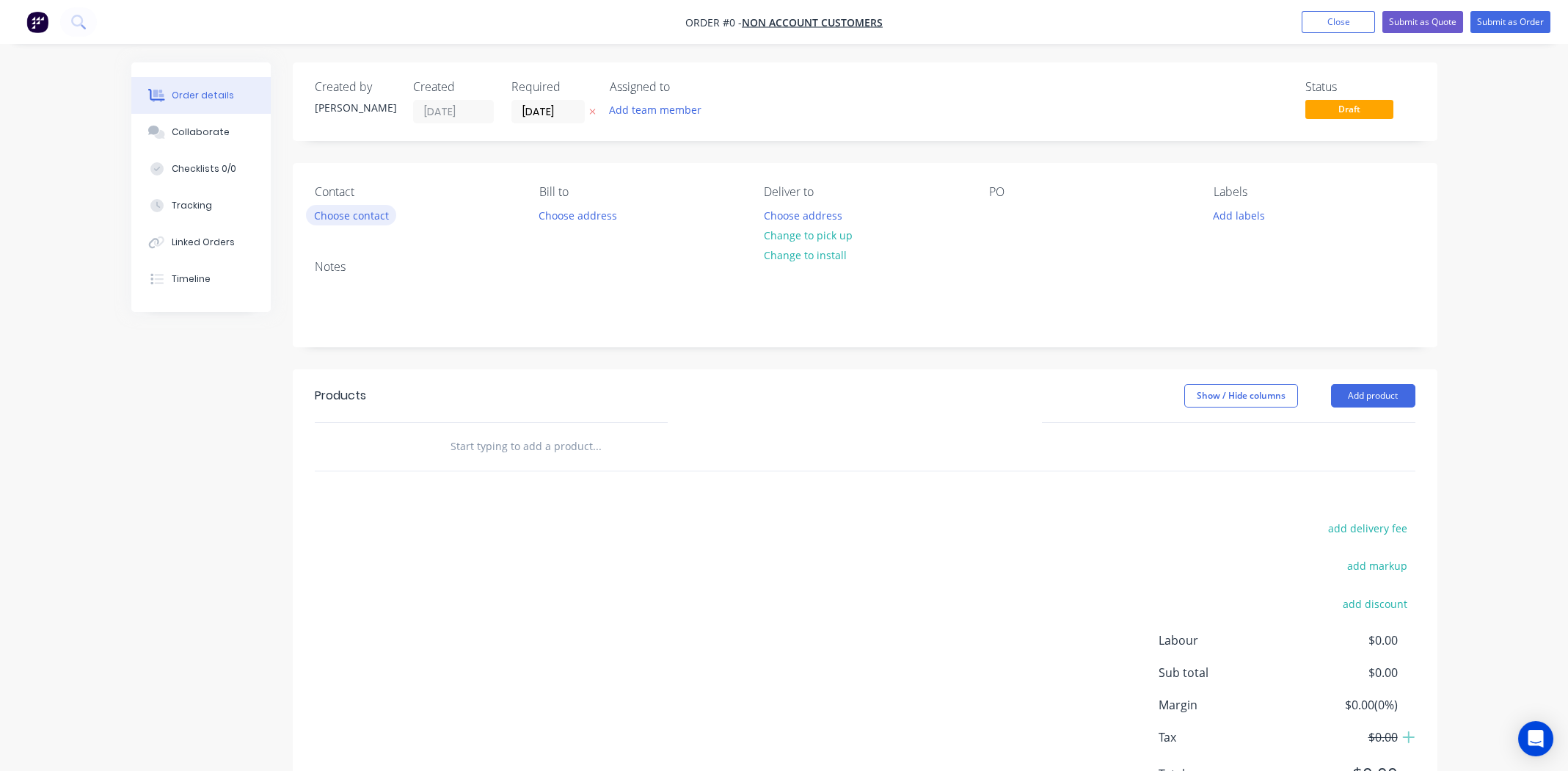
click at [346, 207] on button "Choose contact" at bounding box center [350, 215] width 90 height 20
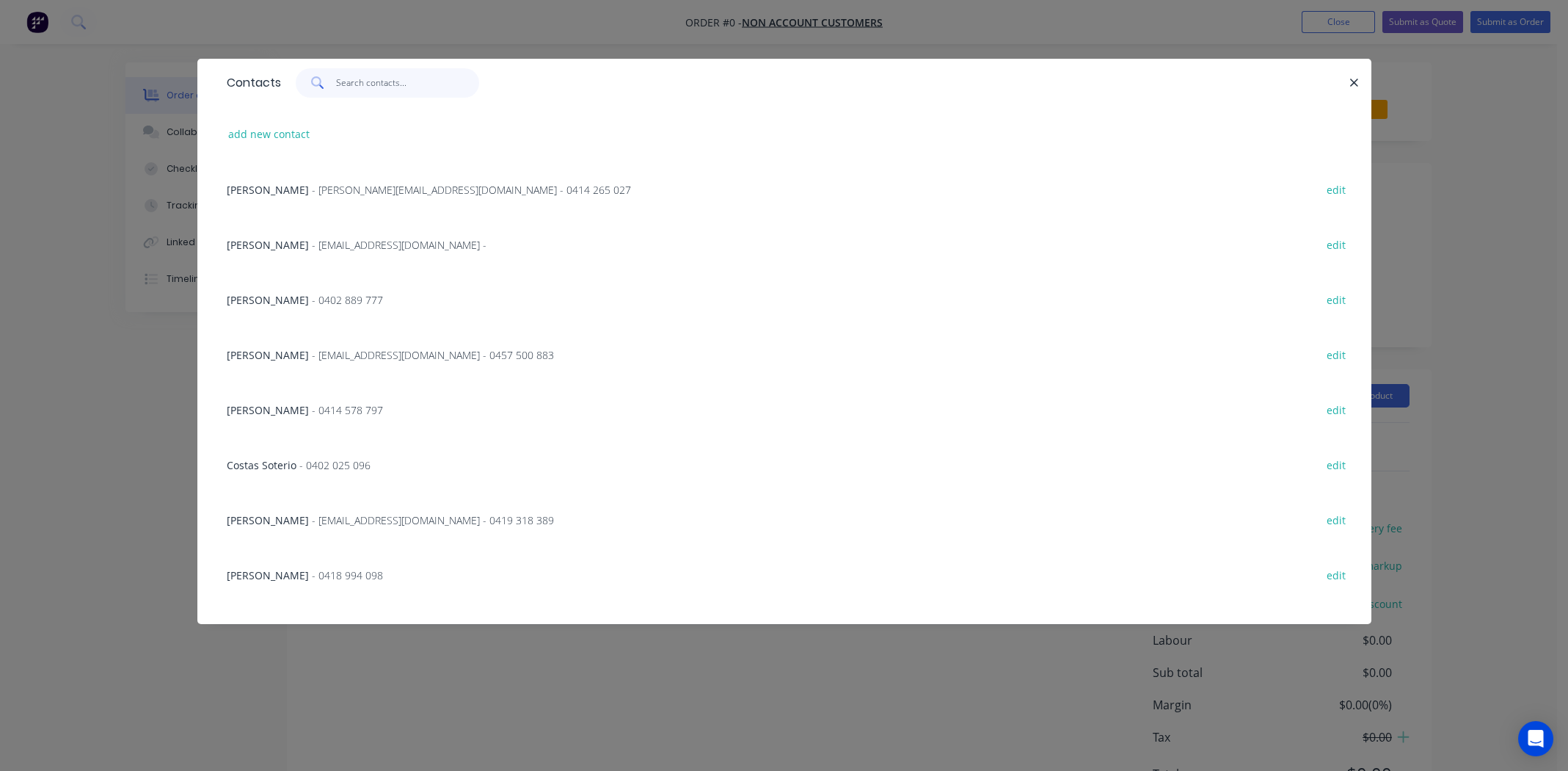
click at [384, 84] on input "text" at bounding box center [407, 83] width 143 height 29
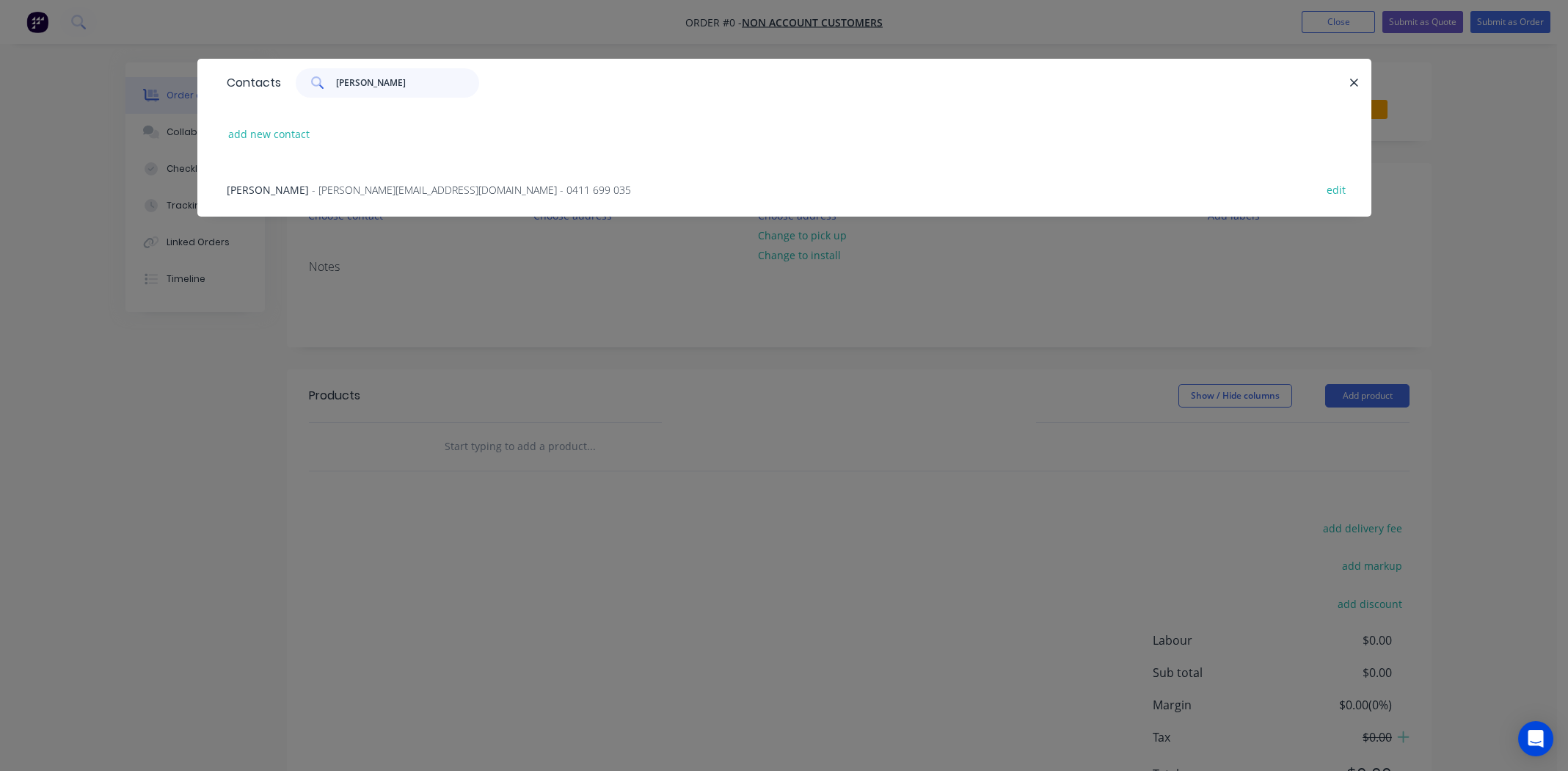
type input "[PERSON_NAME]"
click at [231, 189] on span "[PERSON_NAME]" at bounding box center [267, 189] width 82 height 14
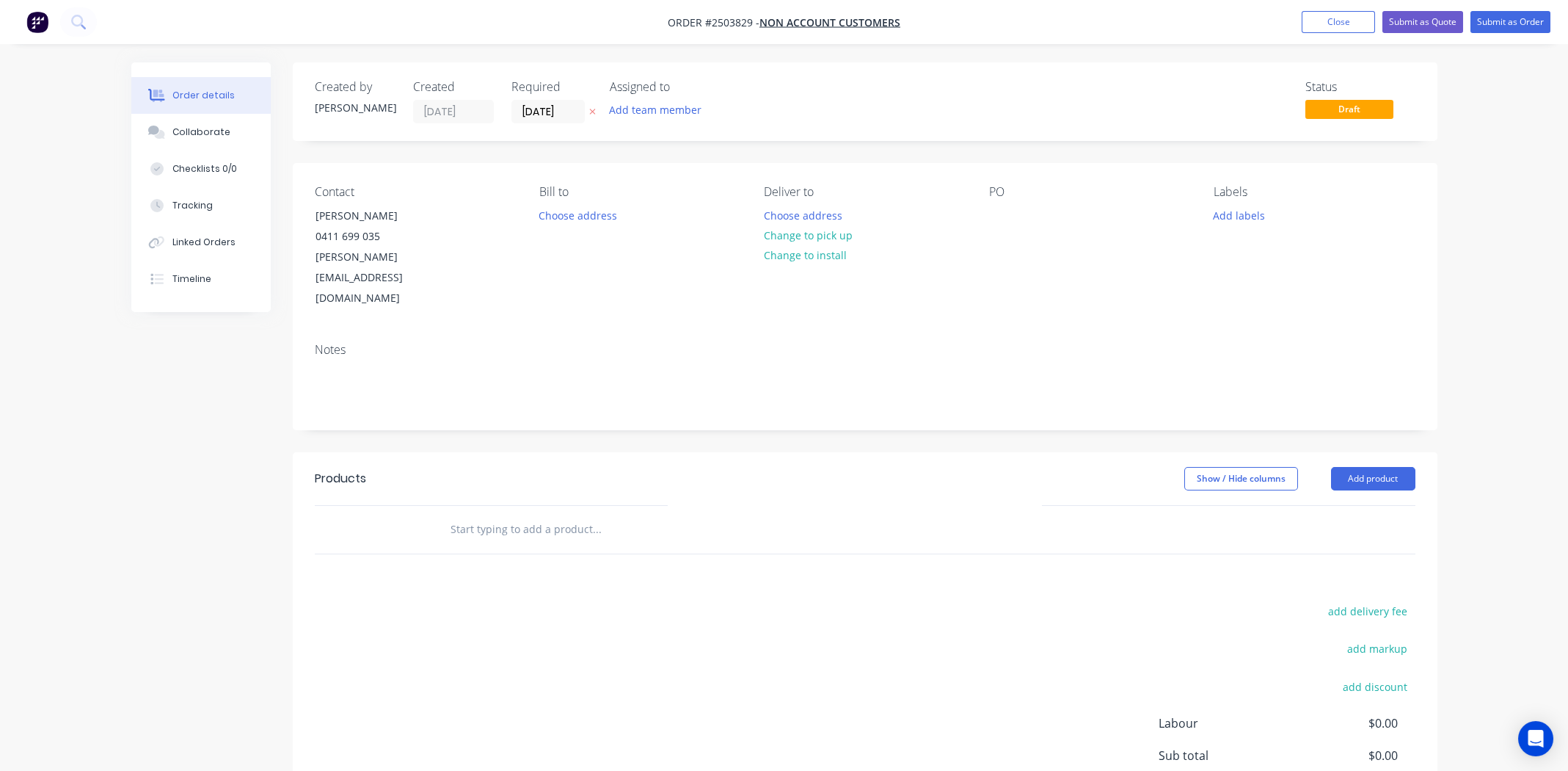
drag, startPoint x: 814, startPoint y: 232, endPoint x: 1087, endPoint y: 233, distance: 273.0
click at [815, 231] on button "Change to pick up" at bounding box center [808, 235] width 104 height 20
drag, startPoint x: 979, startPoint y: 216, endPoint x: 1010, endPoint y: 229, distance: 33.6
click at [979, 217] on div "Contact [PERSON_NAME] [PHONE_NUMBER] [PERSON_NAME][EMAIL_ADDRESS][DOMAIN_NAME] …" at bounding box center [865, 246] width 1145 height 168
click at [1011, 224] on div at bounding box center [1001, 216] width 24 height 21
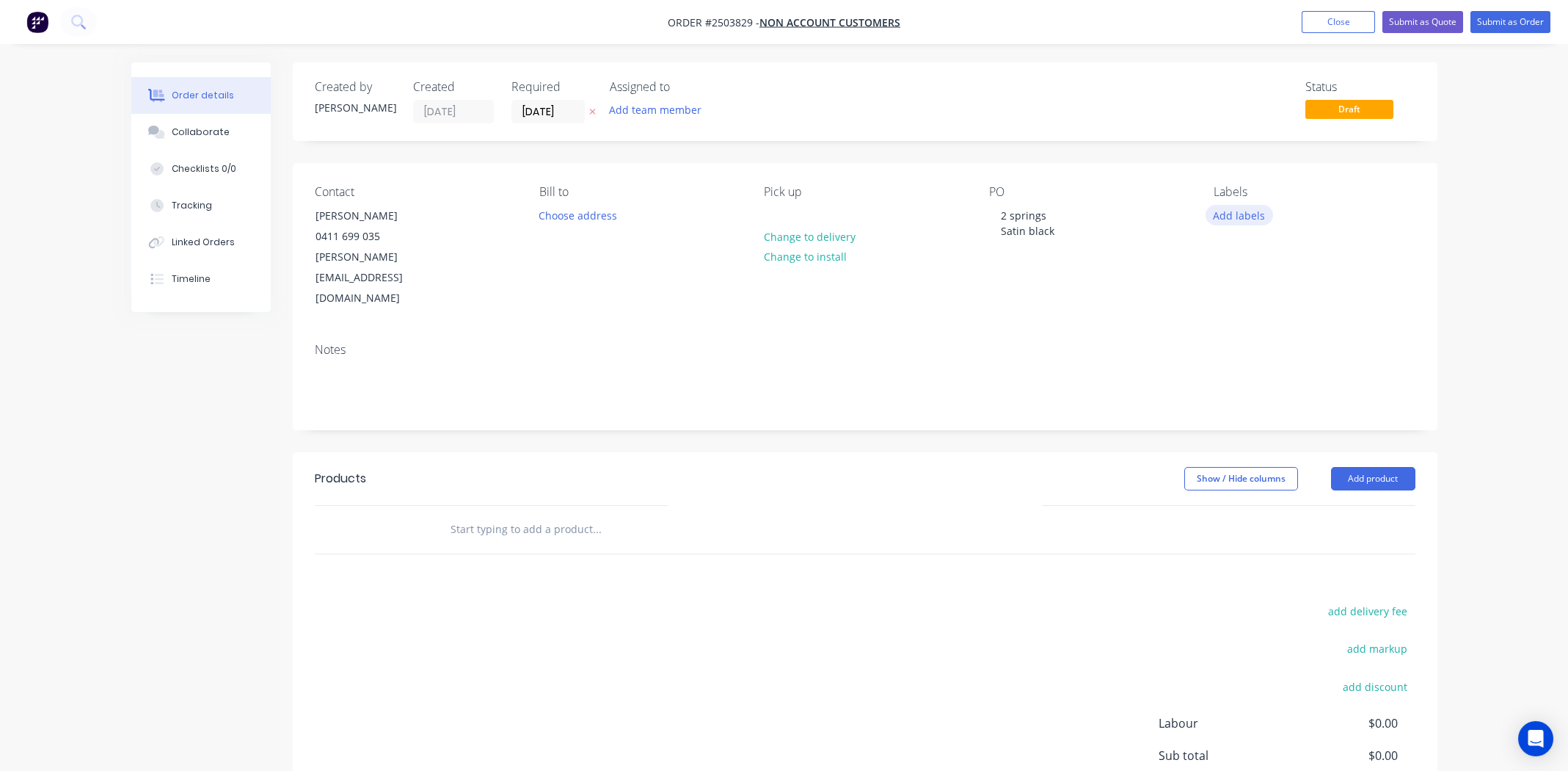
click at [1239, 209] on button "Add labels" at bounding box center [1239, 215] width 67 height 20
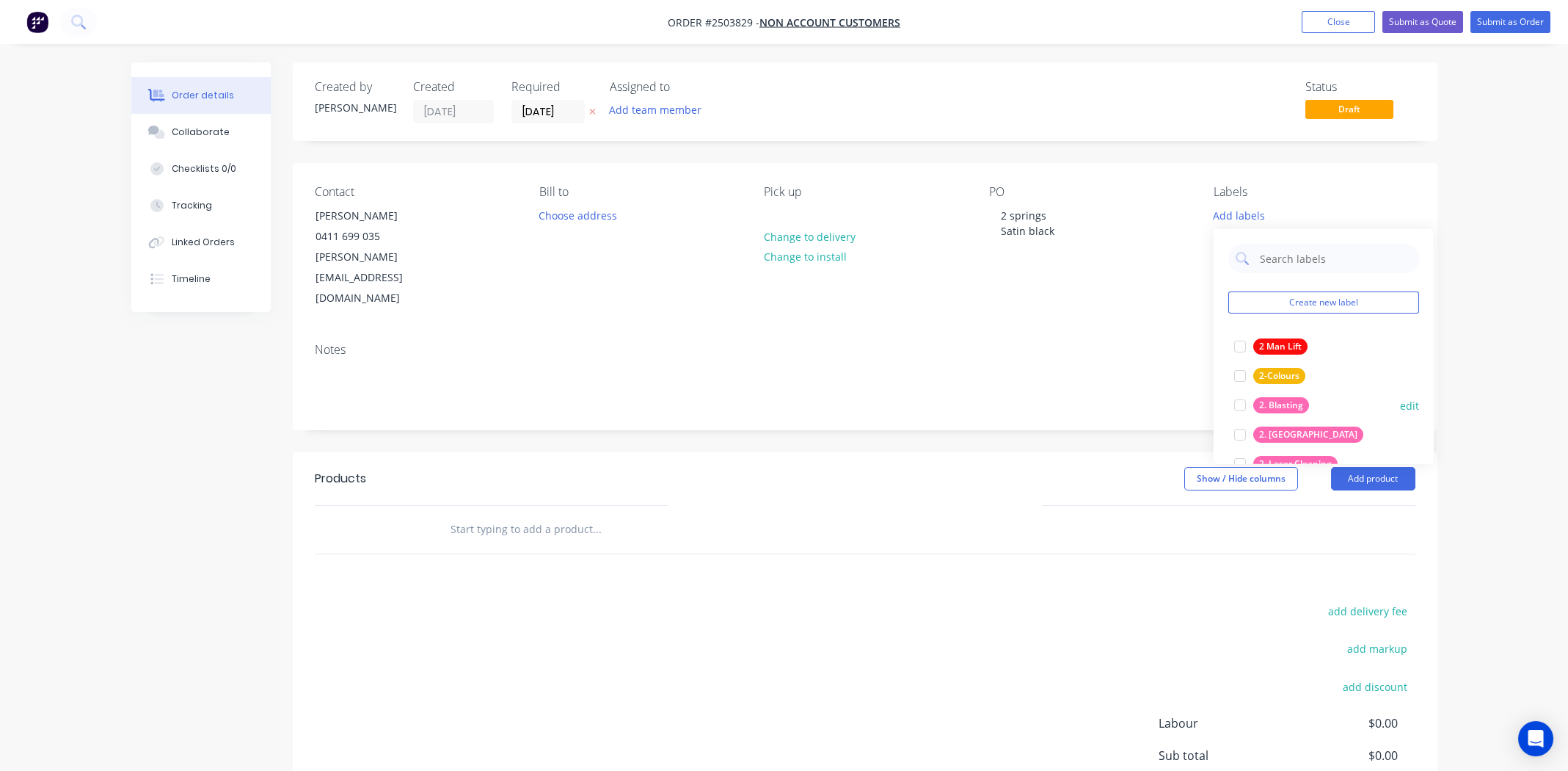
click at [1238, 403] on div at bounding box center [1240, 405] width 29 height 29
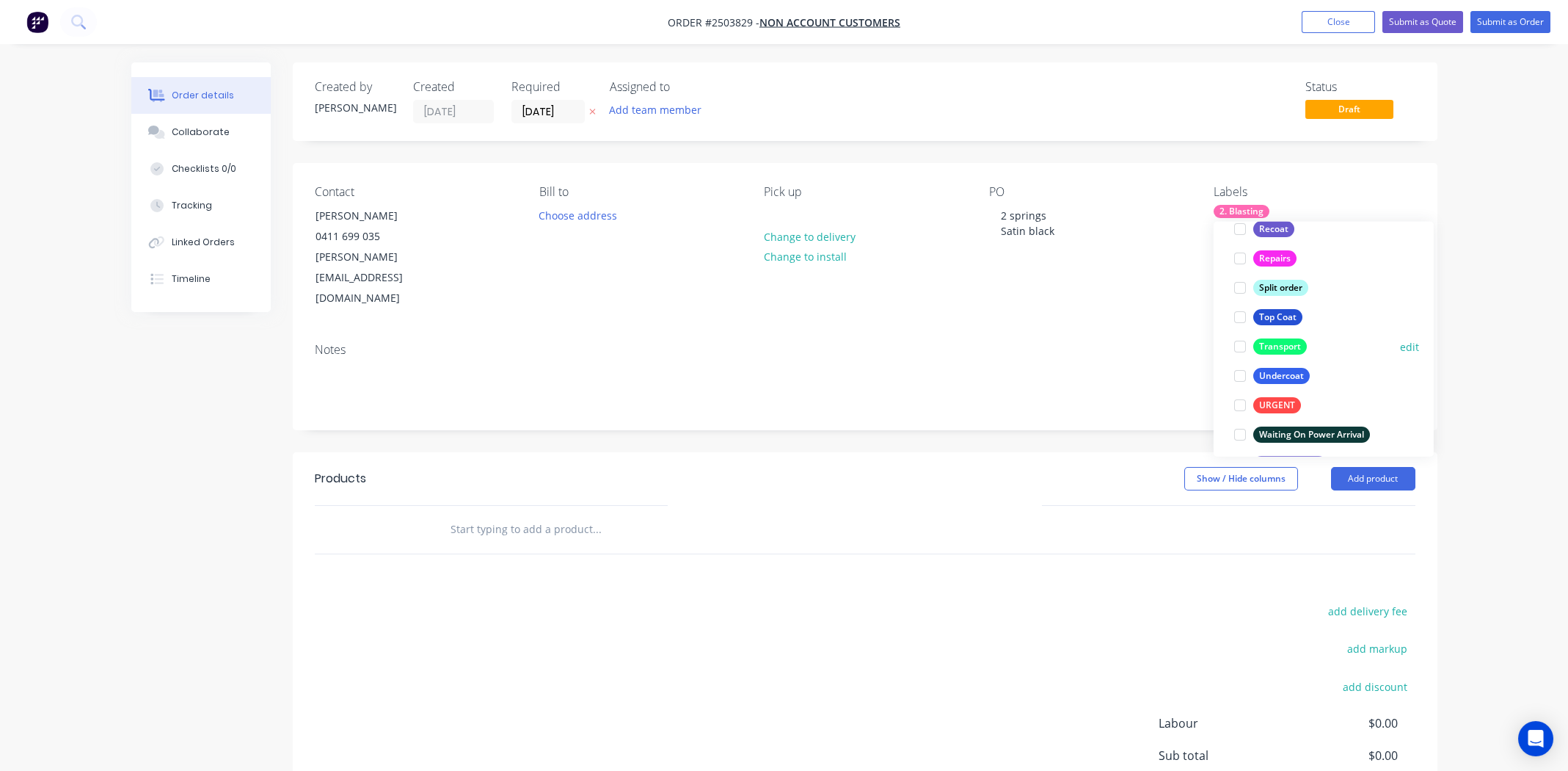
scroll to position [998, 0]
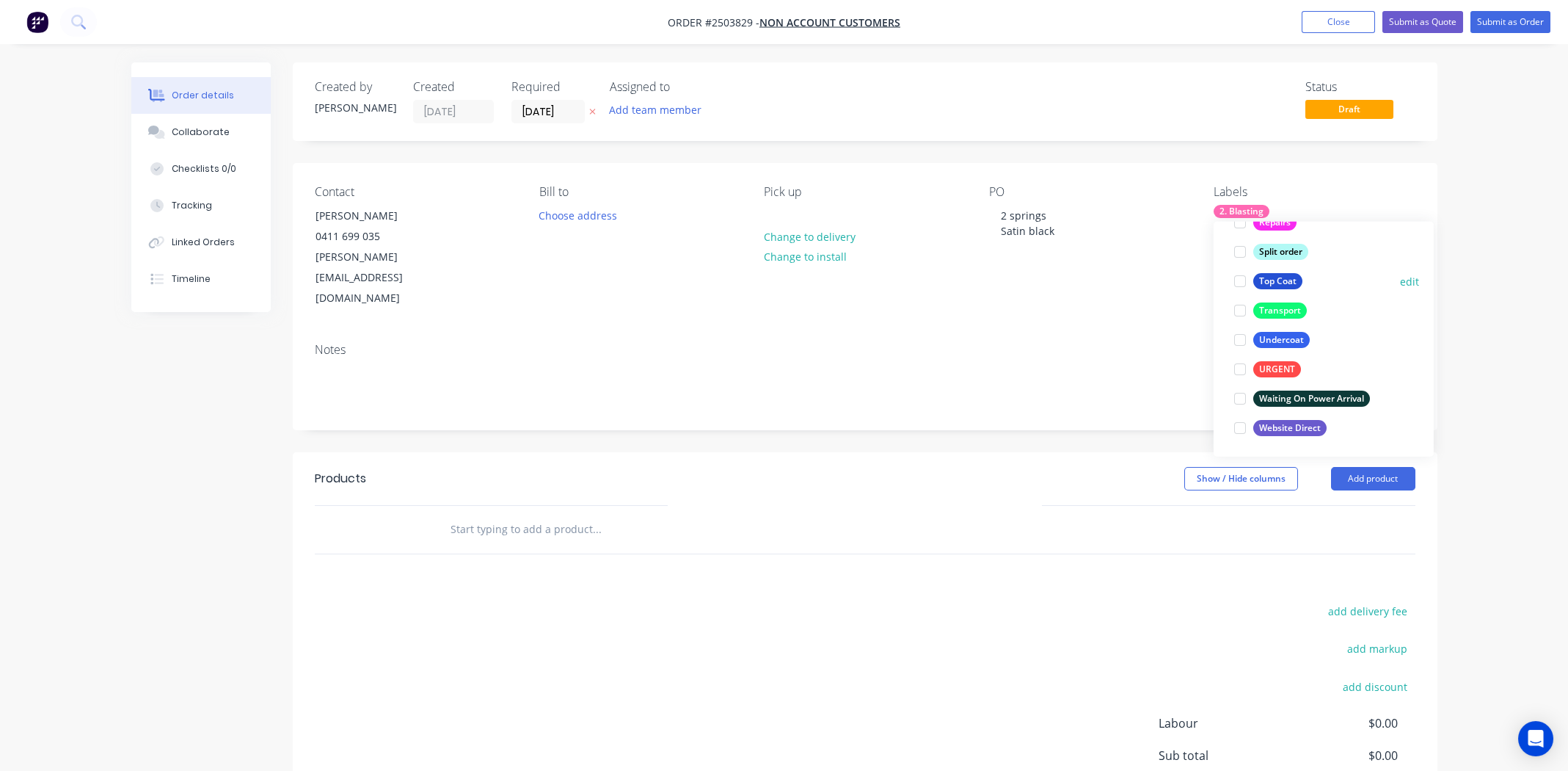
click at [1240, 275] on div at bounding box center [1240, 281] width 29 height 29
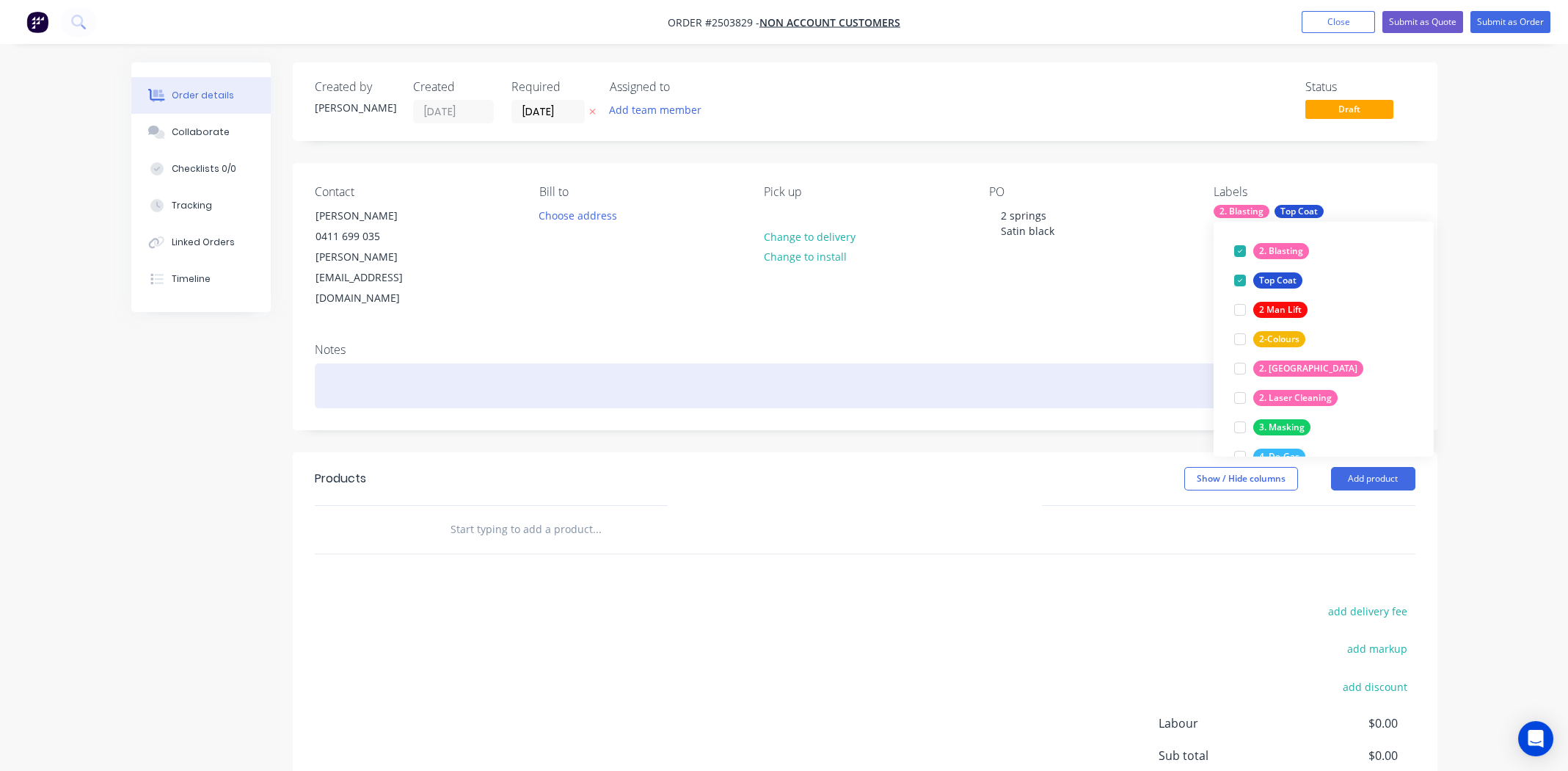
click at [345, 364] on div at bounding box center [865, 386] width 1101 height 45
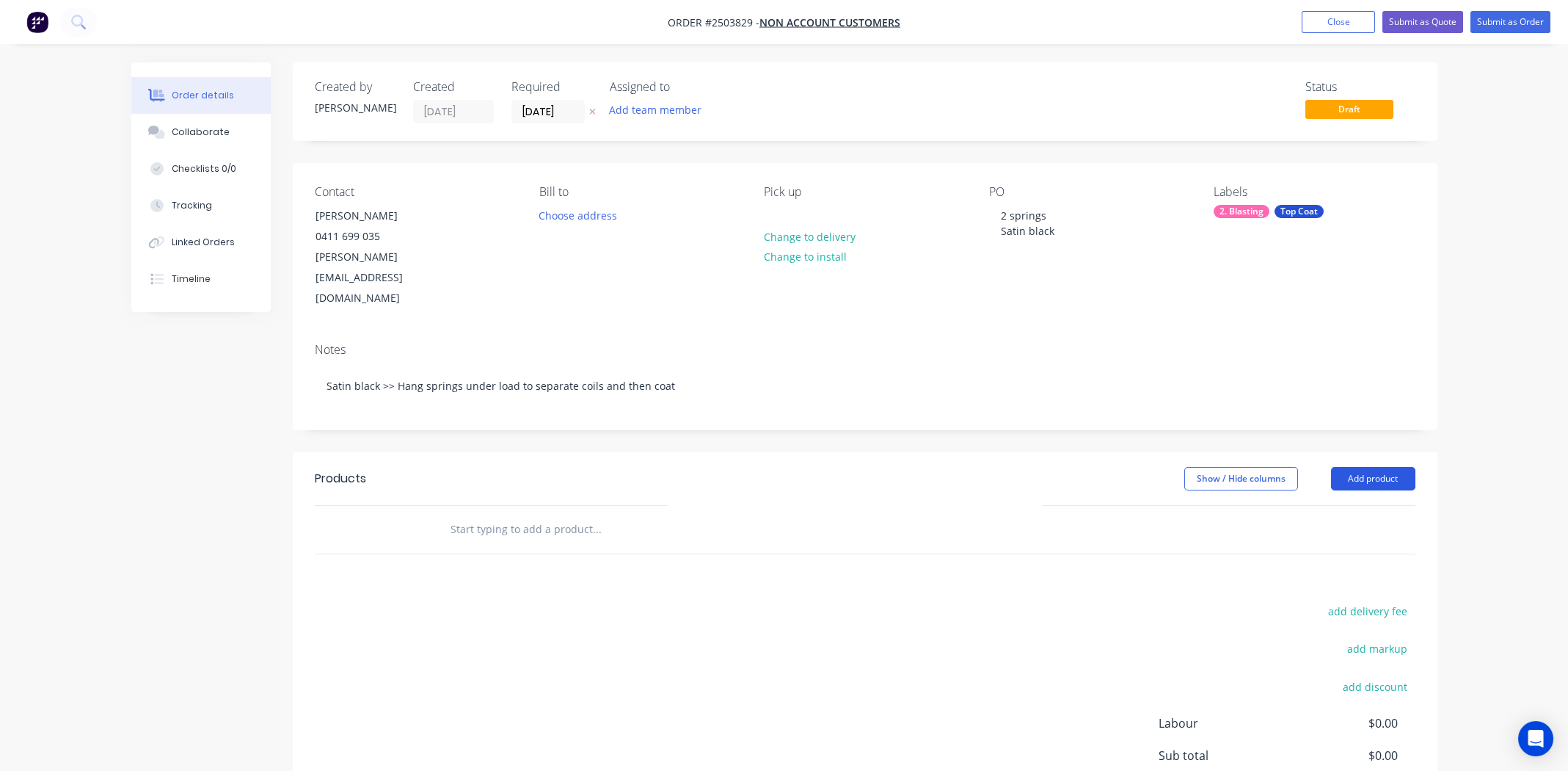
click at [1375, 467] on button "Add product" at bounding box center [1373, 478] width 85 height 24
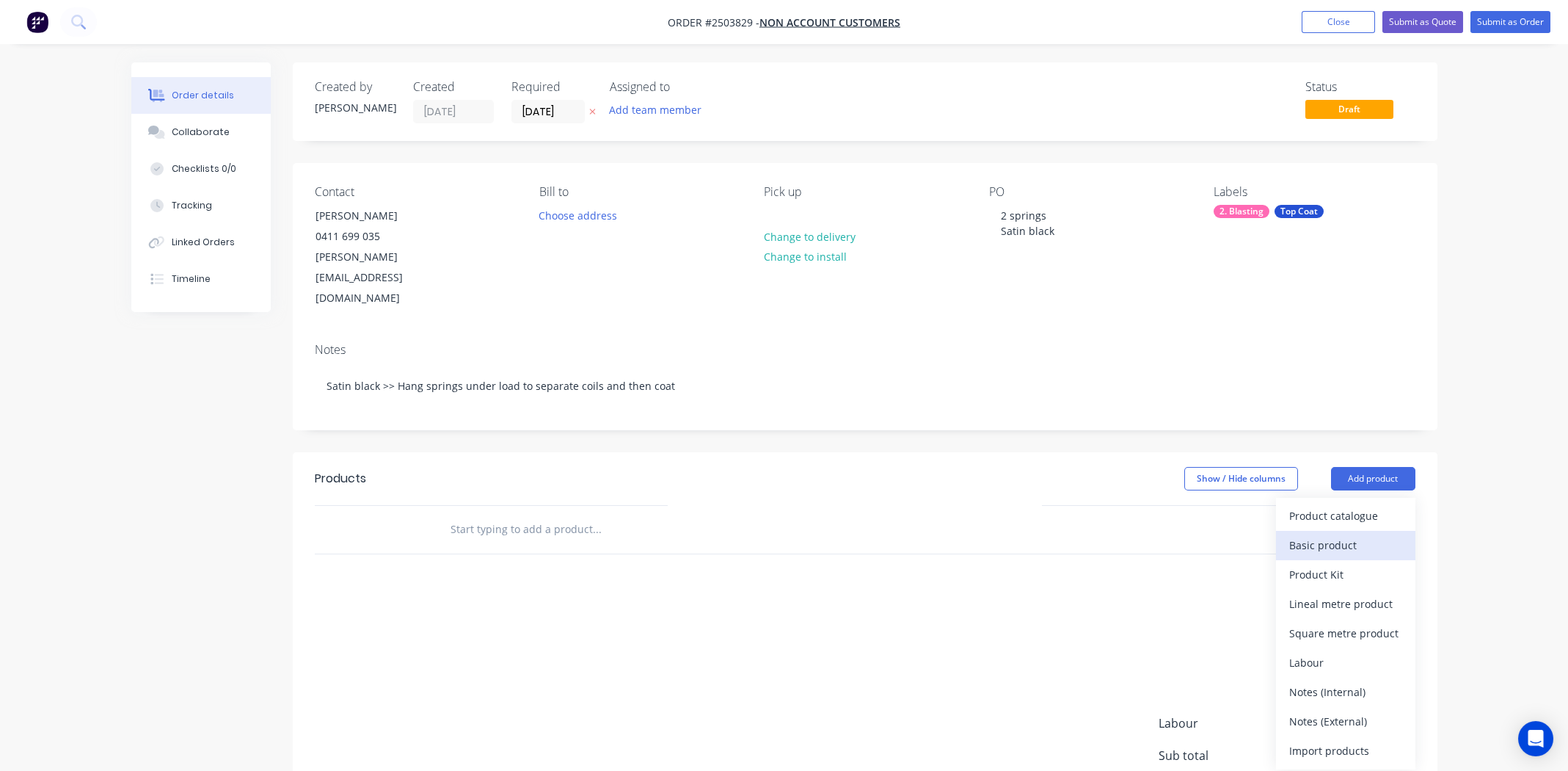
click at [1323, 534] on div "Basic product" at bounding box center [1345, 545] width 113 height 21
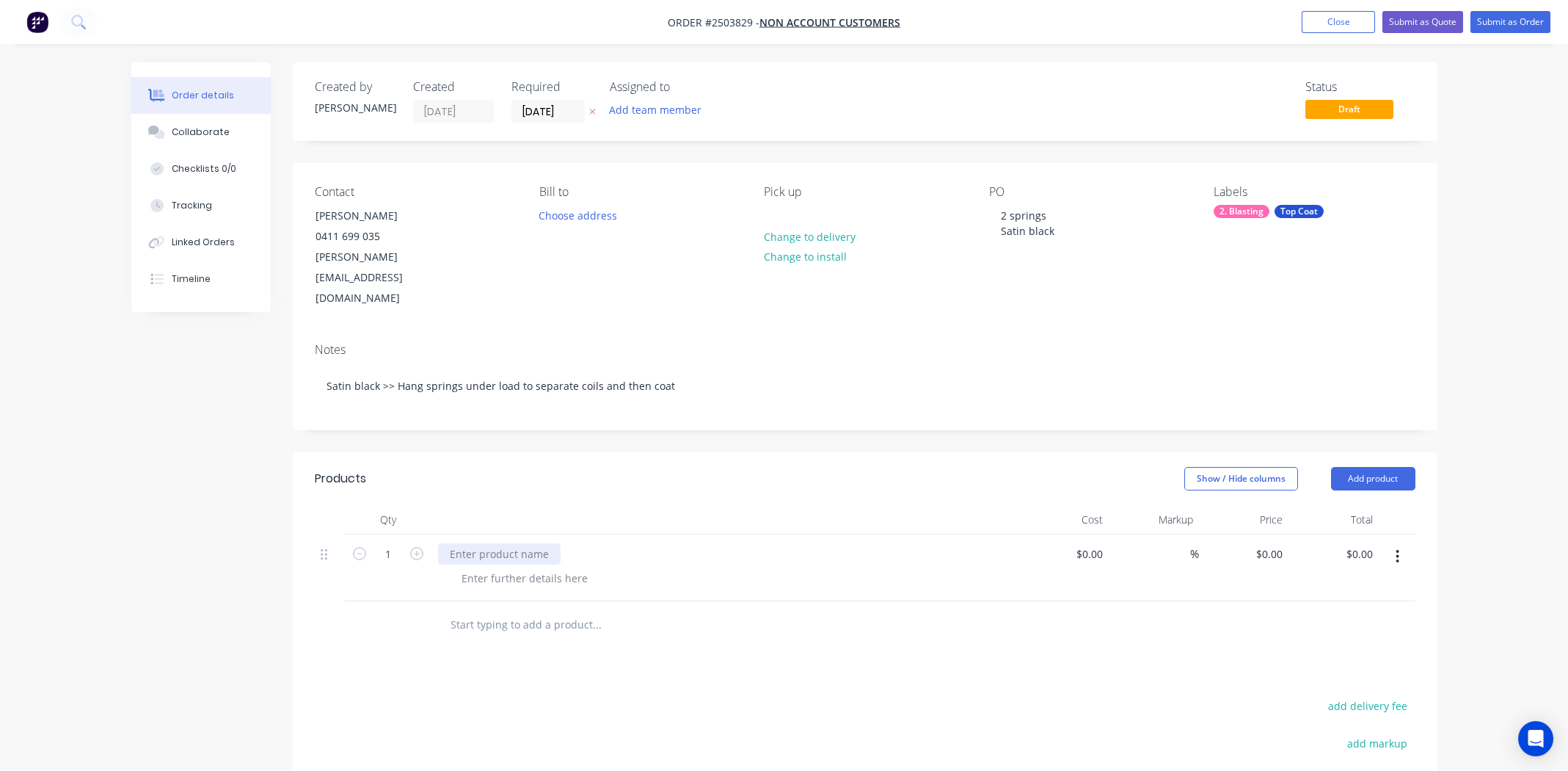
click at [493, 543] on div at bounding box center [499, 554] width 123 height 21
click at [549, 568] on div at bounding box center [524, 578] width 150 height 21
click at [493, 543] on div "[GEOGRAPHIC_DATA]" at bounding box center [500, 554] width 124 height 21
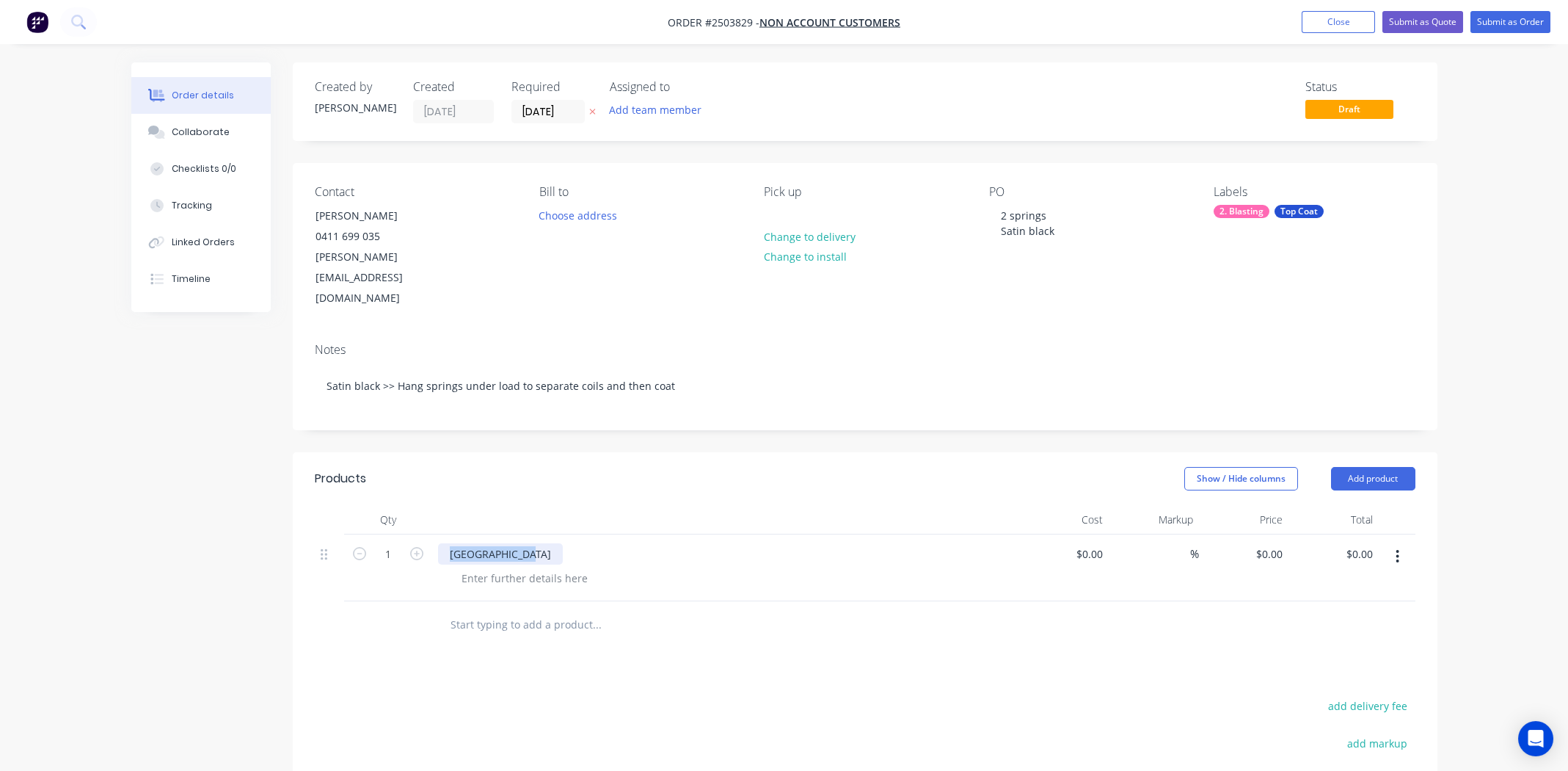
click at [493, 543] on div "[GEOGRAPHIC_DATA]" at bounding box center [500, 554] width 124 height 21
copy div "[GEOGRAPHIC_DATA]"
click at [545, 568] on div at bounding box center [524, 578] width 150 height 21
paste div
click at [1262, 534] on div "0 0" at bounding box center [1244, 568] width 90 height 67
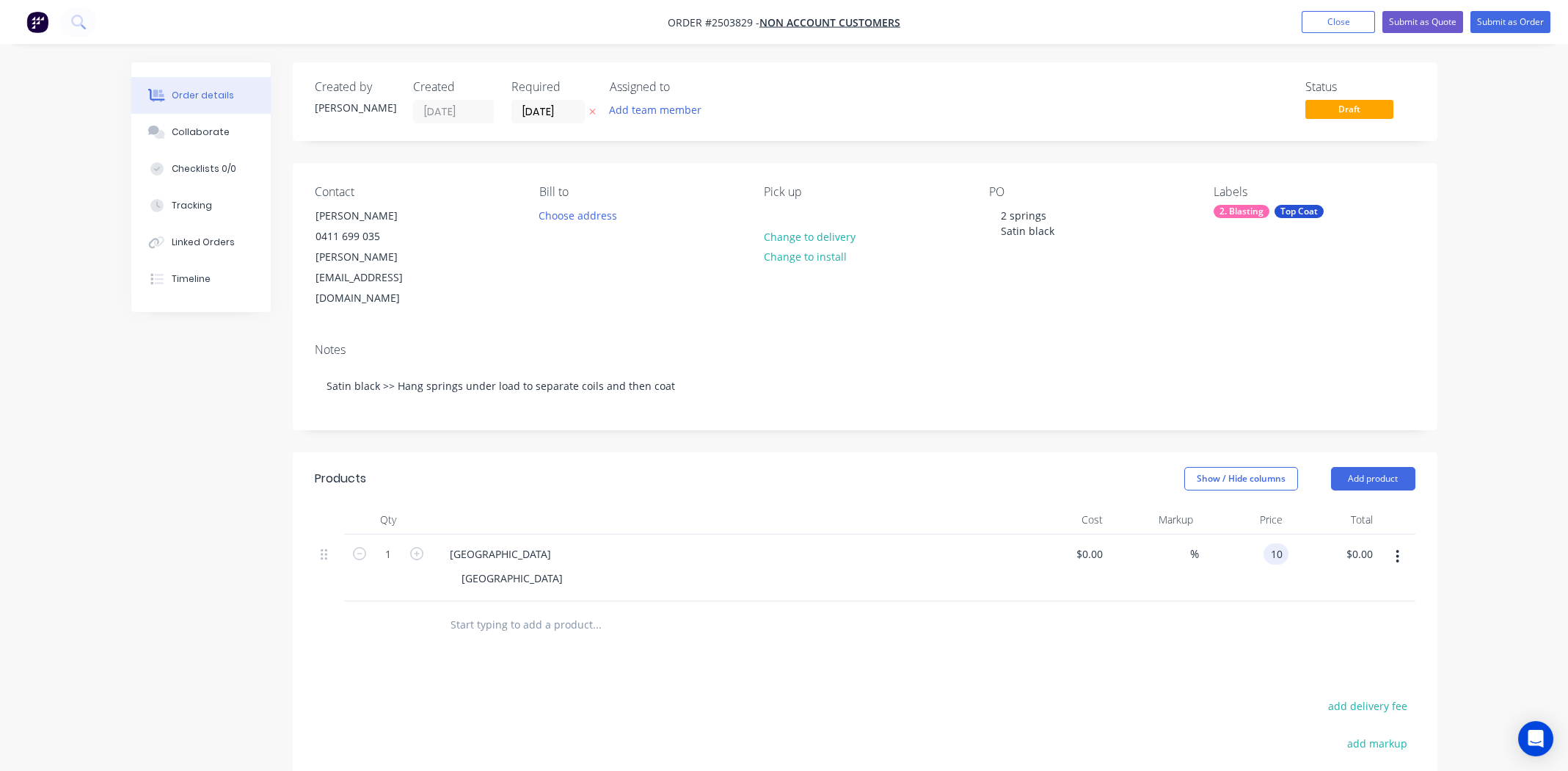
type input "$10.00"
click at [528, 543] on div "[GEOGRAPHIC_DATA]" at bounding box center [500, 554] width 124 height 21
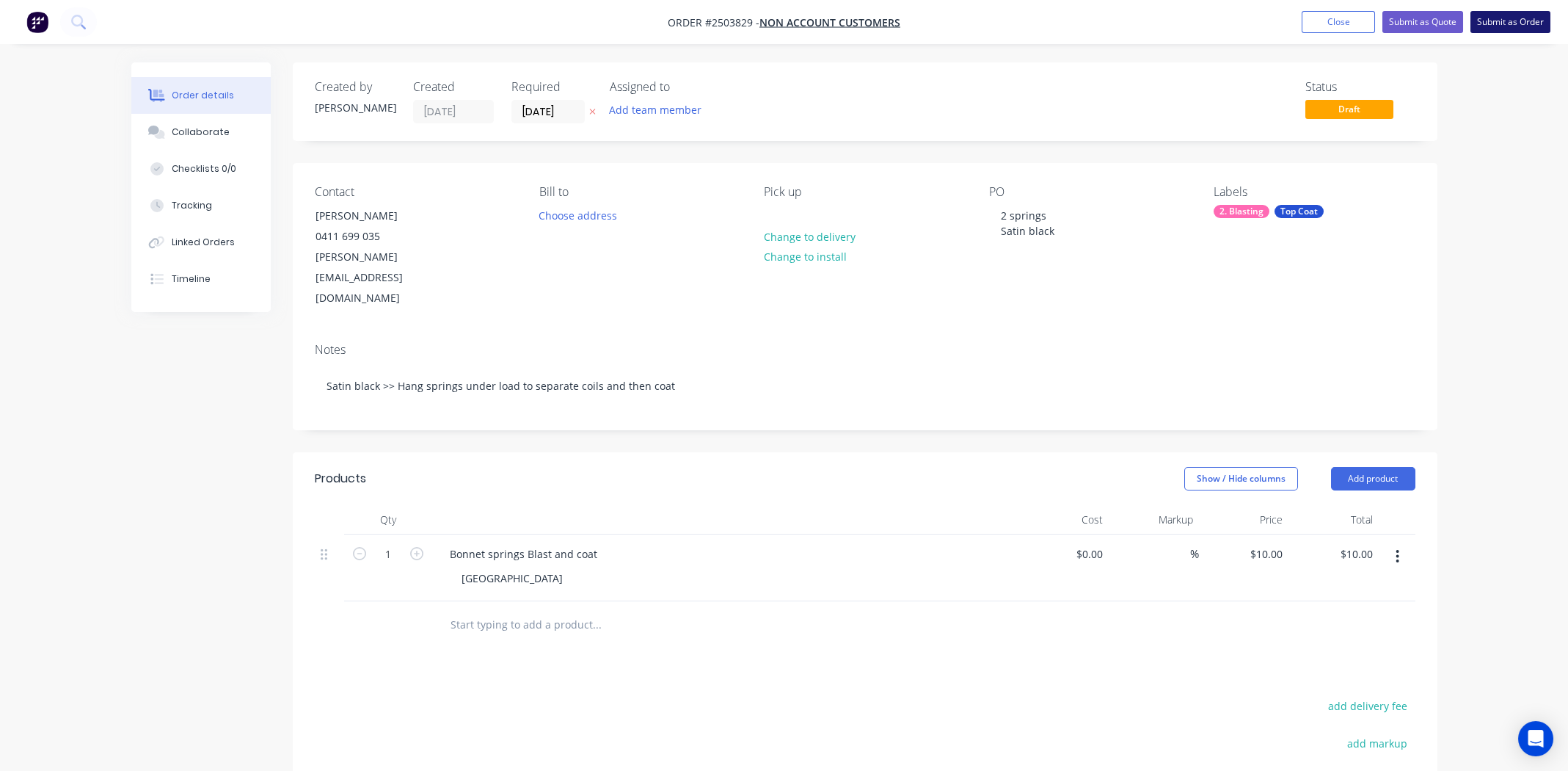
click at [1540, 14] on button "Submit as Order" at bounding box center [1510, 22] width 80 height 22
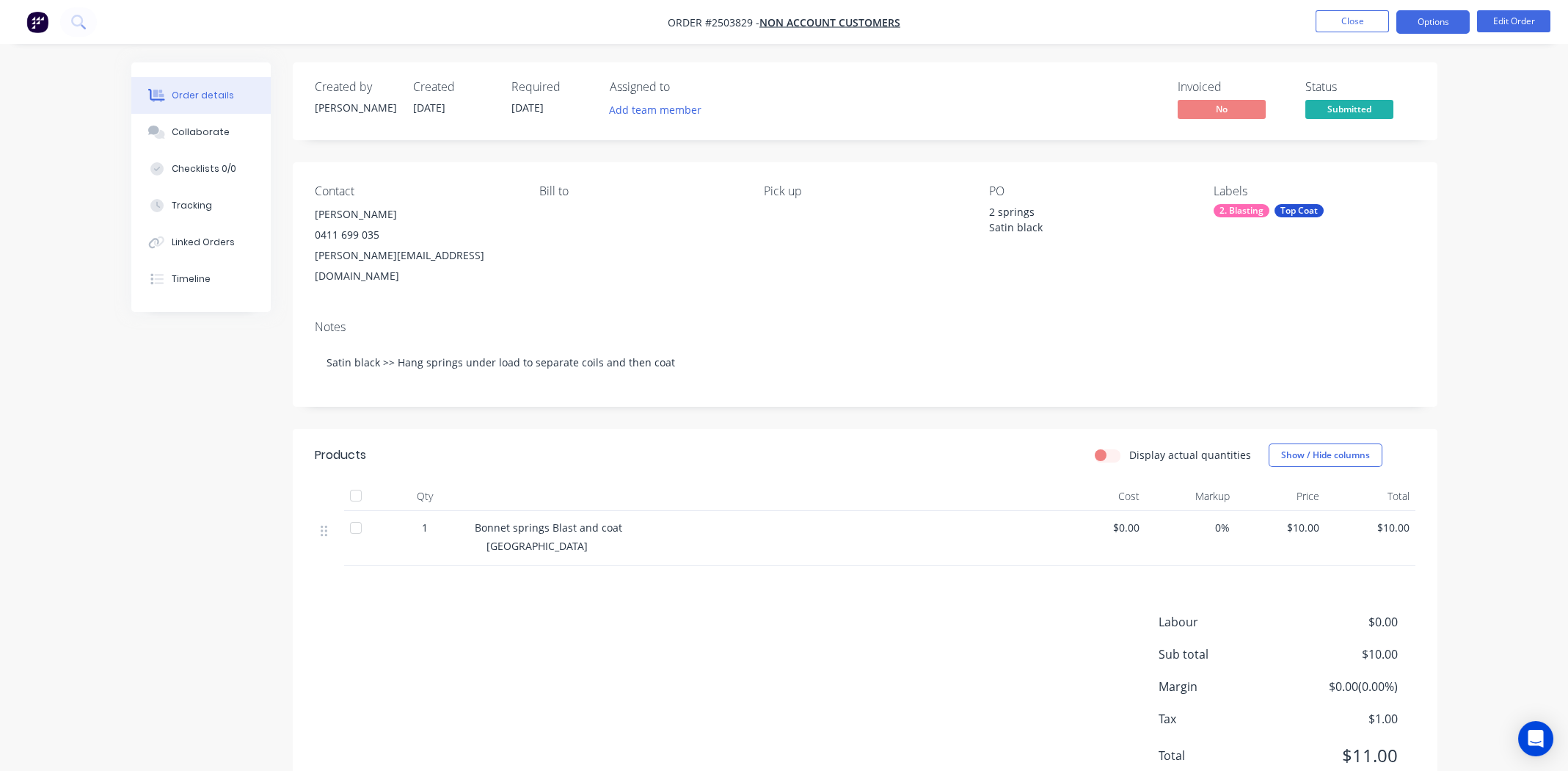
click at [1433, 25] on button "Options" at bounding box center [1433, 22] width 73 height 24
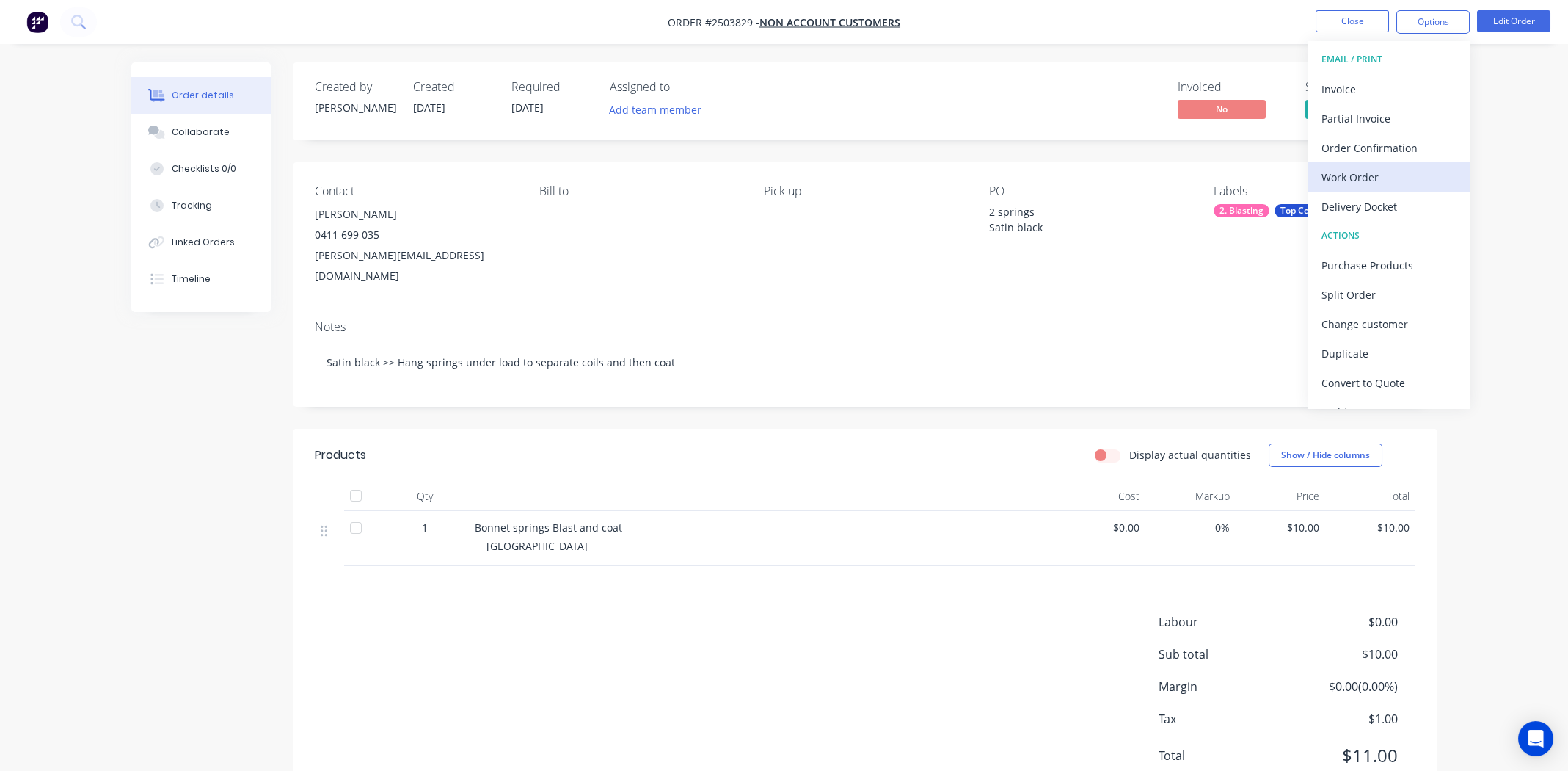
click at [1362, 175] on div "Work Order" at bounding box center [1389, 177] width 135 height 21
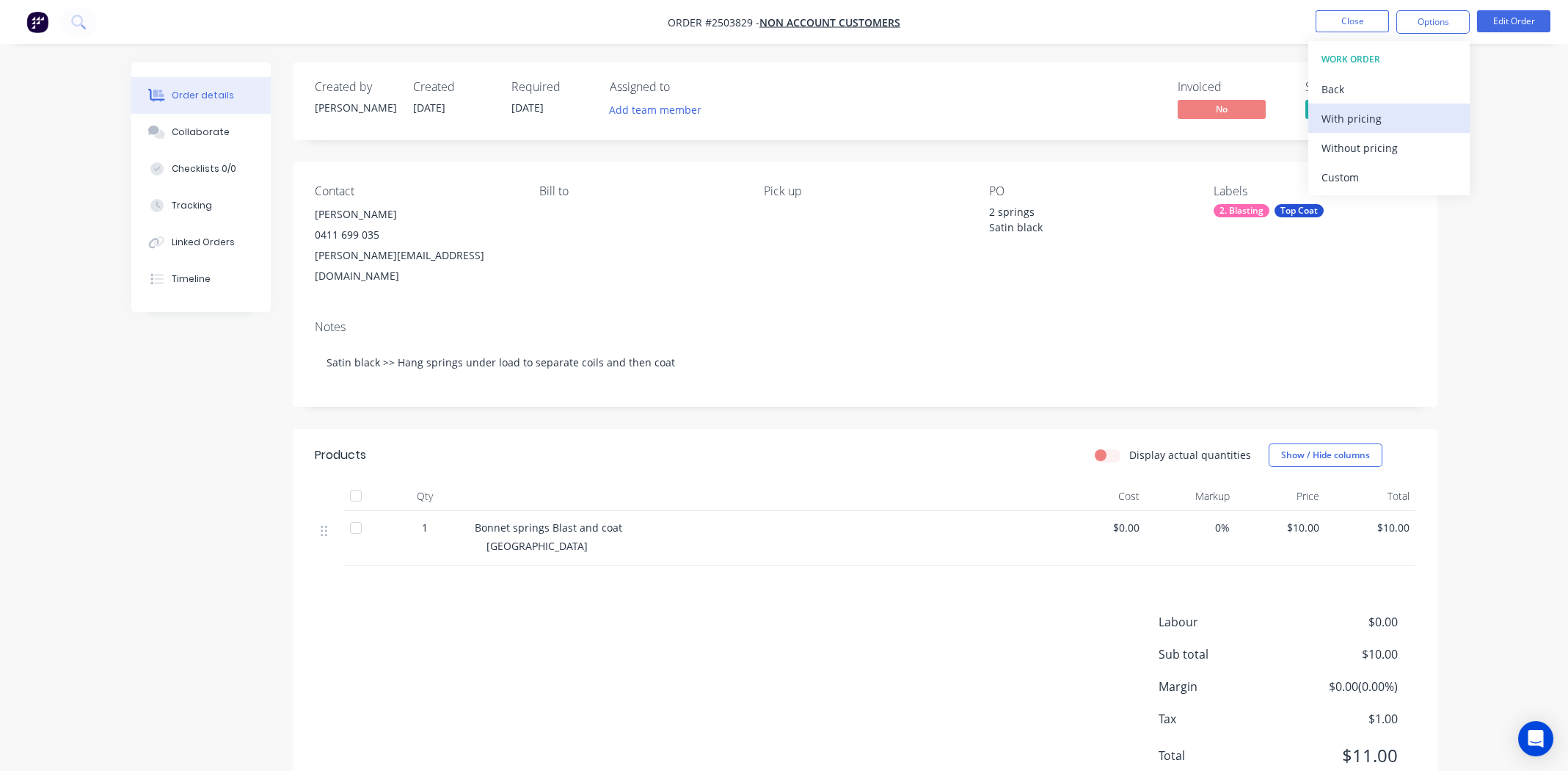
click at [1338, 124] on div "With pricing" at bounding box center [1389, 119] width 135 height 21
click at [1186, 26] on nav "Order #2503829 - Non account customers Close Options WORK ORDER Back With prici…" at bounding box center [784, 22] width 1568 height 44
click at [1412, 19] on button "Options" at bounding box center [1433, 22] width 73 height 24
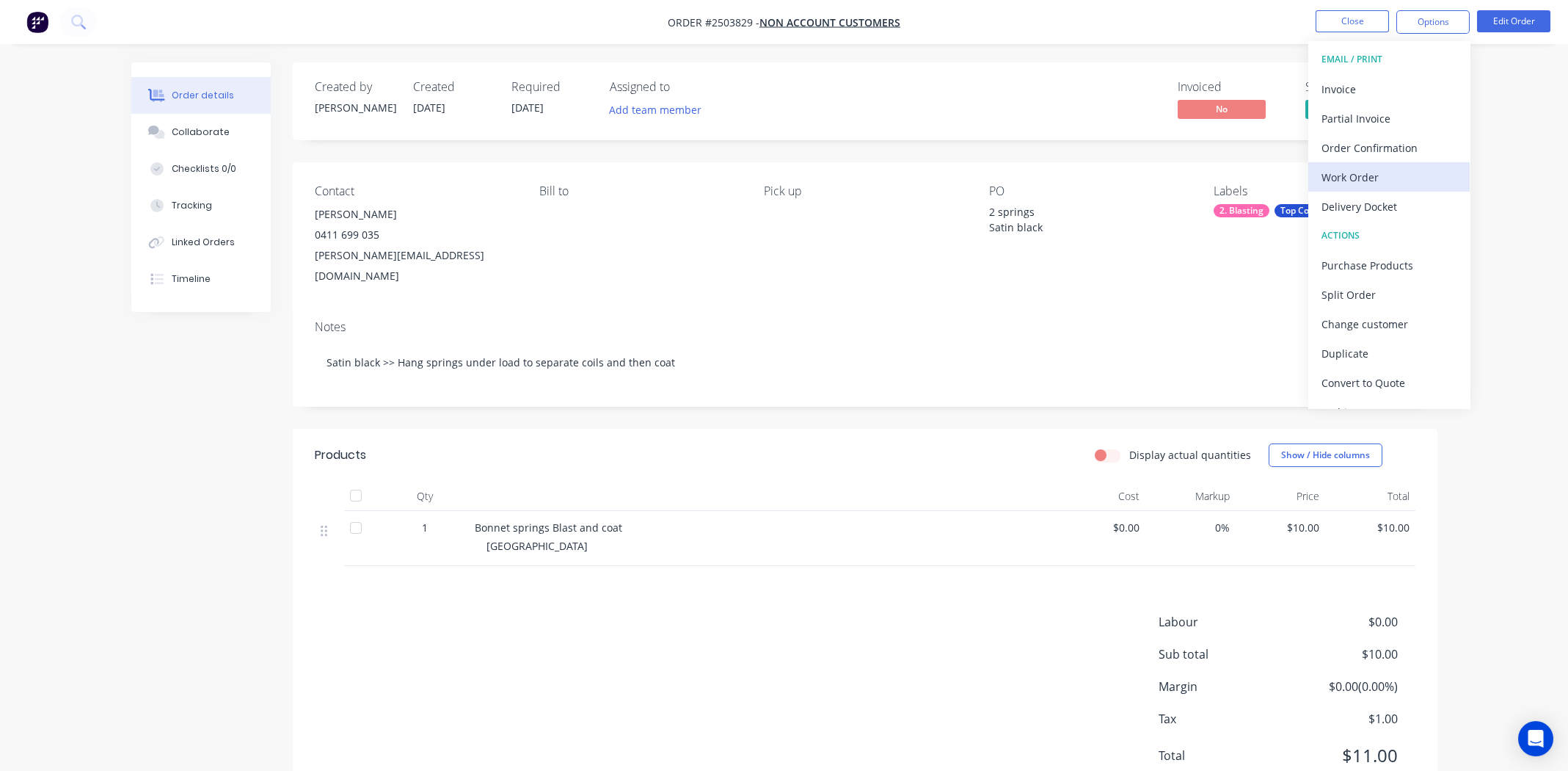
click at [1352, 169] on div "Work Order" at bounding box center [1389, 177] width 135 height 21
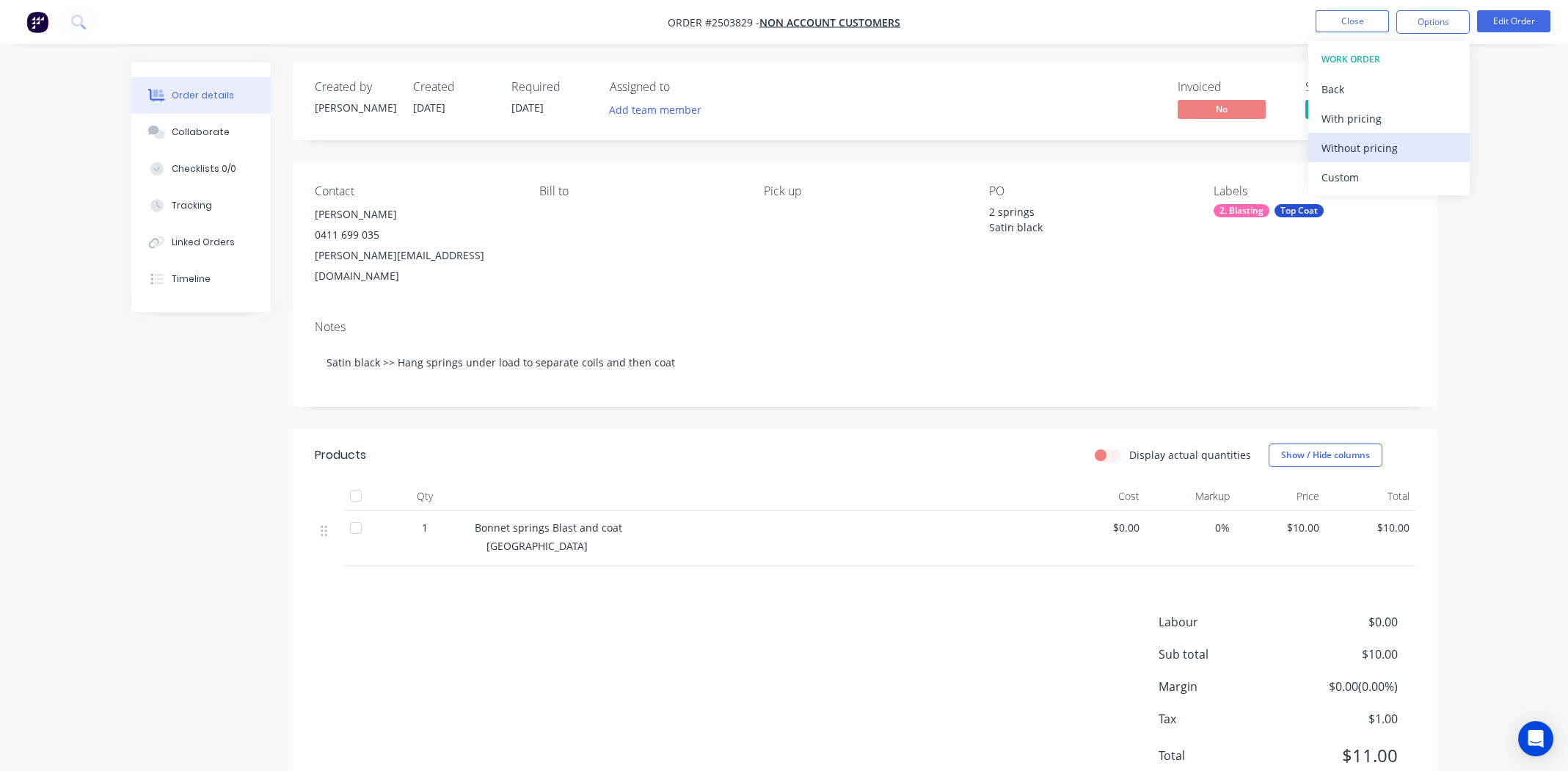
click at [1354, 143] on div "Without pricing" at bounding box center [1389, 148] width 135 height 21
click at [1344, 15] on button "Close" at bounding box center [1352, 21] width 73 height 22
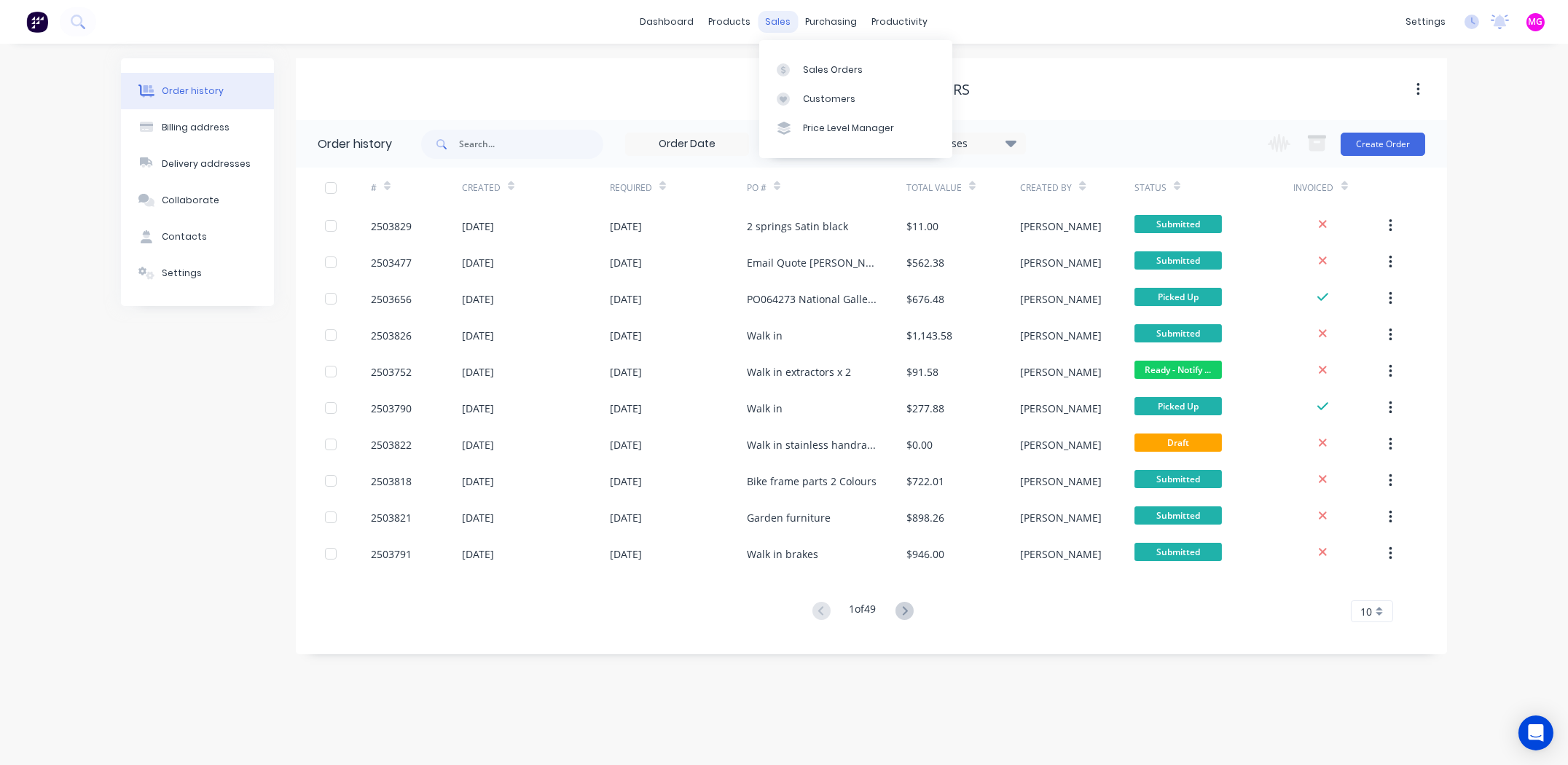
click at [776, 23] on div "sales" at bounding box center [779, 22] width 40 height 22
click at [812, 69] on div "Sales Orders" at bounding box center [833, 70] width 60 height 13
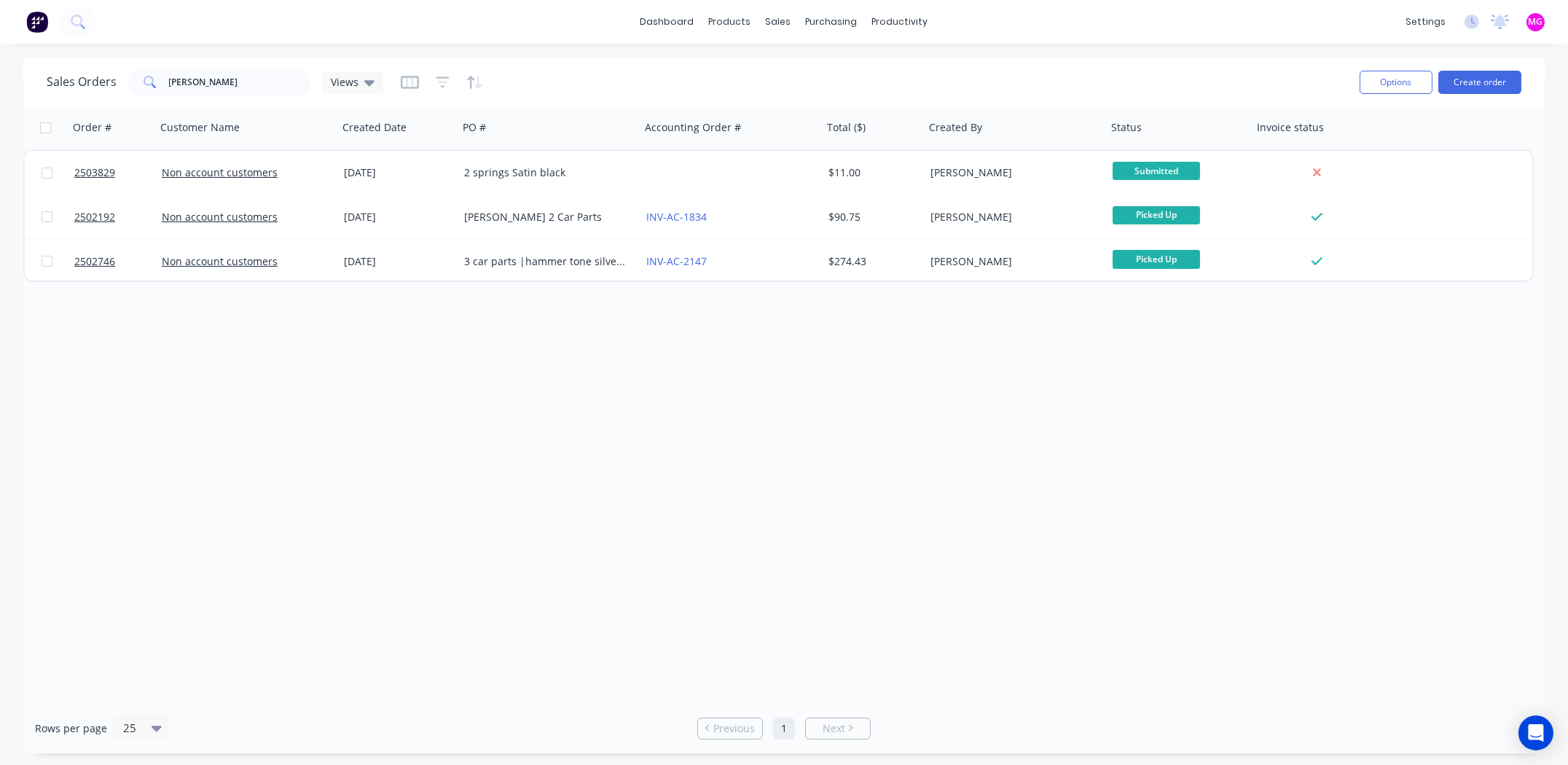
click at [421, 452] on div "Order # Customer Name Created Date PO # Accounting Order # Total ($) Created By…" at bounding box center [784, 404] width 1522 height 597
click at [244, 88] on input "[PERSON_NAME]" at bounding box center [240, 82] width 142 height 29
type input "c"
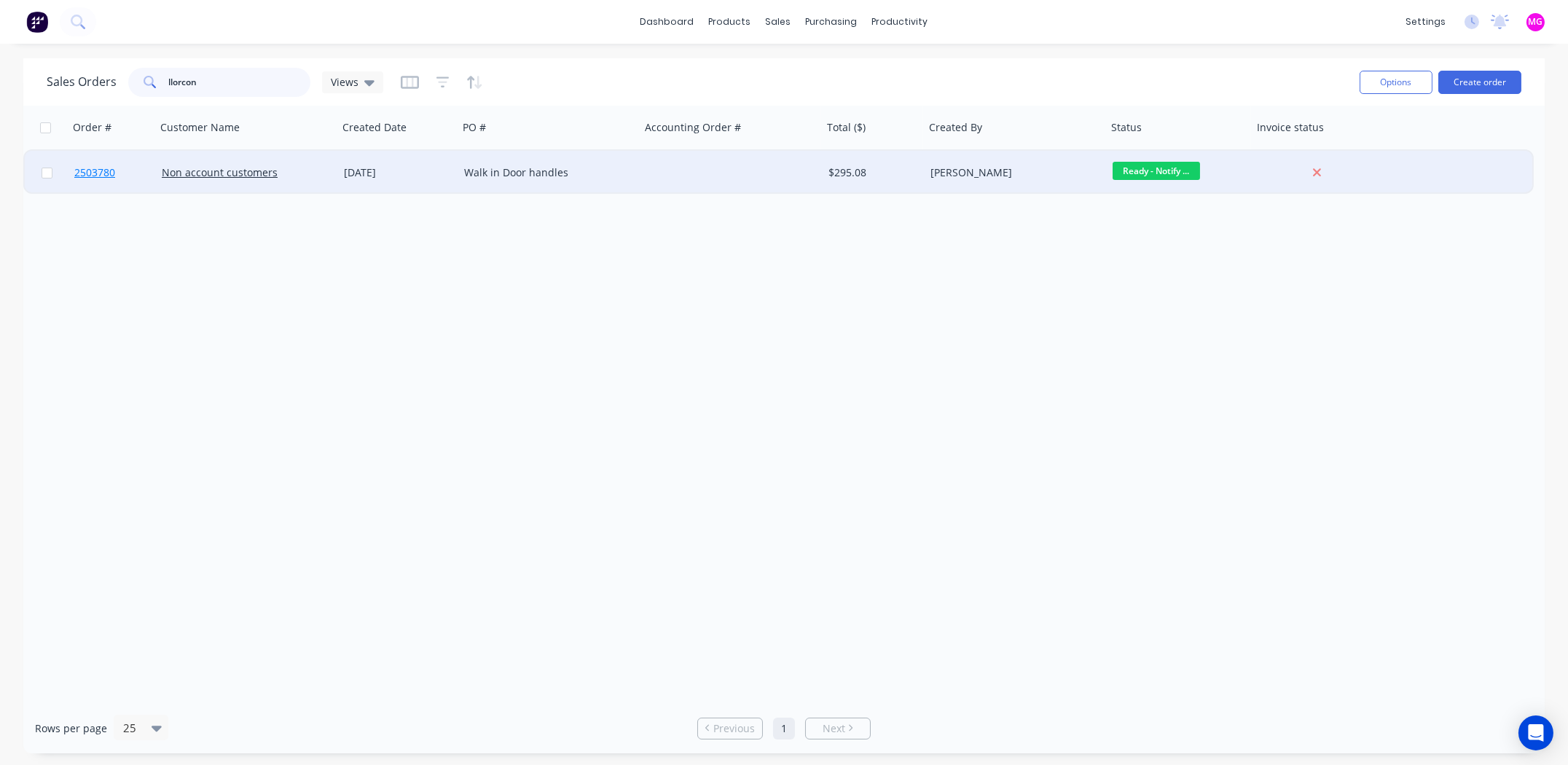
type input "llorcon"
click at [104, 170] on span "2503780" at bounding box center [94, 173] width 41 height 15
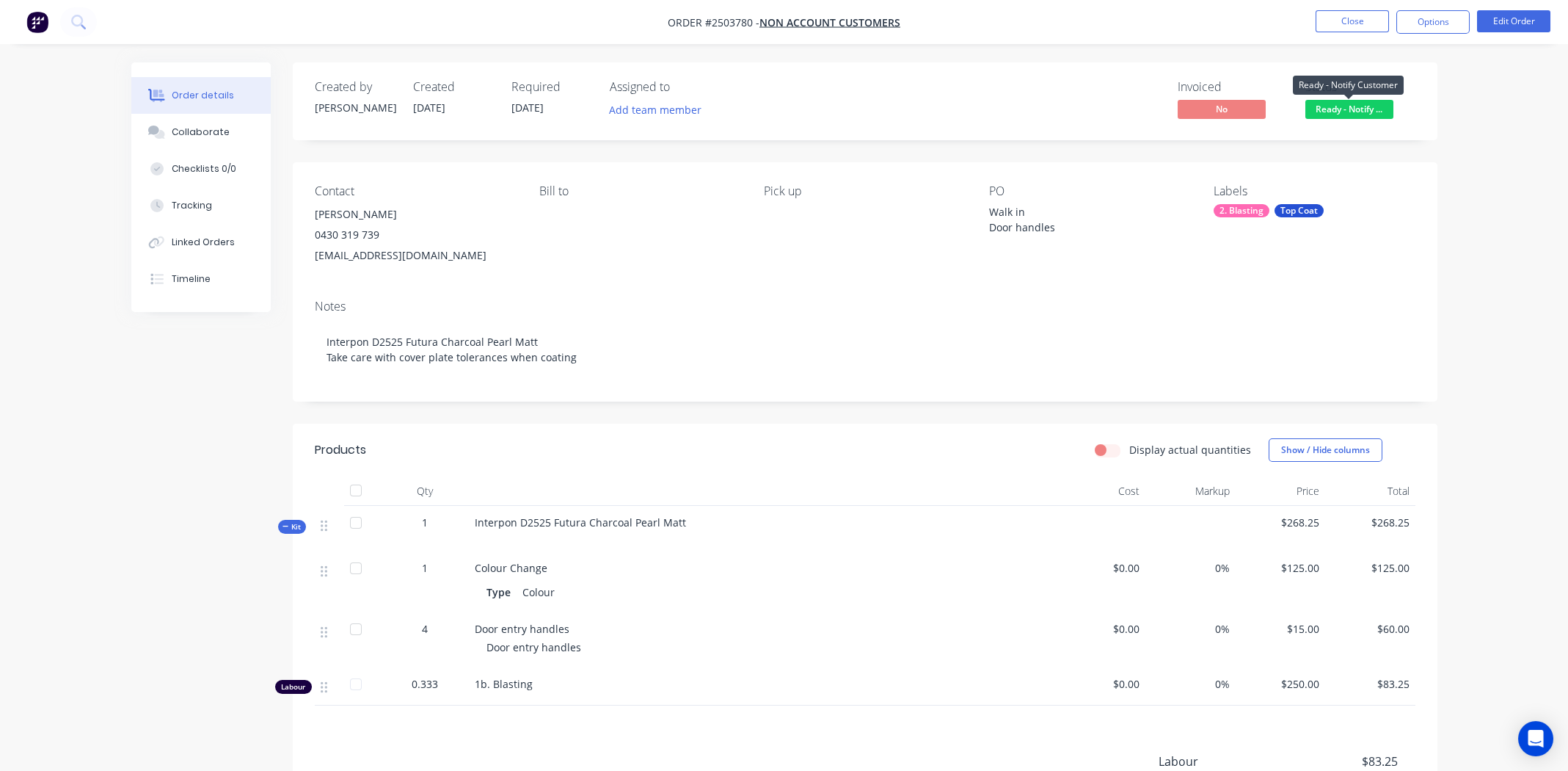
click at [1344, 107] on span "Ready - Notify ..." at bounding box center [1349, 109] width 88 height 19
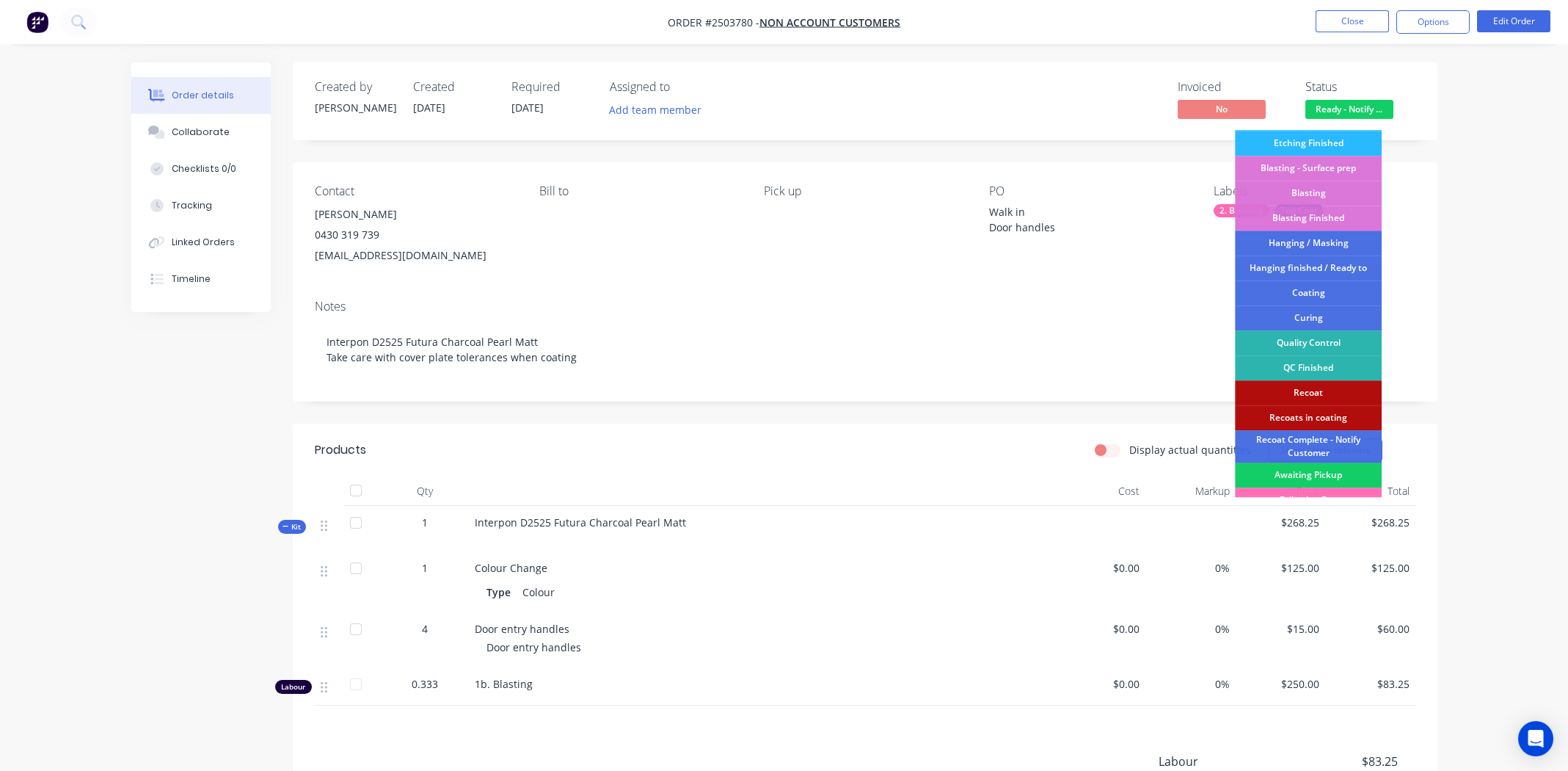
scroll to position [313, 0]
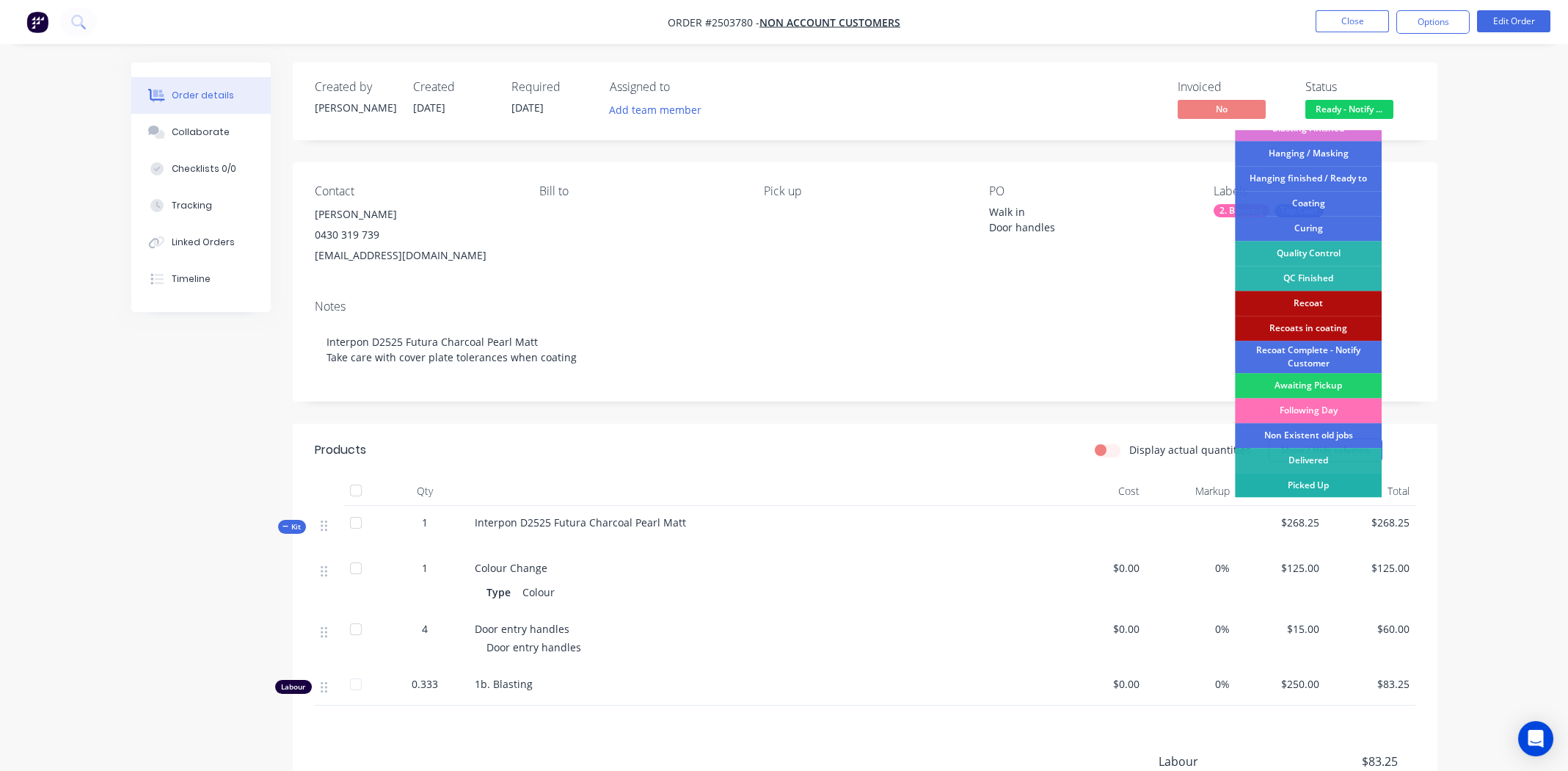
click at [1309, 484] on div "Picked Up" at bounding box center [1308, 485] width 147 height 25
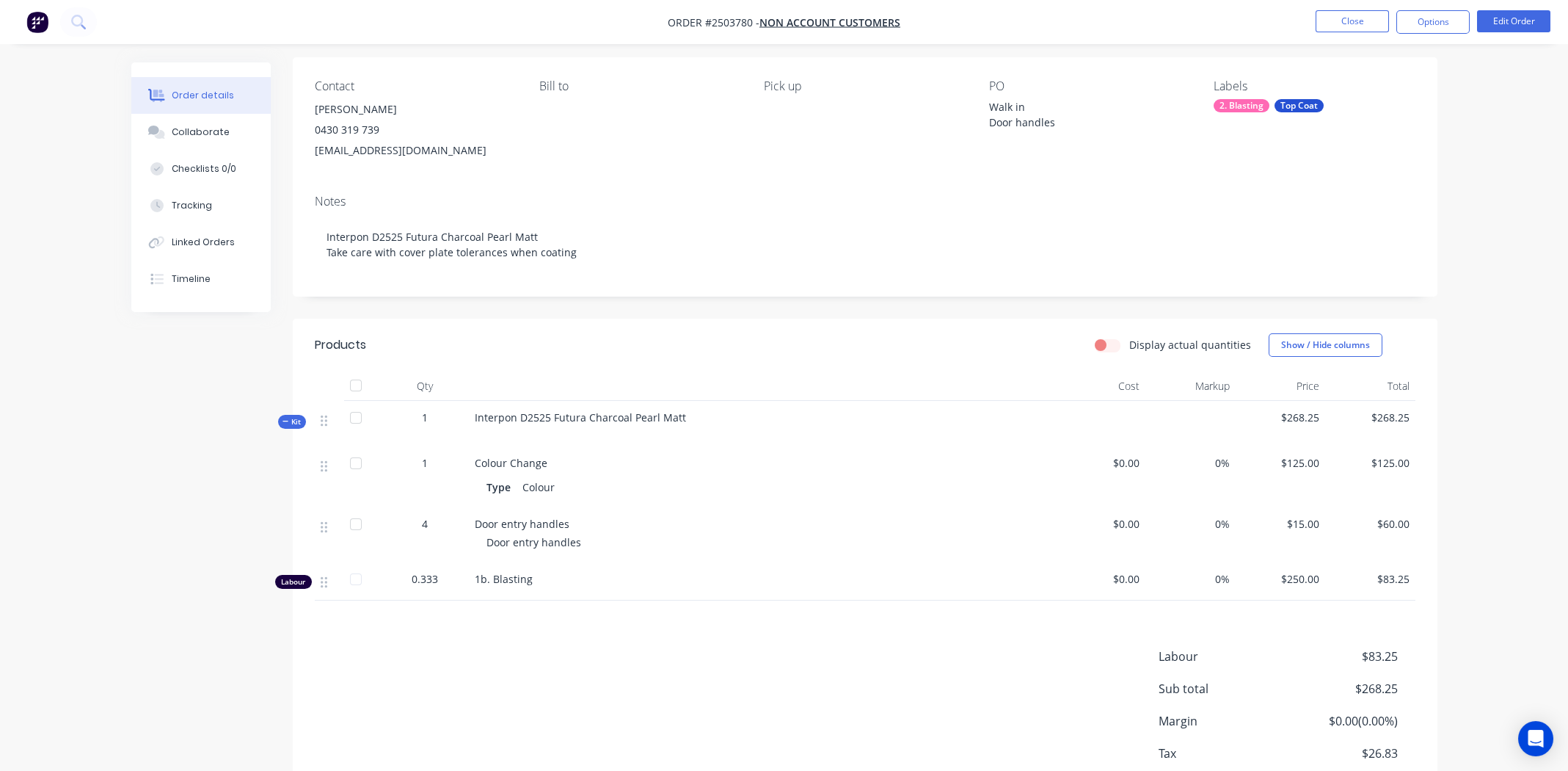
scroll to position [197, 0]
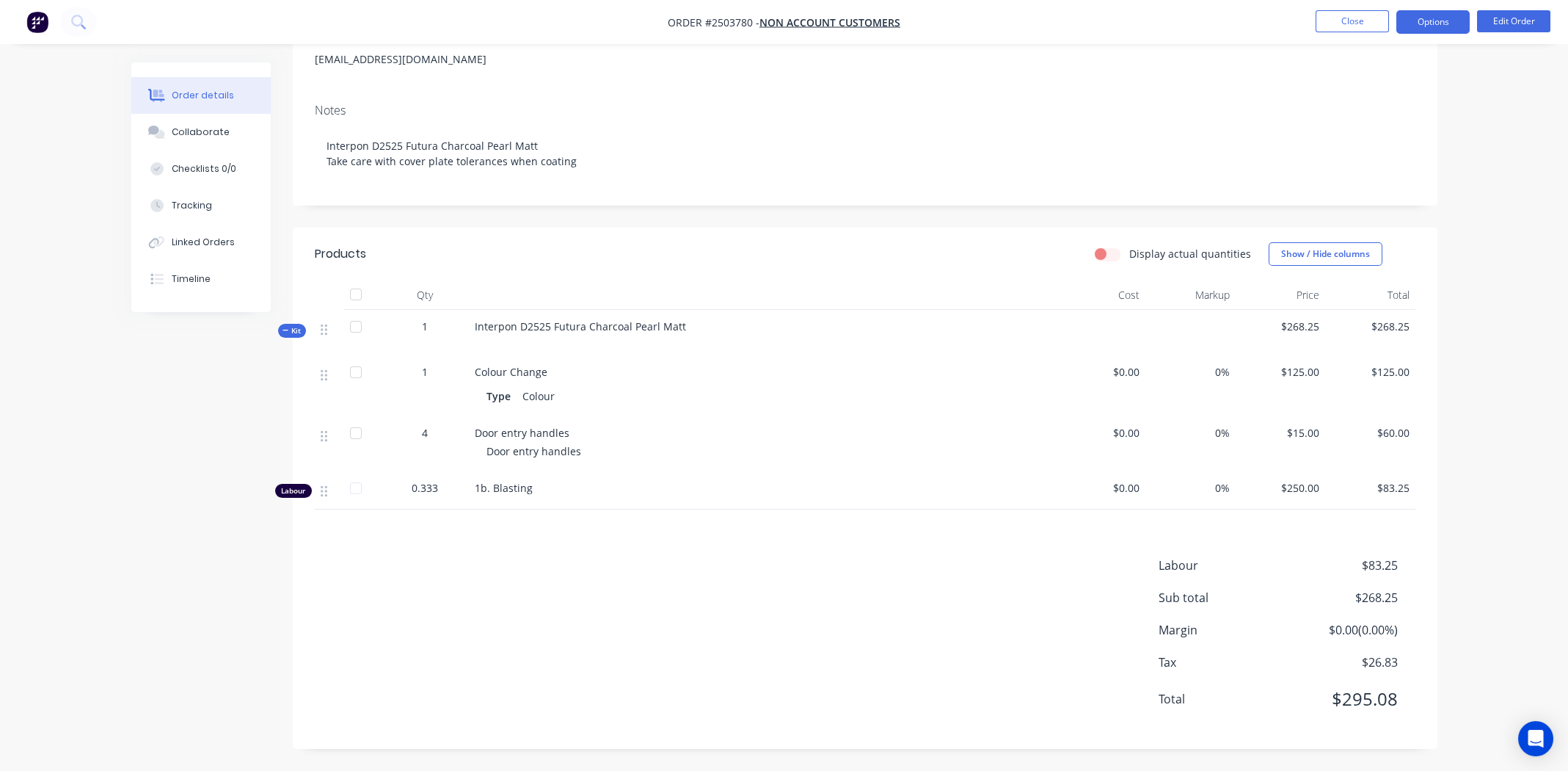
click at [1440, 20] on button "Options" at bounding box center [1433, 22] width 73 height 24
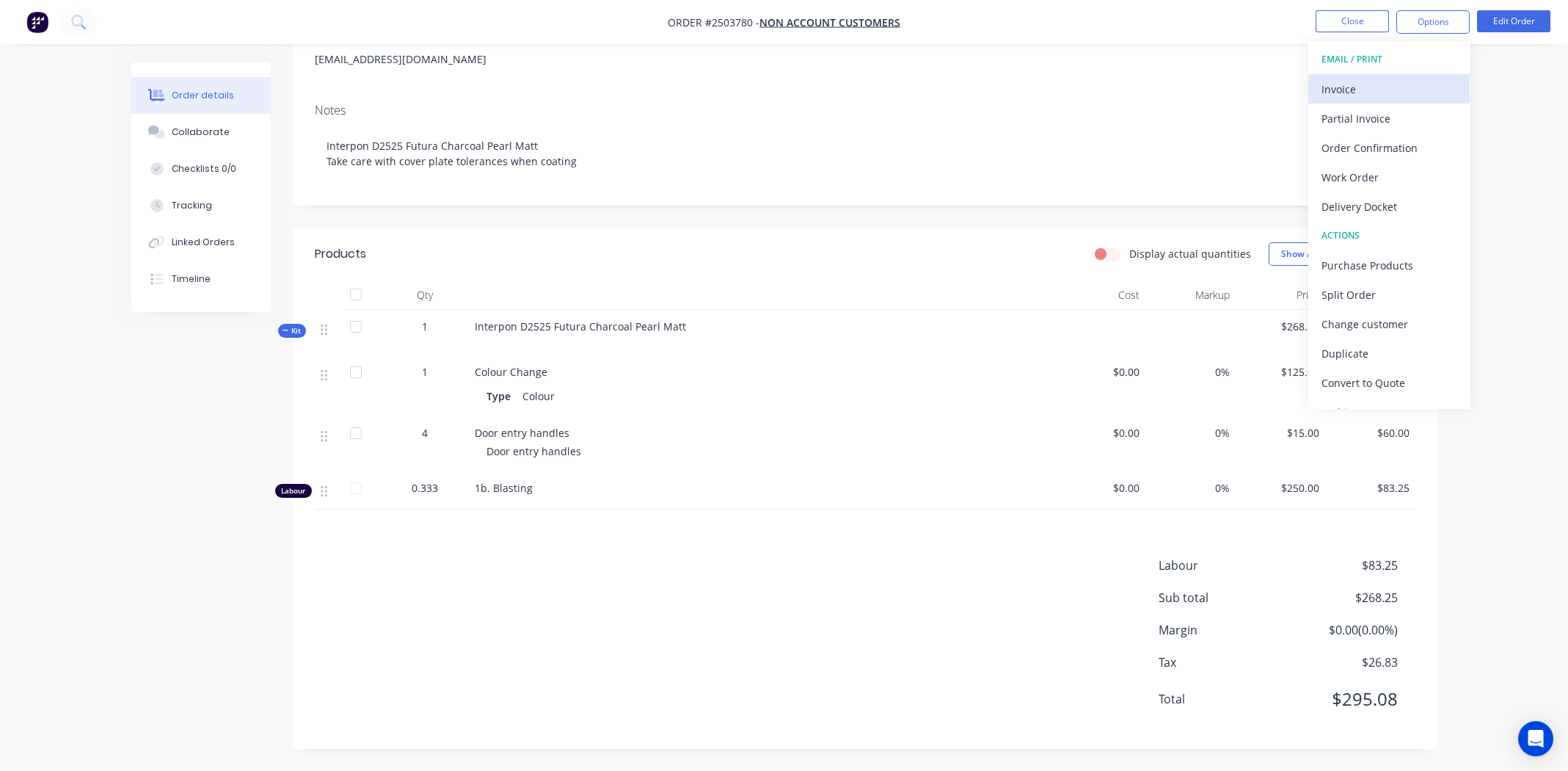
click at [1387, 85] on div "Invoice" at bounding box center [1389, 89] width 135 height 21
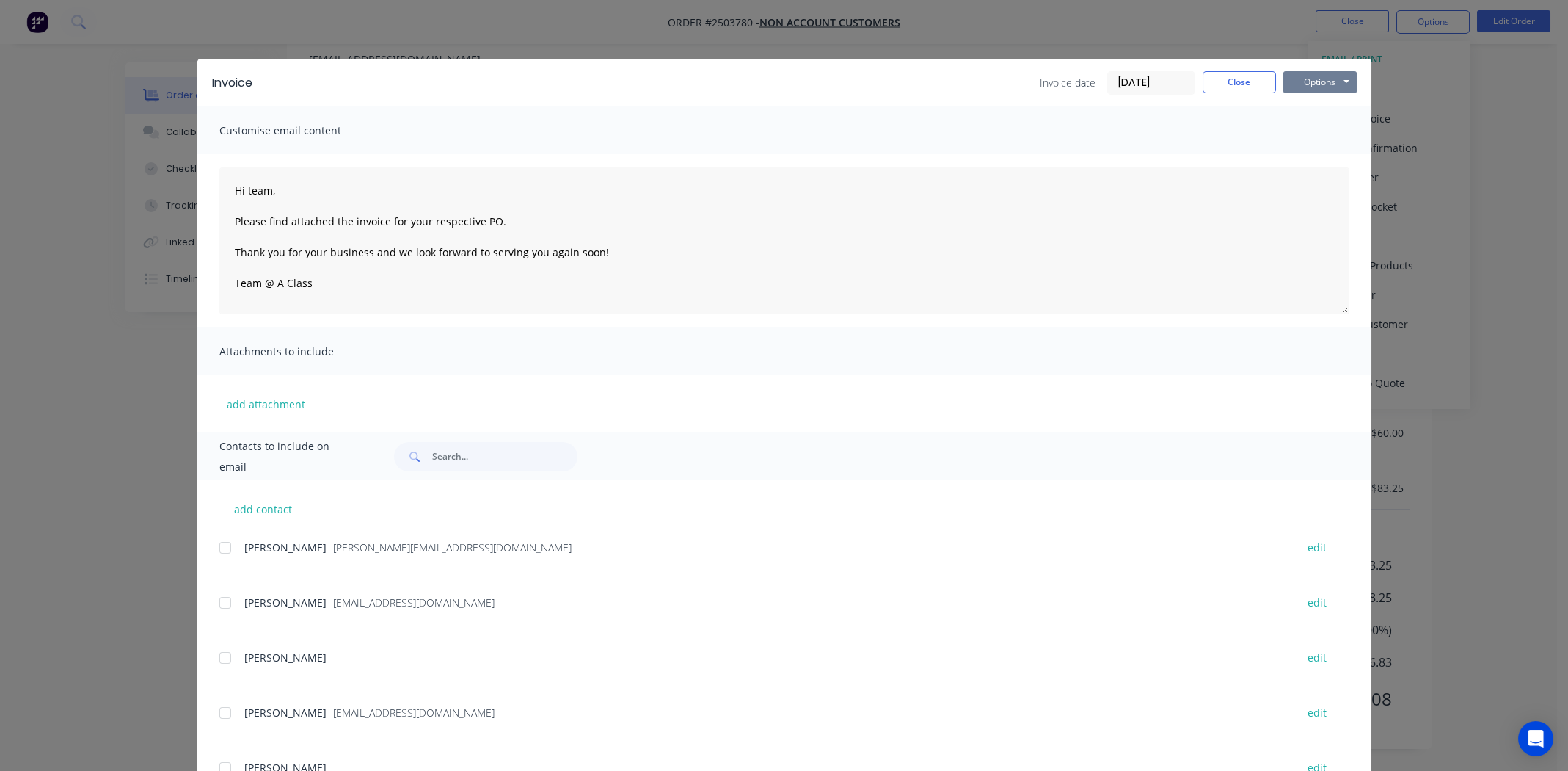
click at [1299, 77] on button "Options" at bounding box center [1320, 82] width 73 height 22
click at [1298, 133] on button "Print" at bounding box center [1331, 133] width 94 height 24
click at [1209, 85] on button "Close" at bounding box center [1239, 82] width 73 height 22
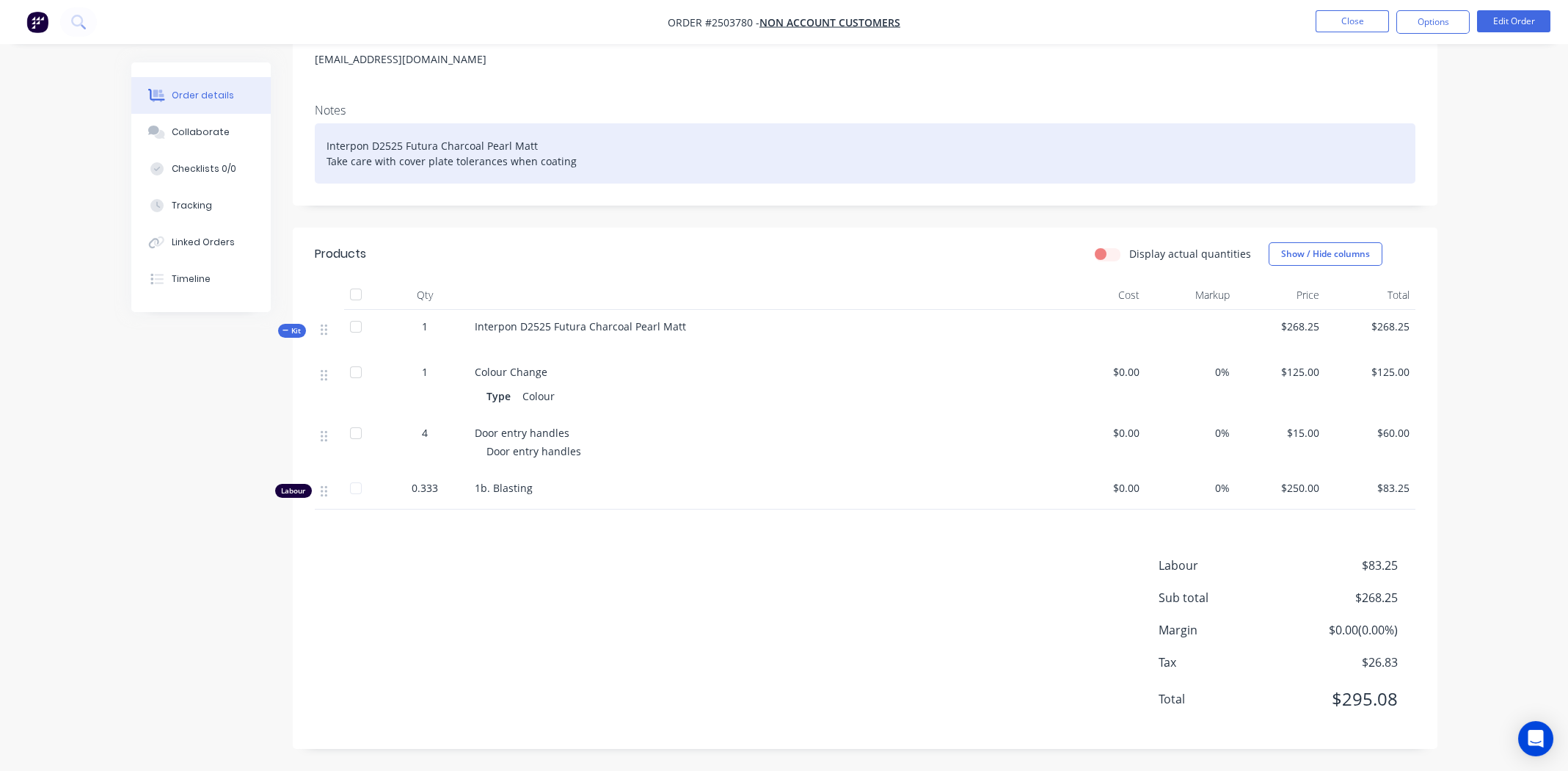
drag, startPoint x: 924, startPoint y: 644, endPoint x: 907, endPoint y: 120, distance: 524.3
click at [902, 134] on div "Interpon D2525 Futura Charcoal Pearl Matt Take care with cover plate tolerances…" at bounding box center [865, 154] width 1101 height 60
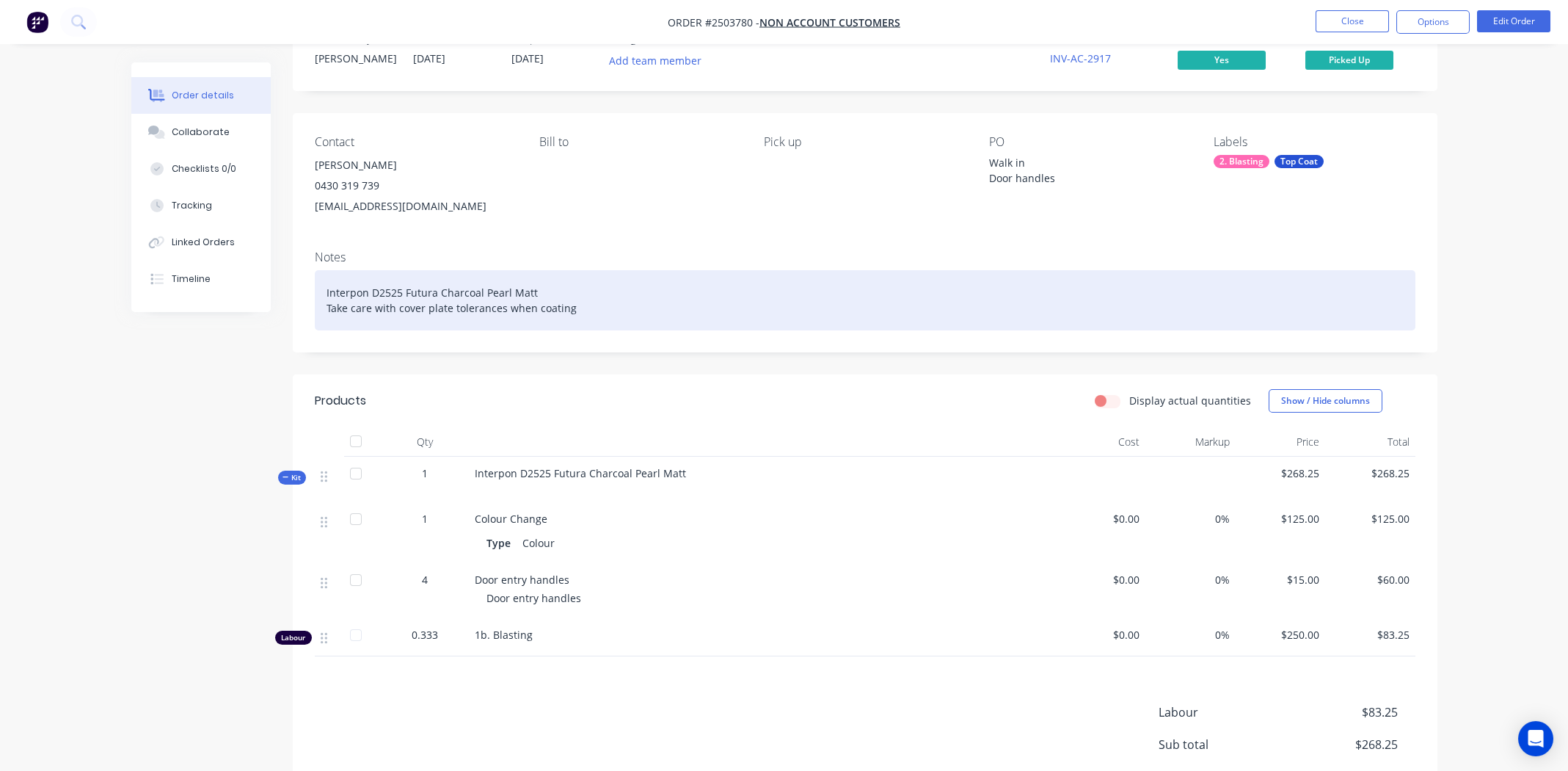
scroll to position [0, 0]
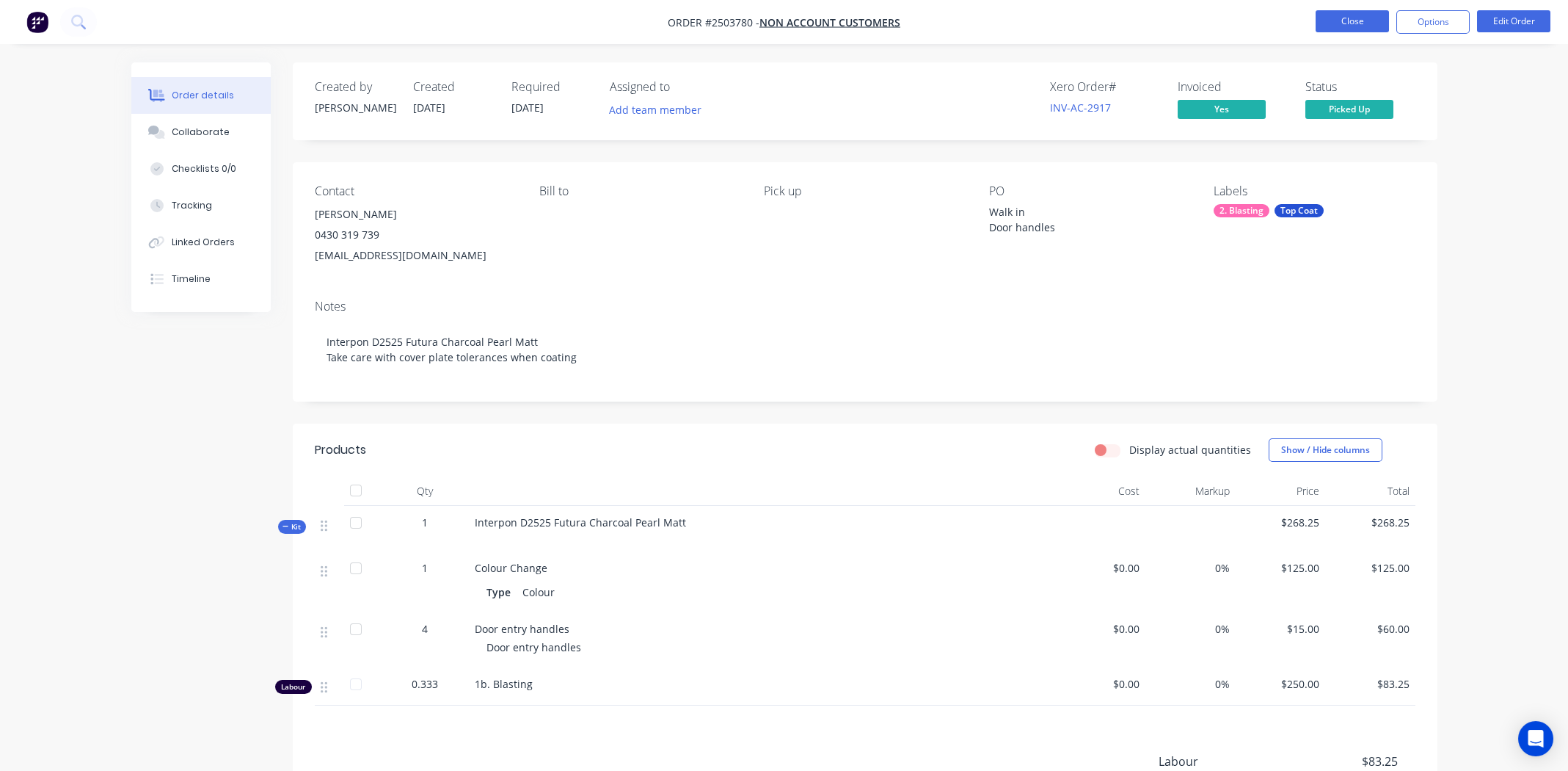
click at [1348, 19] on button "Close" at bounding box center [1352, 21] width 73 height 22
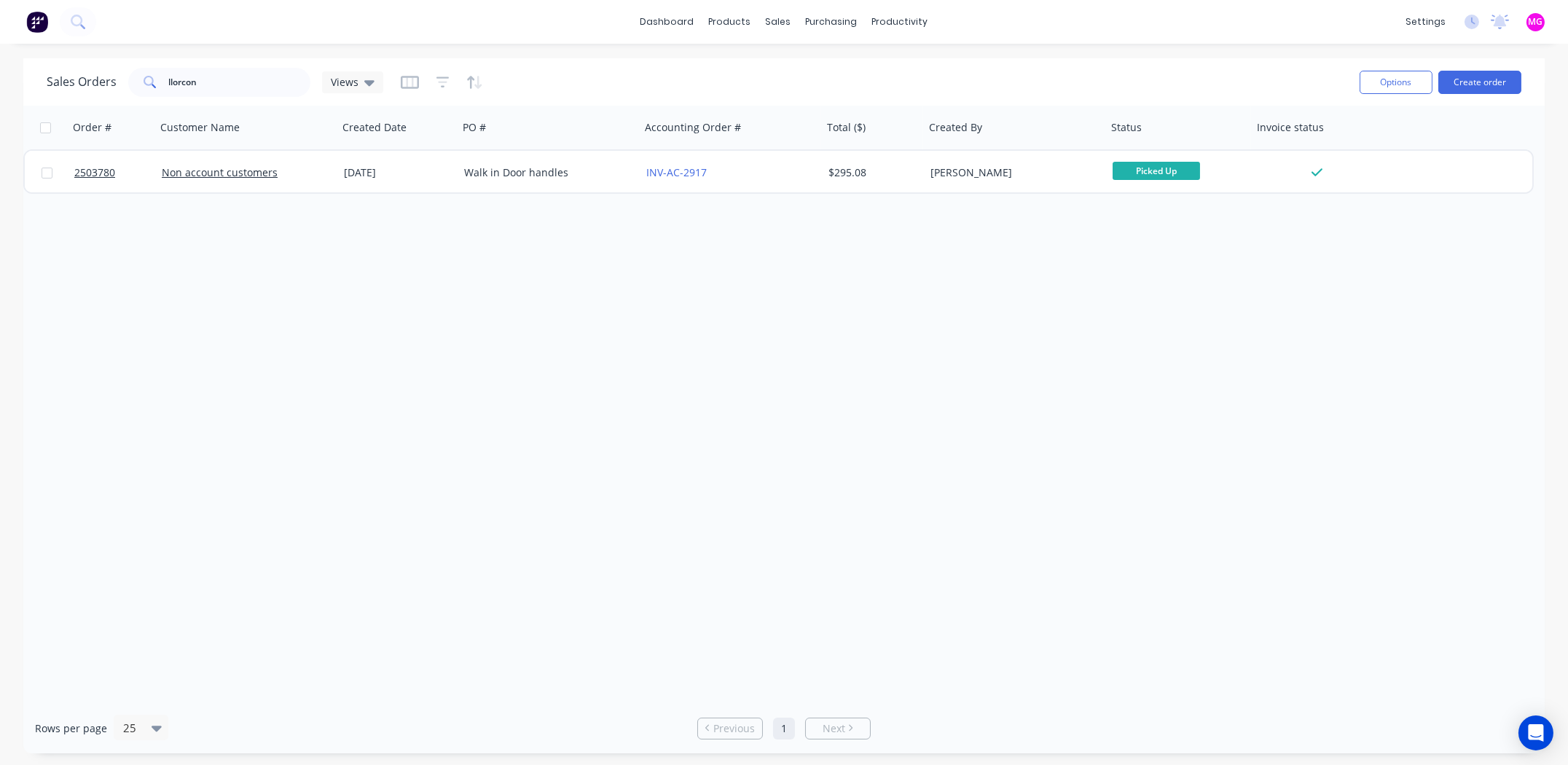
click at [224, 65] on div "Sales Orders llorcon Views" at bounding box center [698, 82] width 1302 height 36
click at [218, 83] on input "llorcon" at bounding box center [240, 82] width 142 height 29
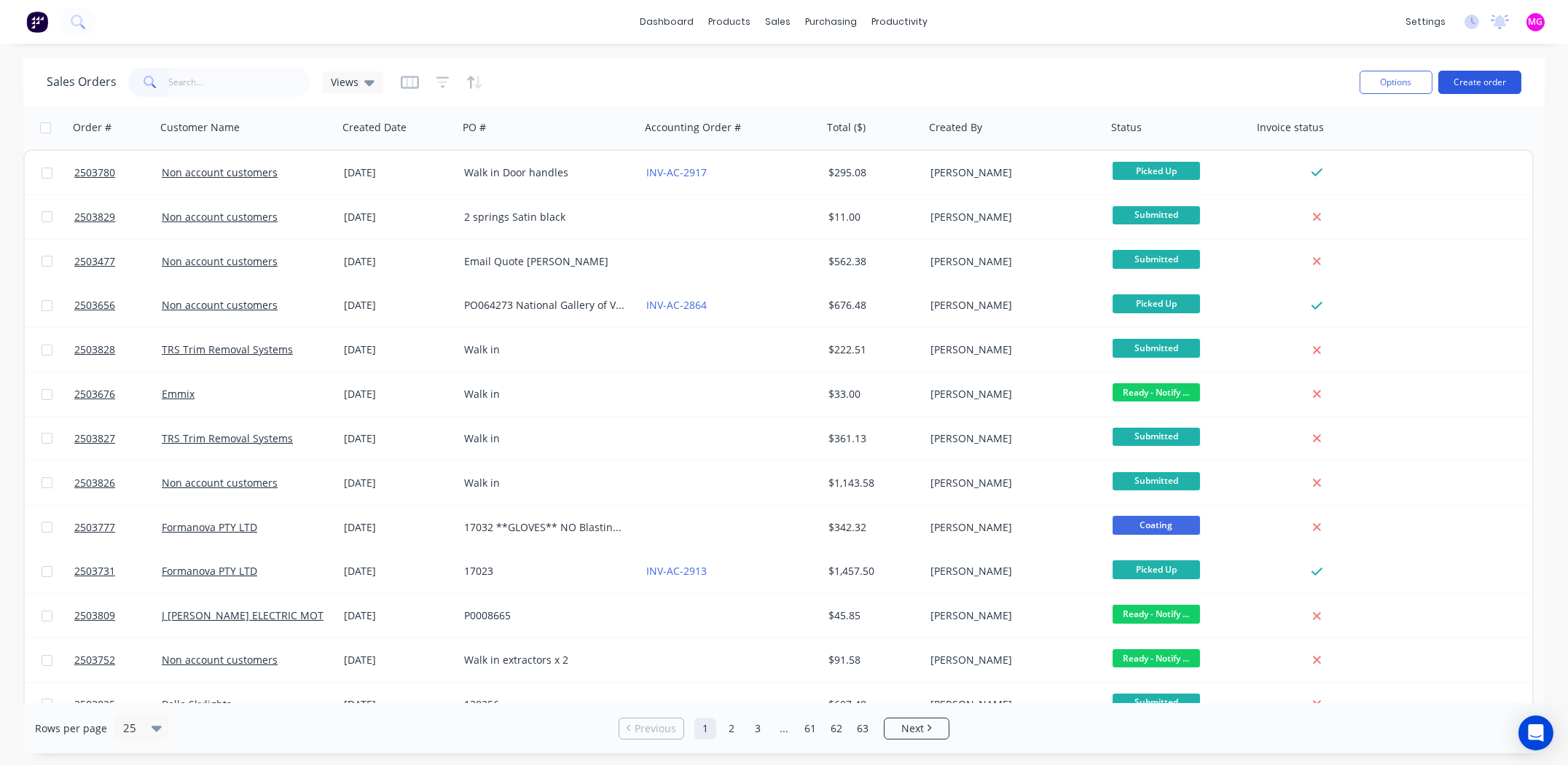
click at [1483, 77] on button "Create order" at bounding box center [1480, 82] width 83 height 23
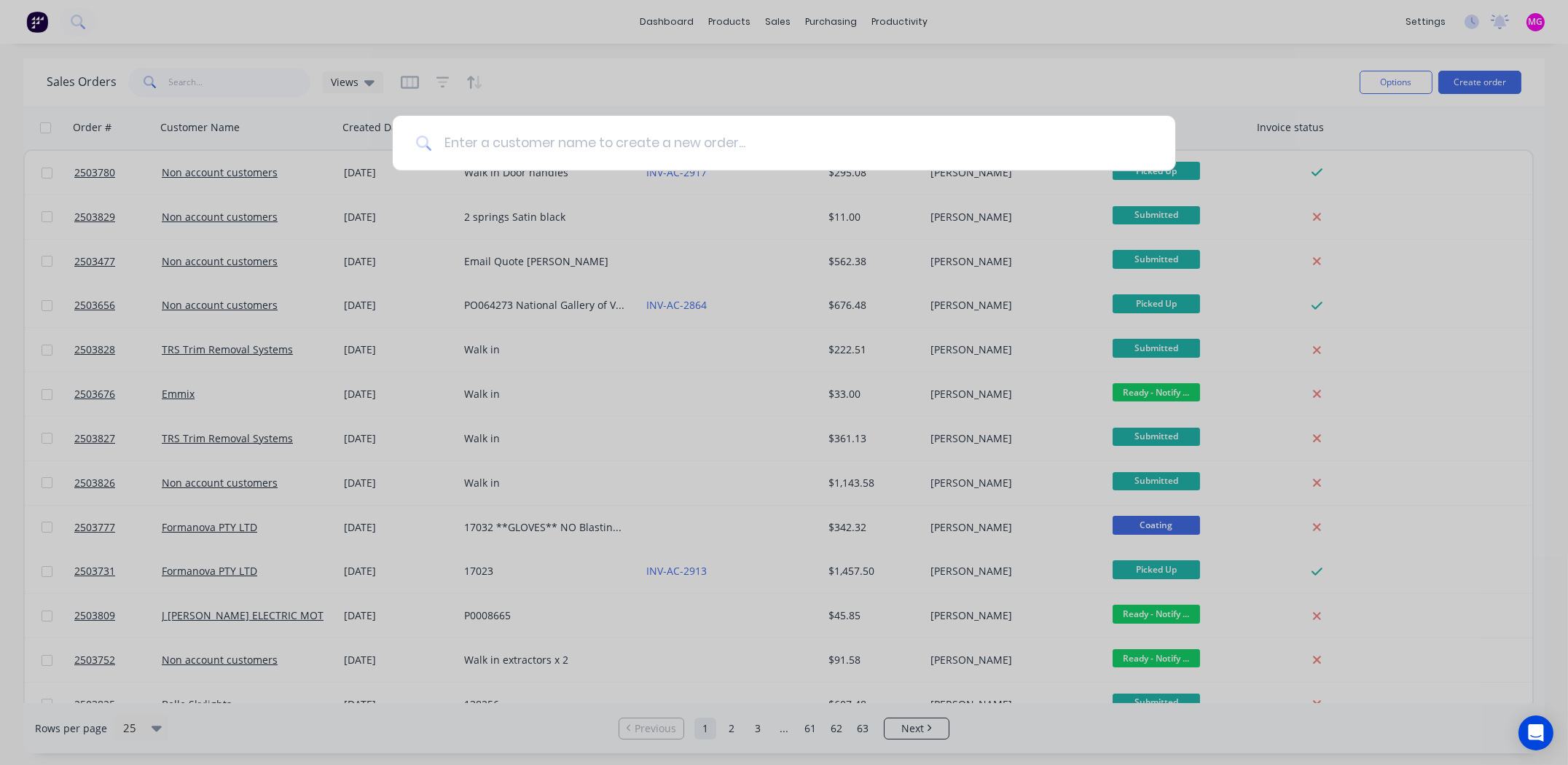
click at [479, 139] on input at bounding box center [792, 144] width 720 height 55
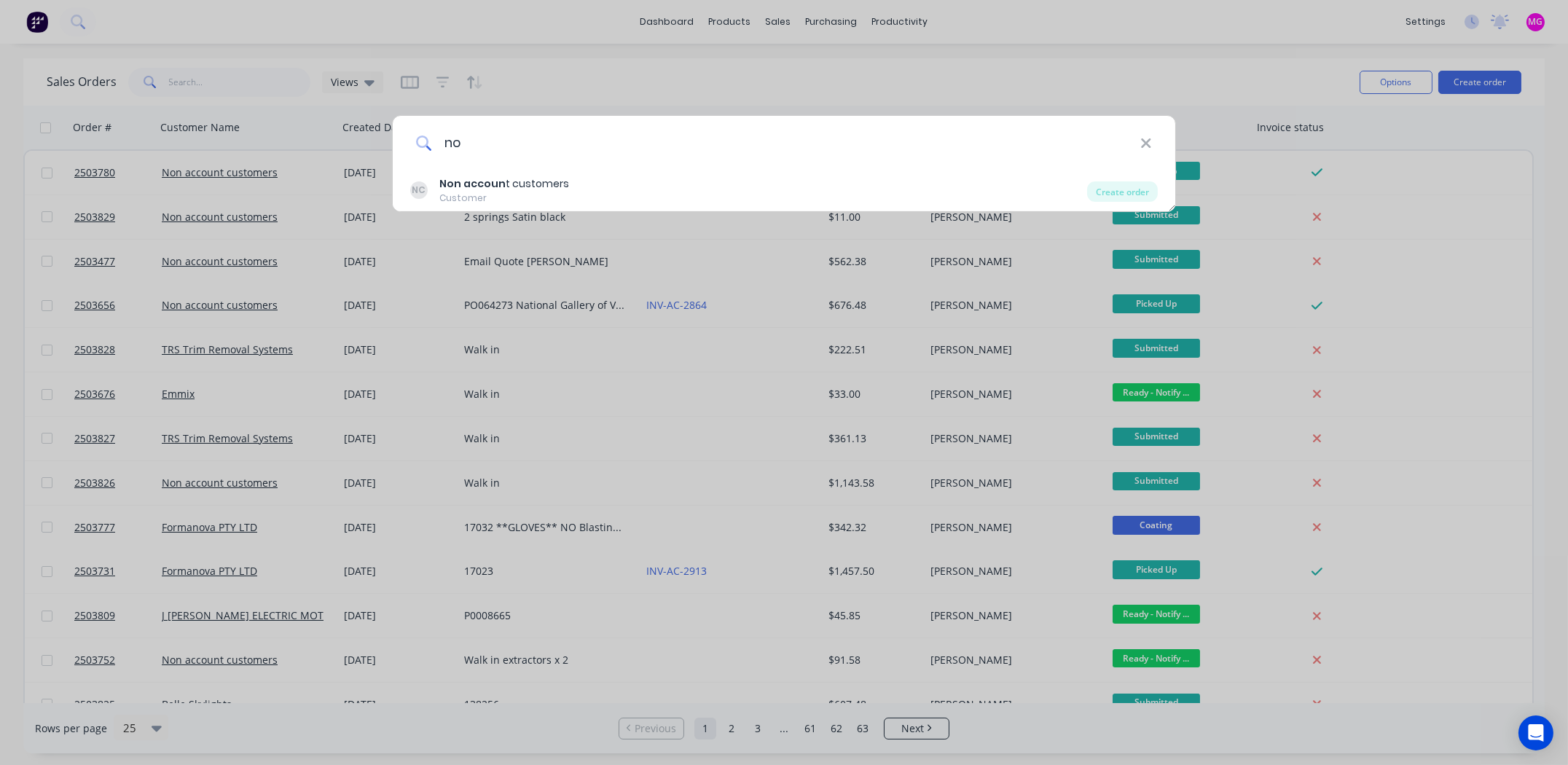
type input "n"
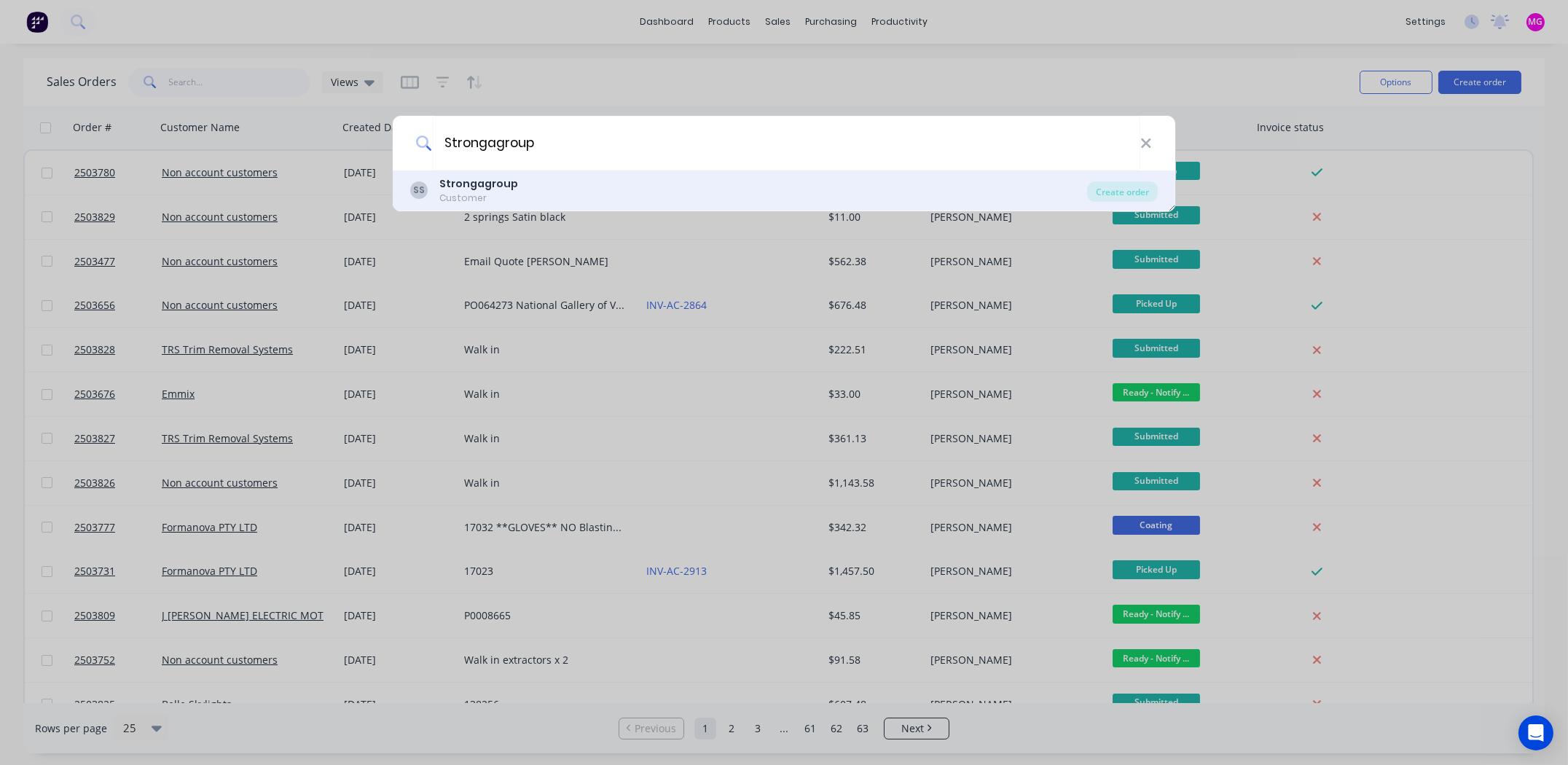
type input "Strongagroup"
click at [491, 183] on b "Strongagroup" at bounding box center [478, 183] width 78 height 15
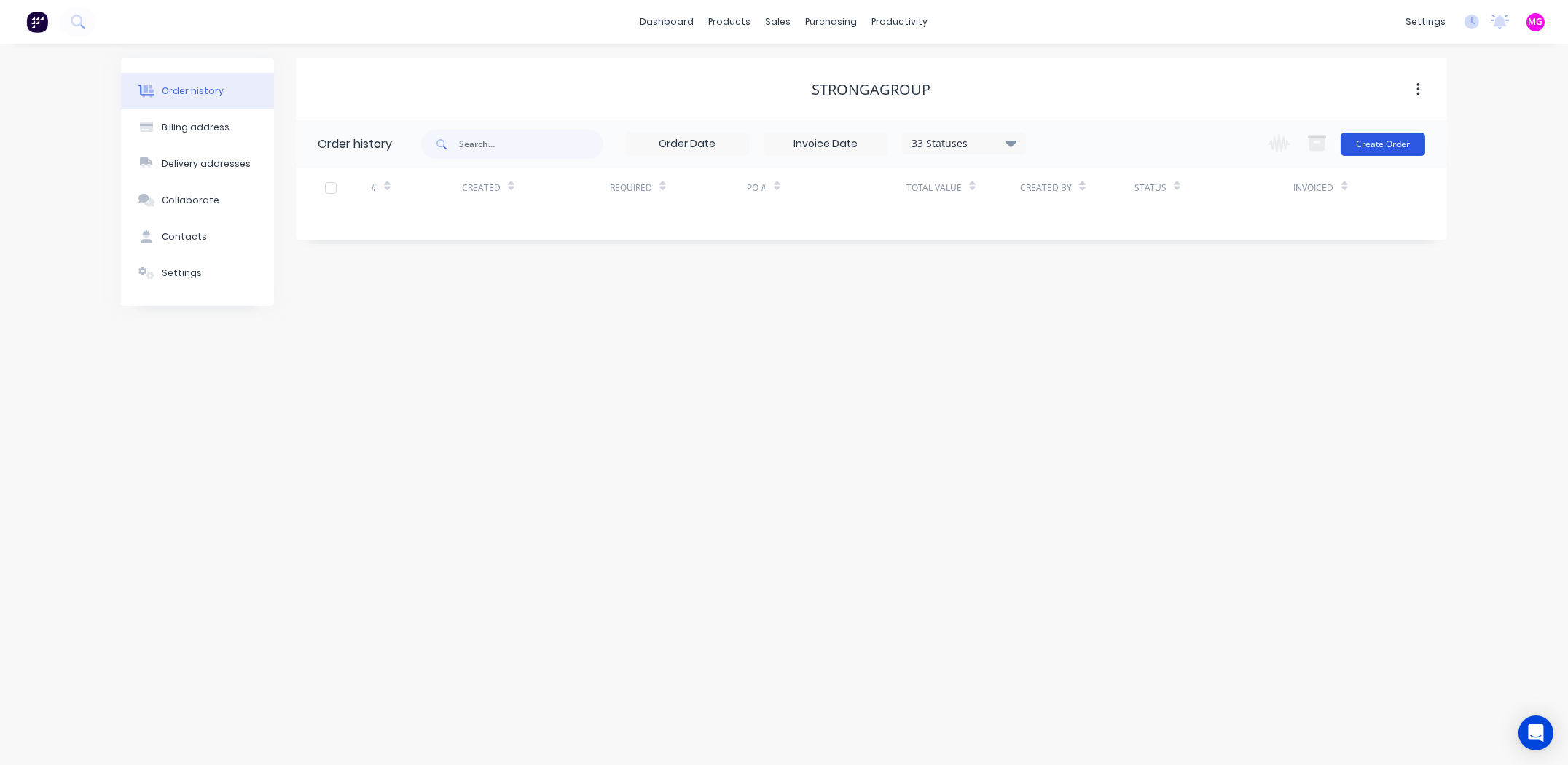
click at [1389, 140] on button "Create Order" at bounding box center [1383, 144] width 85 height 23
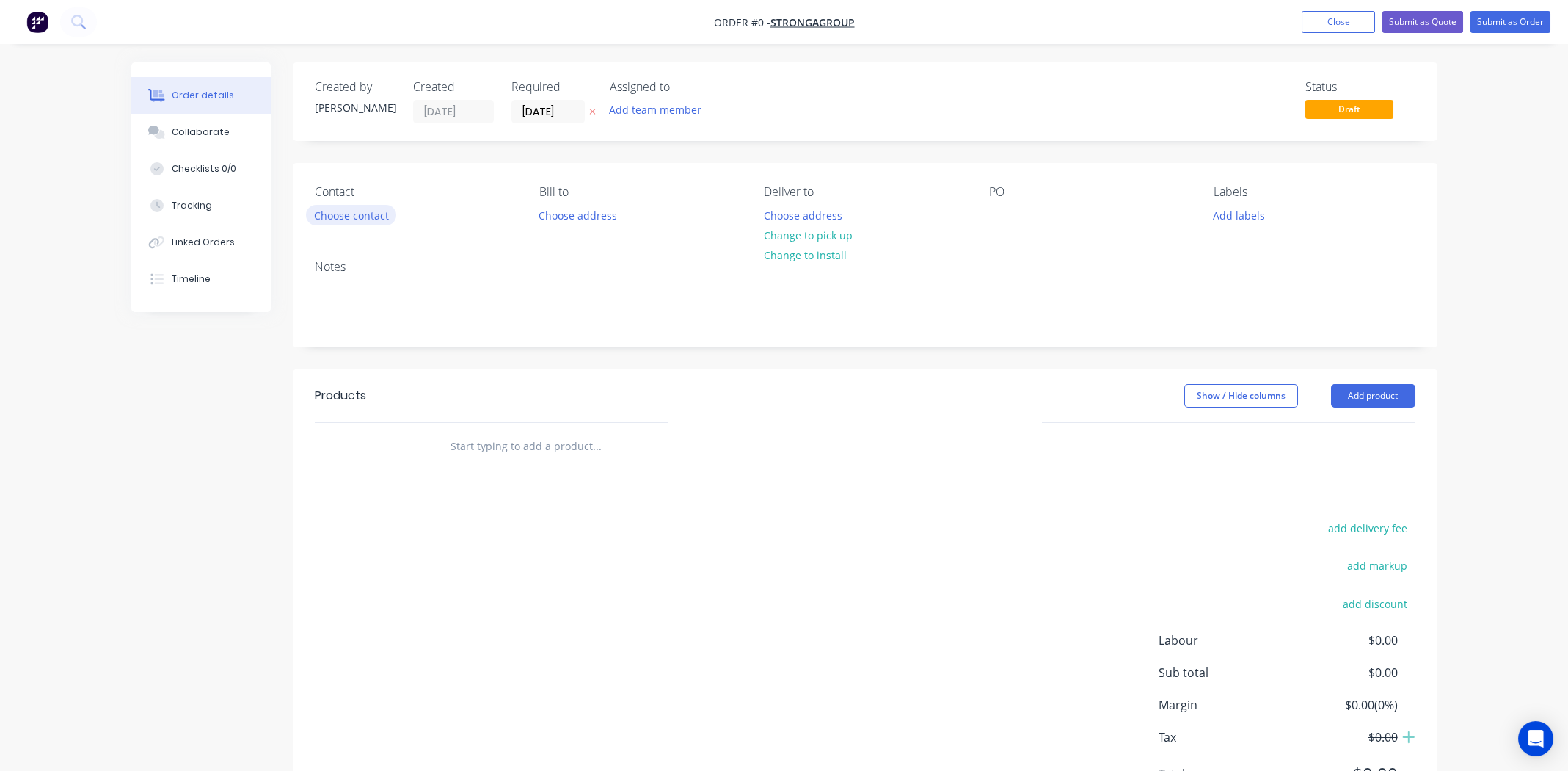
click at [344, 214] on button "Choose contact" at bounding box center [350, 215] width 90 height 20
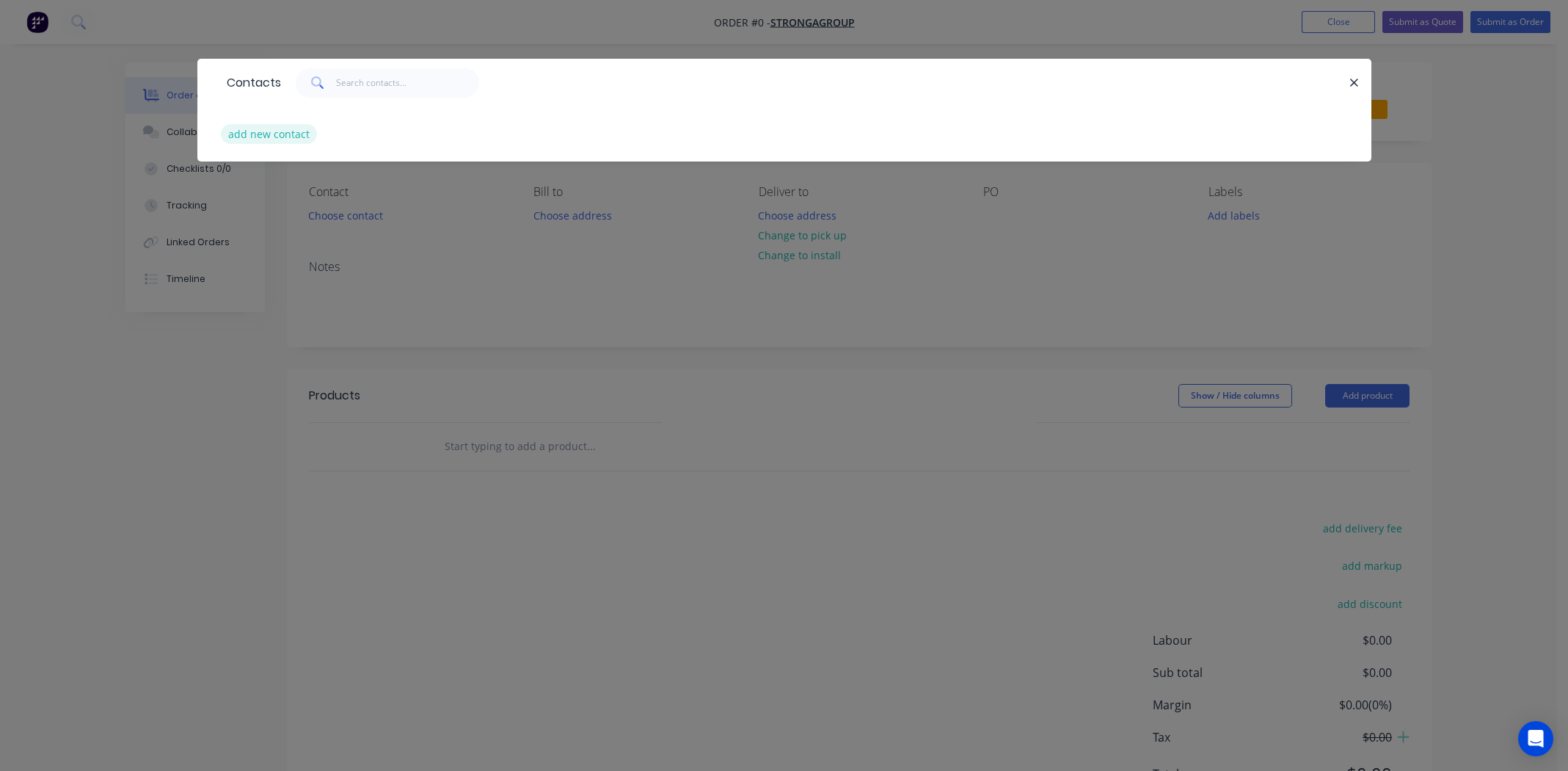
click at [266, 134] on button "add new contact" at bounding box center [269, 134] width 97 height 20
select select "AU"
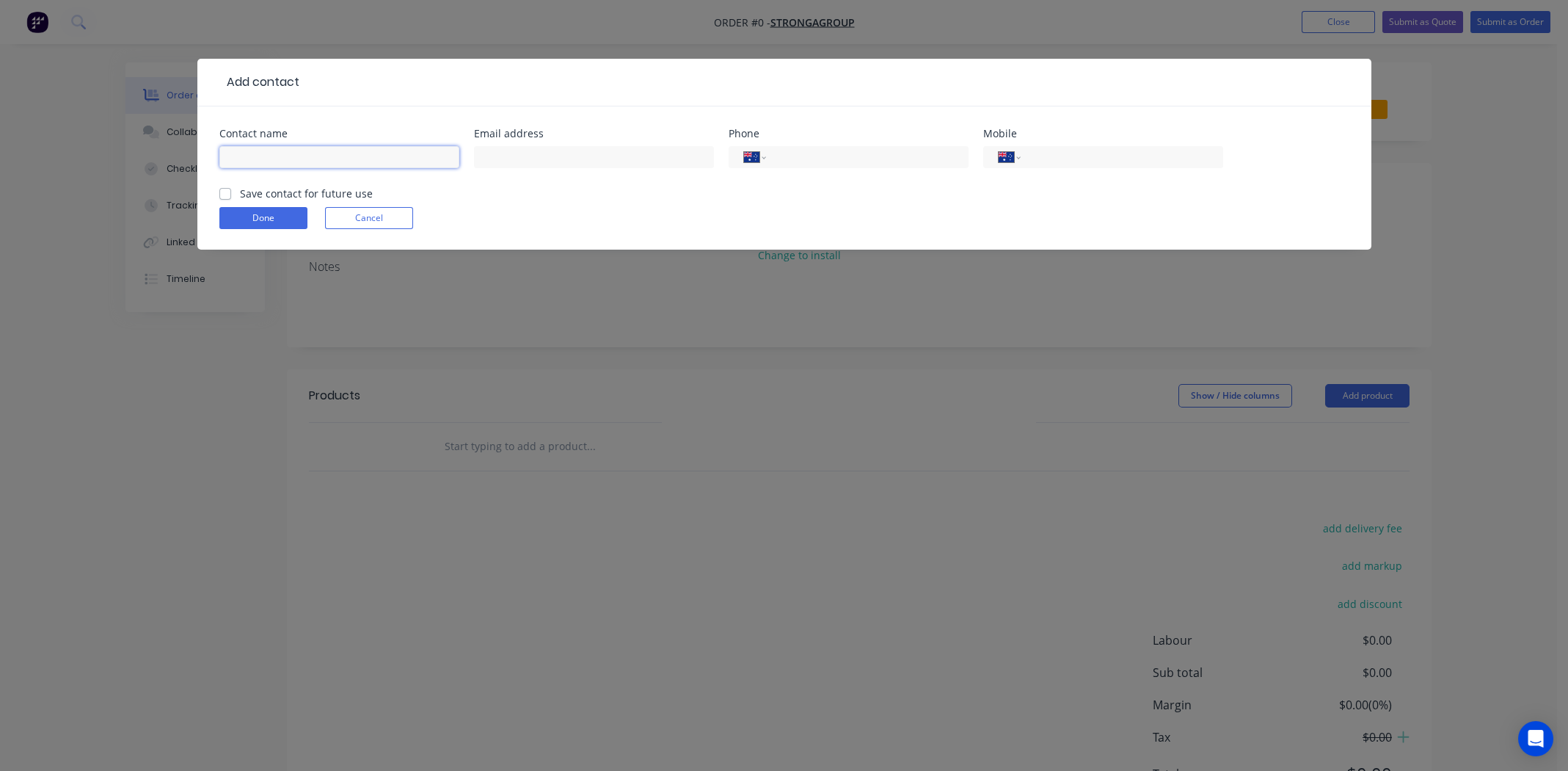
click at [337, 154] on input "text" at bounding box center [339, 157] width 240 height 22
type input "[PERSON_NAME]"
paste input "[EMAIL_ADDRESS][DOMAIN_NAME]"
type input "[EMAIL_ADDRESS][DOMAIN_NAME]"
click at [1092, 155] on input "tel" at bounding box center [1118, 157] width 176 height 17
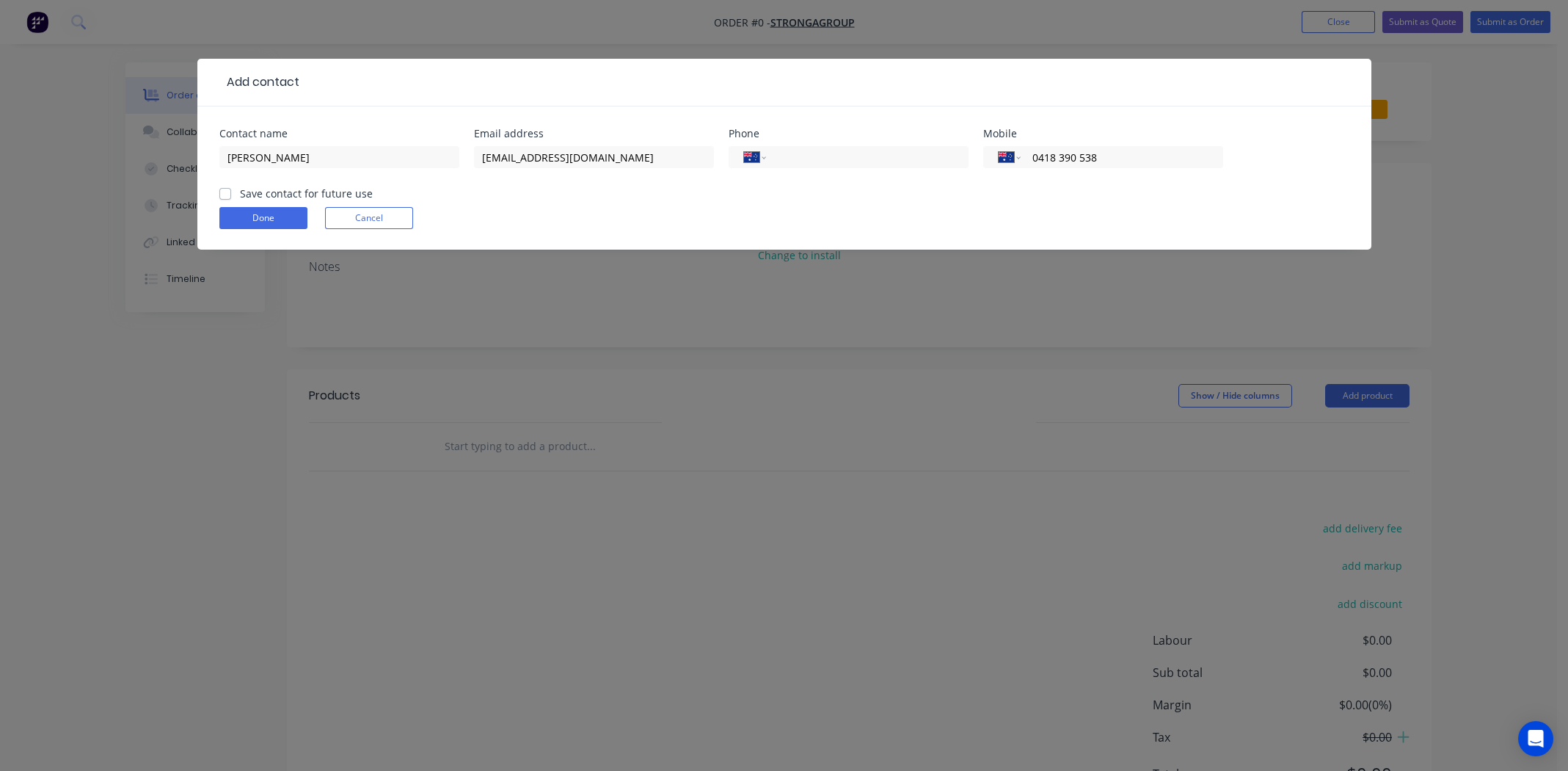
type input "0418 390 538"
click at [240, 190] on label "Save contact for future use" at bounding box center [306, 193] width 132 height 15
click at [224, 190] on input "Save contact for future use" at bounding box center [225, 192] width 11 height 14
checkbox input "true"
click at [241, 210] on button "Done" at bounding box center [263, 218] width 88 height 22
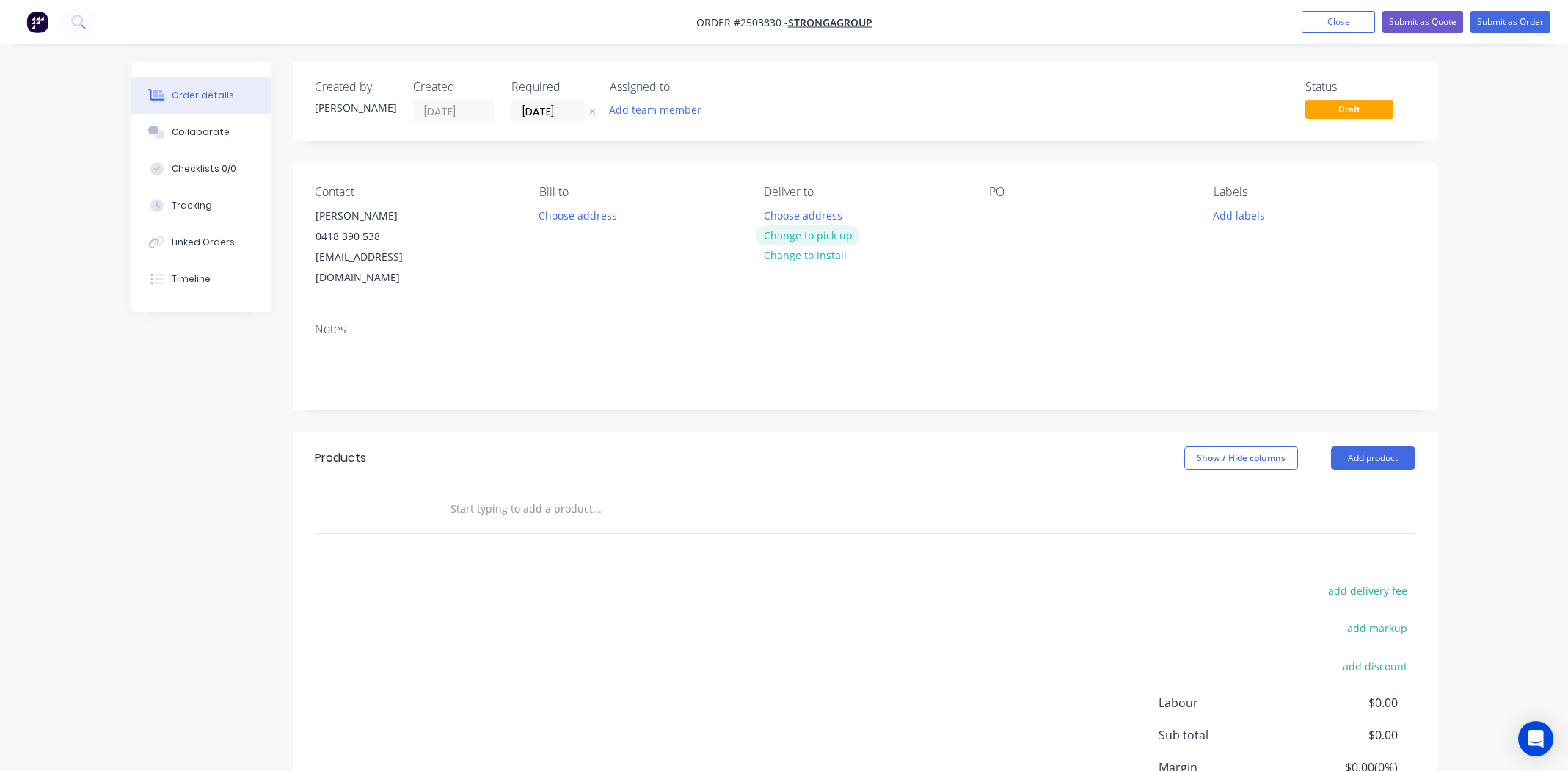
click at [821, 229] on button "Change to pick up" at bounding box center [808, 235] width 104 height 20
click at [998, 212] on div at bounding box center [1001, 216] width 24 height 21
click at [1243, 220] on button "Add labels" at bounding box center [1239, 215] width 67 height 20
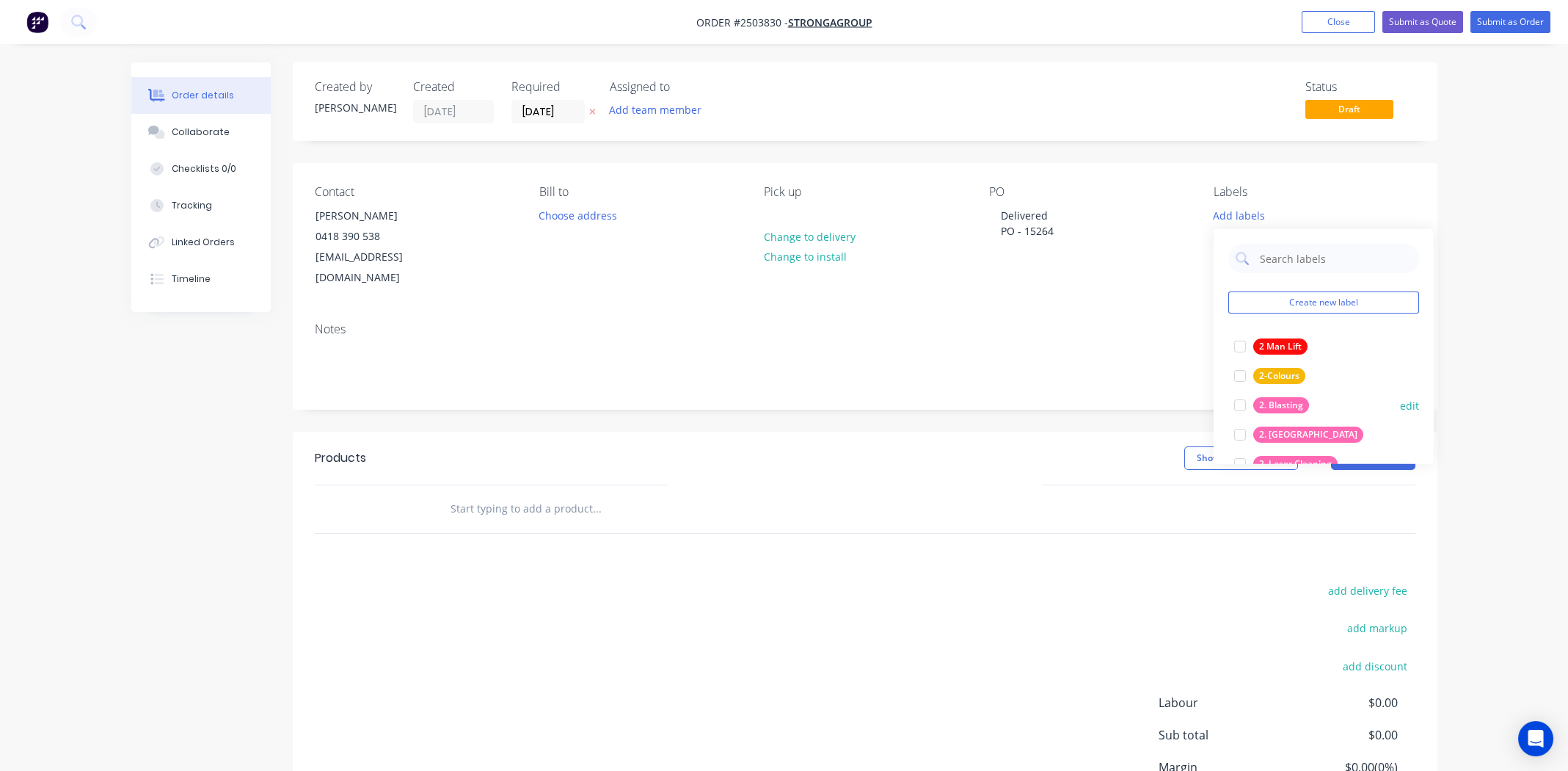
click at [1233, 405] on div at bounding box center [1240, 405] width 29 height 29
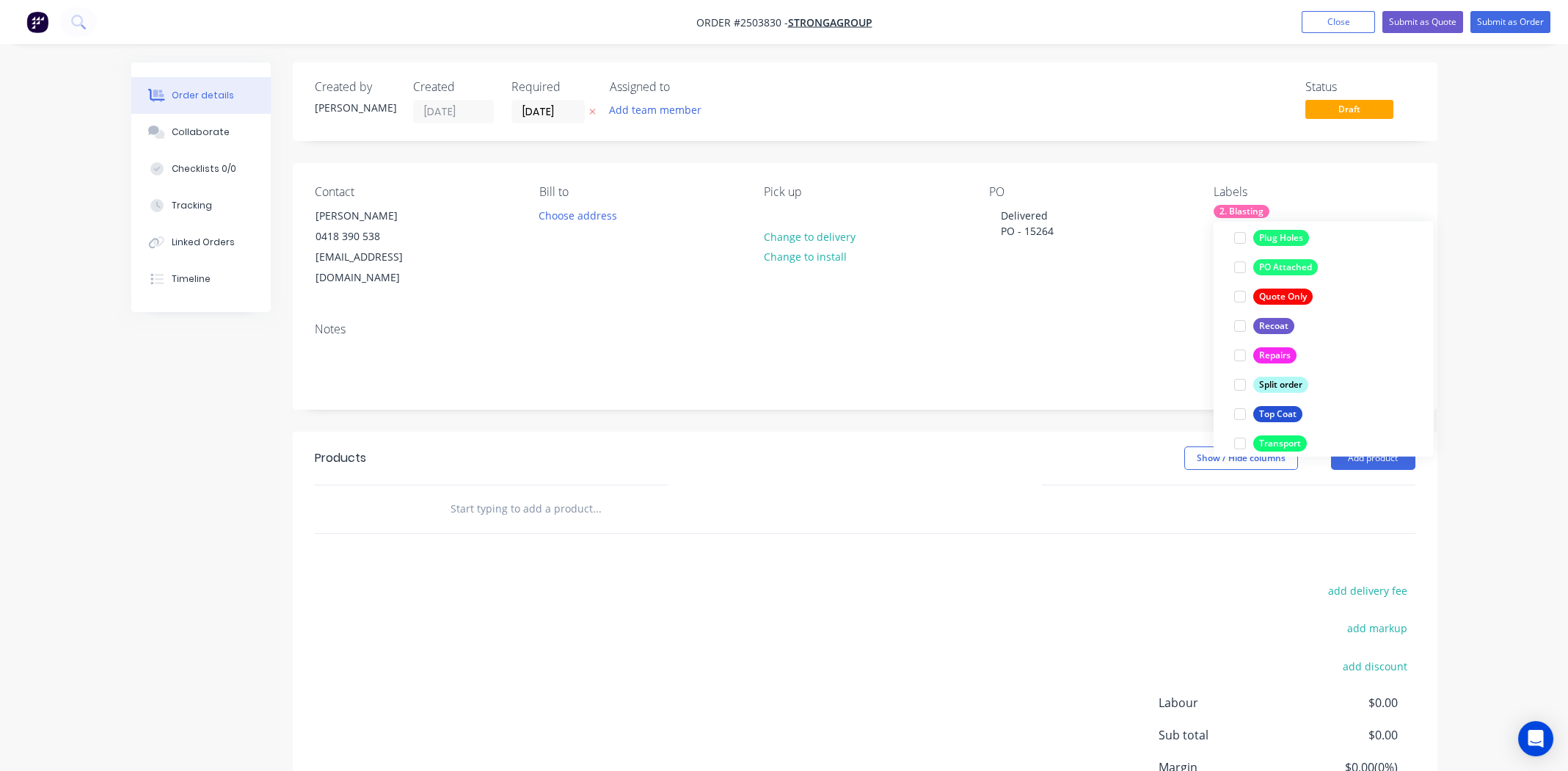
scroll to position [998, 0]
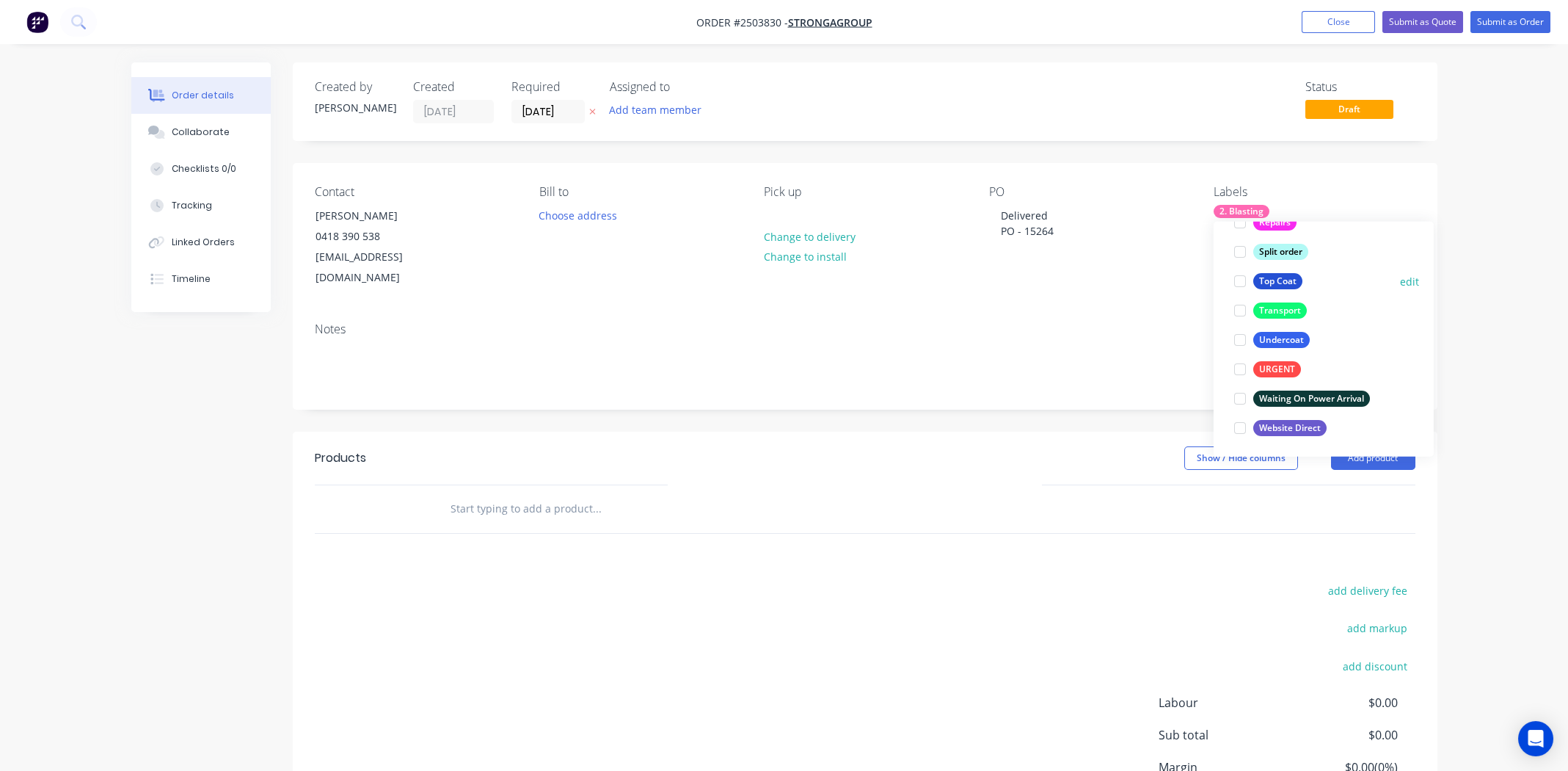
click at [1240, 279] on div at bounding box center [1240, 281] width 29 height 29
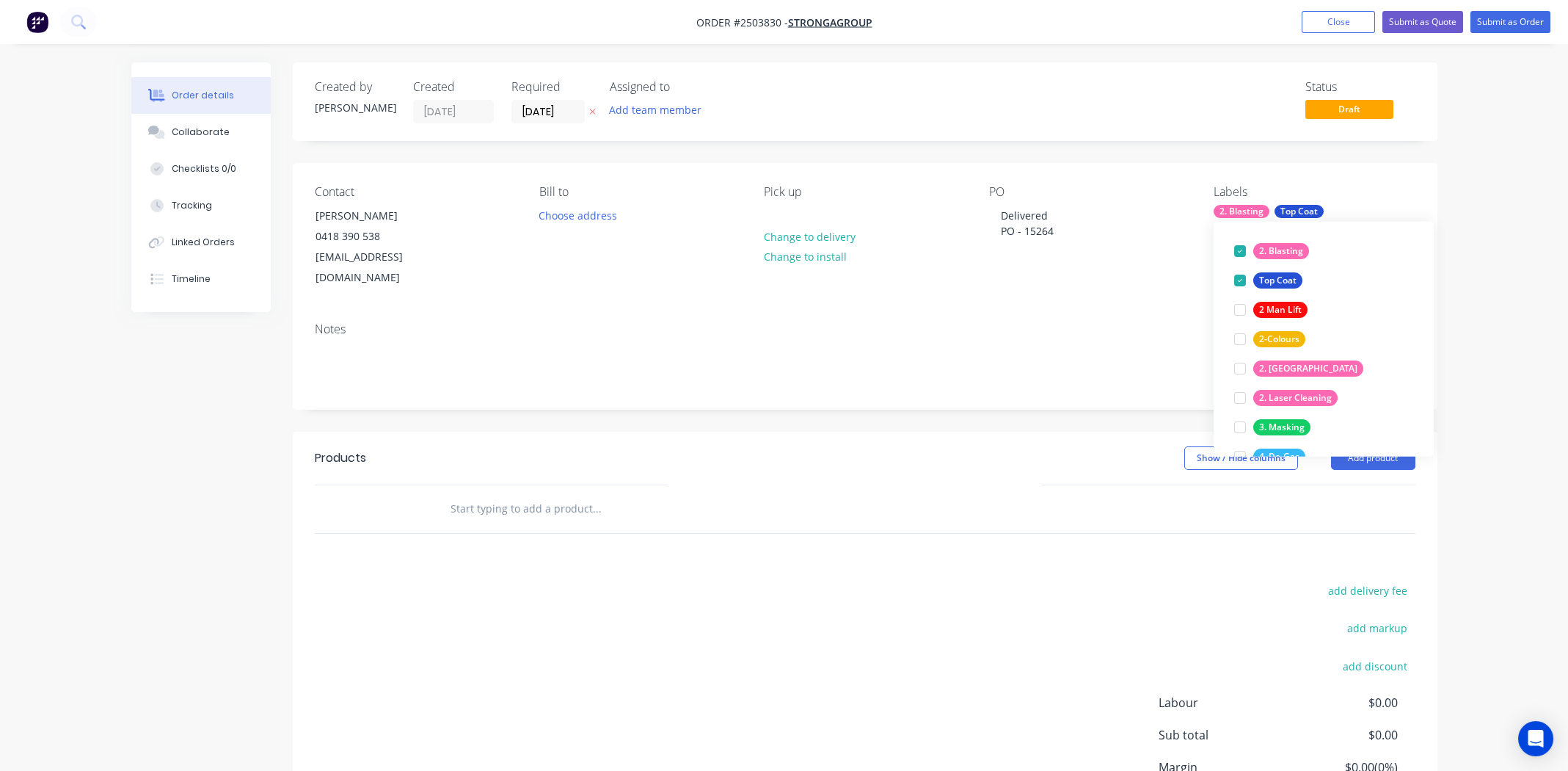
click at [949, 538] on div "Products Show / Hide columns Add product add delivery fee add markup add discou…" at bounding box center [865, 659] width 1145 height 455
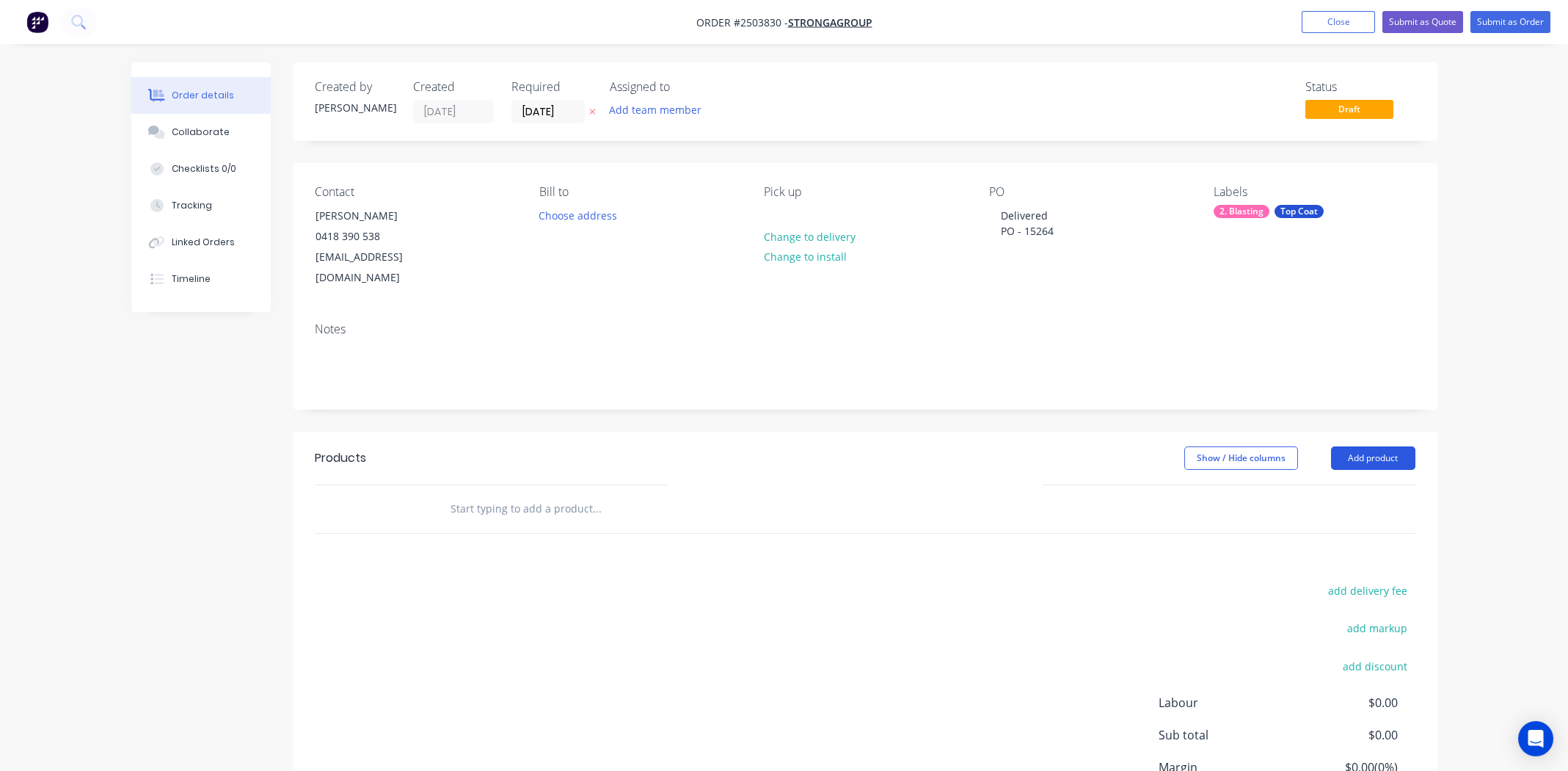
click at [1382, 446] on button "Add product" at bounding box center [1373, 458] width 85 height 24
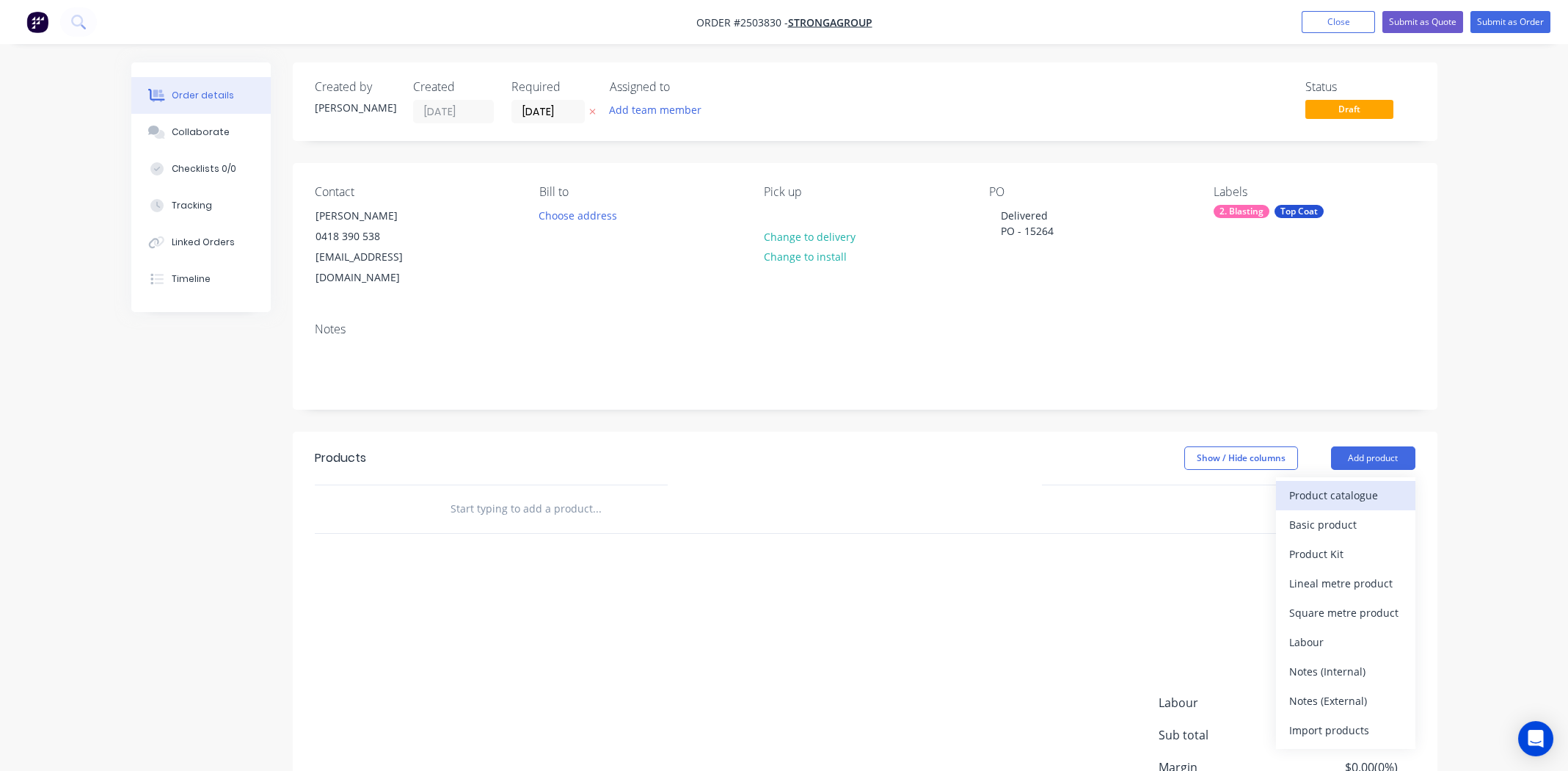
click at [1327, 485] on div "Product catalogue" at bounding box center [1345, 495] width 113 height 21
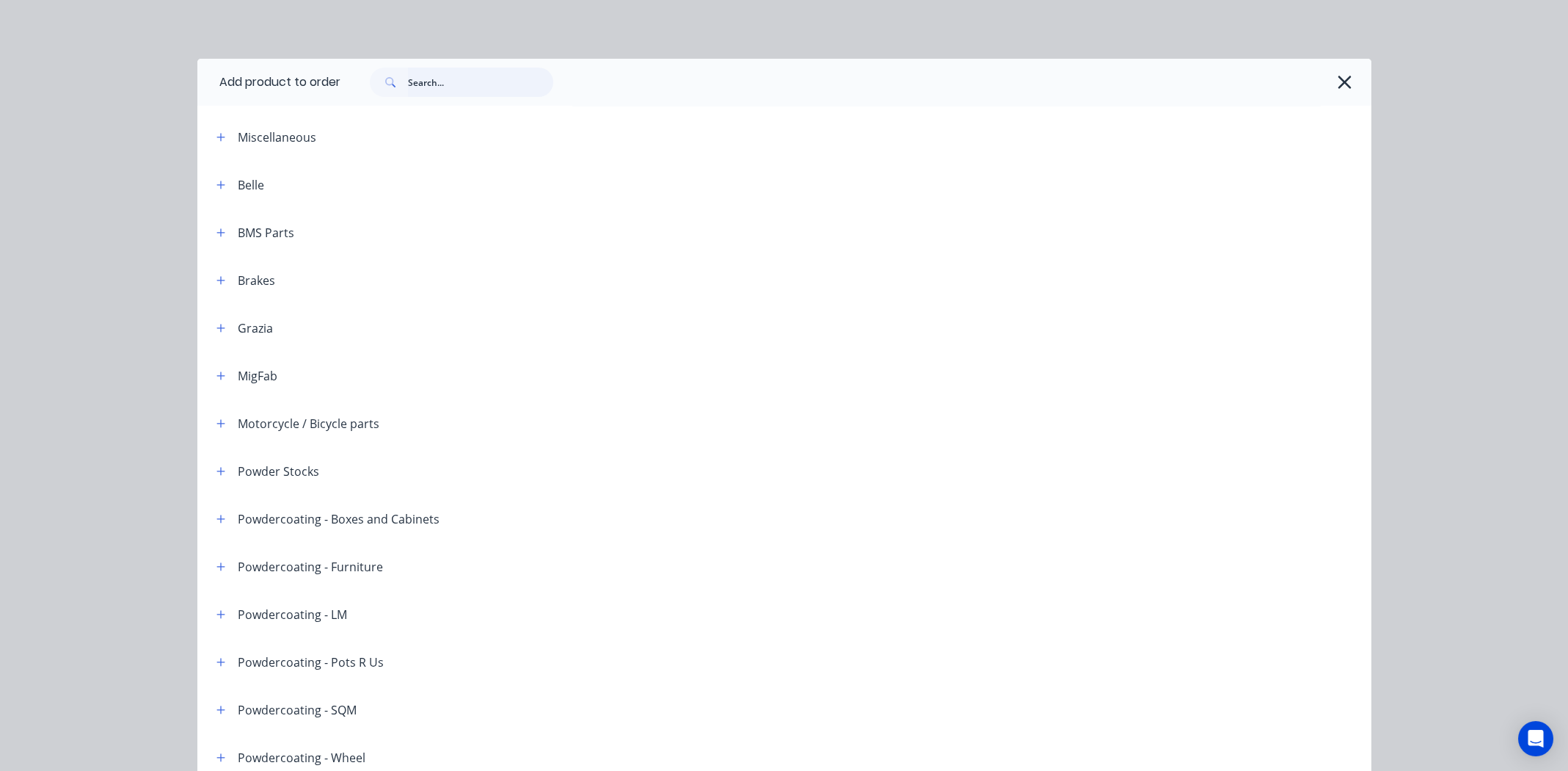
click at [470, 81] on input "text" at bounding box center [480, 82] width 146 height 29
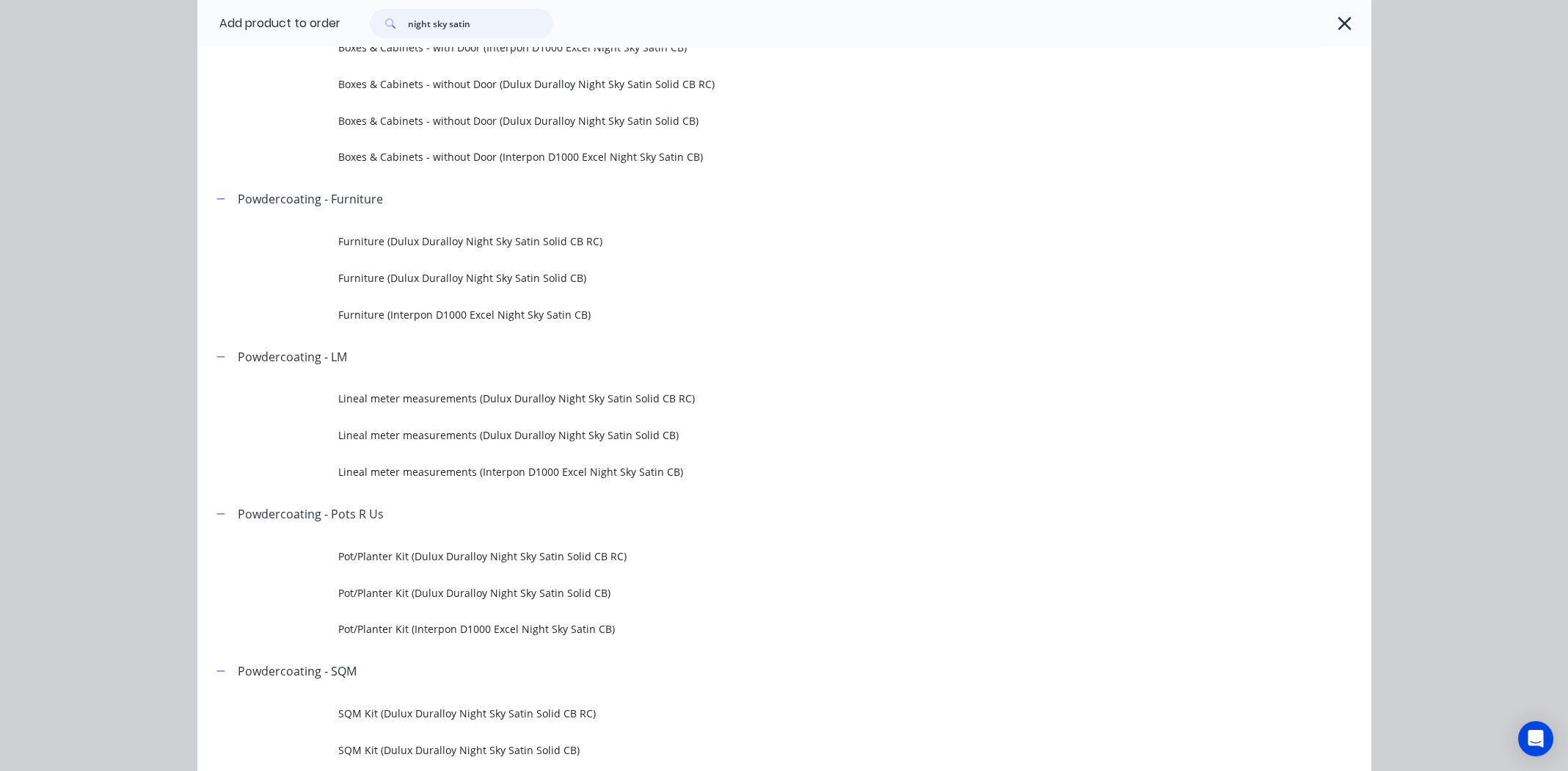
scroll to position [513, 0]
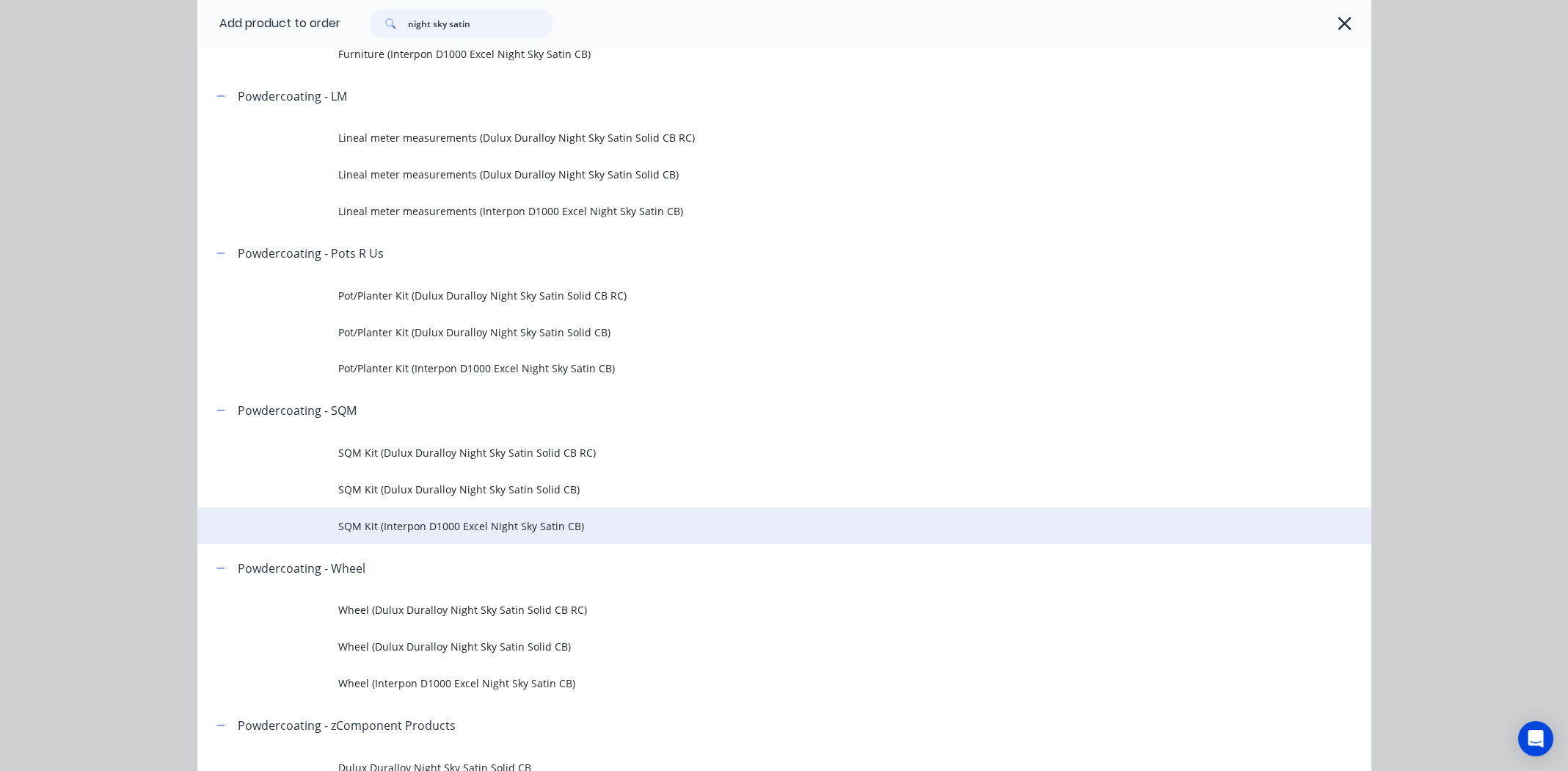
type input "night sky satin"
click at [496, 525] on span "SQM Kit (Interpon D1000 Excel Night Sky Satin CB)" at bounding box center [751, 525] width 826 height 15
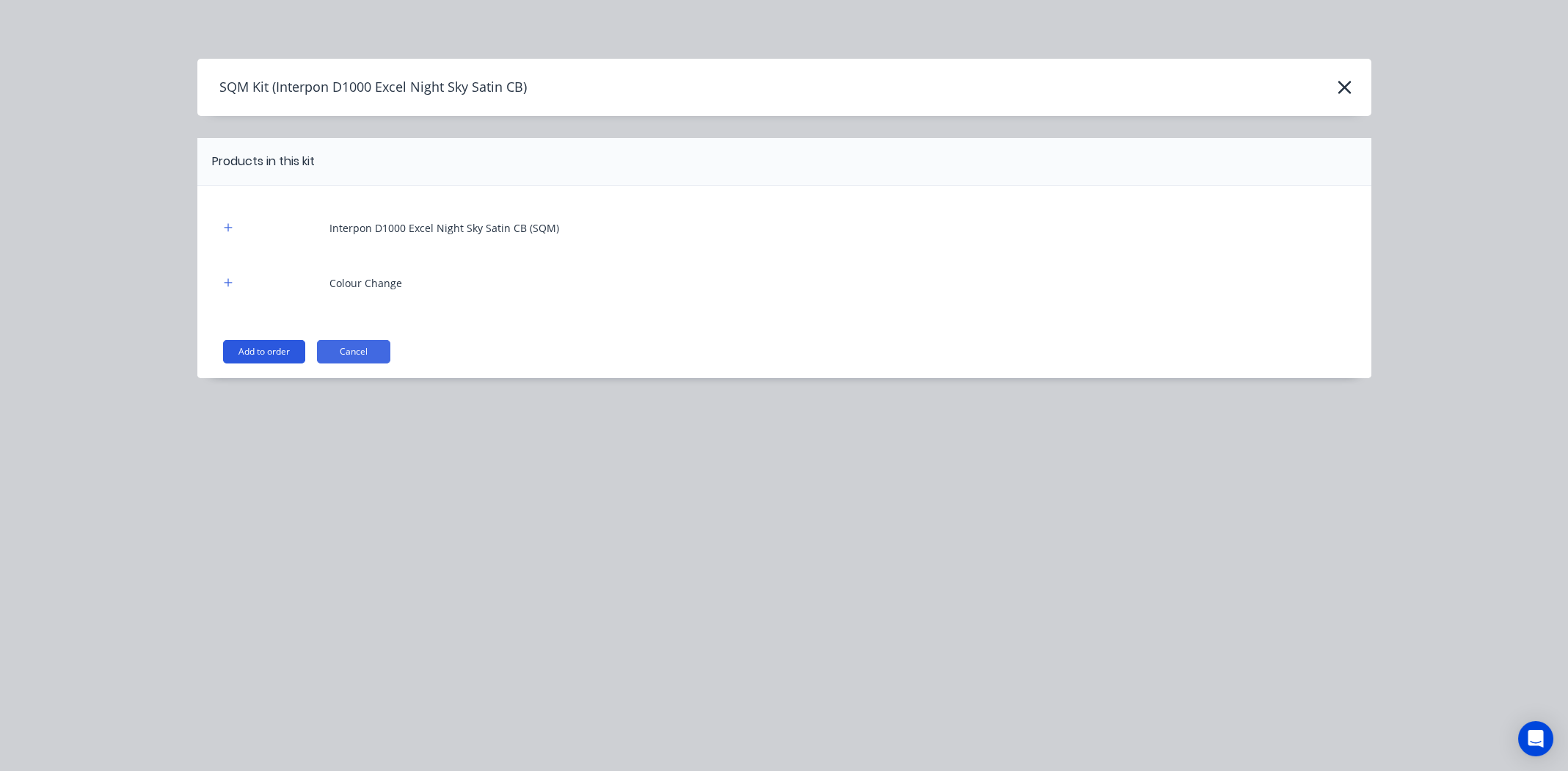
click at [251, 342] on button "Add to order" at bounding box center [263, 351] width 82 height 24
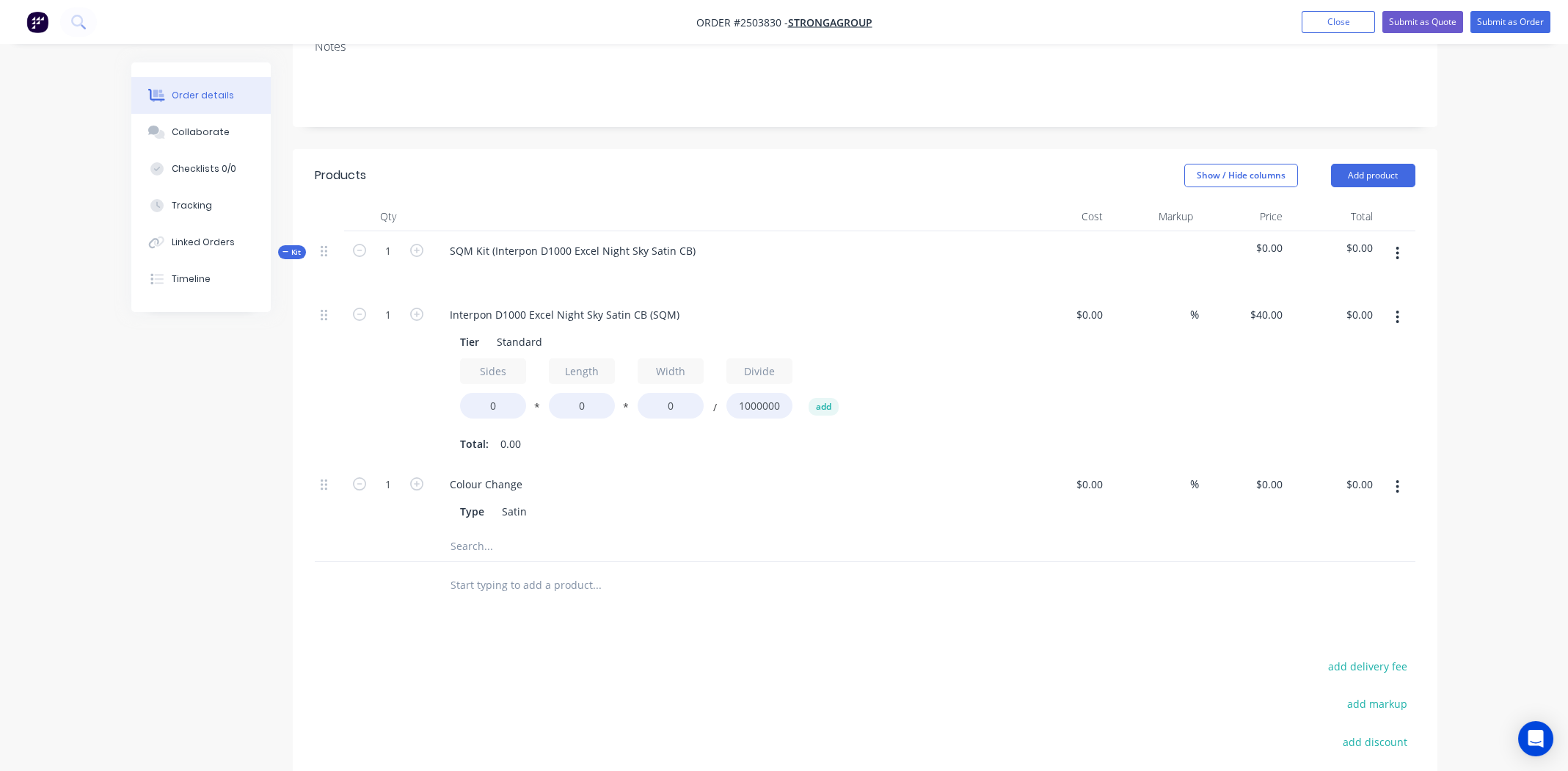
scroll to position [293, 0]
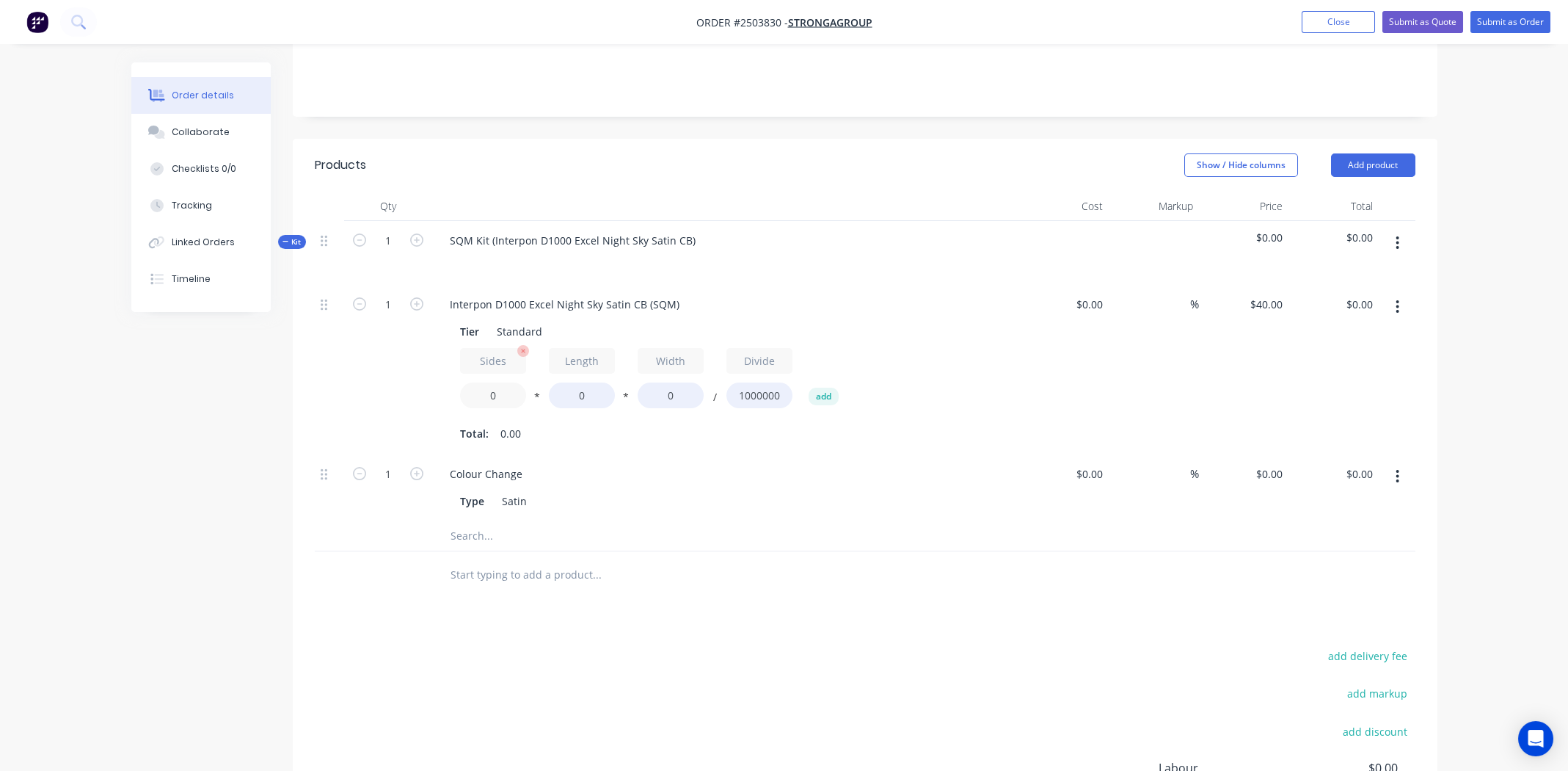
click at [498, 382] on input "0" at bounding box center [493, 395] width 66 height 26
click at [497, 382] on input "0" at bounding box center [493, 395] width 66 height 26
type input "1.8"
click at [584, 382] on input "0" at bounding box center [581, 395] width 66 height 26
click at [578, 382] on input "0" at bounding box center [581, 395] width 66 height 26
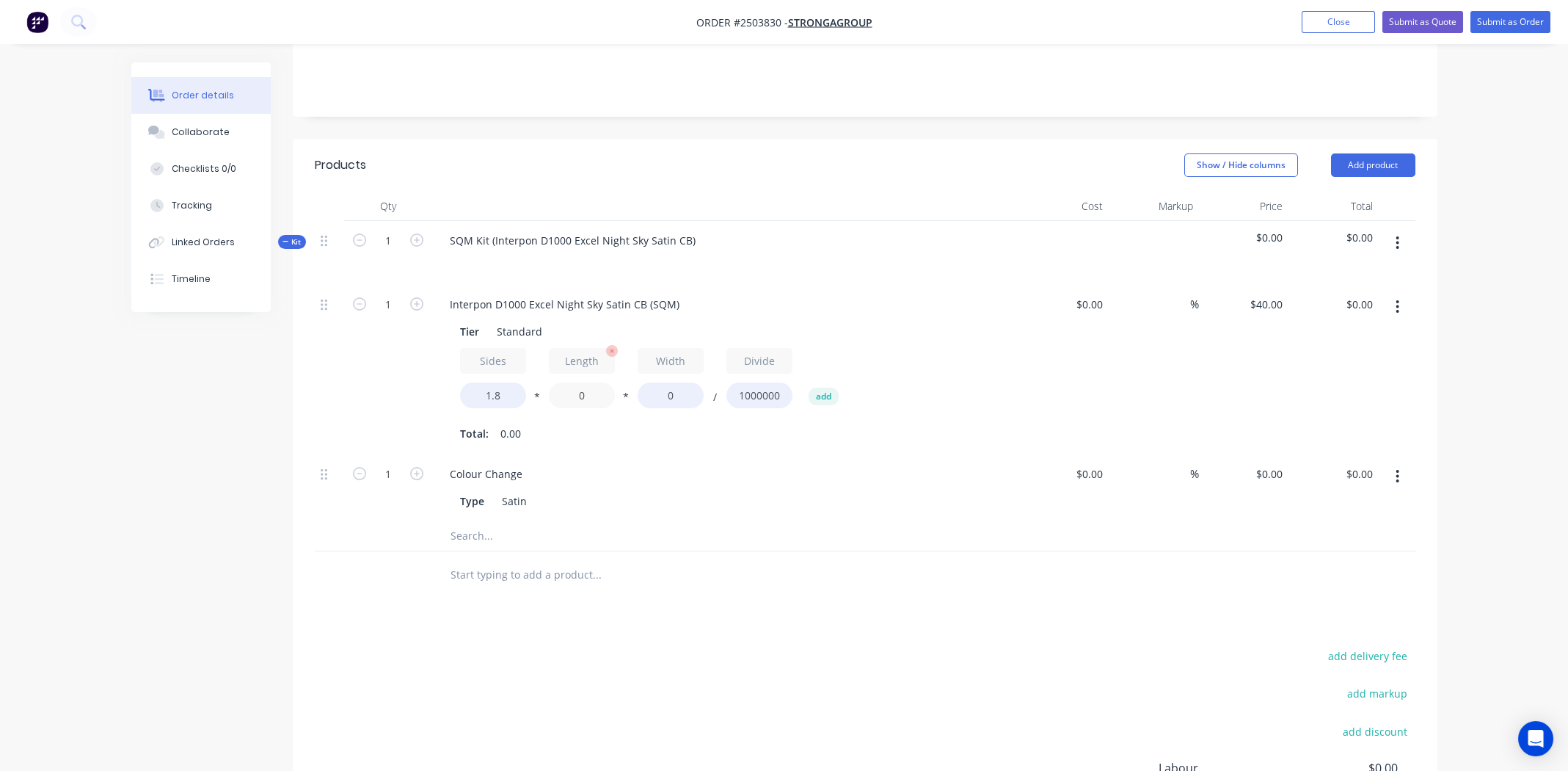
click at [578, 382] on input "0" at bounding box center [581, 395] width 66 height 26
type input "2300"
click at [672, 382] on input "0" at bounding box center [670, 395] width 66 height 26
click at [671, 382] on input "0" at bounding box center [670, 395] width 66 height 26
type input "2300"
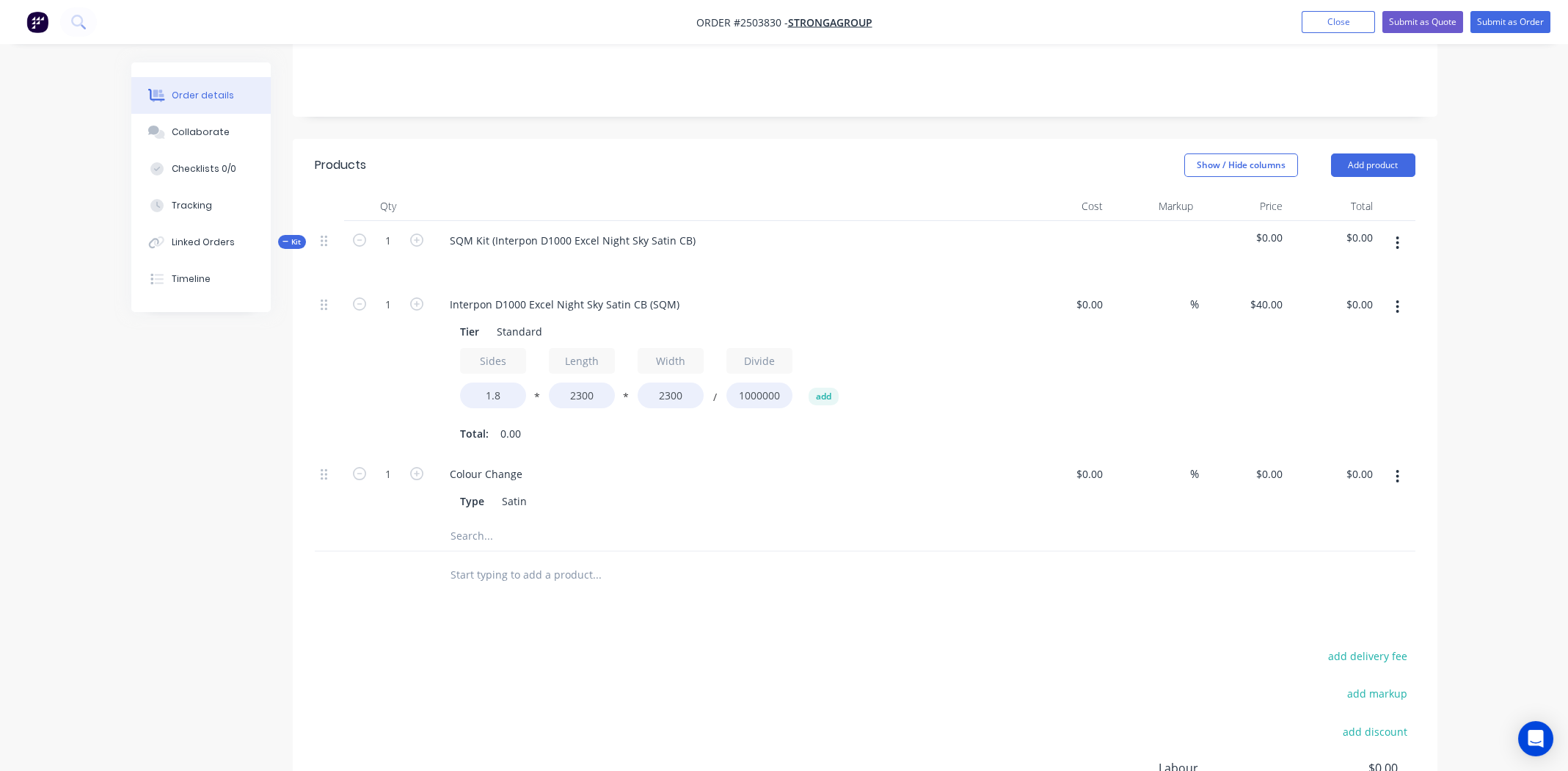
type input "$380.88"
click at [871, 464] on div "Colour Change" at bounding box center [726, 474] width 576 height 21
click at [1397, 470] on icon "button" at bounding box center [1398, 477] width 3 height 13
click at [1362, 563] on div "Delete" at bounding box center [1345, 573] width 113 height 21
click at [1399, 235] on icon "button" at bounding box center [1397, 243] width 4 height 16
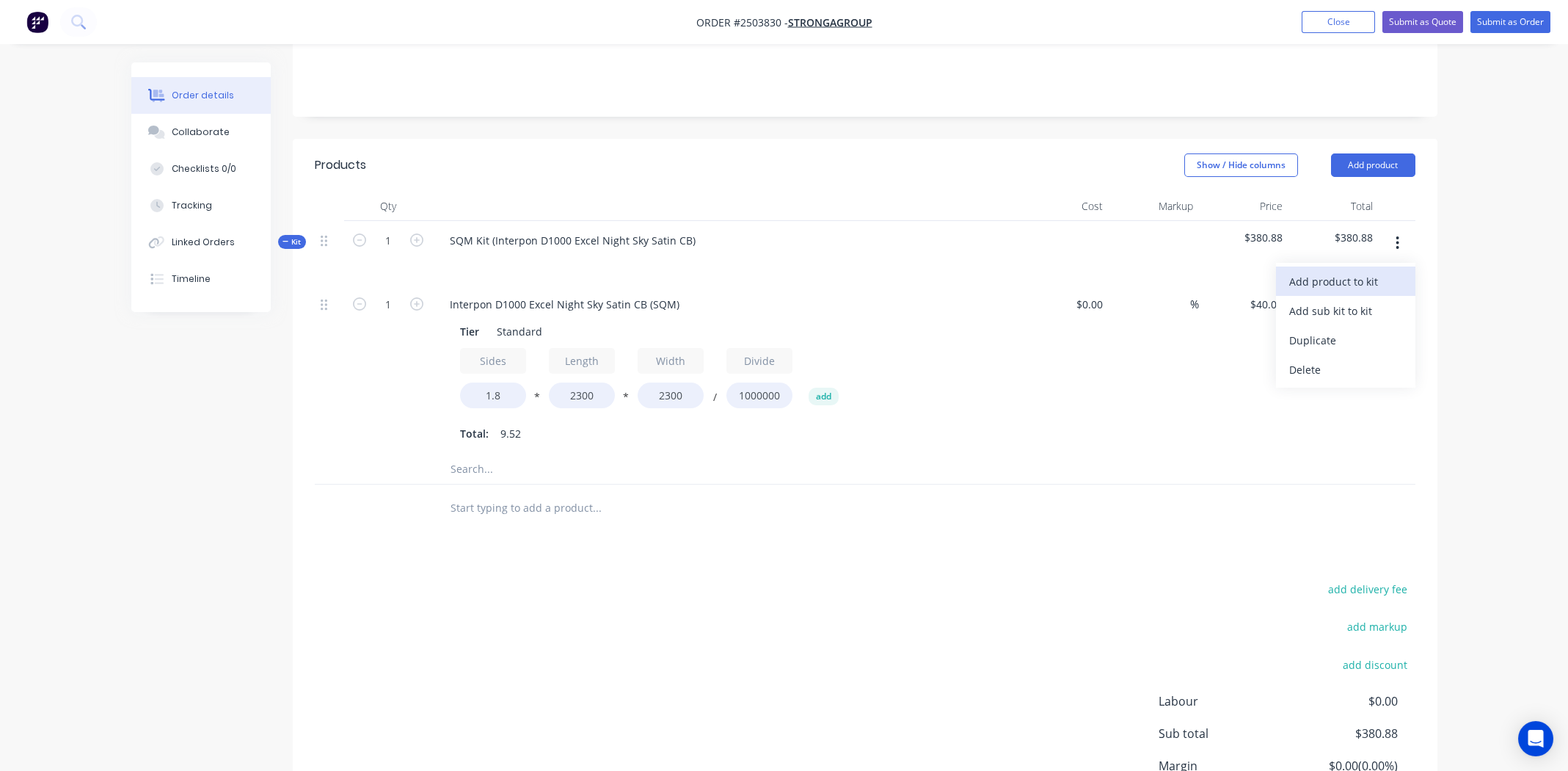
click at [1362, 271] on div "Add product to kit" at bounding box center [1345, 281] width 113 height 21
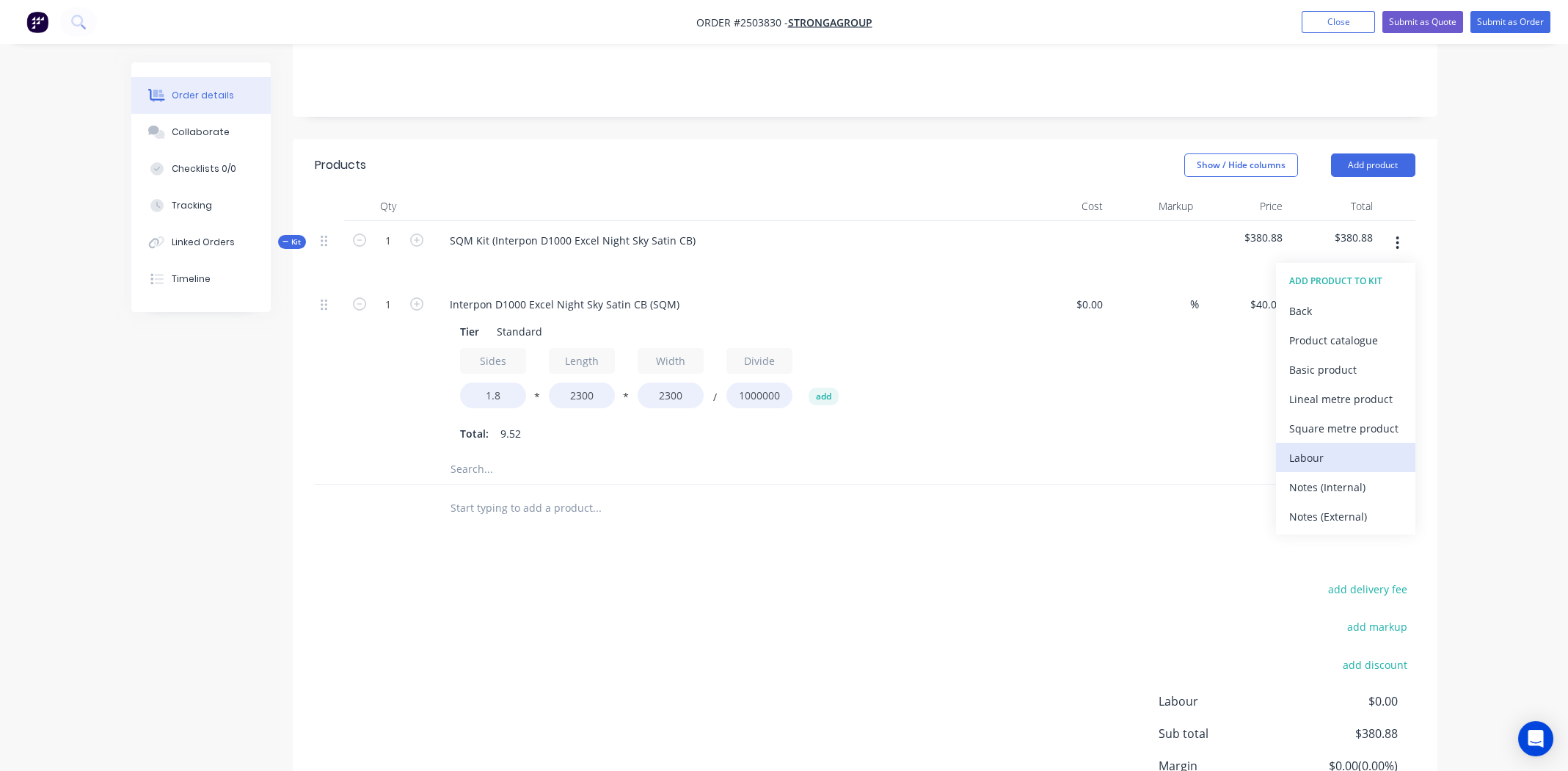
click at [1338, 447] on div "Labour" at bounding box center [1345, 458] width 113 height 21
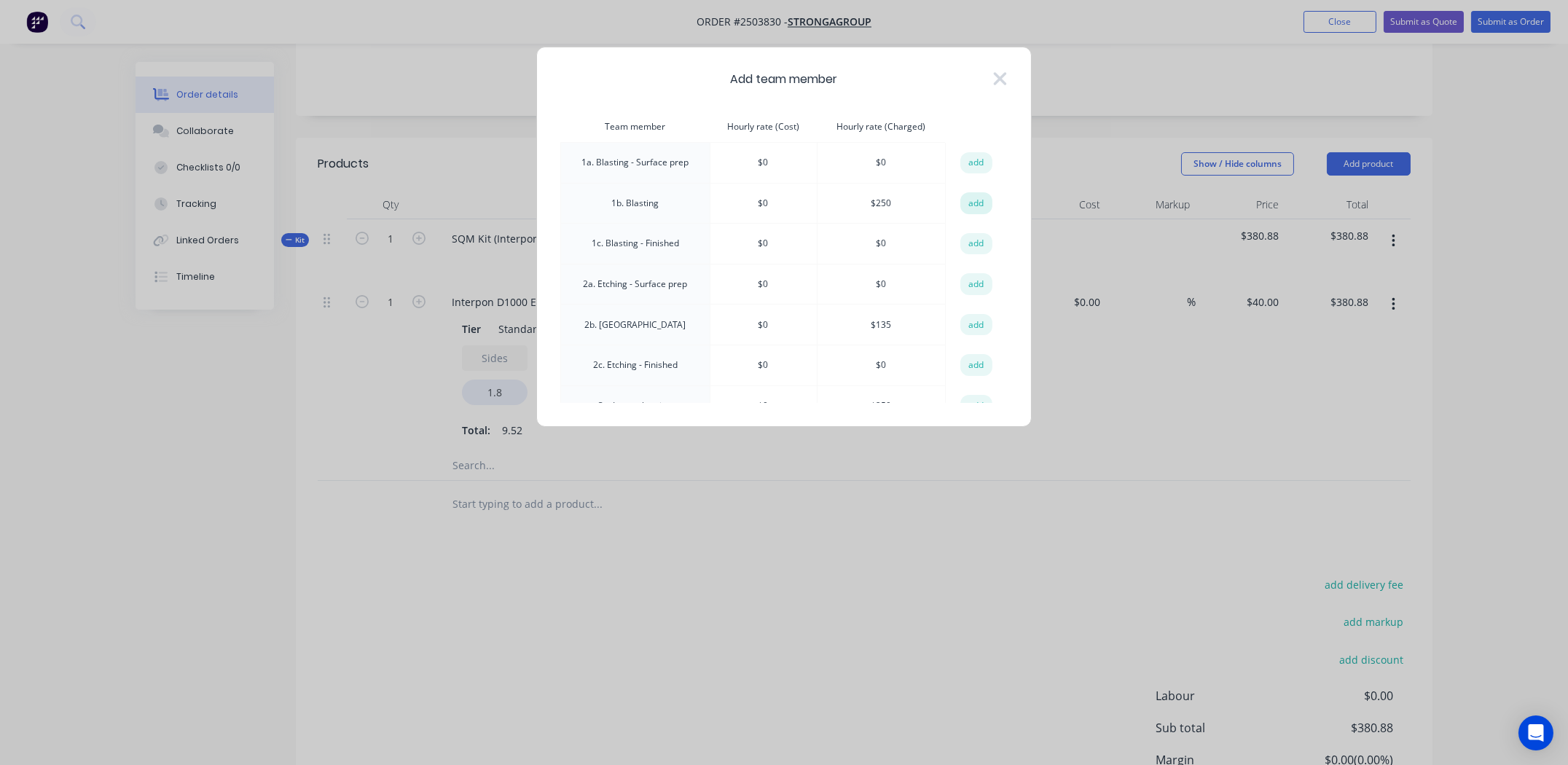
click at [962, 199] on button "add" at bounding box center [977, 203] width 32 height 22
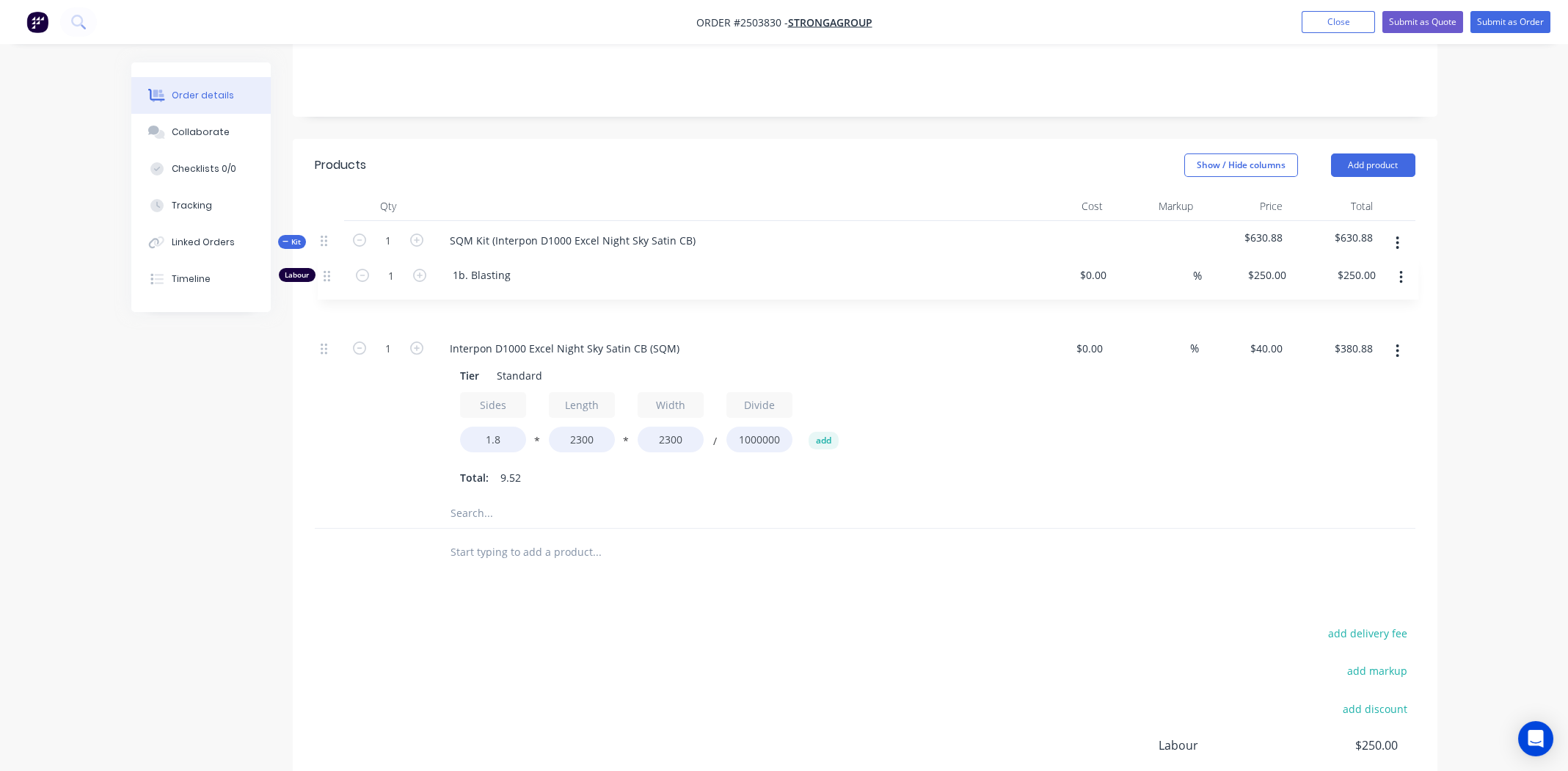
drag, startPoint x: 327, startPoint y: 451, endPoint x: 335, endPoint y: 272, distance: 179.2
click at [335, 285] on div "1 Interpon D1000 Excel Night Sky Satin CB (SQM) Tier Standard Sides 1.8 * Lengt…" at bounding box center [865, 391] width 1101 height 214
click at [493, 230] on div "SQM Kit (Interpon D1000 Excel Night Sky Satin CB)" at bounding box center [572, 241] width 269 height 21
copy div "Interpon D1000 Excel Night Sky Satin CB"
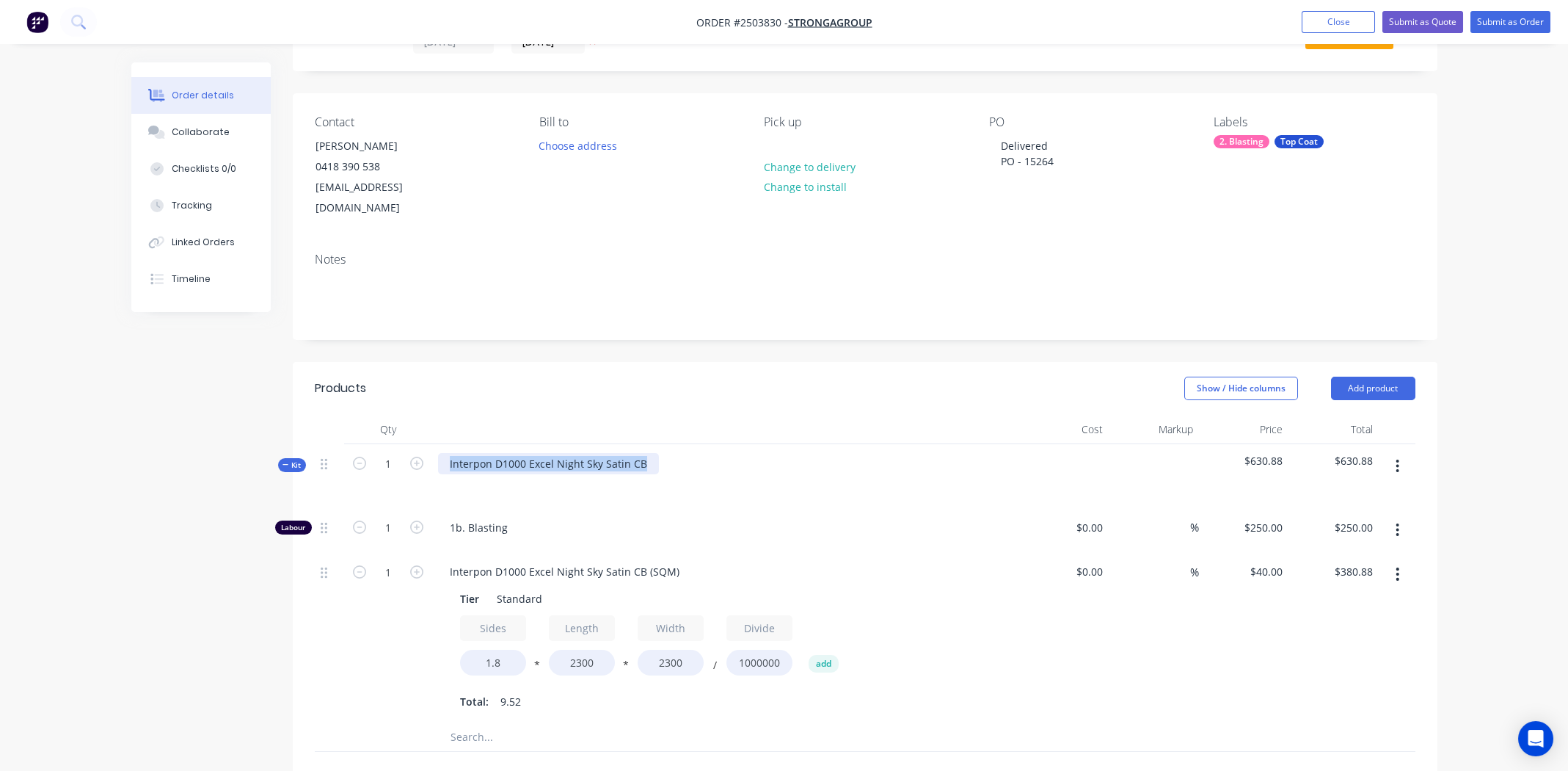
scroll to position [0, 0]
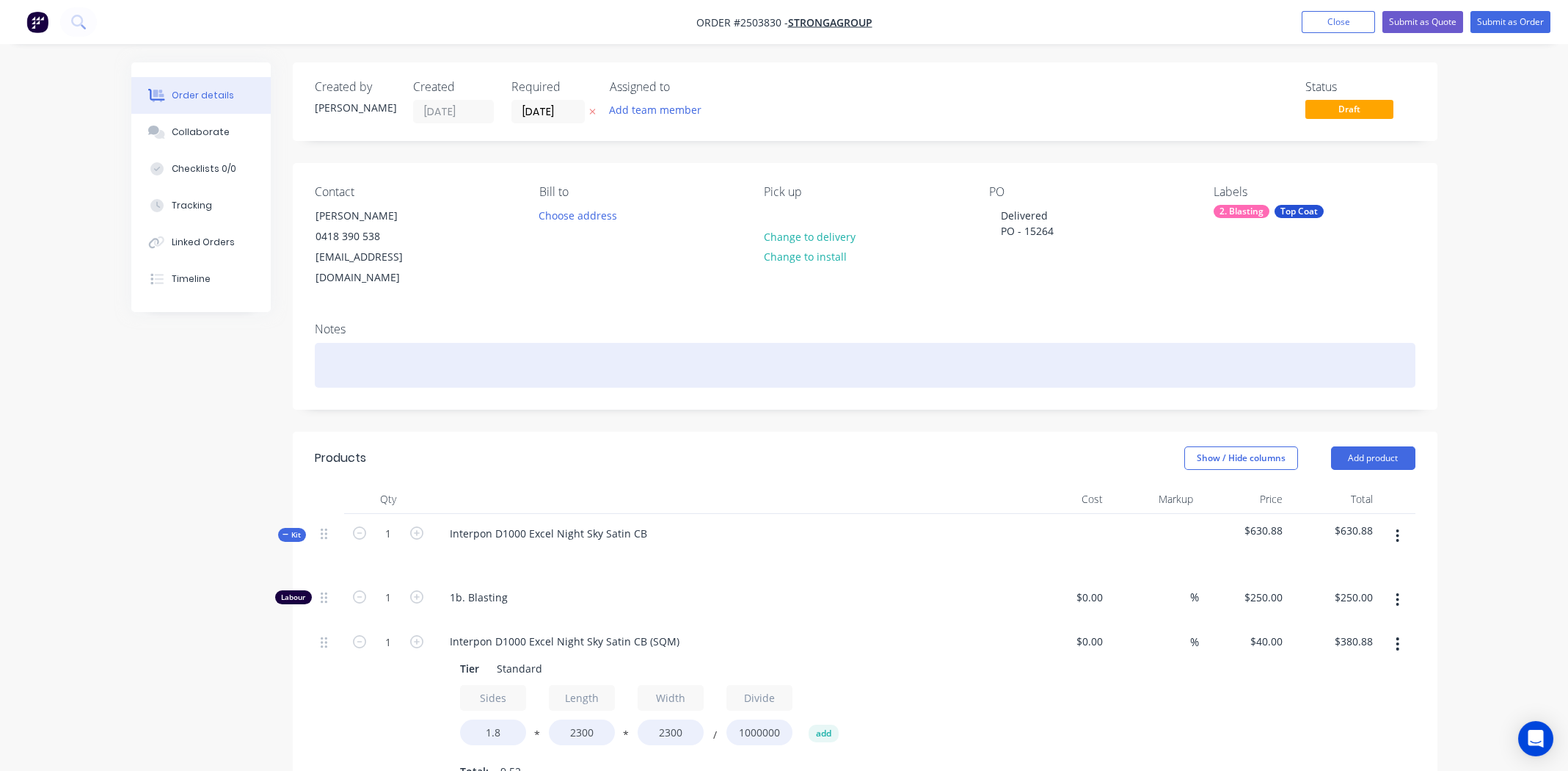
click at [458, 342] on div at bounding box center [865, 364] width 1101 height 45
paste div
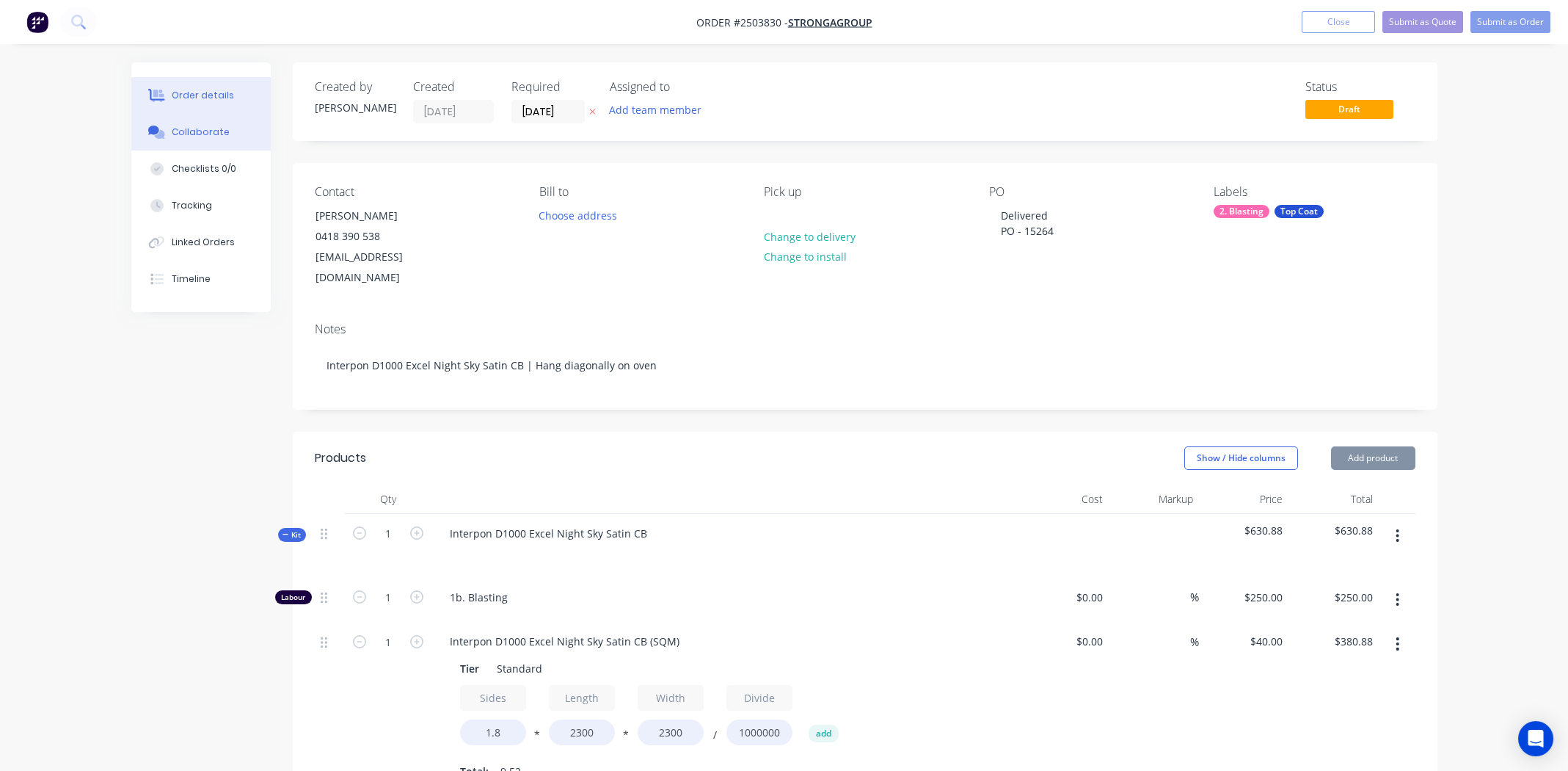
click at [165, 125] on div at bounding box center [157, 132] width 22 height 13
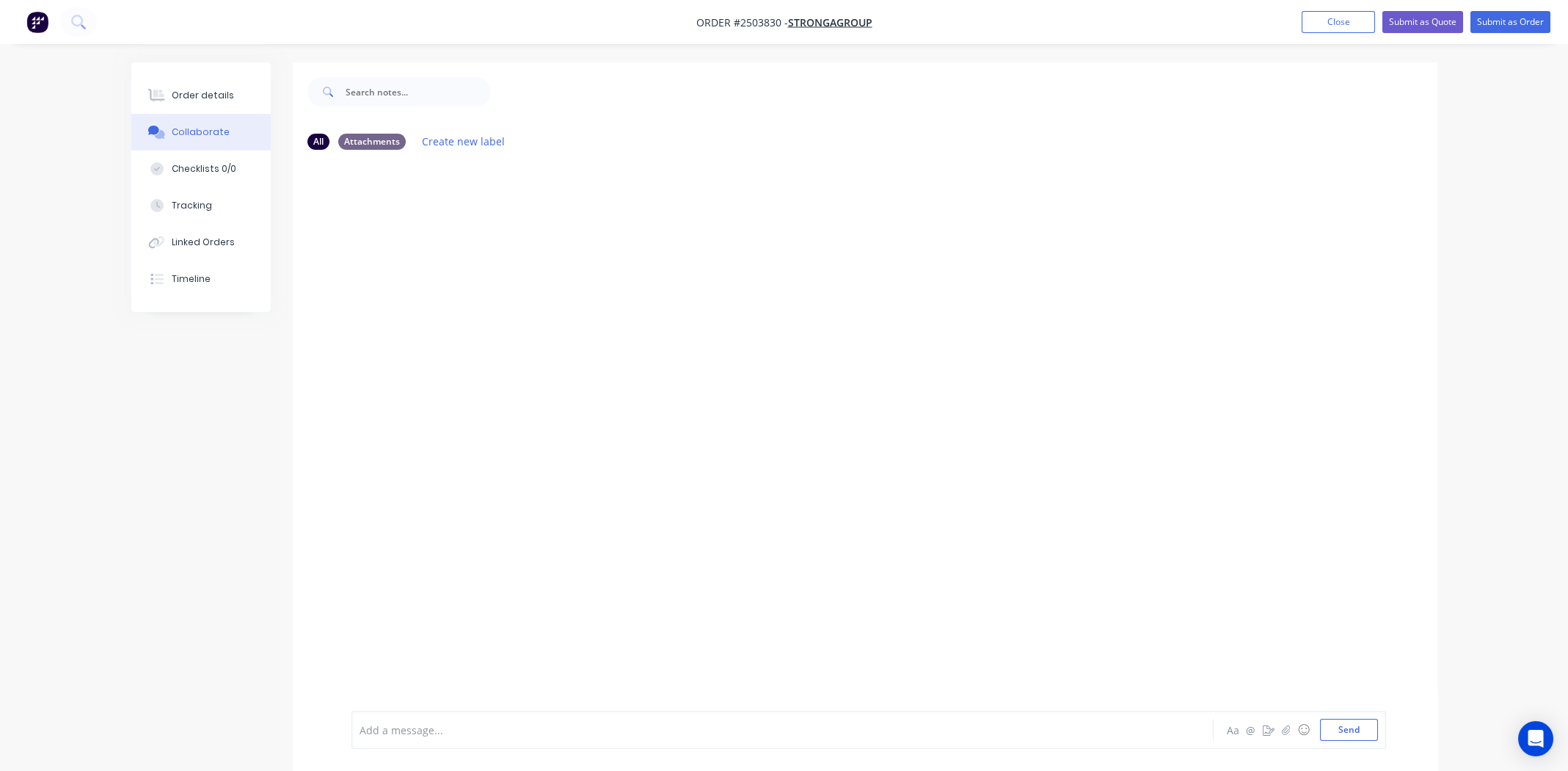
click at [536, 725] on div at bounding box center [741, 730] width 763 height 15
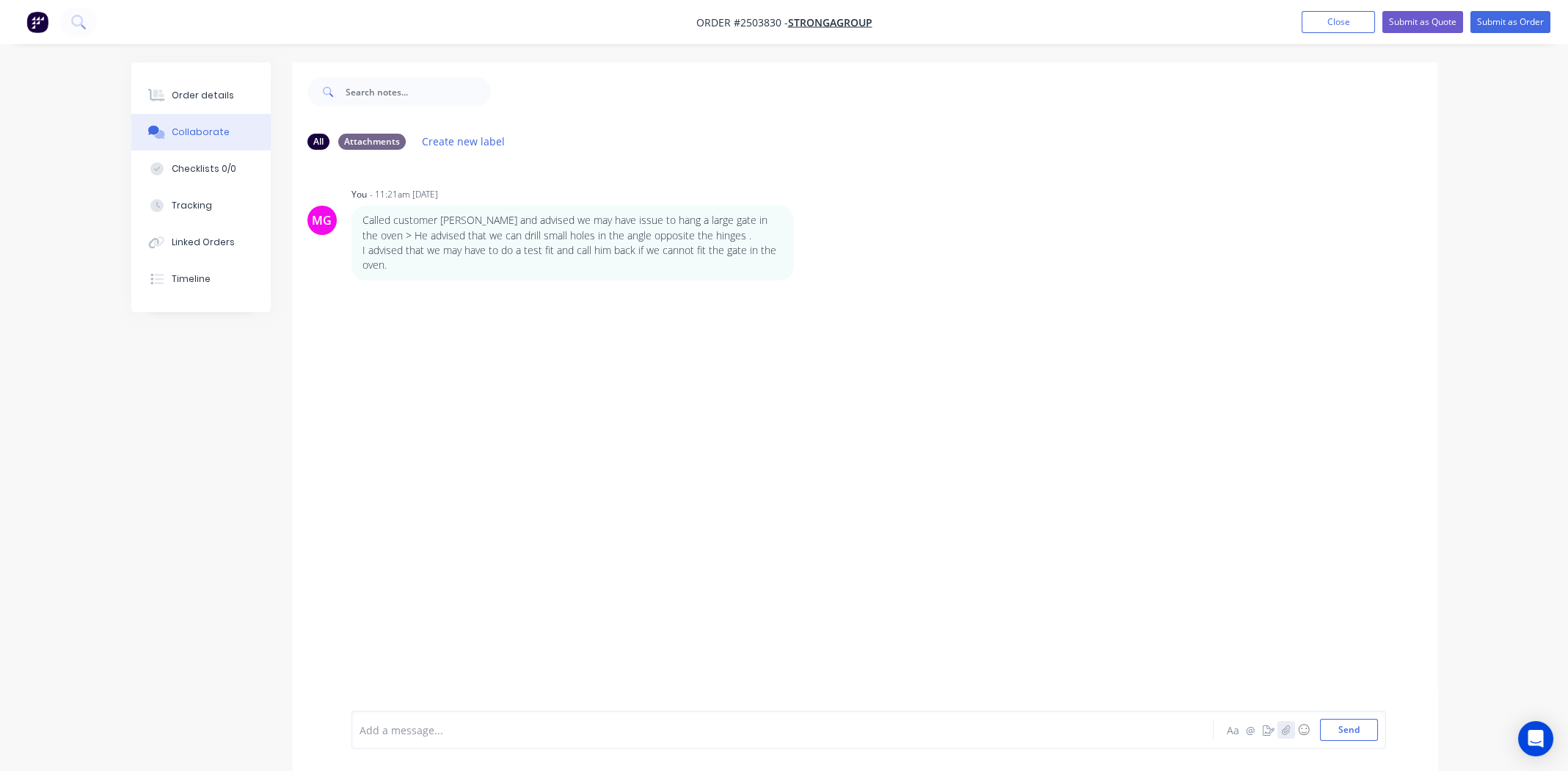
click at [1289, 731] on icon "button" at bounding box center [1285, 730] width 9 height 11
click at [1289, 728] on icon "button" at bounding box center [1285, 730] width 9 height 11
click at [1352, 732] on button "Send" at bounding box center [1349, 730] width 58 height 22
click at [204, 85] on button "Order details" at bounding box center [201, 95] width 139 height 37
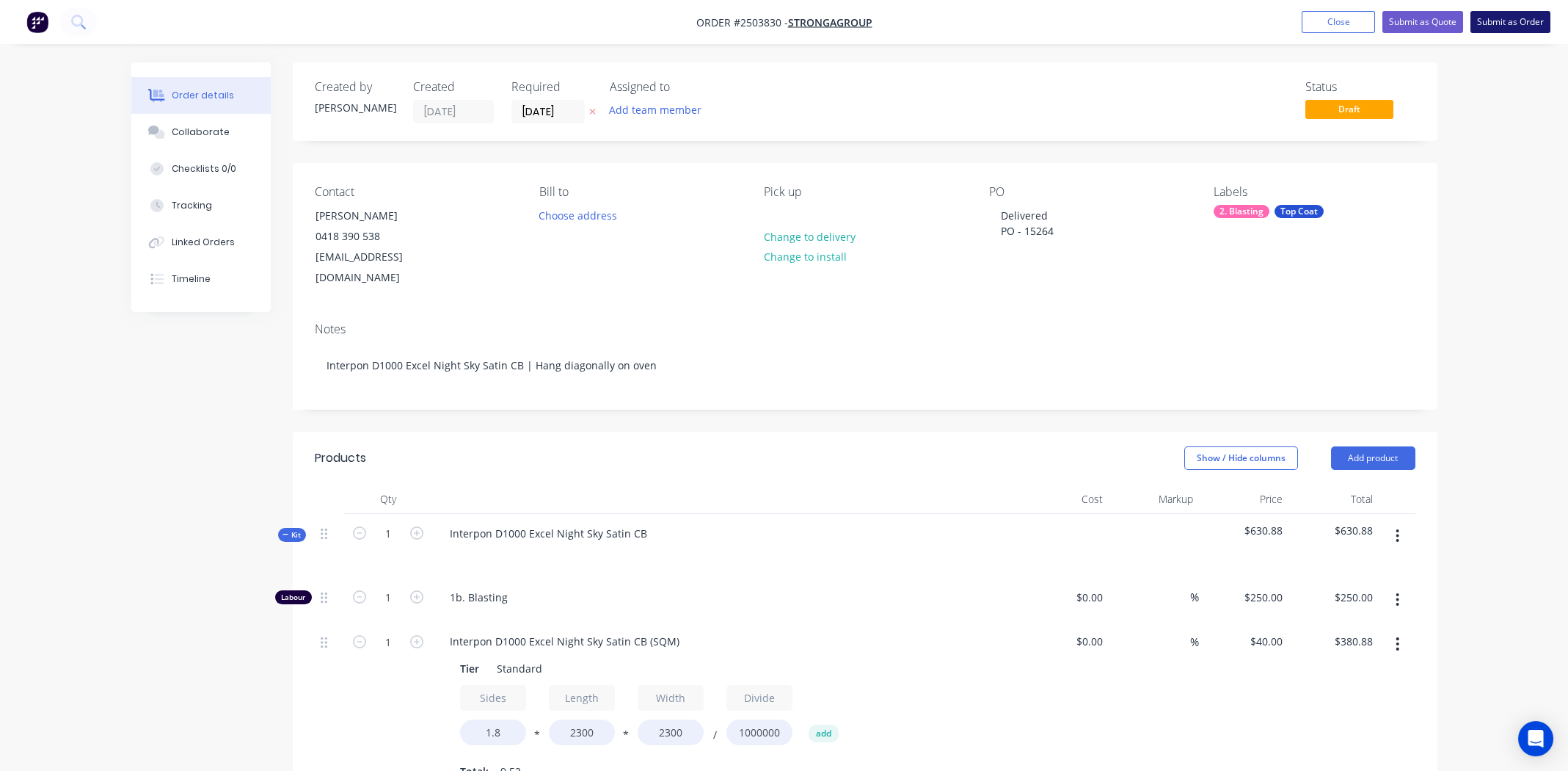
click at [1511, 23] on button "Submit as Order" at bounding box center [1510, 22] width 80 height 22
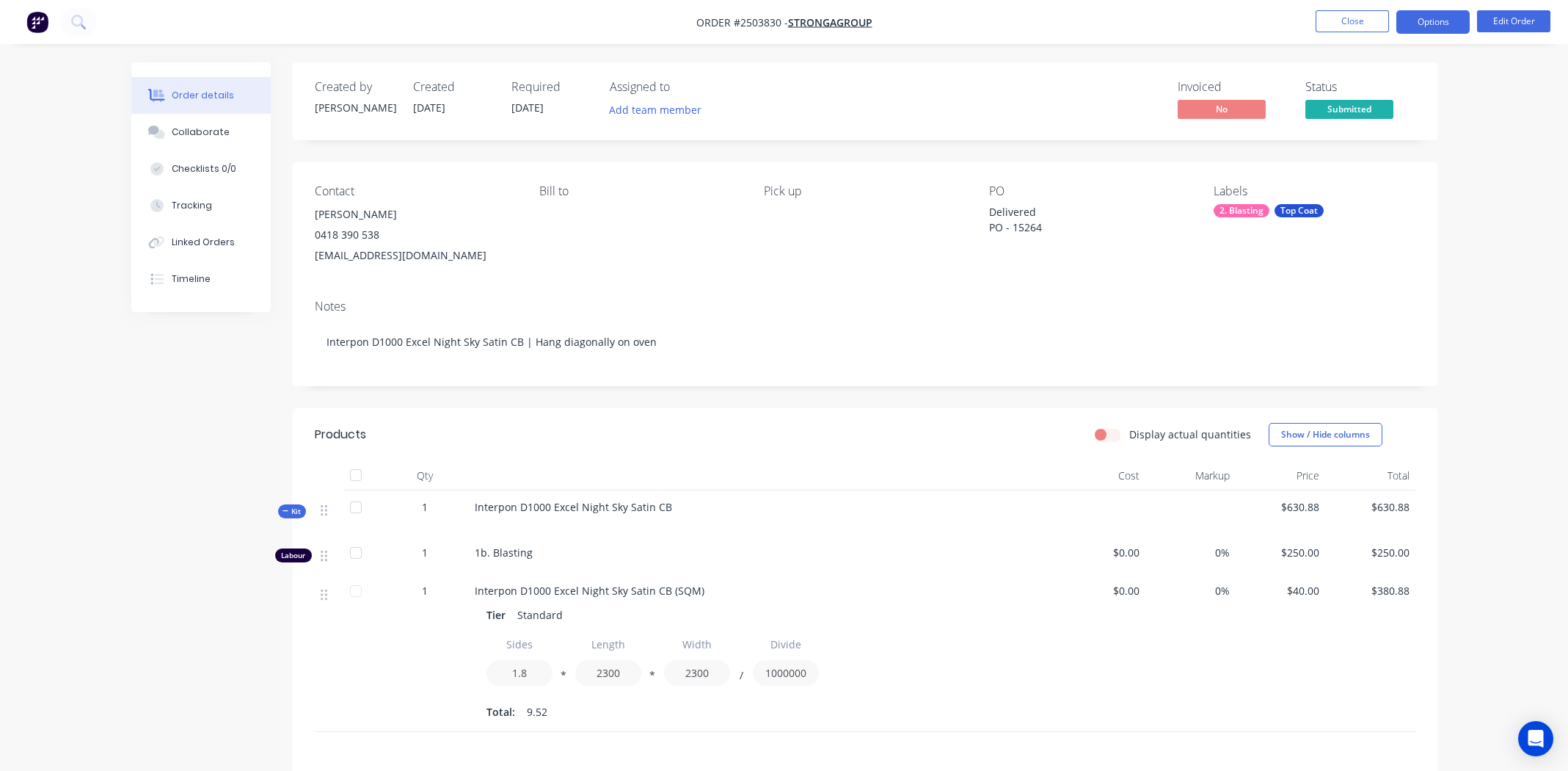
click at [1449, 25] on button "Options" at bounding box center [1433, 22] width 73 height 24
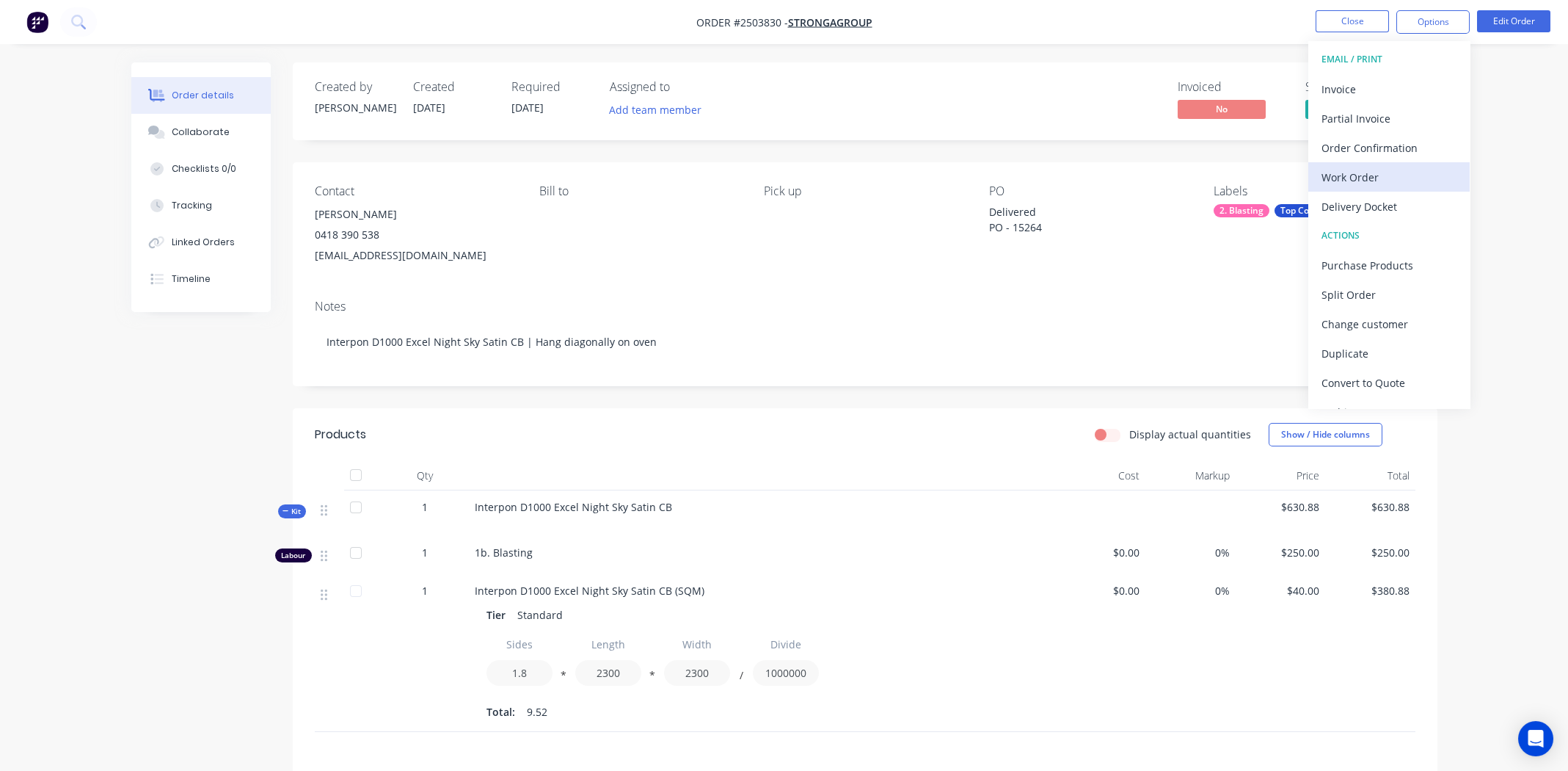
click at [1374, 171] on div "Work Order" at bounding box center [1389, 177] width 135 height 21
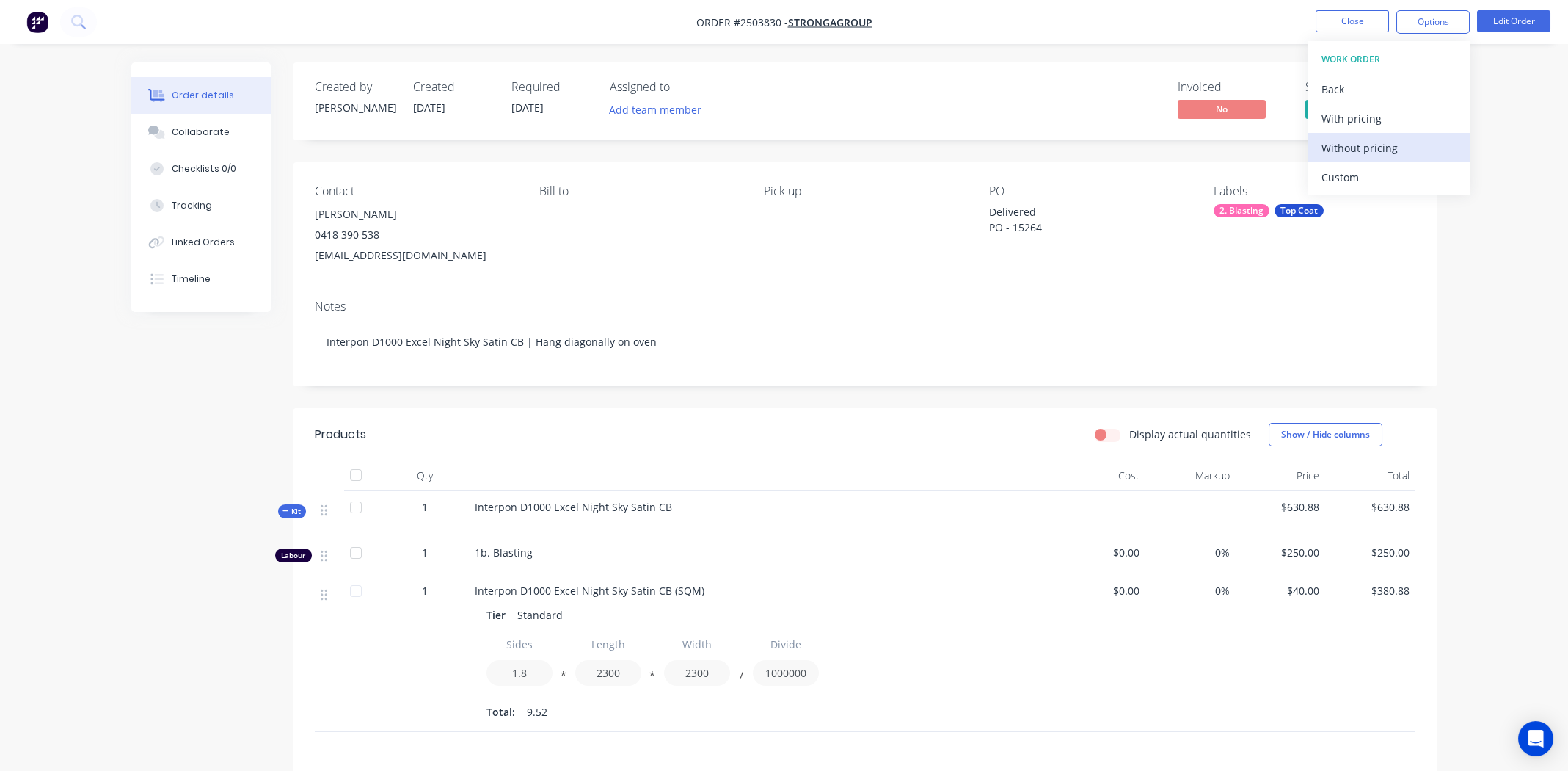
click at [1366, 146] on div "Without pricing" at bounding box center [1389, 148] width 135 height 21
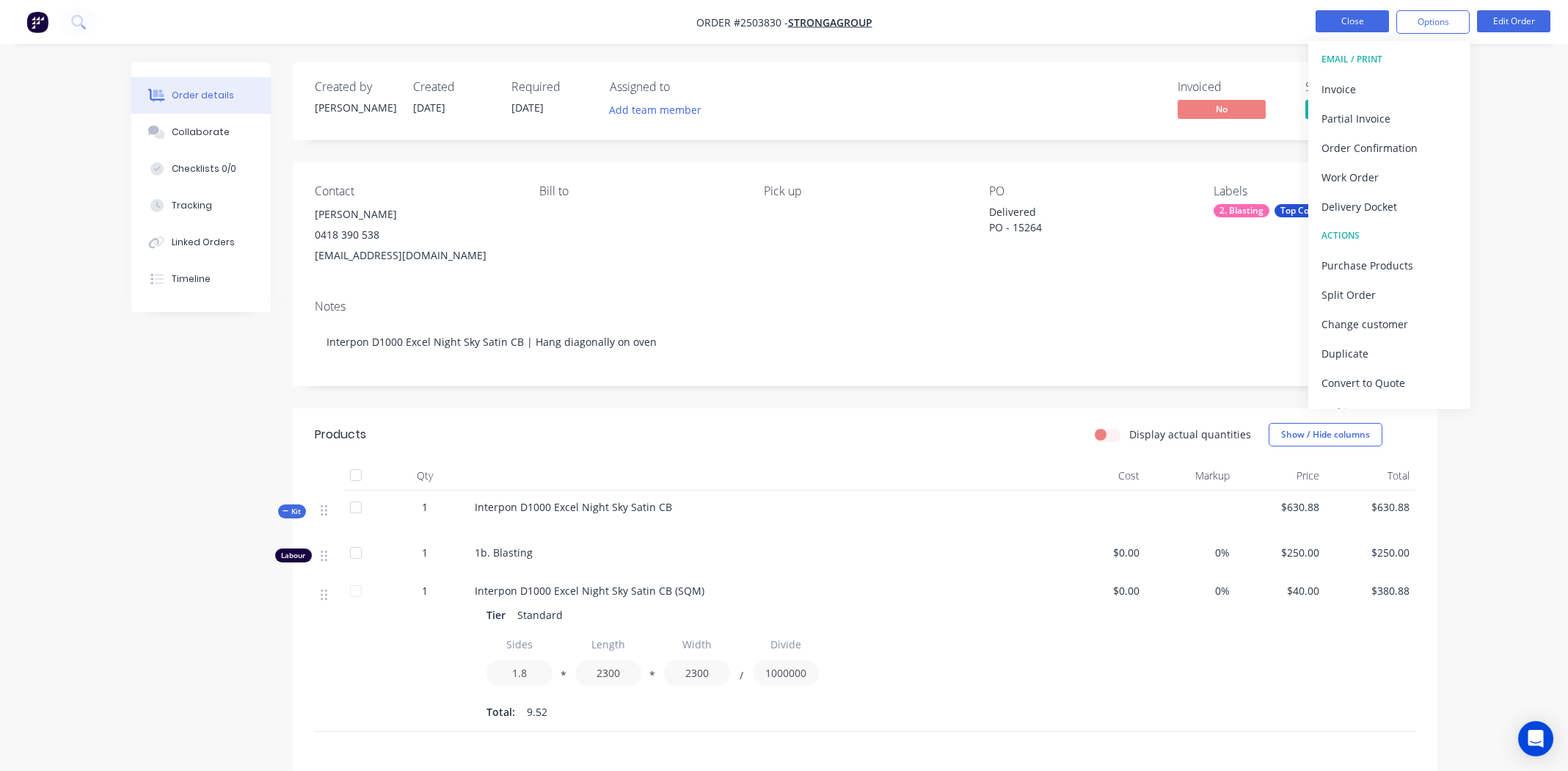
click at [1357, 16] on button "Close" at bounding box center [1352, 21] width 73 height 22
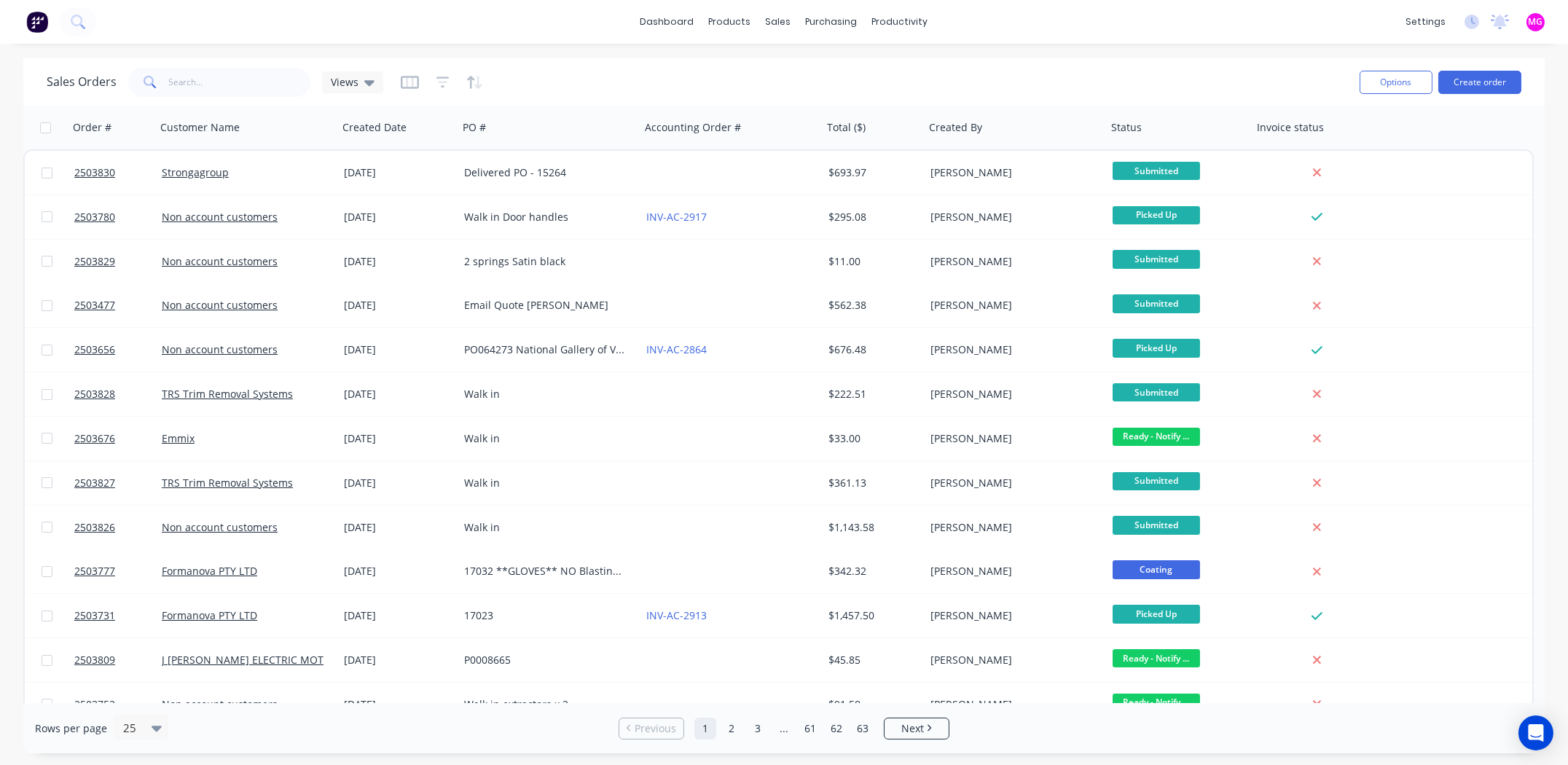
click at [1025, 41] on div "dashboard products sales purchasing productivity dashboard products Product Cat…" at bounding box center [784, 22] width 1568 height 44
click at [249, 90] on input "text" at bounding box center [240, 82] width 142 height 29
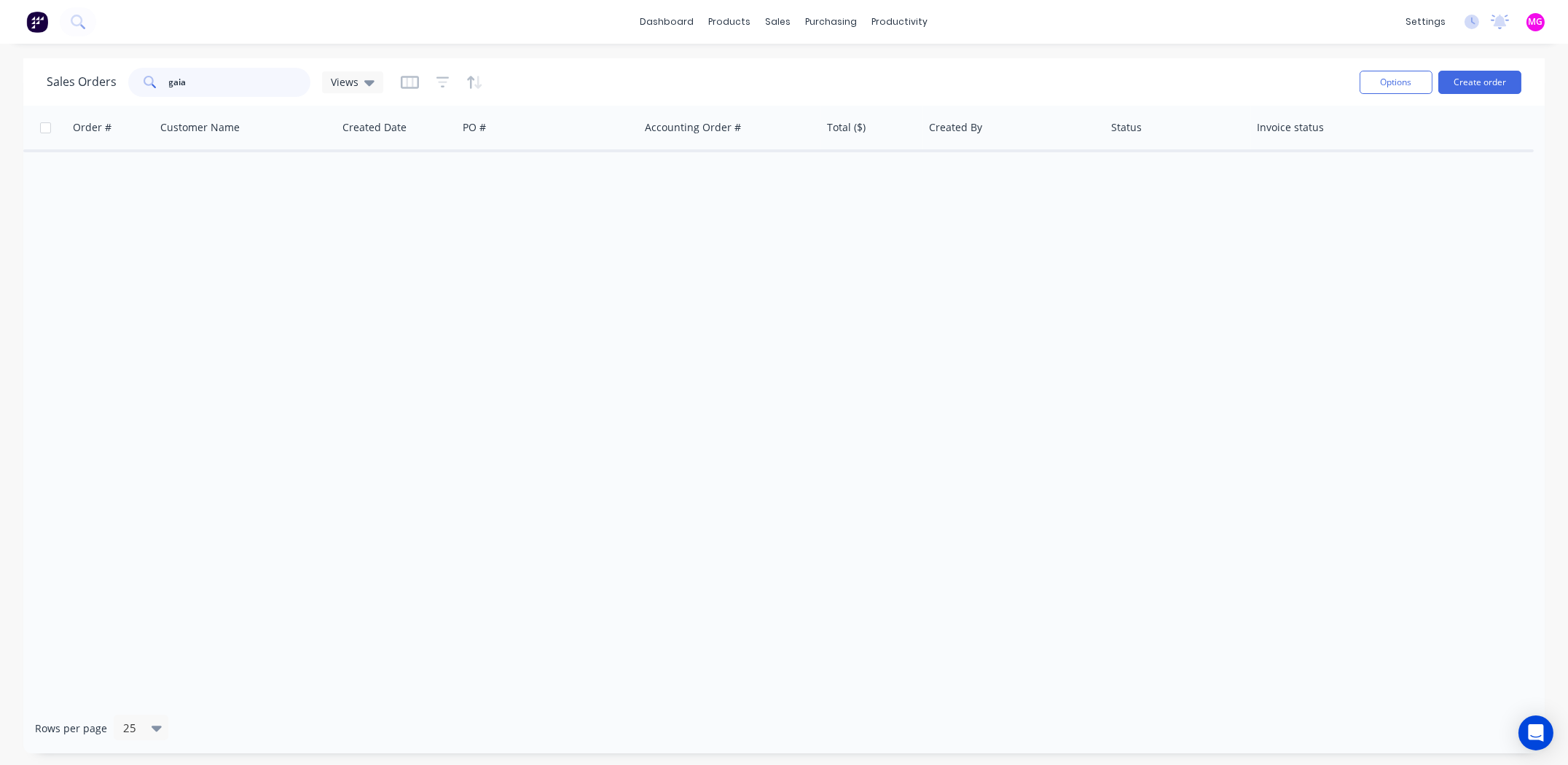
click at [216, 77] on input "gaia" at bounding box center [240, 82] width 142 height 29
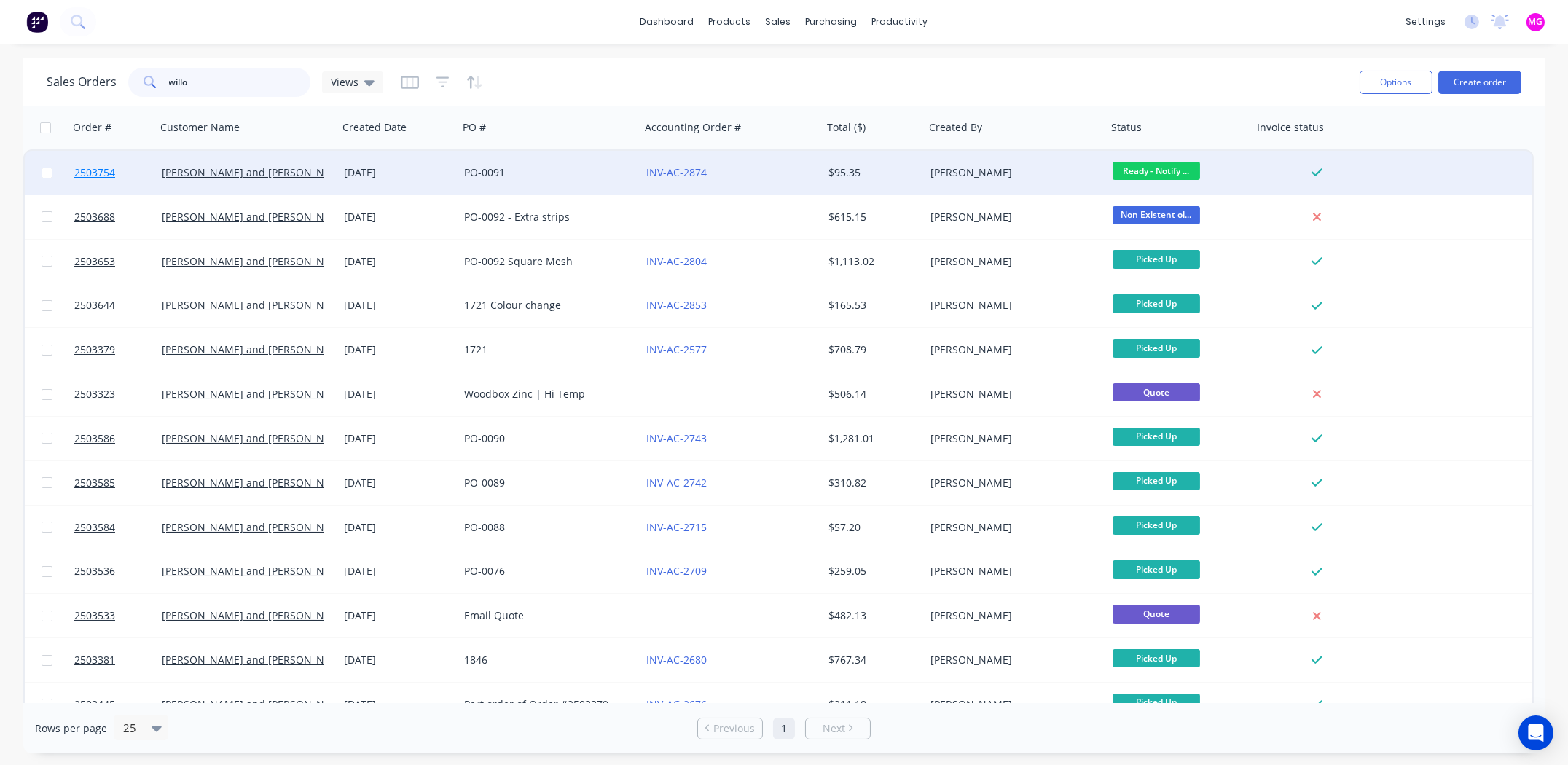
type input "willo"
click at [102, 173] on span "2503754" at bounding box center [94, 173] width 41 height 15
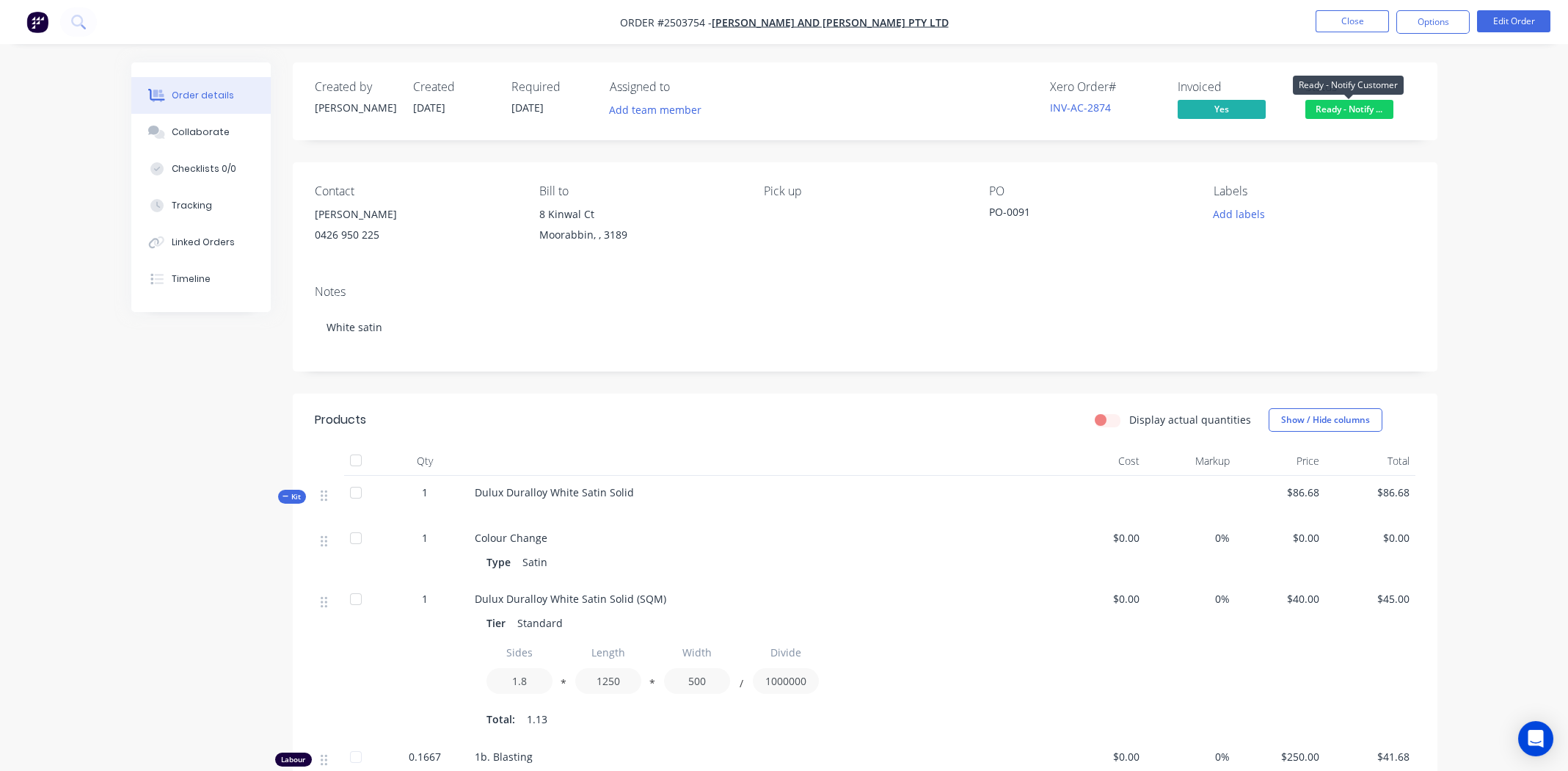
click at [1340, 111] on span "Ready - Notify ..." at bounding box center [1349, 109] width 88 height 19
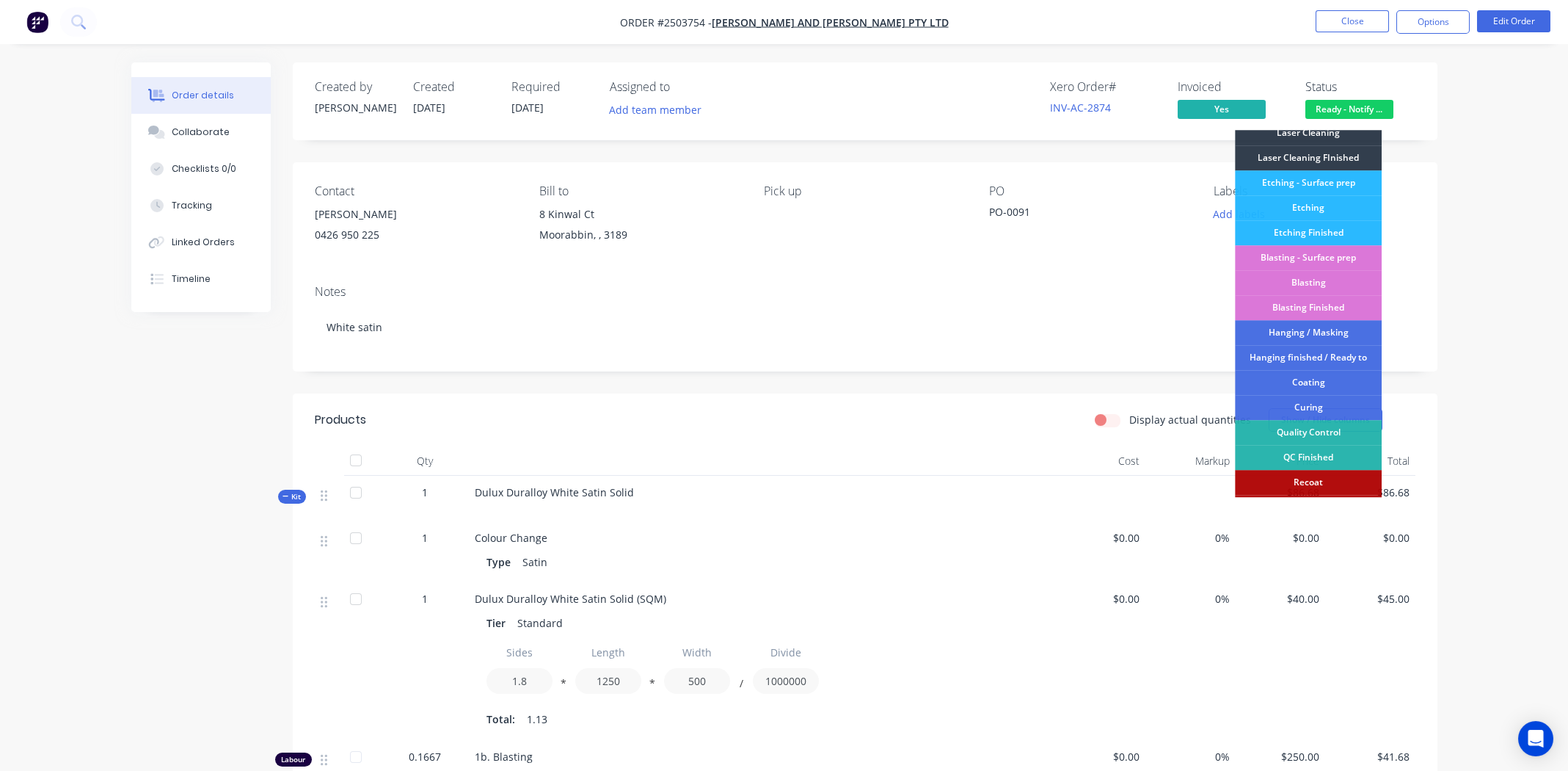
scroll to position [313, 0]
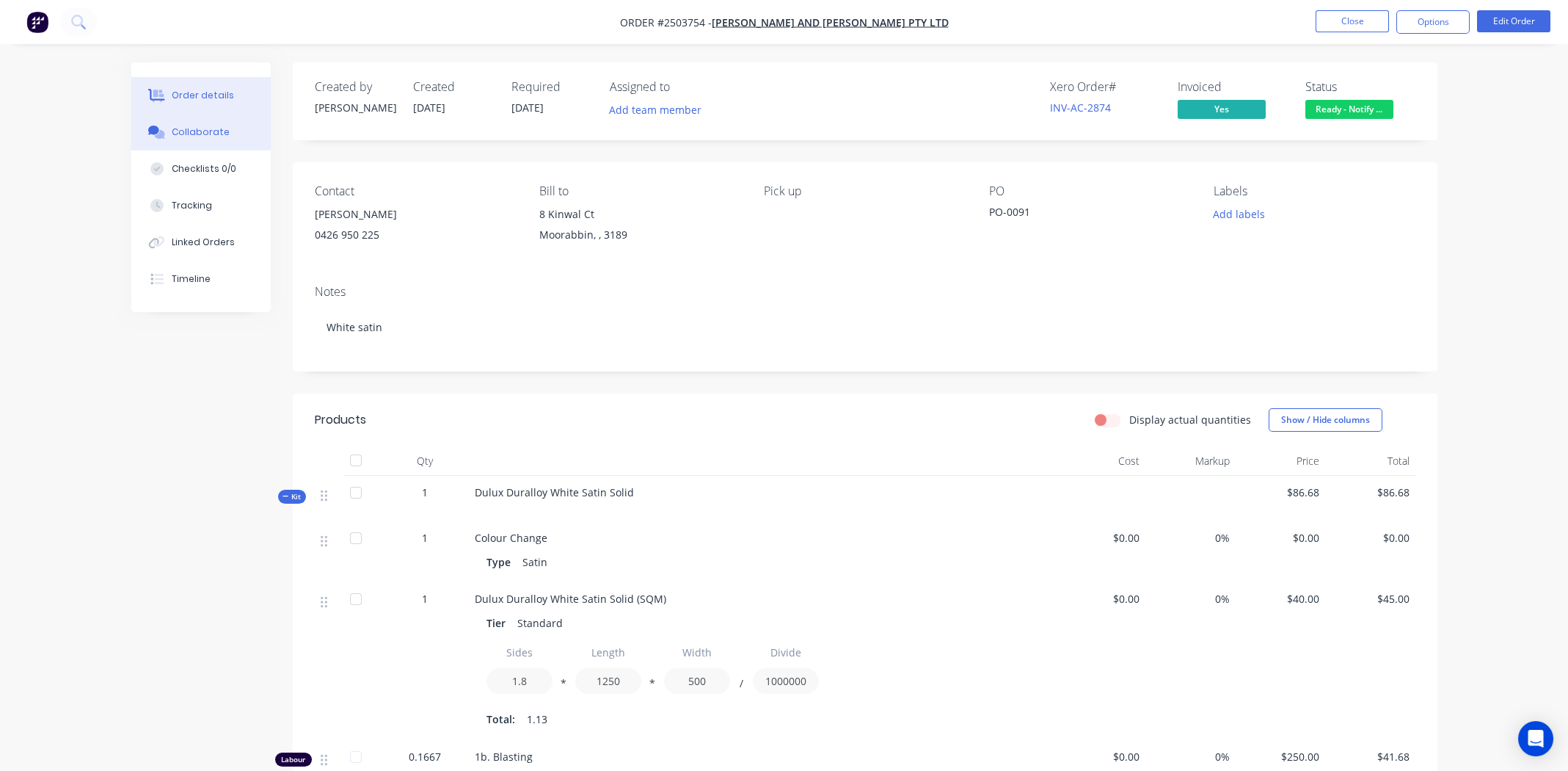
click at [206, 130] on div "Collaborate" at bounding box center [200, 132] width 58 height 13
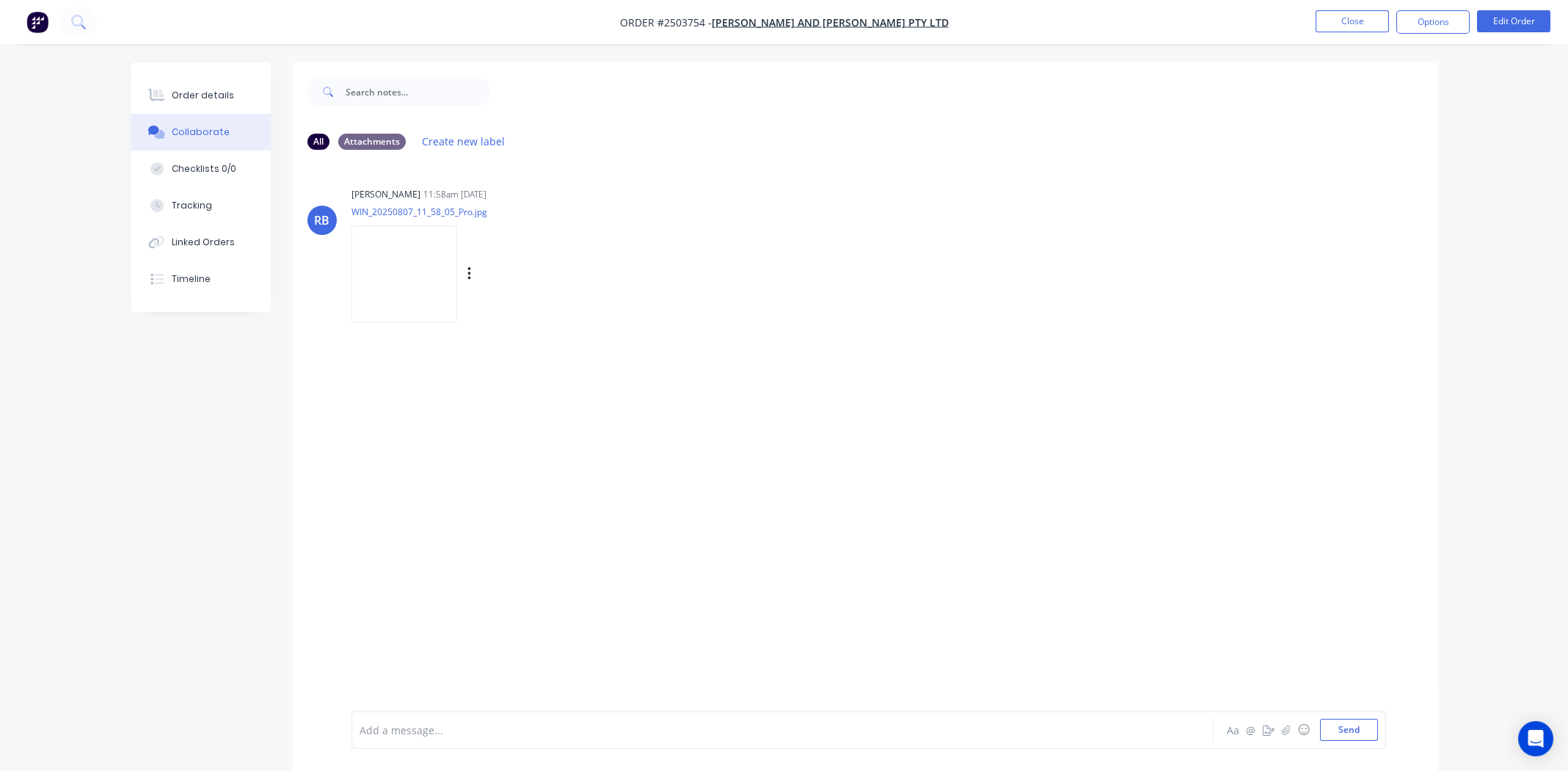
click at [430, 273] on img at bounding box center [404, 273] width 106 height 96
click at [417, 266] on img at bounding box center [404, 273] width 106 height 96
click at [206, 91] on div "Order details" at bounding box center [202, 95] width 63 height 13
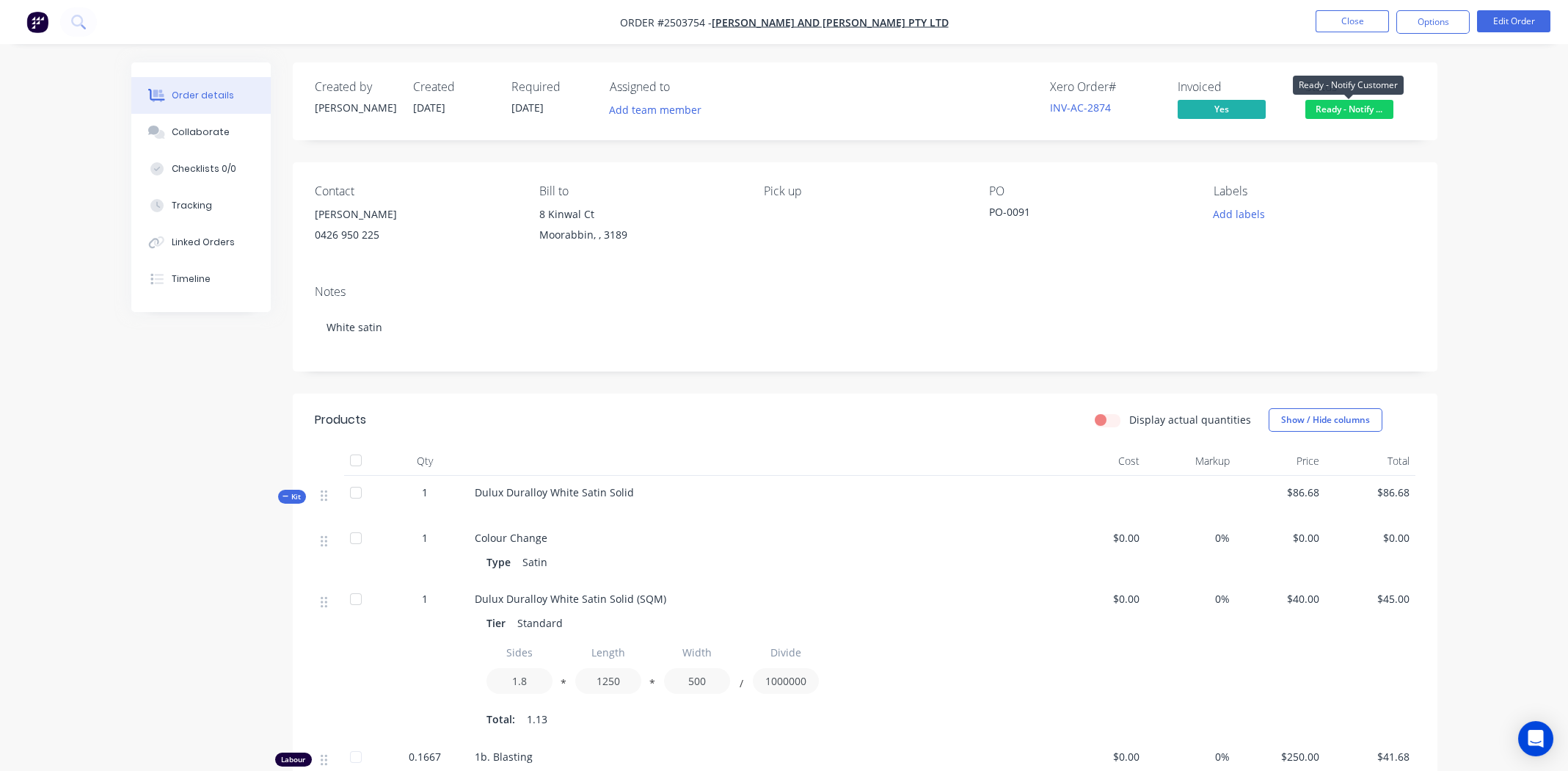
click at [1353, 106] on span "Ready - Notify ..." at bounding box center [1349, 109] width 88 height 19
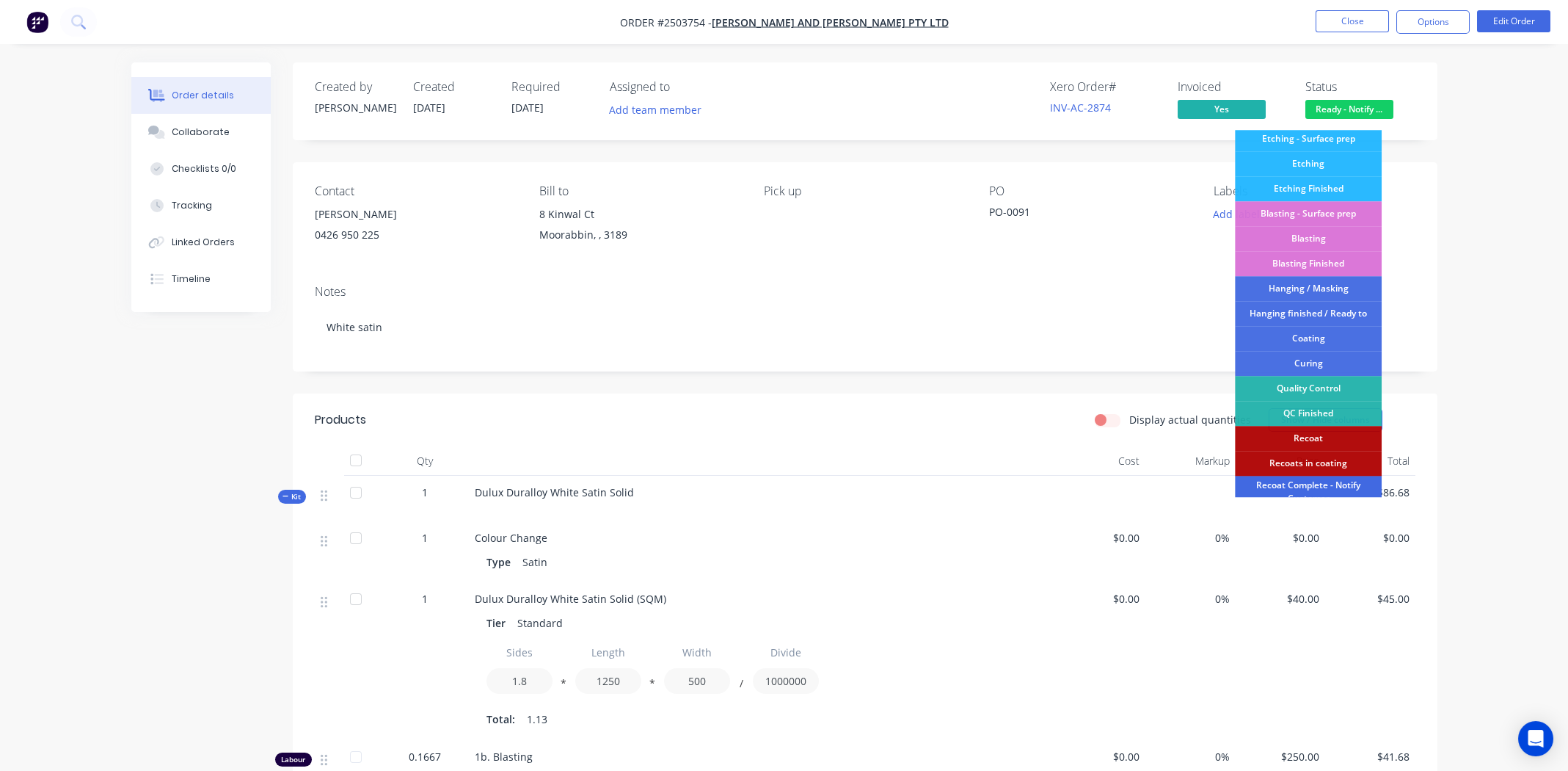
scroll to position [313, 0]
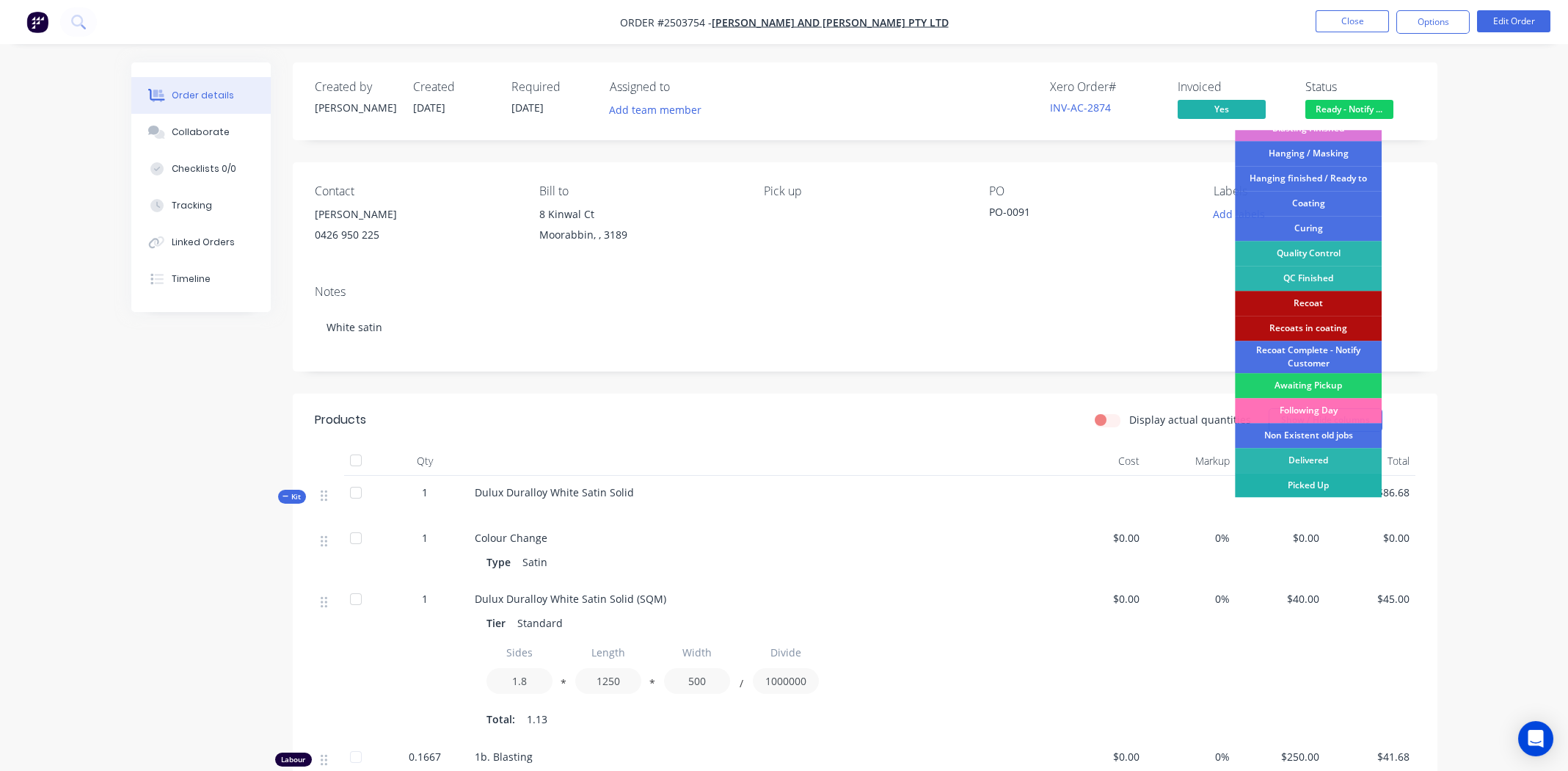
click at [1297, 486] on div "Picked Up" at bounding box center [1308, 485] width 147 height 25
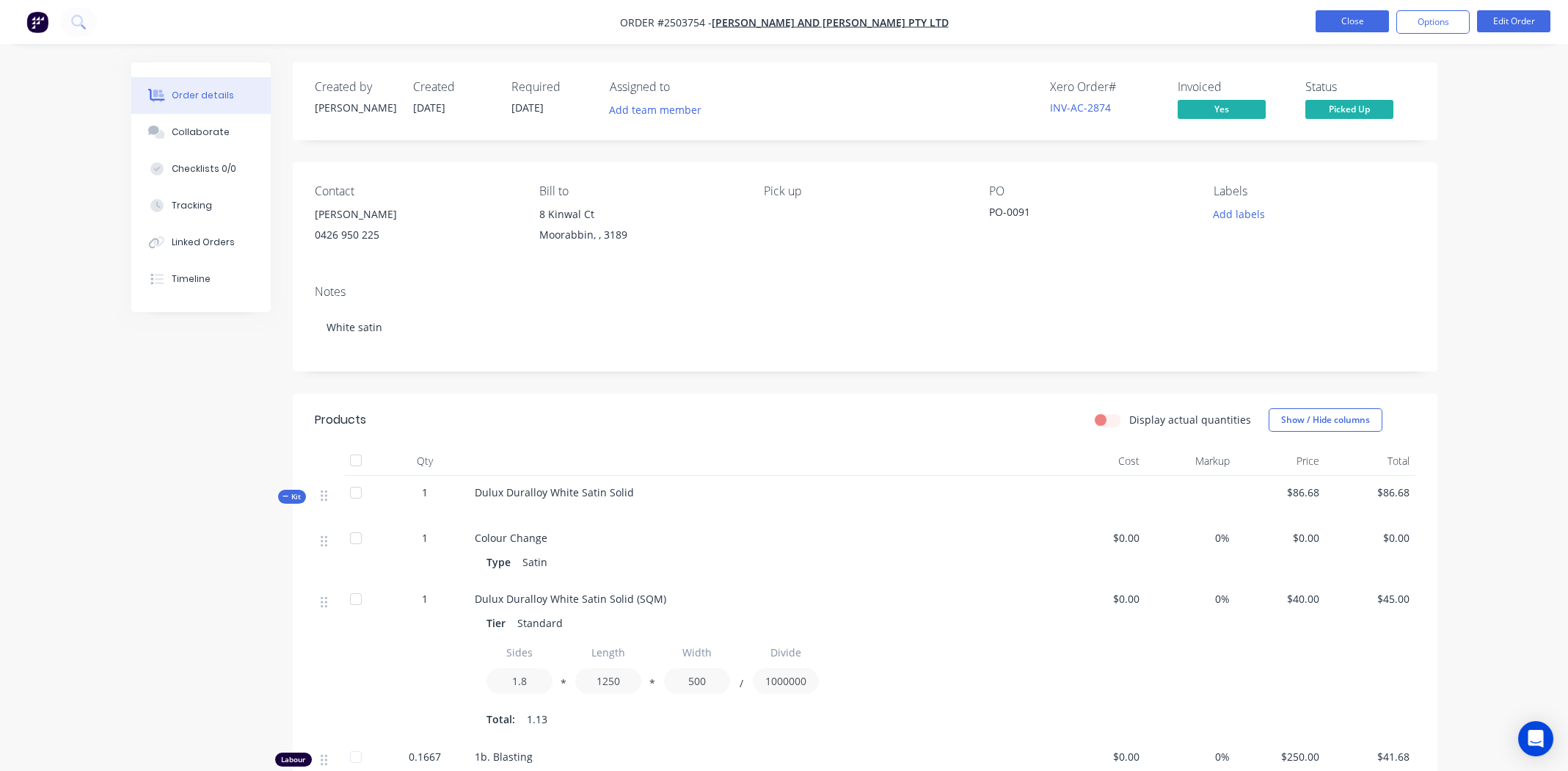
click at [1362, 15] on button "Close" at bounding box center [1352, 21] width 73 height 22
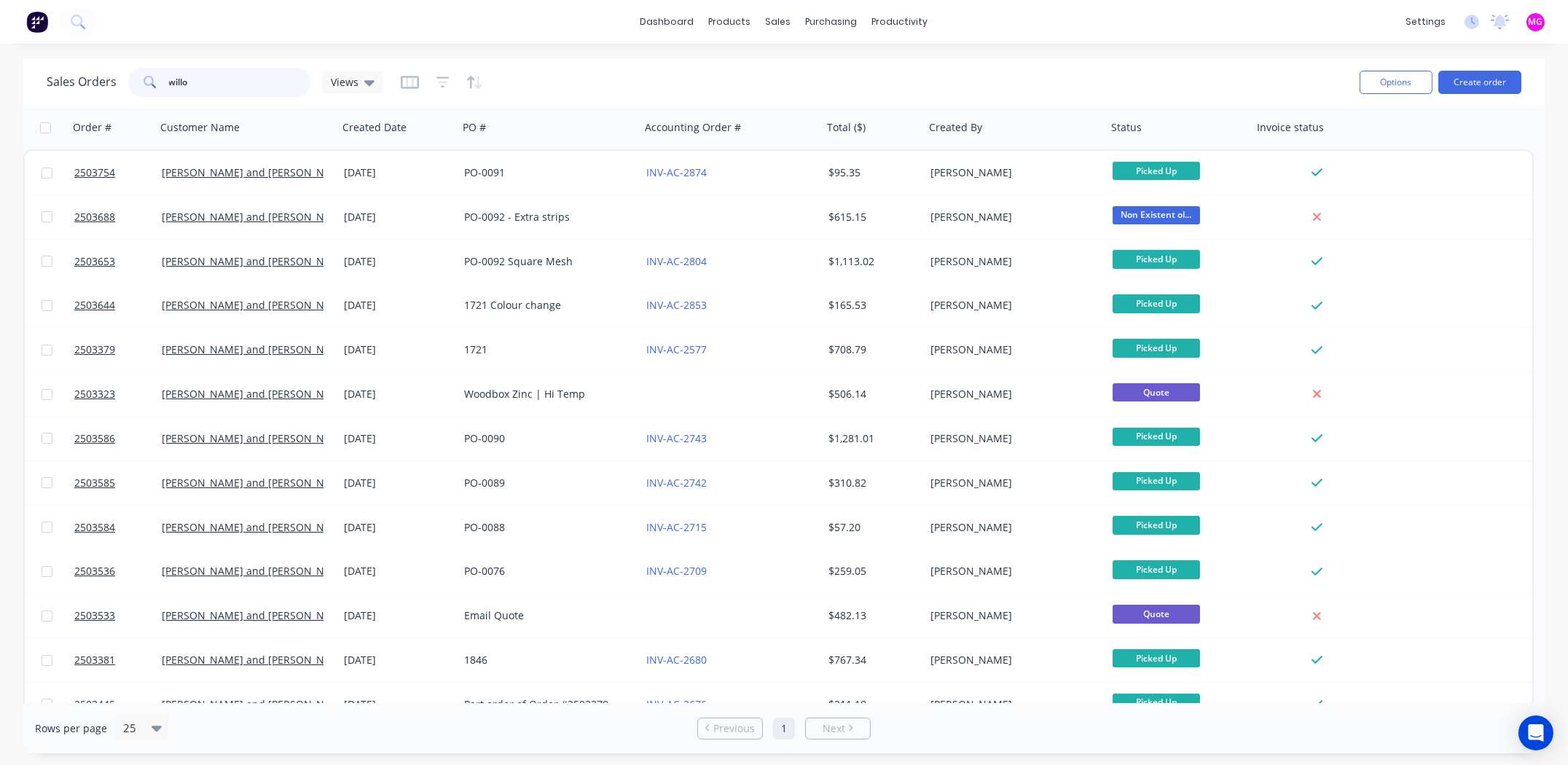
click at [251, 80] on input "willo" at bounding box center [240, 82] width 142 height 29
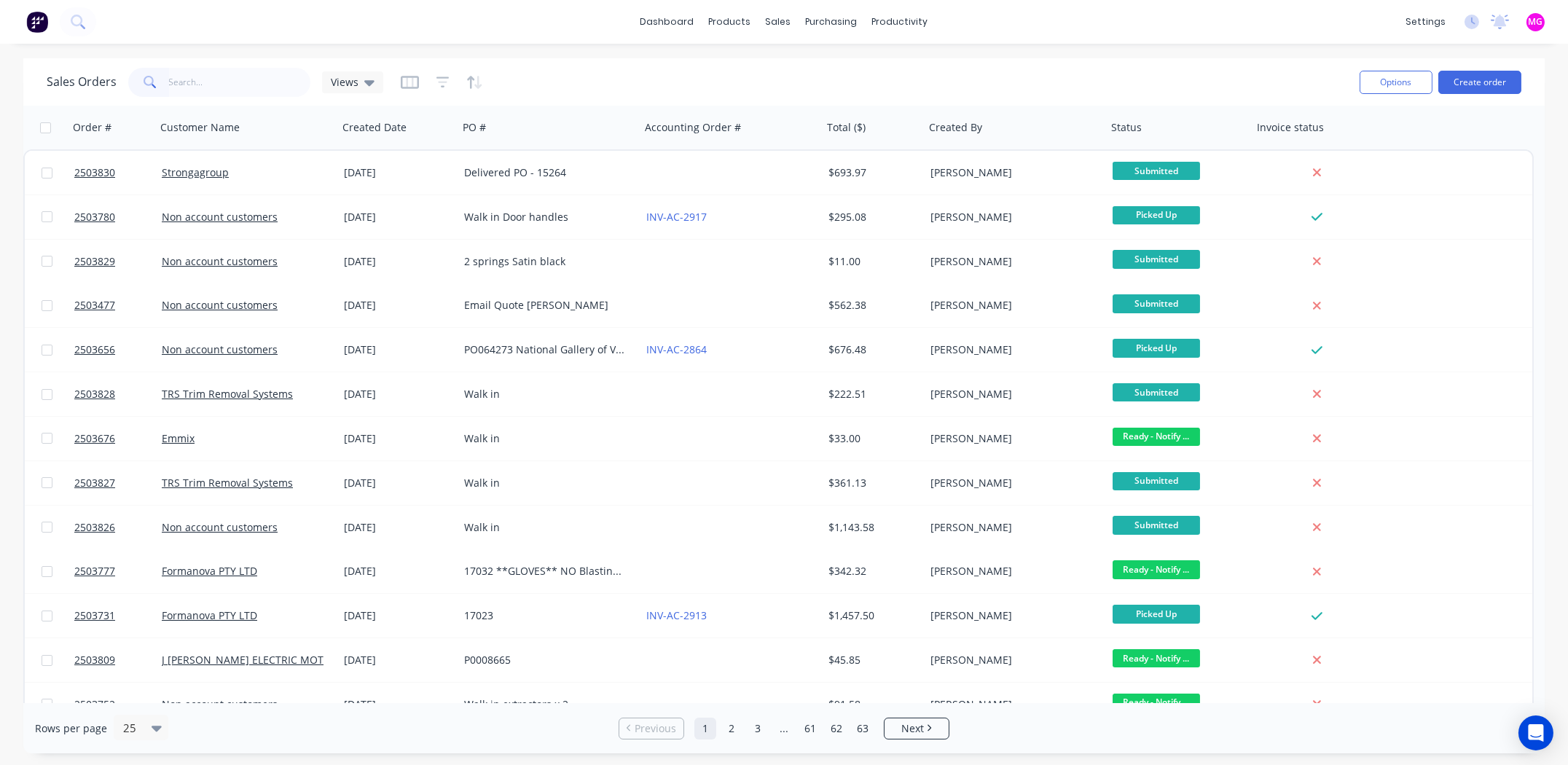
click at [558, 32] on div "dashboard products sales purchasing productivity dashboard products Product Cat…" at bounding box center [784, 22] width 1568 height 44
click at [197, 82] on input "text" at bounding box center [240, 82] width 142 height 29
click at [240, 84] on input "text" at bounding box center [240, 82] width 142 height 29
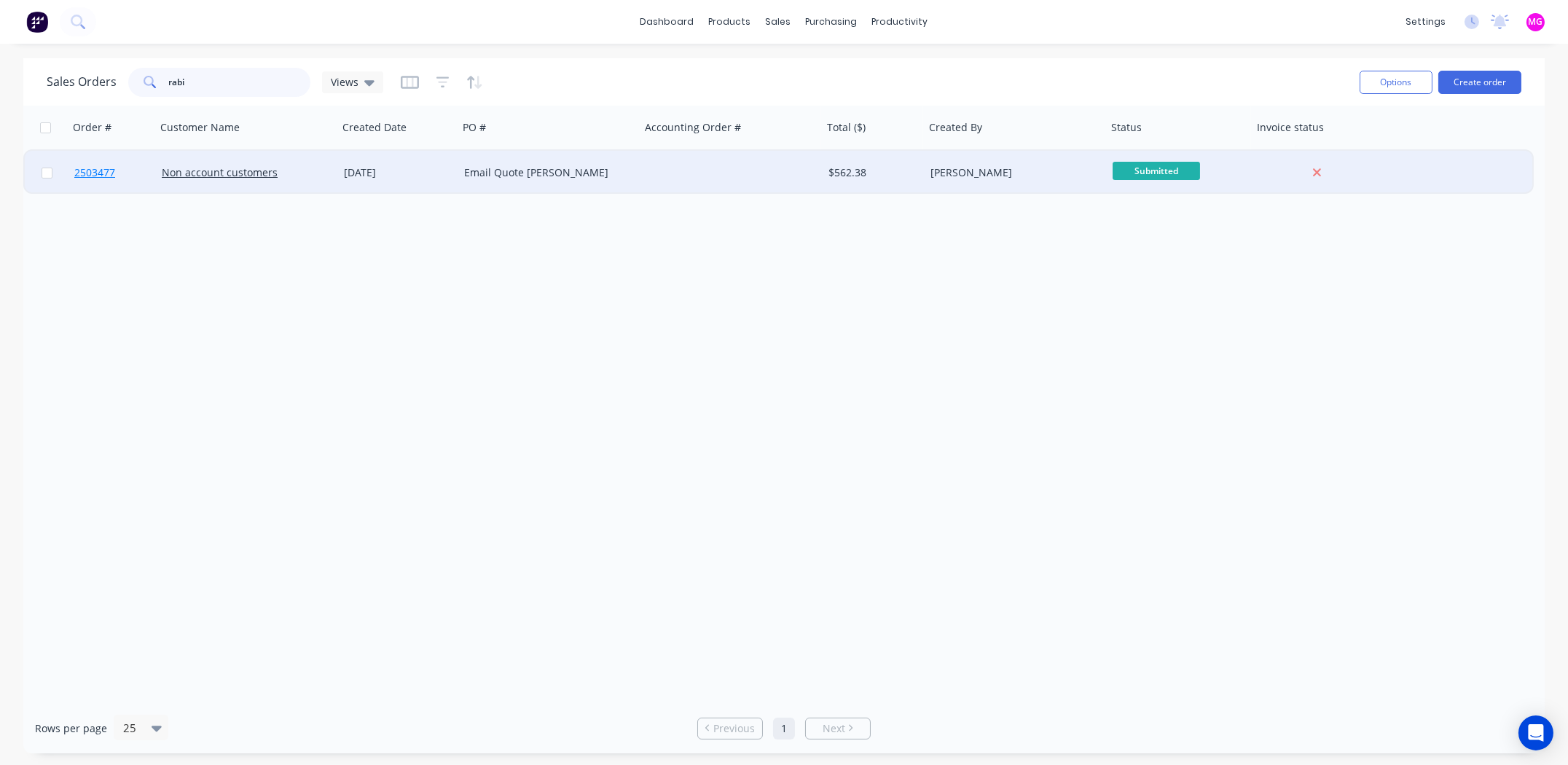
type input "rabi"
click at [99, 170] on span "2503477" at bounding box center [94, 173] width 41 height 15
